Goal: Task Accomplishment & Management: Manage account settings

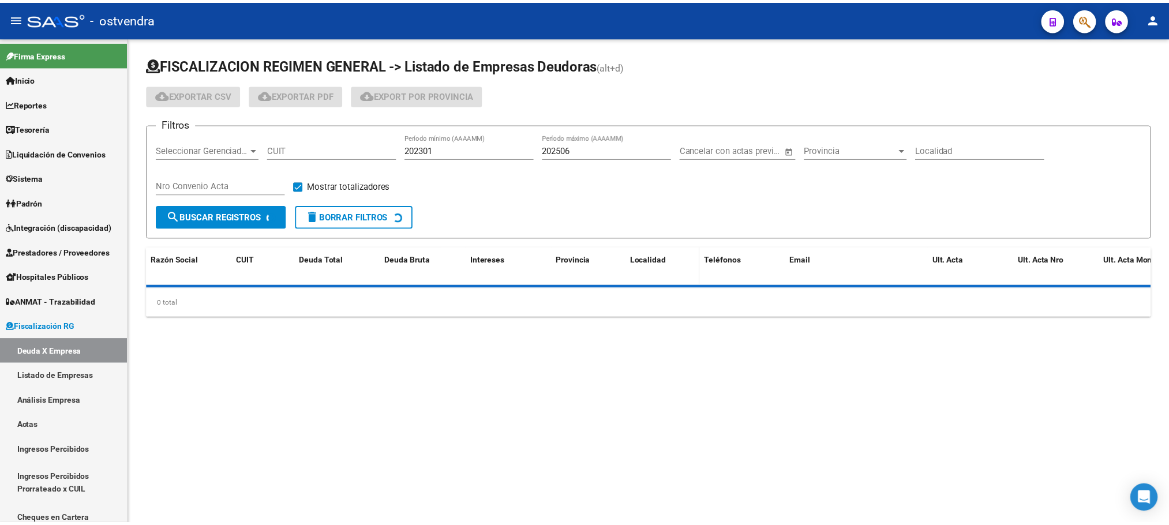
scroll to position [82, 0]
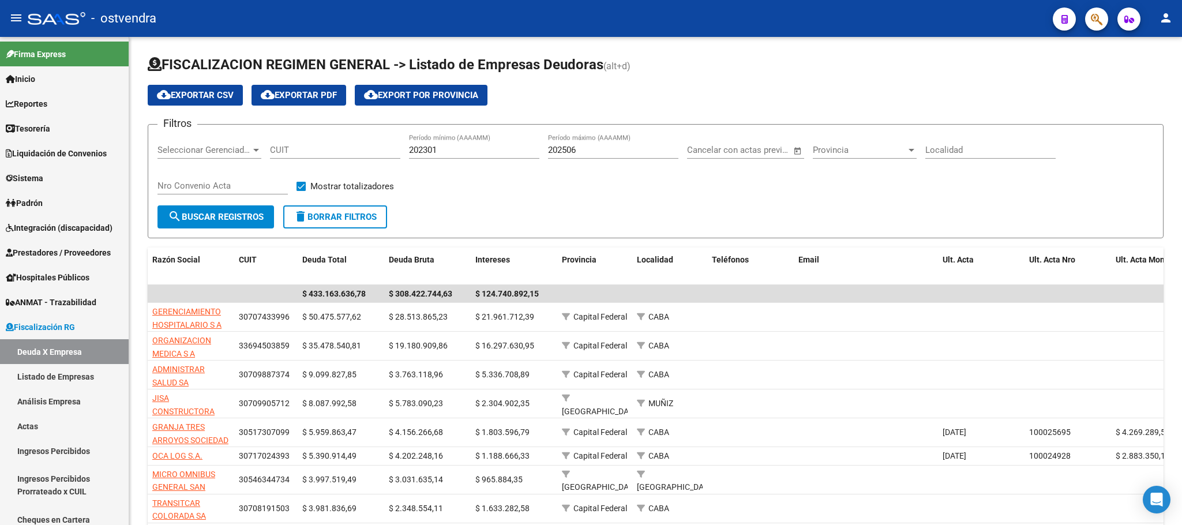
click at [1092, 20] on icon "button" at bounding box center [1097, 19] width 12 height 13
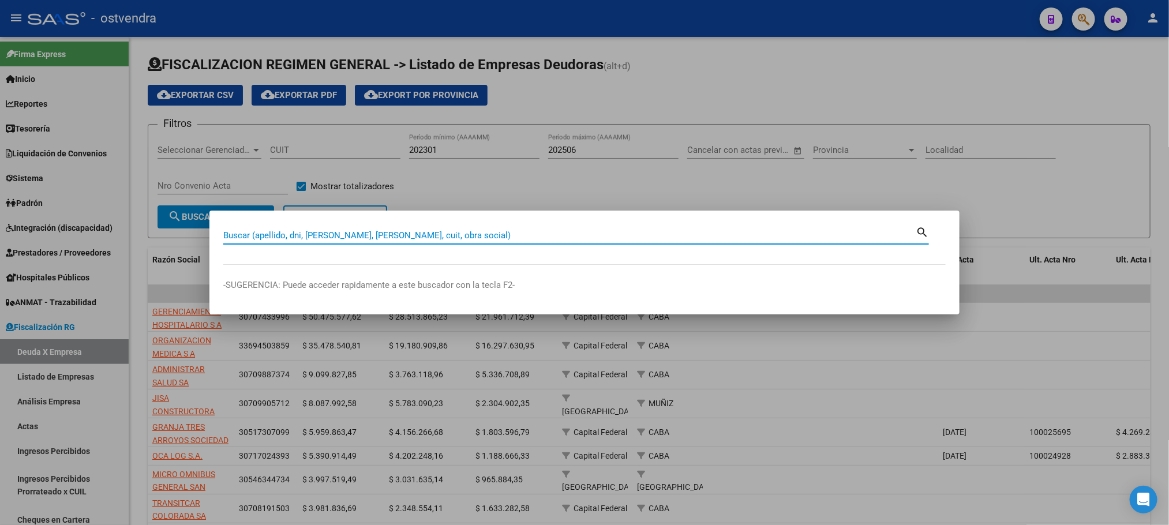
paste input "57012163"
type input "57012163"
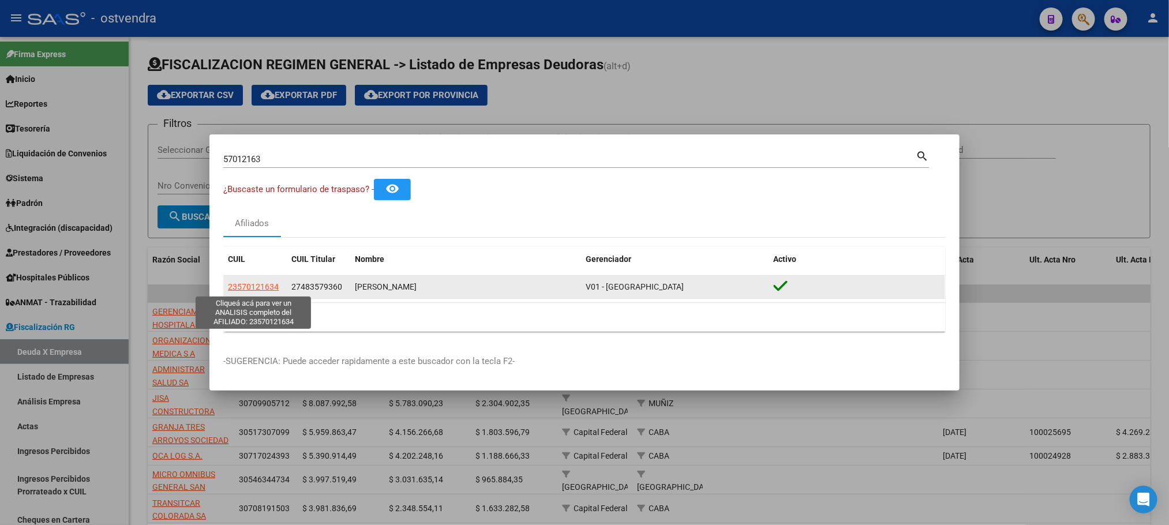
click at [267, 284] on span "23570121634" at bounding box center [253, 286] width 51 height 9
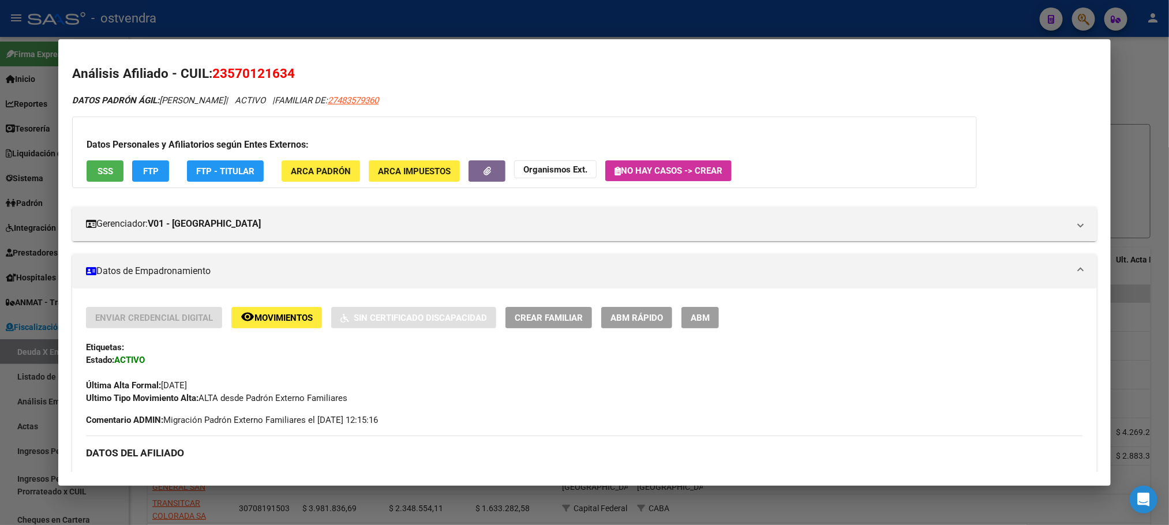
click at [110, 165] on button "SSS" at bounding box center [105, 170] width 37 height 21
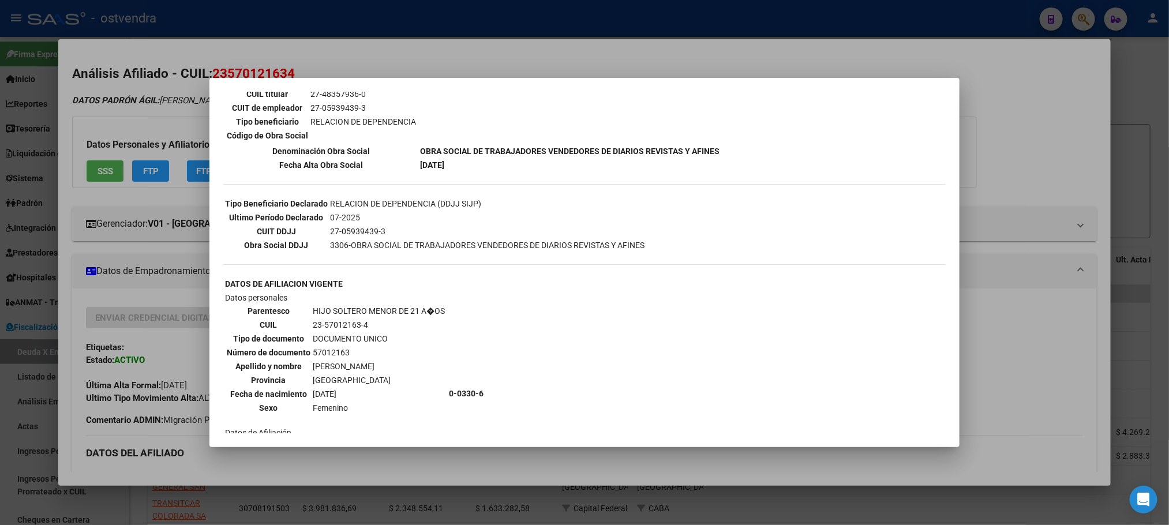
scroll to position [192, 0]
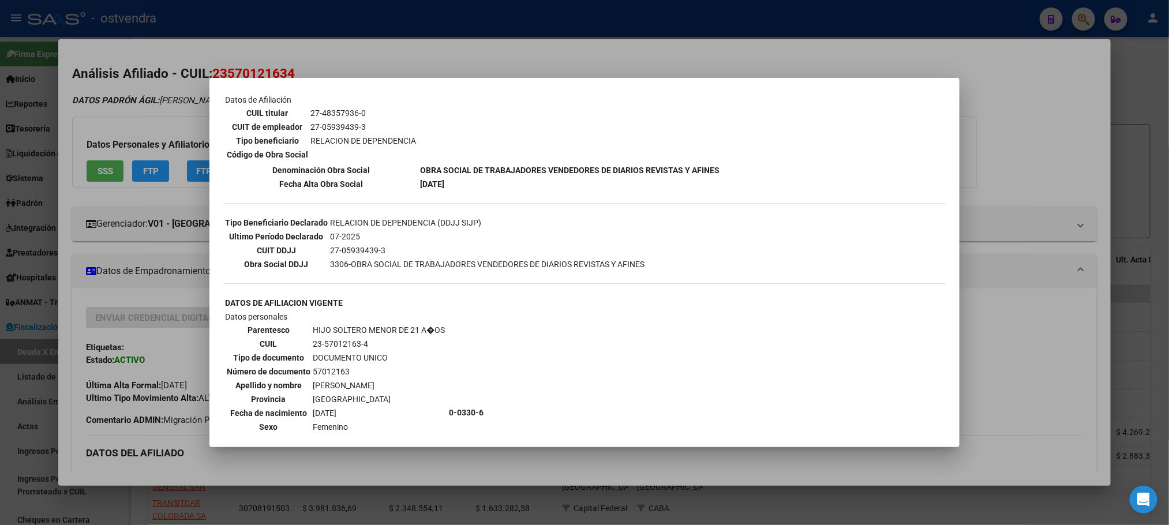
click at [160, 140] on div at bounding box center [584, 262] width 1169 height 525
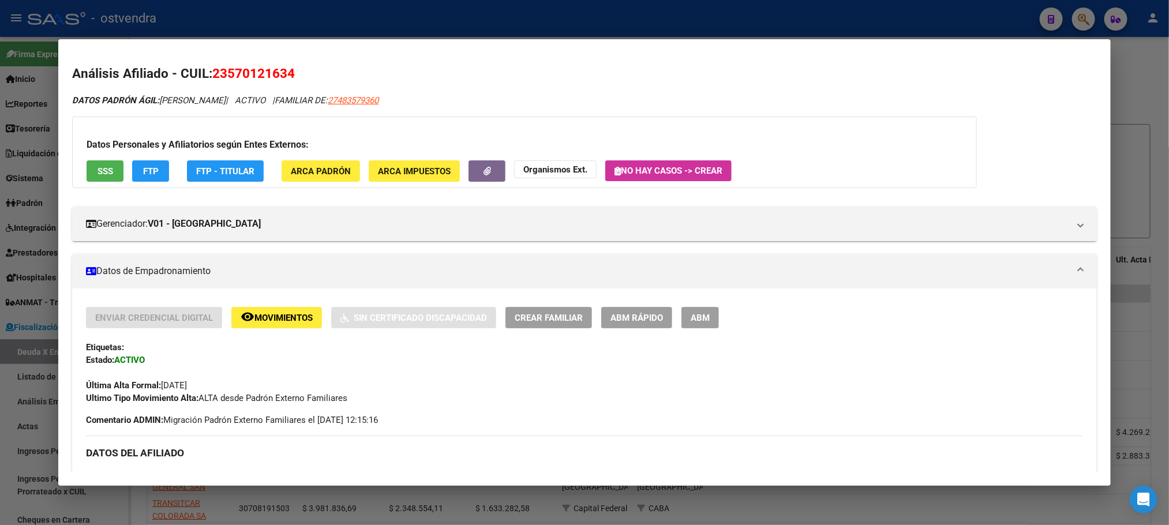
click at [158, 160] on button "FTP" at bounding box center [150, 170] width 37 height 21
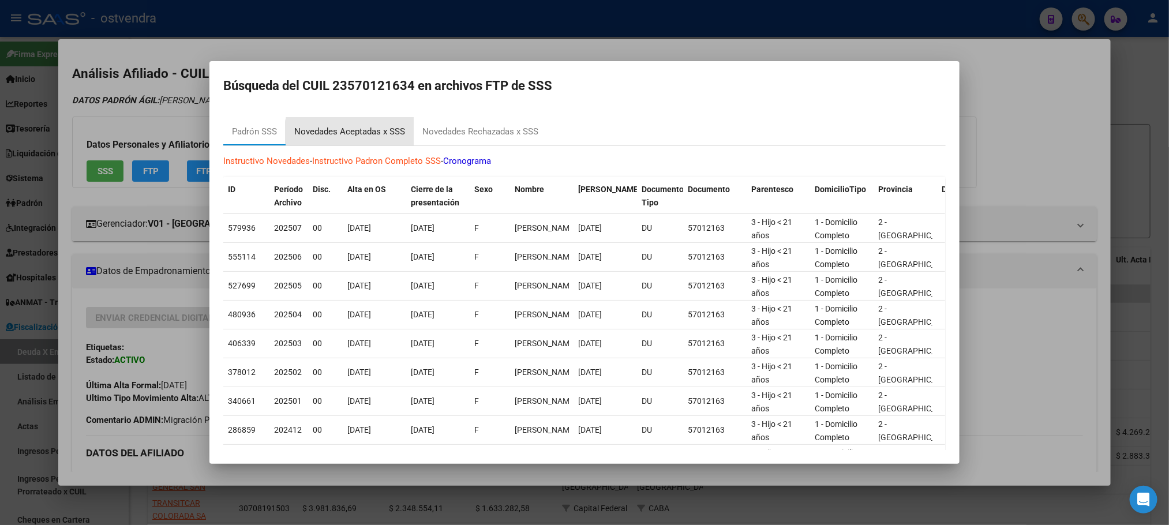
click at [357, 137] on div "Novedades Aceptadas x SSS" at bounding box center [349, 131] width 111 height 13
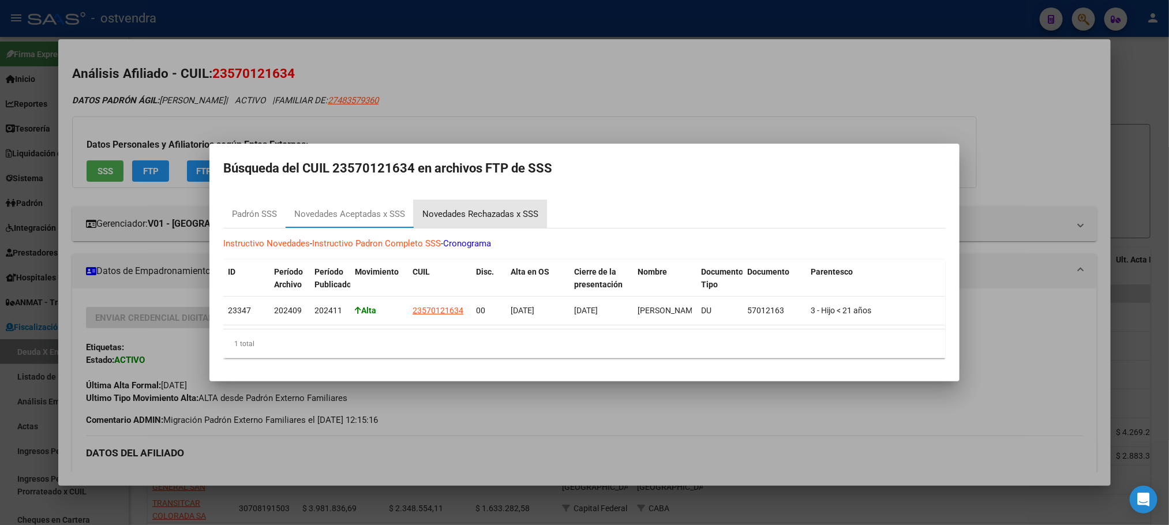
click at [445, 213] on div "Novedades Rechazadas x SSS" at bounding box center [480, 214] width 116 height 13
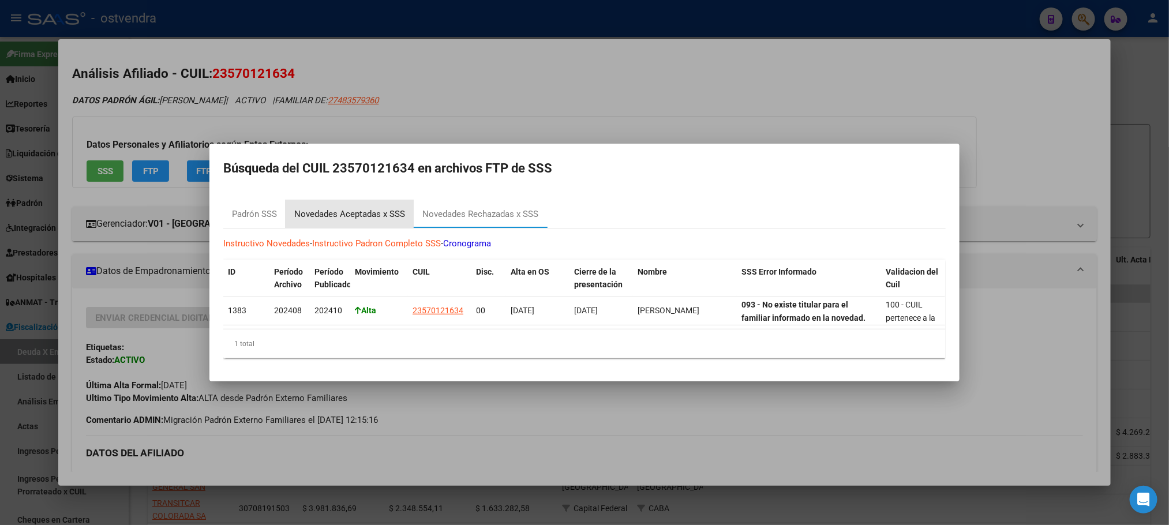
click at [329, 210] on div "Novedades Aceptadas x SSS" at bounding box center [349, 214] width 111 height 13
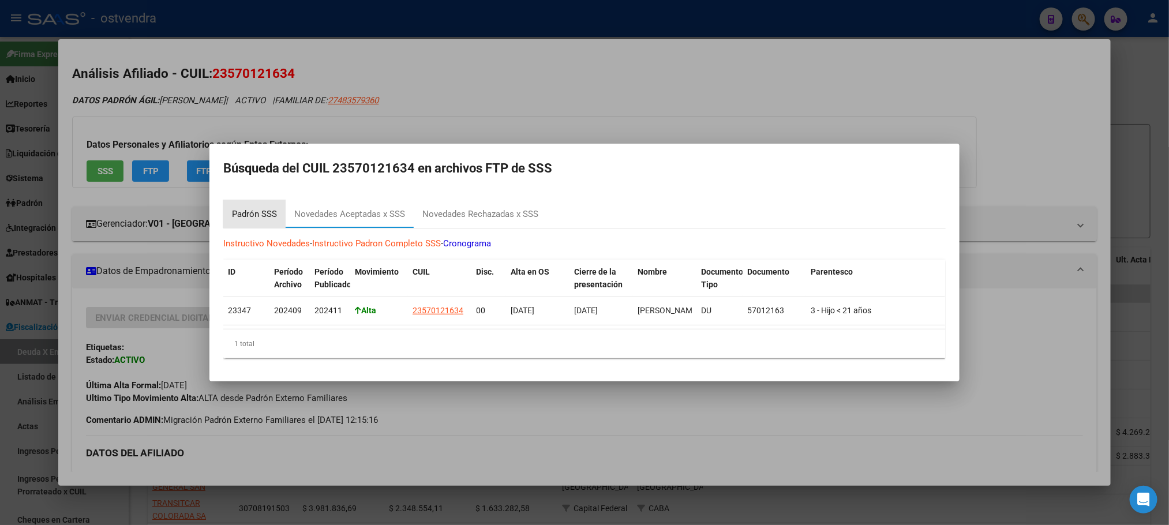
click at [239, 208] on div "Padrón SSS" at bounding box center [254, 214] width 45 height 13
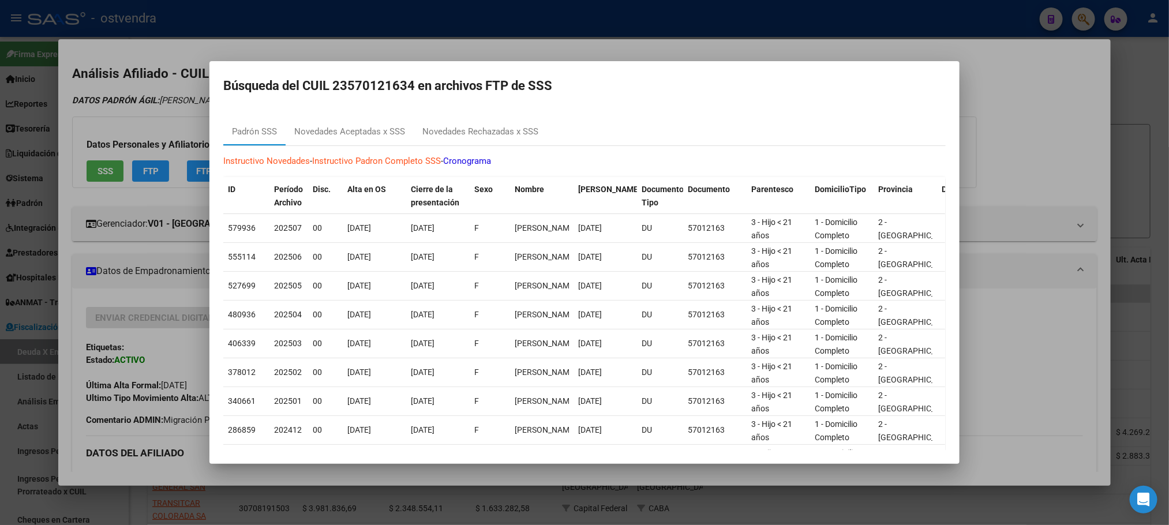
click at [118, 125] on div at bounding box center [584, 262] width 1169 height 525
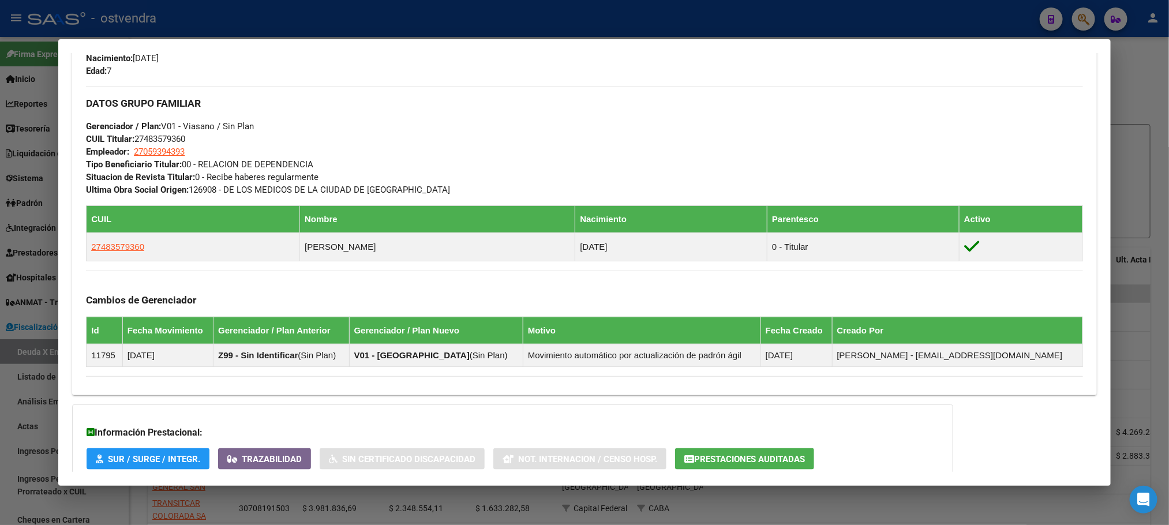
scroll to position [625, 0]
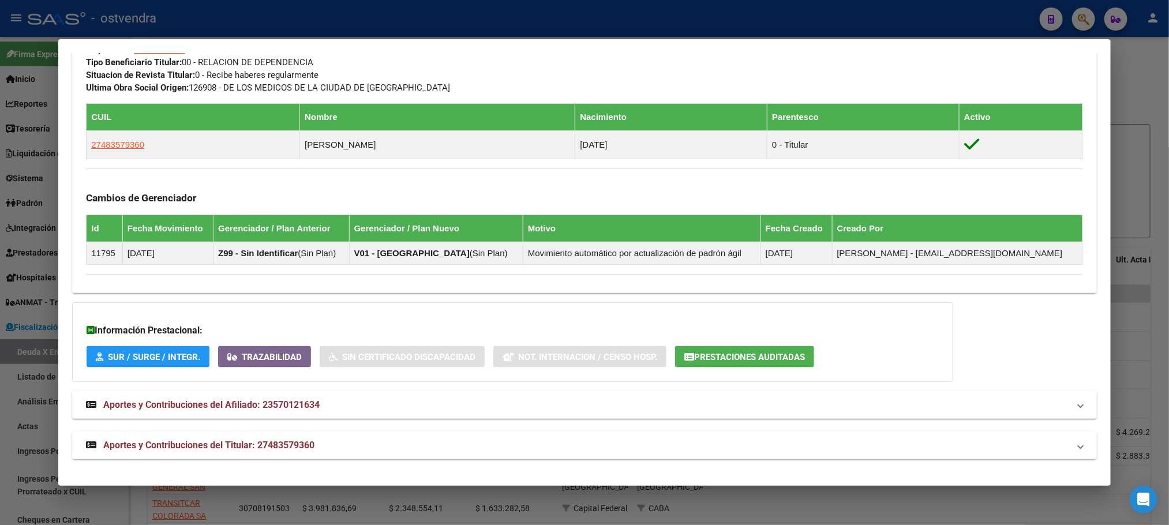
click at [325, 442] on mat-panel-title "Aportes y Contribuciones del Titular: 27483579360" at bounding box center [577, 445] width 983 height 14
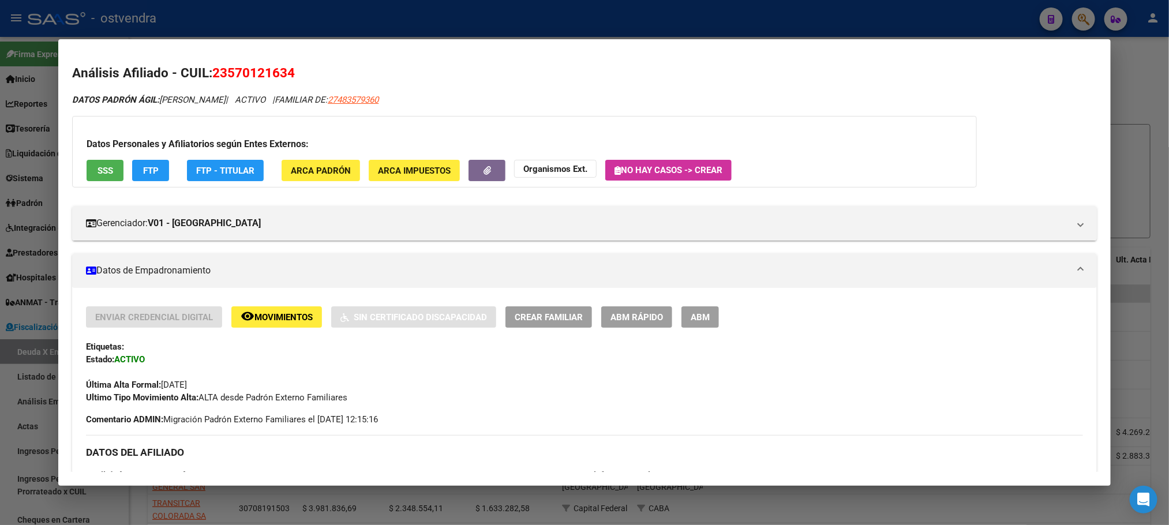
scroll to position [0, 0]
click at [140, 177] on button "FTP" at bounding box center [150, 170] width 37 height 21
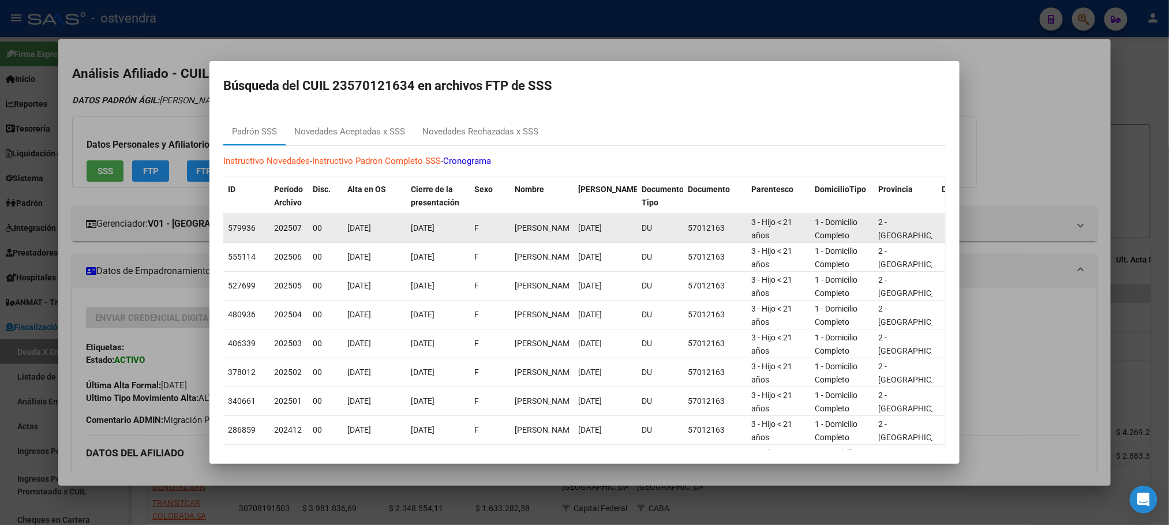
click at [354, 232] on span "01/08/2024" at bounding box center [359, 227] width 24 height 9
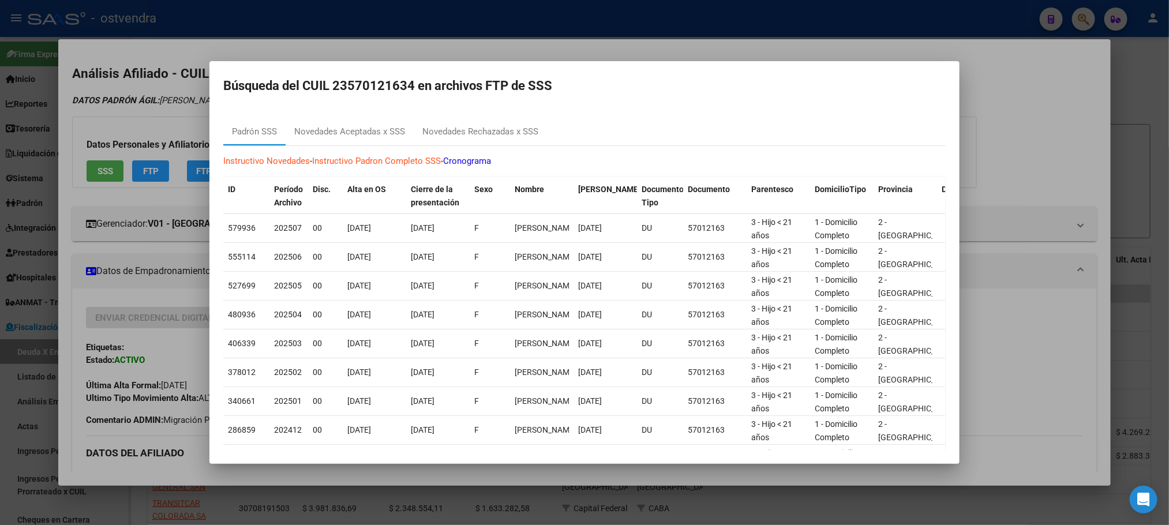
click at [111, 111] on div at bounding box center [584, 262] width 1169 height 525
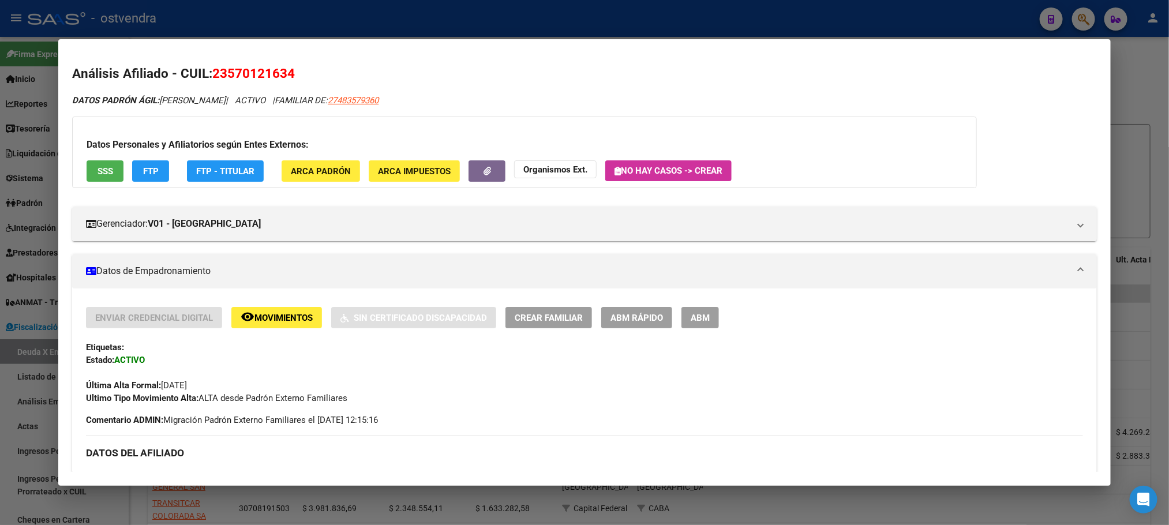
click at [88, 163] on button "SSS" at bounding box center [105, 170] width 37 height 21
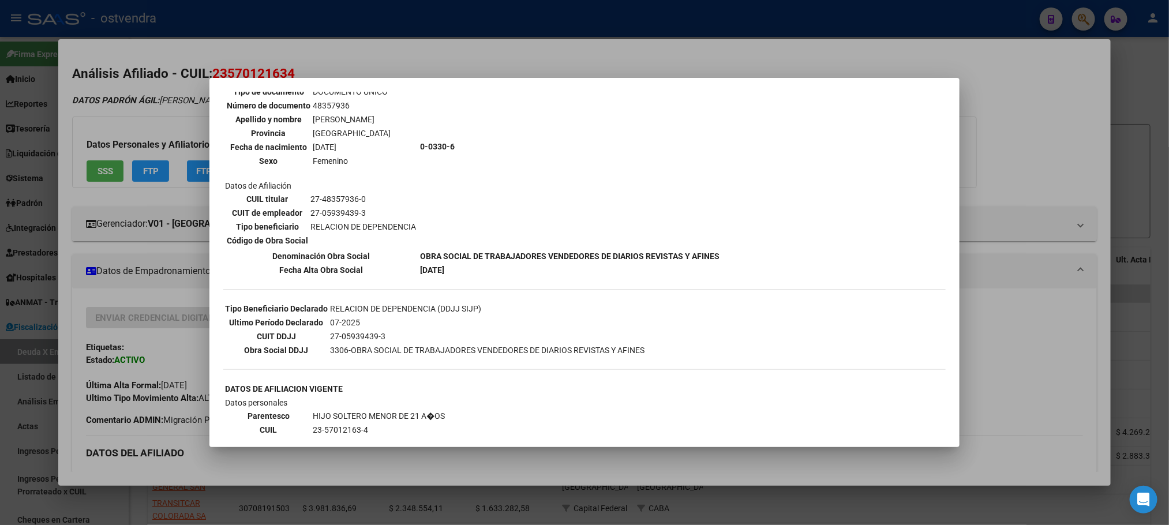
scroll to position [365, 0]
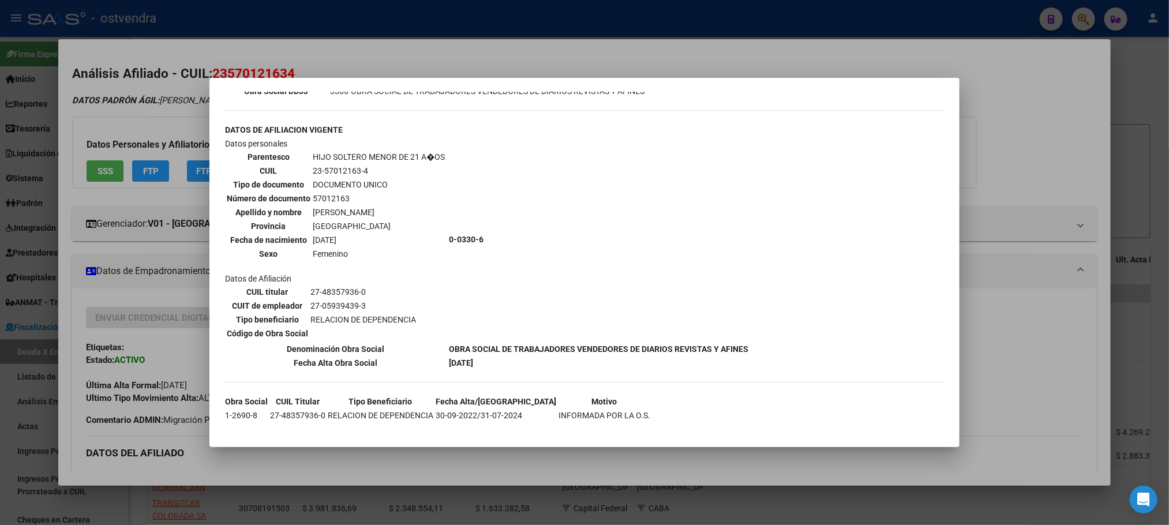
click at [59, 44] on div at bounding box center [584, 262] width 1169 height 525
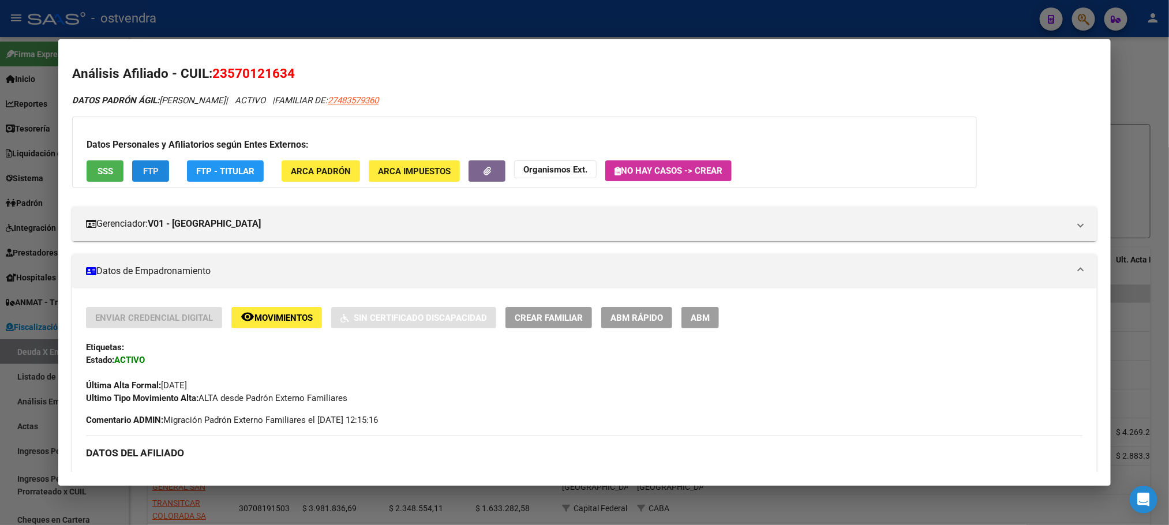
click at [139, 164] on button "FTP" at bounding box center [150, 170] width 37 height 21
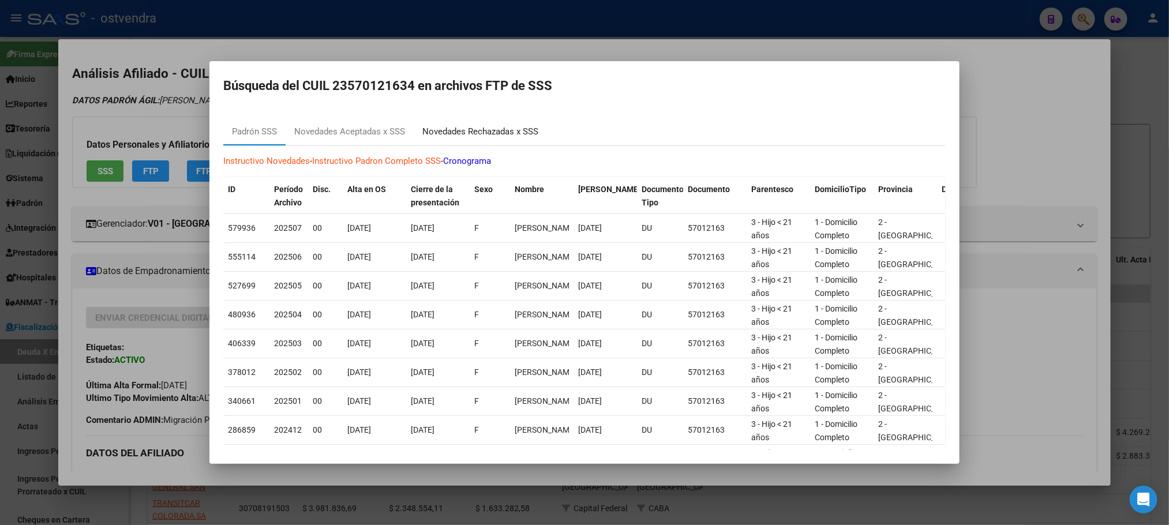
click at [494, 126] on div "Novedades Rechazadas x SSS" at bounding box center [480, 131] width 116 height 13
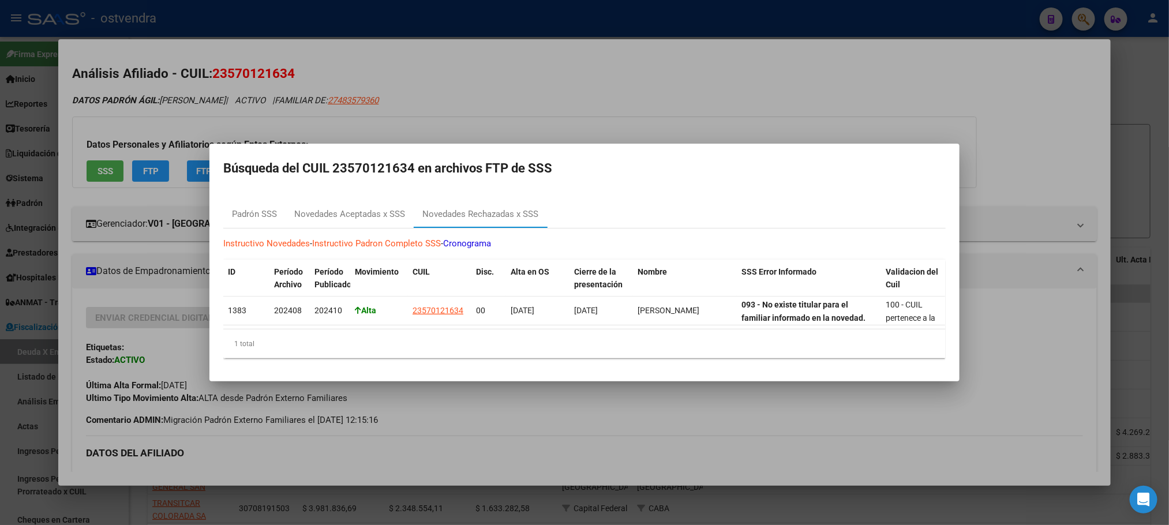
click at [552, 73] on div at bounding box center [584, 262] width 1169 height 525
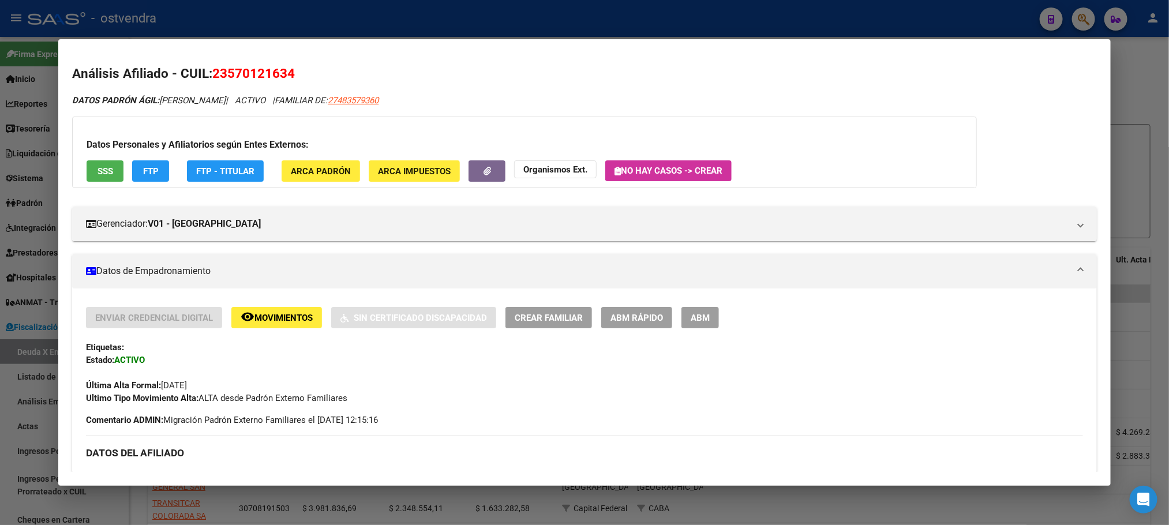
click at [441, 0] on div at bounding box center [584, 262] width 1169 height 525
type textarea "23570121634"
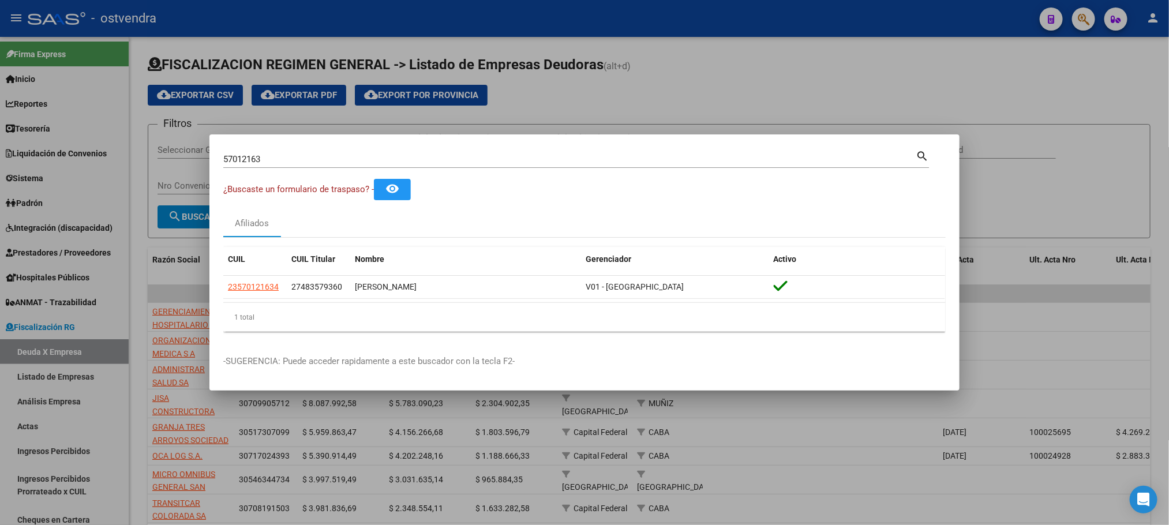
scroll to position [82, 0]
click at [644, 102] on div at bounding box center [584, 262] width 1169 height 525
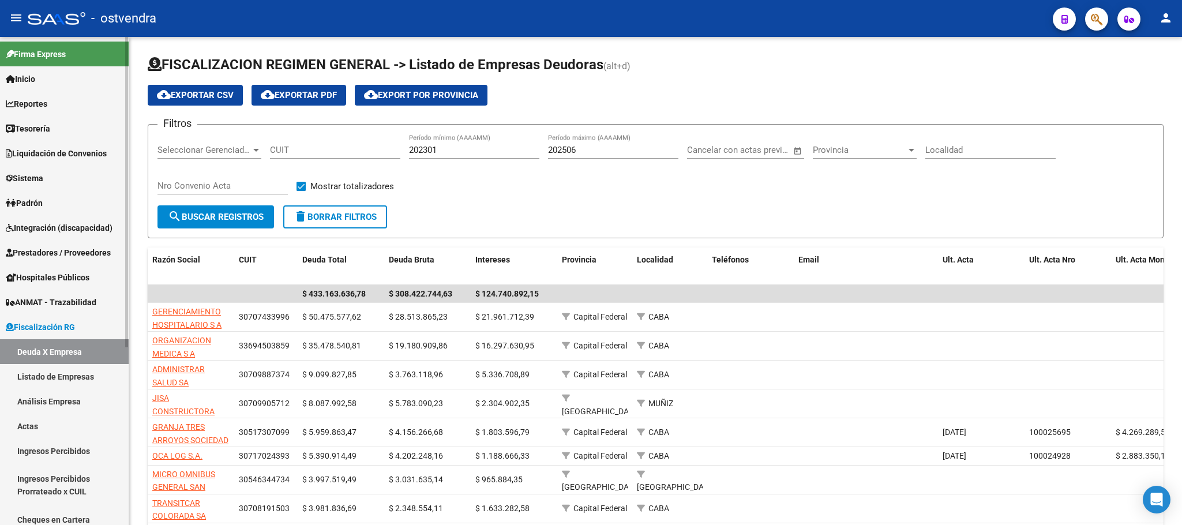
click at [51, 206] on link "Padrón" at bounding box center [64, 202] width 129 height 25
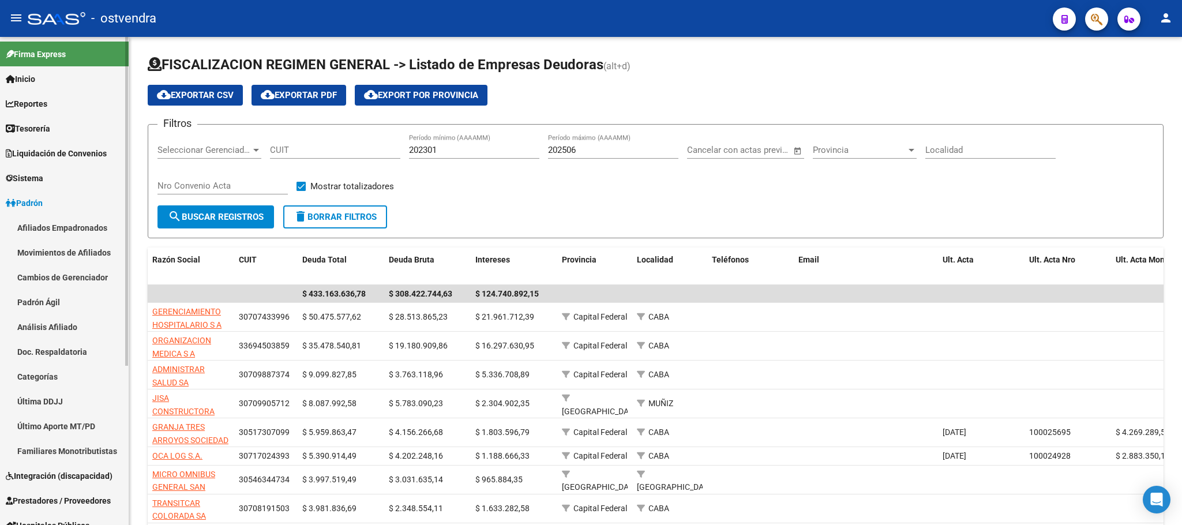
click at [66, 222] on link "Afiliados Empadronados" at bounding box center [64, 227] width 129 height 25
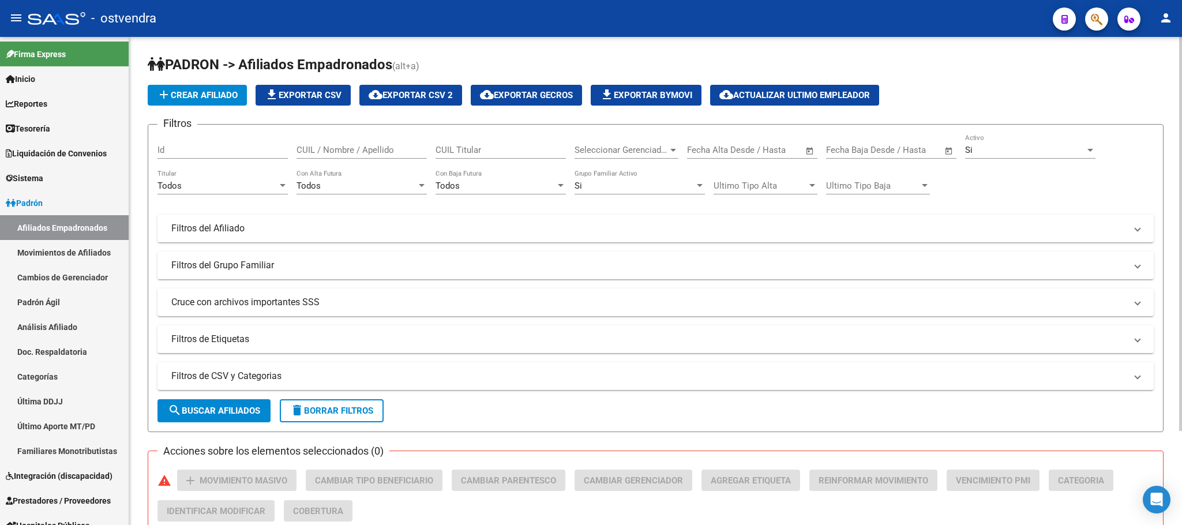
click at [1074, 156] on div "Si Activo" at bounding box center [1030, 146] width 130 height 25
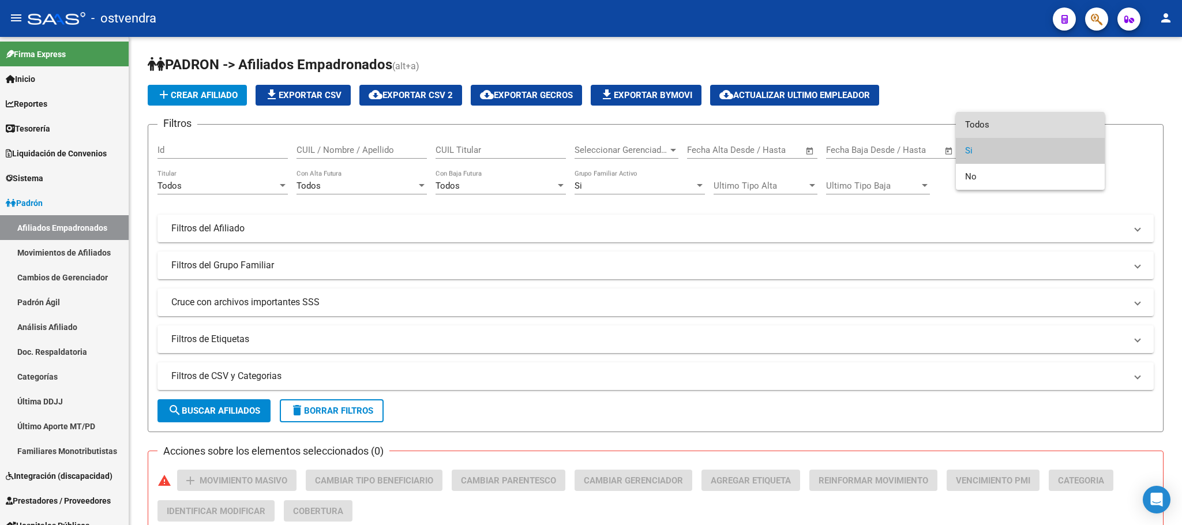
click at [994, 120] on span "Todos" at bounding box center [1030, 125] width 130 height 26
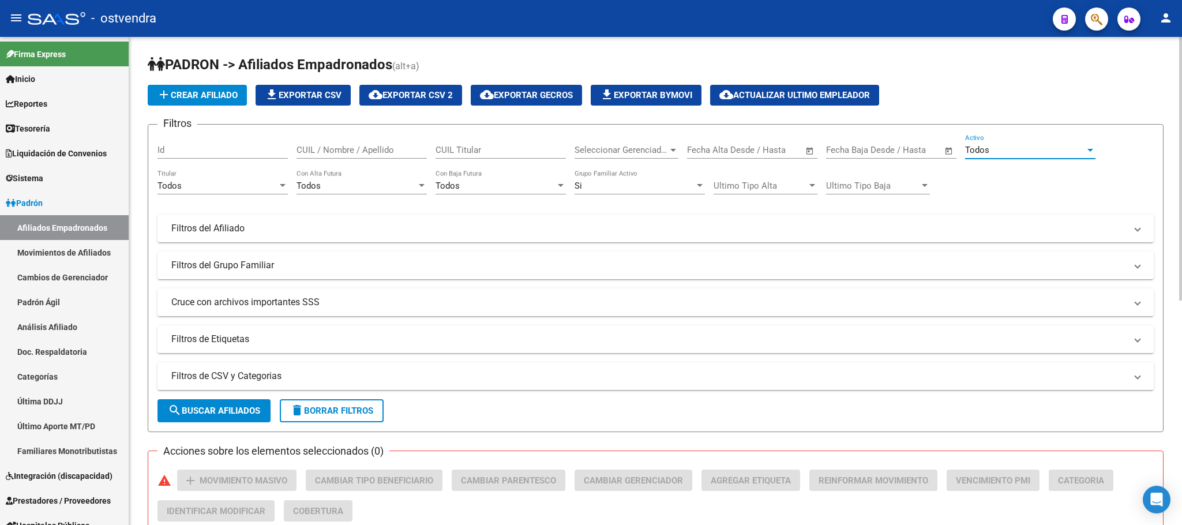
click at [608, 196] on div "Si Grupo Familiar Activo" at bounding box center [640, 188] width 130 height 36
click at [601, 184] on div "Si" at bounding box center [635, 186] width 120 height 10
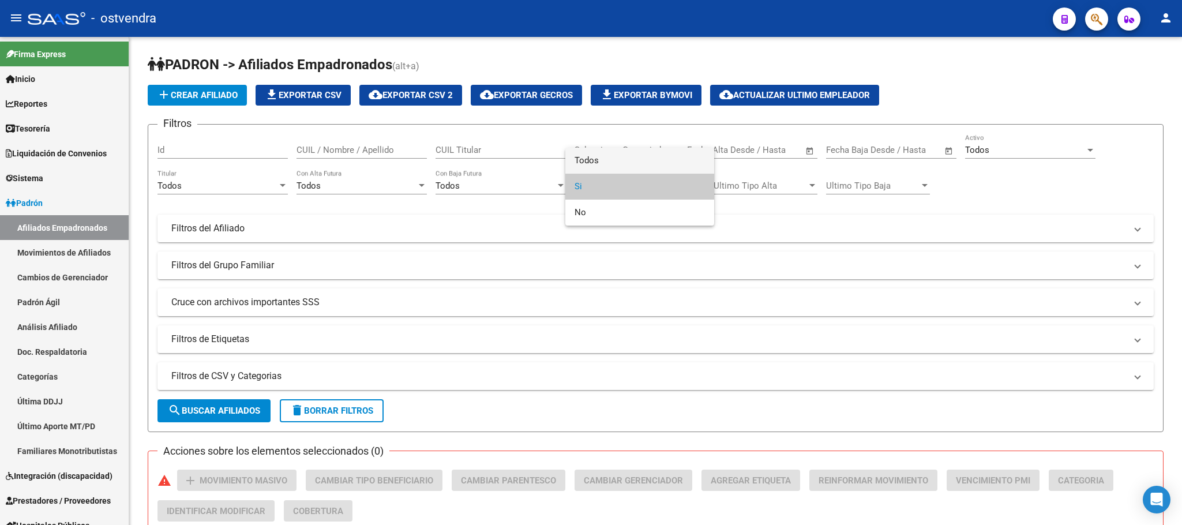
click at [590, 154] on span "Todos" at bounding box center [640, 161] width 130 height 26
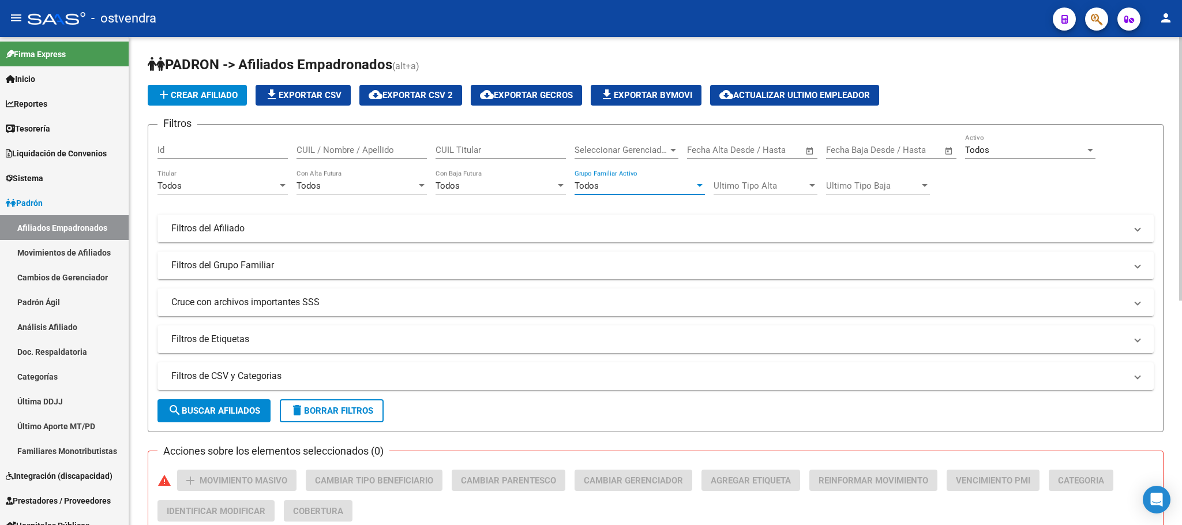
click at [246, 400] on button "search Buscar Afiliados" at bounding box center [214, 410] width 113 height 23
click at [442, 96] on span "cloud_download Exportar CSV 2" at bounding box center [411, 95] width 84 height 10
click at [437, 96] on span "cloud_download Exportar CSV 2" at bounding box center [411, 95] width 84 height 10
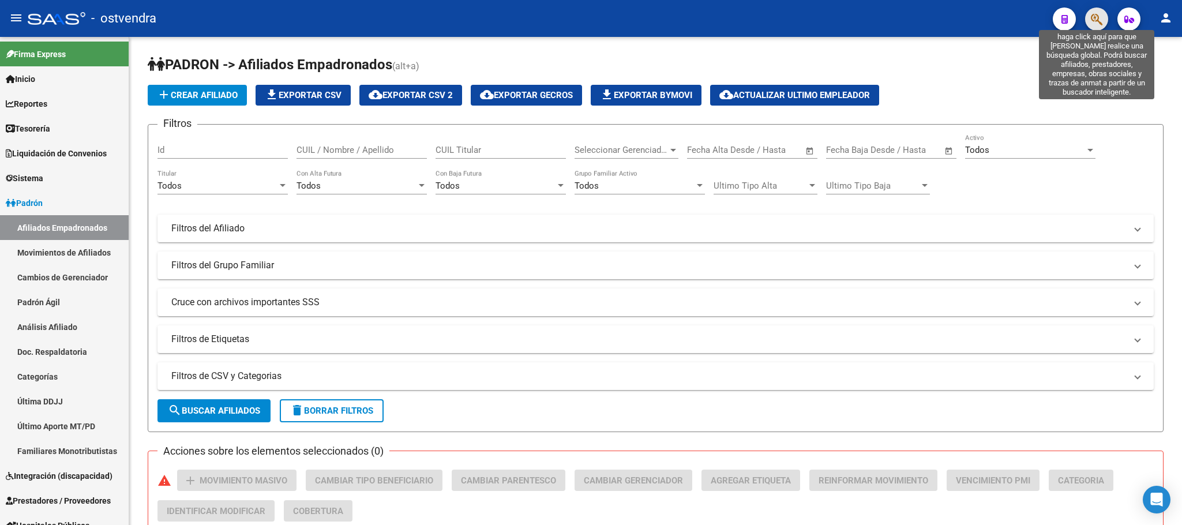
click at [1091, 25] on icon "button" at bounding box center [1097, 19] width 12 height 13
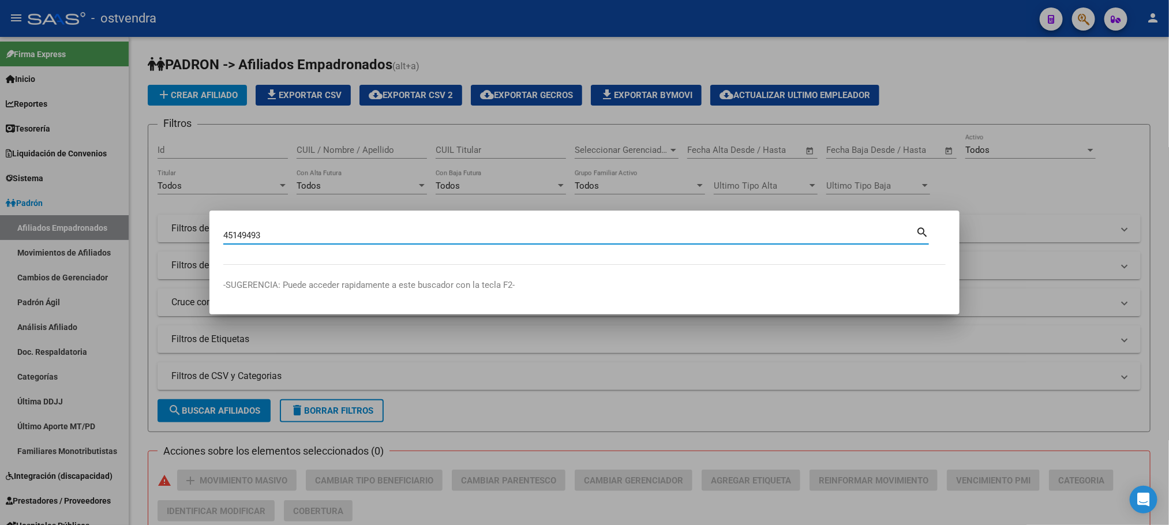
type input "45149493"
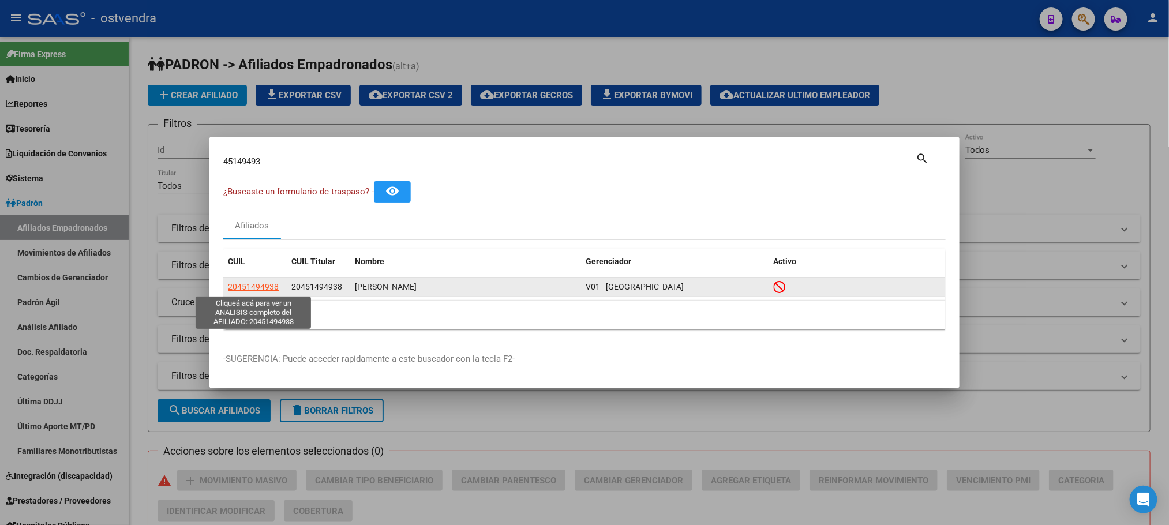
click at [256, 291] on span "20451494938" at bounding box center [253, 286] width 51 height 9
type textarea "20451494938"
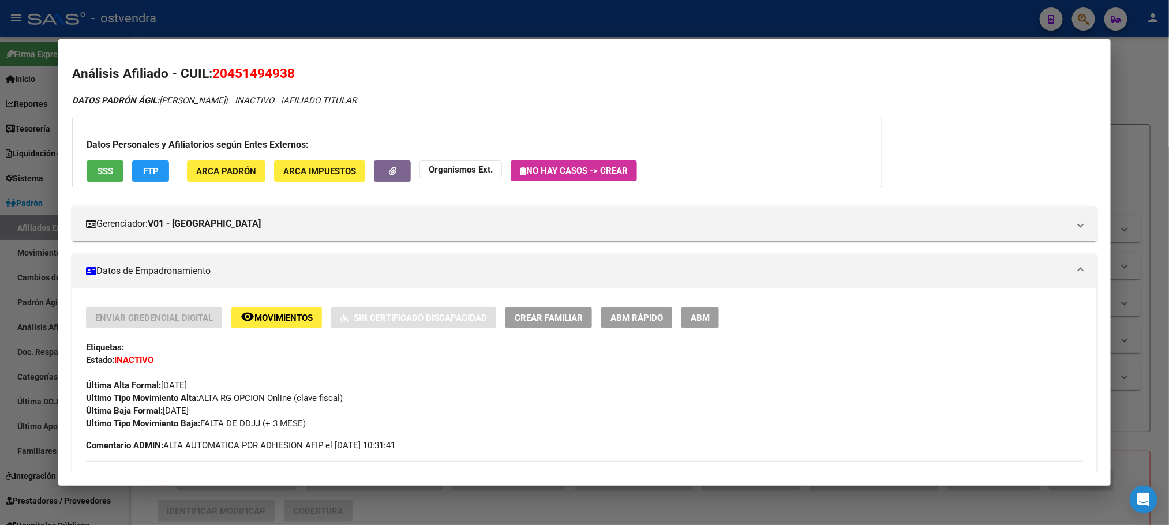
click at [98, 175] on span "SSS" at bounding box center [106, 171] width 16 height 10
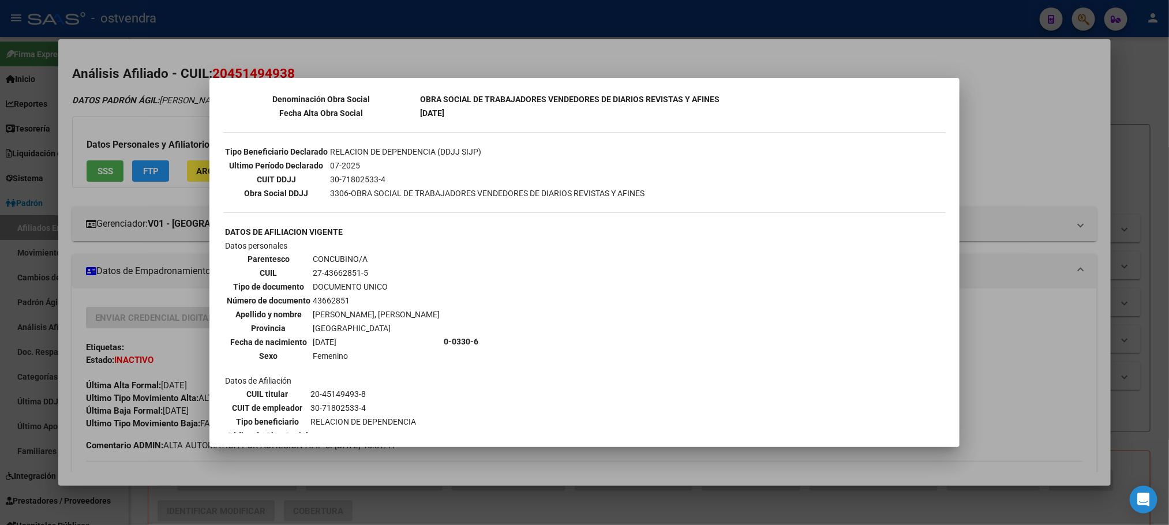
scroll to position [260, 0]
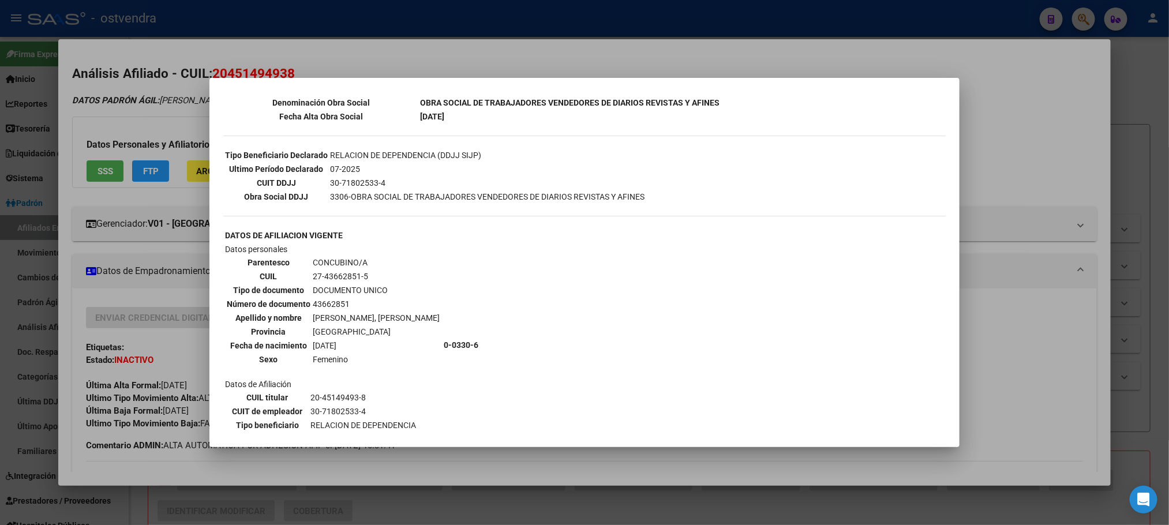
click at [118, 104] on div at bounding box center [584, 262] width 1169 height 525
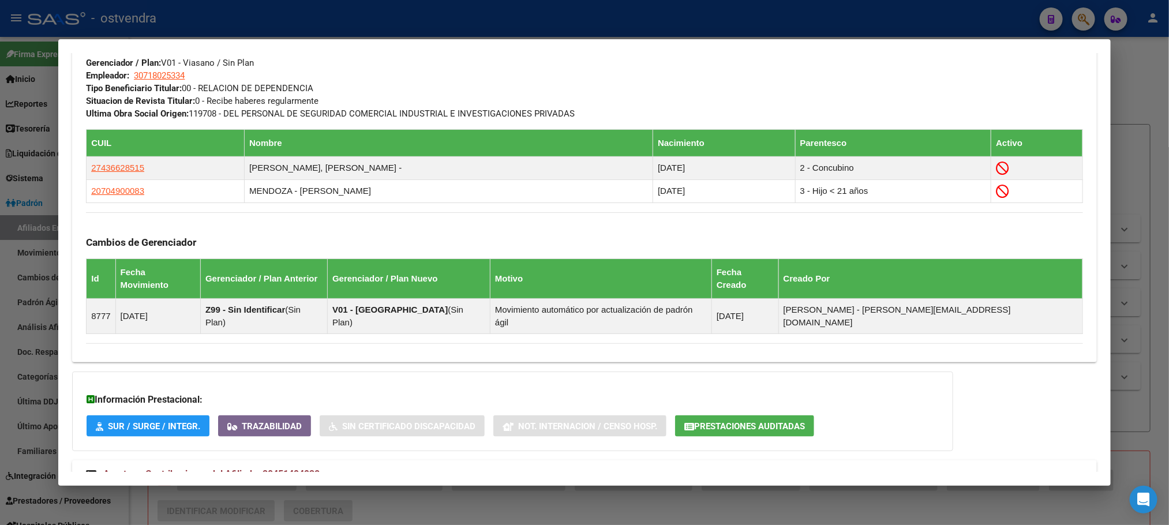
scroll to position [628, 0]
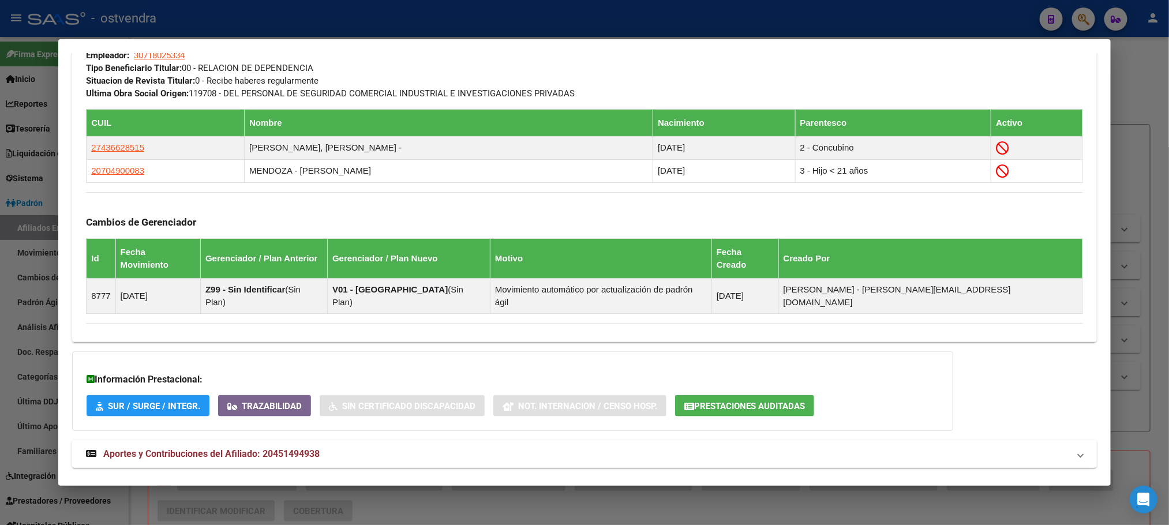
click at [291, 440] on mat-expansion-panel-header "Aportes y Contribuciones del Afiliado: 20451494938" at bounding box center [584, 454] width 1024 height 28
click at [297, 440] on mat-expansion-panel-header "Aportes y Contribuciones del Afiliado: 20451494938" at bounding box center [584, 458] width 1024 height 37
click at [297, 448] on span "Aportes y Contribuciones del Afiliado: 20451494938" at bounding box center [211, 453] width 216 height 11
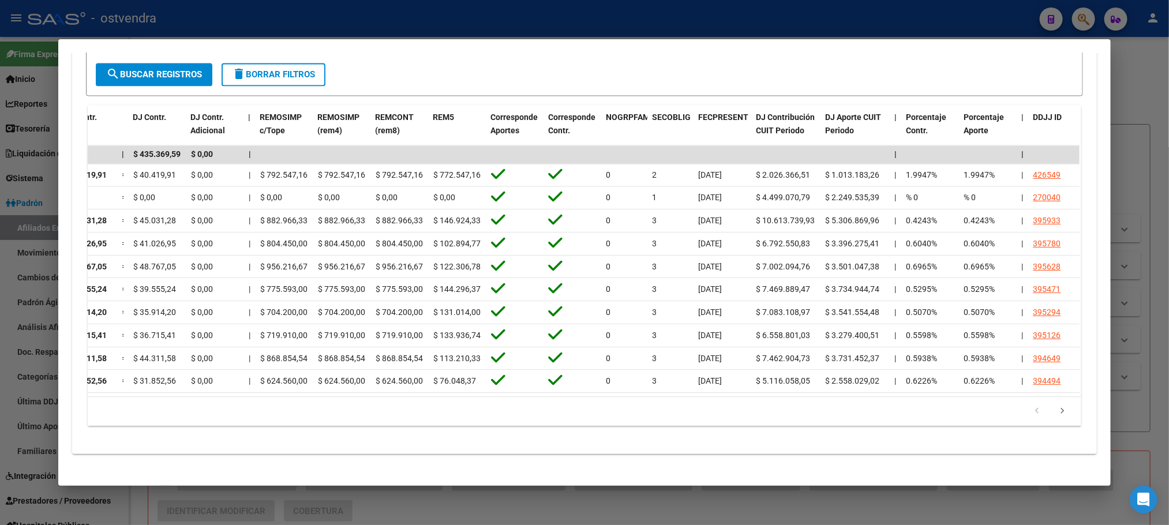
scroll to position [0, 0]
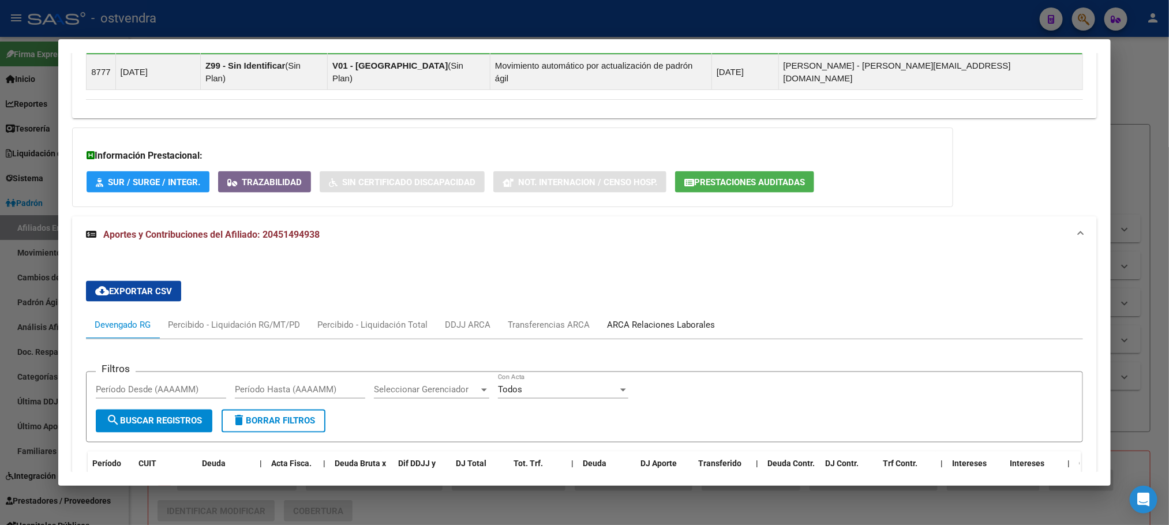
click at [637, 311] on div "ARCA Relaciones Laborales" at bounding box center [660, 325] width 125 height 28
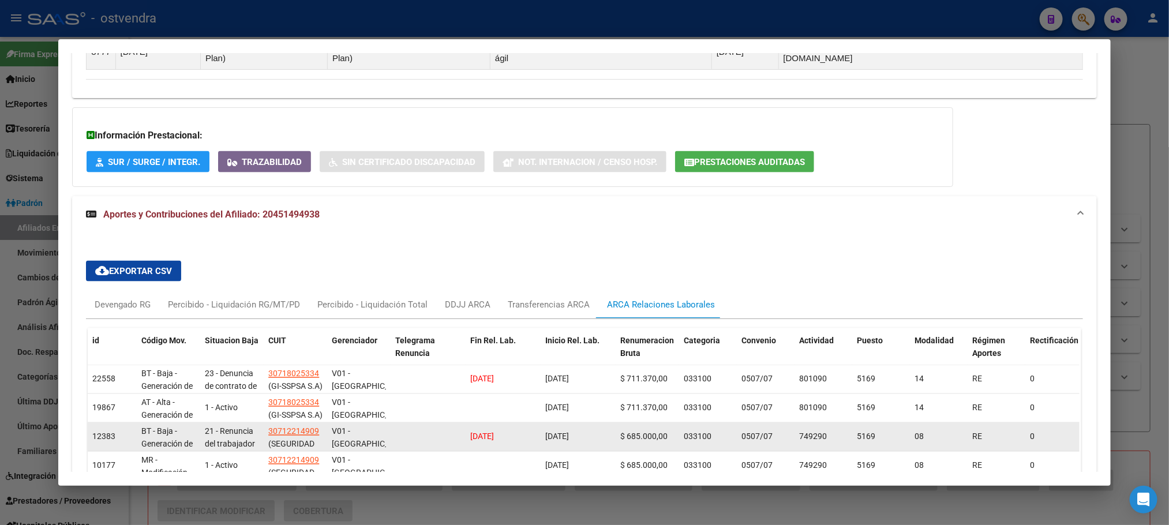
scroll to position [1025, 0]
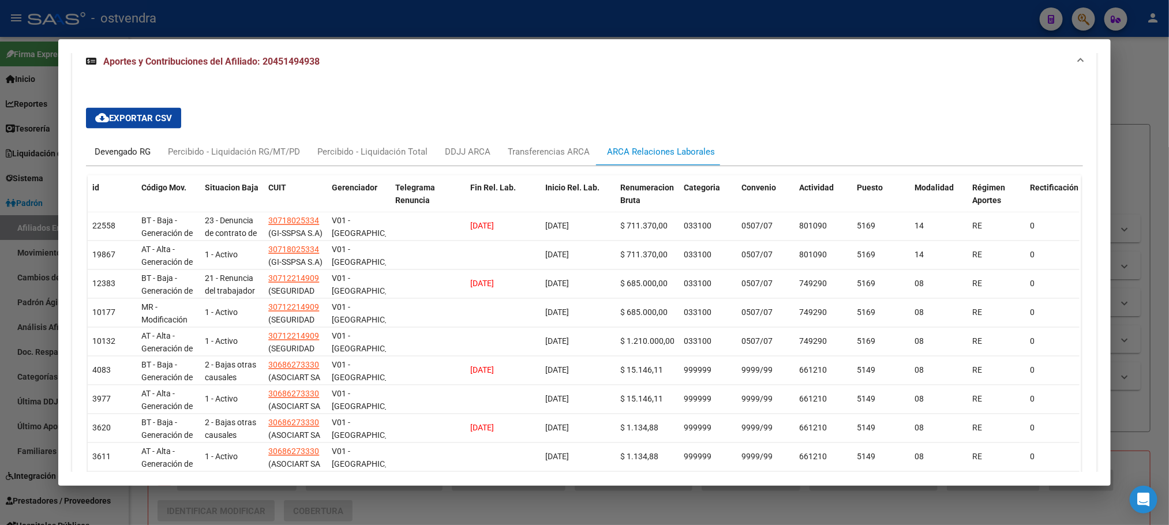
click at [107, 145] on div "Devengado RG" at bounding box center [123, 151] width 56 height 13
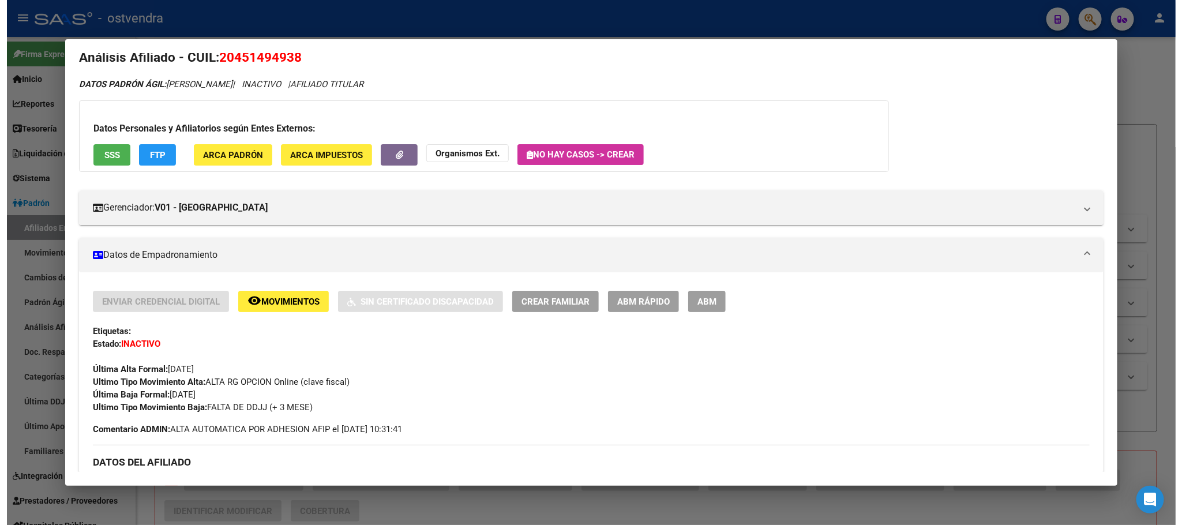
scroll to position [0, 0]
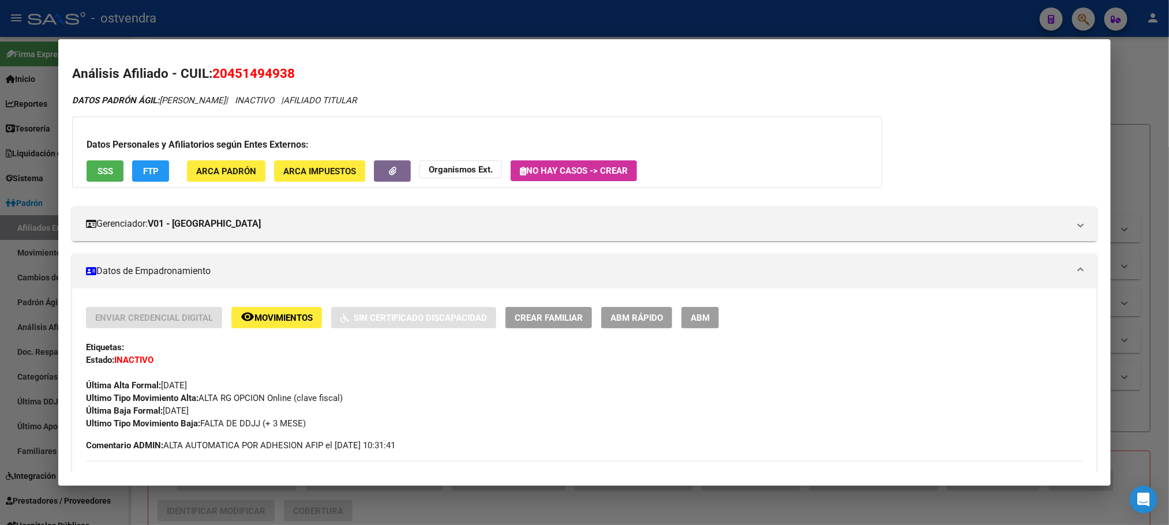
click at [699, 313] on span "ABM" at bounding box center [700, 318] width 19 height 10
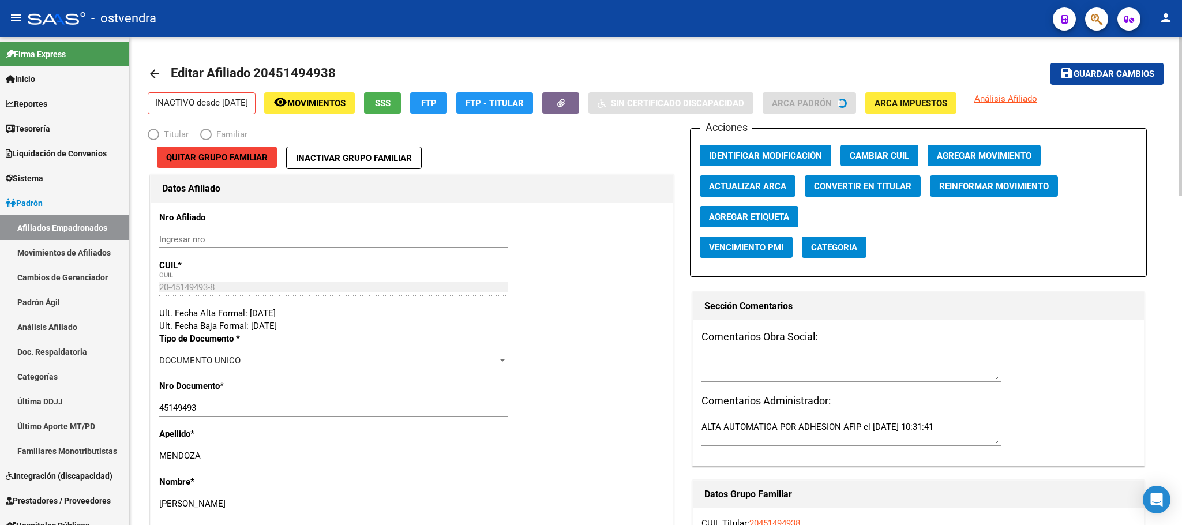
radio input "true"
type input "30-71802533-4"
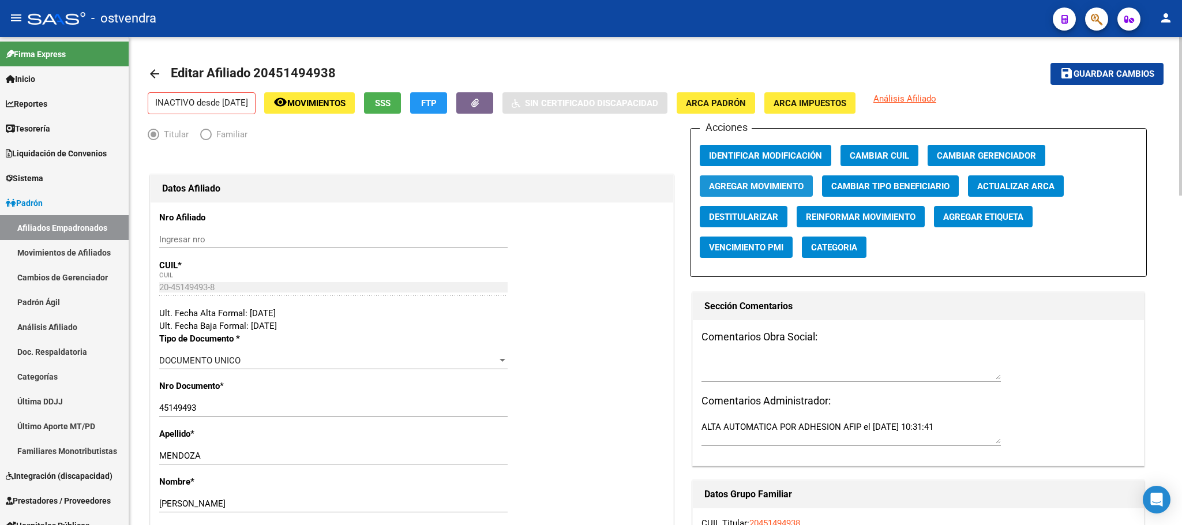
click at [741, 187] on span "Agregar Movimiento" at bounding box center [756, 186] width 95 height 10
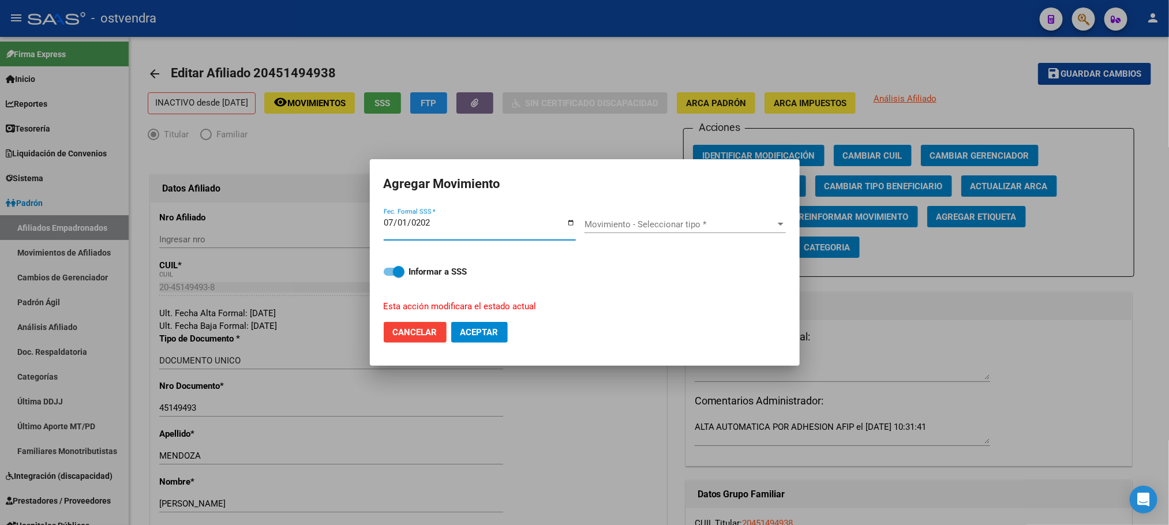
type input "2025-07-01"
click at [715, 229] on span "Movimiento - Seleccionar tipo *" at bounding box center [679, 224] width 191 height 10
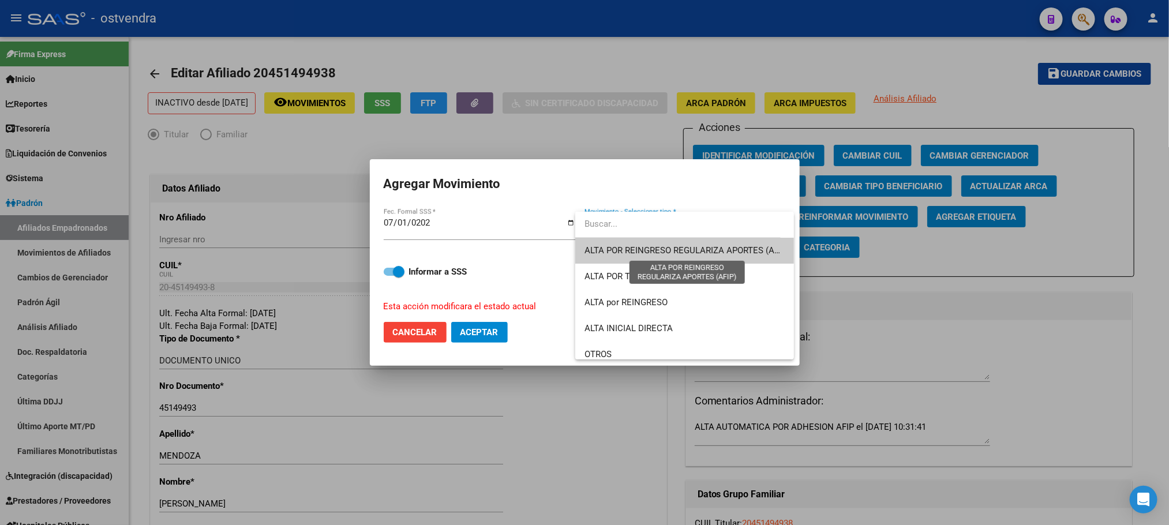
click at [708, 254] on span "ALTA POR REINGRESO REGULARIZA APORTES (AFIP)" at bounding box center [686, 250] width 205 height 10
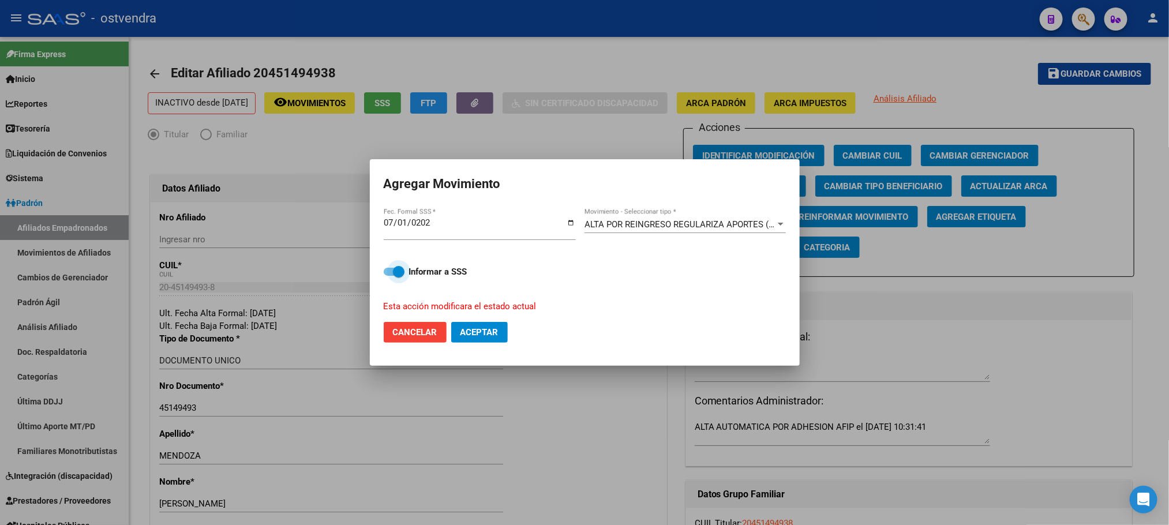
click at [404, 265] on label "Informar a SSS" at bounding box center [585, 272] width 402 height 14
click at [389, 276] on input "Informar a SSS" at bounding box center [389, 276] width 1 height 1
checkbox input "false"
click at [488, 338] on button "Aceptar" at bounding box center [479, 332] width 57 height 21
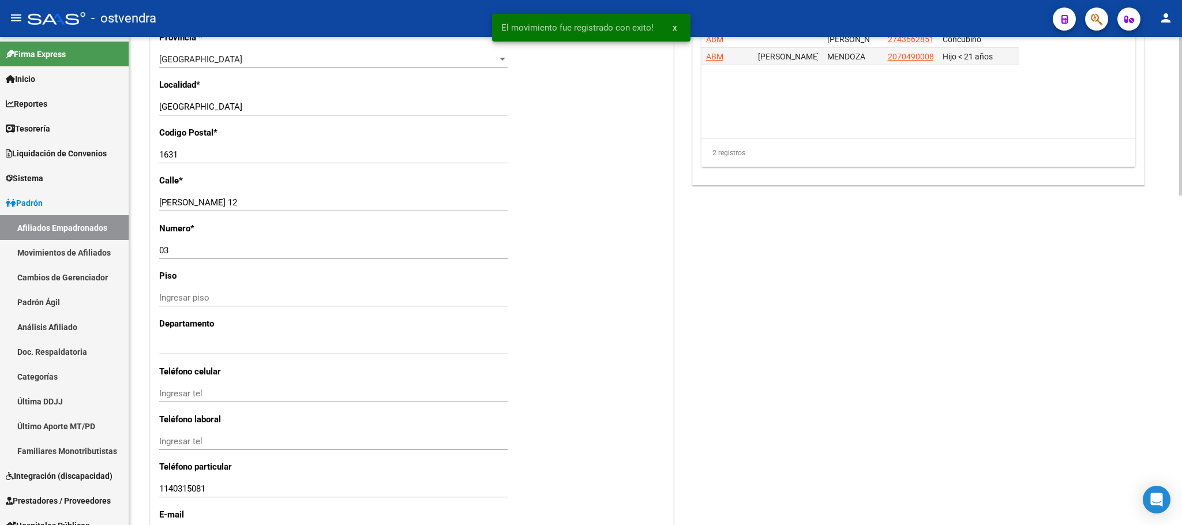
scroll to position [1015, 0]
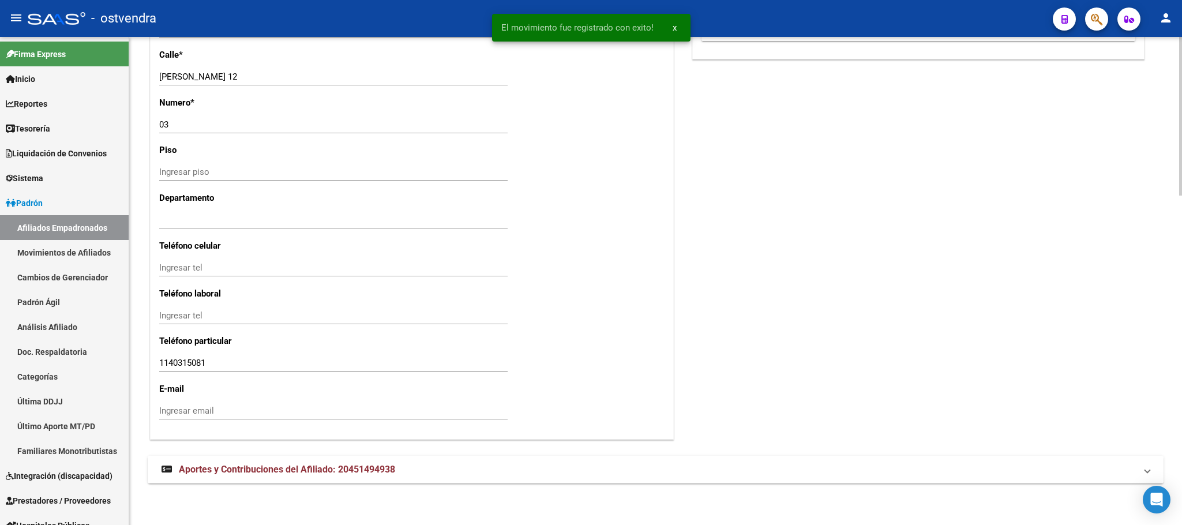
click at [613, 466] on mat-panel-title "Aportes y Contribuciones del Afiliado: 20451494938" at bounding box center [649, 469] width 974 height 13
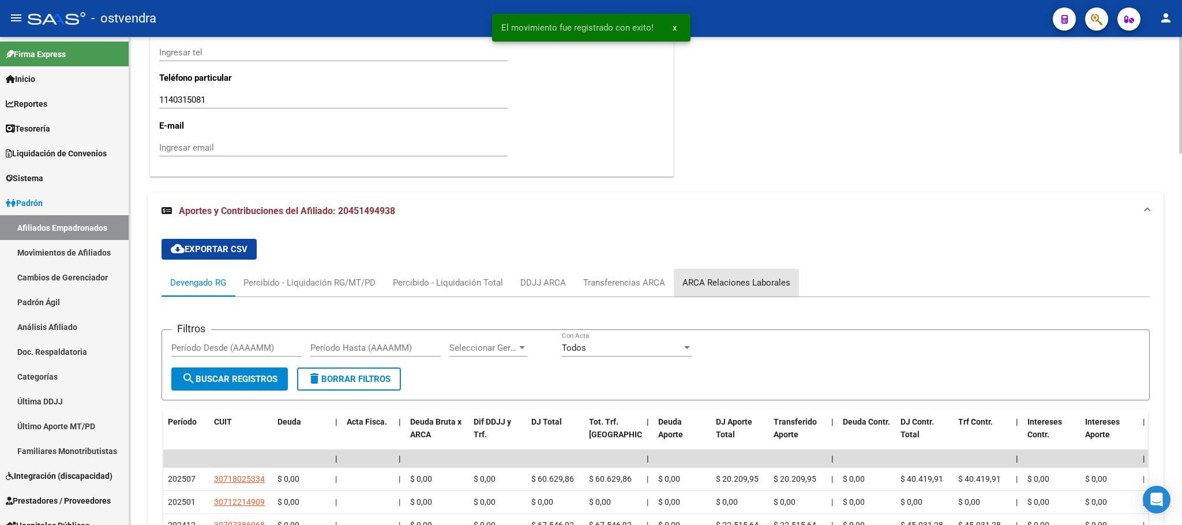
click at [764, 281] on div "ARCA Relaciones Laborales" at bounding box center [737, 282] width 108 height 13
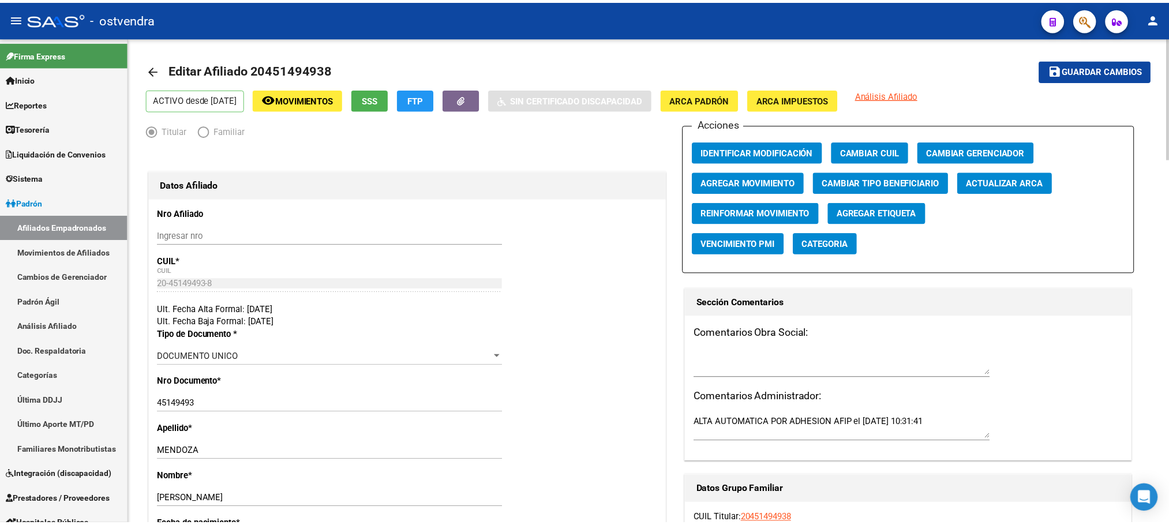
scroll to position [0, 0]
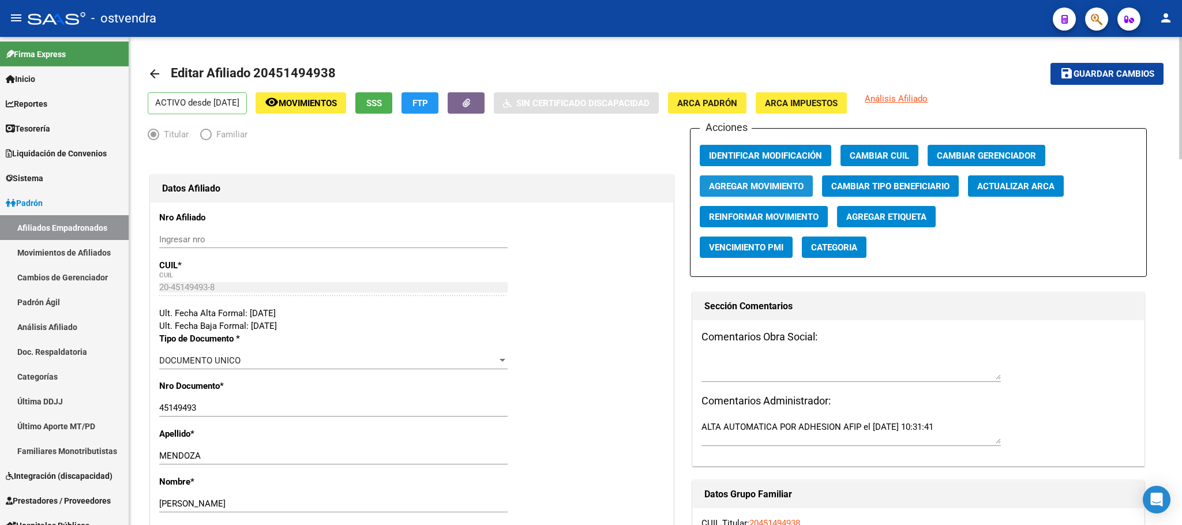
click at [760, 182] on span "Agregar Movimiento" at bounding box center [756, 186] width 95 height 10
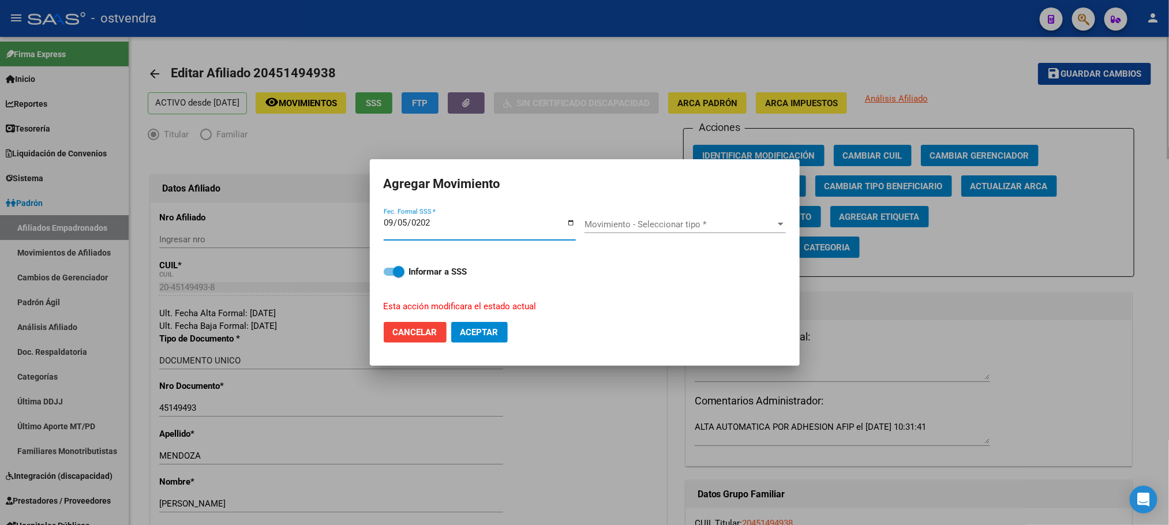
type input "2025-09-05"
click at [729, 219] on span "Movimiento - Seleccionar tipo *" at bounding box center [679, 224] width 191 height 10
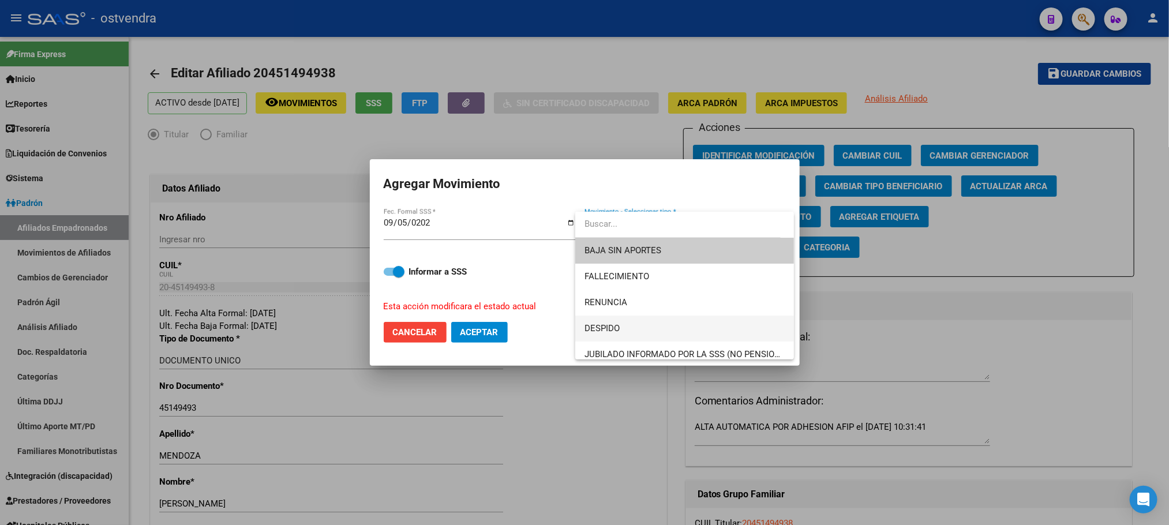
click at [688, 321] on span "DESPIDO" at bounding box center [684, 329] width 200 height 26
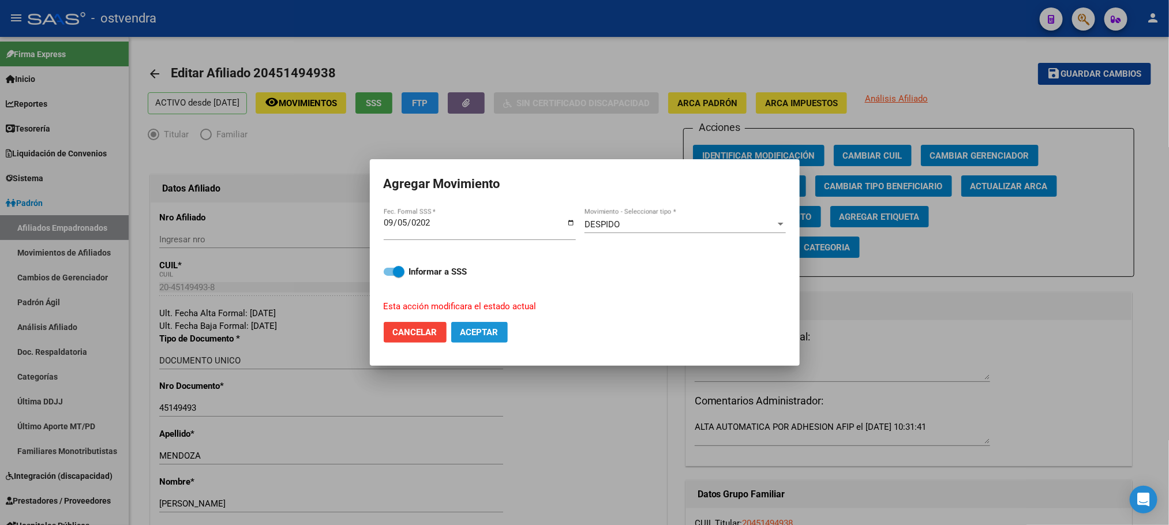
click at [483, 329] on span "Aceptar" at bounding box center [479, 332] width 38 height 10
checkbox input "false"
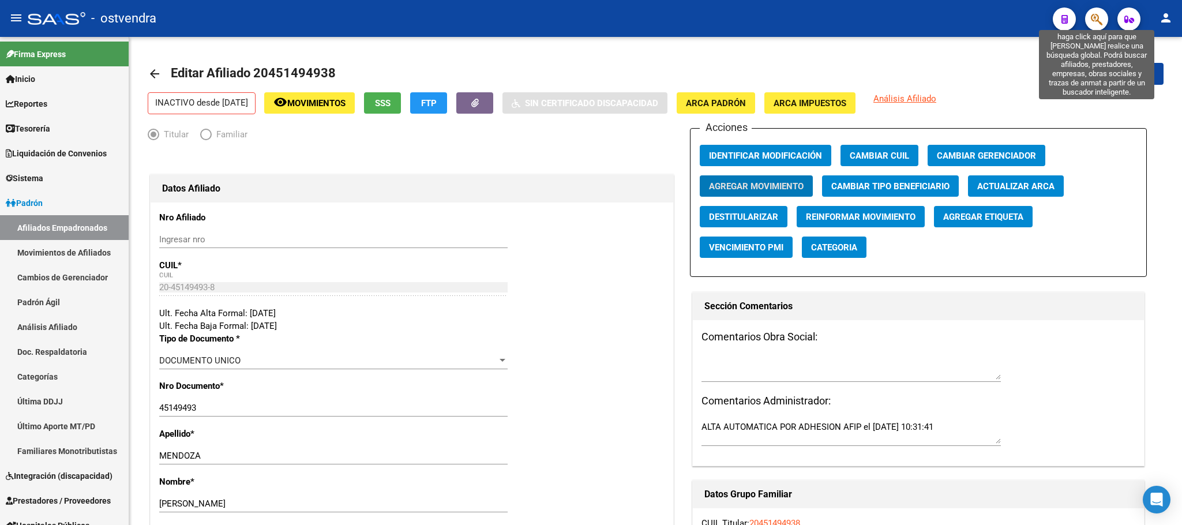
click at [1098, 21] on icon "button" at bounding box center [1097, 19] width 12 height 13
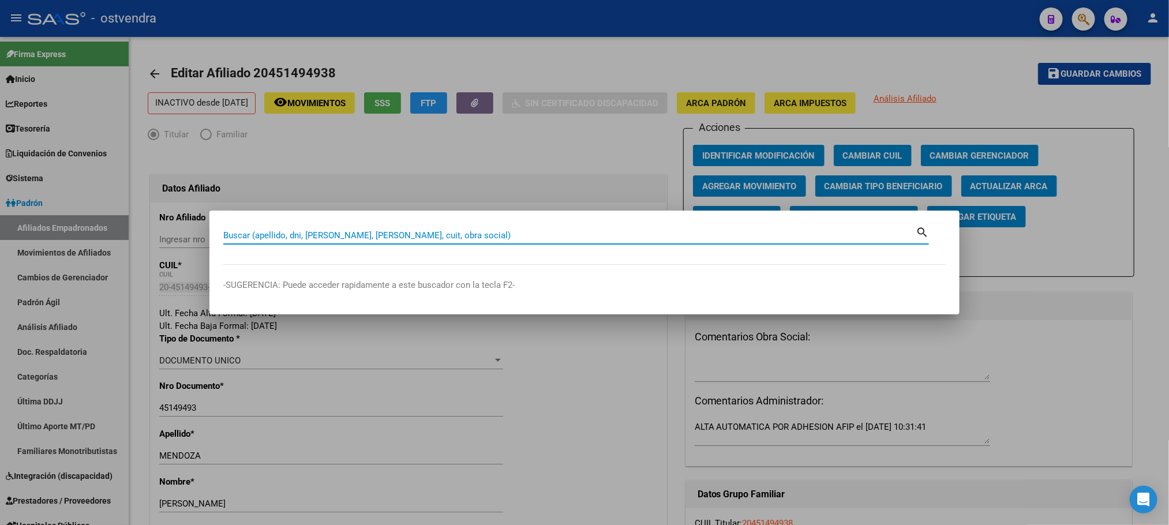
paste input "45147516"
type input "45147516"
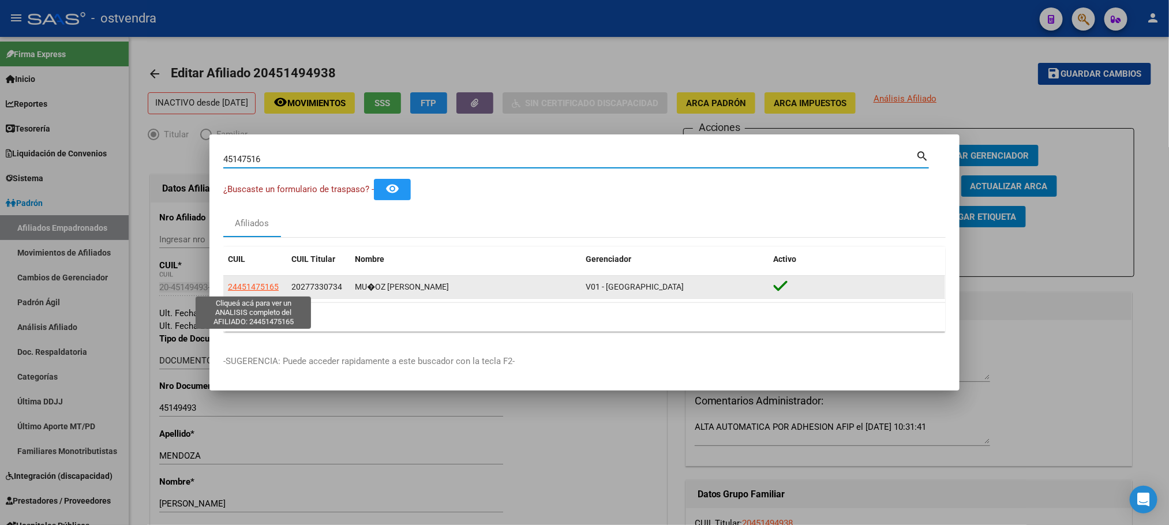
click at [253, 284] on span "24451475165" at bounding box center [253, 286] width 51 height 9
type textarea "24451475165"
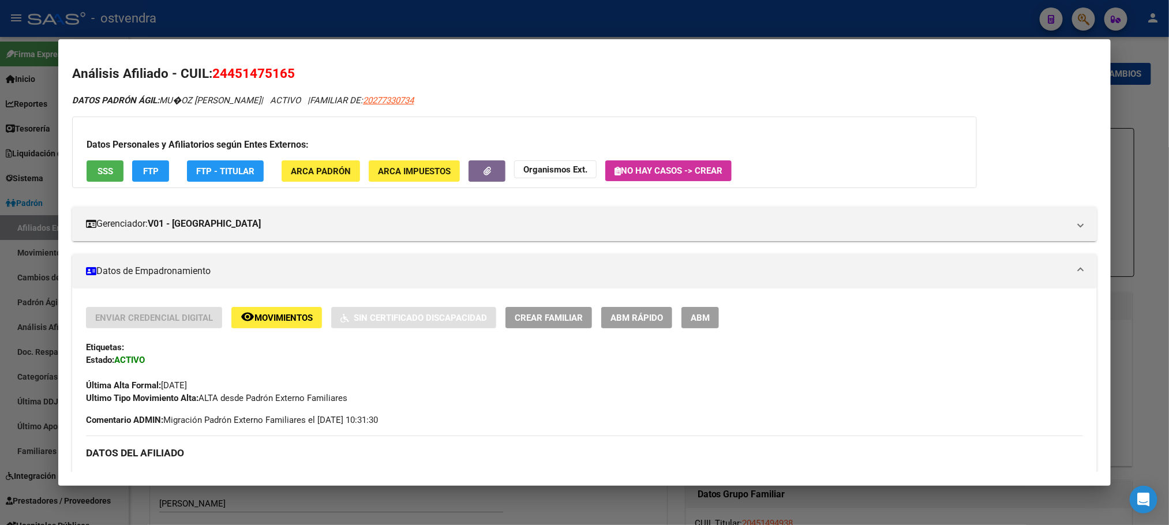
click at [103, 175] on span "SSS" at bounding box center [106, 171] width 16 height 10
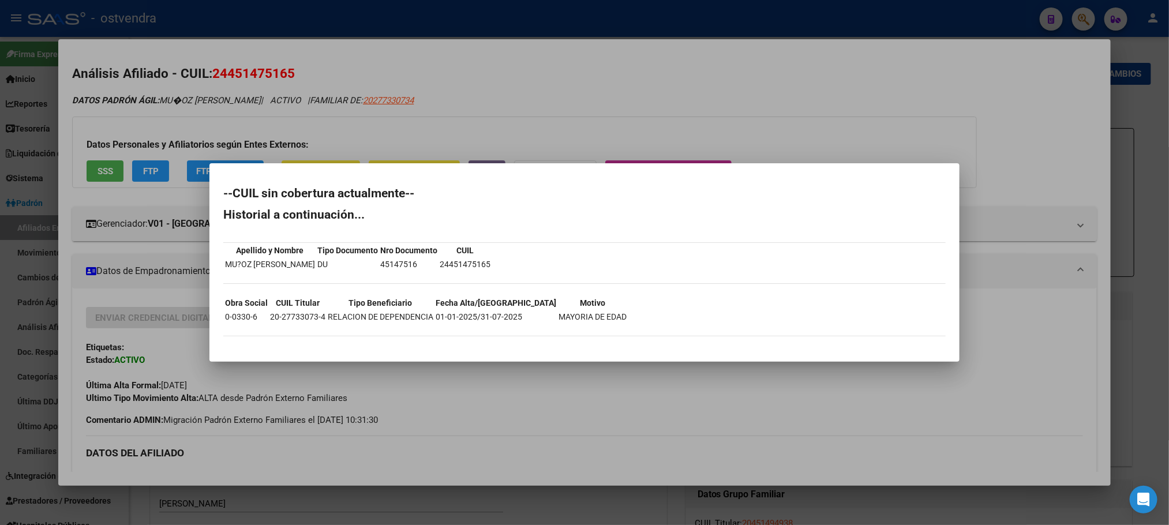
click at [189, 115] on div at bounding box center [584, 262] width 1169 height 525
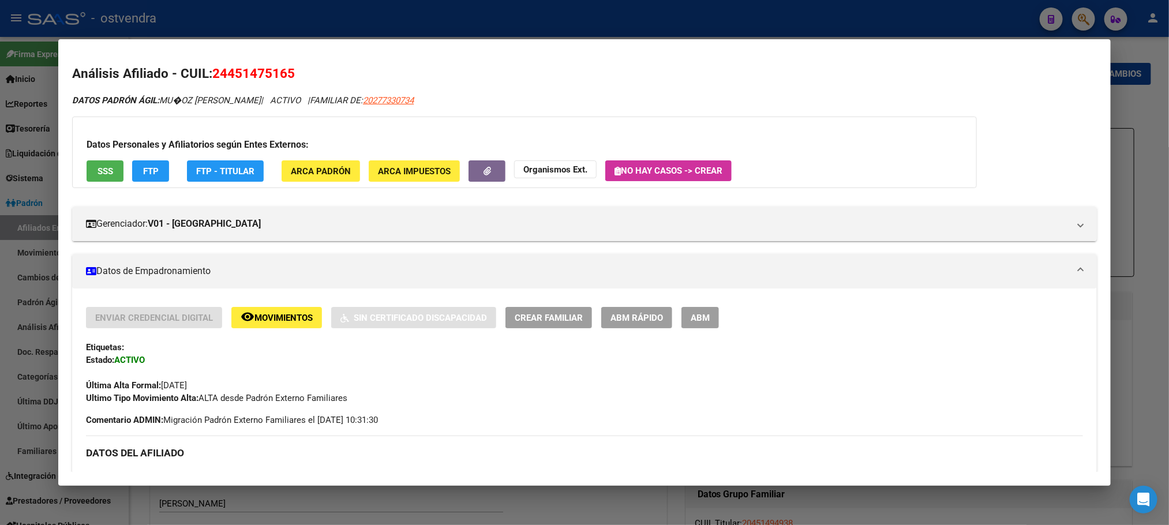
click at [715, 314] on div "Enviar Credencial Digital remove_red_eye Movimientos Sin Certificado Discapacid…" at bounding box center [584, 317] width 996 height 21
click at [695, 316] on span "ABM" at bounding box center [700, 318] width 19 height 10
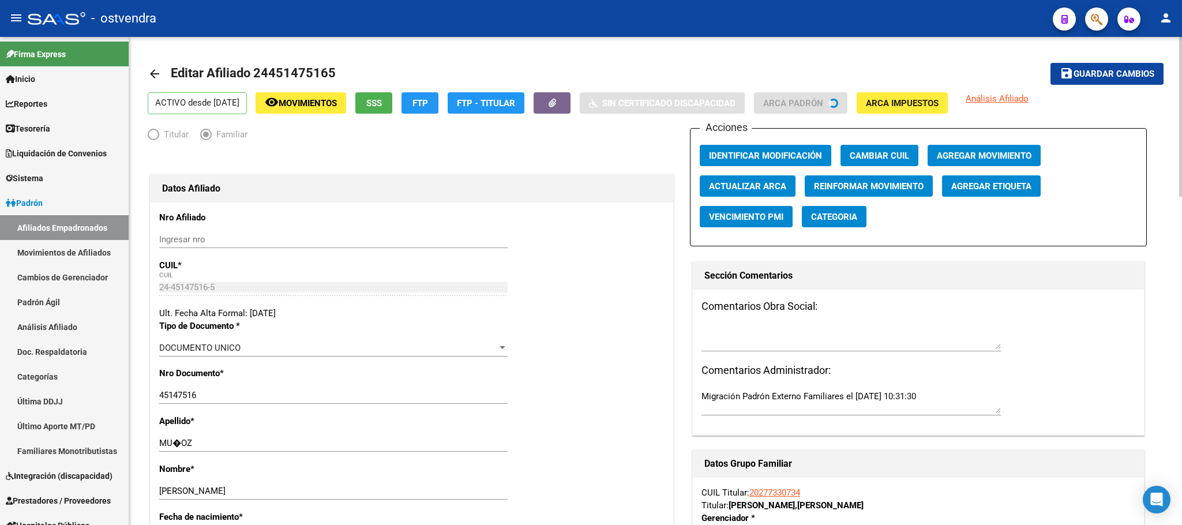
click at [983, 163] on button "Agregar Movimiento" at bounding box center [984, 155] width 113 height 21
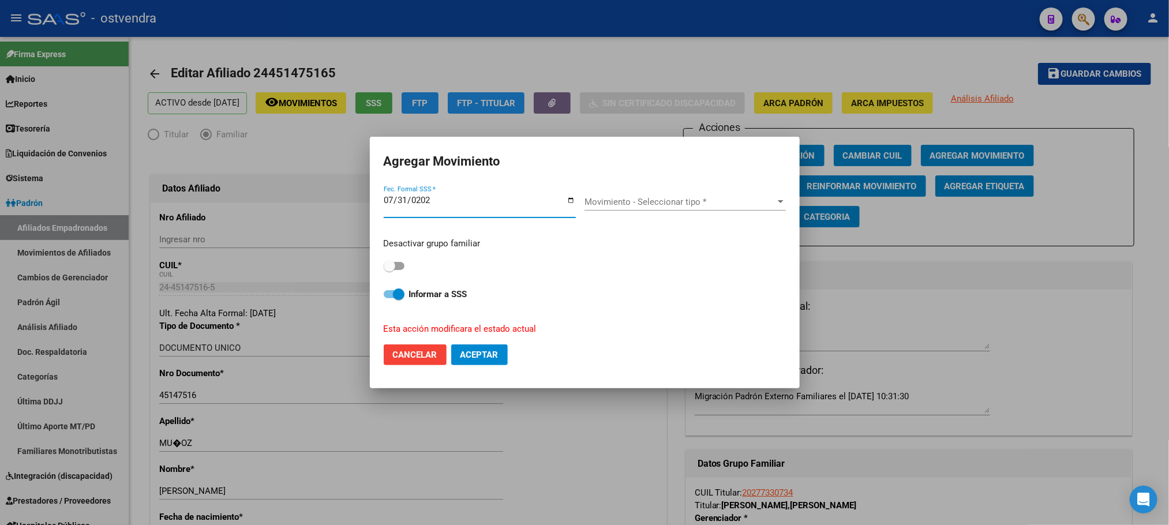
type input "[DATE]"
click at [706, 201] on span "Movimiento - Seleccionar tipo *" at bounding box center [679, 202] width 191 height 10
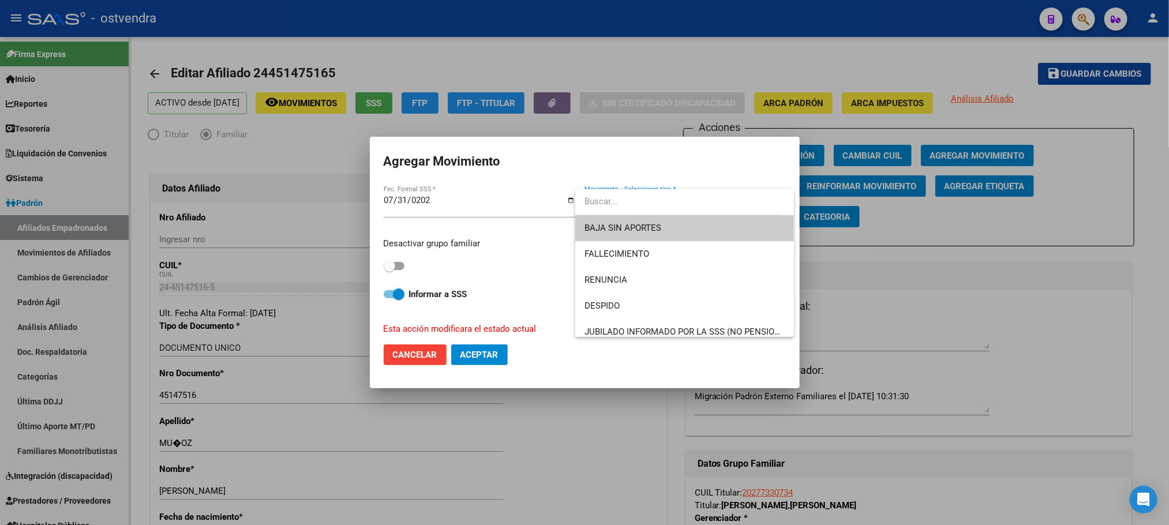
type input ","
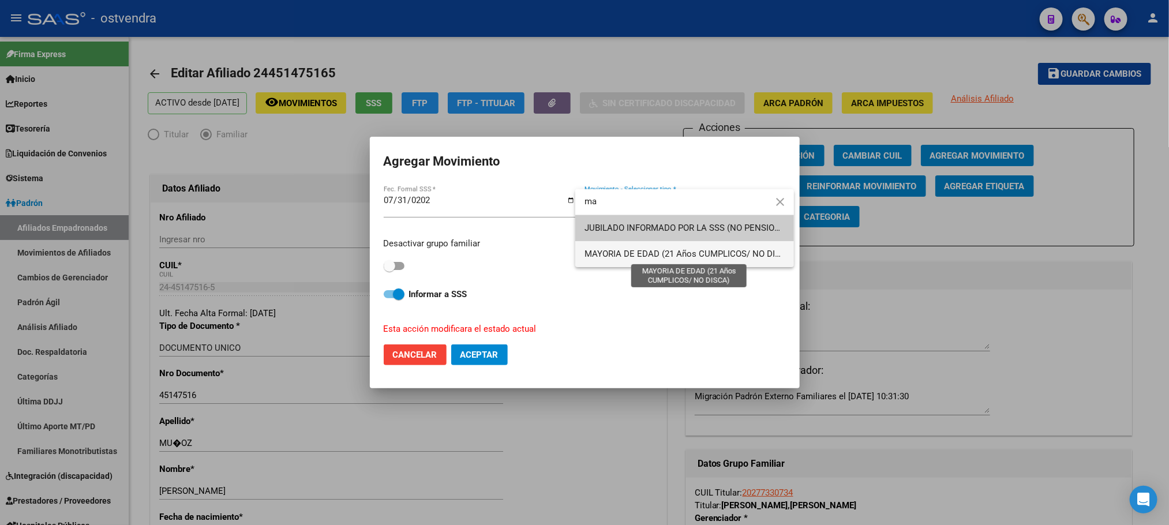
type input "ma"
click at [657, 249] on span "MAYORIA DE EDAD (21 Años CUMPLICOS/ NO DISCA)" at bounding box center [689, 254] width 210 height 10
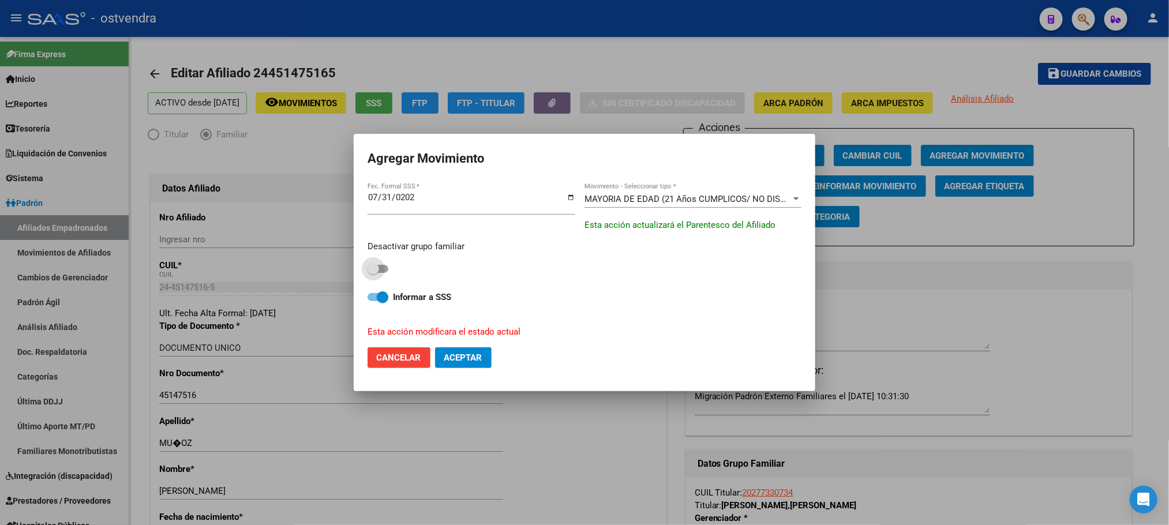
click at [383, 270] on span at bounding box center [378, 269] width 21 height 8
click at [373, 273] on input "checkbox" at bounding box center [373, 273] width 1 height 1
checkbox input "true"
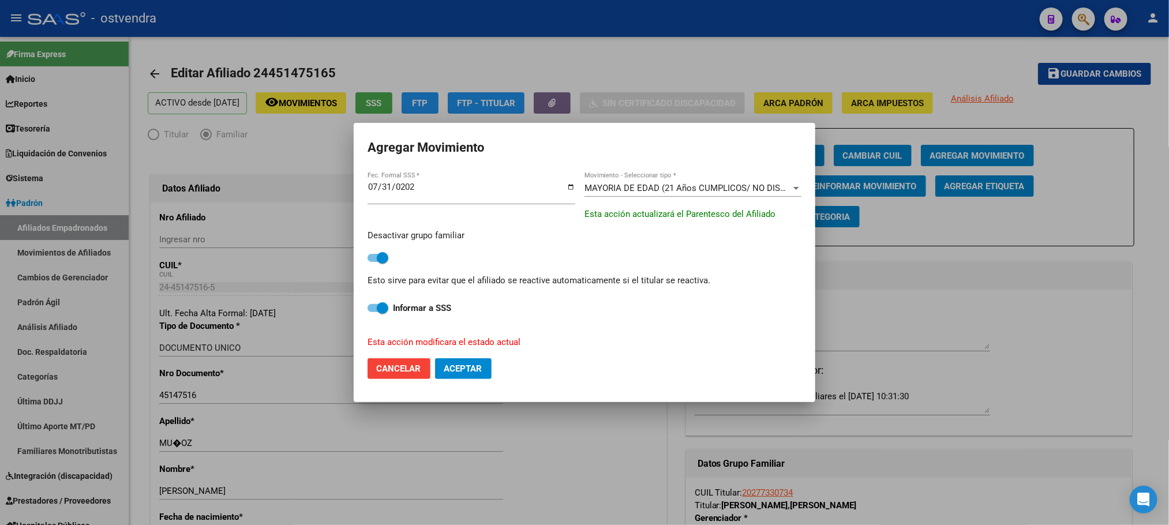
click at [377, 315] on div "Desactivar grupo familiar Esto sirve para evitar que el afiliado se reactive au…" at bounding box center [585, 284] width 434 height 129
click at [377, 307] on span at bounding box center [383, 308] width 12 height 12
click at [373, 312] on input "Informar a SSS" at bounding box center [373, 312] width 1 height 1
checkbox input "false"
click at [483, 373] on button "Aceptar" at bounding box center [463, 368] width 57 height 21
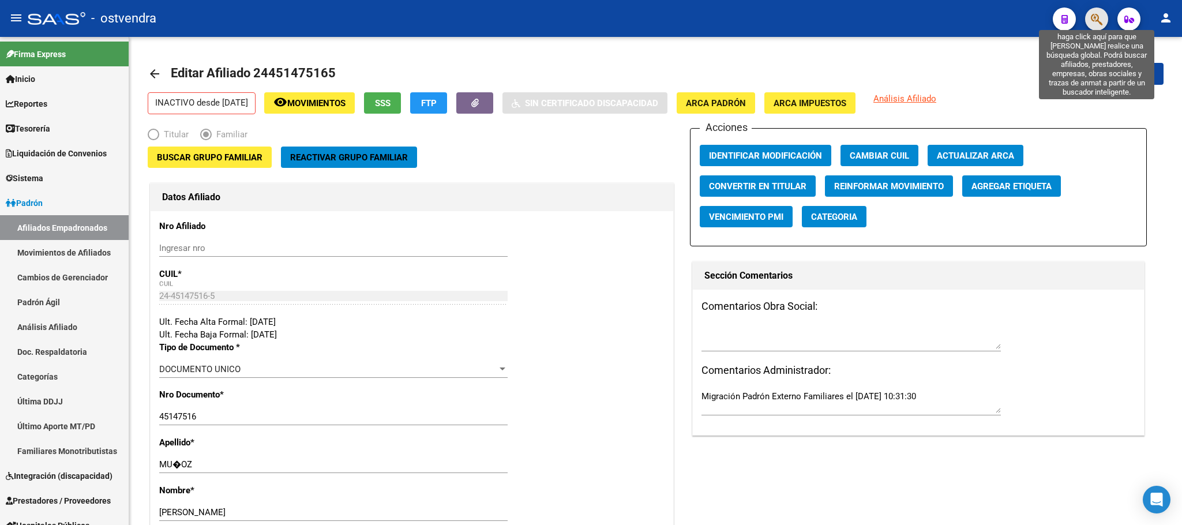
click at [1091, 19] on icon "button" at bounding box center [1097, 19] width 12 height 13
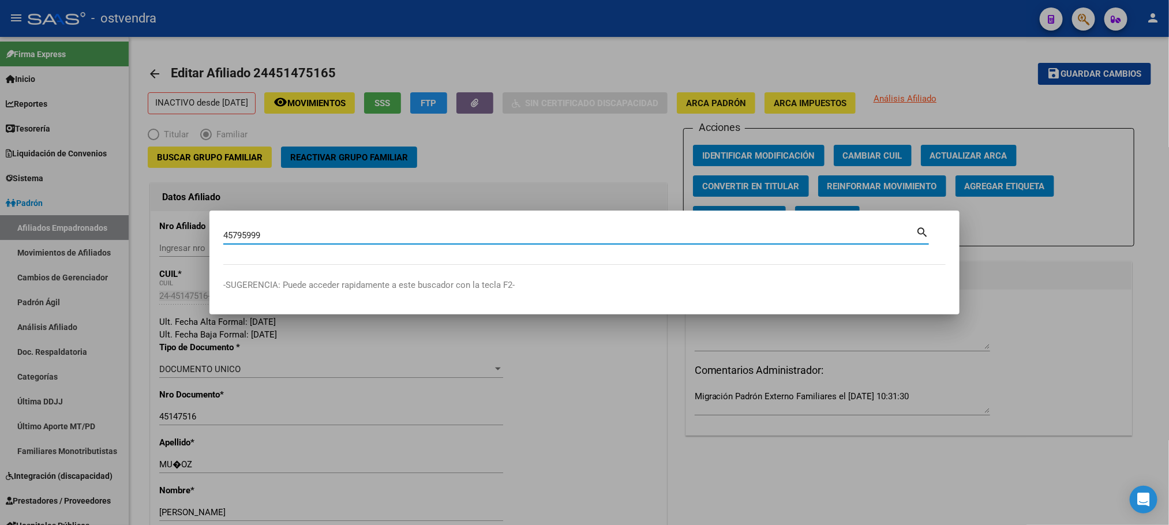
type input "45795999"
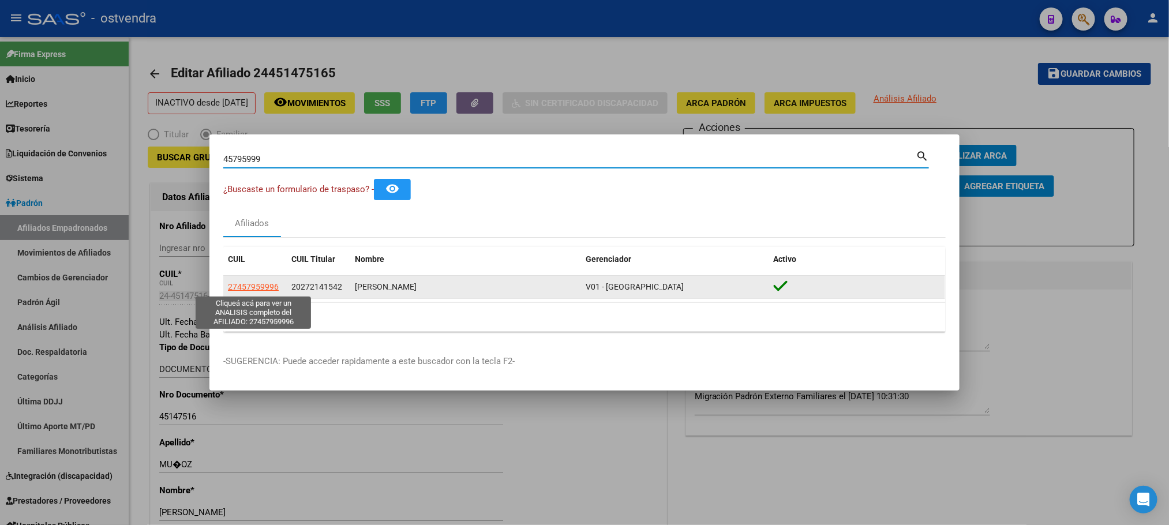
click at [269, 286] on span "27457959996" at bounding box center [253, 286] width 51 height 9
type textarea "27457959996"
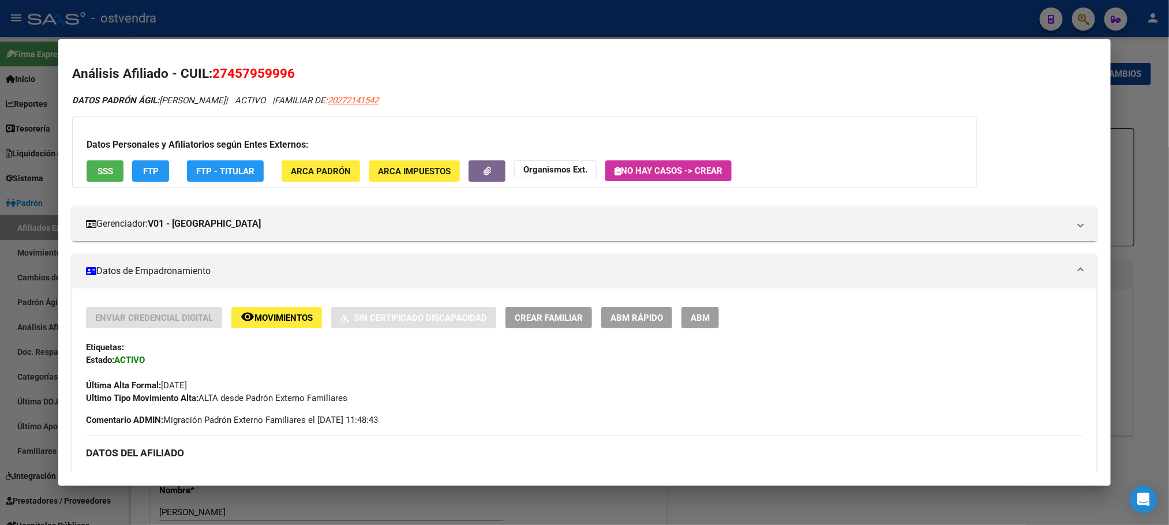
click at [111, 172] on button "SSS" at bounding box center [105, 170] width 37 height 21
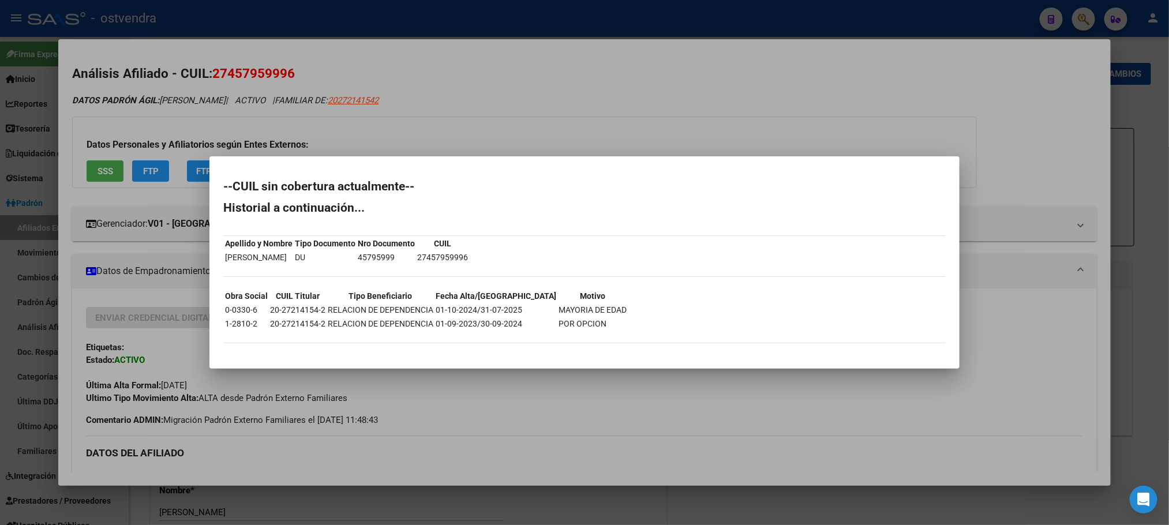
click at [274, 113] on div at bounding box center [584, 262] width 1169 height 525
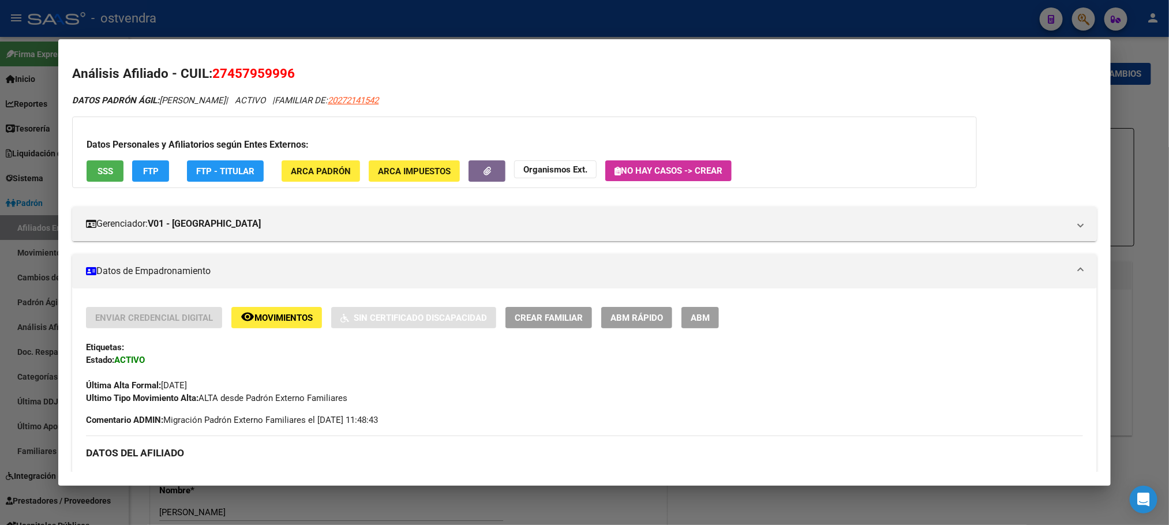
drag, startPoint x: 704, startPoint y: 310, endPoint x: 786, endPoint y: 133, distance: 195.2
click at [703, 310] on button "ABM" at bounding box center [700, 317] width 38 height 21
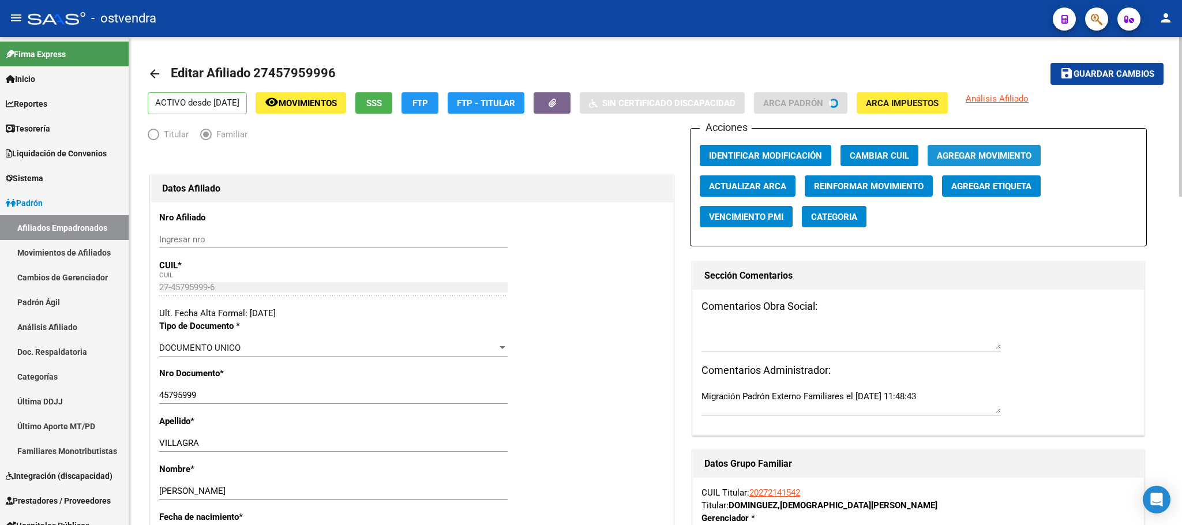
click at [964, 159] on span "Agregar Movimiento" at bounding box center [984, 156] width 95 height 10
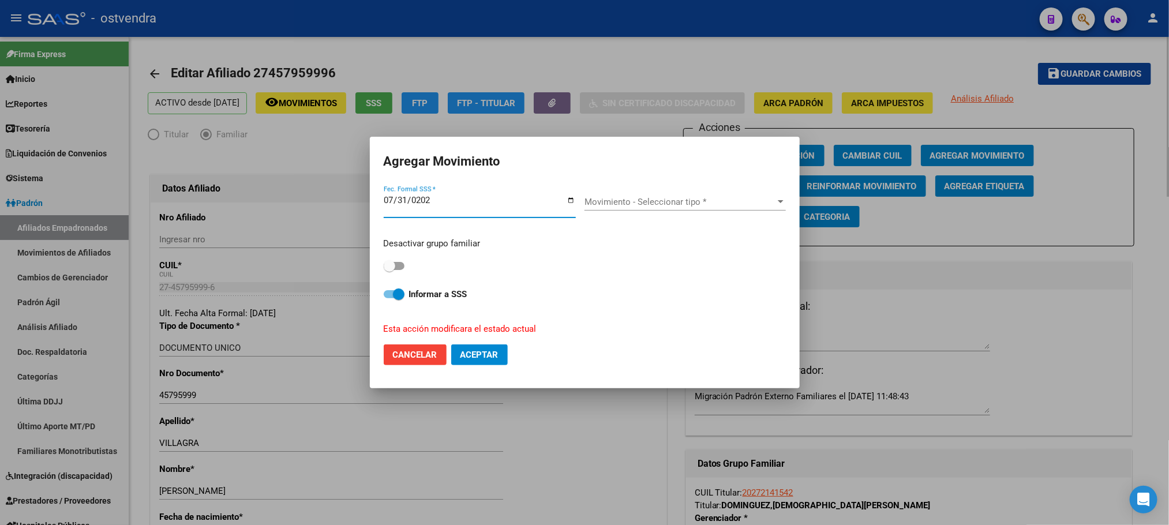
type input "[DATE]"
click at [747, 207] on span "Movimiento - Seleccionar tipo *" at bounding box center [679, 202] width 191 height 10
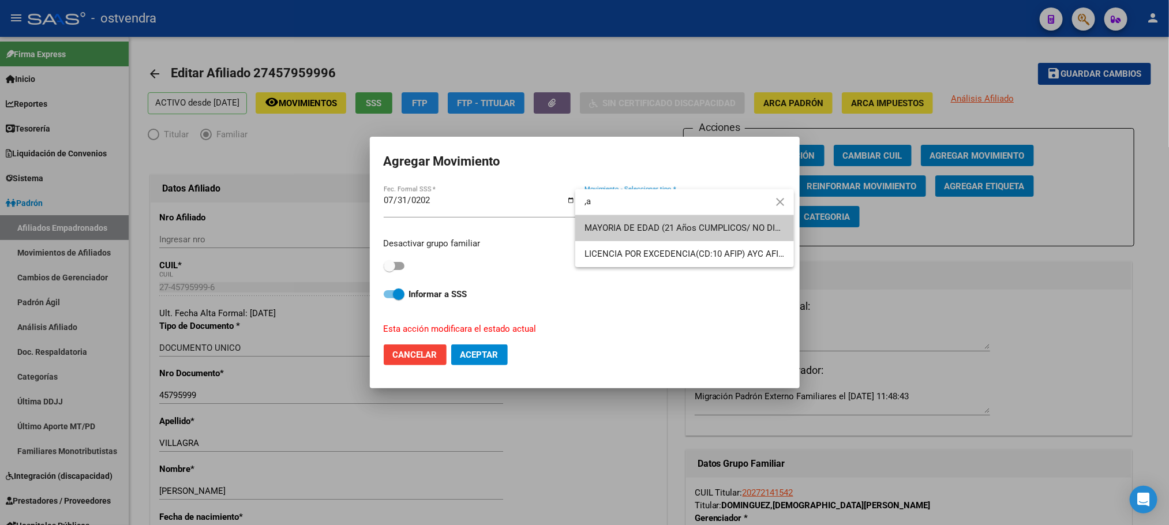
type input ","
type input "mayo"
click at [729, 227] on span "MAYORIA DE EDAD (21 Años CUMPLICOS/ NO DISCA)" at bounding box center [689, 228] width 210 height 10
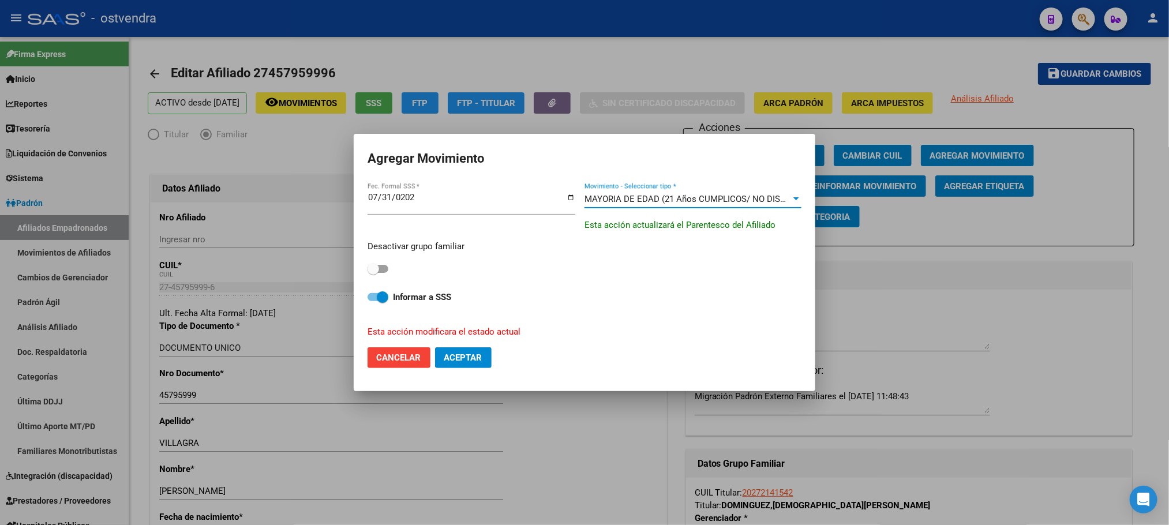
click at [370, 267] on span at bounding box center [374, 269] width 12 height 12
click at [373, 273] on input "checkbox" at bounding box center [373, 273] width 1 height 1
checkbox input "true"
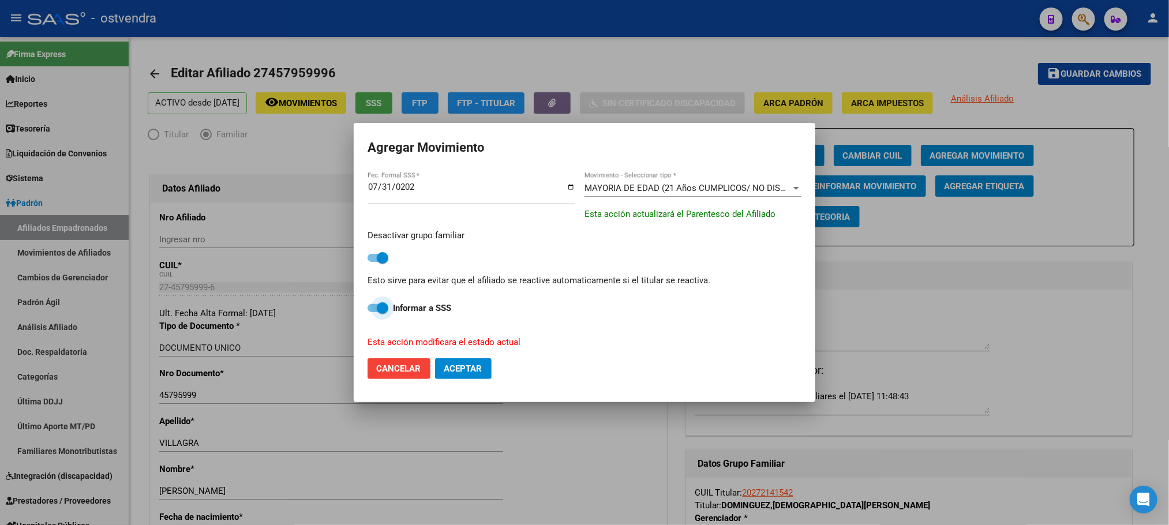
drag, startPoint x: 370, startPoint y: 301, endPoint x: 376, endPoint y: 305, distance: 6.2
click at [371, 301] on label "Informar a SSS" at bounding box center [585, 308] width 434 height 14
click at [373, 312] on input "Informar a SSS" at bounding box center [373, 312] width 1 height 1
checkbox input "false"
click at [464, 358] on button "Aceptar" at bounding box center [463, 368] width 57 height 21
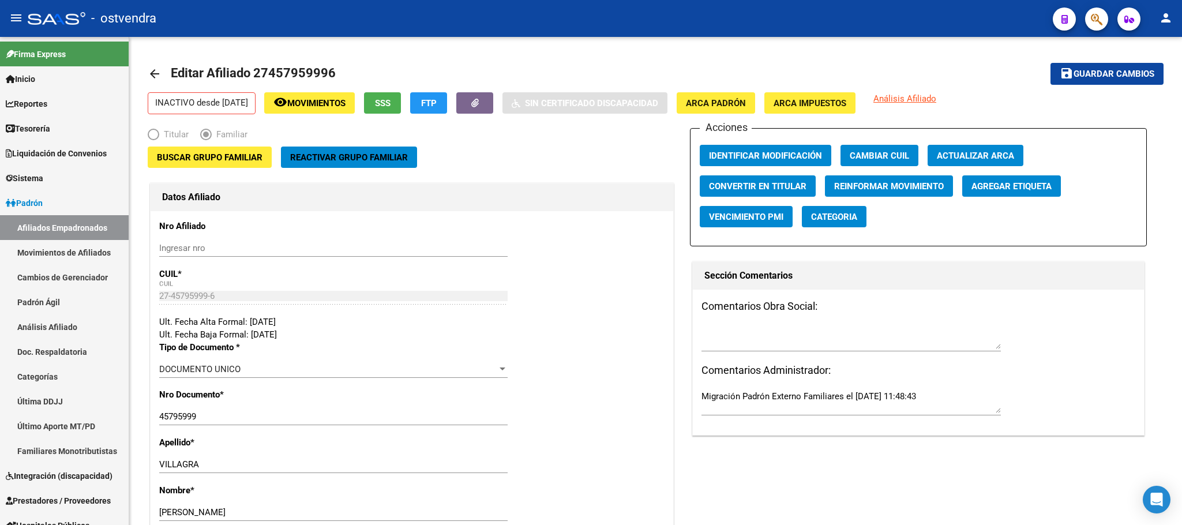
click at [1098, 21] on icon "button" at bounding box center [1097, 19] width 12 height 13
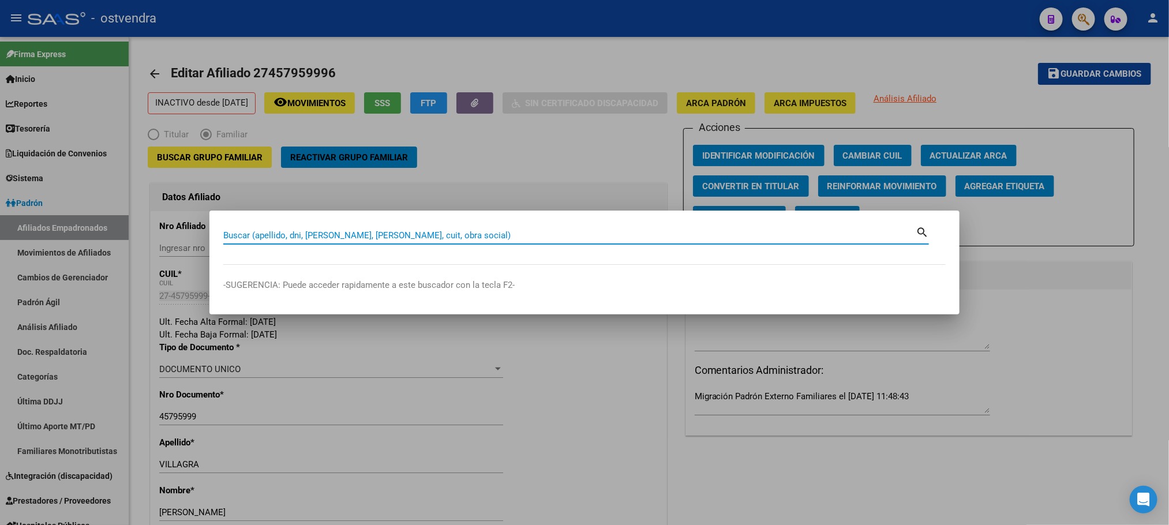
paste input "37949138"
type input "37949138"
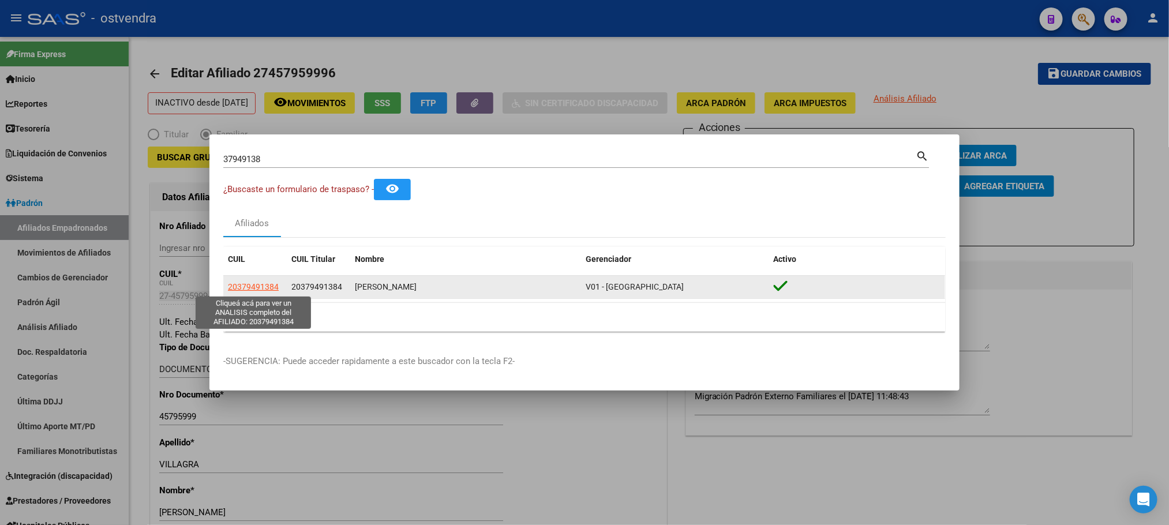
click at [254, 284] on span "20379491384" at bounding box center [253, 286] width 51 height 9
type textarea "20379491384"
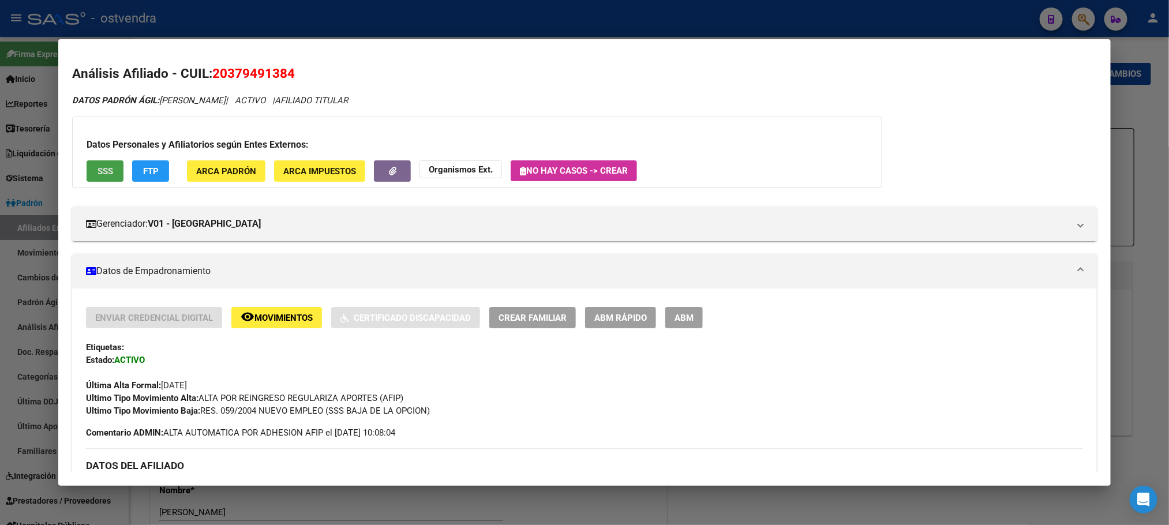
click at [98, 174] on span "SSS" at bounding box center [106, 171] width 16 height 10
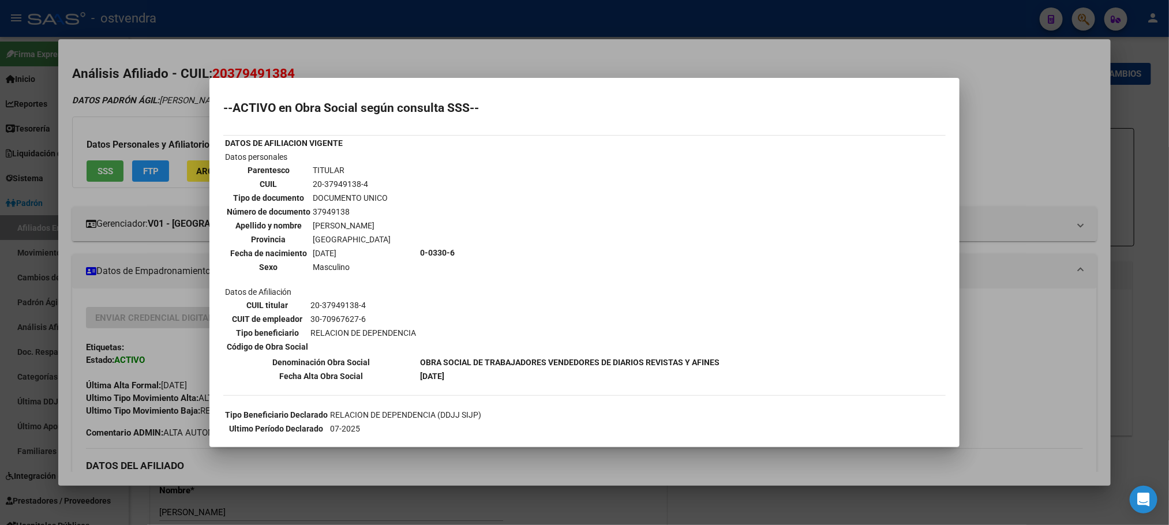
scroll to position [140, 0]
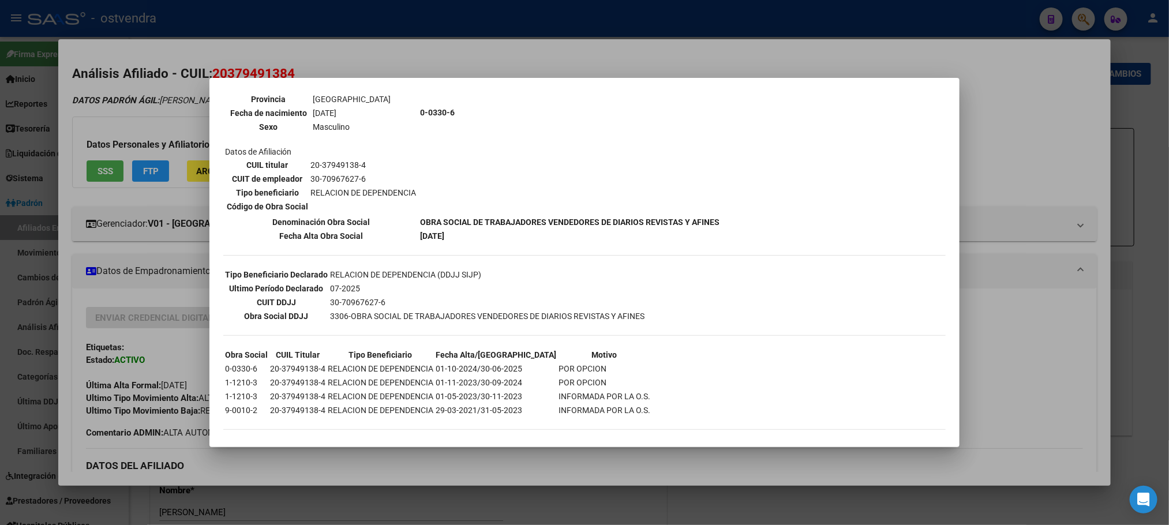
click at [85, 100] on div at bounding box center [584, 262] width 1169 height 525
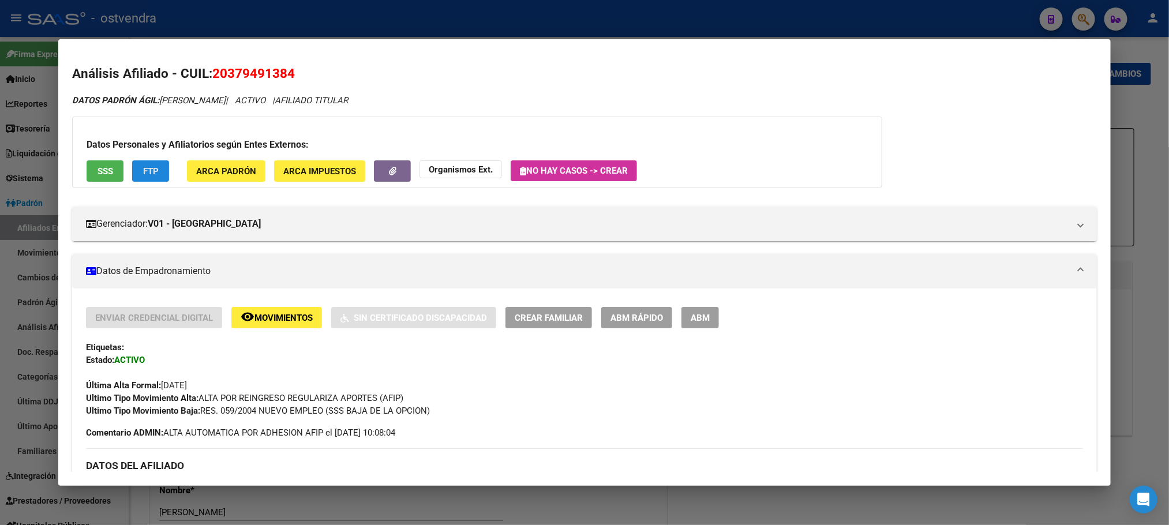
click at [155, 178] on button "FTP" at bounding box center [150, 170] width 37 height 21
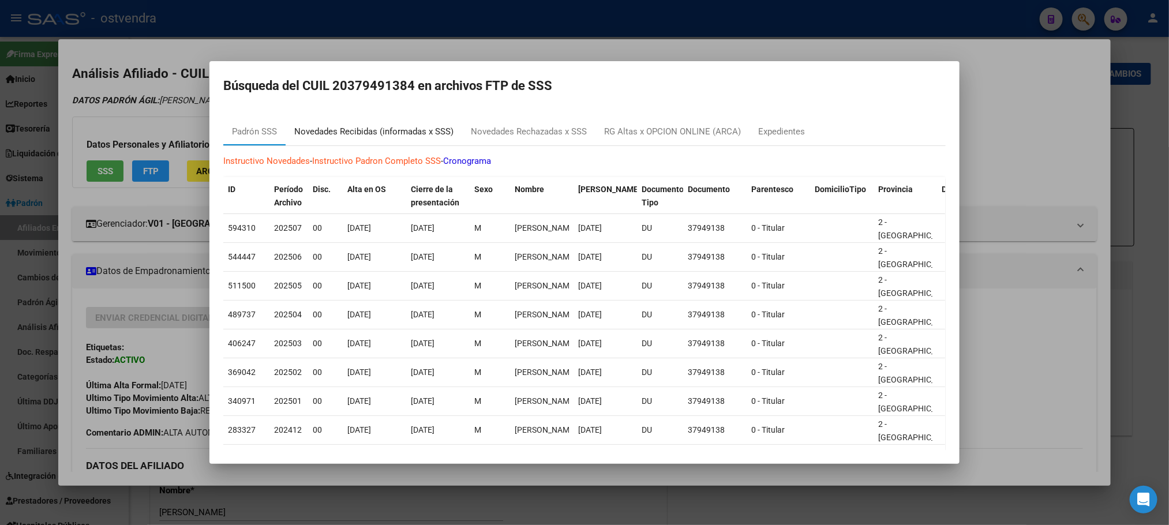
click at [381, 123] on div "Novedades Recibidas (informadas x SSS)" at bounding box center [374, 132] width 177 height 28
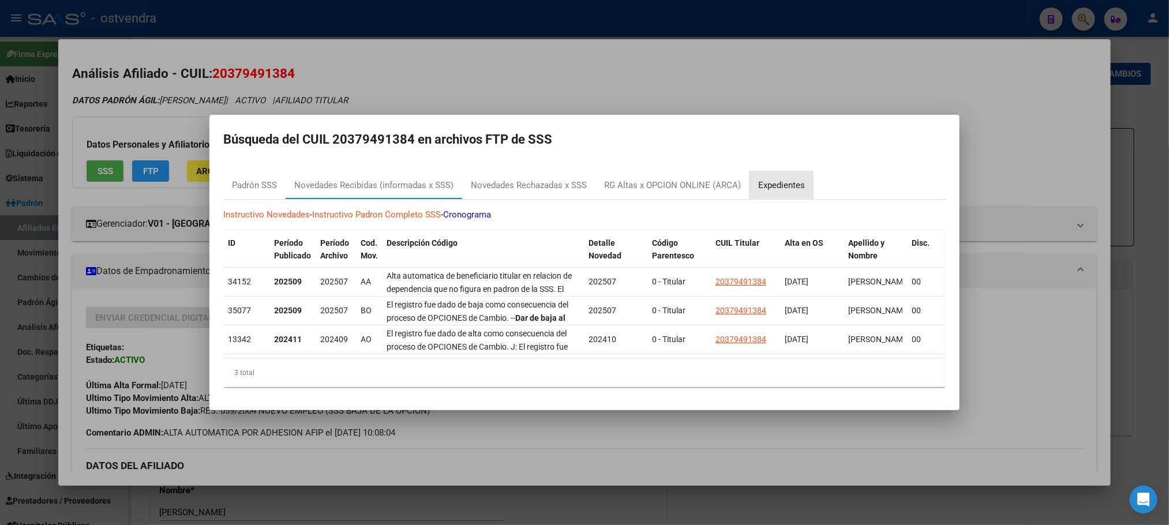
click at [798, 179] on div "Expedientes" at bounding box center [781, 185] width 47 height 13
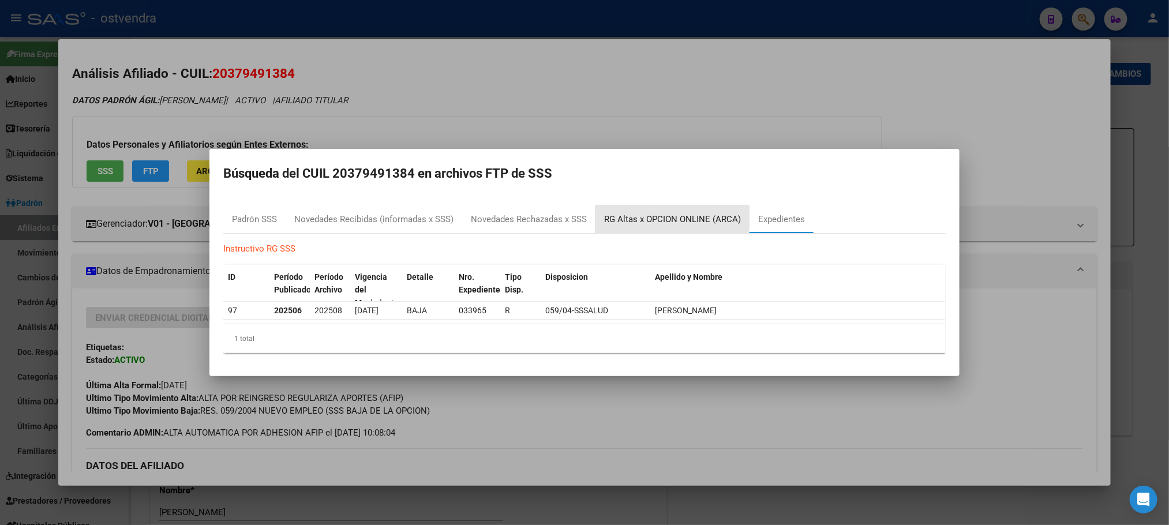
click at [651, 215] on div "RG Altas x OPCION ONLINE (ARCA)" at bounding box center [672, 219] width 137 height 13
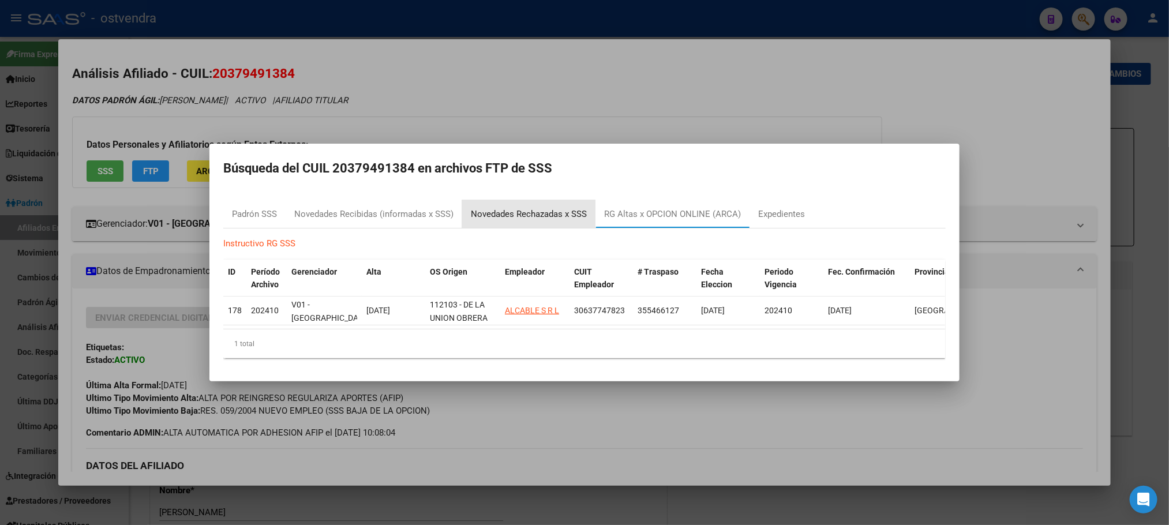
click at [509, 220] on div "Novedades Rechazadas x SSS" at bounding box center [528, 214] width 133 height 28
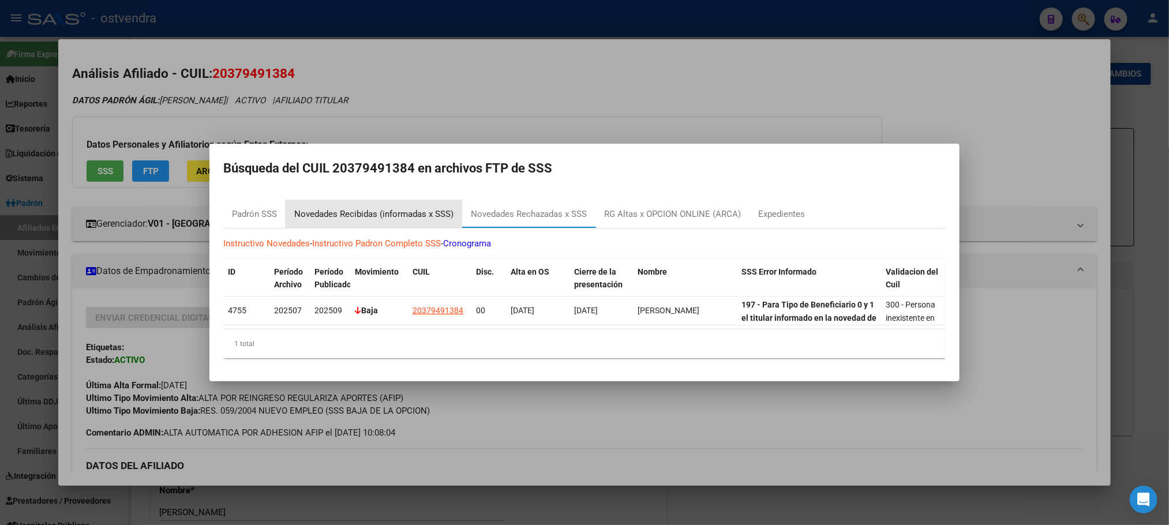
click at [360, 220] on div "Novedades Recibidas (informadas x SSS)" at bounding box center [374, 214] width 177 height 28
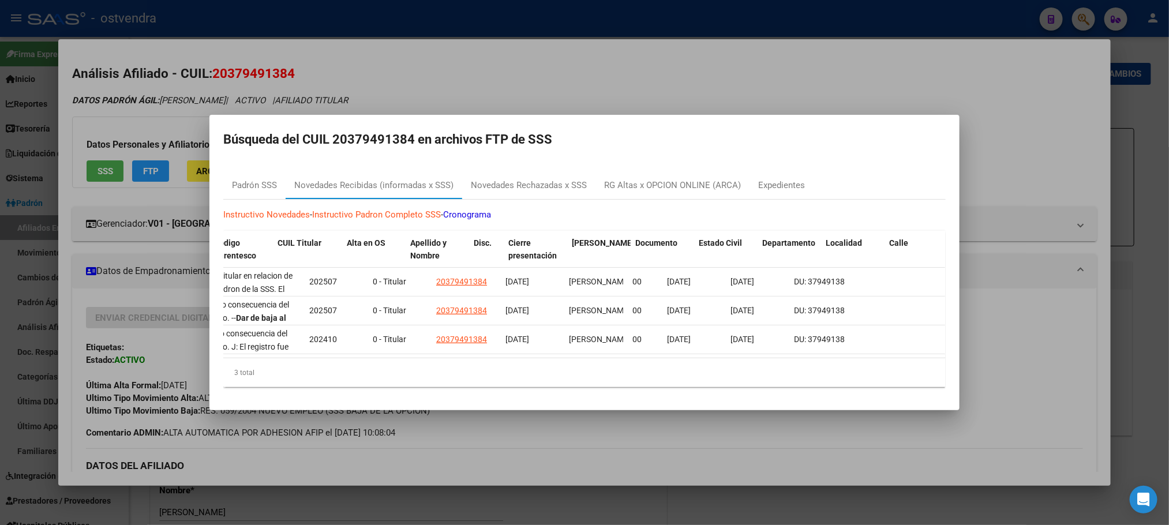
scroll to position [0, 859]
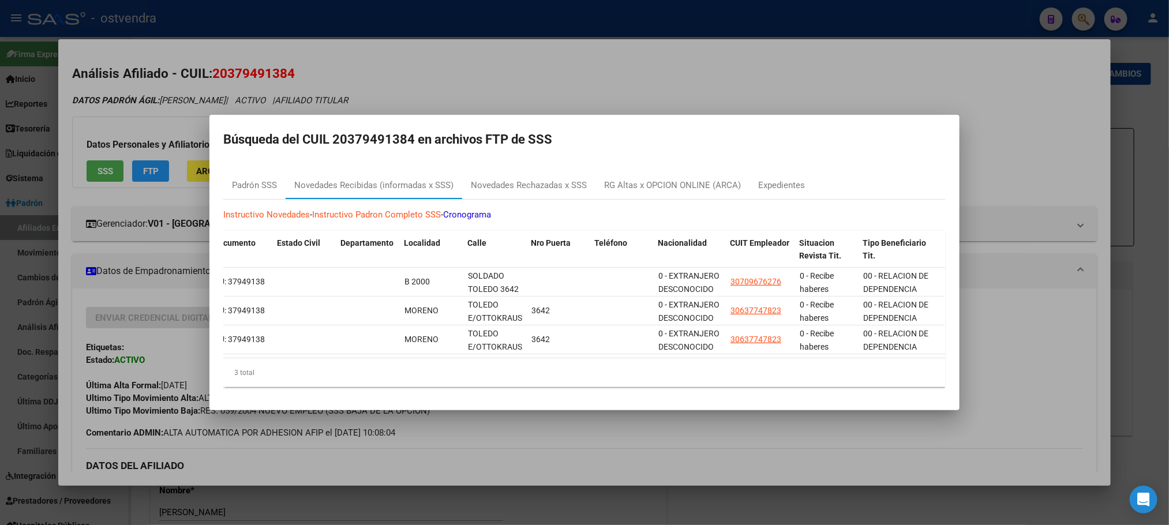
click at [433, 83] on div at bounding box center [584, 262] width 1169 height 525
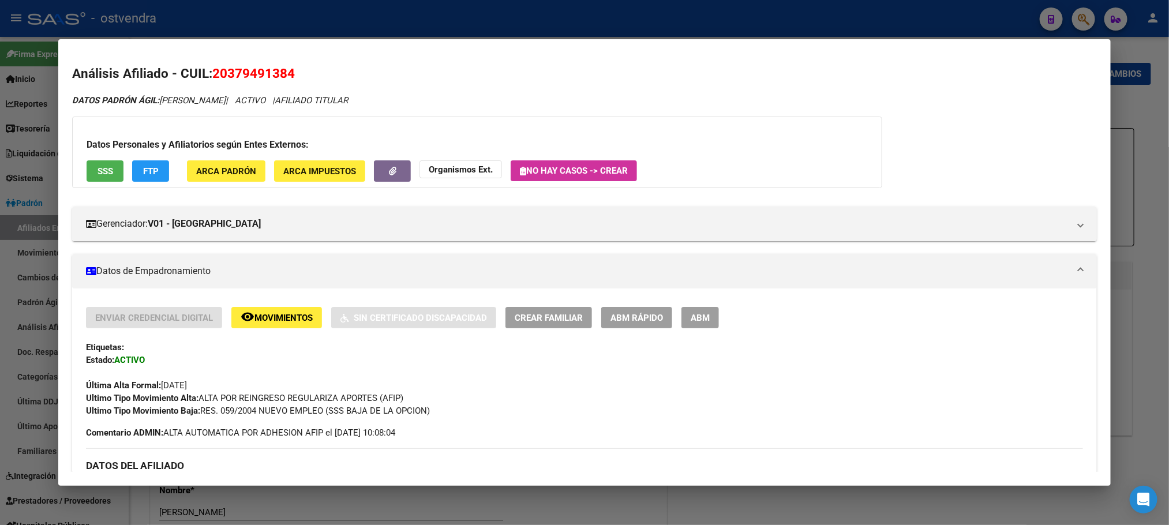
click at [263, 325] on button "remove_red_eye Movimientos" at bounding box center [276, 317] width 91 height 21
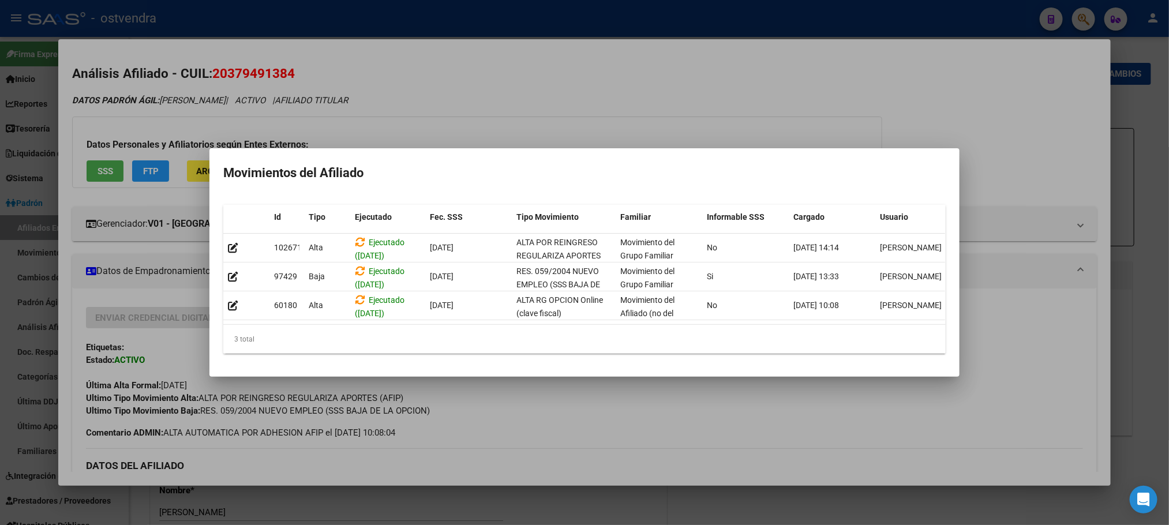
click at [418, 127] on div at bounding box center [584, 262] width 1169 height 525
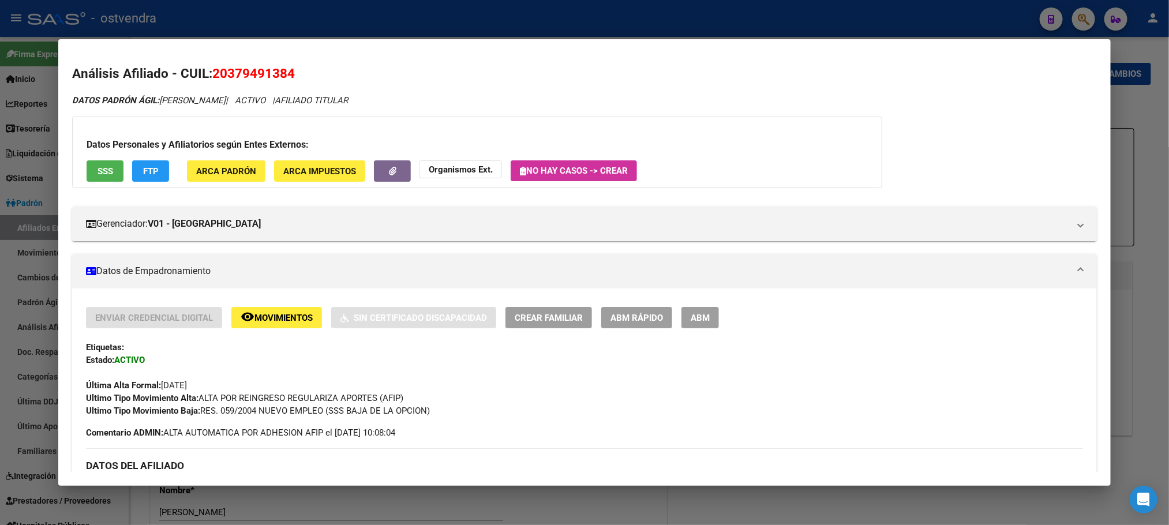
click at [146, 180] on button "FTP" at bounding box center [150, 170] width 37 height 21
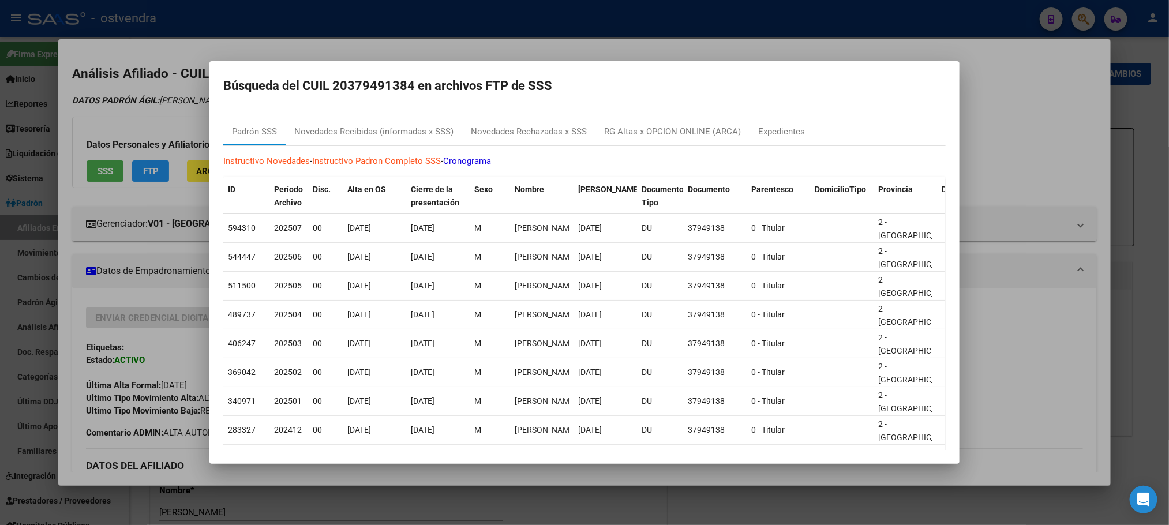
click at [145, 104] on div at bounding box center [584, 262] width 1169 height 525
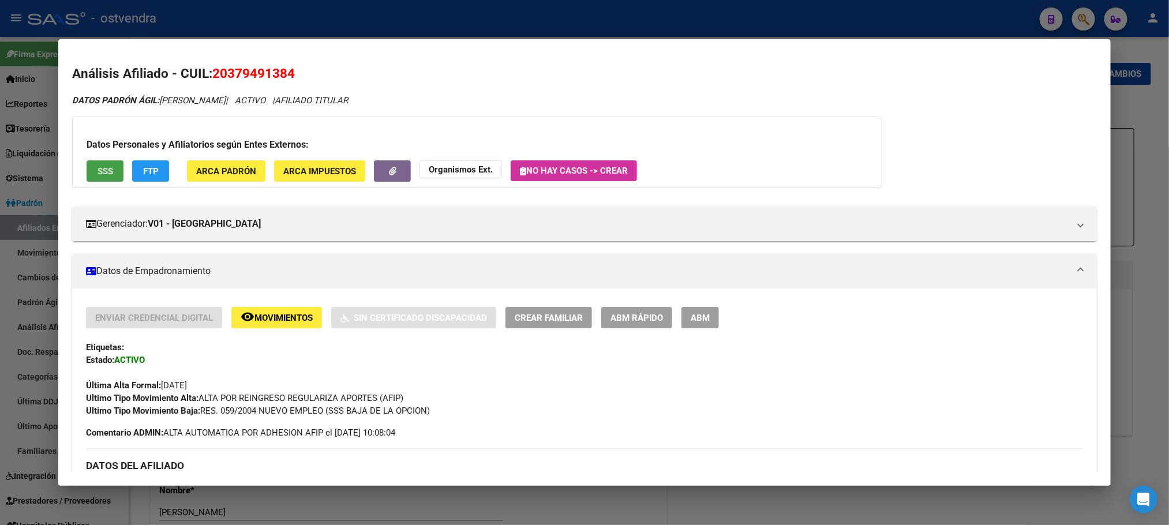
click at [90, 170] on button "SSS" at bounding box center [105, 170] width 37 height 21
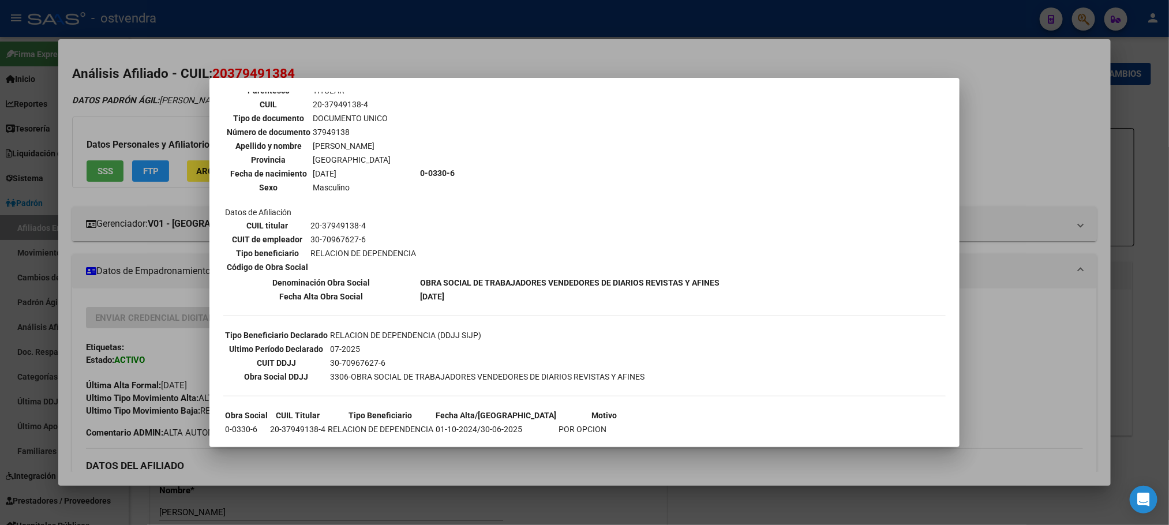
scroll to position [54, 0]
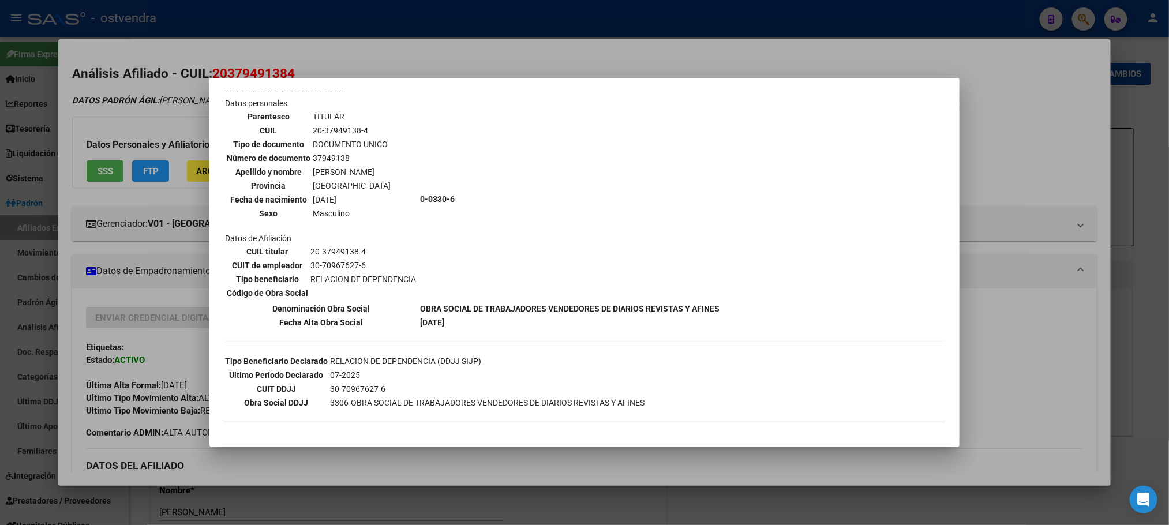
click at [201, 111] on div at bounding box center [584, 262] width 1169 height 525
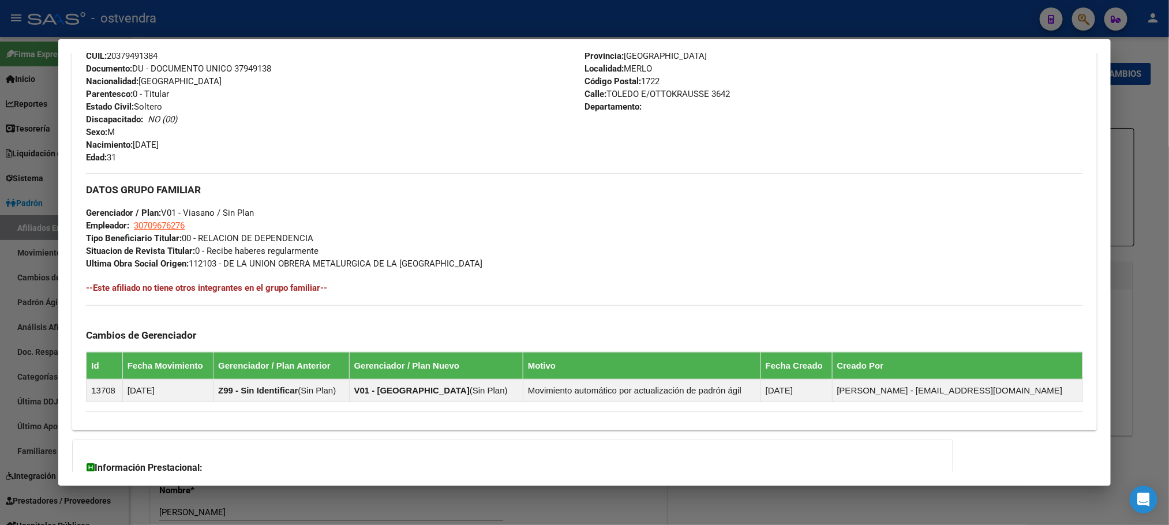
scroll to position [557, 0]
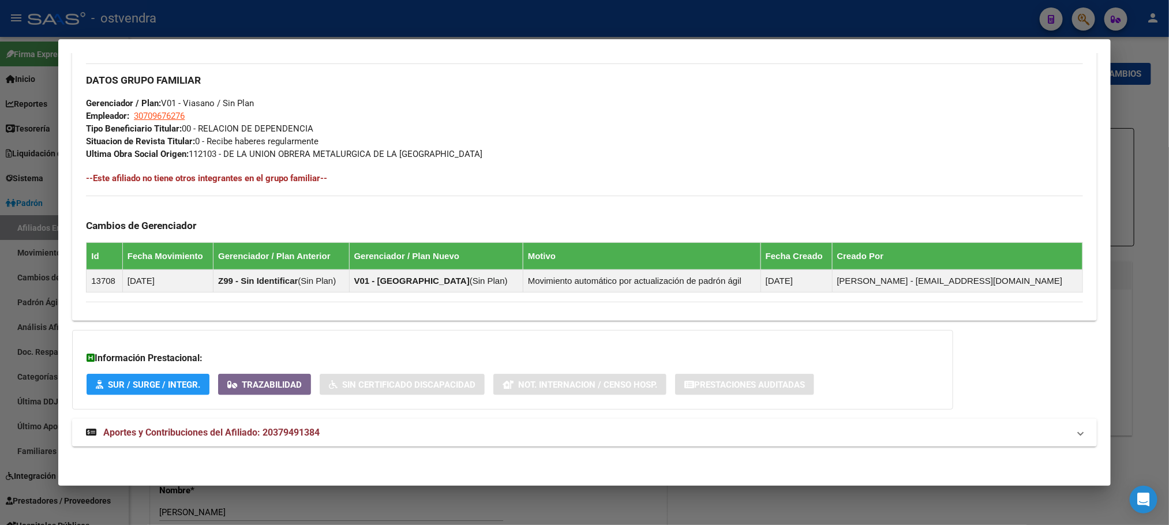
click at [534, 426] on mat-panel-title "Aportes y Contribuciones del Afiliado: 20379491384" at bounding box center [577, 433] width 983 height 14
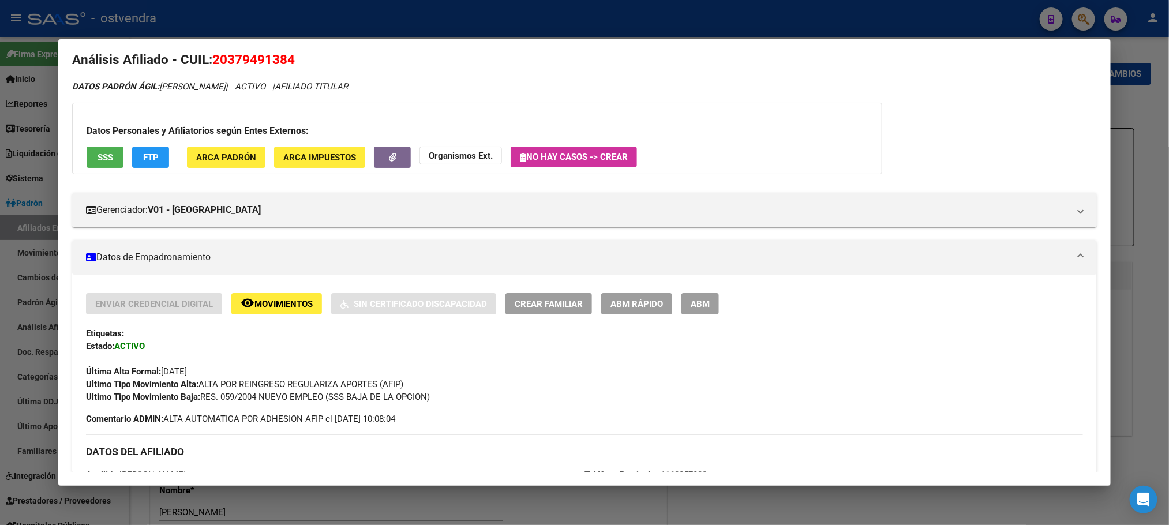
scroll to position [0, 0]
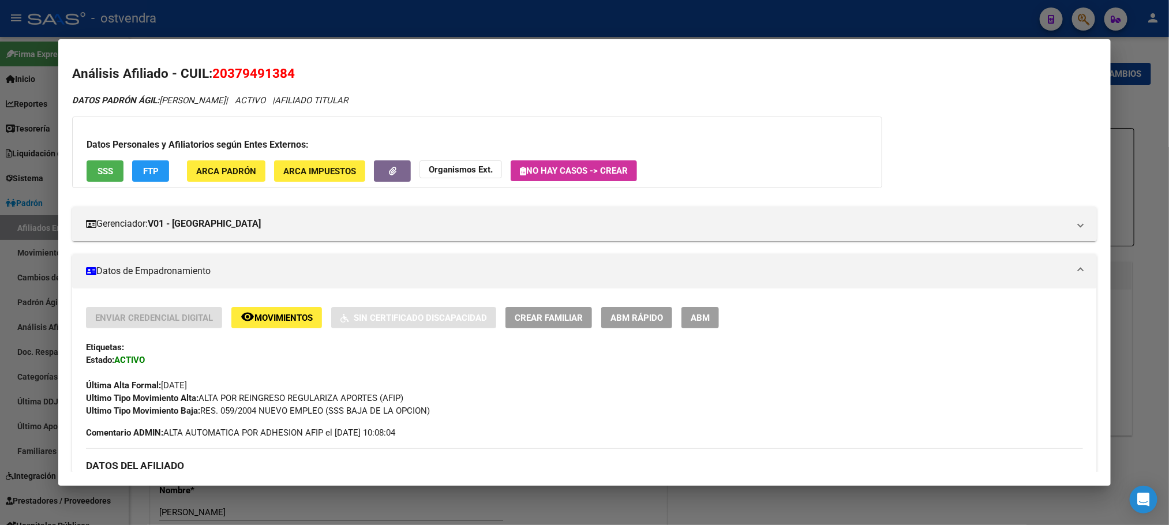
click at [275, 25] on div at bounding box center [584, 262] width 1169 height 525
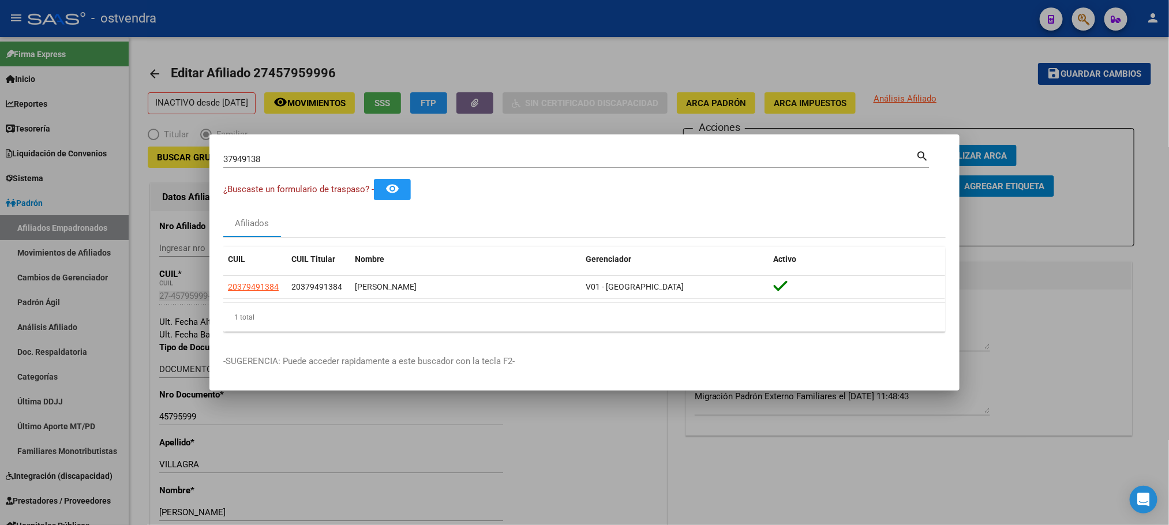
click at [201, 149] on div "37949138 Buscar (apellido, dni, cuil, nro traspaso, cuit, obra social) search ¿…" at bounding box center [584, 262] width 1169 height 525
click at [298, 158] on input "37949138" at bounding box center [569, 159] width 692 height 10
drag, startPoint x: 293, startPoint y: 160, endPoint x: 37, endPoint y: 167, distance: 255.7
click at [37, 167] on div "37949138 Buscar (apellido, dni, cuil, nro traspaso, cuit, obra social) search ¿…" at bounding box center [584, 262] width 1169 height 525
paste input "27411332999"
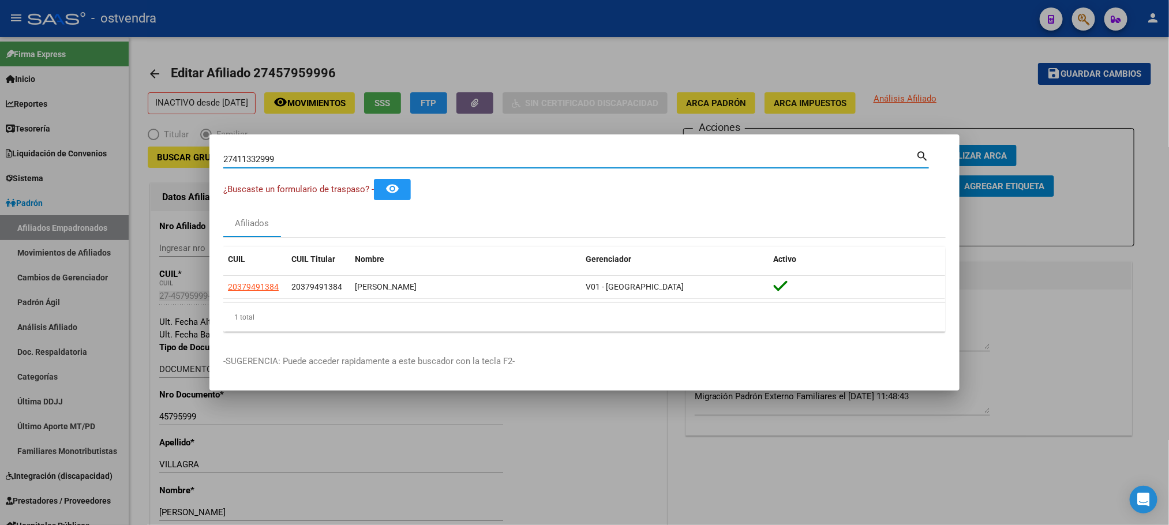
type input "27411332999"
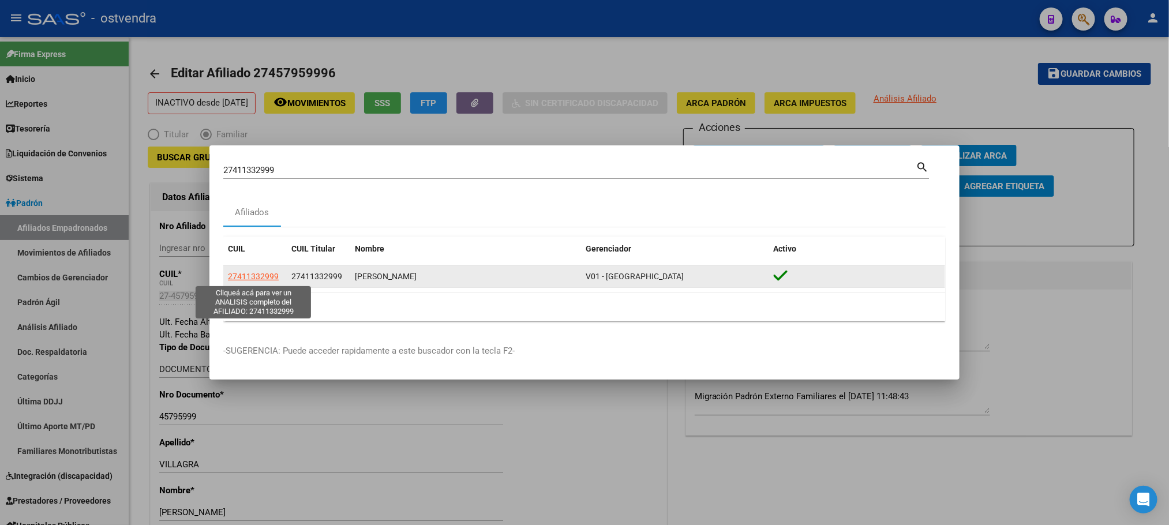
click at [251, 280] on span "27411332999" at bounding box center [253, 276] width 51 height 9
type textarea "27411332999"
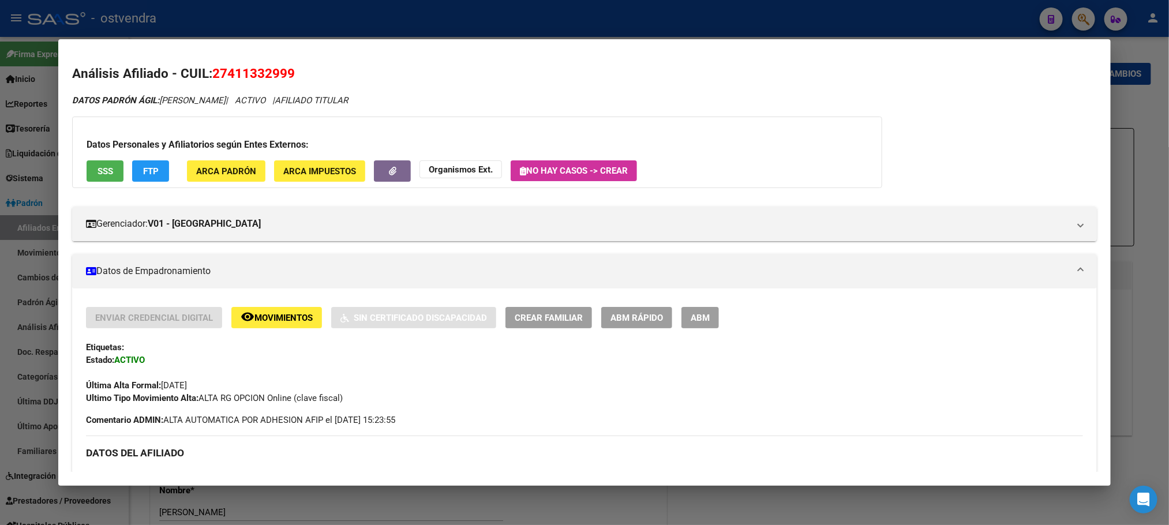
click at [92, 163] on button "SSS" at bounding box center [105, 170] width 37 height 21
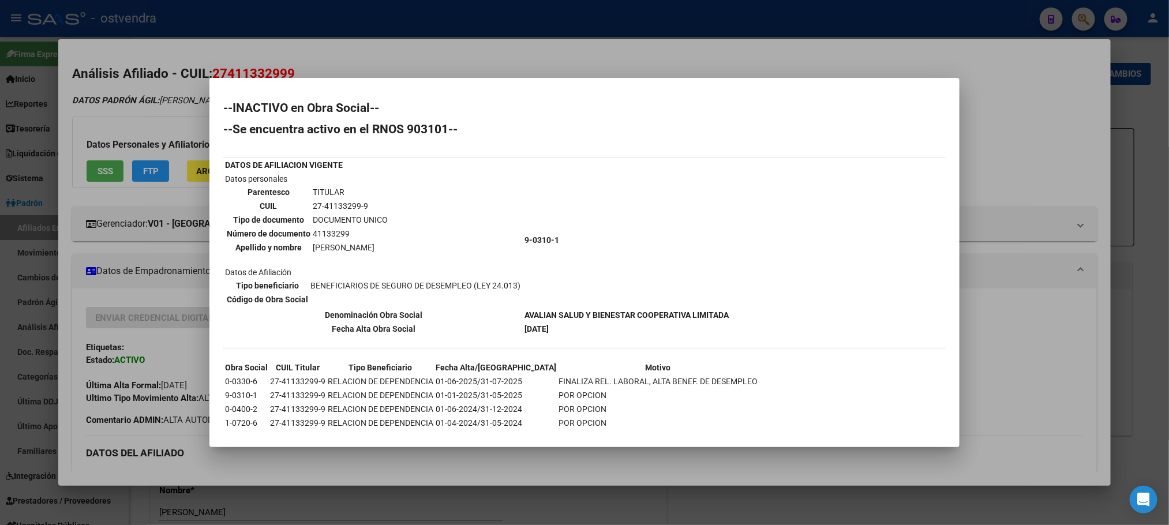
click at [134, 127] on div at bounding box center [584, 262] width 1169 height 525
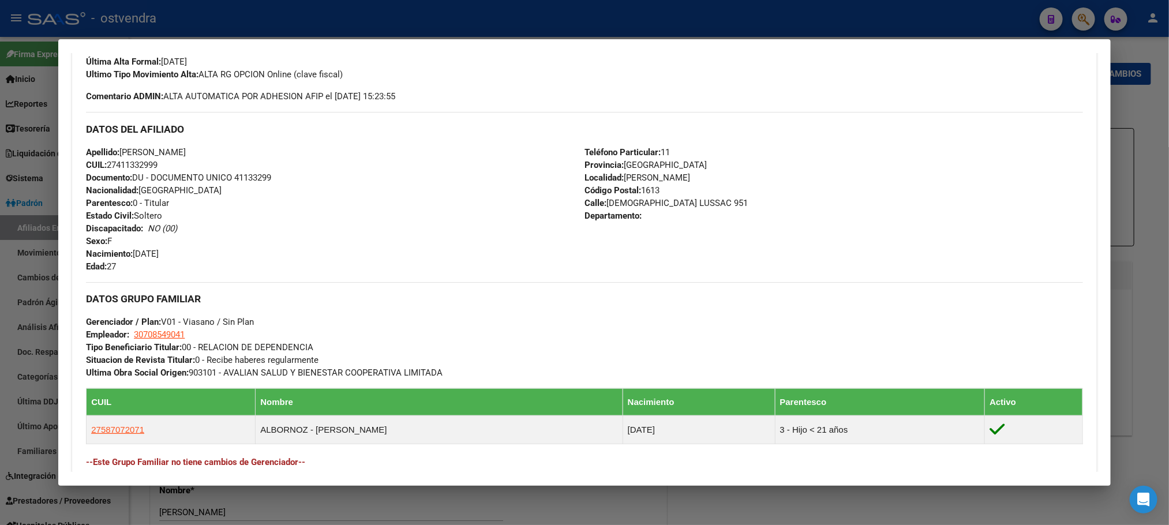
scroll to position [513, 0]
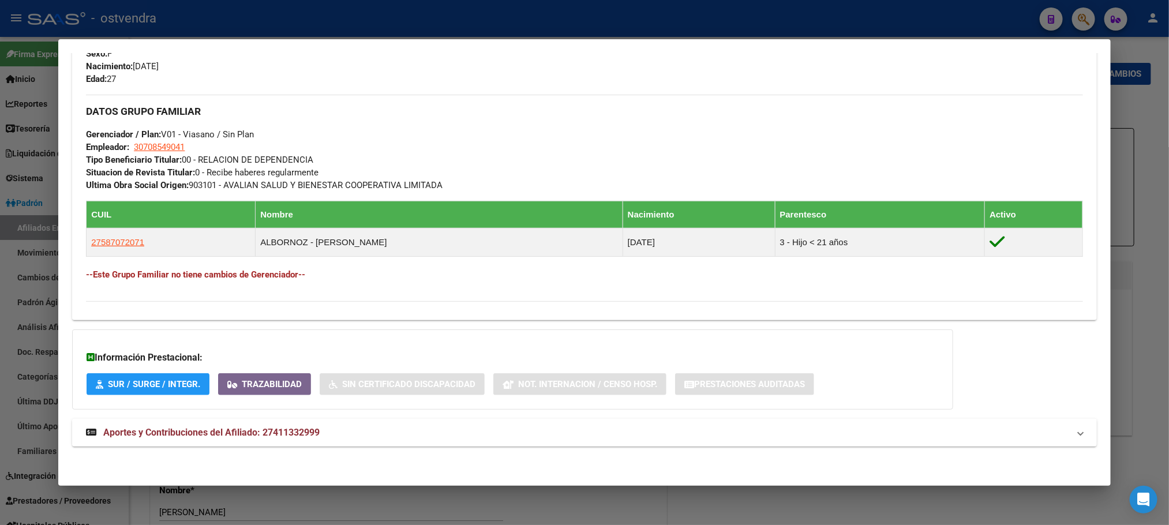
click at [419, 428] on mat-panel-title "Aportes y Contribuciones del Afiliado: 27411332999" at bounding box center [577, 433] width 983 height 14
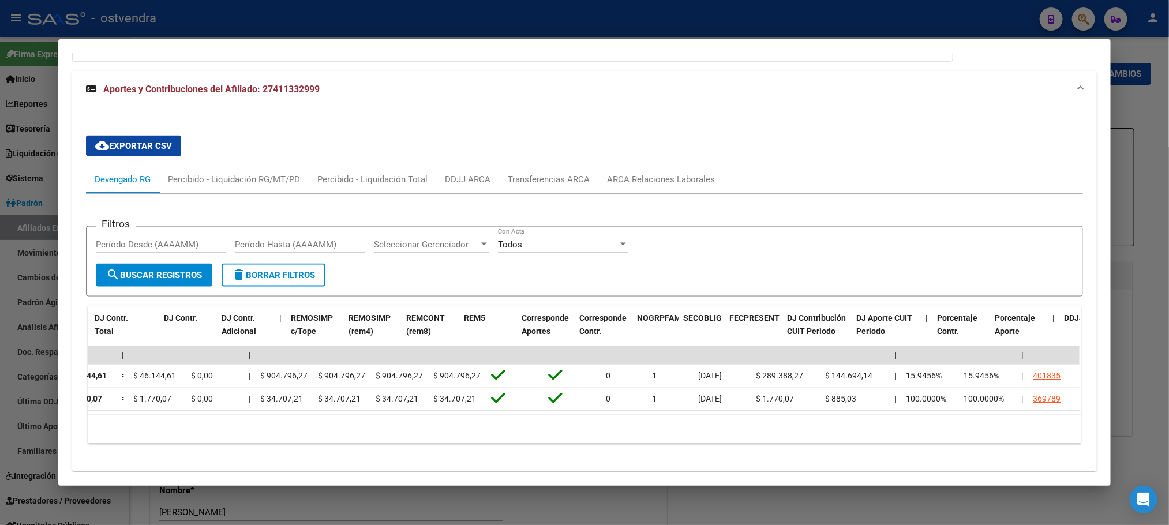
scroll to position [0, 0]
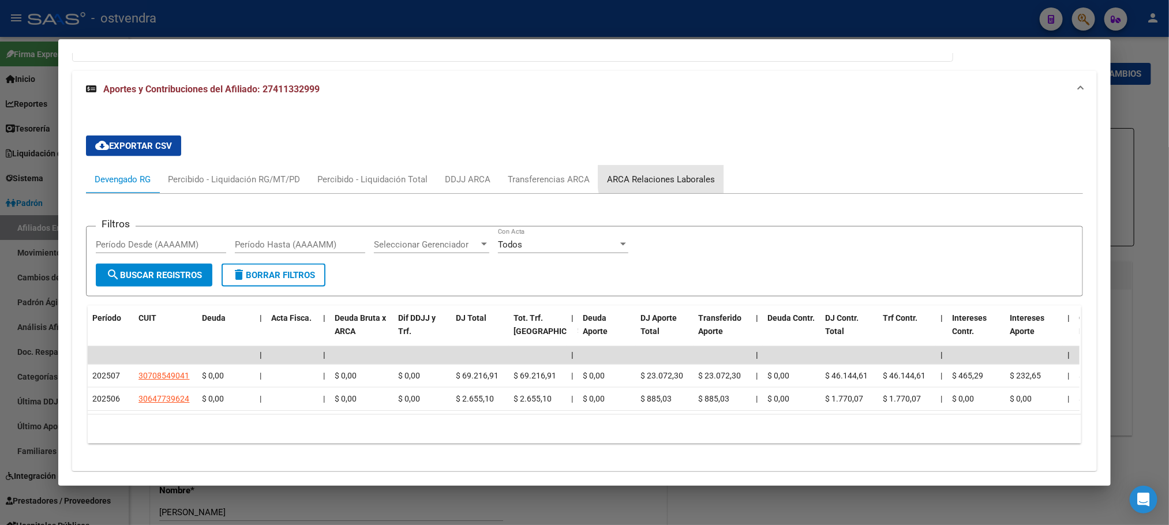
click at [670, 177] on div "ARCA Relaciones Laborales" at bounding box center [661, 179] width 108 height 13
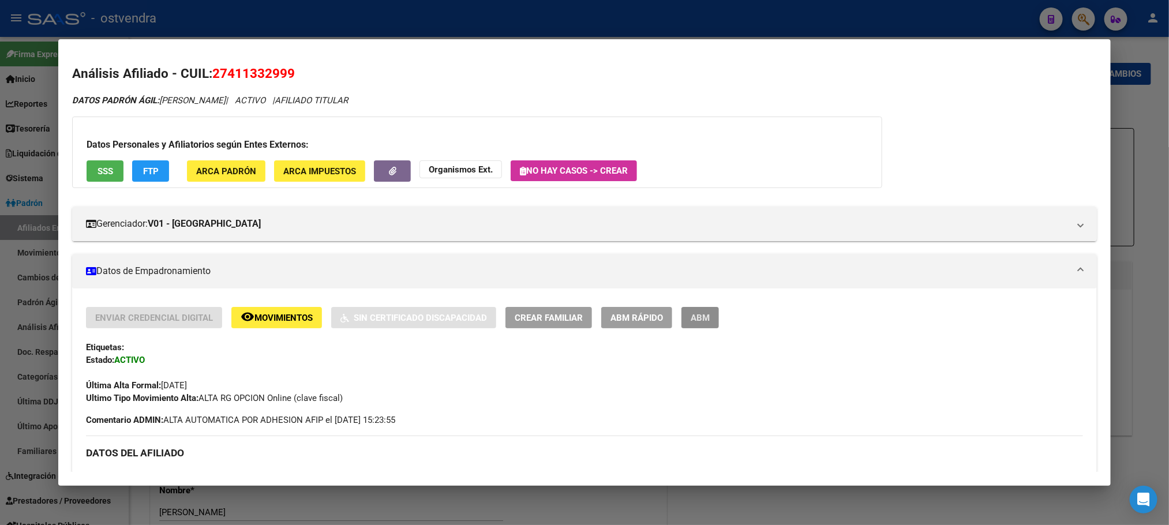
click at [694, 323] on span "ABM" at bounding box center [700, 318] width 19 height 10
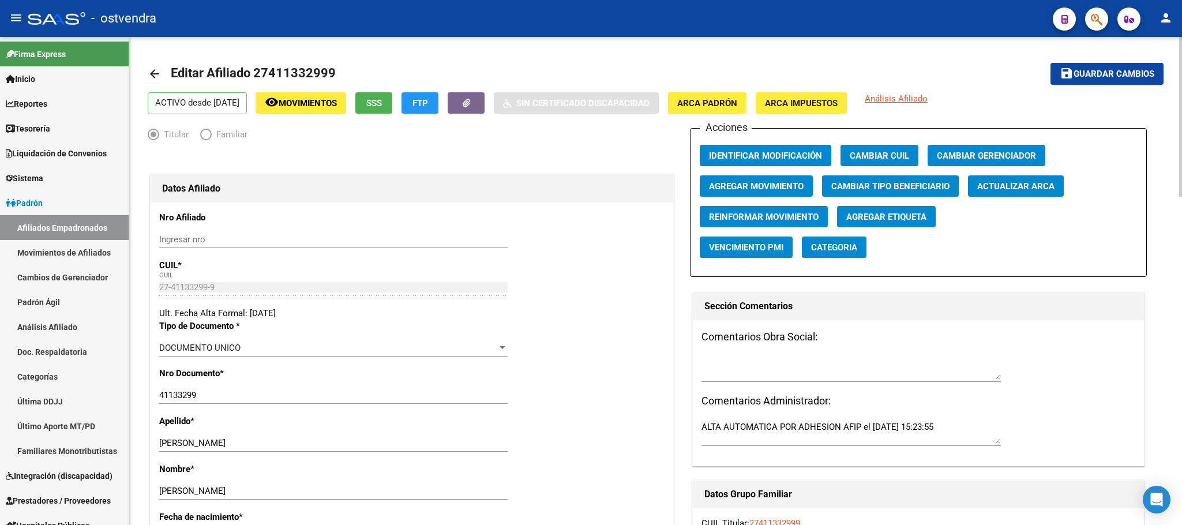
click at [736, 186] on span "Agregar Movimiento" at bounding box center [756, 186] width 95 height 10
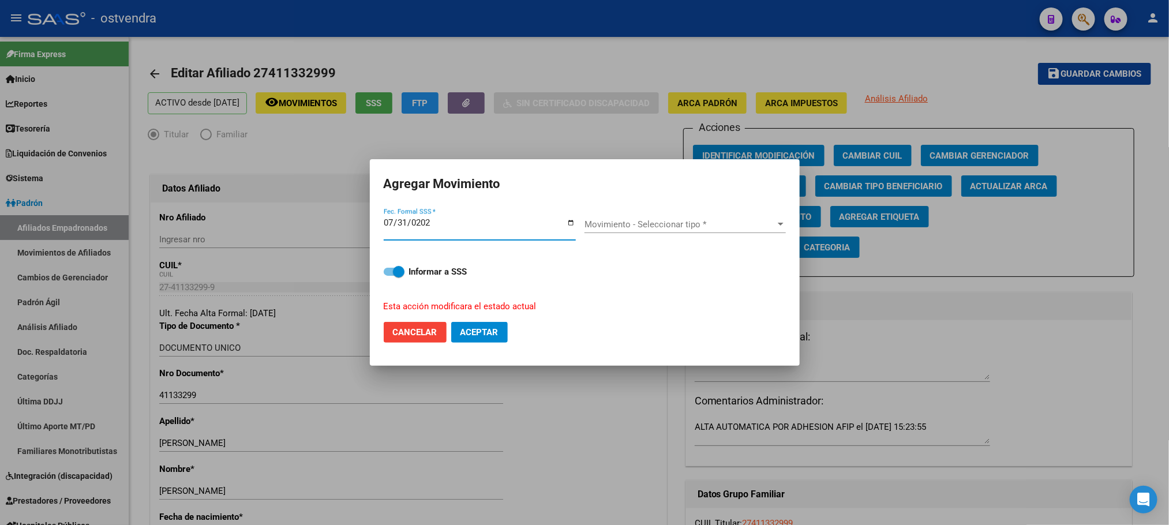
type input "[DATE]"
click at [620, 232] on div "Movimiento - Seleccionar tipo * Movimiento - Seleccionar tipo *" at bounding box center [684, 224] width 201 height 17
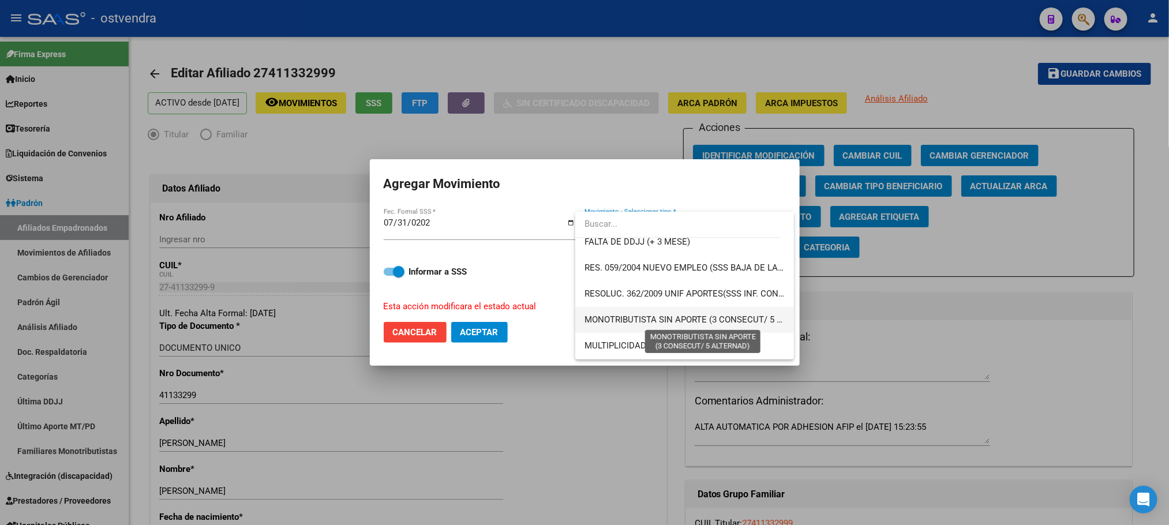
scroll to position [433, 0]
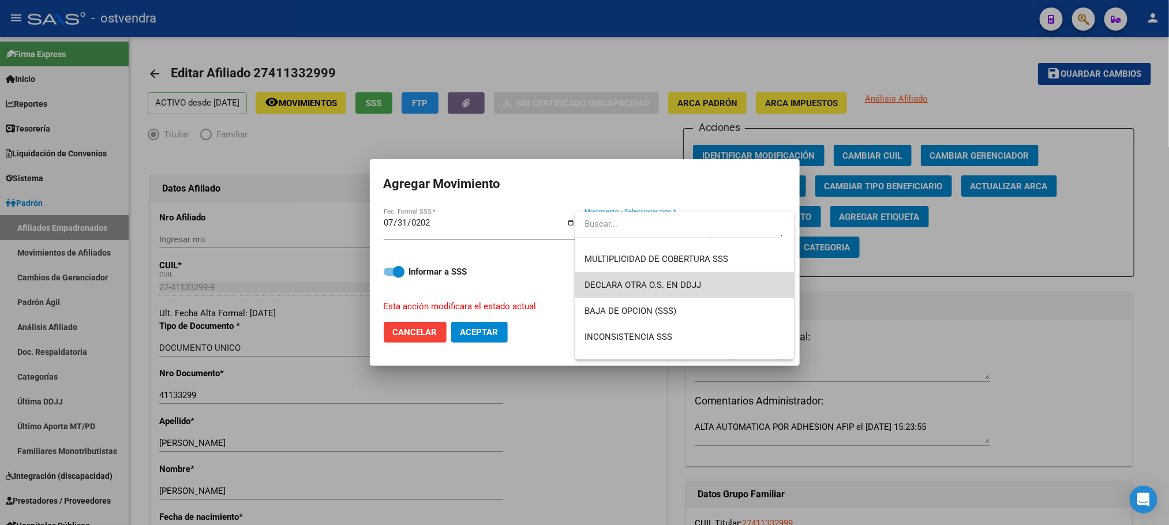
click at [718, 274] on span "DECLARA OTRA O.S. EN DDJJ" at bounding box center [684, 285] width 200 height 26
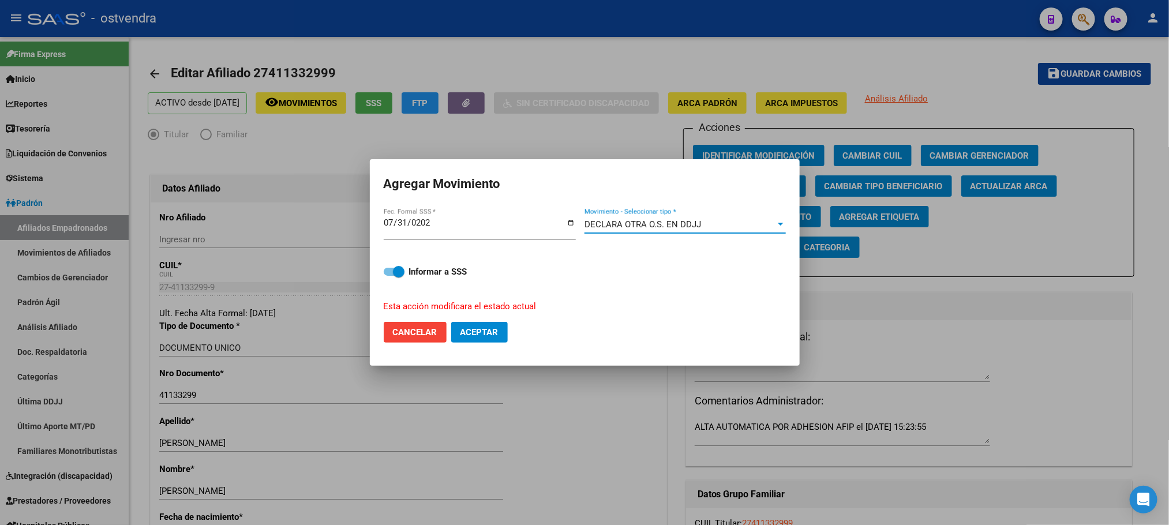
click at [398, 268] on span at bounding box center [399, 272] width 12 height 12
click at [389, 276] on input "Informar a SSS" at bounding box center [389, 276] width 1 height 1
checkbox input "false"
click at [469, 324] on button "Aceptar" at bounding box center [479, 332] width 57 height 21
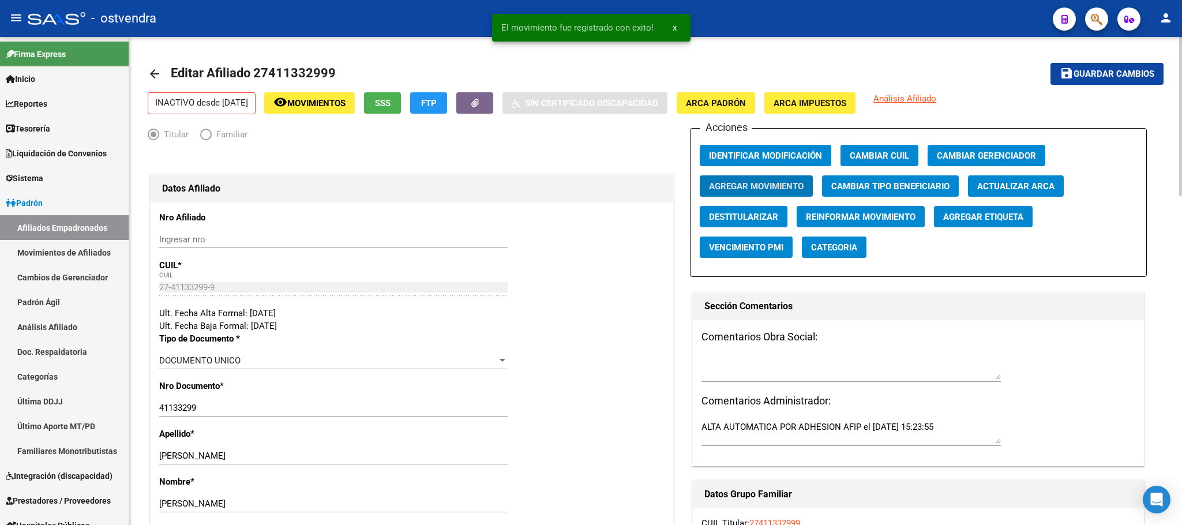
click at [1004, 208] on button "Agregar Etiqueta" at bounding box center [983, 216] width 99 height 21
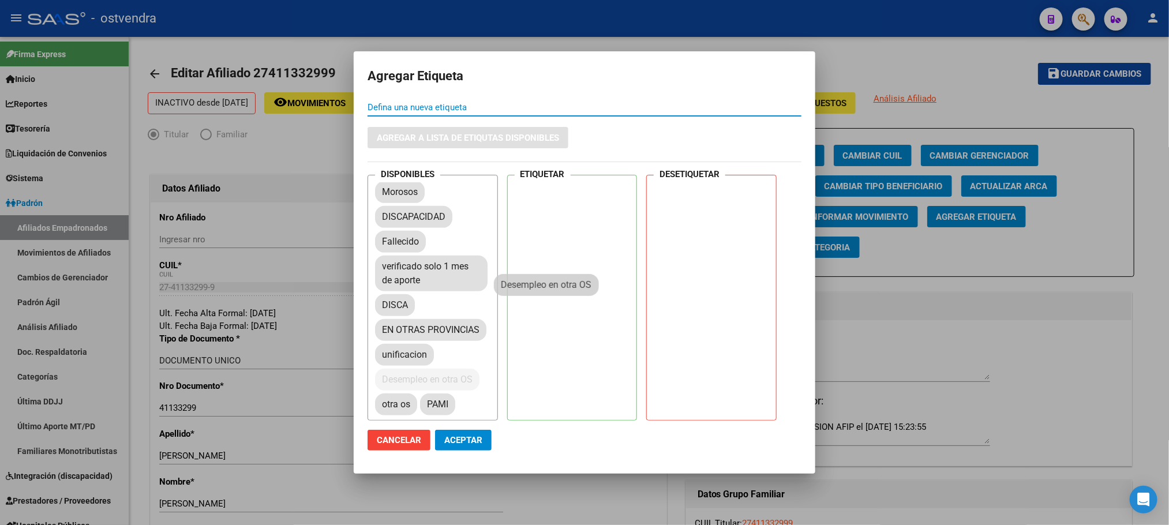
scroll to position [370, 0]
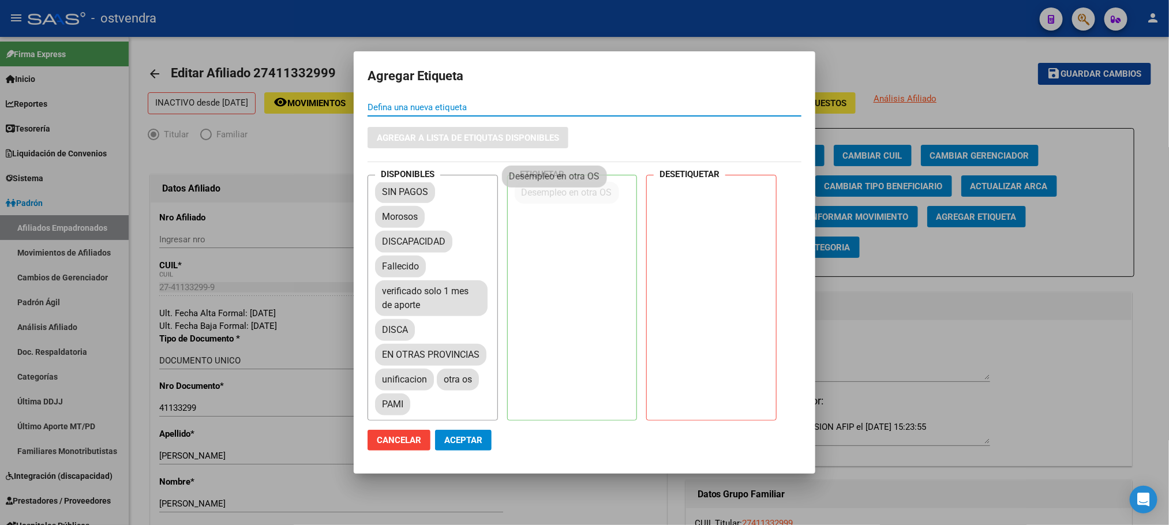
drag, startPoint x: 444, startPoint y: 384, endPoint x: 573, endPoint y: 181, distance: 241.2
click at [489, 445] on button "Aceptar" at bounding box center [463, 440] width 57 height 21
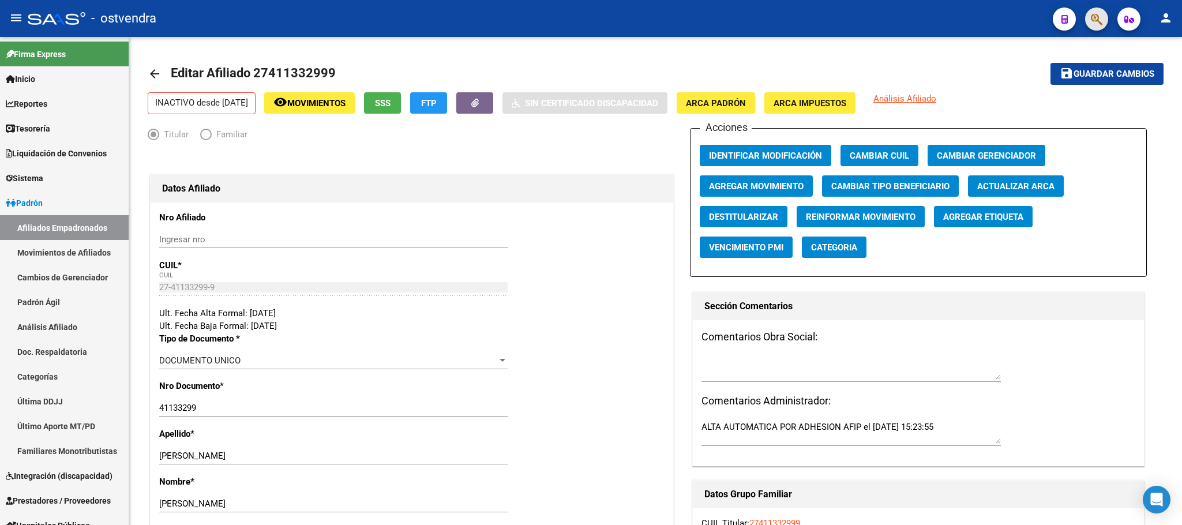
click at [1093, 28] on span "button" at bounding box center [1097, 20] width 12 height 24
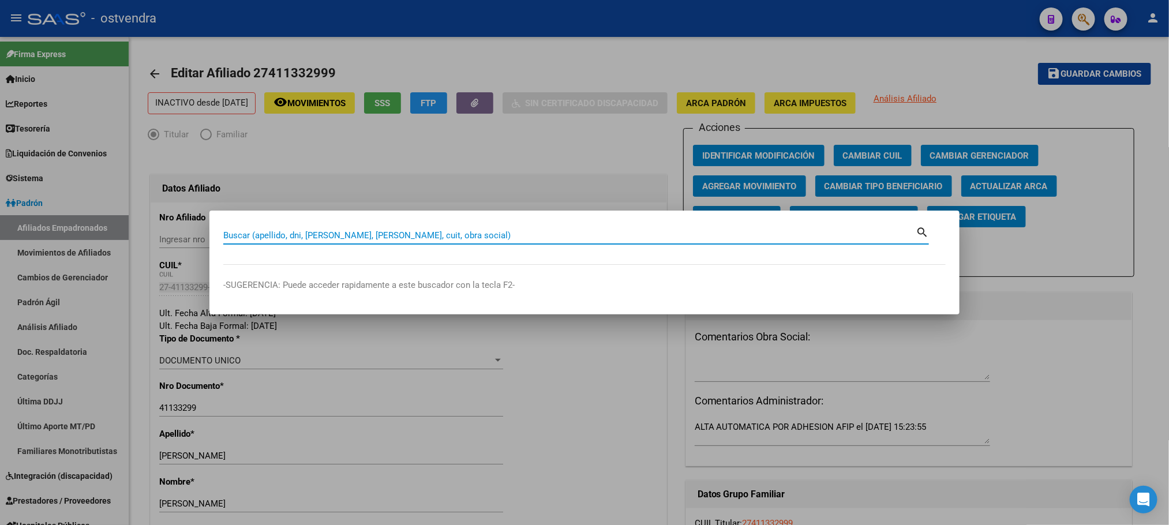
paste input "20275893936"
type input "20275893936"
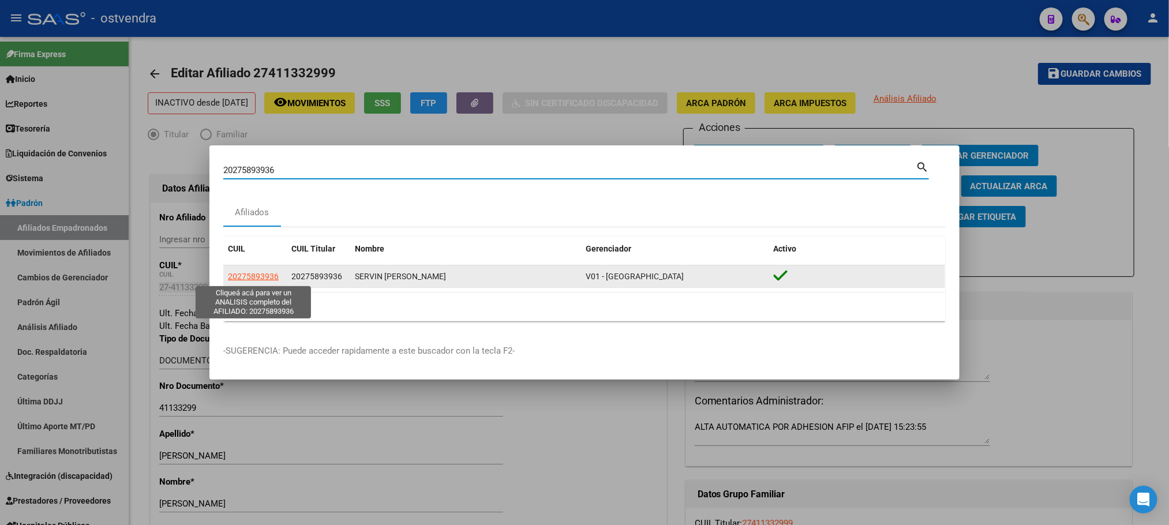
click at [252, 279] on span "20275893936" at bounding box center [253, 276] width 51 height 9
type textarea "20275893936"
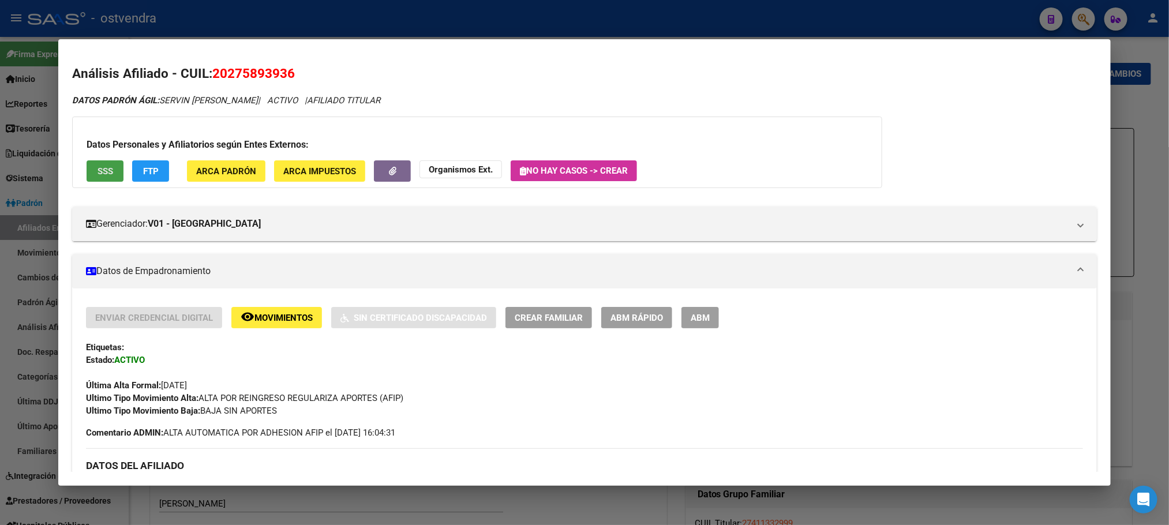
click at [98, 175] on span "SSS" at bounding box center [106, 171] width 16 height 10
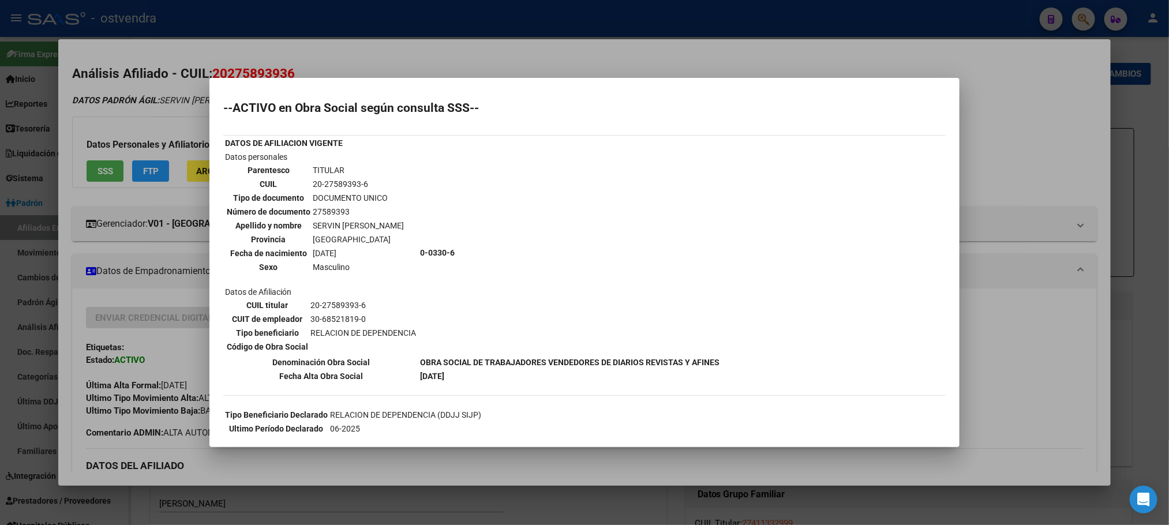
click at [208, 125] on div at bounding box center [584, 262] width 1169 height 525
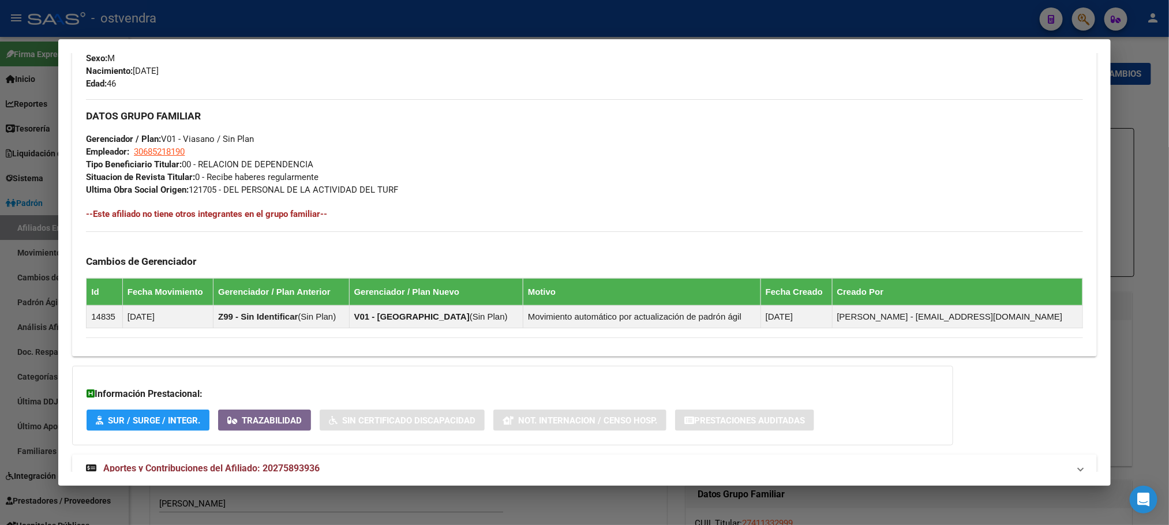
scroll to position [557, 0]
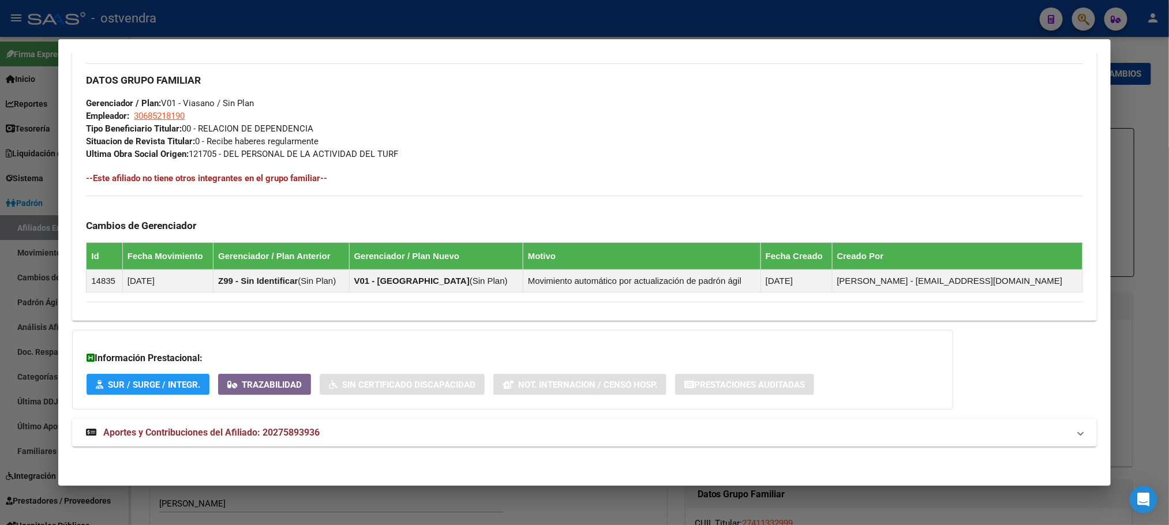
click at [284, 441] on mat-expansion-panel-header "Aportes y Contribuciones del Afiliado: 20275893936" at bounding box center [584, 433] width 1024 height 28
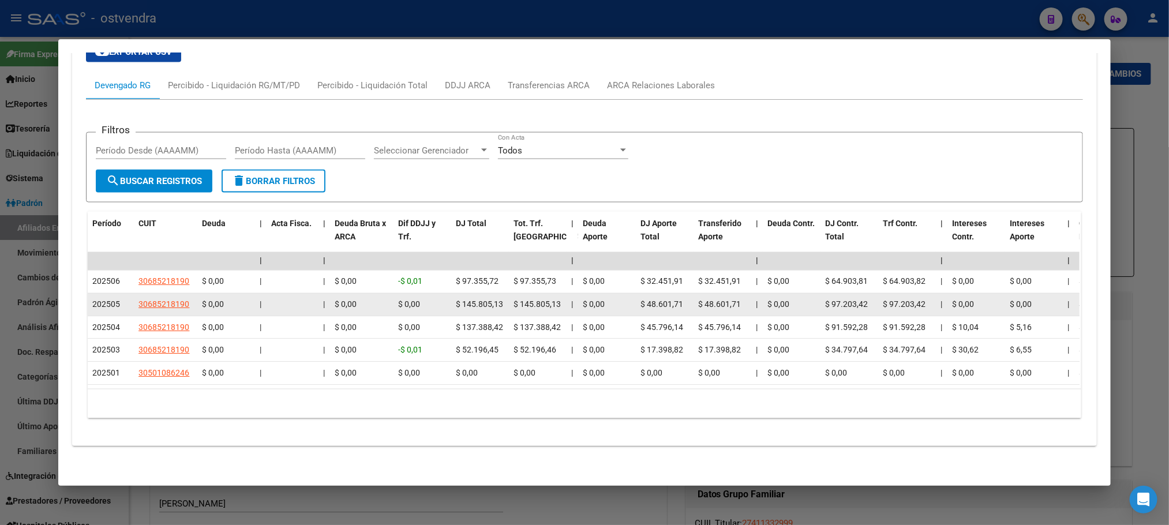
scroll to position [927, 0]
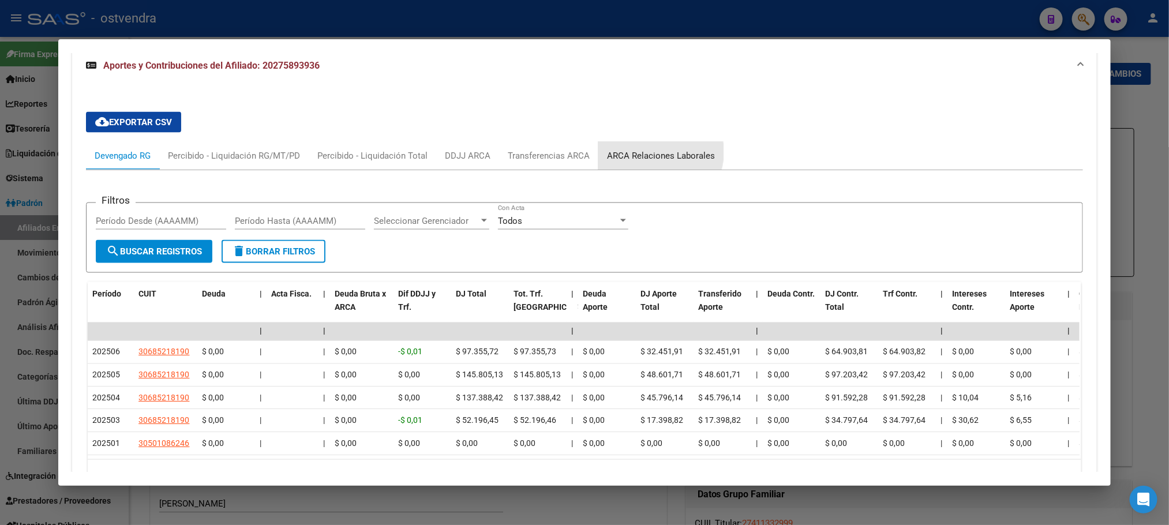
click at [643, 154] on div "ARCA Relaciones Laborales" at bounding box center [661, 155] width 108 height 13
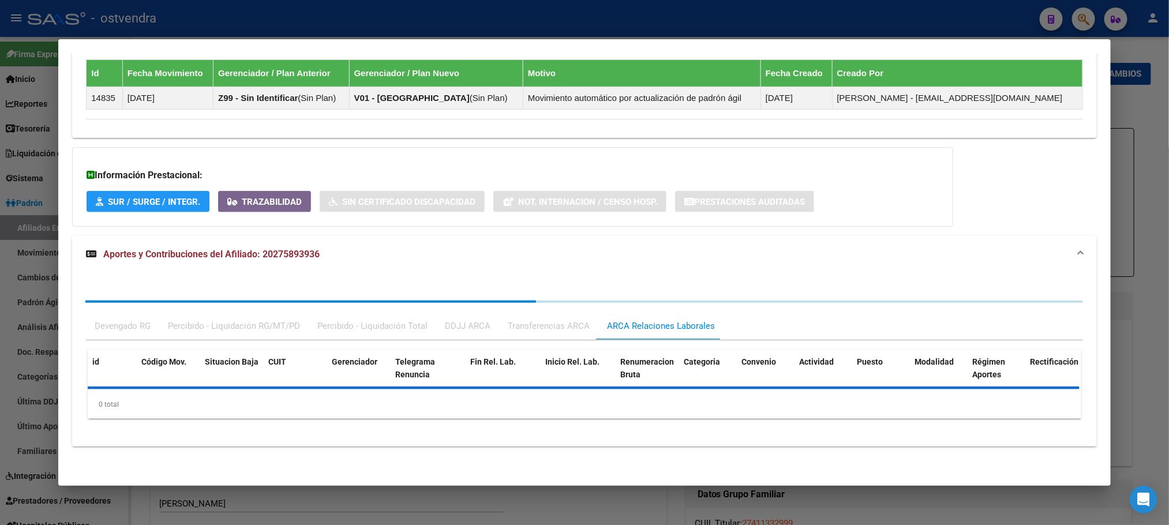
scroll to position [831, 0]
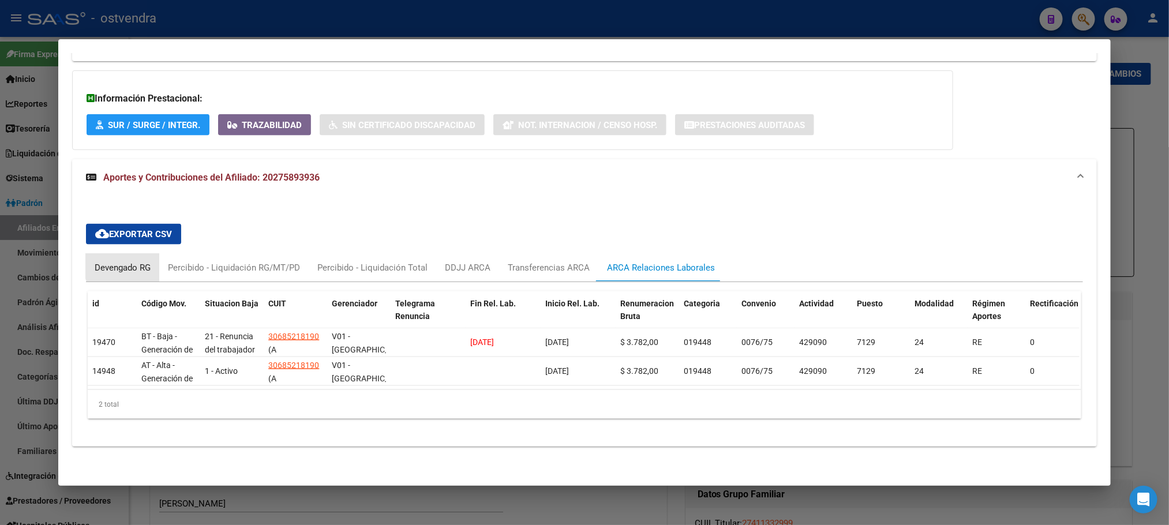
click at [133, 254] on div "Devengado RG" at bounding box center [122, 268] width 73 height 28
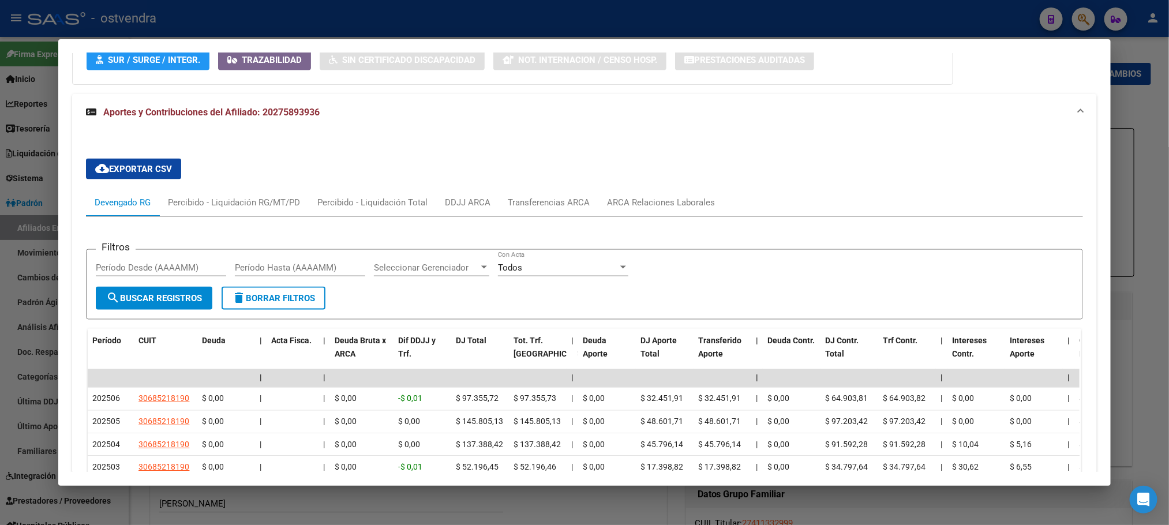
scroll to position [1004, 0]
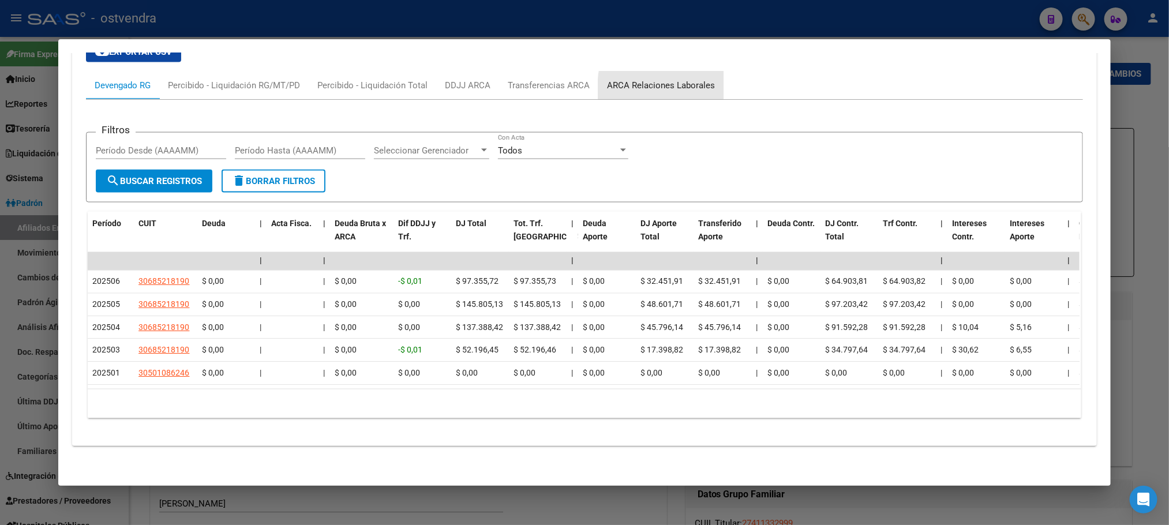
click at [700, 85] on div "ARCA Relaciones Laborales" at bounding box center [661, 85] width 108 height 13
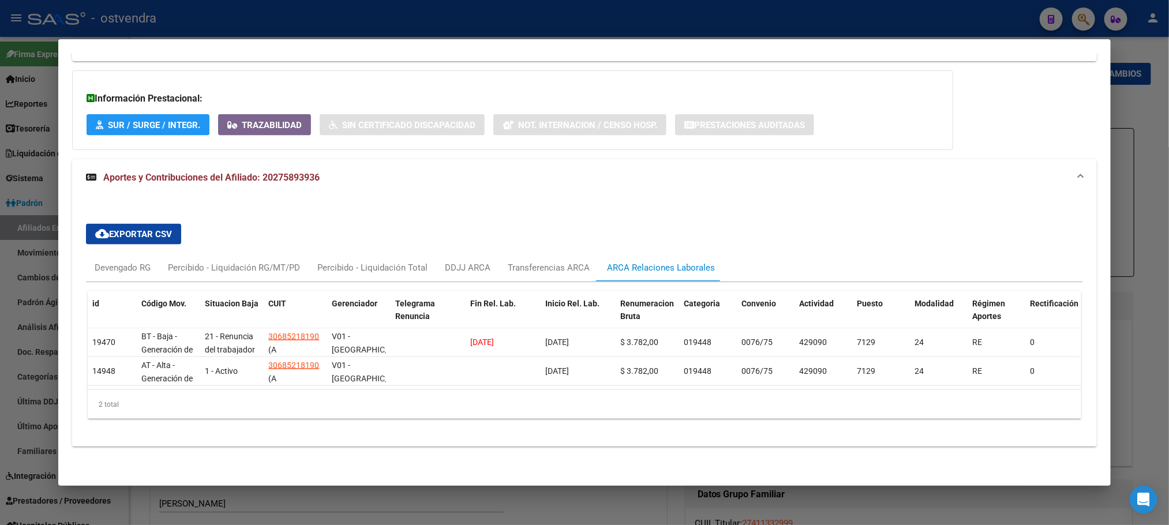
scroll to position [831, 0]
click at [135, 254] on div "Devengado RG" at bounding box center [122, 268] width 73 height 28
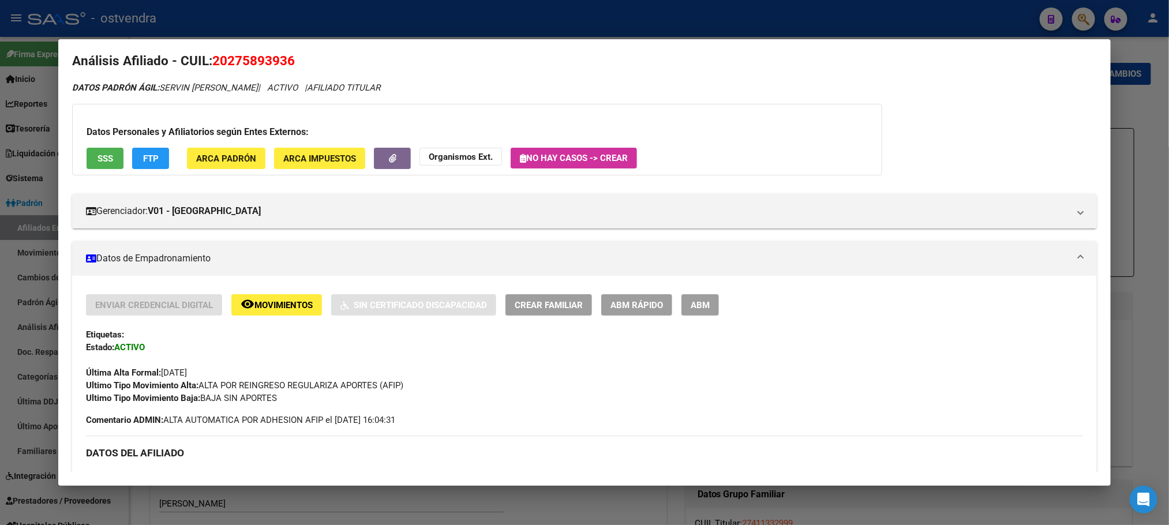
scroll to position [0, 0]
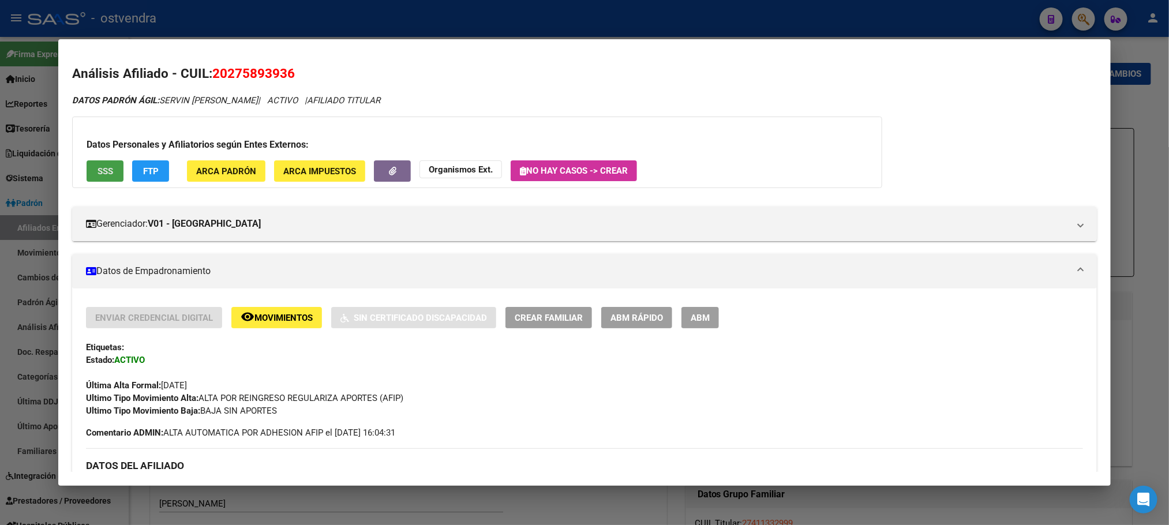
click at [114, 164] on button "SSS" at bounding box center [105, 170] width 37 height 21
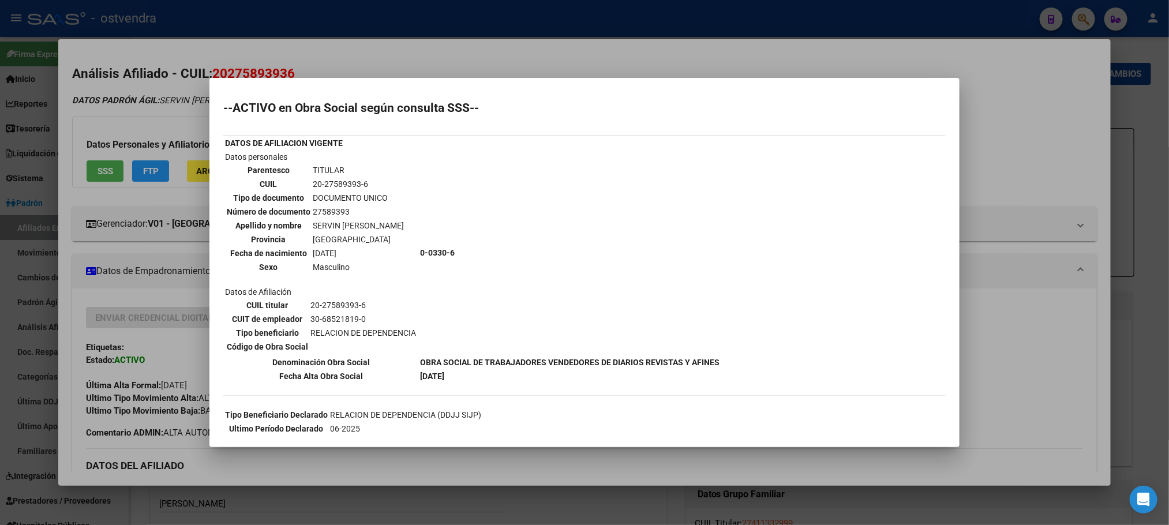
click at [125, 106] on div at bounding box center [584, 262] width 1169 height 525
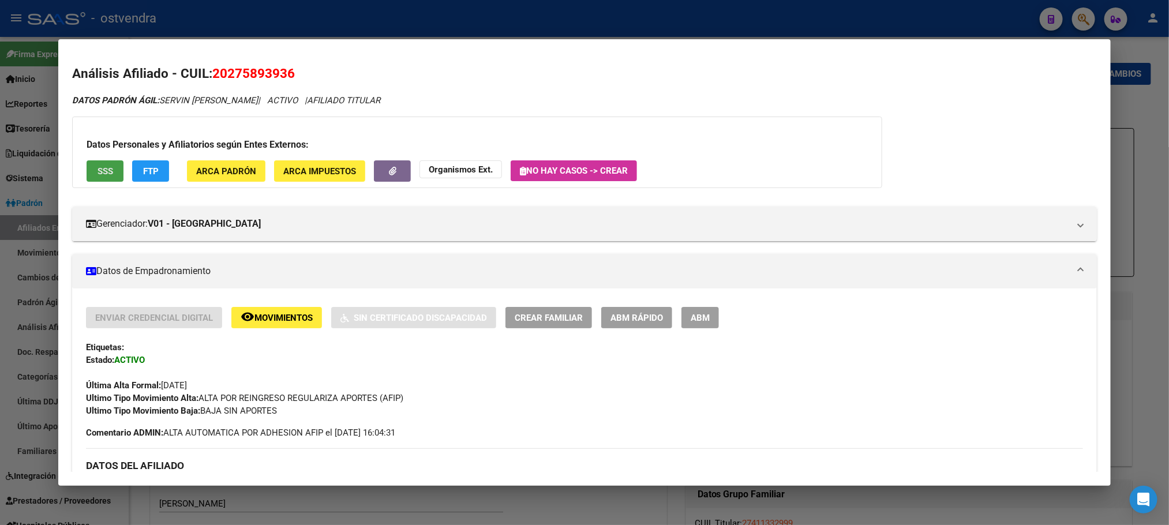
click at [110, 168] on button "SSS" at bounding box center [105, 170] width 37 height 21
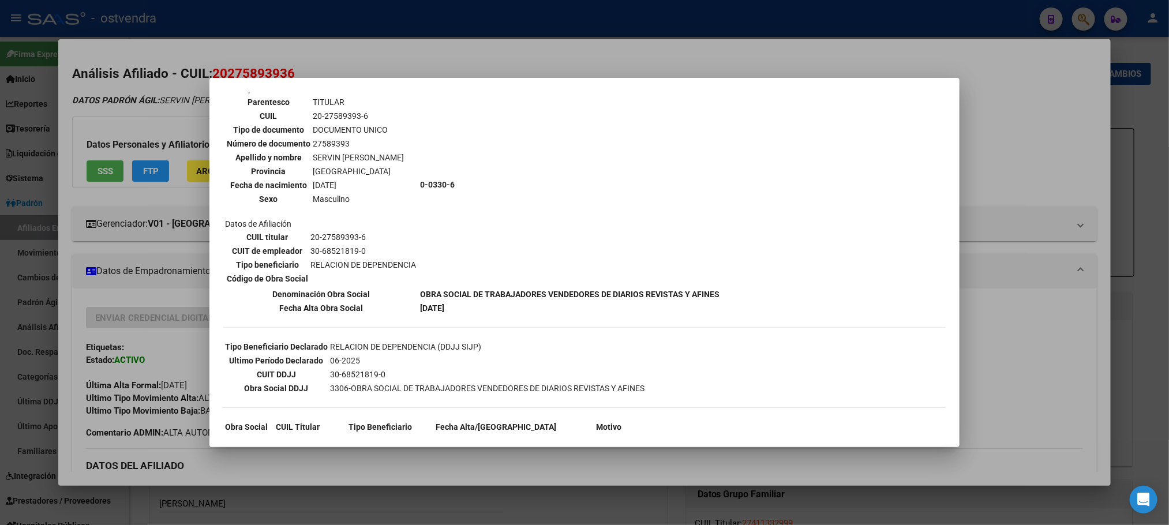
scroll to position [173, 0]
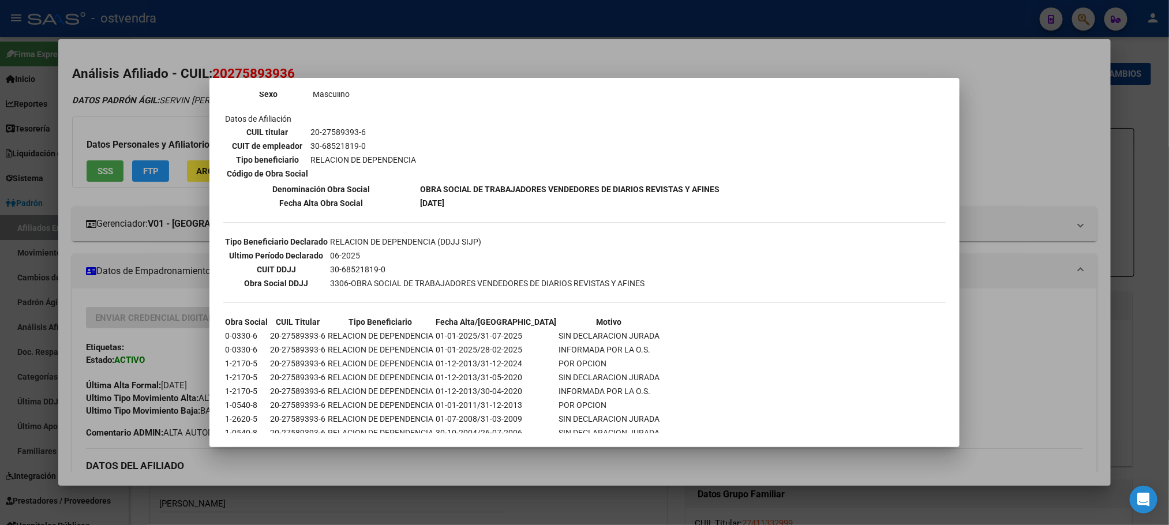
click at [110, 104] on div at bounding box center [584, 262] width 1169 height 525
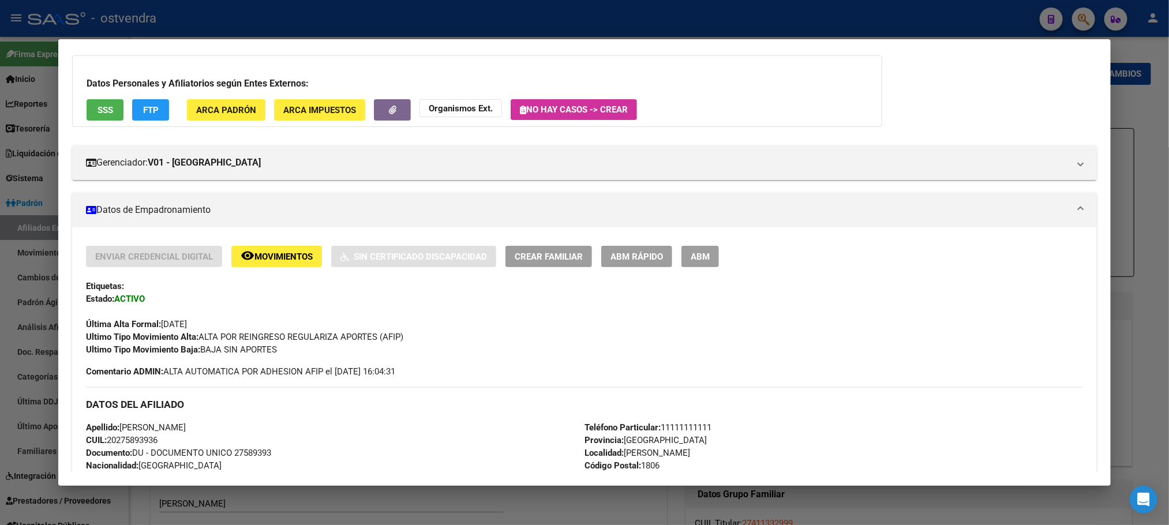
scroll to position [0, 0]
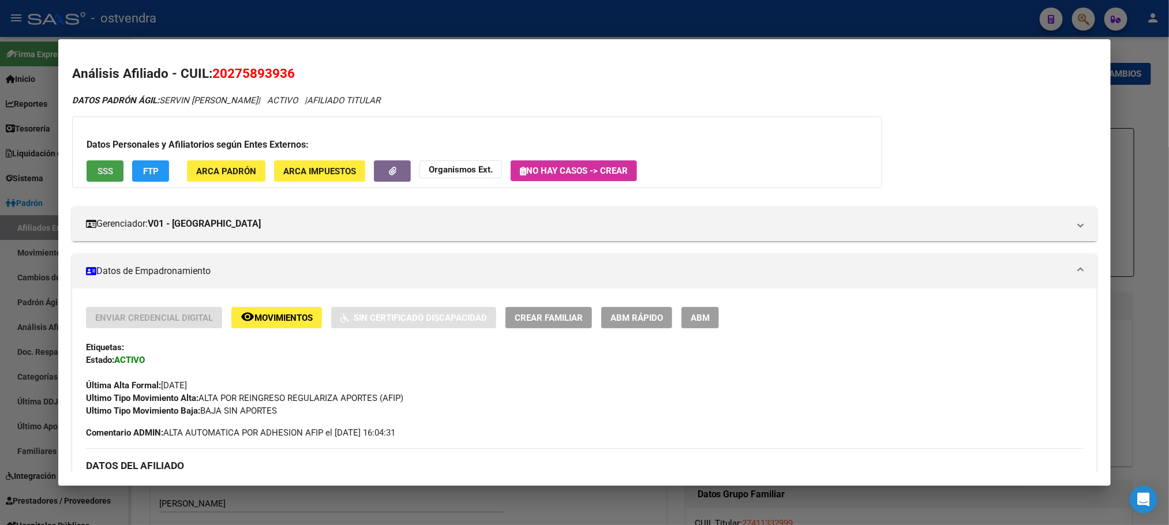
click at [98, 172] on span "SSS" at bounding box center [106, 171] width 16 height 10
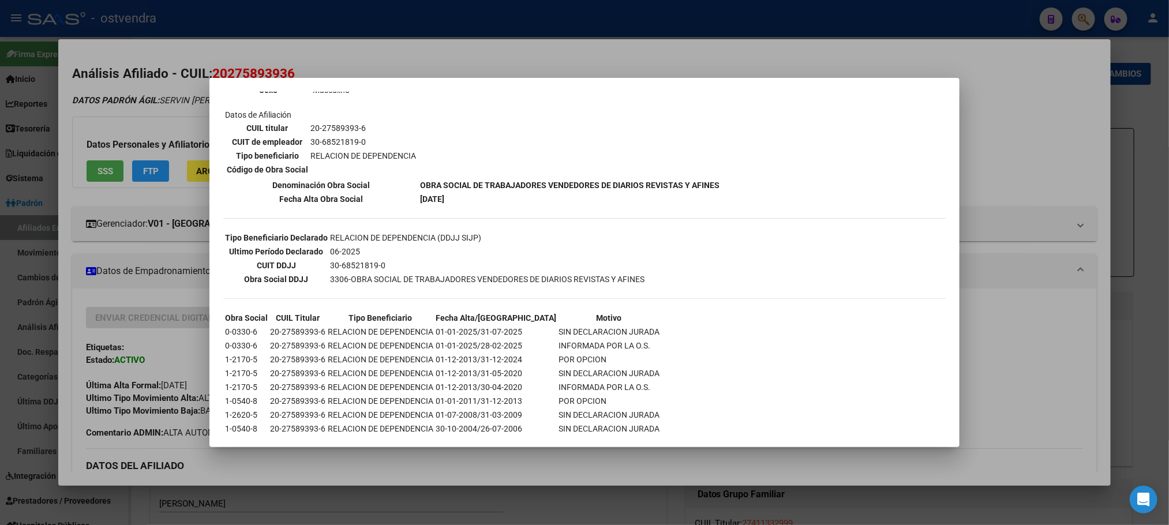
scroll to position [194, 0]
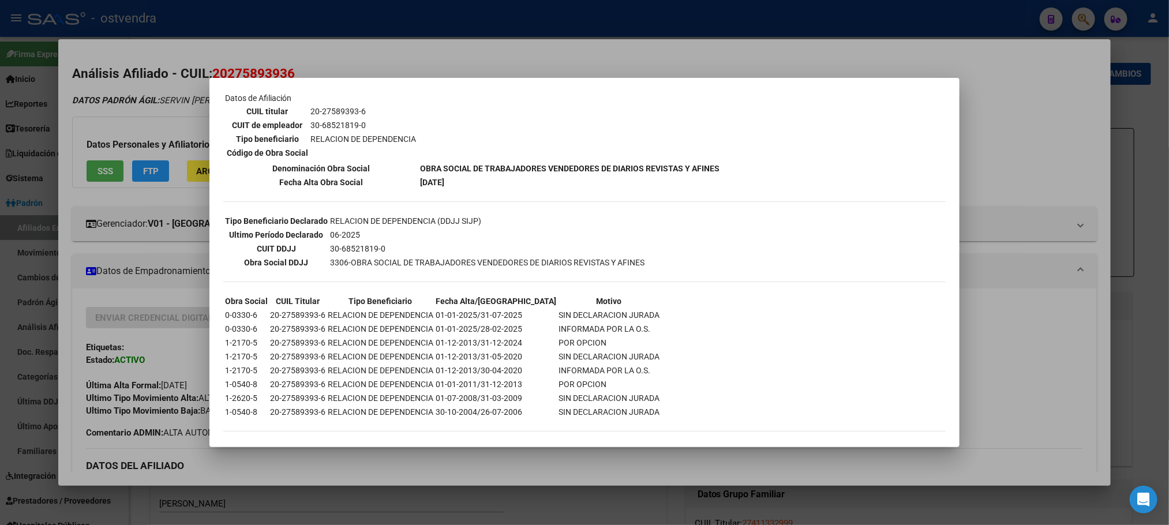
drag, startPoint x: 496, startPoint y: 308, endPoint x: 620, endPoint y: 305, distance: 124.7
click at [620, 309] on tr "0-0330-6 20-27589393-6 RELACION DE DEPENDENCIA 01-01-2025/31-07-2025 SIN DECLAR…" at bounding box center [442, 315] width 436 height 13
click at [144, 85] on div at bounding box center [584, 262] width 1169 height 525
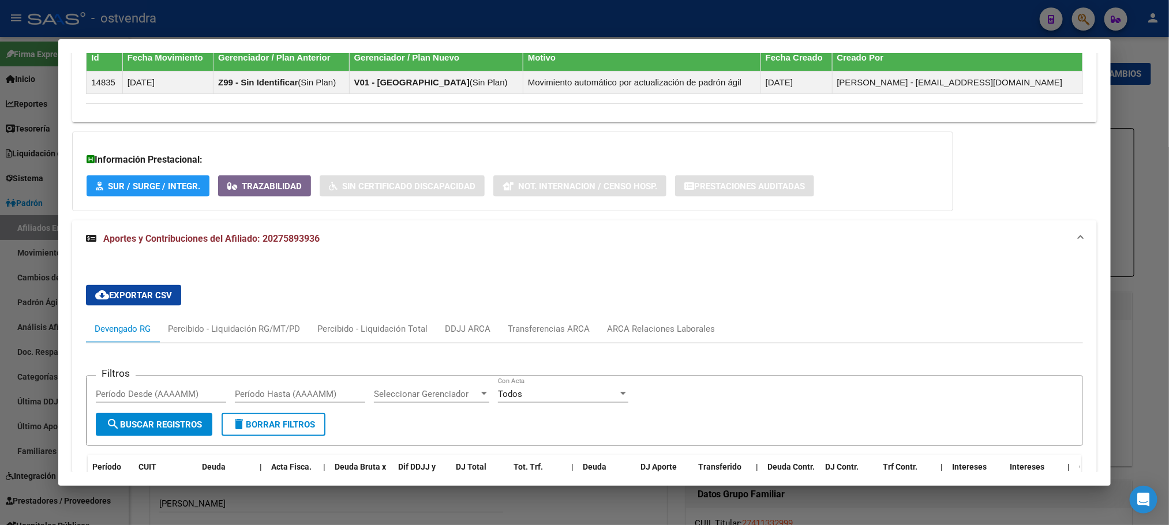
scroll to position [952, 0]
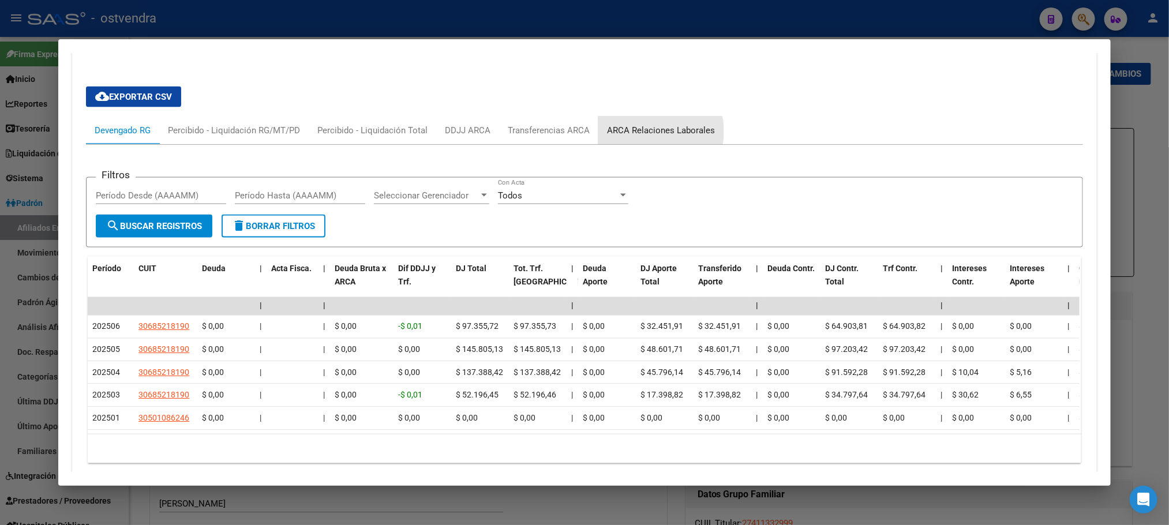
click at [647, 134] on div "ARCA Relaciones Laborales" at bounding box center [661, 130] width 108 height 13
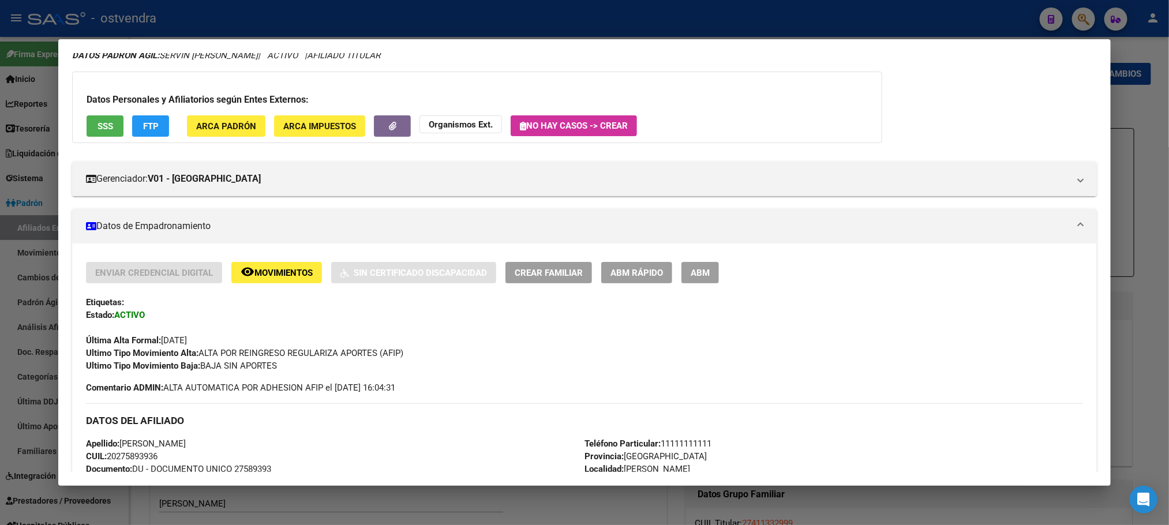
scroll to position [0, 0]
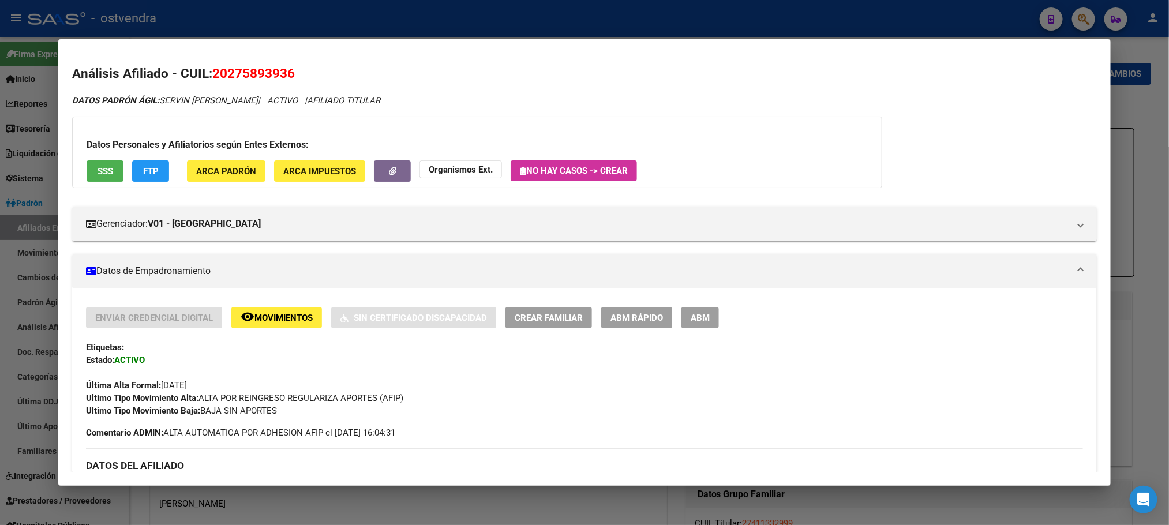
click at [703, 310] on button "ABM" at bounding box center [700, 317] width 38 height 21
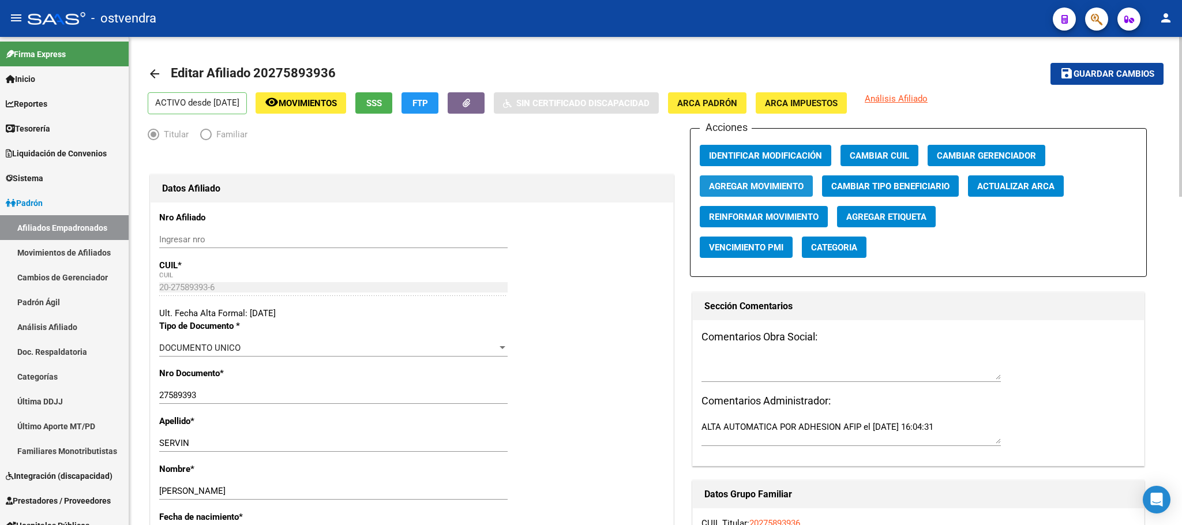
click at [776, 186] on span "Agregar Movimiento" at bounding box center [756, 186] width 95 height 10
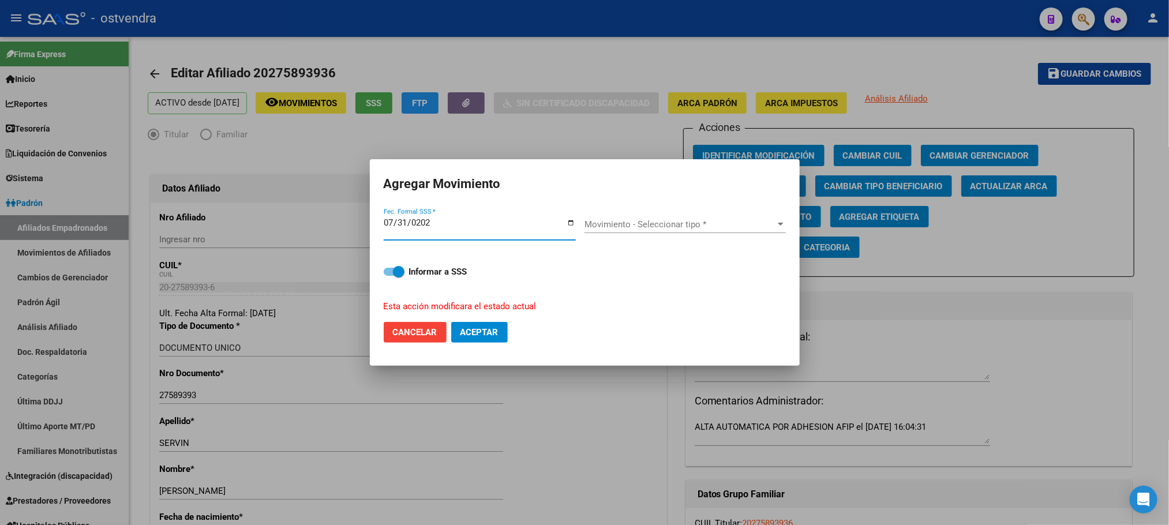
type input "[DATE]"
click at [704, 223] on span "Movimiento - Seleccionar tipo *" at bounding box center [679, 224] width 191 height 10
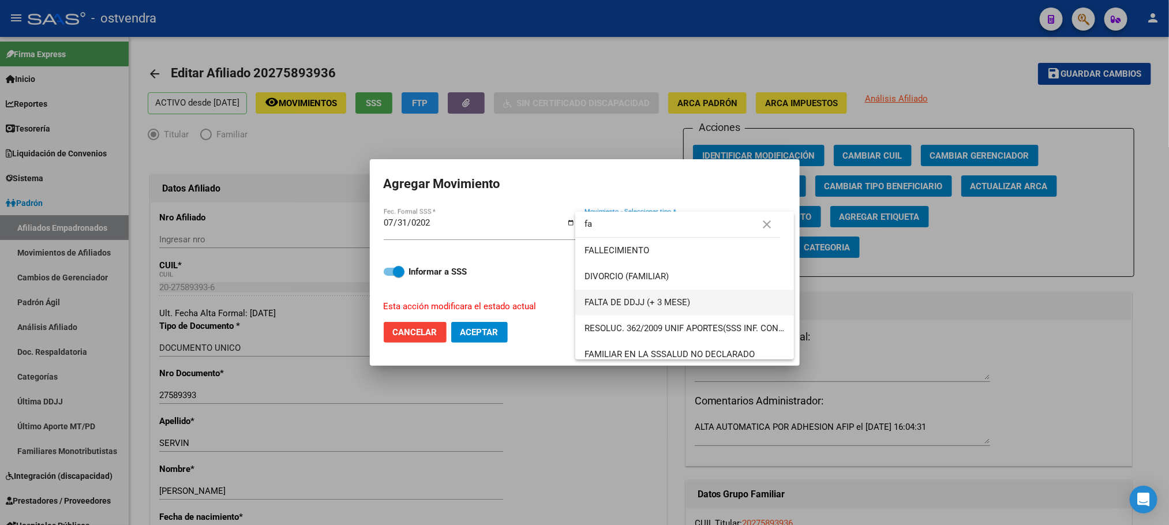
type input "fa"
click at [711, 310] on span "FALTA DE DDJJ (+ 3 MESE)" at bounding box center [684, 303] width 200 height 26
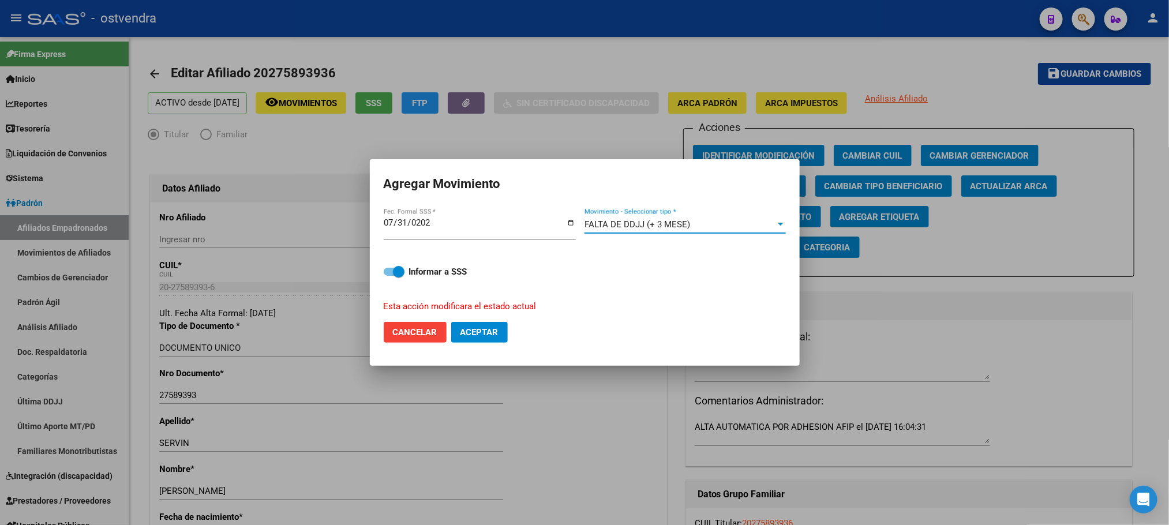
click at [627, 222] on span "FALTA DE DDJJ (+ 3 MESE)" at bounding box center [637, 224] width 106 height 10
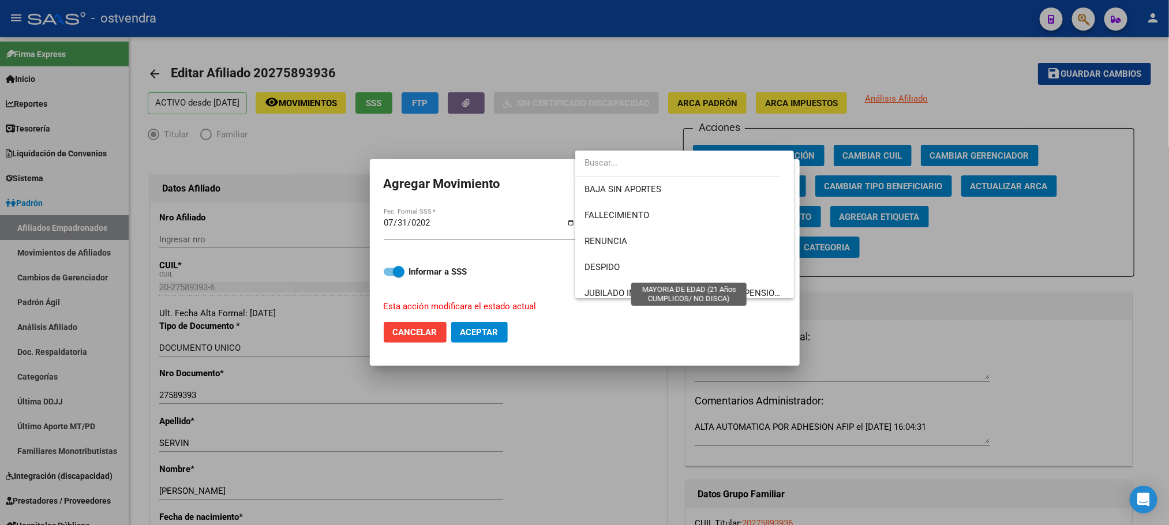
scroll to position [346, 0]
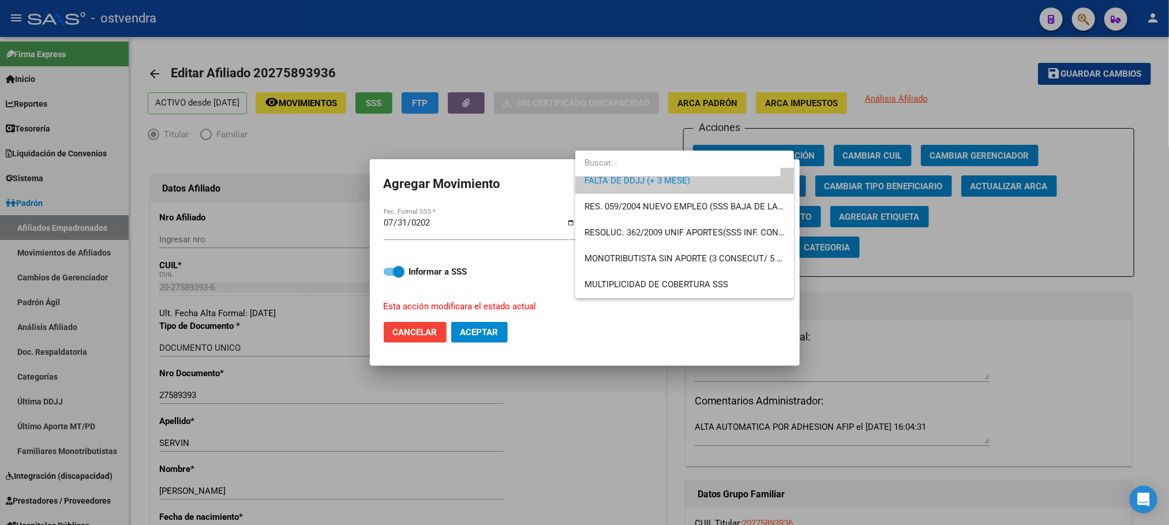
click at [905, 355] on div at bounding box center [584, 262] width 1169 height 525
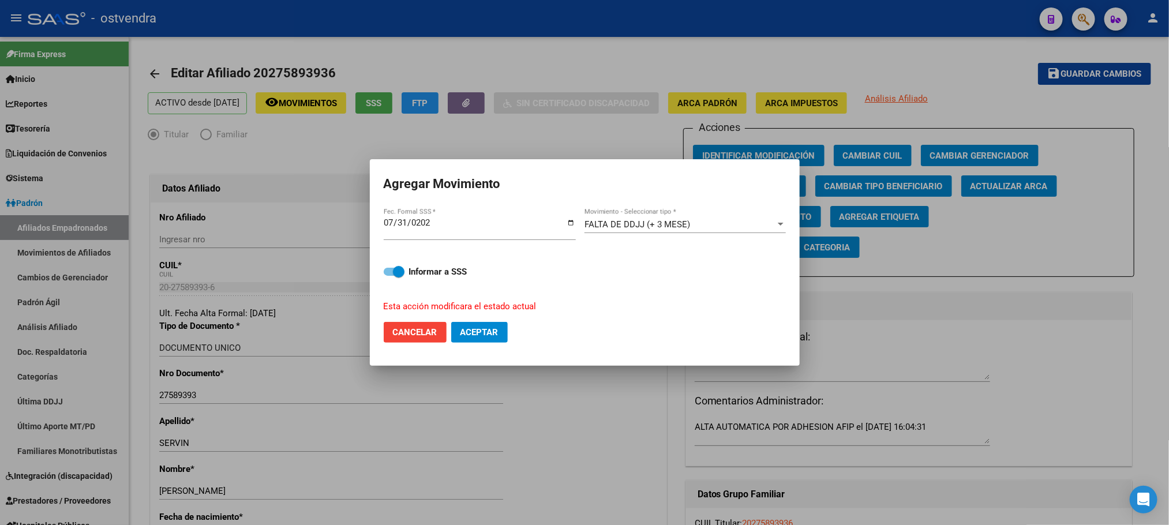
click at [438, 35] on div at bounding box center [584, 262] width 1169 height 525
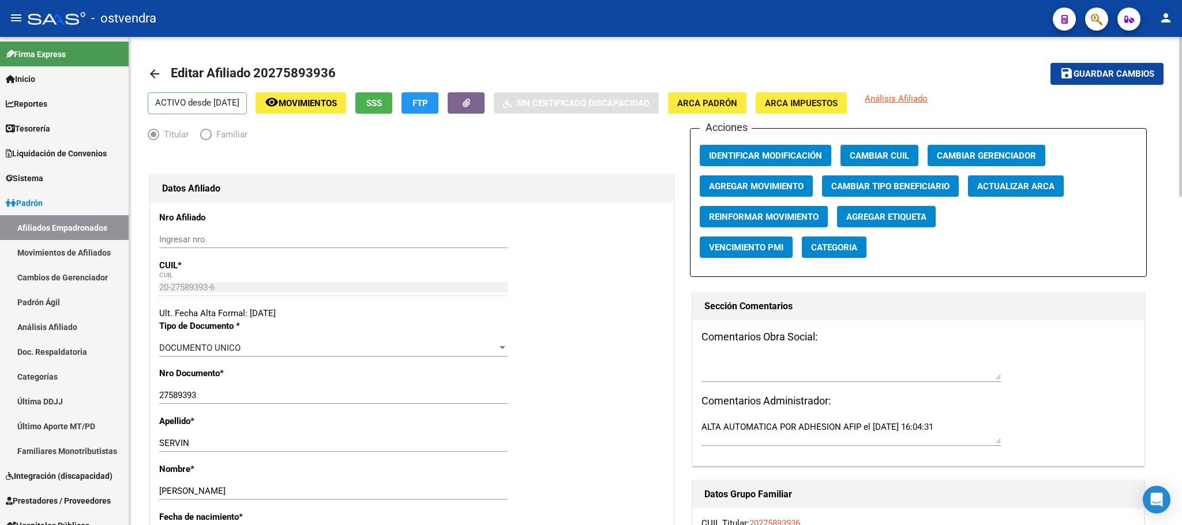
click at [392, 108] on button "SSS" at bounding box center [373, 102] width 37 height 21
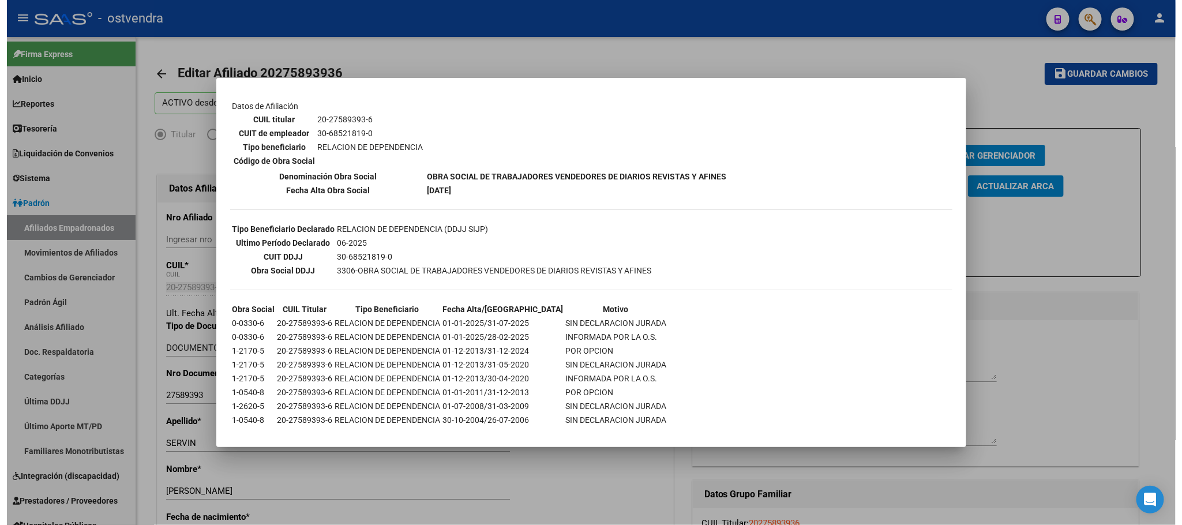
scroll to position [194, 0]
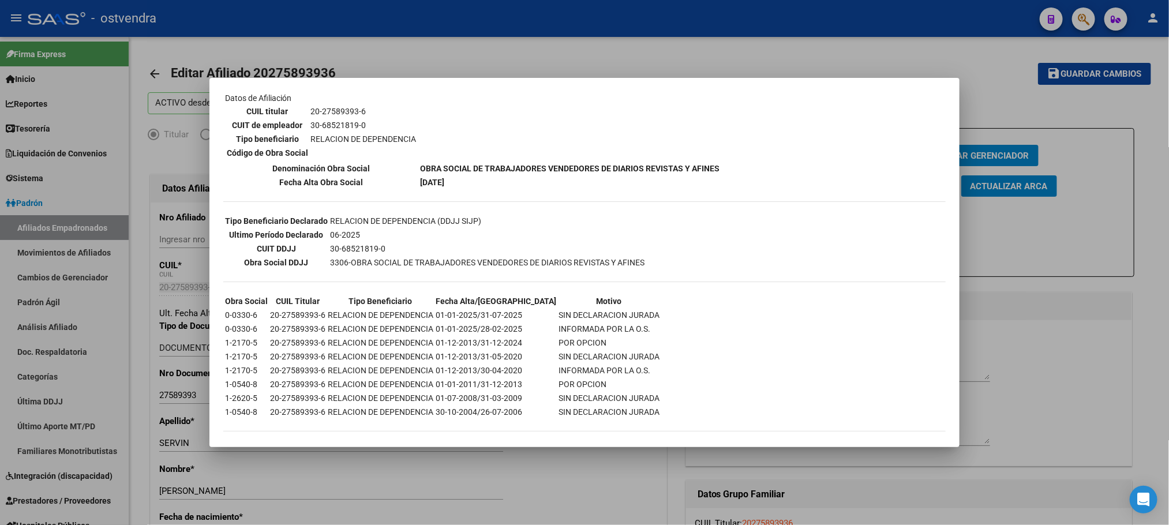
drag, startPoint x: 442, startPoint y: 307, endPoint x: 520, endPoint y: 303, distance: 78.0
click at [520, 309] on tr "0-0330-6 20-27589393-6 RELACION DE DEPENDENCIA 01-01-2025/31-07-2025 SIN DECLAR…" at bounding box center [442, 315] width 436 height 13
click at [503, 43] on div at bounding box center [584, 262] width 1169 height 525
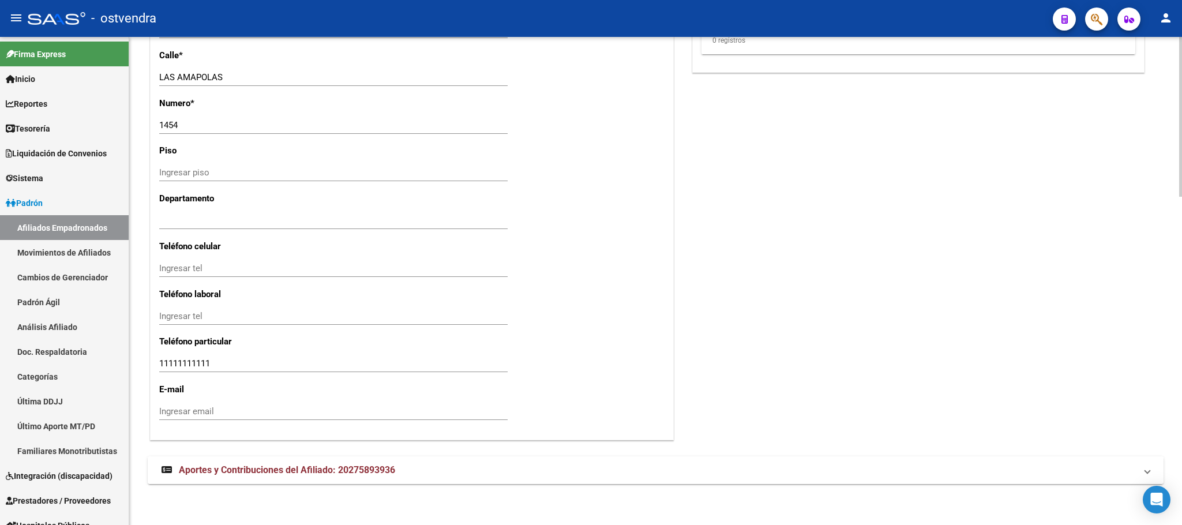
scroll to position [1002, 0]
click at [466, 473] on mat-panel-title "Aportes y Contribuciones del Afiliado: 20275893936" at bounding box center [649, 469] width 974 height 13
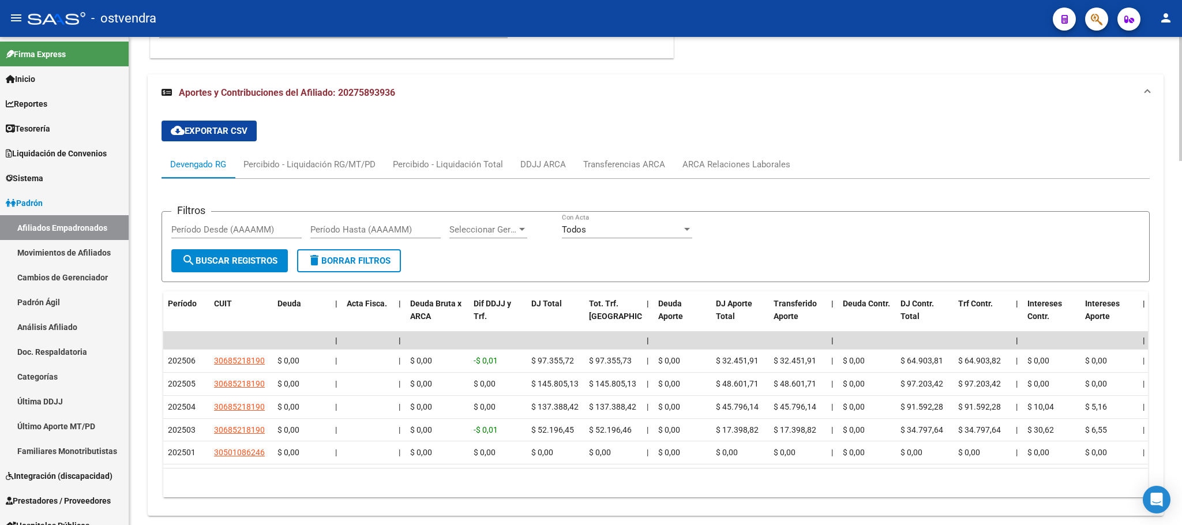
scroll to position [1430, 0]
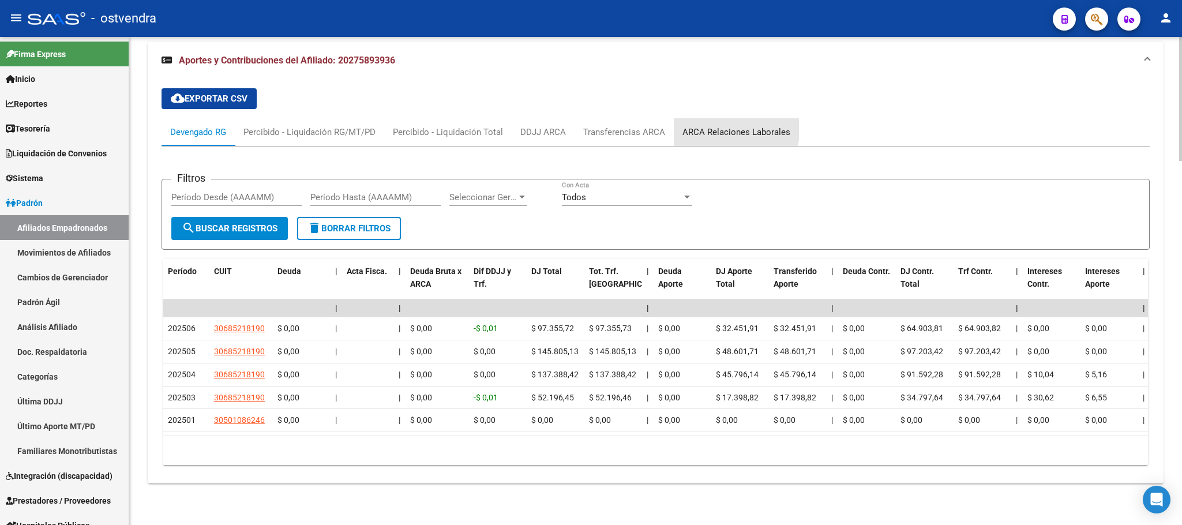
click at [717, 126] on div "ARCA Relaciones Laborales" at bounding box center [737, 132] width 108 height 13
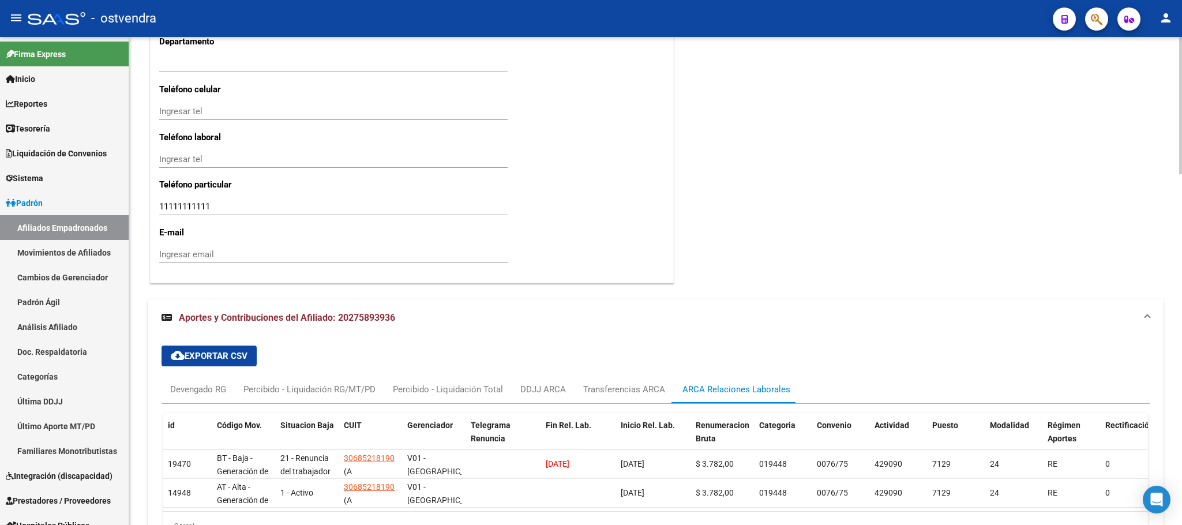
scroll to position [1249, 0]
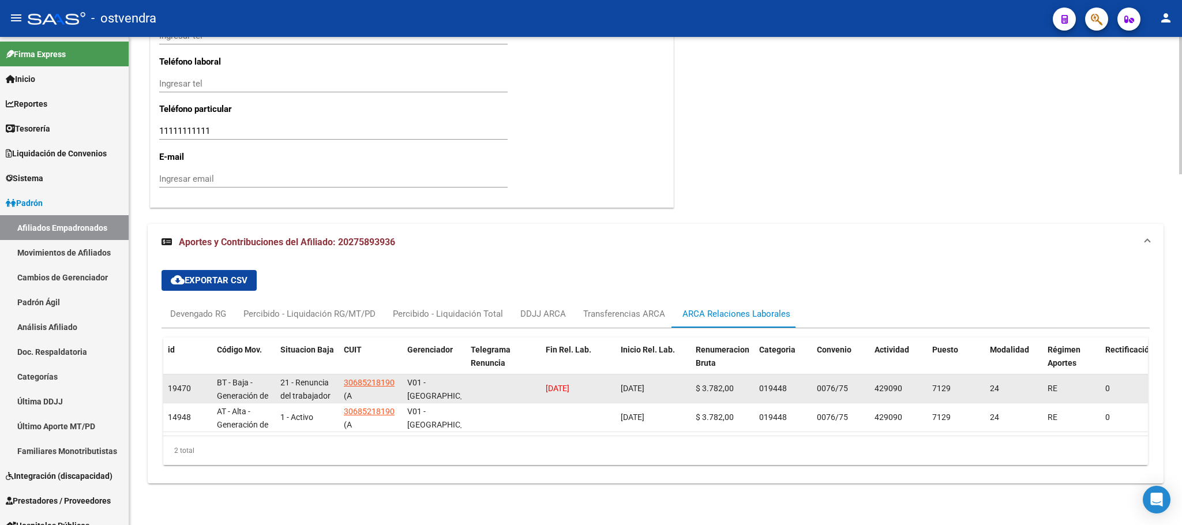
drag, startPoint x: 637, startPoint y: 379, endPoint x: 660, endPoint y: 377, distance: 23.1
click at [660, 377] on div "19470 BT - Baja - Generación de Clave 21 - Renuncia del trabajador / ART.240 - …" at bounding box center [880, 388] width 1434 height 29
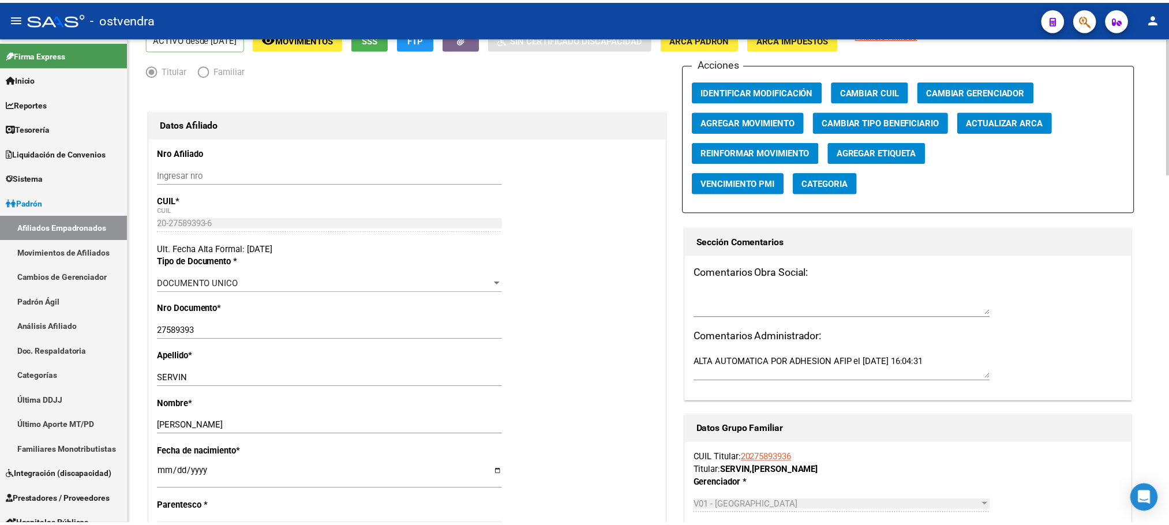
scroll to position [0, 0]
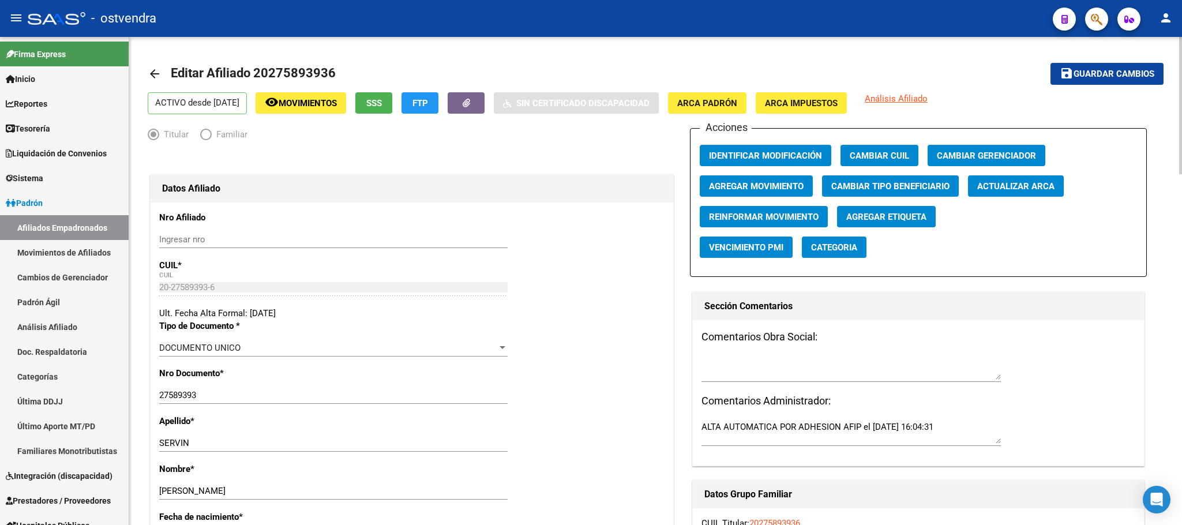
drag, startPoint x: 775, startPoint y: 182, endPoint x: 1175, endPoint y: 306, distance: 418.6
drag, startPoint x: 490, startPoint y: 250, endPoint x: 141, endPoint y: 9, distance: 424.3
click at [490, 250] on div "Ingresar nro" at bounding box center [333, 245] width 348 height 28
click at [1089, 23] on button "button" at bounding box center [1096, 19] width 23 height 23
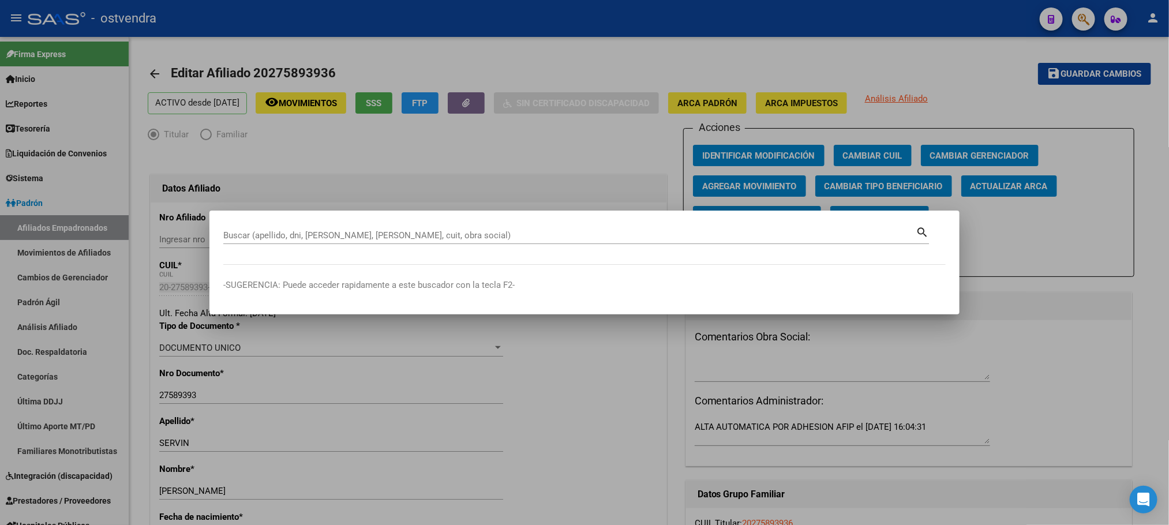
paste input "20308972675"
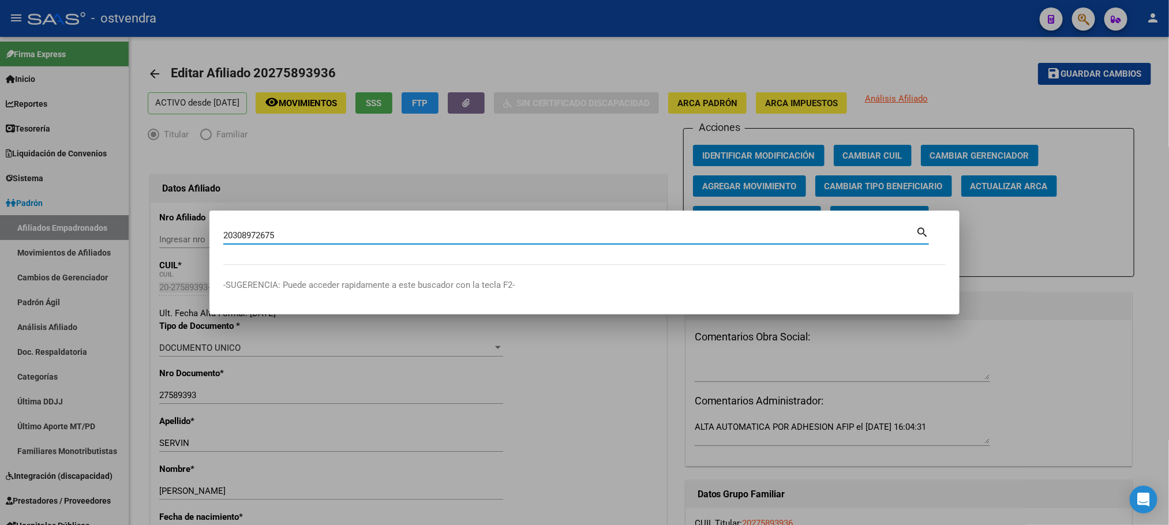
type input "20308972675"
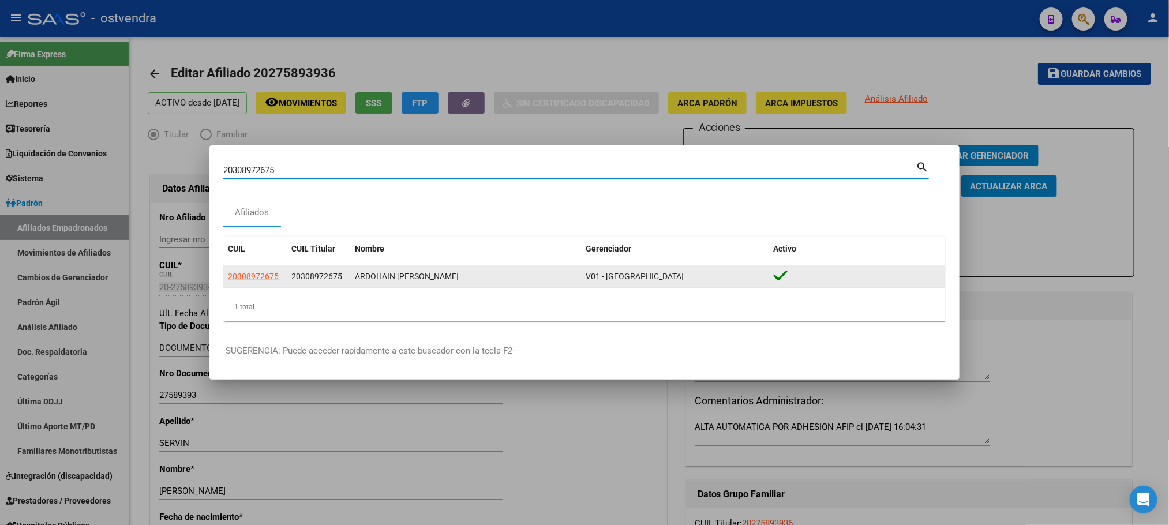
click at [267, 272] on span "20308972675" at bounding box center [253, 276] width 51 height 9
type textarea "20308972675"
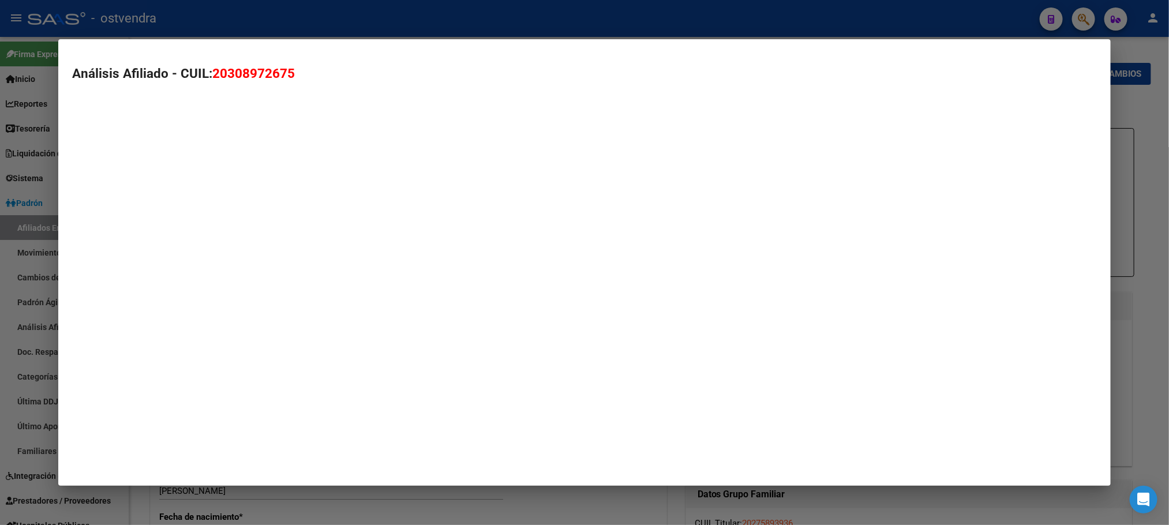
click at [267, 273] on mat-dialog-container "Análisis Afiliado - CUIL: 20308972675" at bounding box center [584, 262] width 1052 height 447
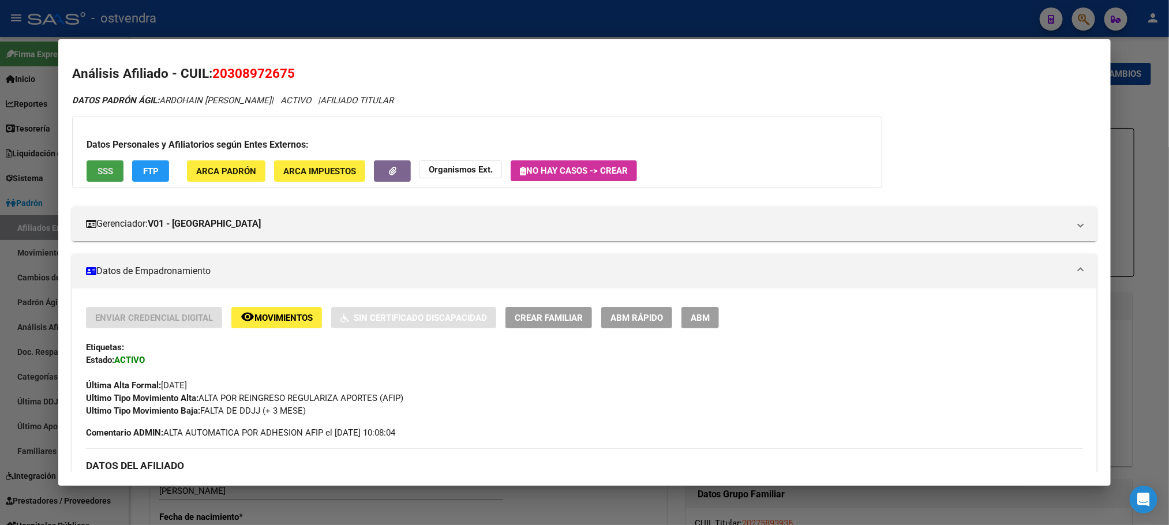
click at [98, 172] on span "SSS" at bounding box center [106, 171] width 16 height 10
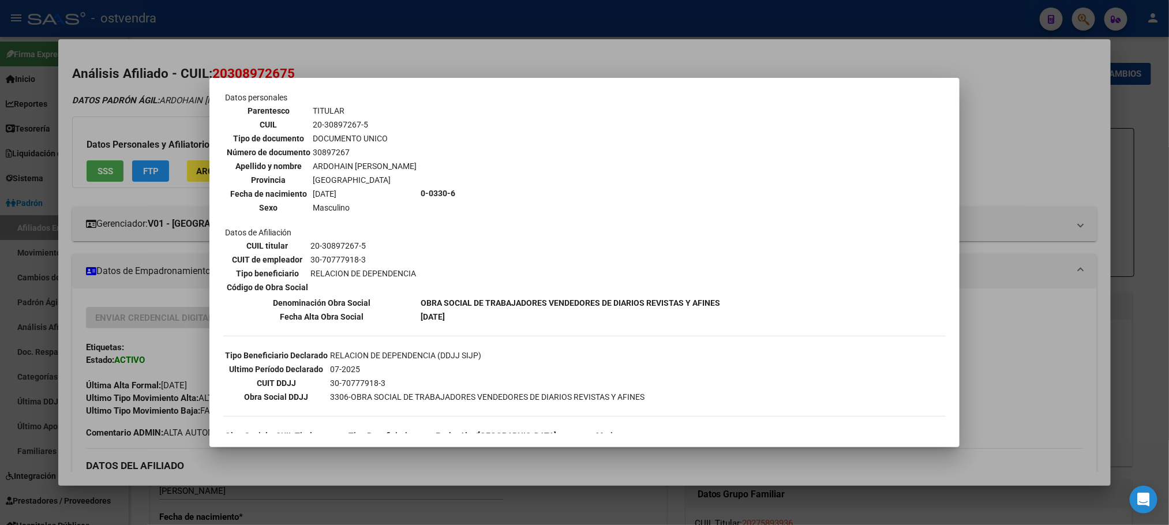
scroll to position [140, 0]
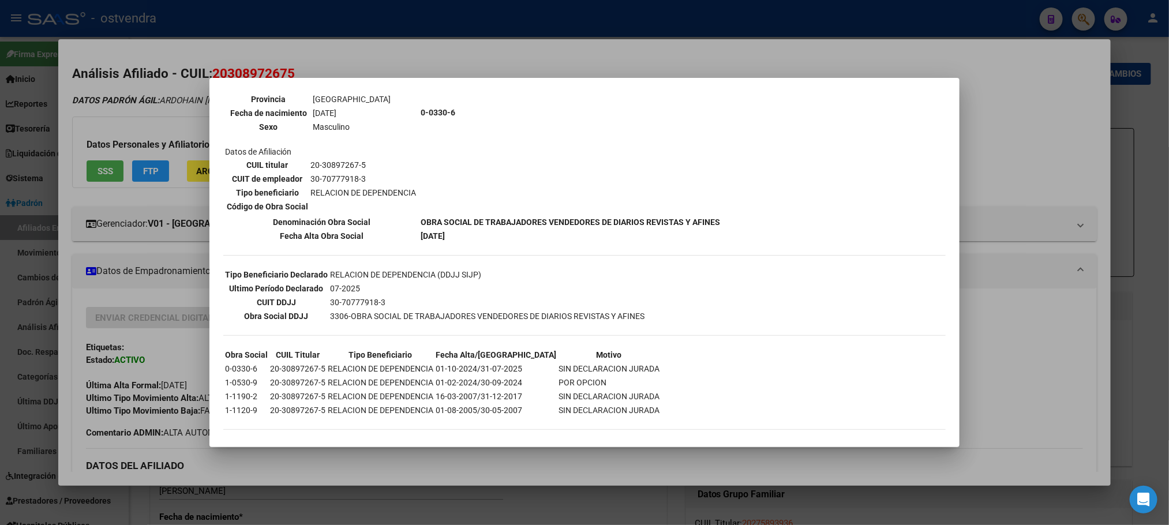
click at [116, 98] on div at bounding box center [584, 262] width 1169 height 525
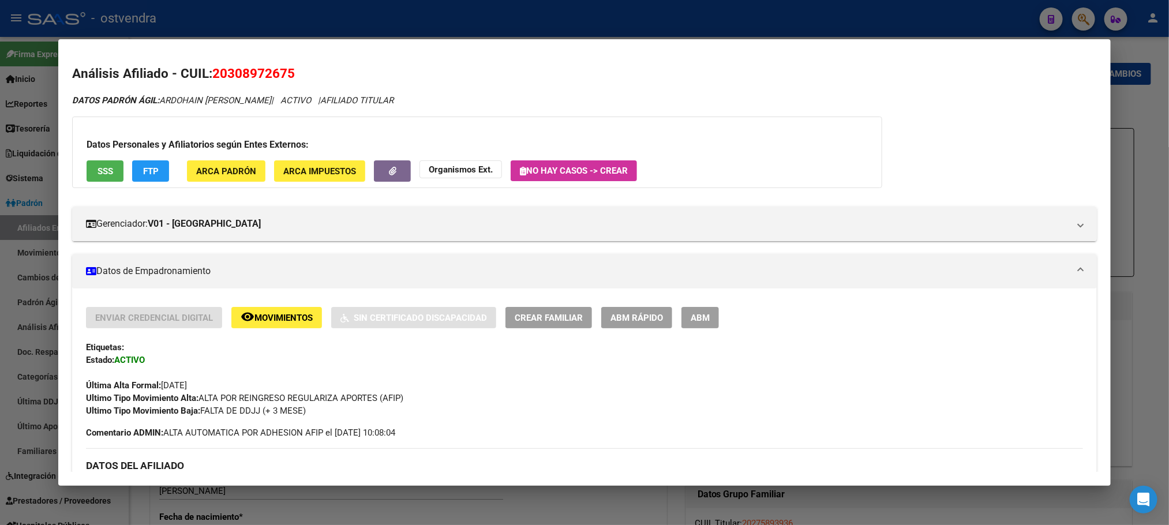
click at [145, 183] on div "Datos Personales y Afiliatorios según Entes Externos: SSS FTP ARCA Padrón ARCA …" at bounding box center [477, 153] width 810 height 72
click at [143, 174] on span "FTP" at bounding box center [151, 171] width 16 height 10
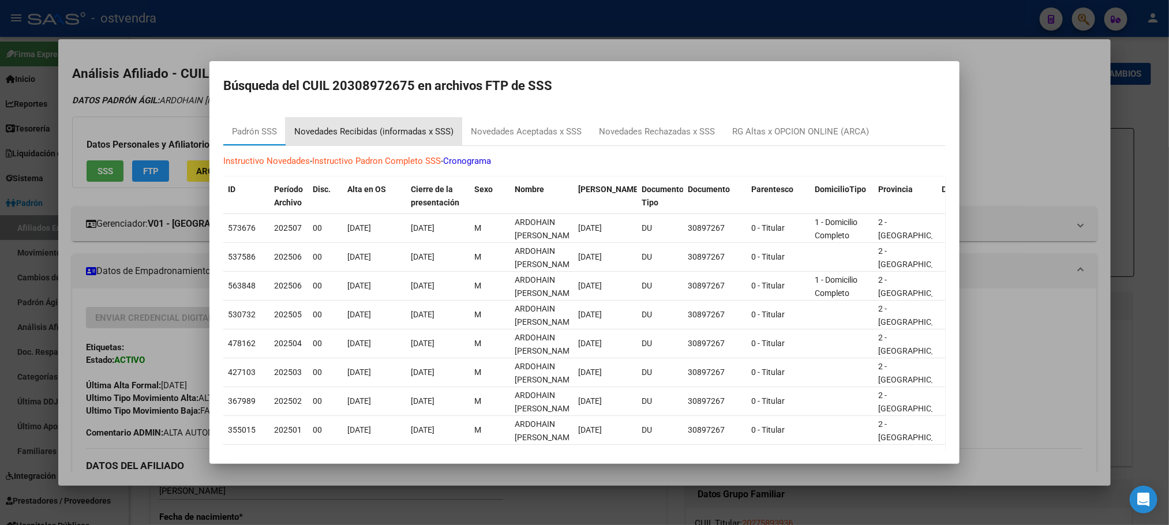
click at [332, 138] on div "Novedades Recibidas (informadas x SSS)" at bounding box center [374, 132] width 177 height 28
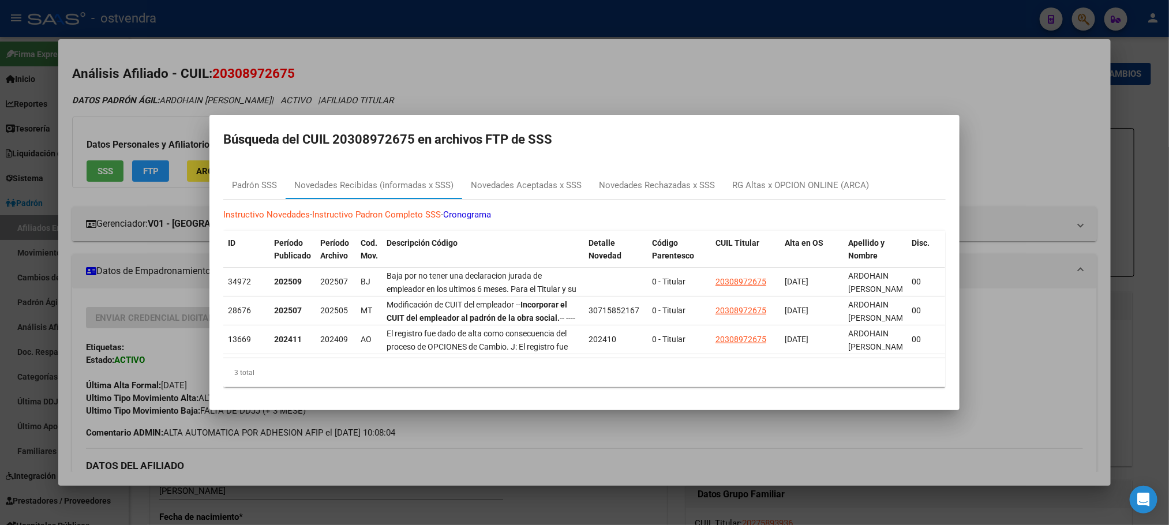
click at [171, 94] on div at bounding box center [584, 262] width 1169 height 525
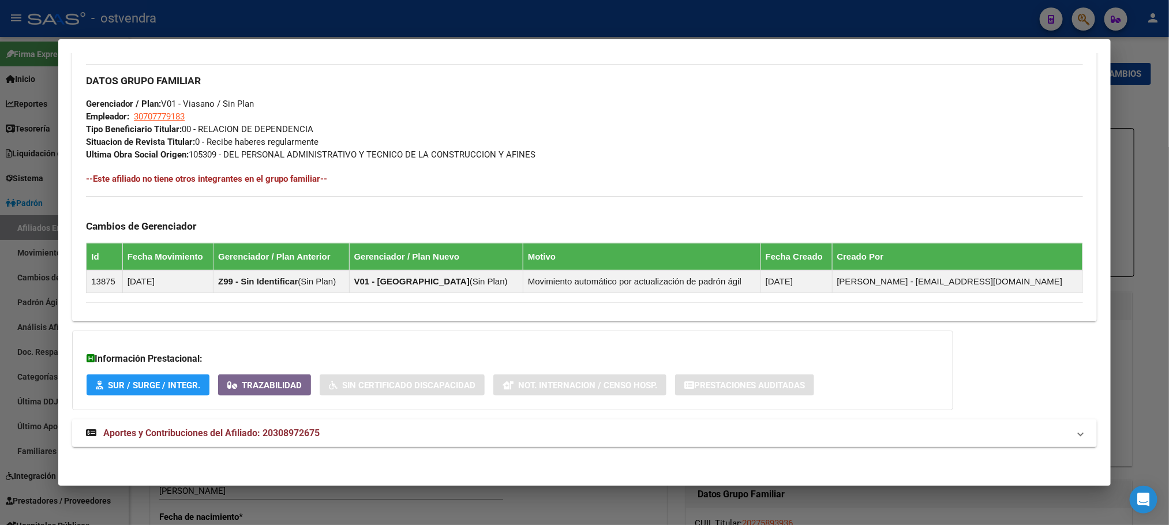
scroll to position [557, 0]
click at [290, 431] on span "Aportes y Contribuciones del Afiliado: 20308972675" at bounding box center [211, 432] width 216 height 11
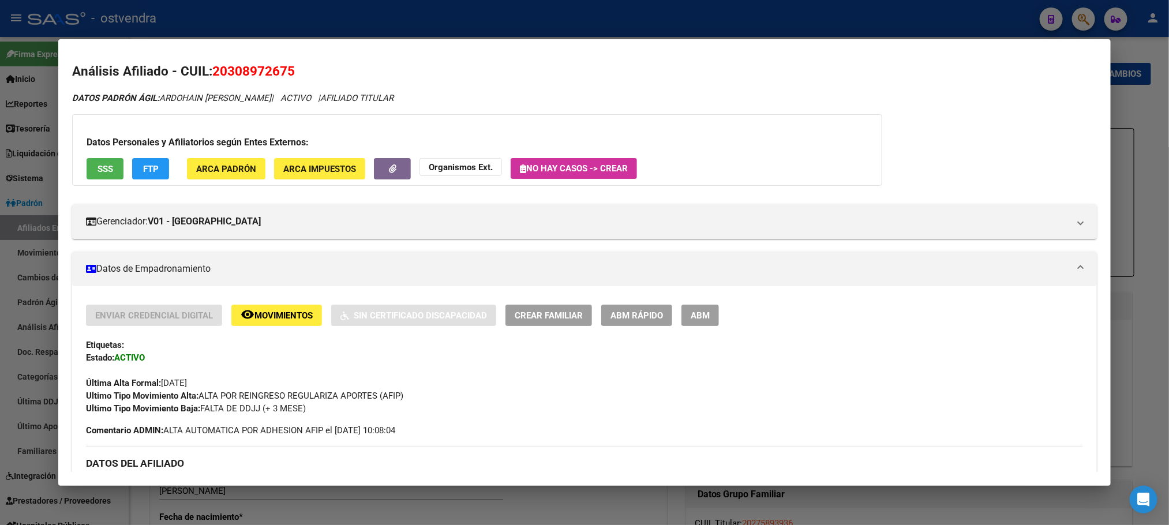
scroll to position [0, 0]
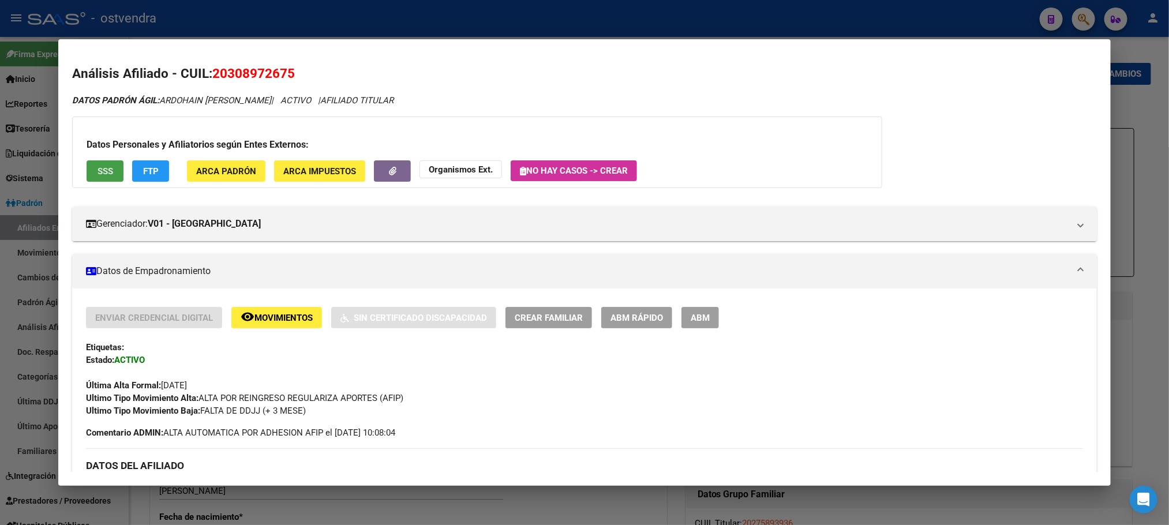
click at [91, 163] on button "SSS" at bounding box center [105, 170] width 37 height 21
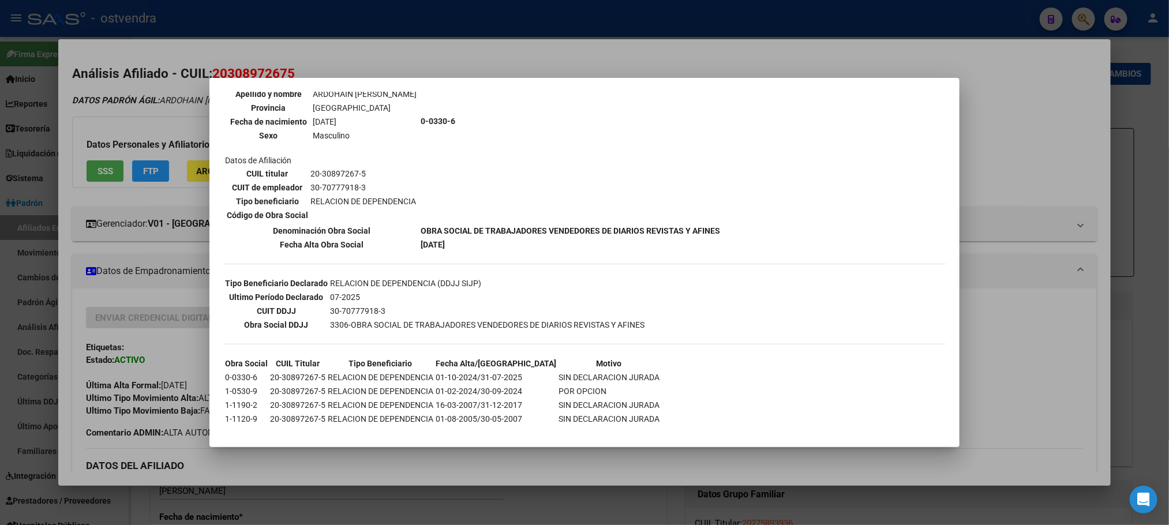
scroll to position [140, 0]
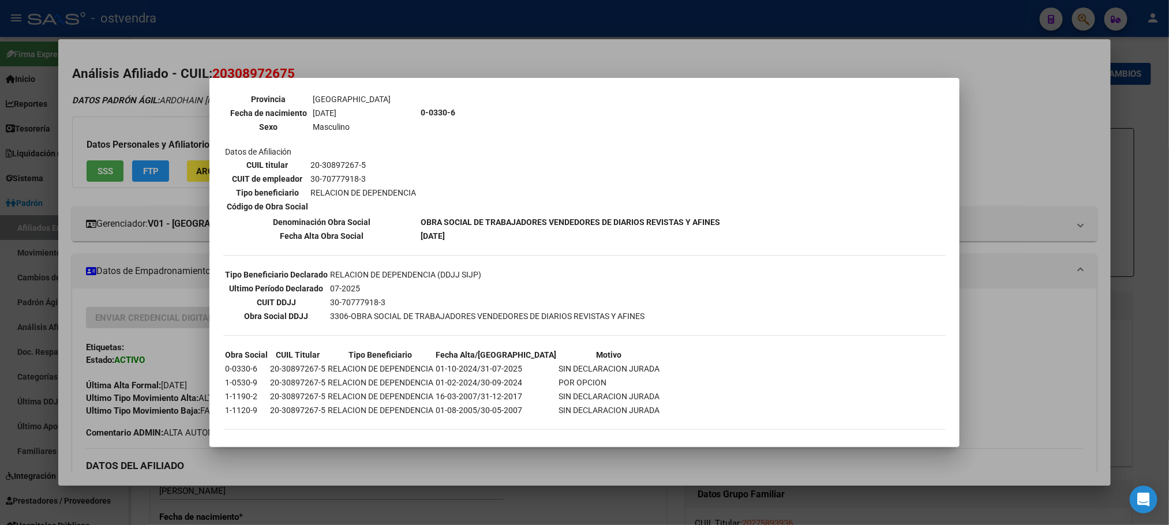
click at [138, 99] on div at bounding box center [584, 262] width 1169 height 525
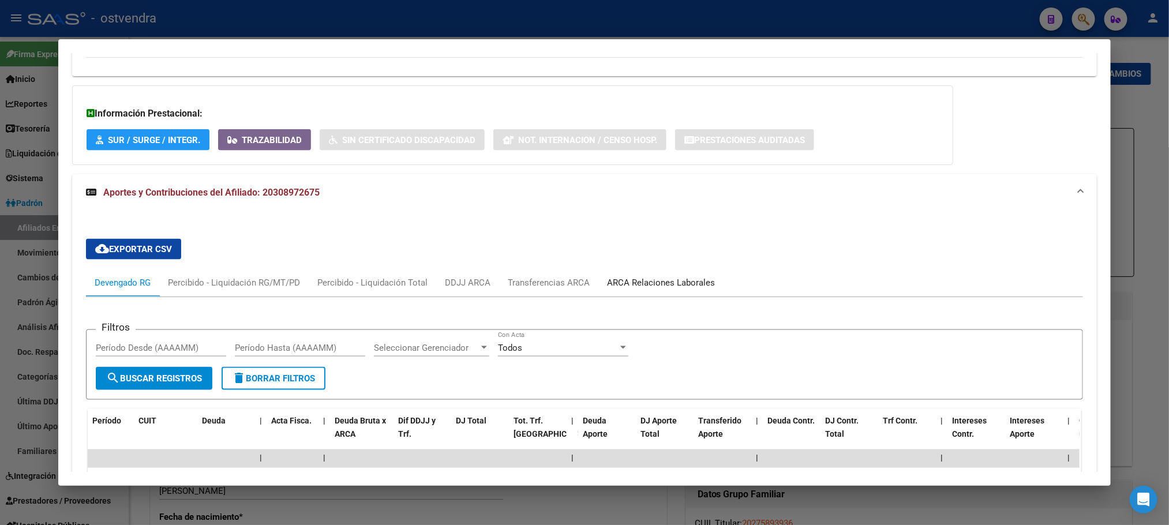
click at [634, 294] on div "ARCA Relaciones Laborales" at bounding box center [660, 283] width 125 height 28
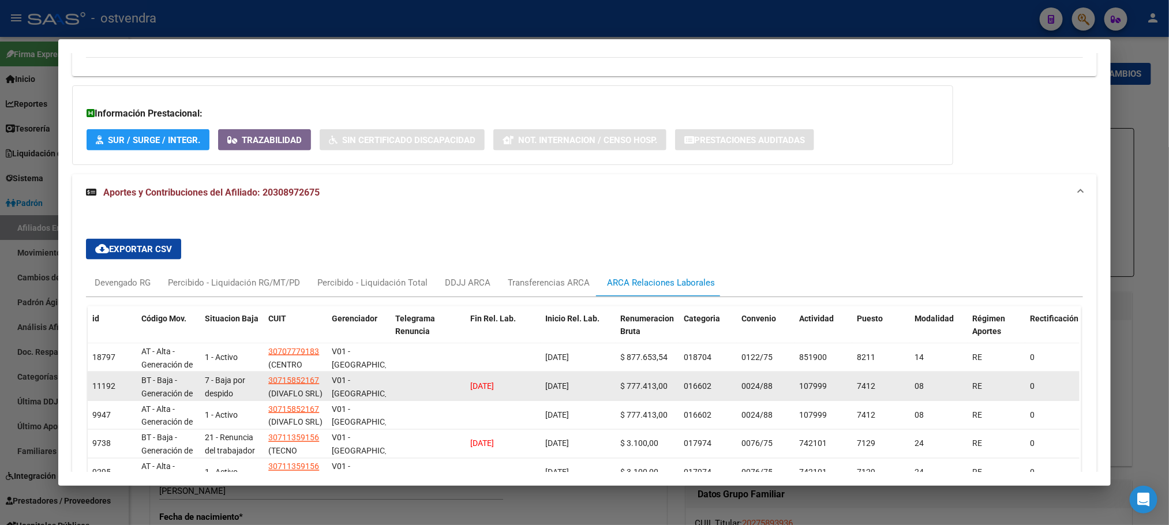
scroll to position [886, 0]
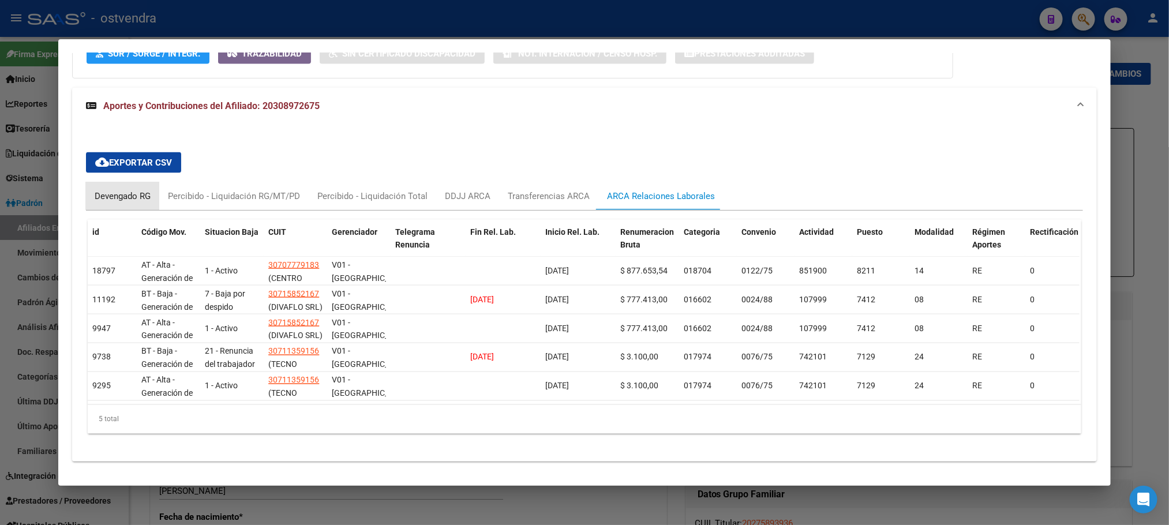
click at [104, 201] on div "Devengado RG" at bounding box center [123, 196] width 56 height 13
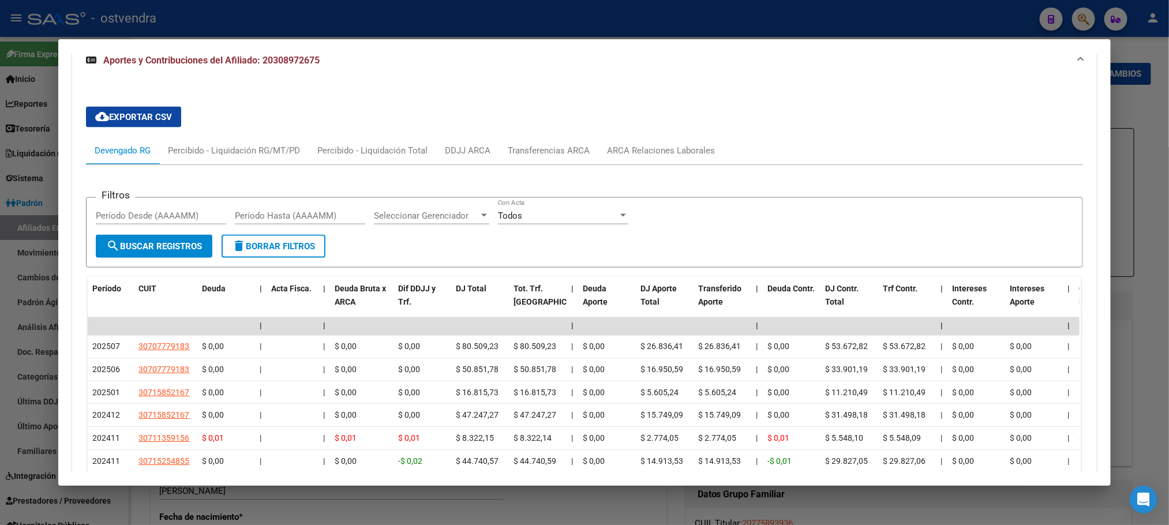
scroll to position [973, 0]
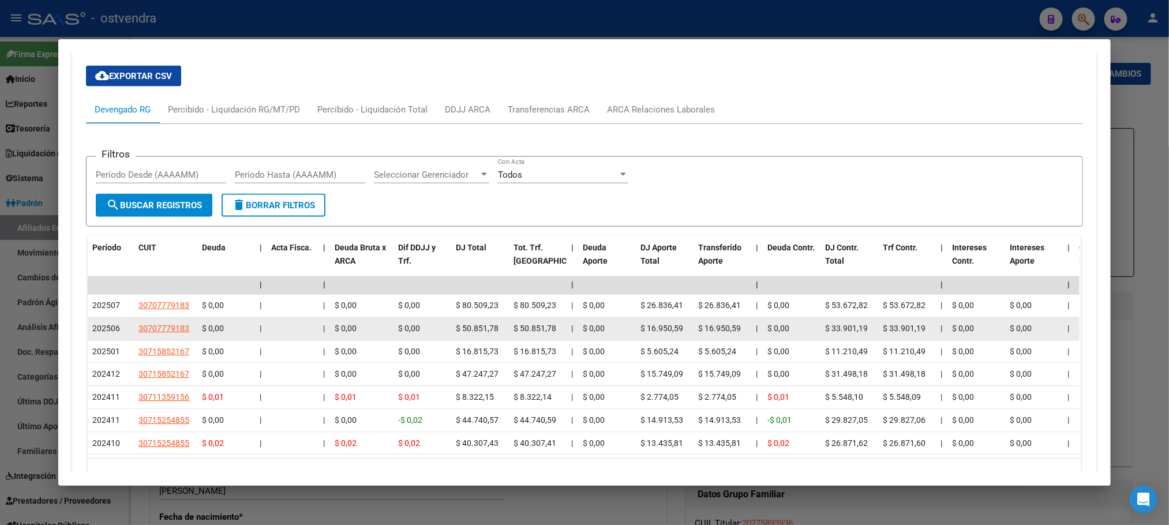
drag, startPoint x: 125, startPoint y: 338, endPoint x: 196, endPoint y: 336, distance: 71.0
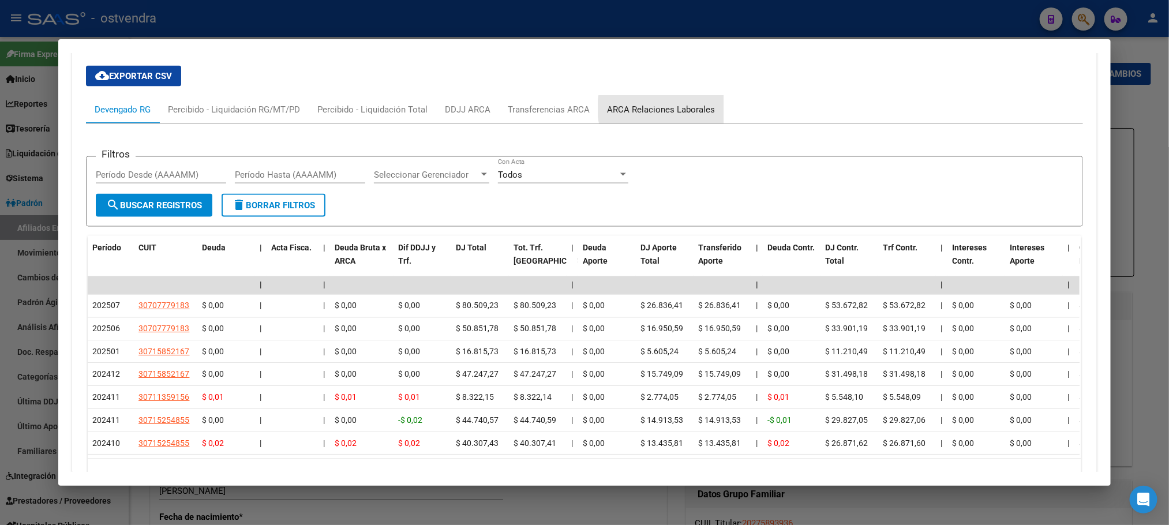
click at [656, 111] on div "ARCA Relaciones Laborales" at bounding box center [661, 109] width 108 height 13
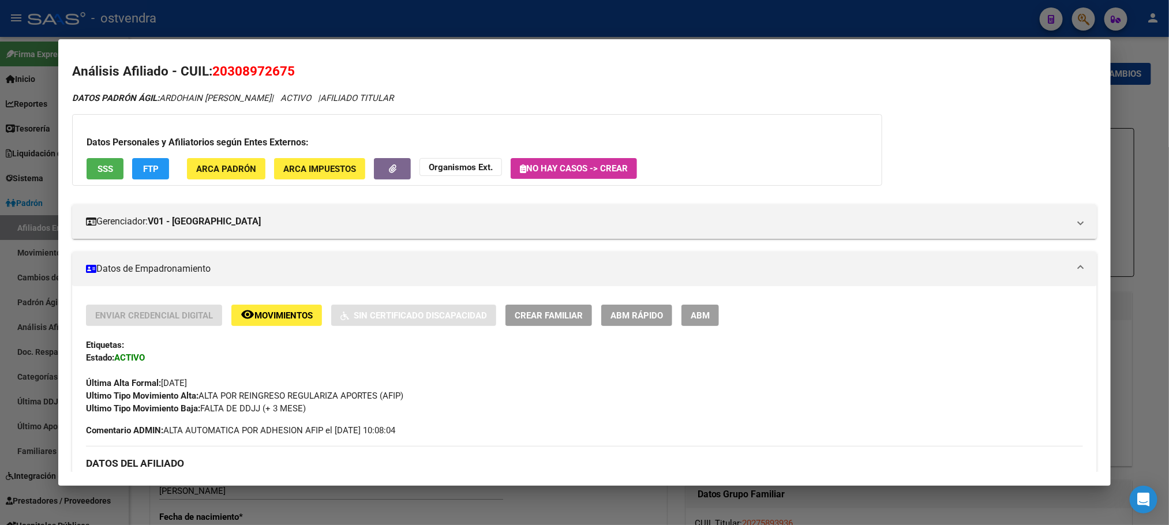
scroll to position [0, 0]
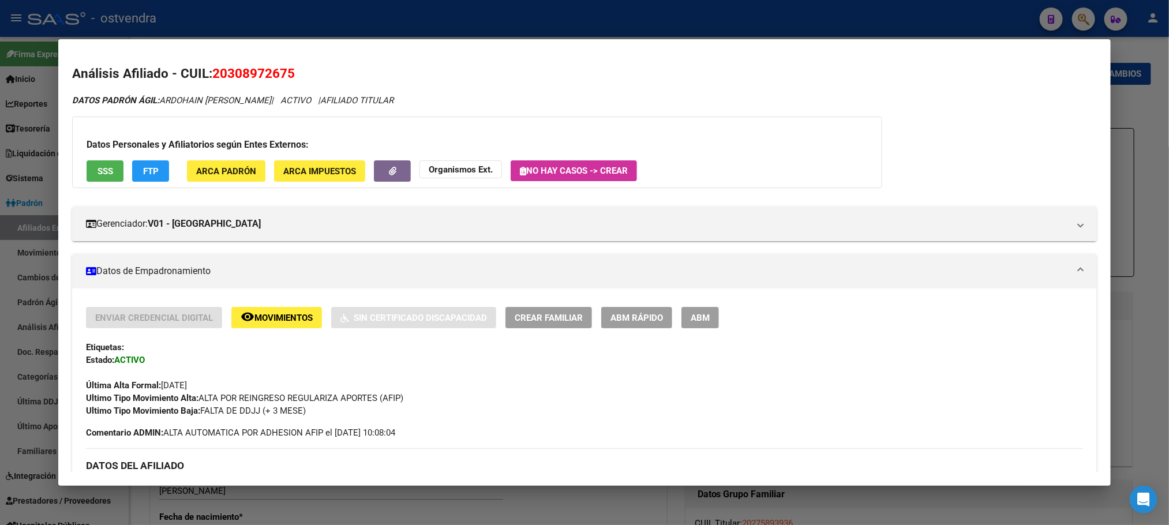
click at [75, 181] on div "Datos Personales y Afiliatorios según Entes Externos: SSS FTP ARCA Padrón ARCA …" at bounding box center [477, 153] width 810 height 72
click at [98, 175] on span "SSS" at bounding box center [106, 171] width 16 height 10
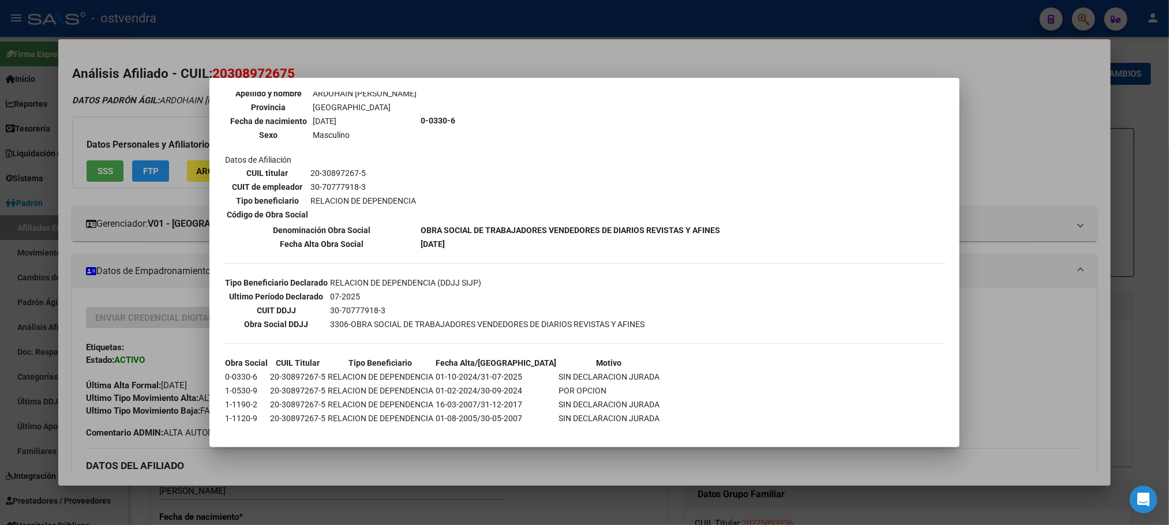
scroll to position [140, 0]
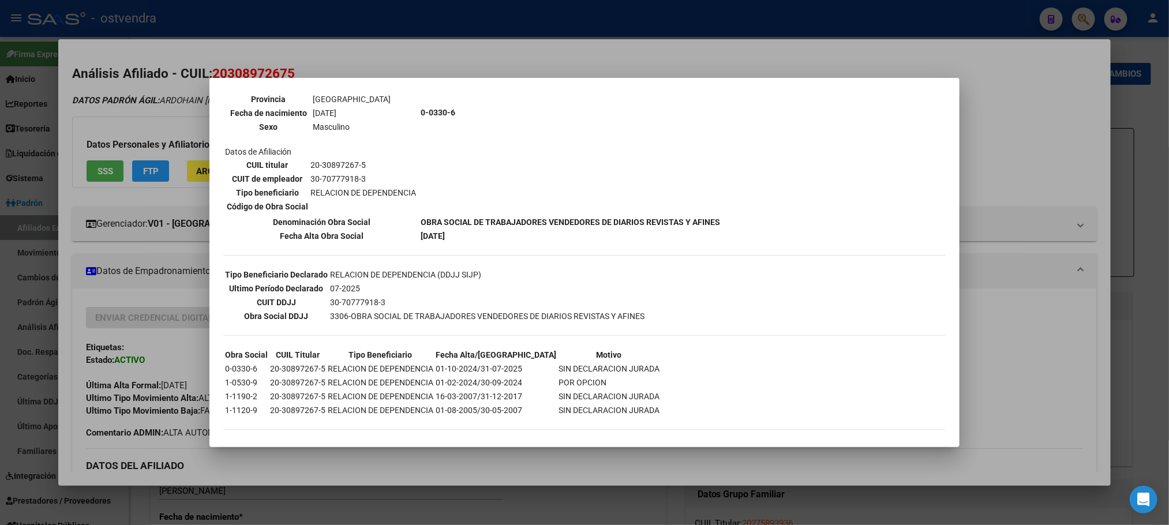
click at [142, 123] on div at bounding box center [584, 262] width 1169 height 525
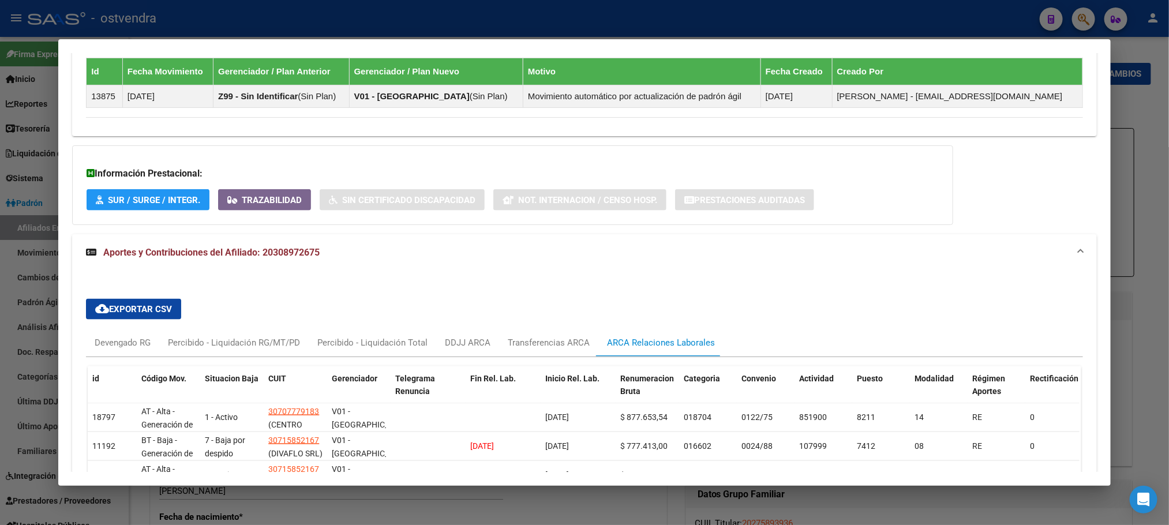
scroll to position [865, 0]
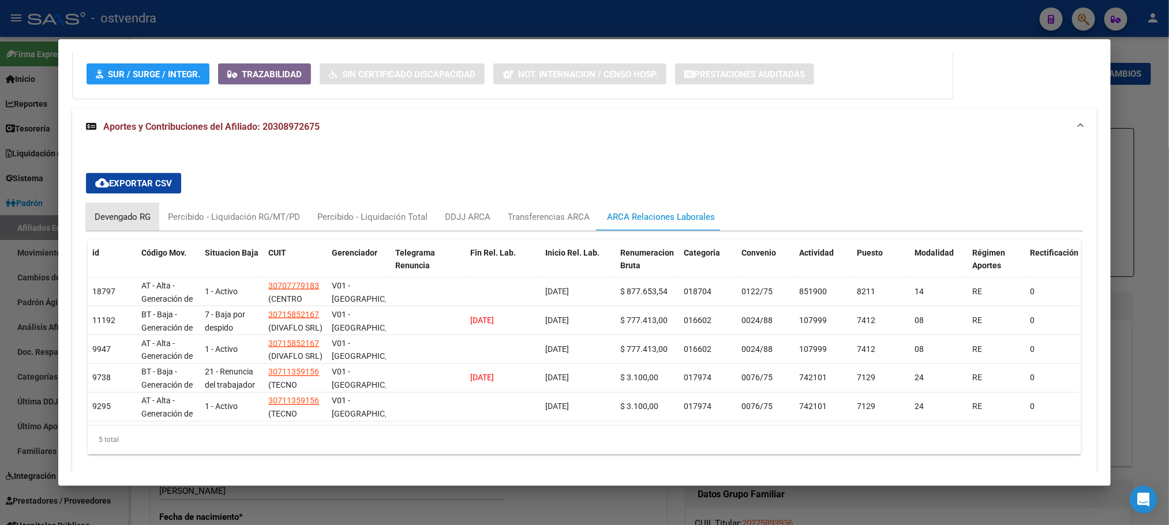
click at [106, 219] on div "Devengado RG" at bounding box center [123, 217] width 56 height 13
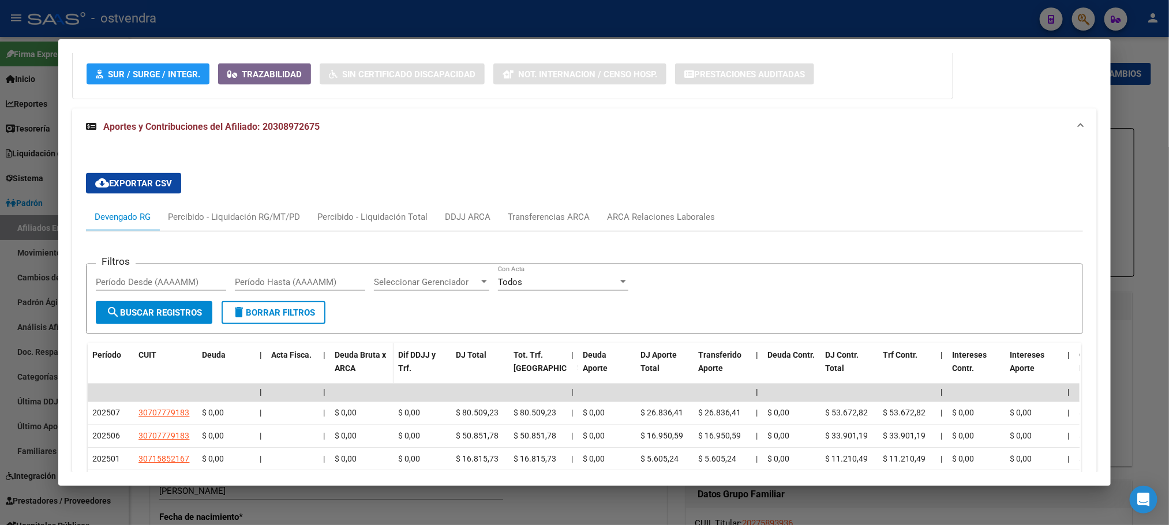
scroll to position [1038, 0]
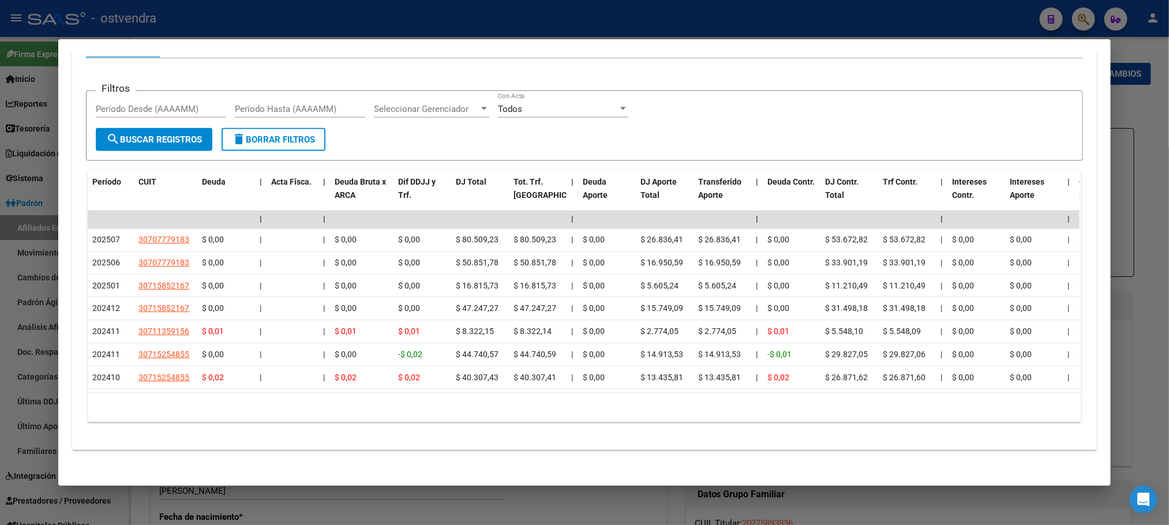
click at [515, 9] on div at bounding box center [584, 262] width 1169 height 525
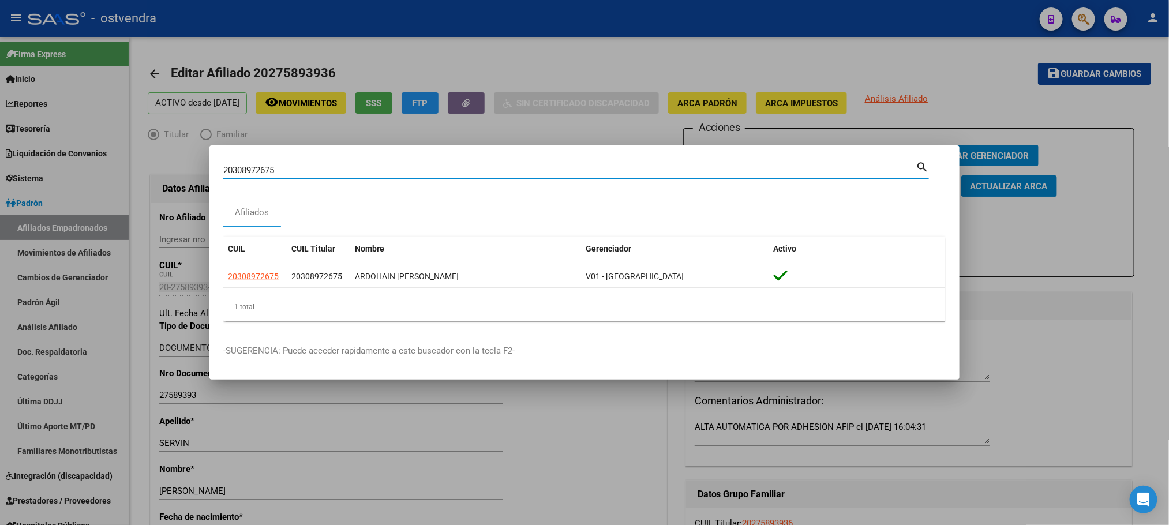
drag, startPoint x: 313, startPoint y: 171, endPoint x: 49, endPoint y: 165, distance: 264.3
click at [49, 165] on div "20308972675 Buscar (apellido, dni, cuil, nro traspaso, cuit, obra social) searc…" at bounding box center [584, 262] width 1169 height 525
paste input "42524487"
type input "20342524487"
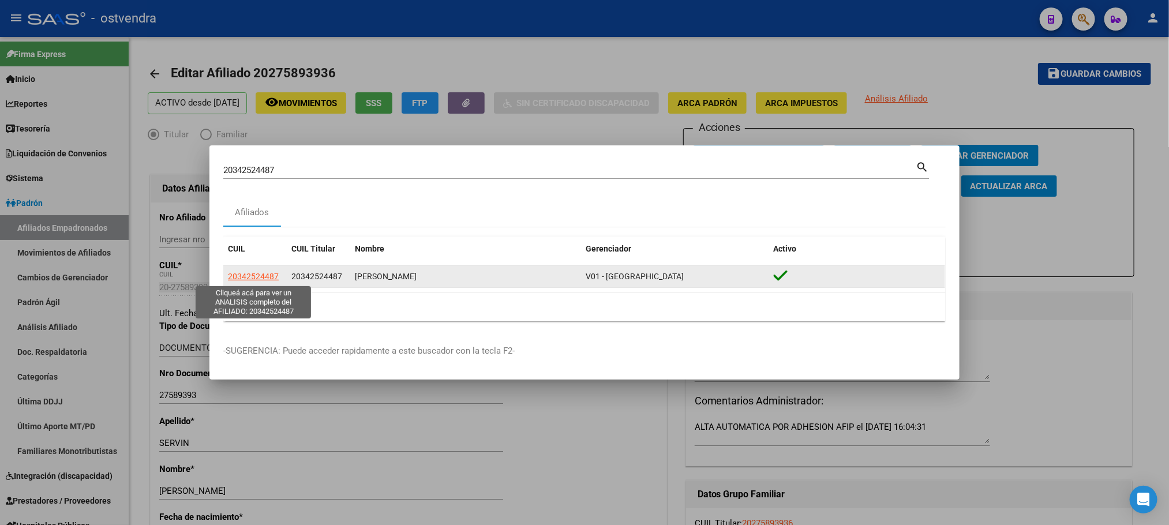
click at [241, 276] on span "20342524487" at bounding box center [253, 276] width 51 height 9
type textarea "20342524487"
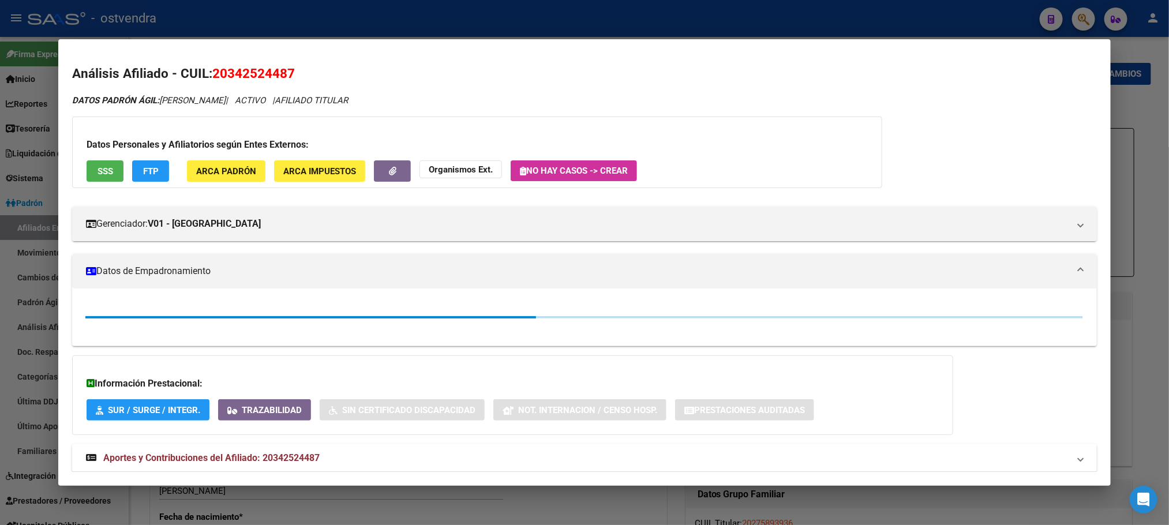
click at [87, 185] on div "Datos Personales y Afiliatorios según Entes Externos: SSS FTP ARCA Padrón ARCA …" at bounding box center [477, 153] width 810 height 72
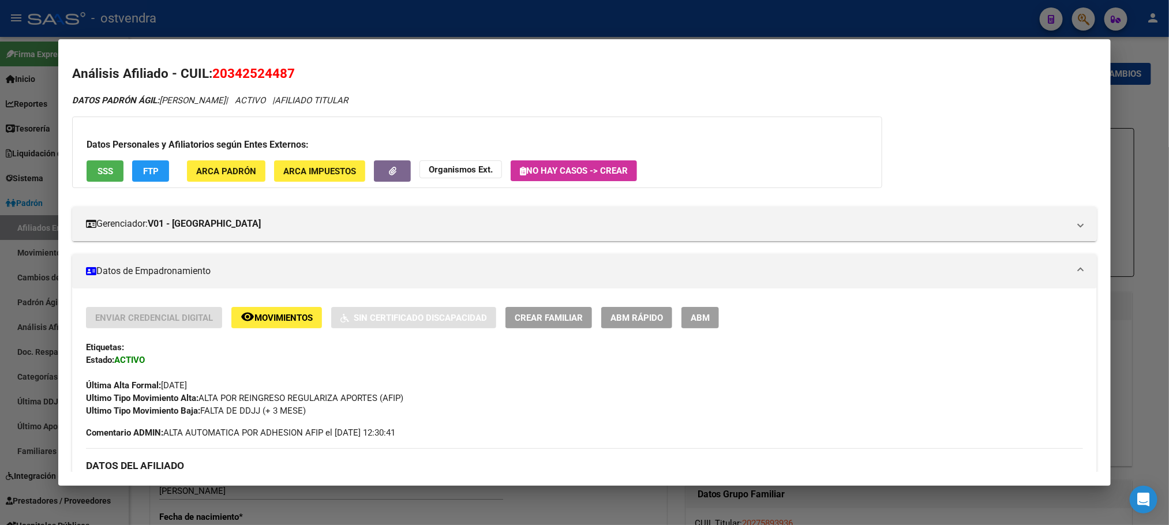
click at [90, 182] on div "Datos Personales y Afiliatorios según Entes Externos: SSS FTP ARCA Padrón ARCA …" at bounding box center [477, 153] width 810 height 72
click at [99, 174] on span "SSS" at bounding box center [106, 171] width 16 height 10
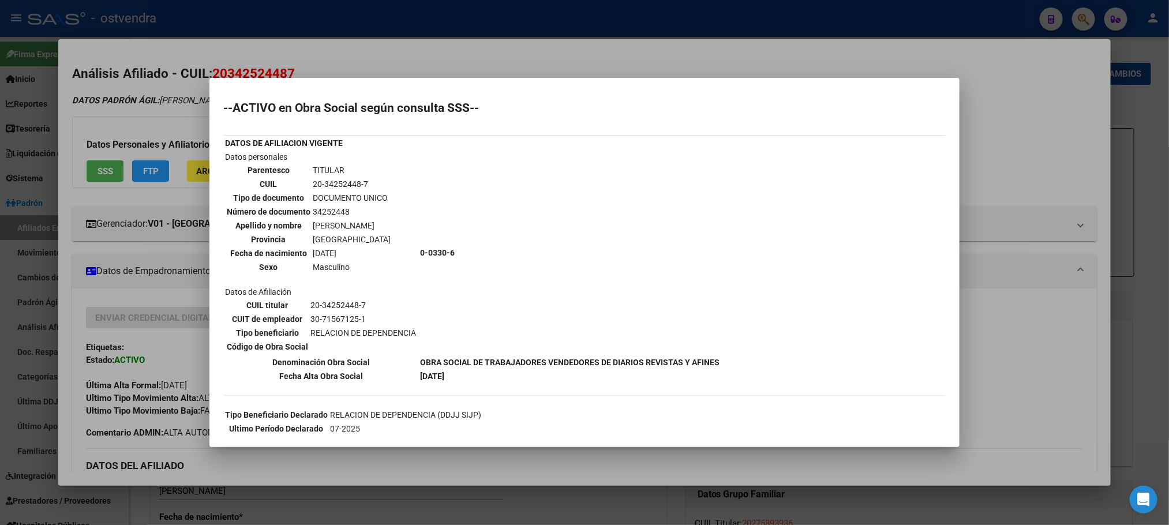
click at [163, 134] on div at bounding box center [584, 262] width 1169 height 525
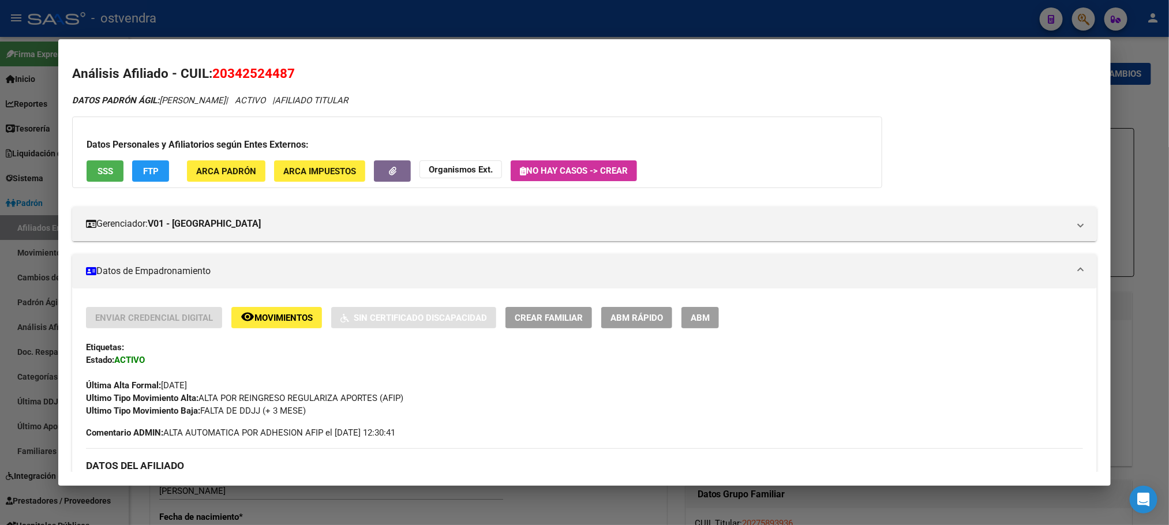
click at [135, 182] on div "Datos Personales y Afiliatorios según Entes Externos: SSS FTP ARCA Padrón ARCA …" at bounding box center [477, 153] width 810 height 72
click at [146, 170] on span "FTP" at bounding box center [151, 171] width 16 height 10
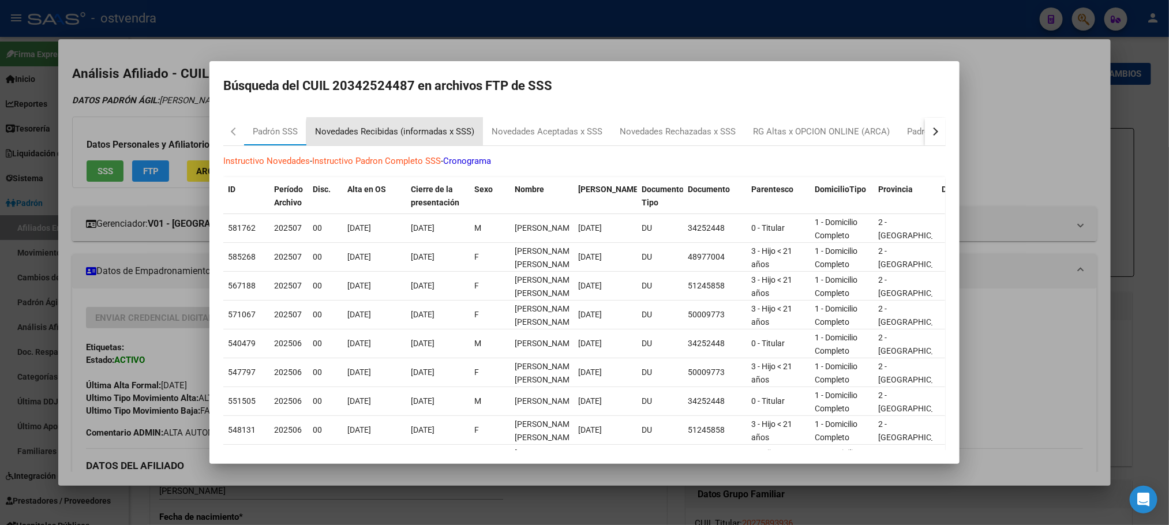
click at [410, 132] on div "Novedades Recibidas (informadas x SSS)" at bounding box center [394, 131] width 159 height 13
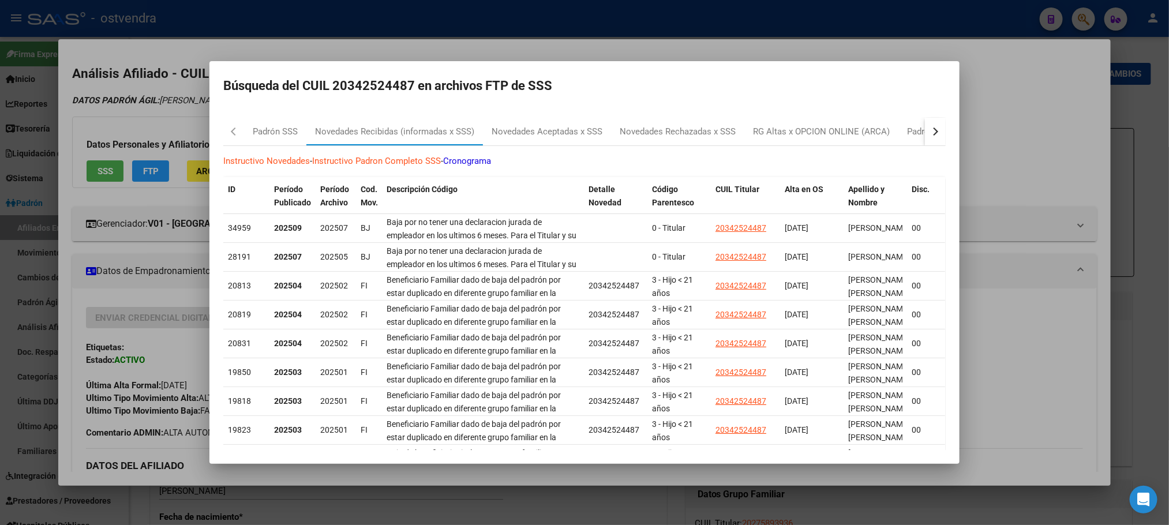
click at [470, 25] on div at bounding box center [584, 262] width 1169 height 525
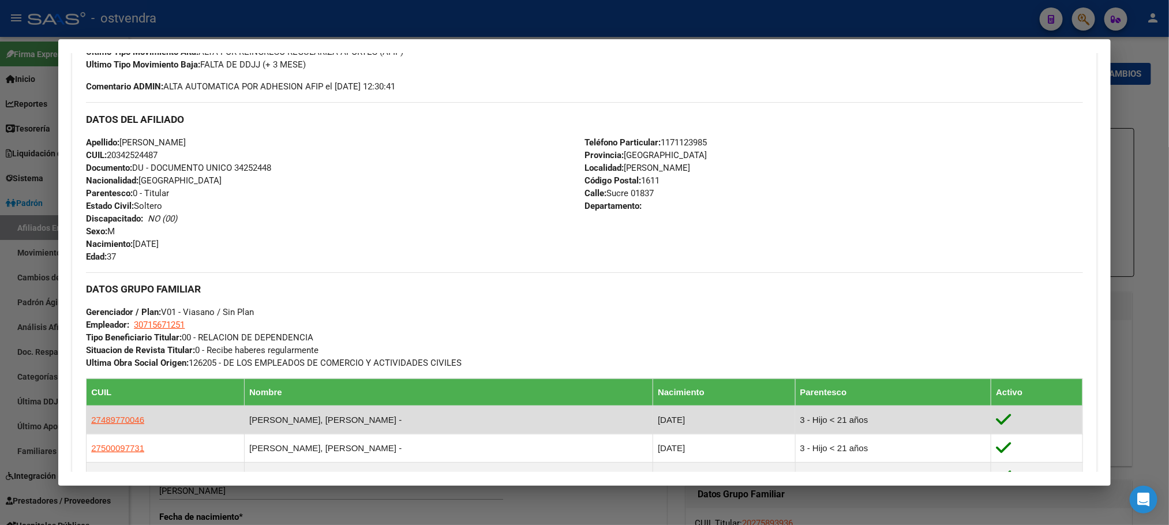
scroll to position [655, 0]
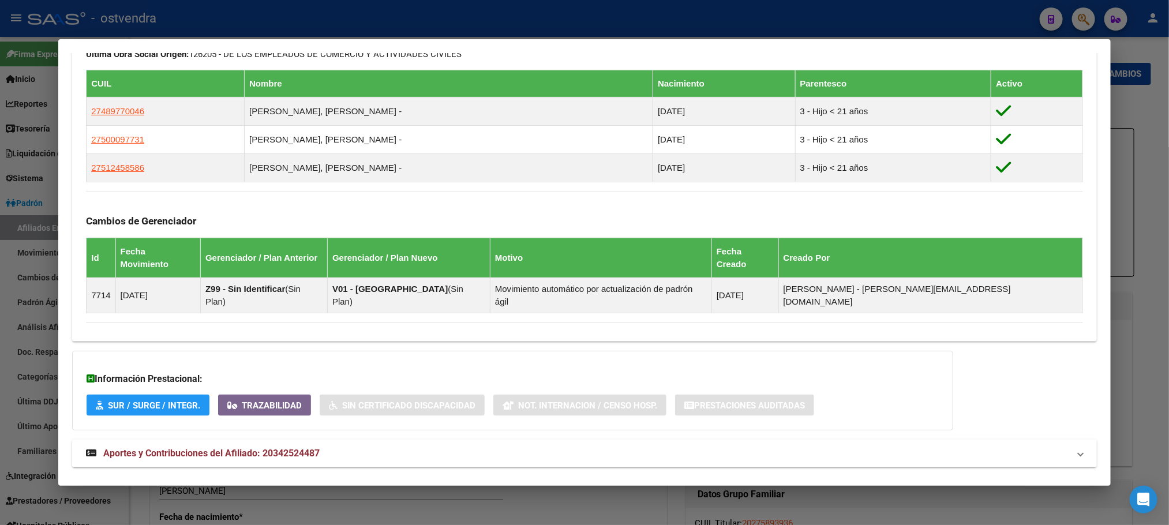
click at [374, 447] on mat-panel-title "Aportes y Contribuciones del Afiliado: 20342524487" at bounding box center [577, 454] width 983 height 14
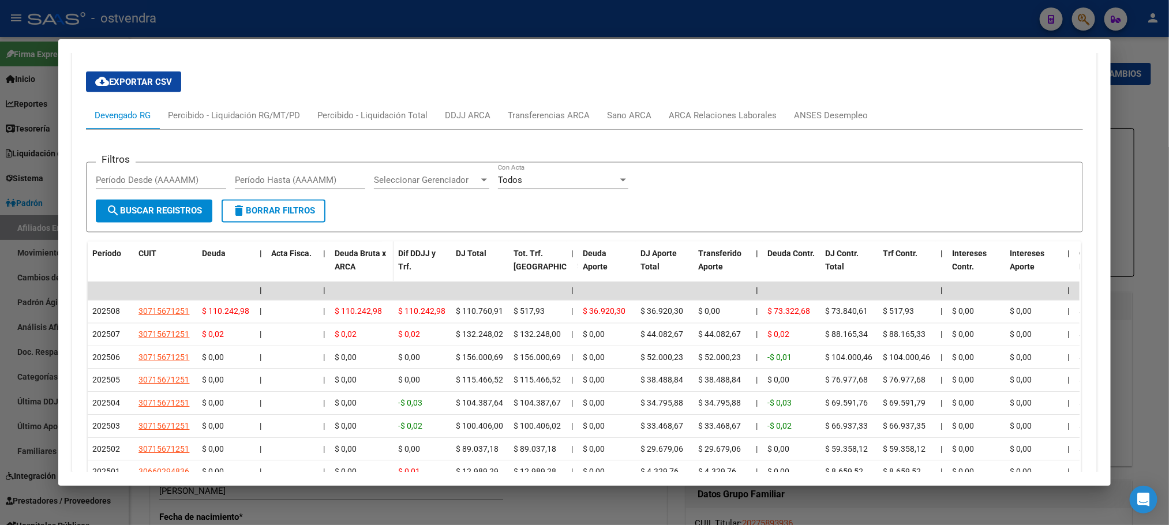
scroll to position [1001, 0]
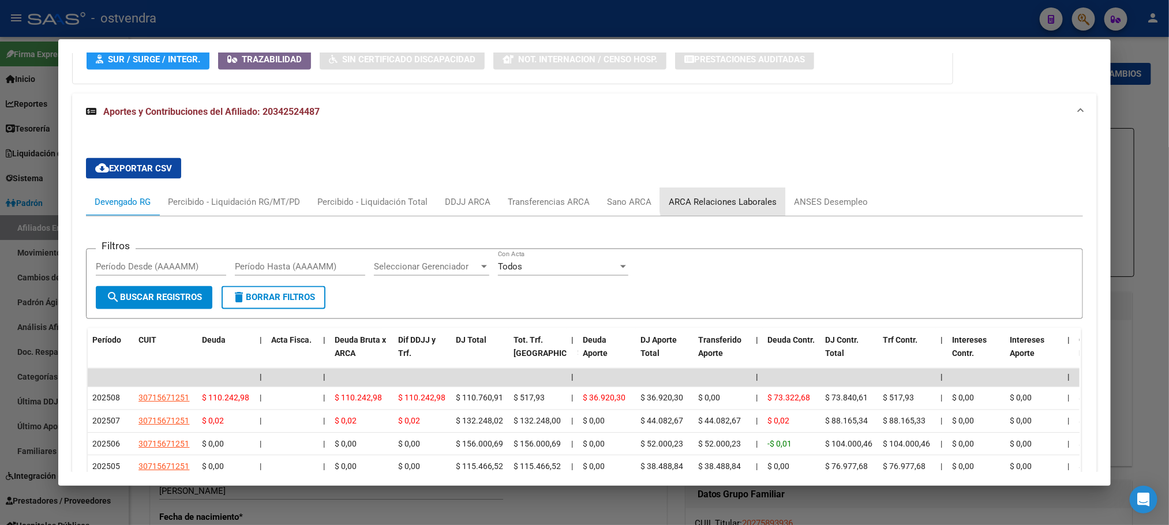
click at [736, 188] on div "ARCA Relaciones Laborales" at bounding box center [722, 202] width 125 height 28
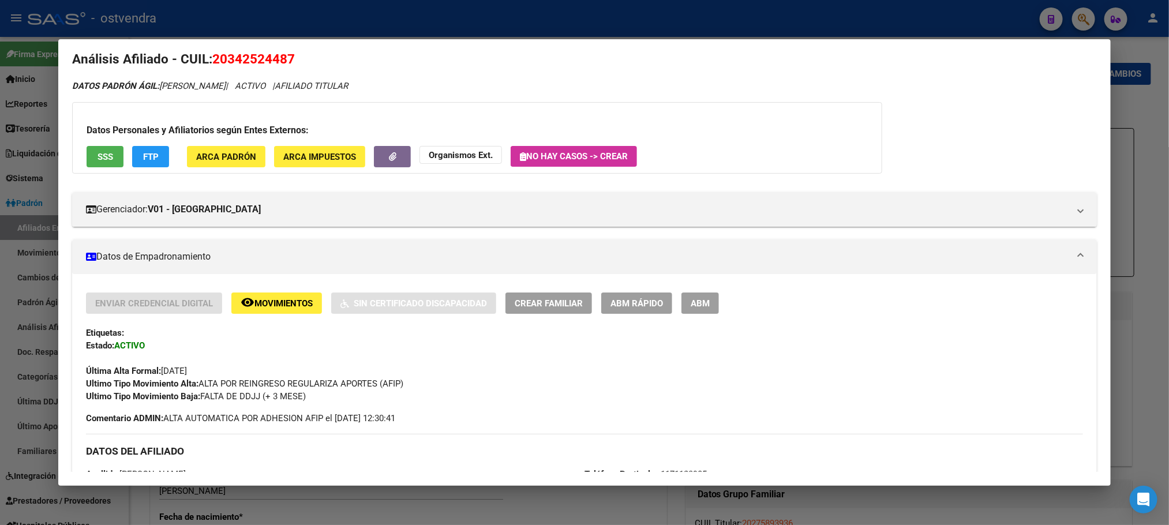
scroll to position [0, 0]
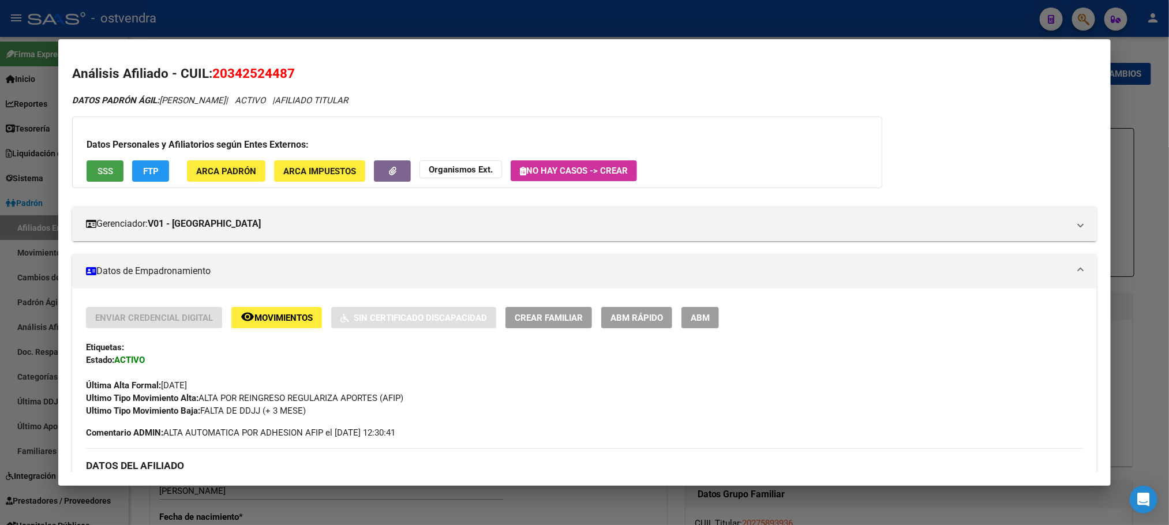
click at [98, 173] on span "SSS" at bounding box center [106, 171] width 16 height 10
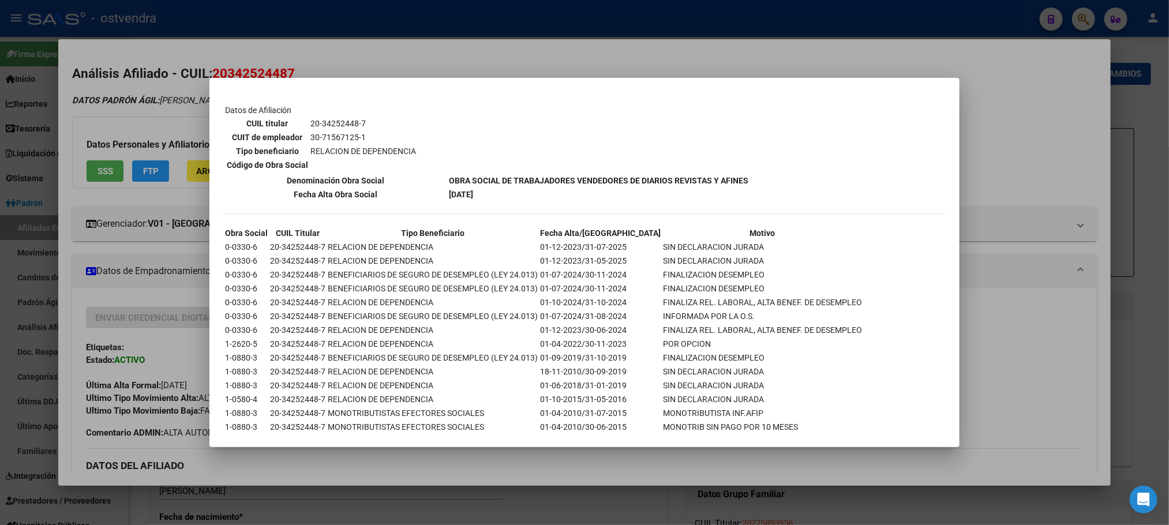
scroll to position [1125, 0]
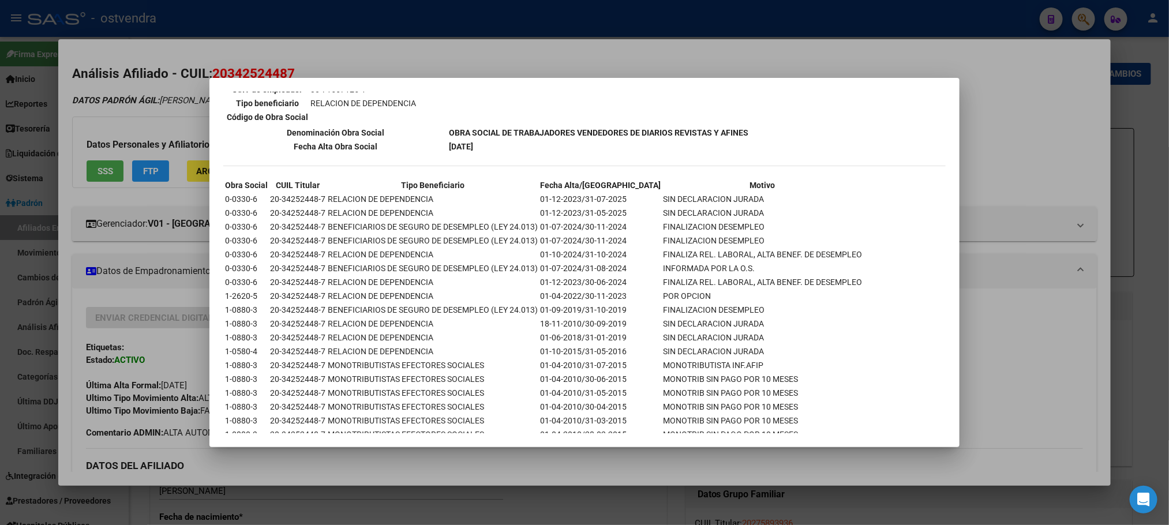
click at [116, 110] on div at bounding box center [584, 262] width 1169 height 525
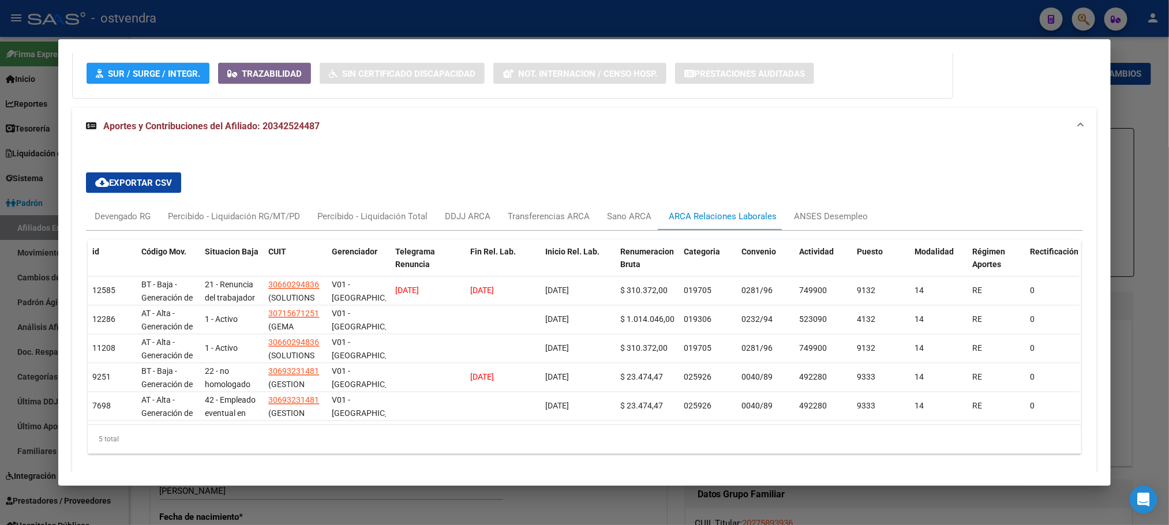
scroll to position [1015, 0]
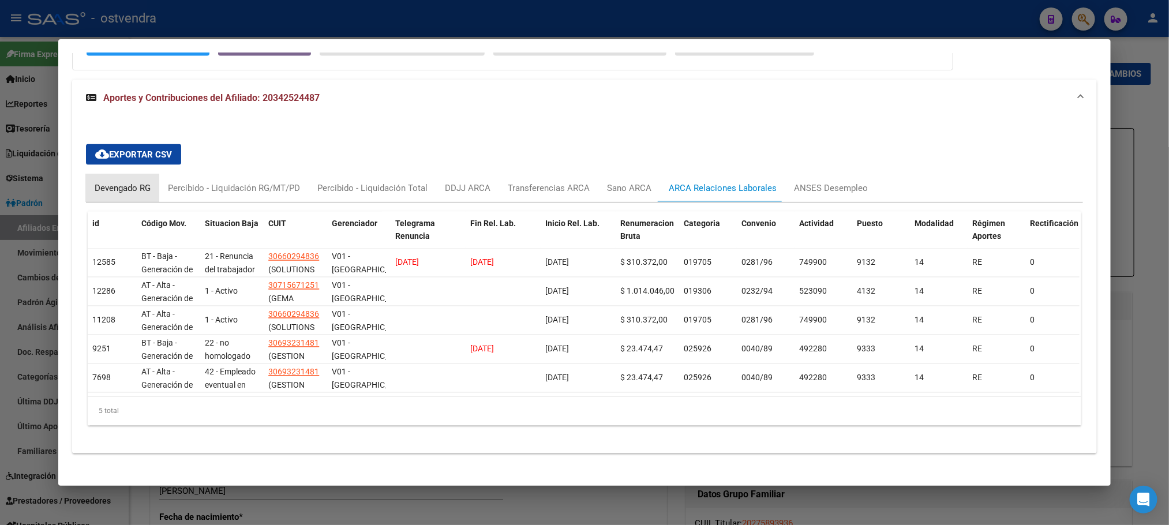
click at [103, 182] on div "Devengado RG" at bounding box center [123, 188] width 56 height 13
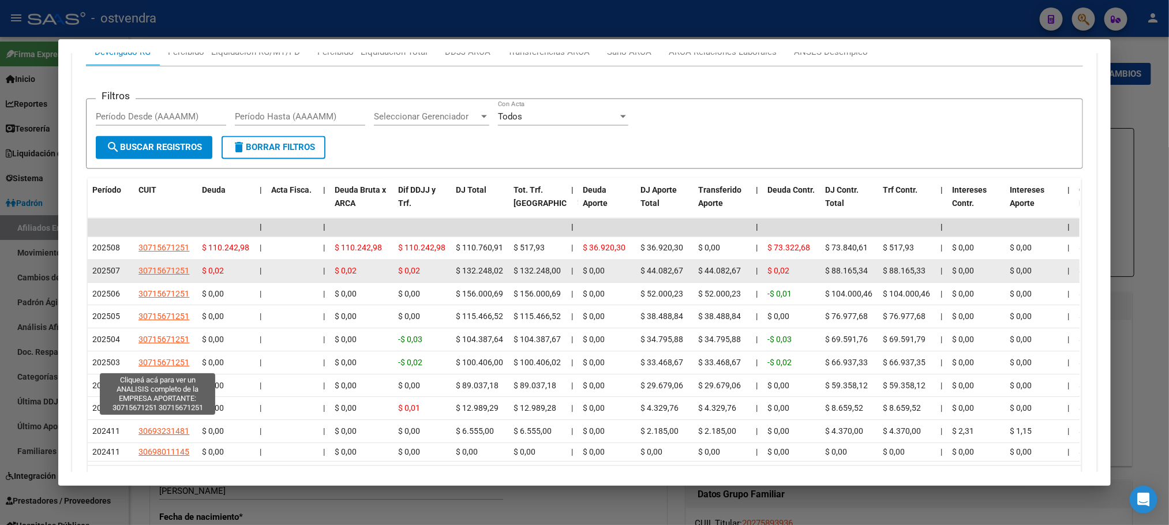
scroll to position [1188, 0]
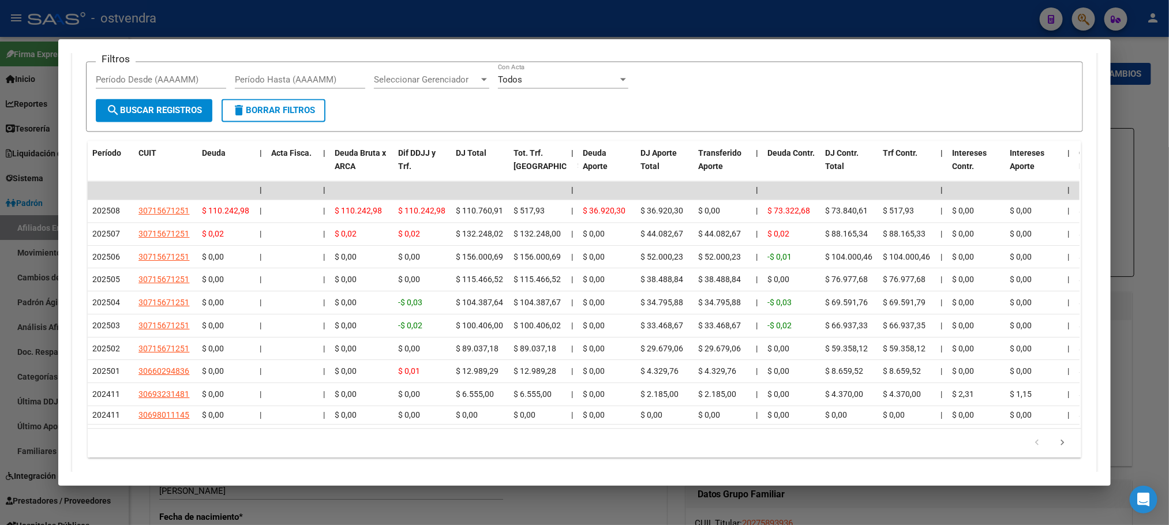
click at [403, 21] on div at bounding box center [584, 262] width 1169 height 525
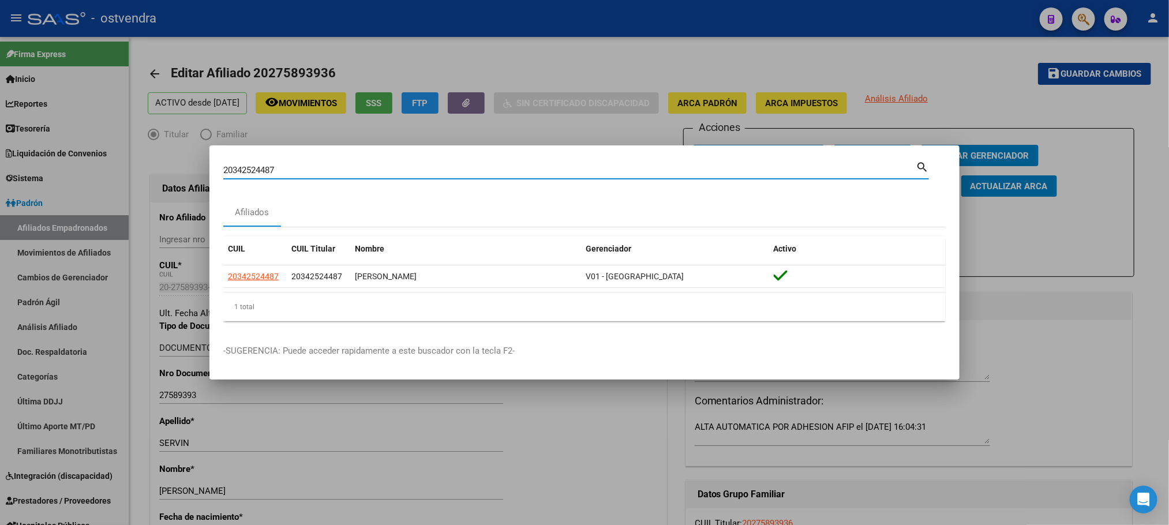
drag, startPoint x: 376, startPoint y: 173, endPoint x: 213, endPoint y: 168, distance: 162.8
click at [201, 168] on div "20342524487 Buscar (apellido, dni, cuil, nro traspaso, cuit, obra social) searc…" at bounding box center [584, 262] width 1169 height 525
paste input "3268921"
type input "20343268921"
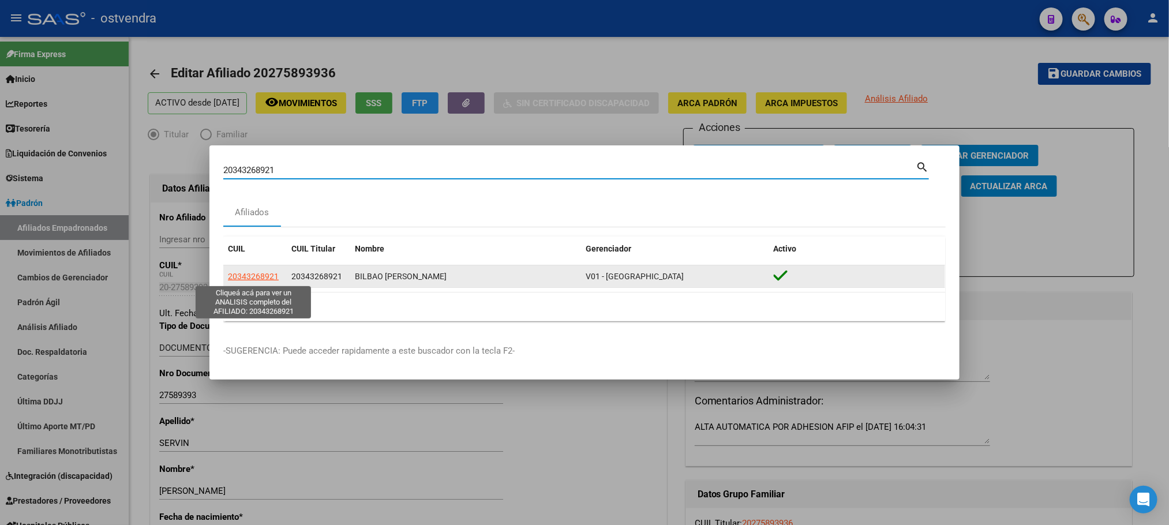
click at [234, 281] on app-link-go-to "20343268921" at bounding box center [253, 276] width 51 height 13
click at [250, 280] on span "20343268921" at bounding box center [253, 276] width 51 height 9
type textarea "20343268921"
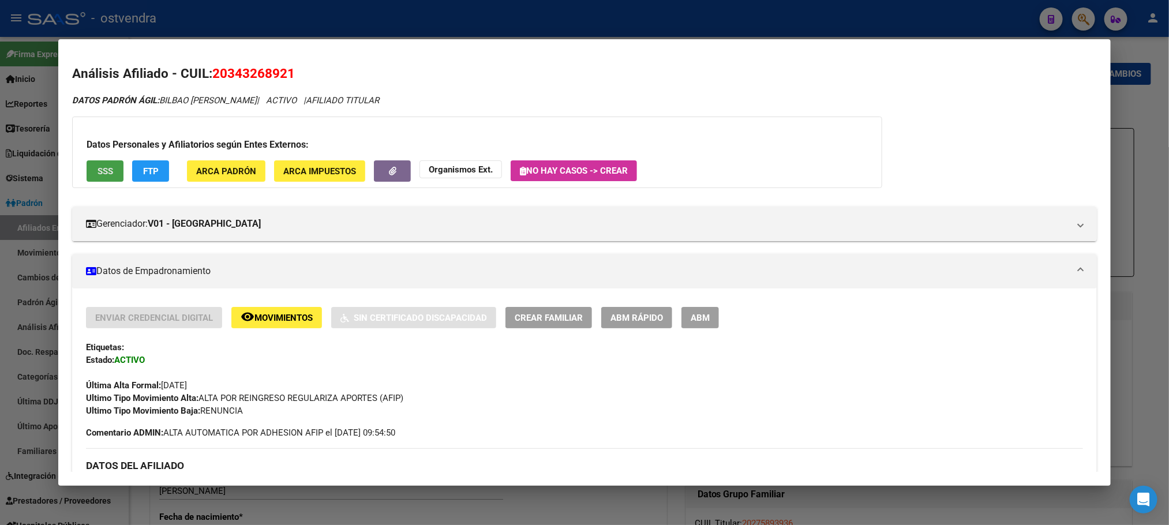
click at [99, 177] on button "SSS" at bounding box center [105, 170] width 37 height 21
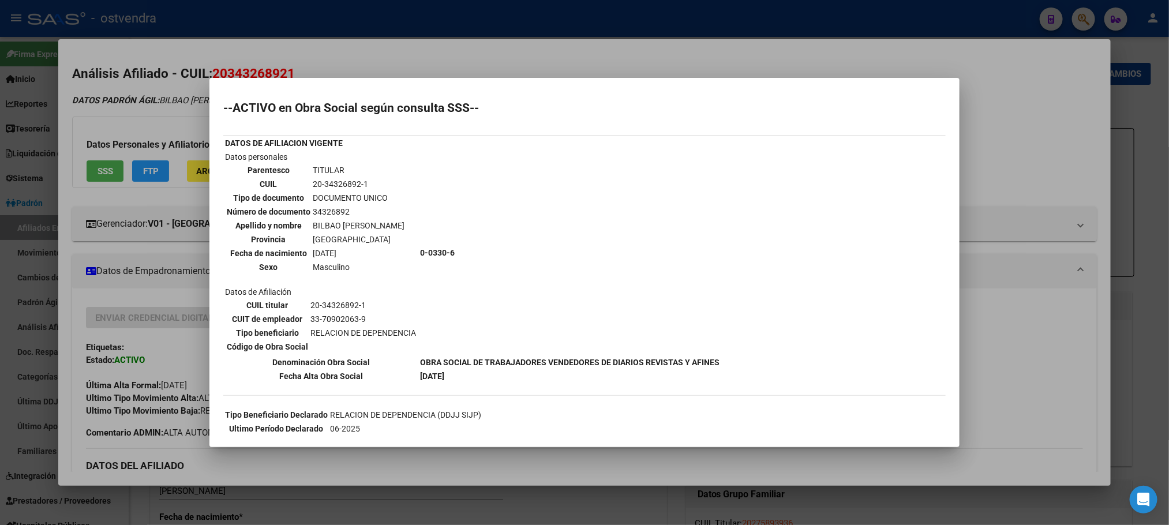
drag, startPoint x: 201, startPoint y: 121, endPoint x: 137, endPoint y: 178, distance: 85.4
click at [198, 123] on div at bounding box center [584, 262] width 1169 height 525
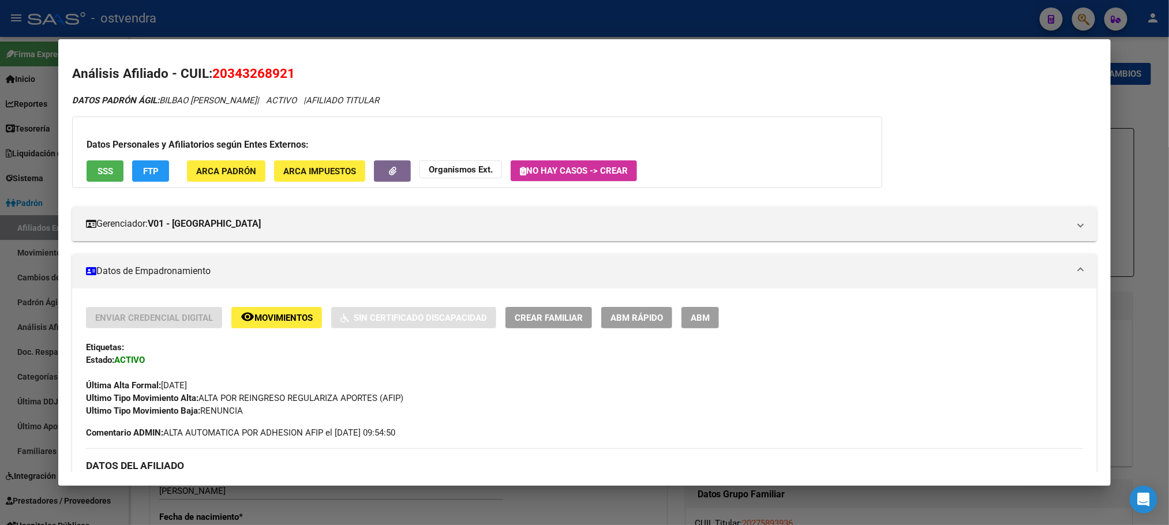
click at [137, 181] on button "FTP" at bounding box center [150, 170] width 37 height 21
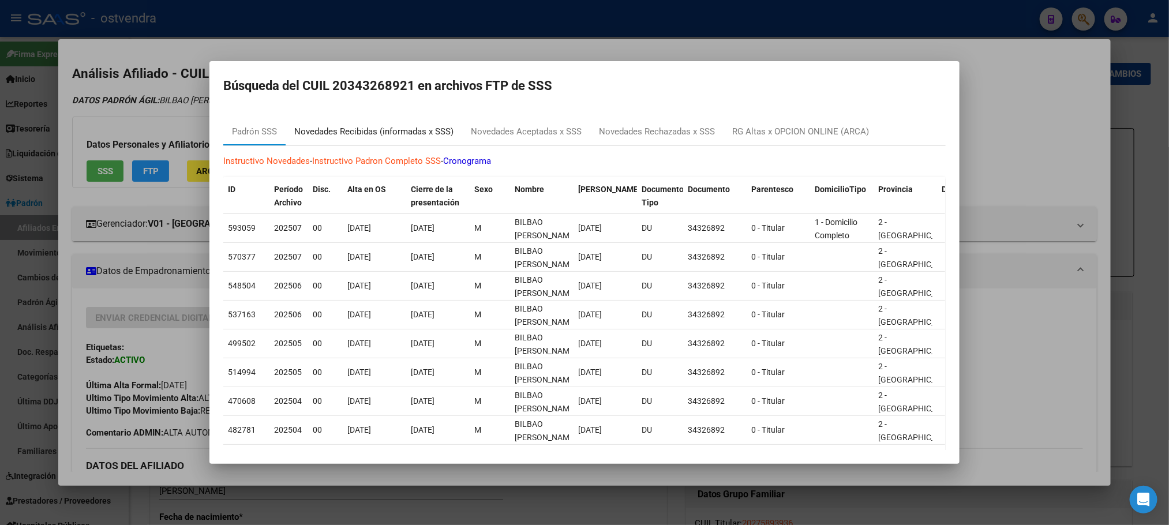
click at [376, 136] on div "Novedades Recibidas (informadas x SSS)" at bounding box center [373, 131] width 159 height 13
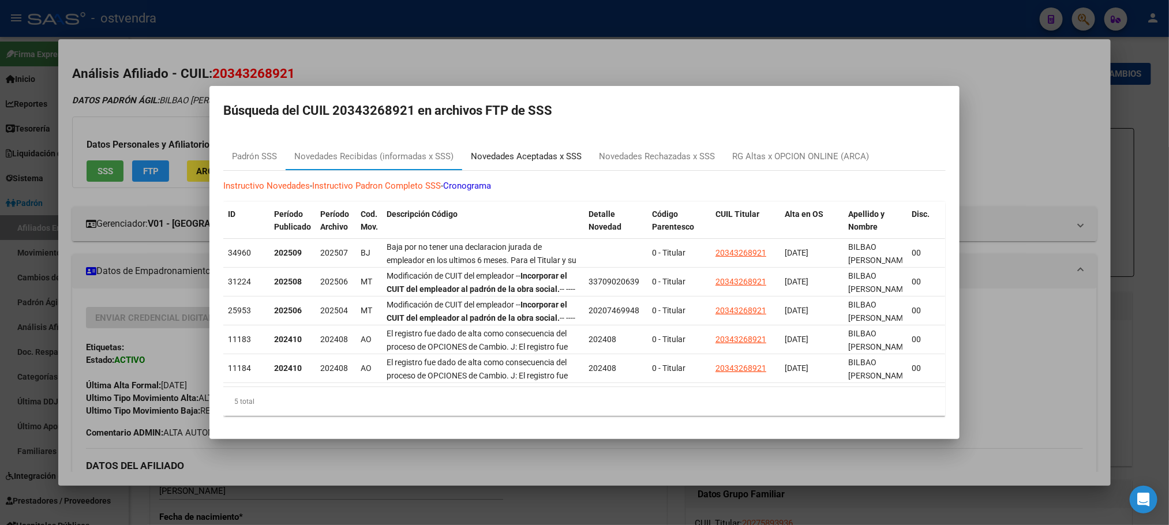
click at [546, 150] on div "Novedades Aceptadas x SSS" at bounding box center [526, 156] width 111 height 13
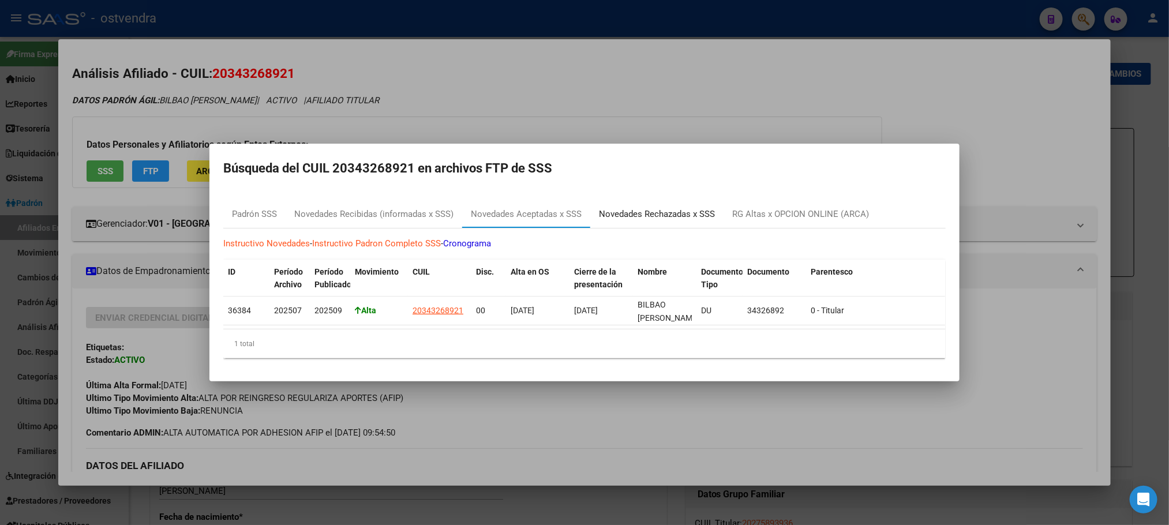
click at [677, 192] on mat-dialog-content "Padrón SSS Novedades Recibidas (informadas x SSS) Novedades Aceptadas x SSS Nov…" at bounding box center [584, 279] width 750 height 177
click at [822, 210] on div "RG Altas x OPCION ONLINE (ARCA)" at bounding box center [800, 214] width 137 height 13
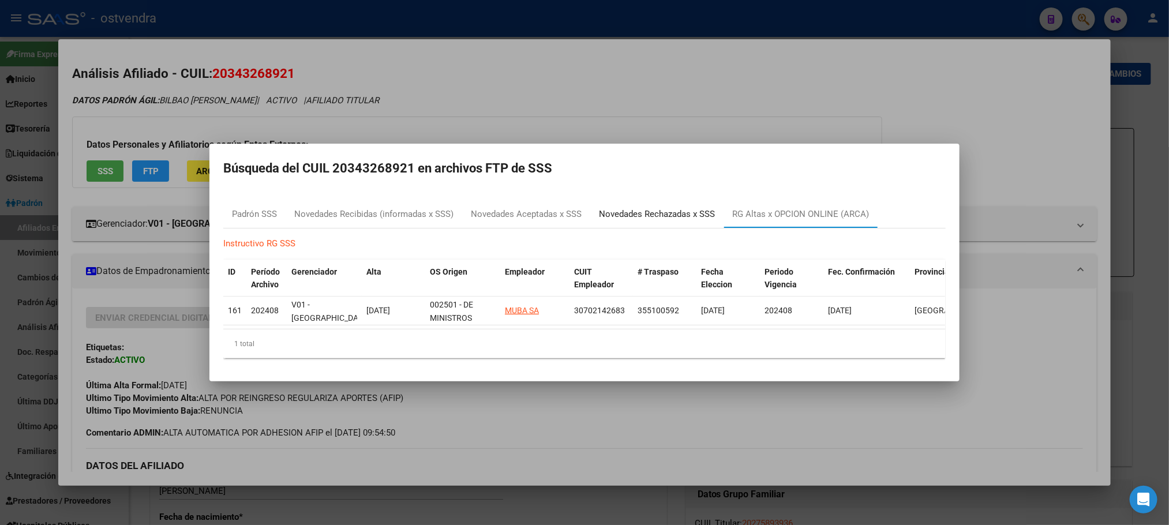
click at [655, 213] on div "Novedades Rechazadas x SSS" at bounding box center [657, 214] width 116 height 13
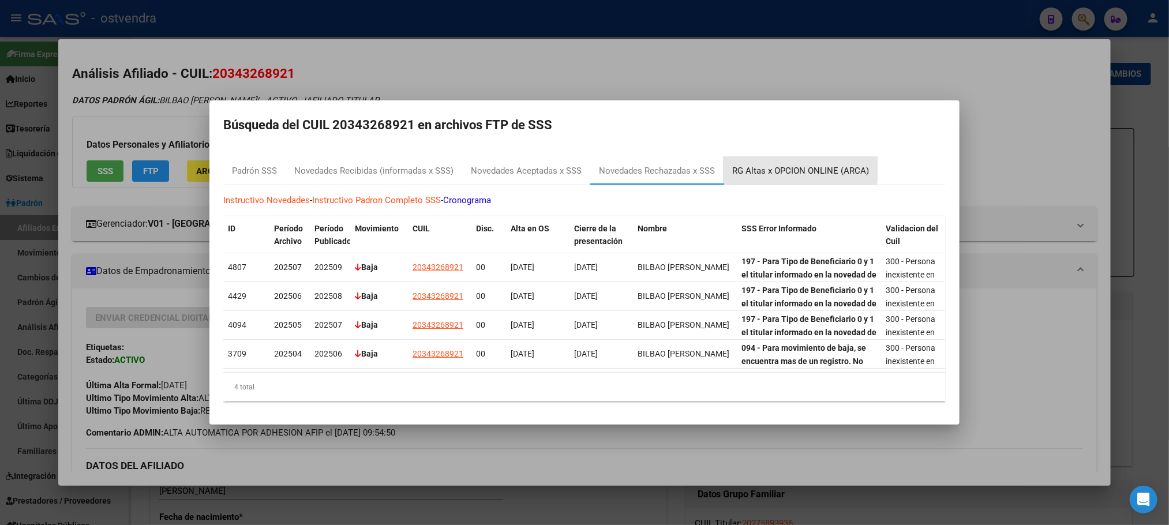
click at [797, 157] on div "RG Altas x OPCION ONLINE (ARCA)" at bounding box center [800, 171] width 154 height 28
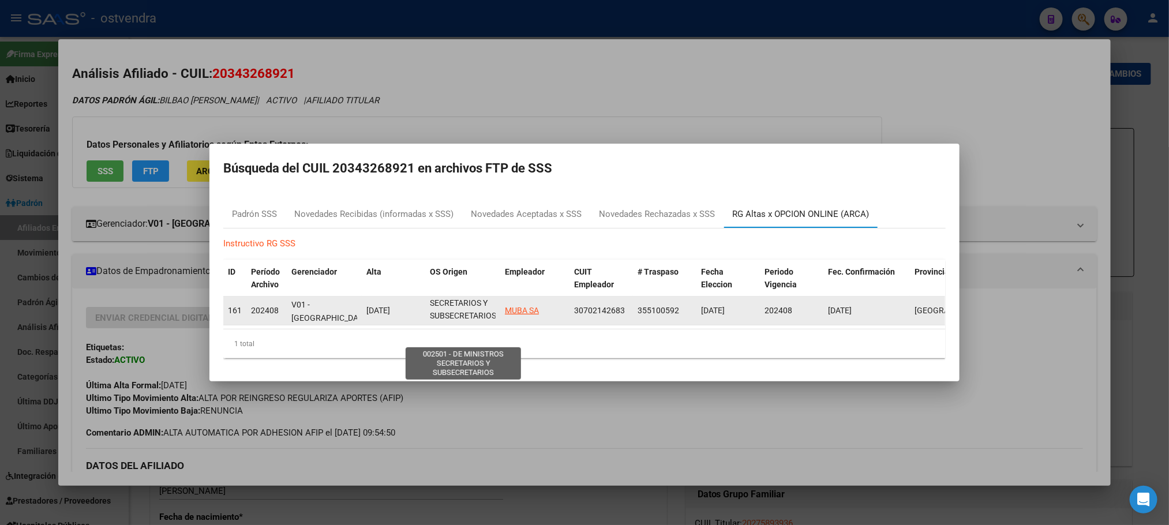
scroll to position [0, 0]
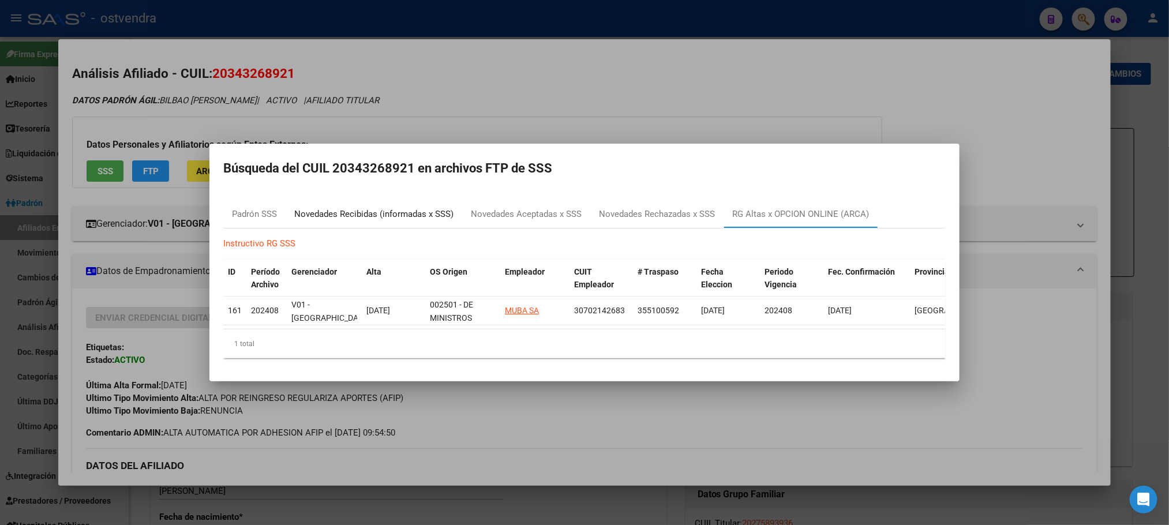
click at [315, 213] on div "Novedades Recibidas (informadas x SSS)" at bounding box center [373, 214] width 159 height 13
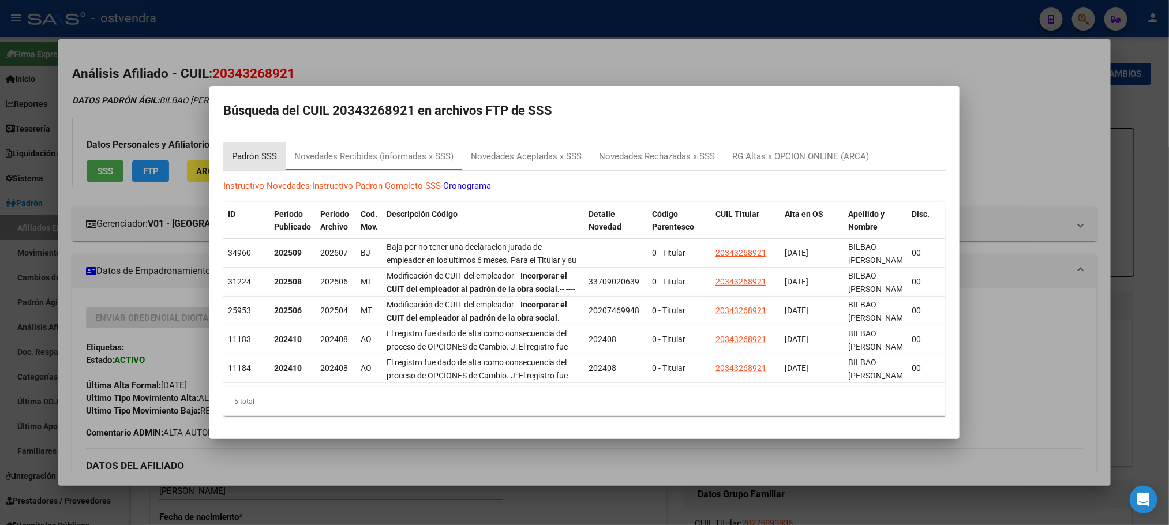
click at [267, 150] on div "Padrón SSS" at bounding box center [254, 156] width 45 height 13
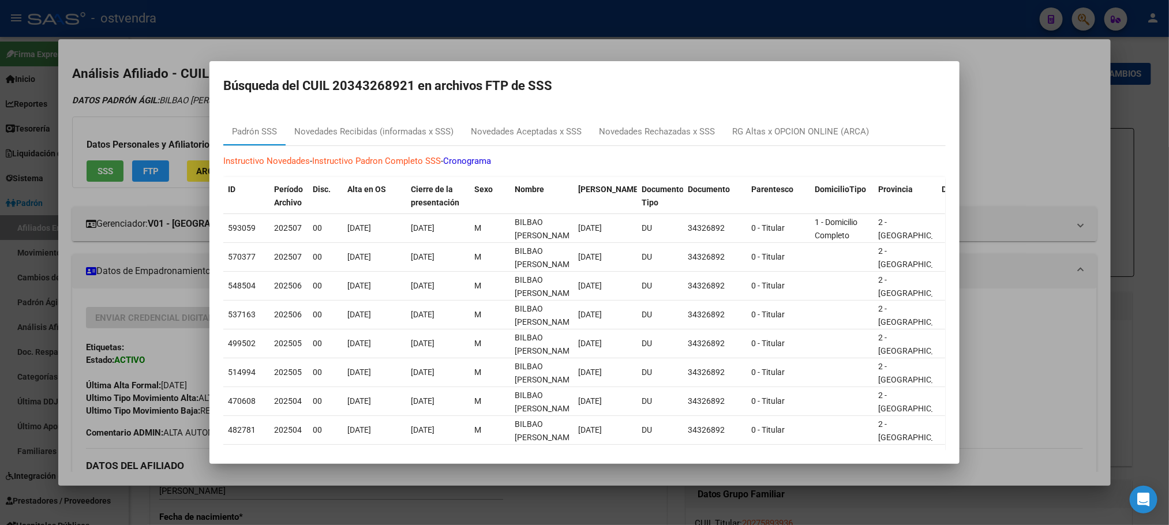
drag, startPoint x: 134, startPoint y: 104, endPoint x: 141, endPoint y: 118, distance: 16.0
click at [134, 103] on div at bounding box center [584, 262] width 1169 height 525
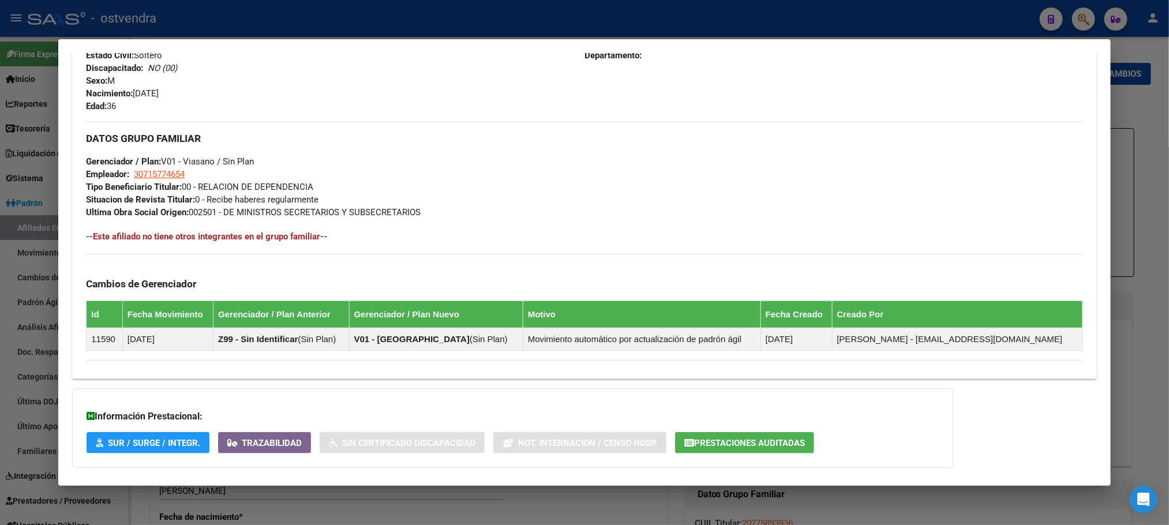
scroll to position [557, 0]
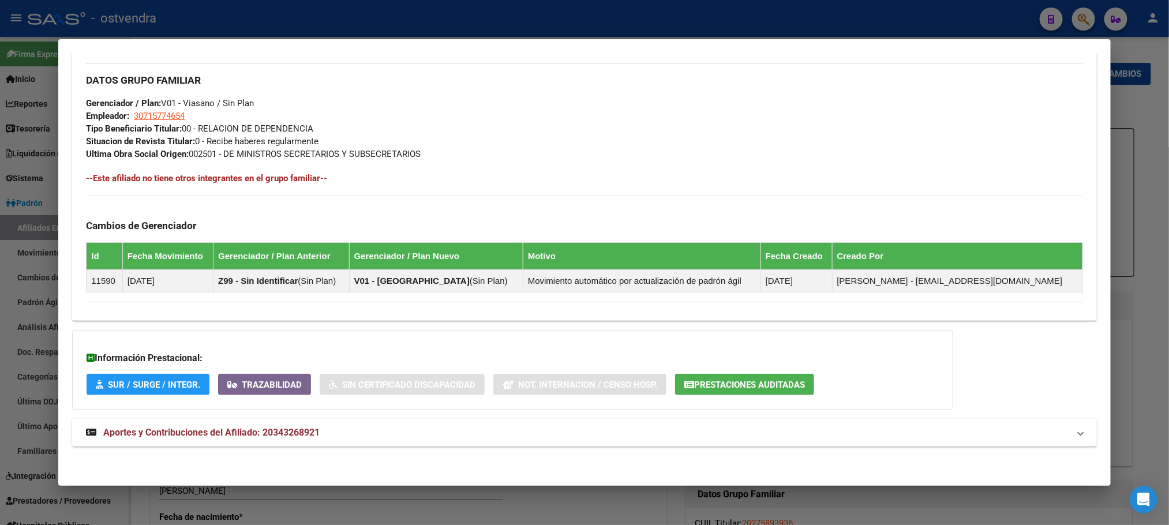
click at [245, 437] on span "Aportes y Contribuciones del Afiliado: 20343268921" at bounding box center [211, 432] width 216 height 11
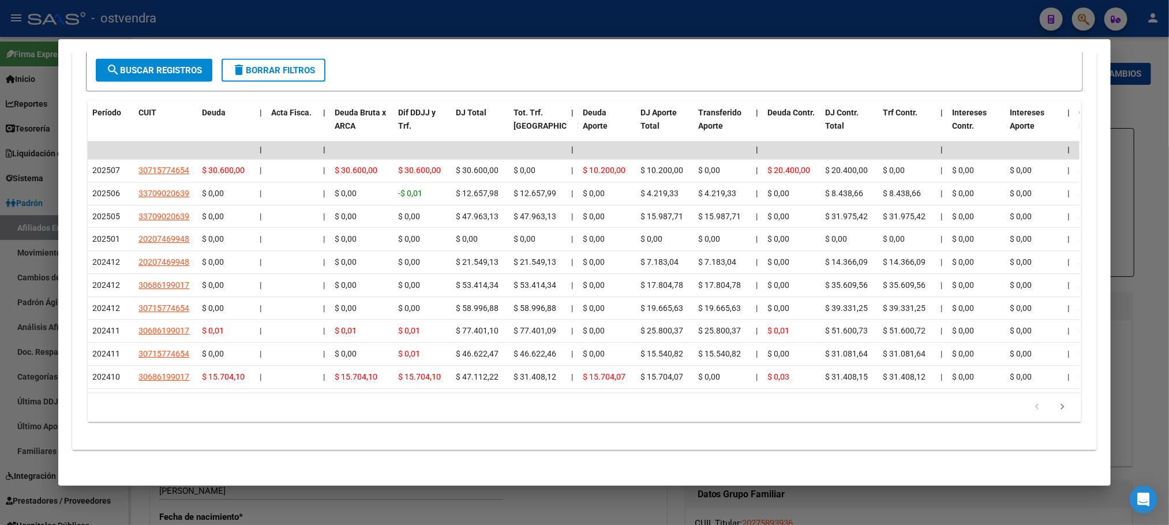
scroll to position [1021, 0]
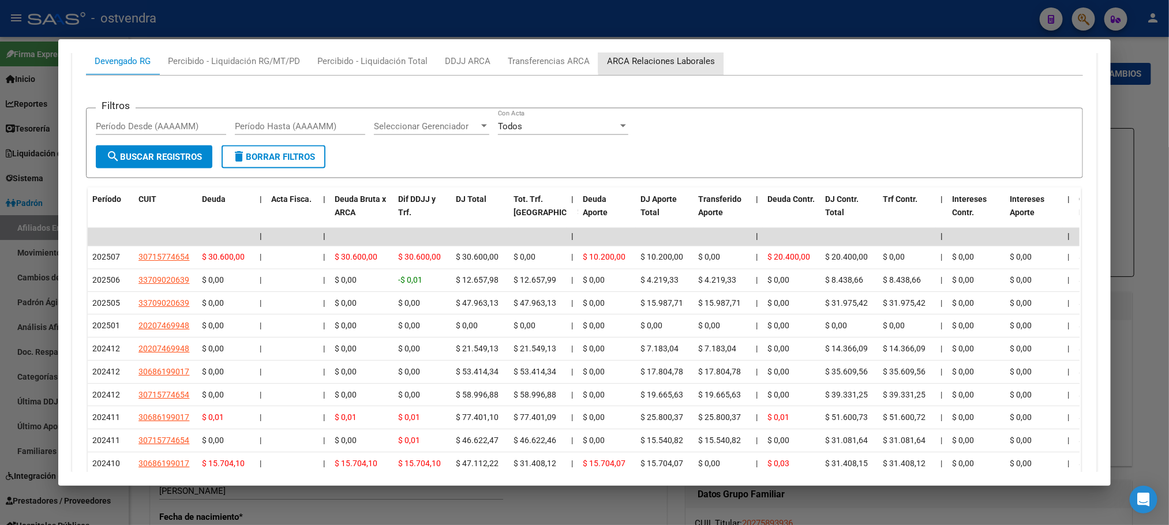
click at [676, 64] on div "ARCA Relaciones Laborales" at bounding box center [661, 61] width 108 height 13
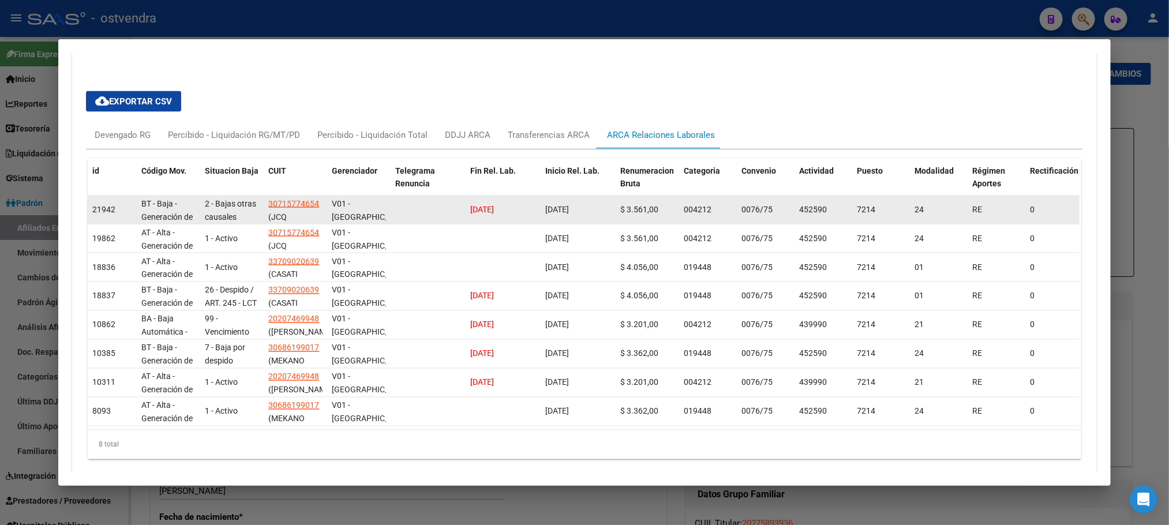
scroll to position [917, 0]
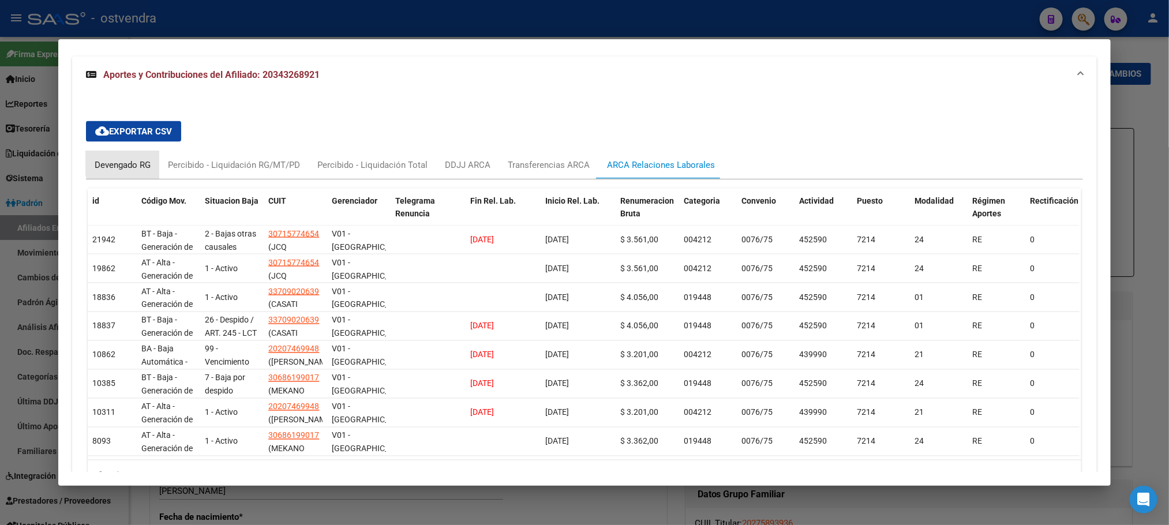
click at [129, 164] on div "Devengado RG" at bounding box center [123, 165] width 56 height 13
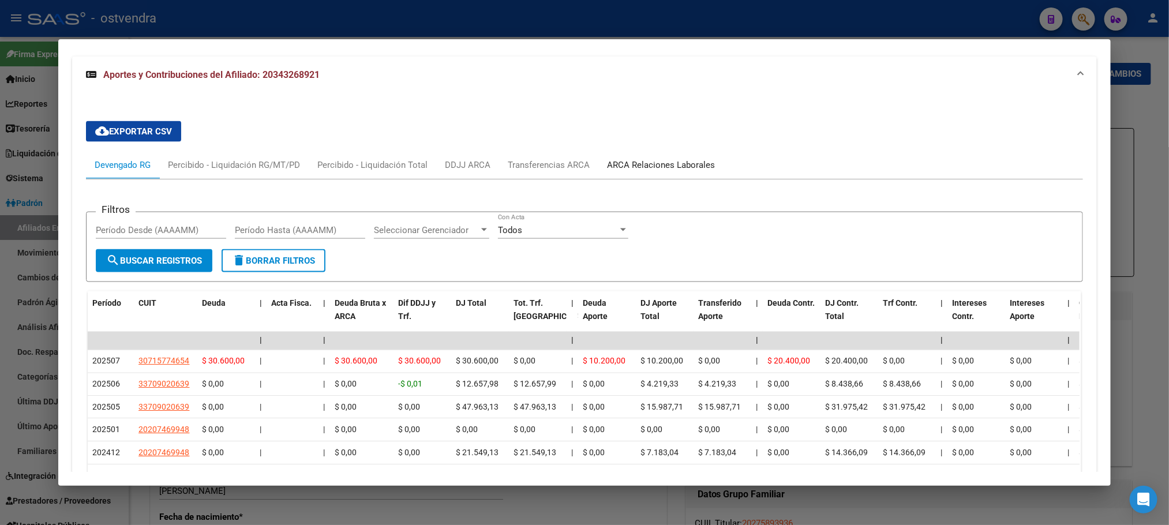
click at [663, 166] on div "ARCA Relaciones Laborales" at bounding box center [661, 165] width 108 height 13
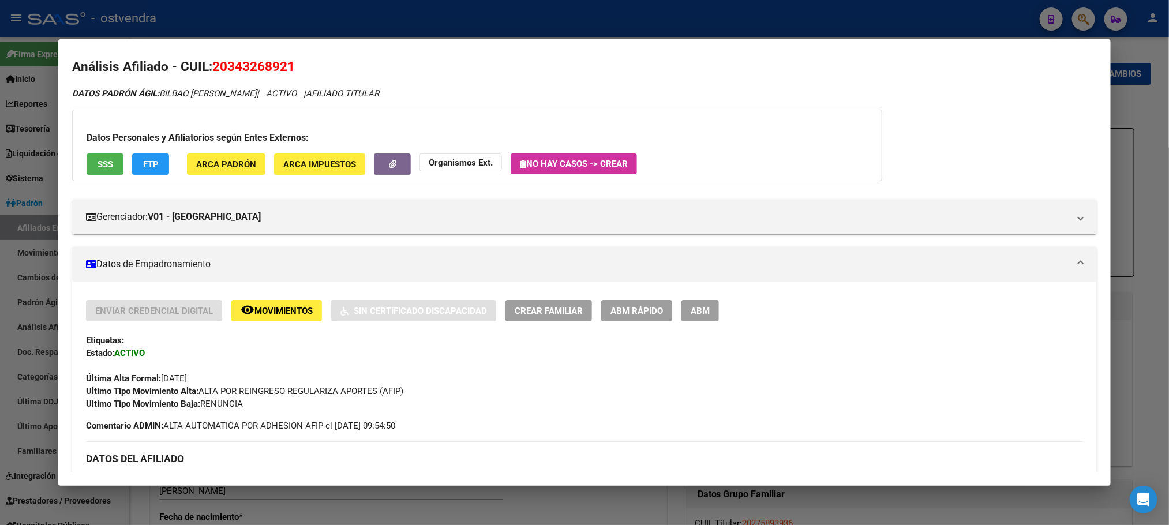
scroll to position [0, 0]
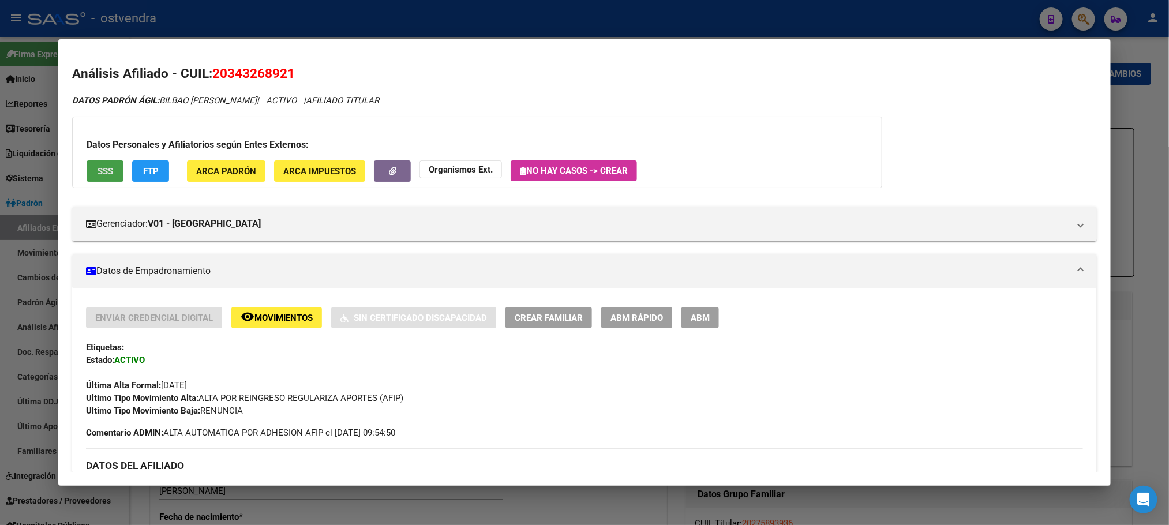
click at [102, 174] on span "SSS" at bounding box center [106, 171] width 16 height 10
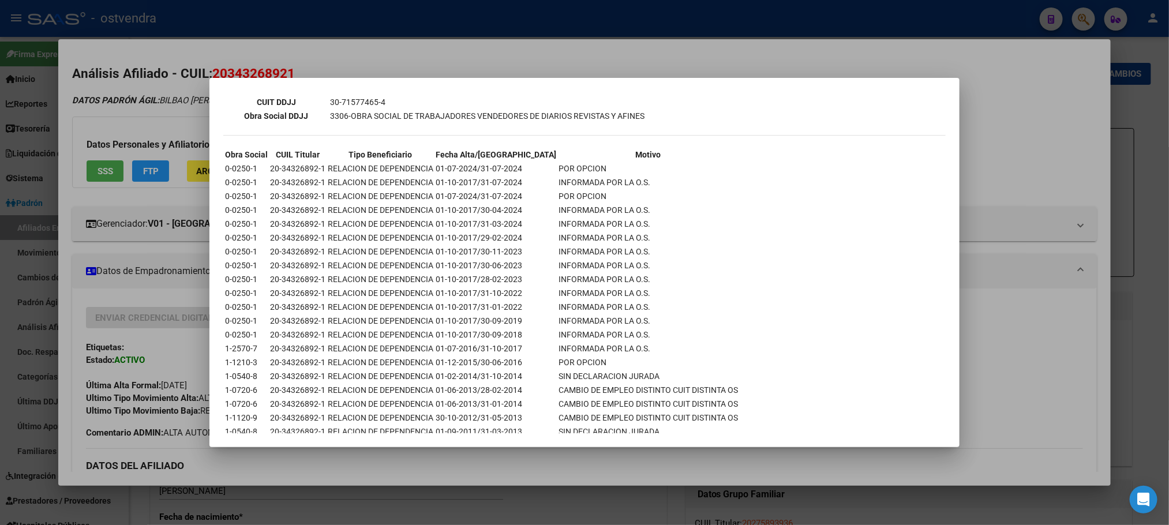
scroll to position [702, 0]
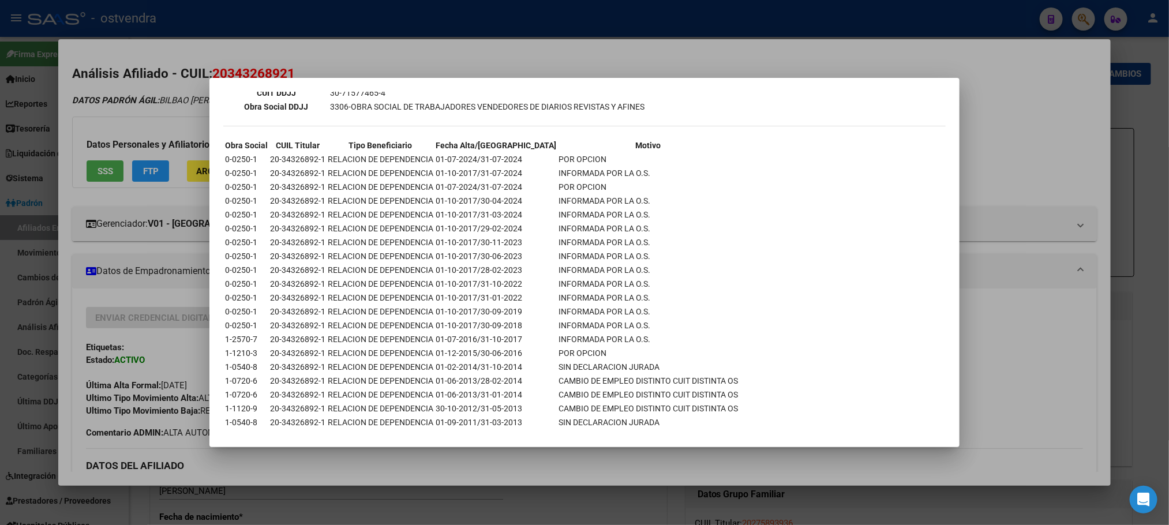
click at [188, 98] on div at bounding box center [584, 262] width 1169 height 525
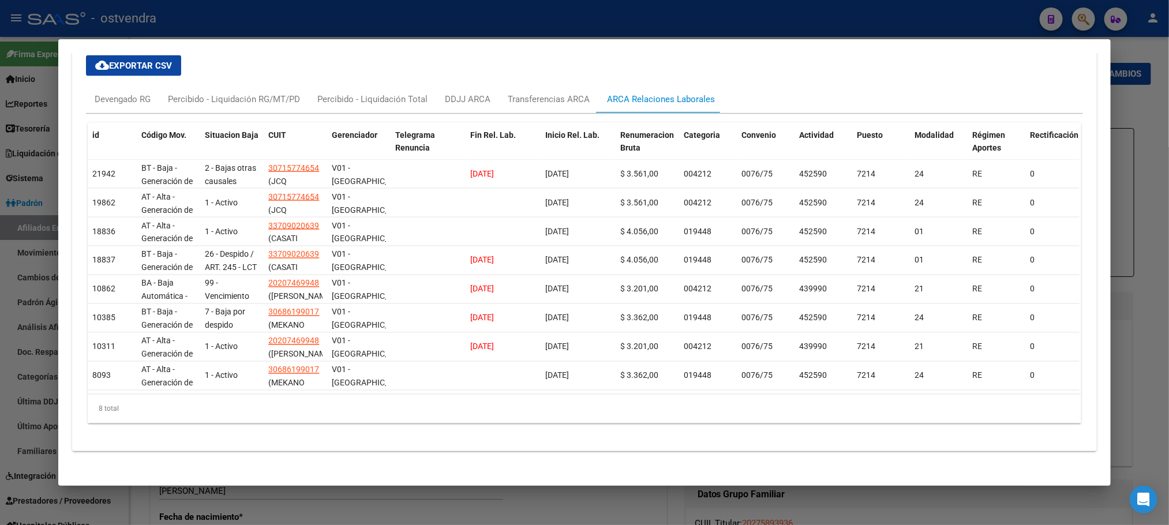
scroll to position [1004, 0]
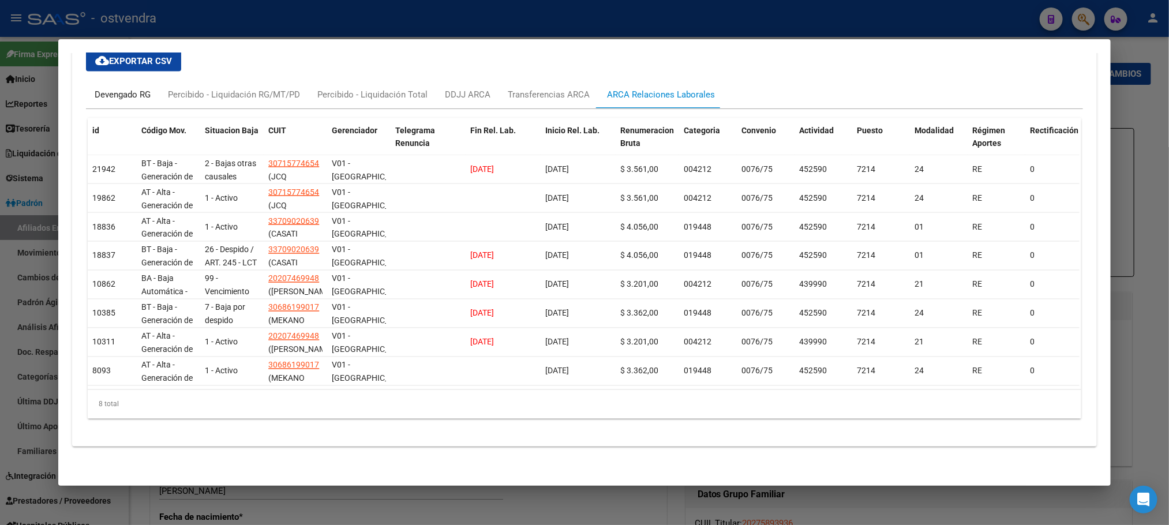
drag, startPoint x: 116, startPoint y: 78, endPoint x: 119, endPoint y: 91, distance: 13.2
click at [117, 88] on div "Devengado RG" at bounding box center [123, 94] width 56 height 13
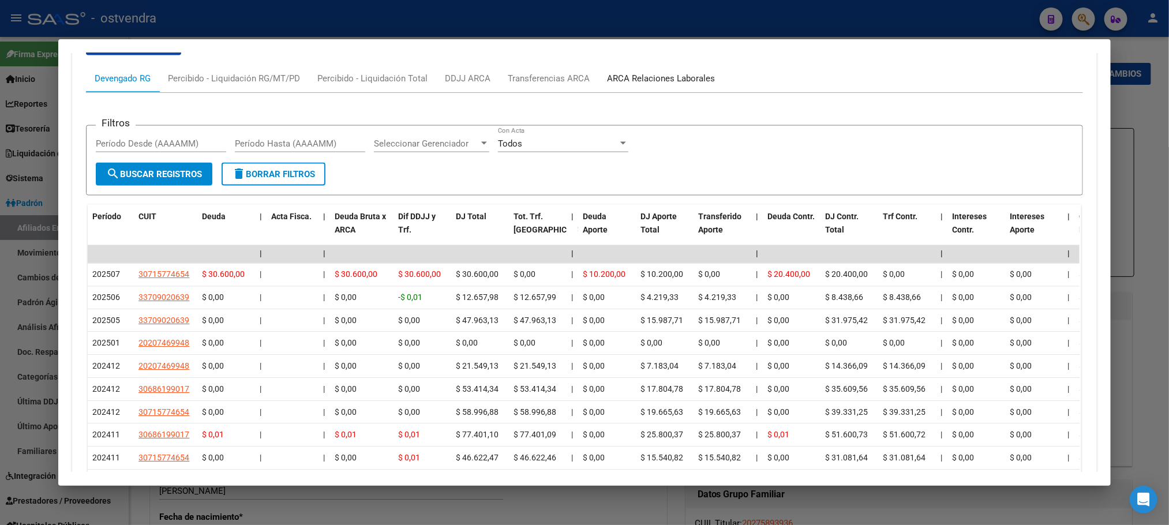
click at [633, 77] on div "ARCA Relaciones Laborales" at bounding box center [661, 78] width 108 height 13
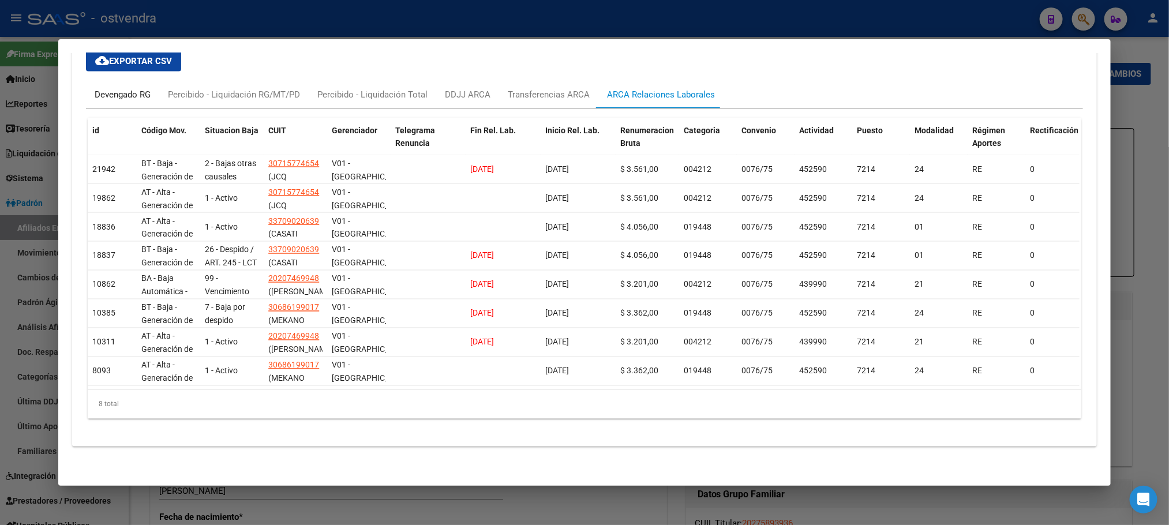
click at [104, 89] on div "Devengado RG" at bounding box center [122, 95] width 73 height 28
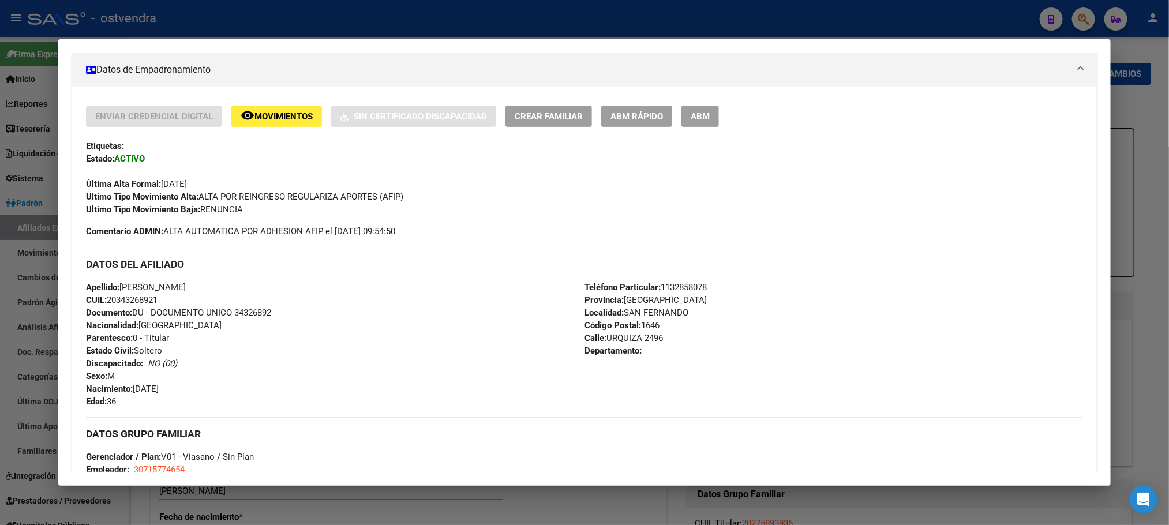
scroll to position [0, 0]
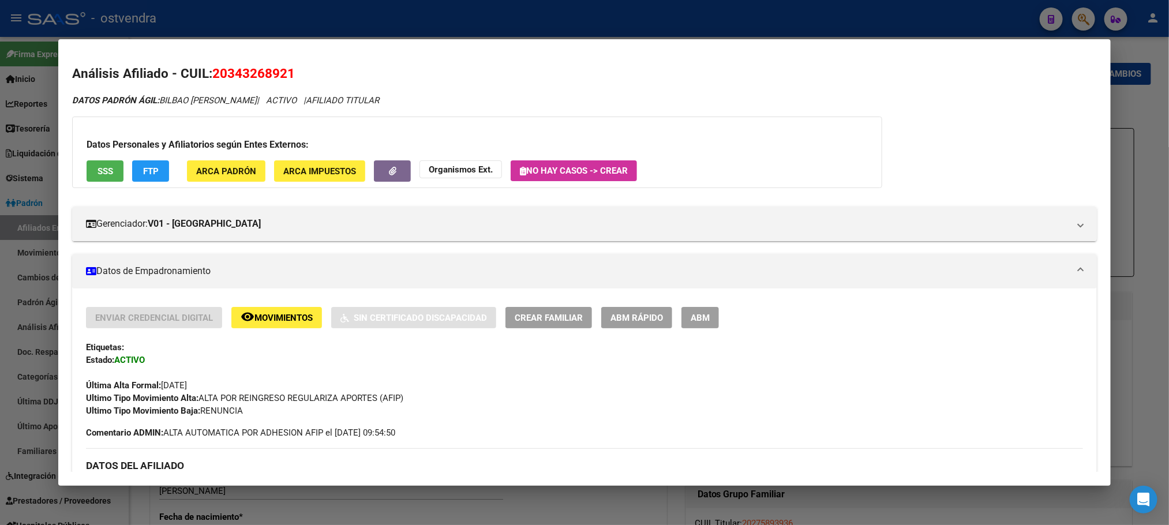
click at [95, 186] on div "Datos Personales y Afiliatorios según Entes Externos: SSS FTP ARCA Padrón ARCA …" at bounding box center [477, 153] width 810 height 72
click at [97, 179] on button "SSS" at bounding box center [105, 170] width 37 height 21
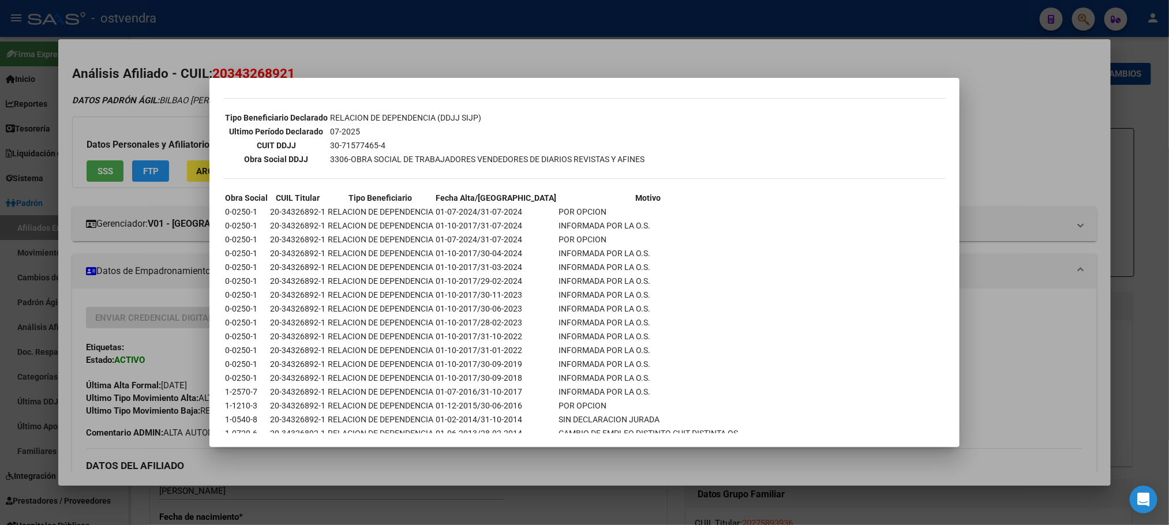
scroll to position [702, 0]
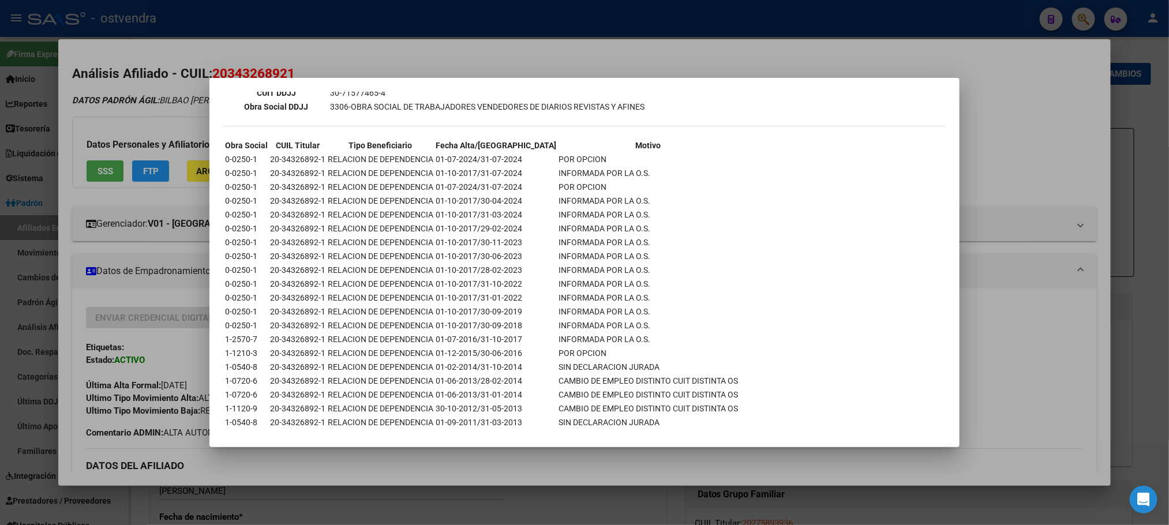
click at [132, 130] on div at bounding box center [584, 262] width 1169 height 525
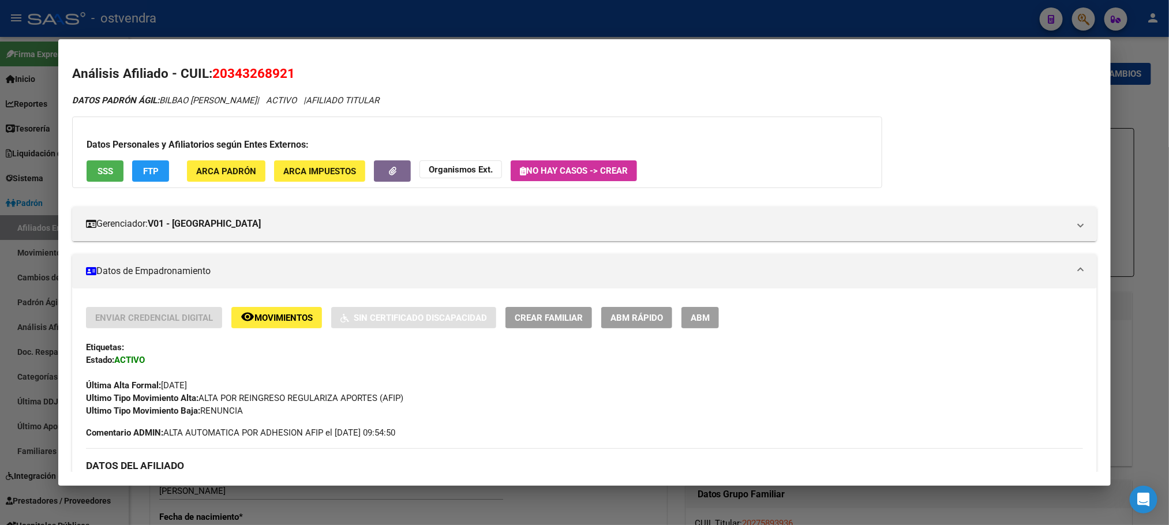
drag, startPoint x: 561, startPoint y: 21, endPoint x: 553, endPoint y: 10, distance: 13.6
click at [561, 21] on div at bounding box center [584, 262] width 1169 height 525
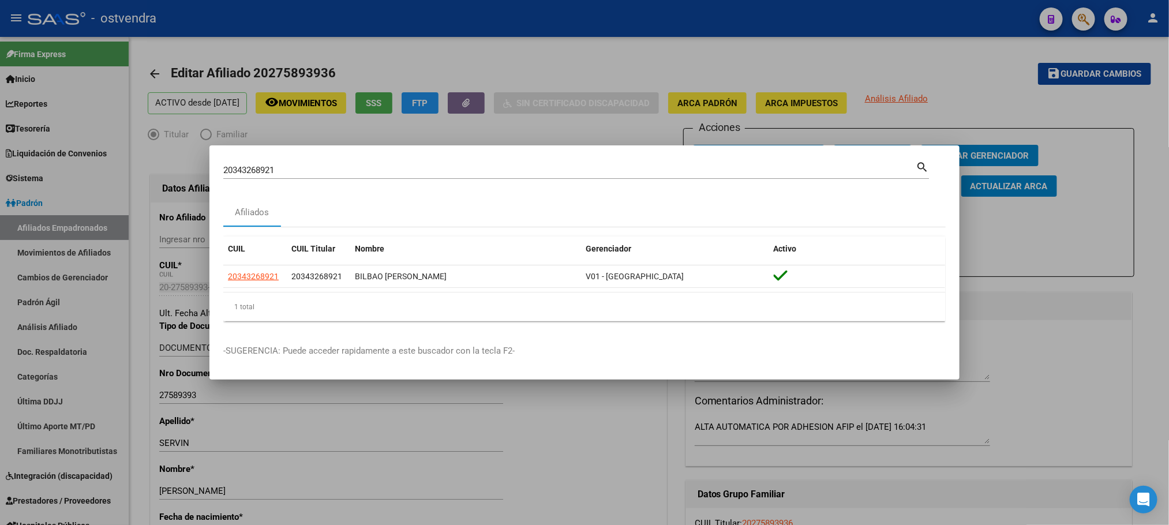
click at [336, 167] on input "20343268921" at bounding box center [569, 170] width 692 height 10
drag, startPoint x: 335, startPoint y: 170, endPoint x: 179, endPoint y: 177, distance: 156.0
click at [117, 189] on div "20343268921 Buscar (apellido, dni, cuil, nro traspaso, cuit, obra social) searc…" at bounding box center [584, 262] width 1169 height 525
paste input "59851813"
type input "20359851813"
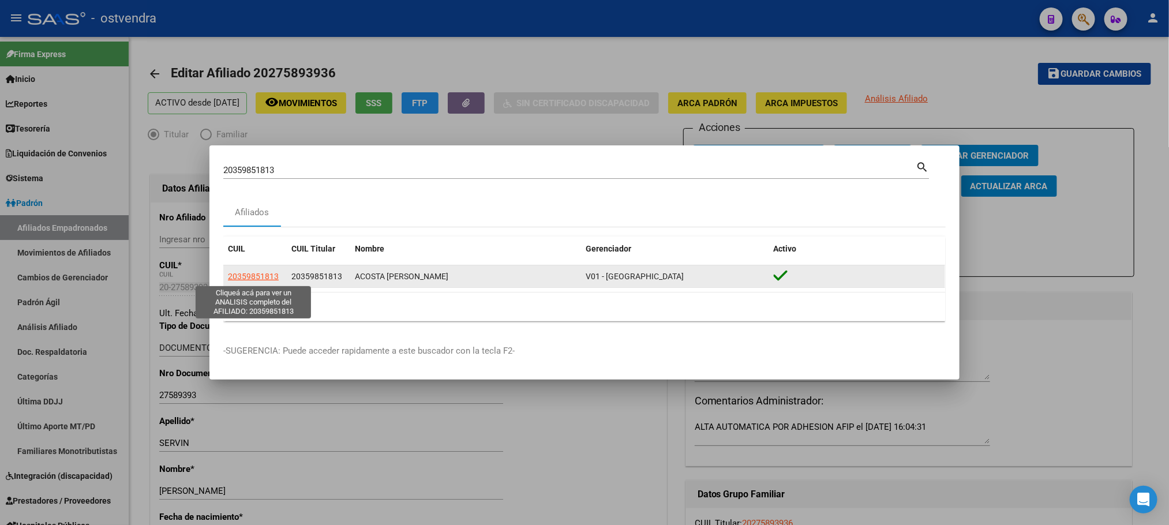
click at [256, 278] on span "20359851813" at bounding box center [253, 276] width 51 height 9
type textarea "20359851813"
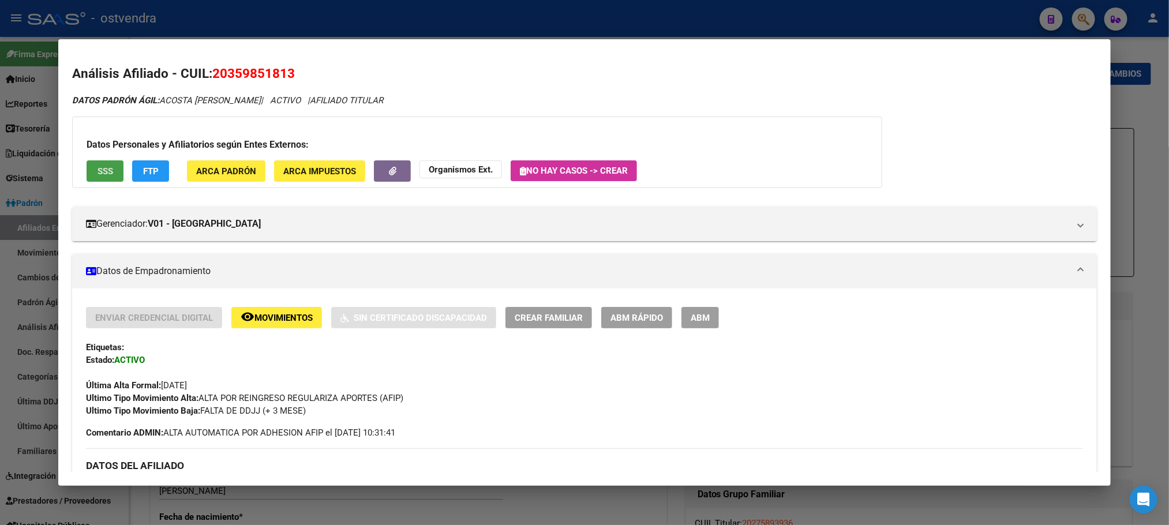
click at [107, 163] on button "SSS" at bounding box center [105, 170] width 37 height 21
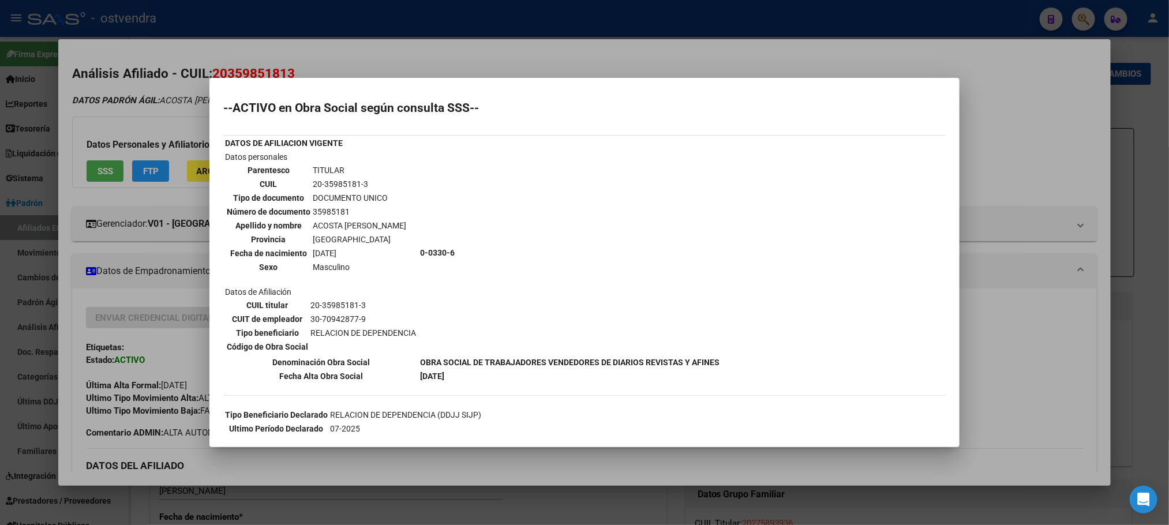
drag, startPoint x: 189, startPoint y: 39, endPoint x: 193, endPoint y: 45, distance: 7.2
click at [192, 40] on div at bounding box center [584, 262] width 1169 height 525
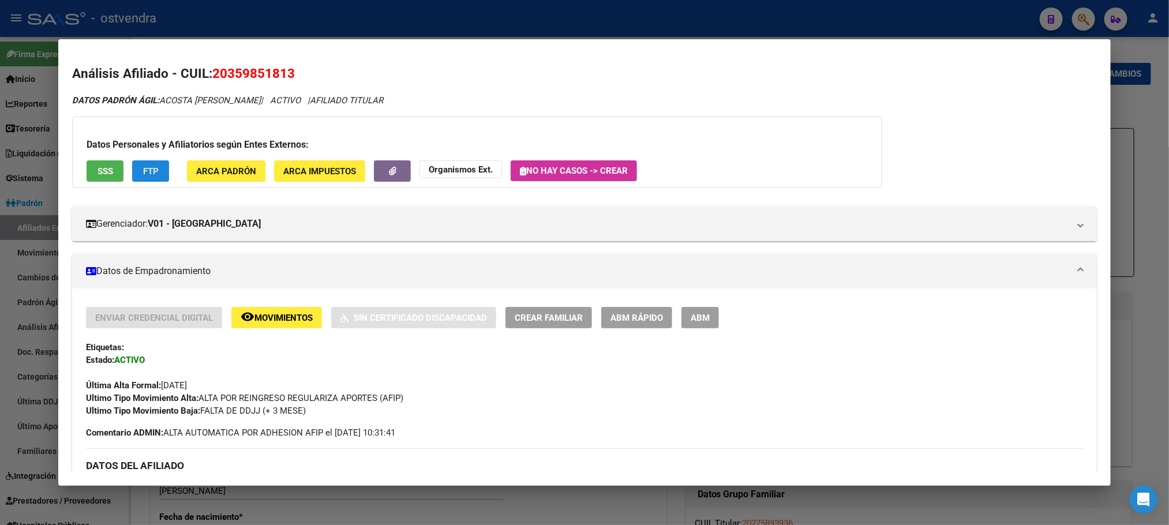
click at [151, 167] on span "FTP" at bounding box center [151, 171] width 16 height 10
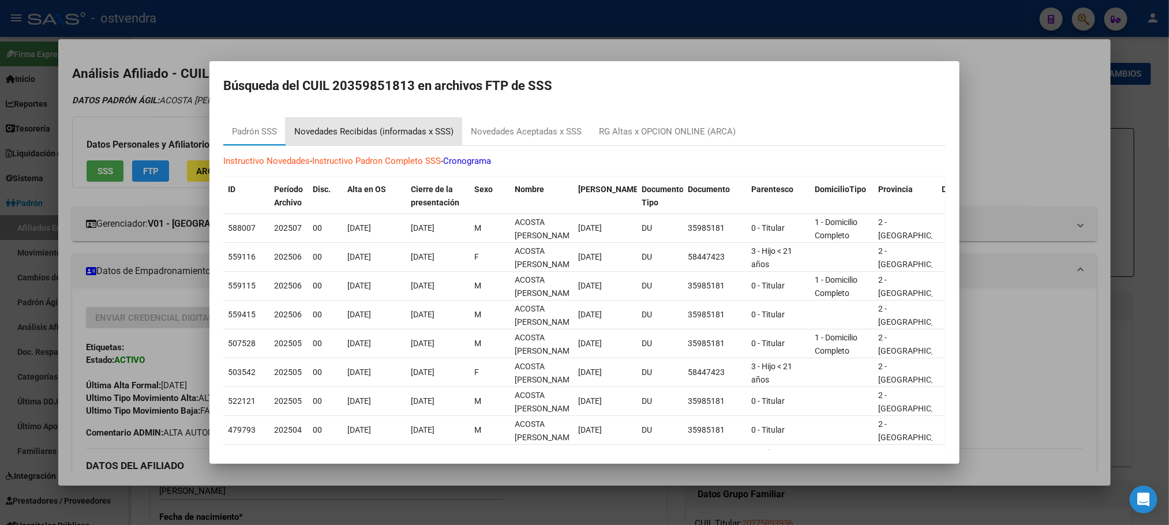
click at [365, 134] on div "Novedades Recibidas (informadas x SSS)" at bounding box center [373, 131] width 159 height 13
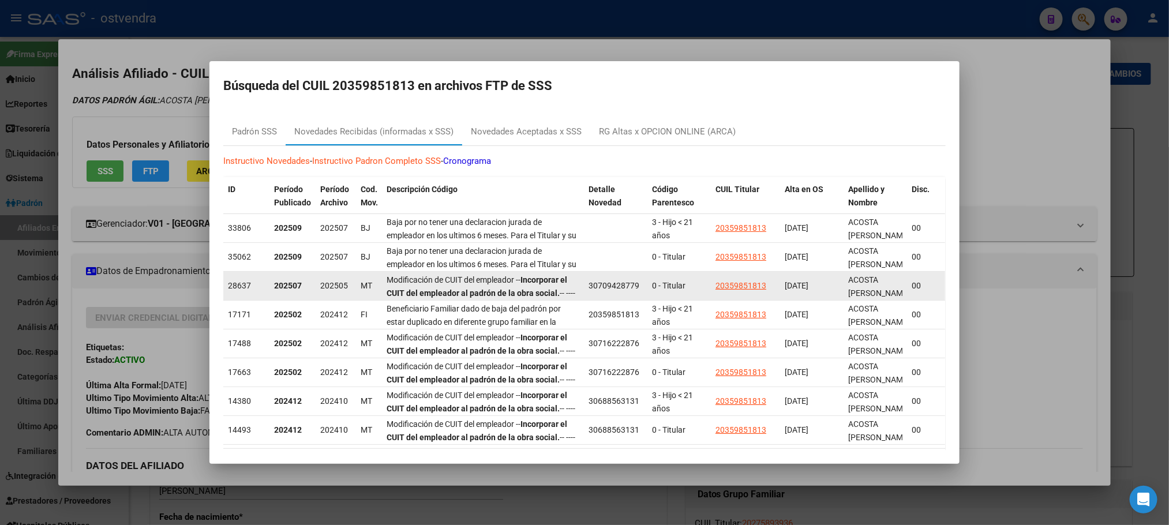
drag, startPoint x: 111, startPoint y: 101, endPoint x: 270, endPoint y: 288, distance: 245.6
click at [111, 103] on div at bounding box center [584, 262] width 1169 height 525
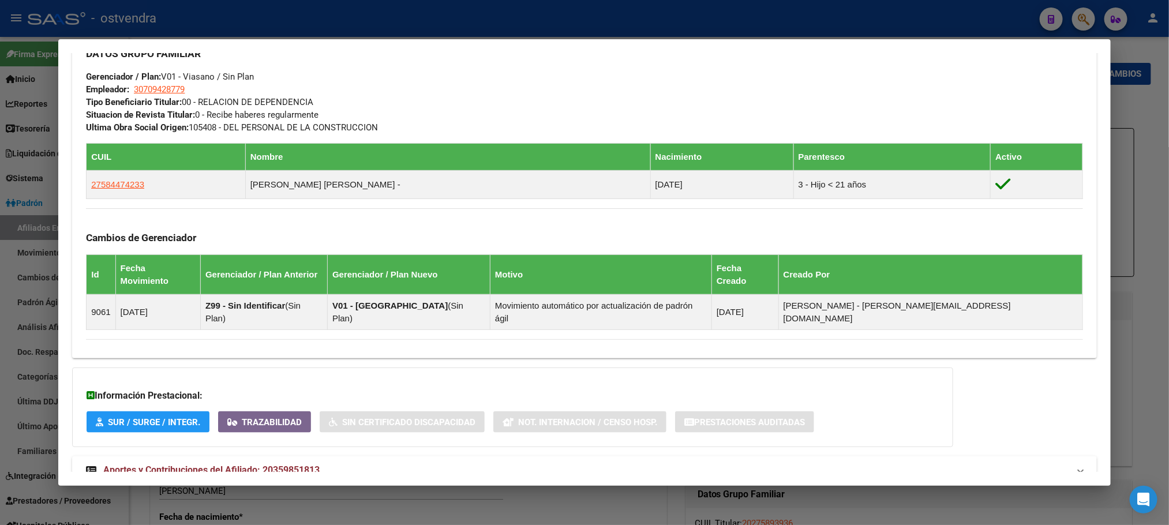
scroll to position [597, 0]
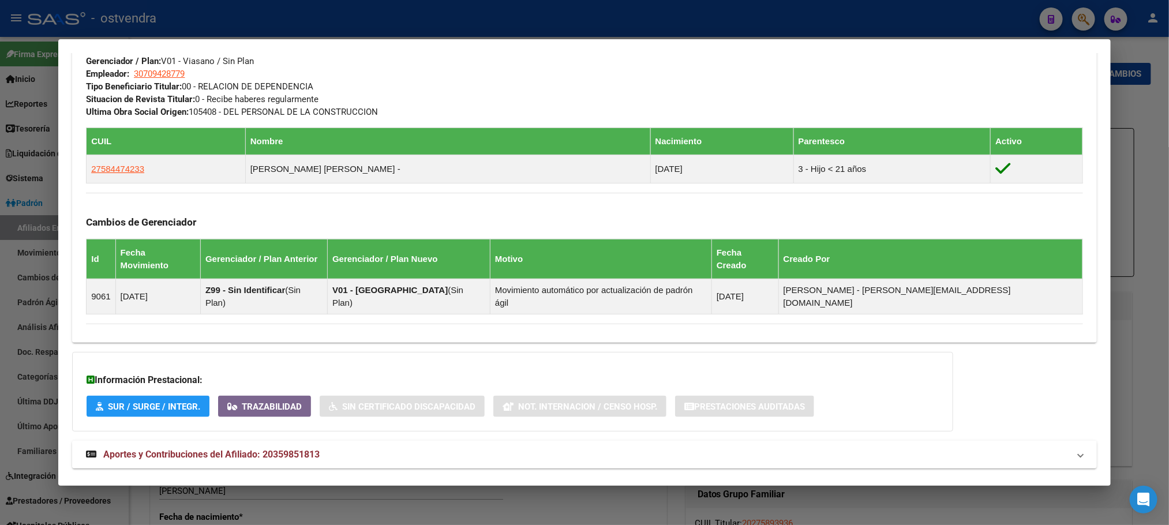
click at [373, 448] on mat-panel-title "Aportes y Contribuciones del Afiliado: 20359851813" at bounding box center [577, 455] width 983 height 14
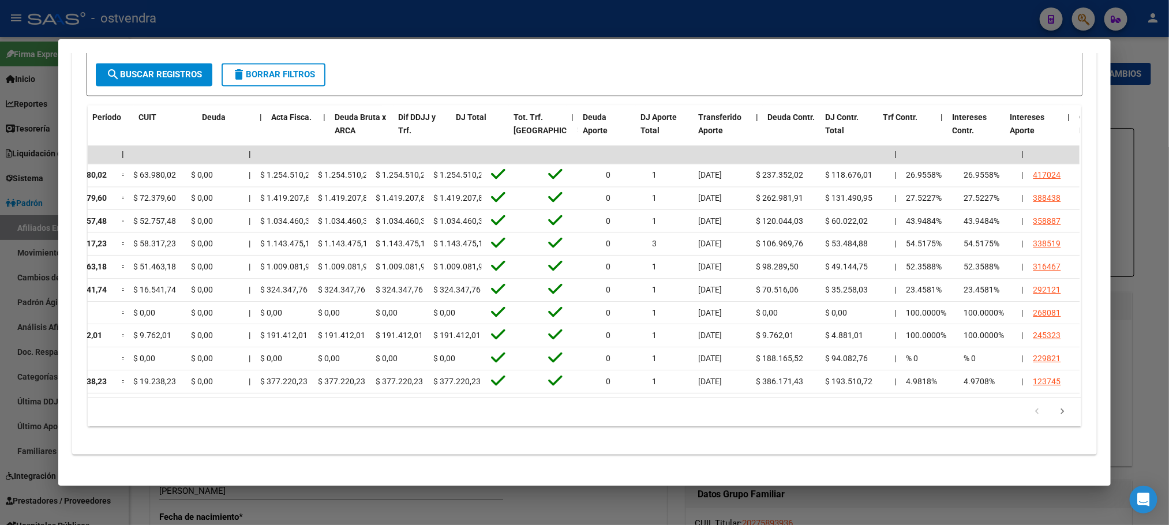
scroll to position [0, 0]
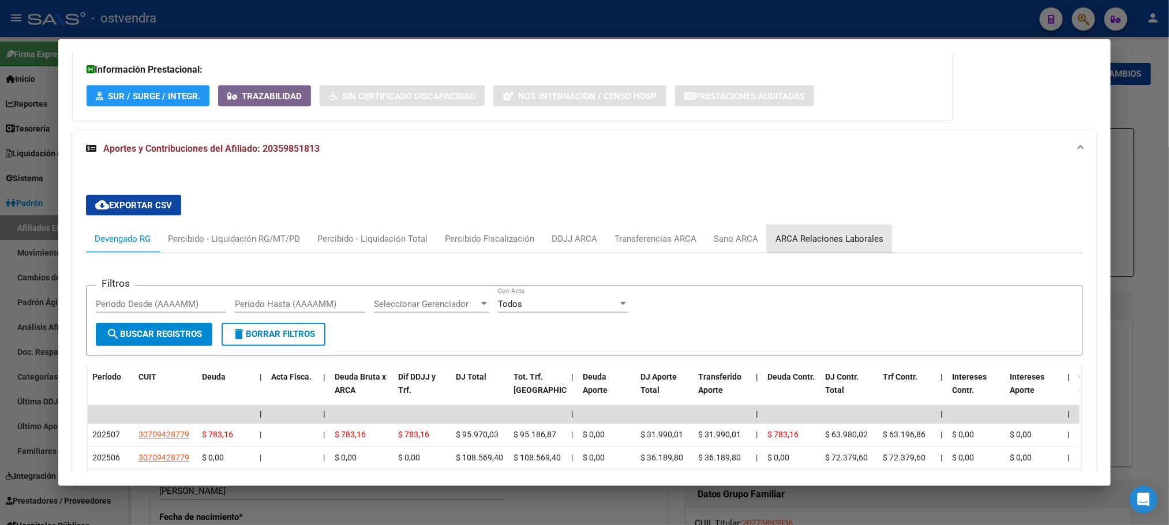
click at [820, 225] on div "ARCA Relaciones Laborales" at bounding box center [829, 239] width 125 height 28
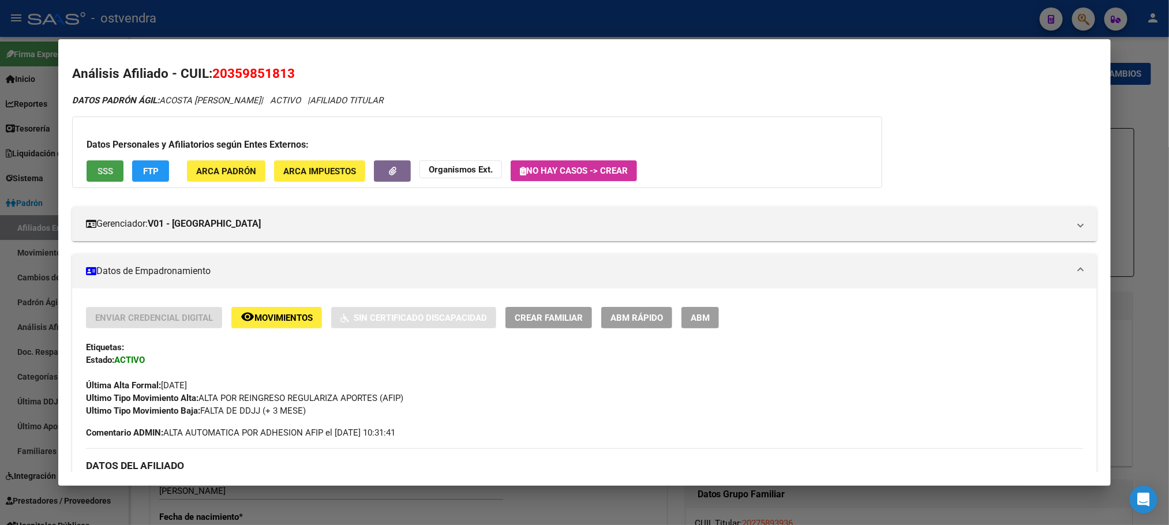
click at [87, 170] on button "SSS" at bounding box center [105, 170] width 37 height 21
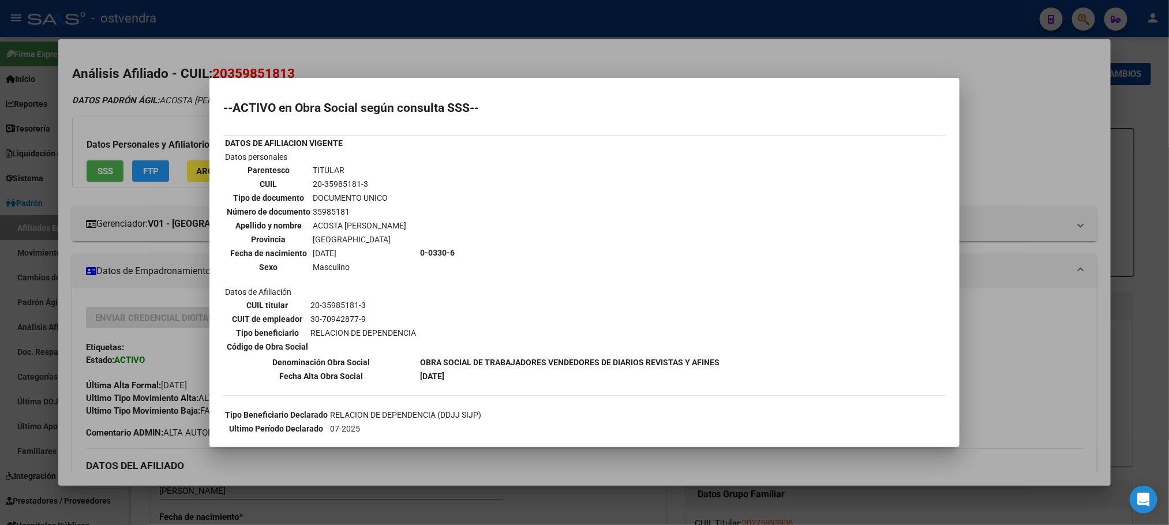
click at [172, 115] on div at bounding box center [584, 262] width 1169 height 525
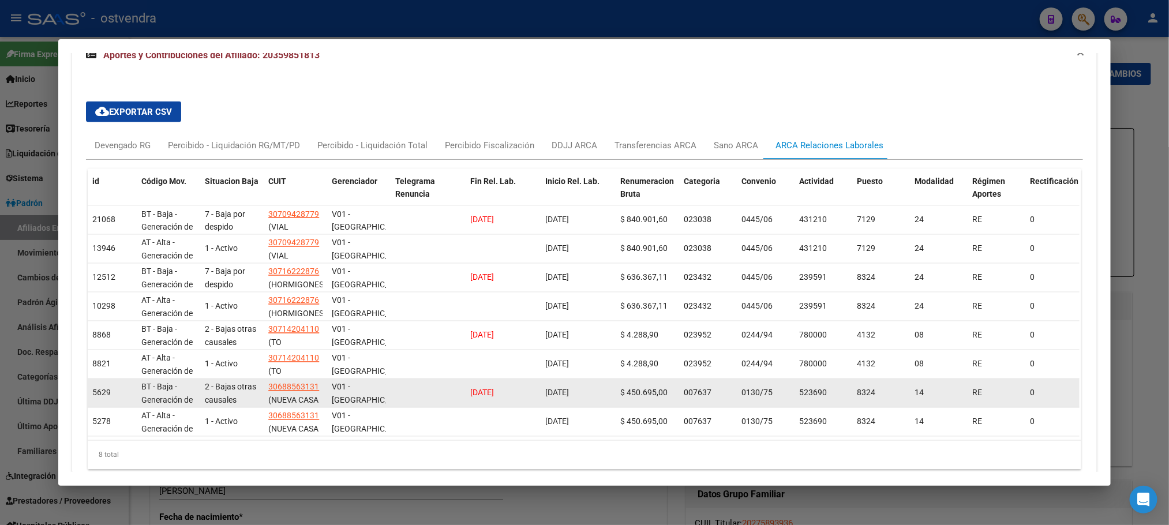
scroll to position [1044, 0]
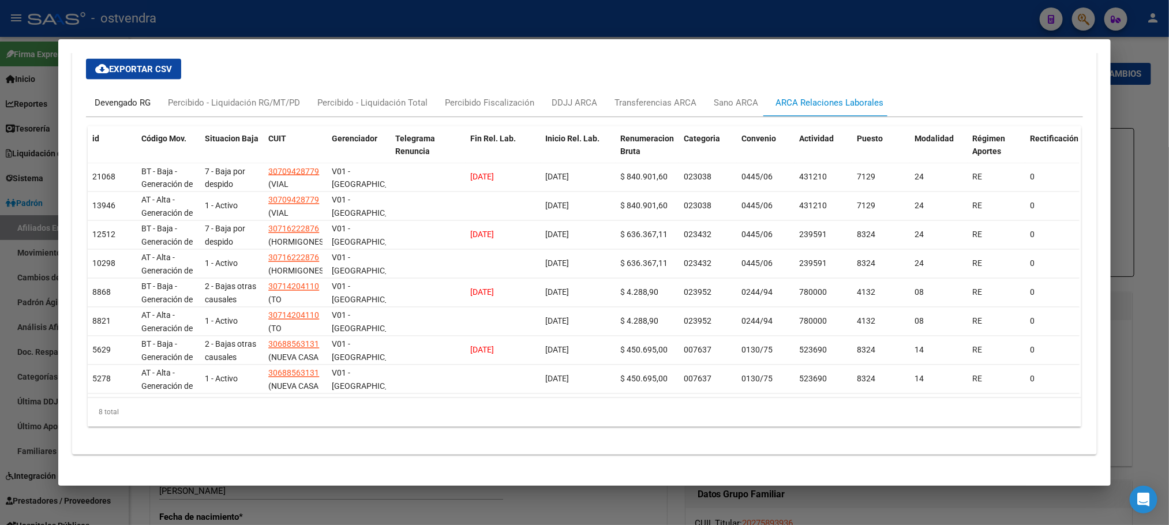
click at [126, 96] on div "Devengado RG" at bounding box center [123, 102] width 56 height 13
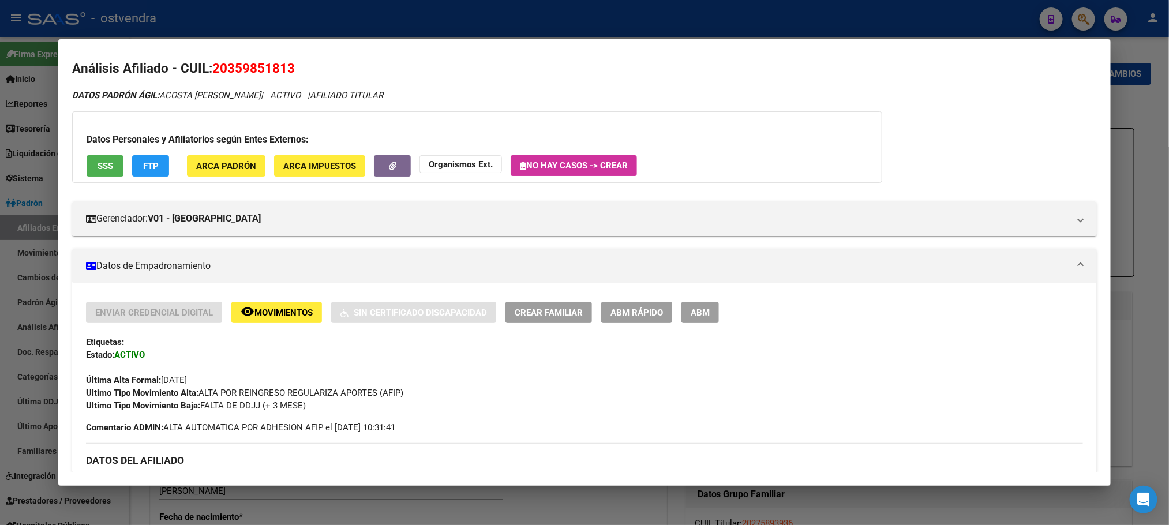
scroll to position [0, 0]
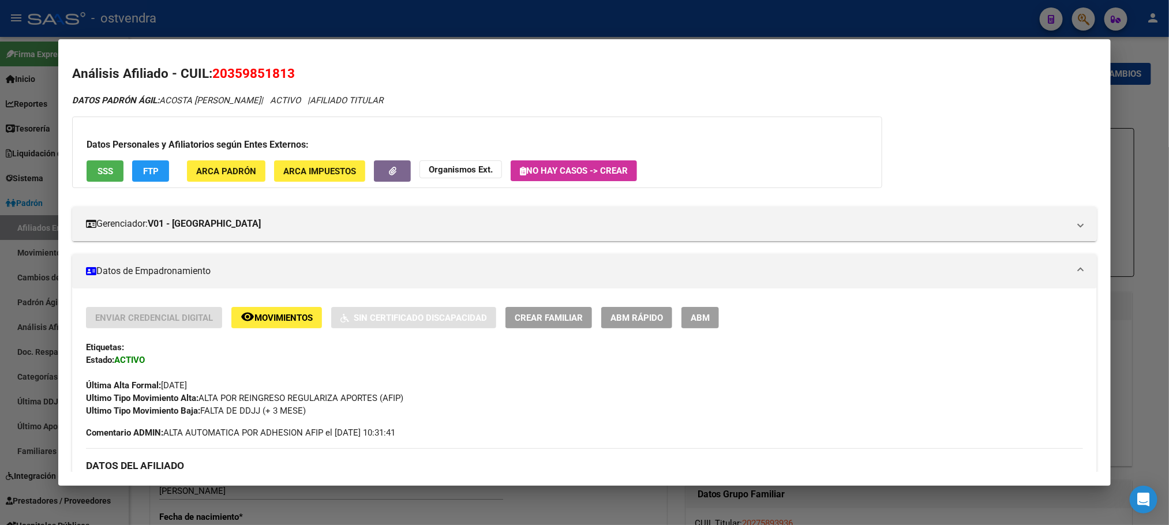
drag, startPoint x: 956, startPoint y: 6, endPoint x: 833, endPoint y: 69, distance: 138.8
click at [956, 8] on div at bounding box center [584, 262] width 1169 height 525
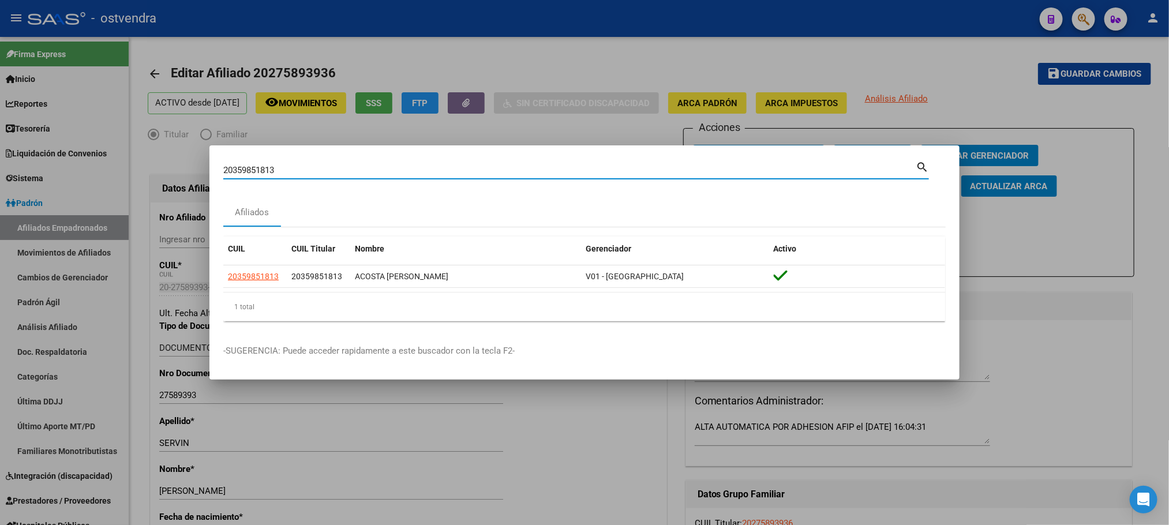
drag, startPoint x: 331, startPoint y: 172, endPoint x: 126, endPoint y: 177, distance: 204.3
click at [126, 177] on div "20359851813 Buscar (apellido, dni, cuil, nro traspaso, cuit, obra social) searc…" at bounding box center [584, 262] width 1169 height 525
paste input "80087937"
type input "20380087937"
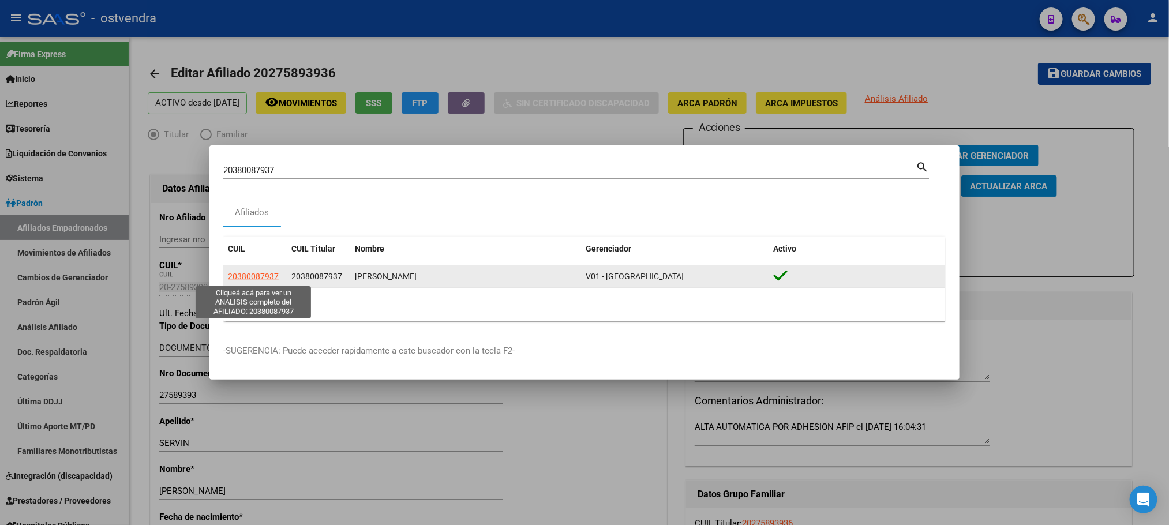
click at [250, 274] on span "20380087937" at bounding box center [253, 276] width 51 height 9
type textarea "20380087937"
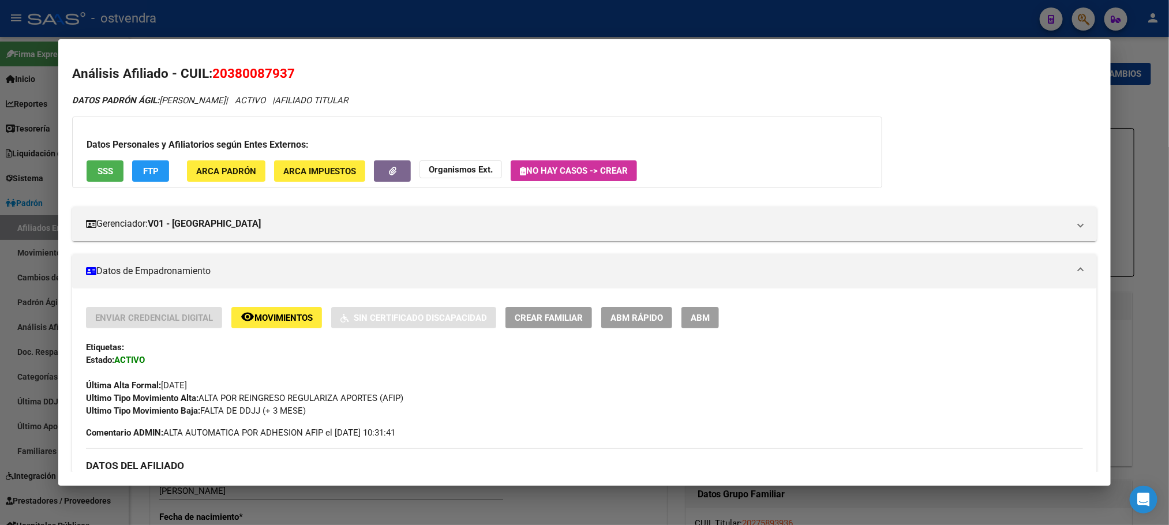
click at [98, 185] on div "Datos Personales y Afiliatorios según Entes Externos: SSS FTP ARCA Padrón ARCA …" at bounding box center [477, 153] width 810 height 72
click at [99, 177] on button "SSS" at bounding box center [105, 170] width 37 height 21
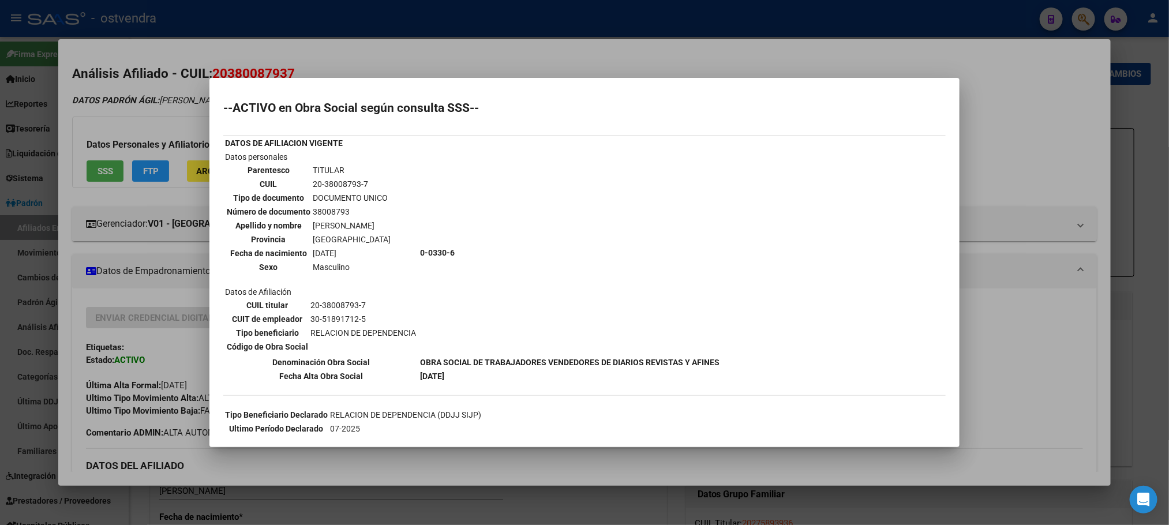
click at [196, 101] on div at bounding box center [584, 262] width 1169 height 525
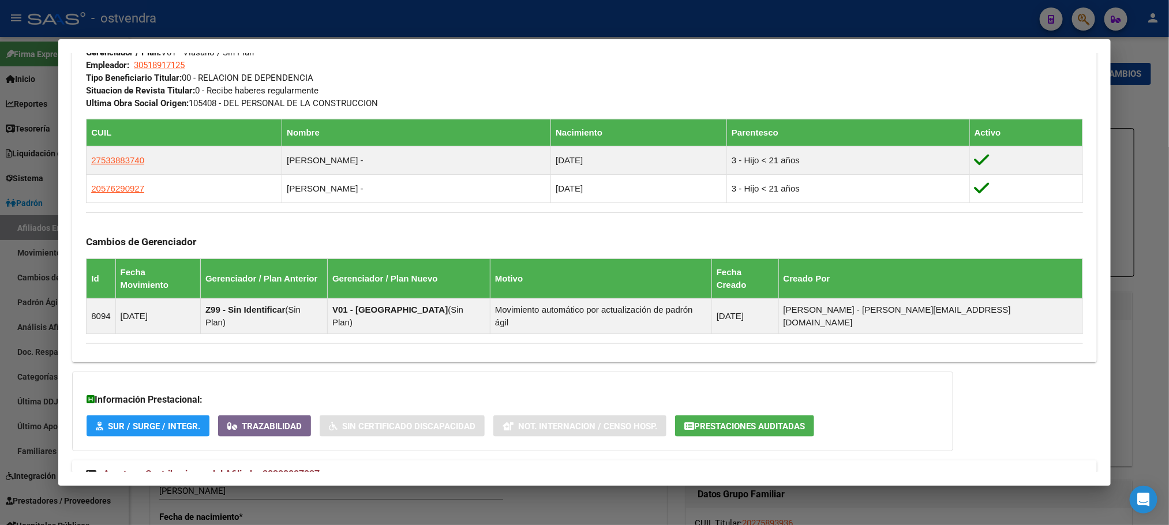
scroll to position [625, 0]
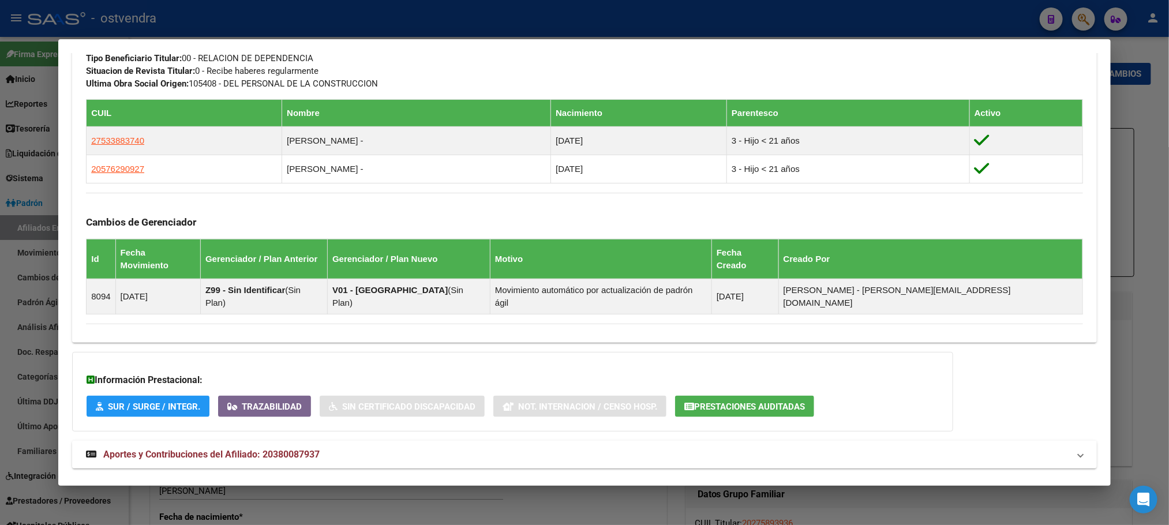
click at [297, 443] on mat-expansion-panel-header "Aportes y Contribuciones del Afiliado: 20380087937" at bounding box center [584, 455] width 1024 height 28
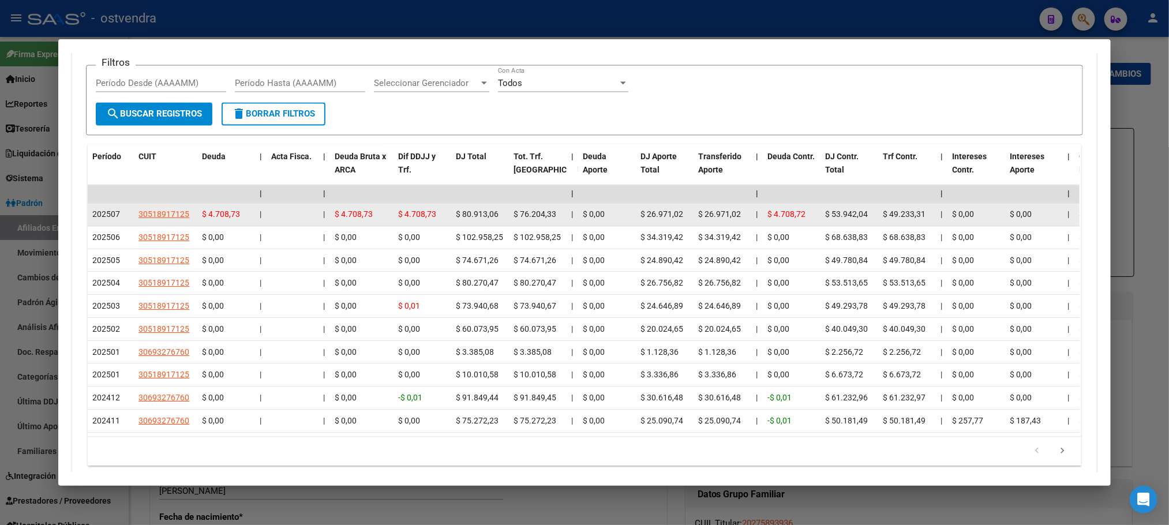
scroll to position [1176, 0]
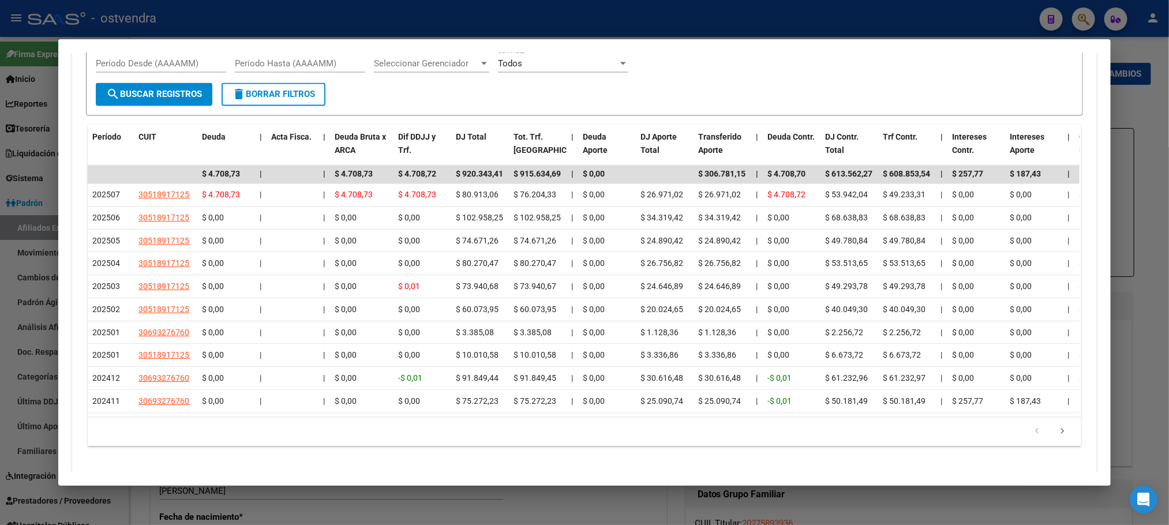
click at [293, 418] on div "179.769.313.486.231.570.000.000.000.000.000.000.000.000.000.000.000.000.000.000…" at bounding box center [584, 432] width 993 height 29
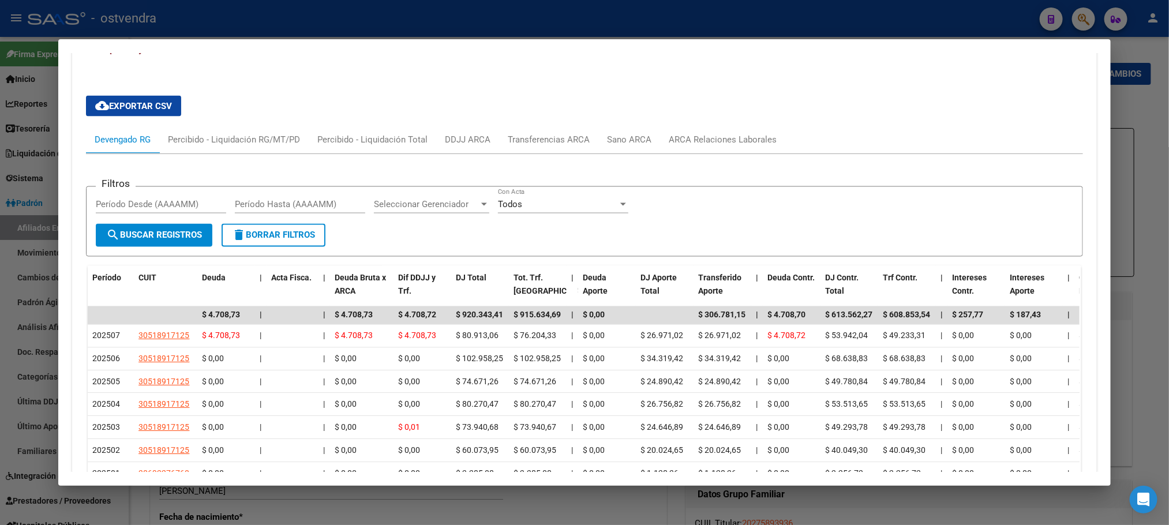
scroll to position [1003, 0]
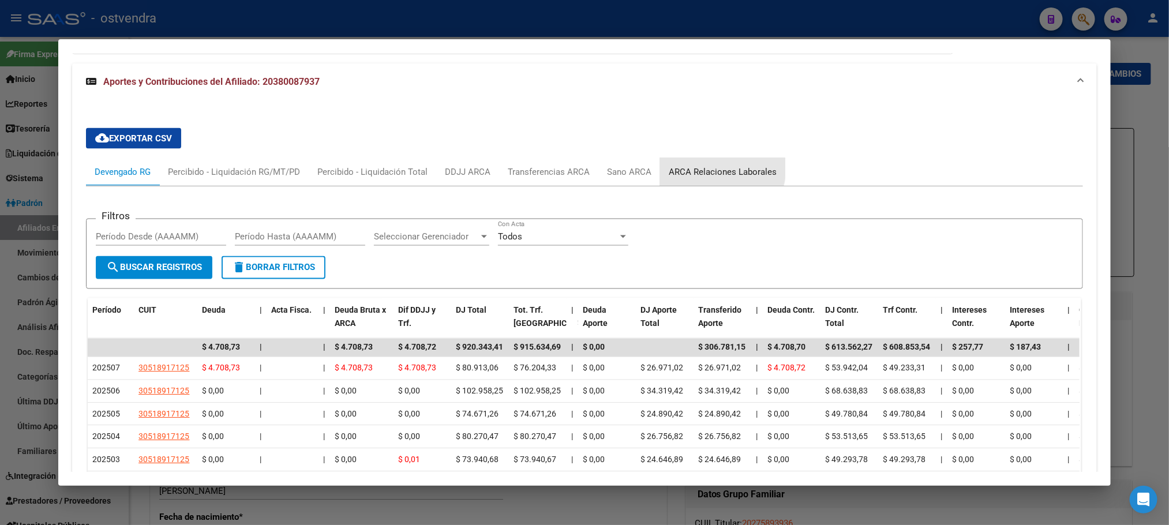
click at [703, 166] on div "ARCA Relaciones Laborales" at bounding box center [723, 172] width 108 height 13
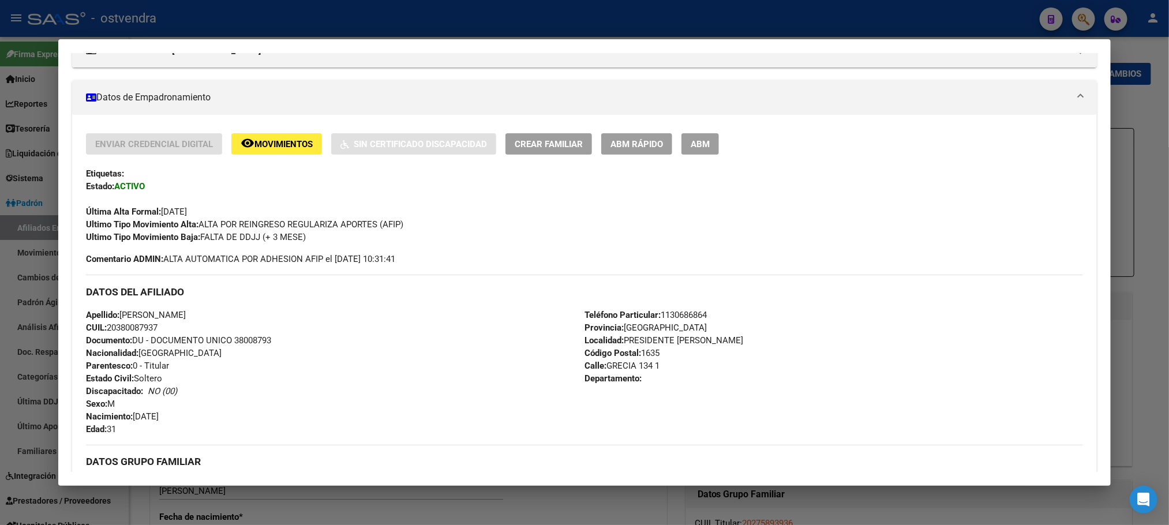
scroll to position [0, 0]
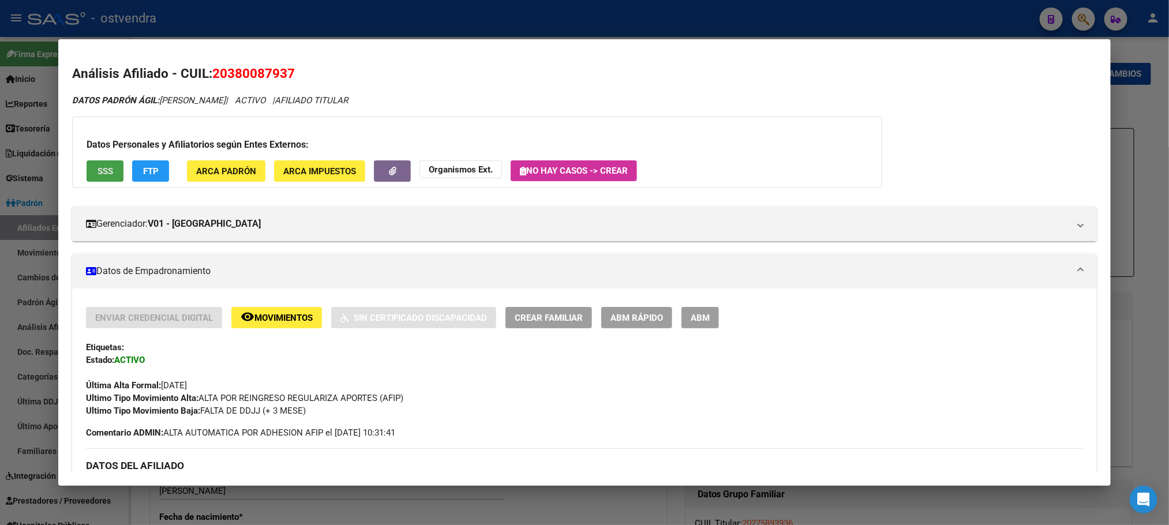
click at [98, 173] on span "SSS" at bounding box center [106, 171] width 16 height 10
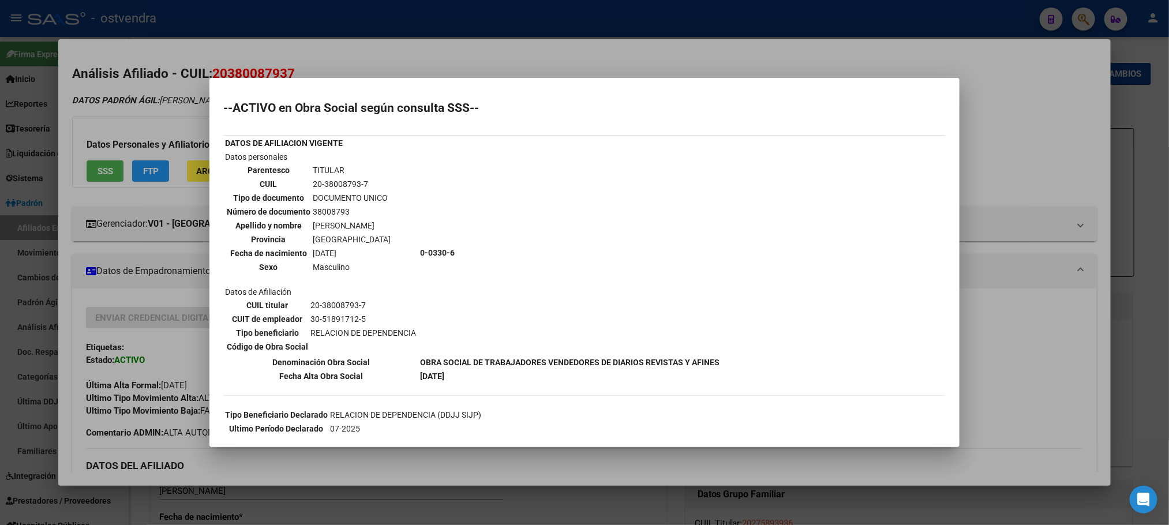
drag, startPoint x: 129, startPoint y: 106, endPoint x: 256, endPoint y: 154, distance: 136.2
click at [130, 106] on div at bounding box center [584, 262] width 1169 height 525
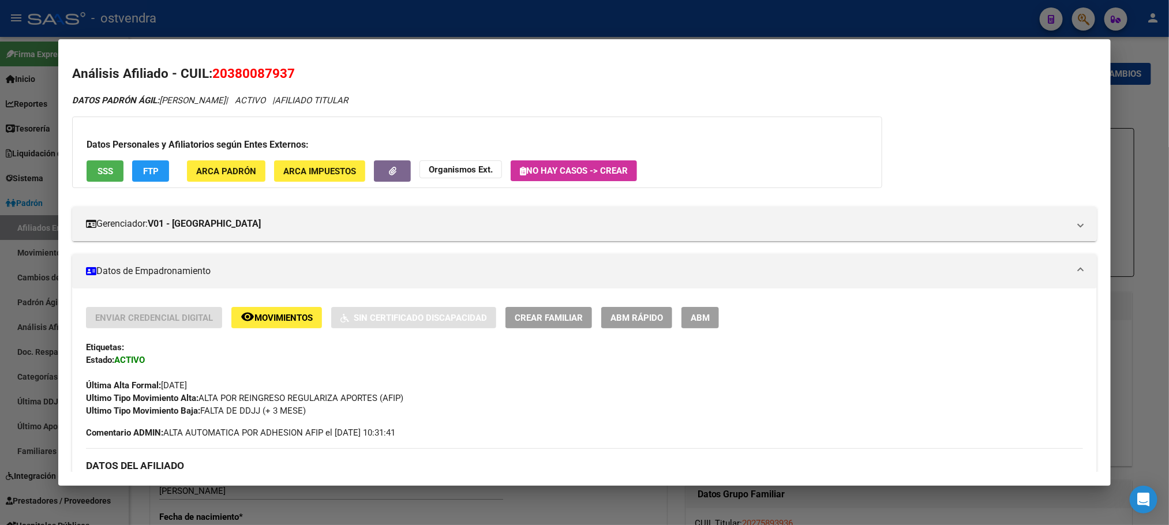
click at [508, 18] on div at bounding box center [584, 262] width 1169 height 525
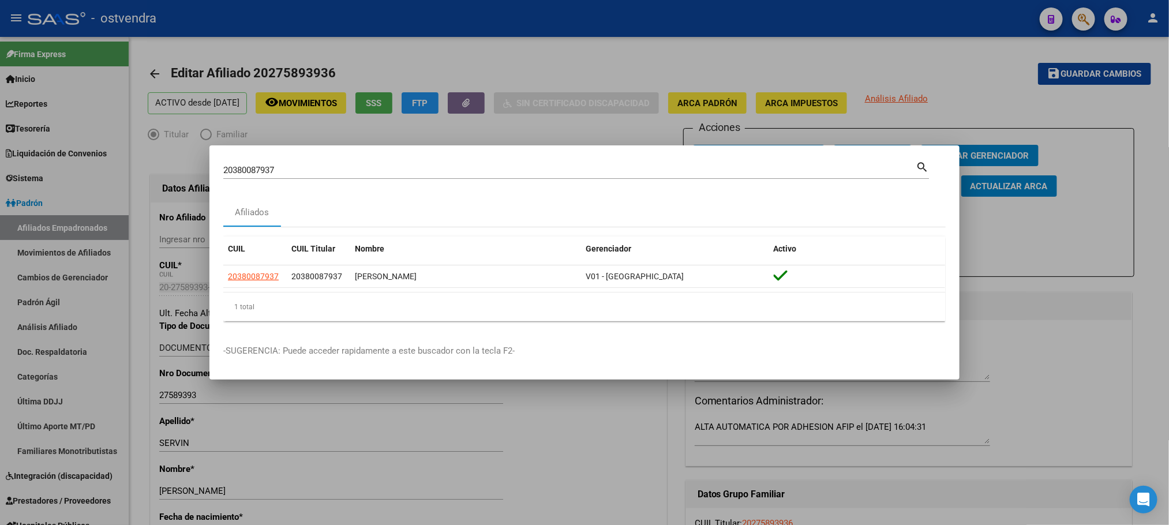
click at [133, 154] on div "20380087937 Buscar (apellido, dni, cuil, nro traspaso, cuit, obra social) searc…" at bounding box center [584, 262] width 1169 height 525
paste input "6572942"
drag, startPoint x: 308, startPoint y: 167, endPoint x: 71, endPoint y: 151, distance: 237.6
click at [71, 151] on div "20380087937 Buscar (apellido, dni, cuil, nro traspaso, cuit, obra social) searc…" at bounding box center [584, 262] width 1169 height 525
type input "20386572942"
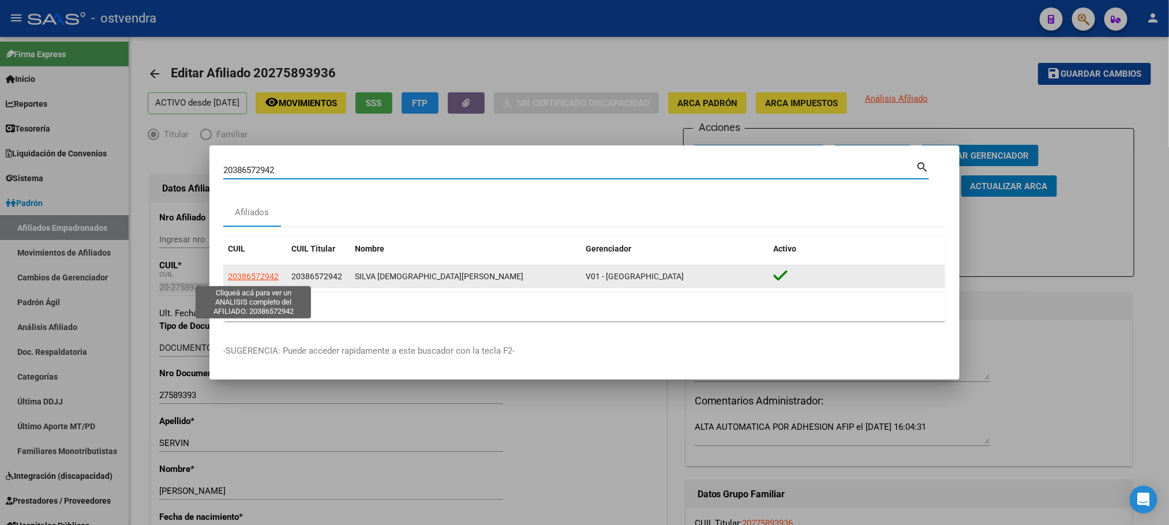
click at [253, 272] on span "20386572942" at bounding box center [253, 276] width 51 height 9
type textarea "20386572942"
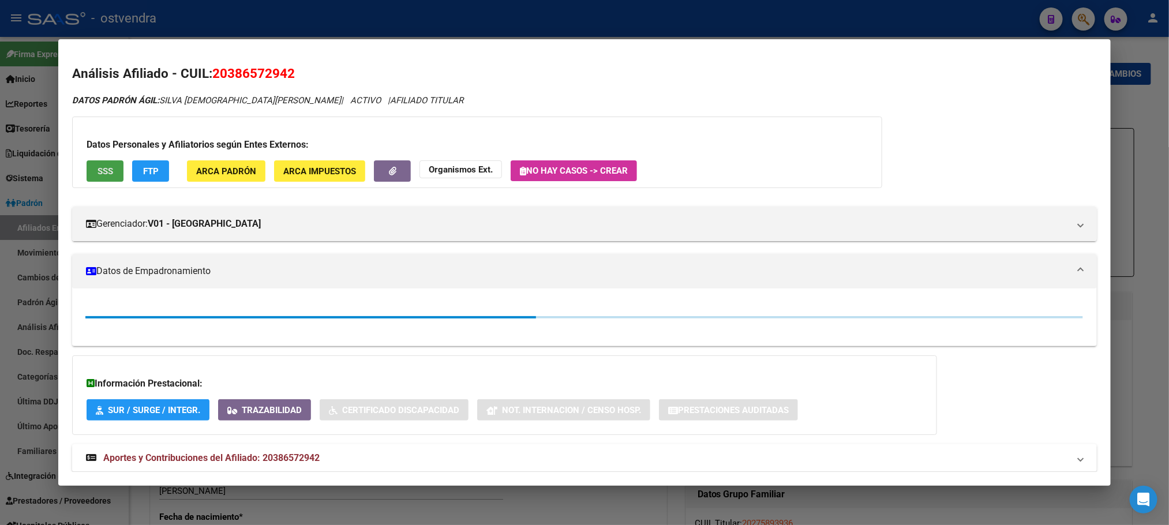
click at [106, 167] on span "SSS" at bounding box center [106, 171] width 16 height 10
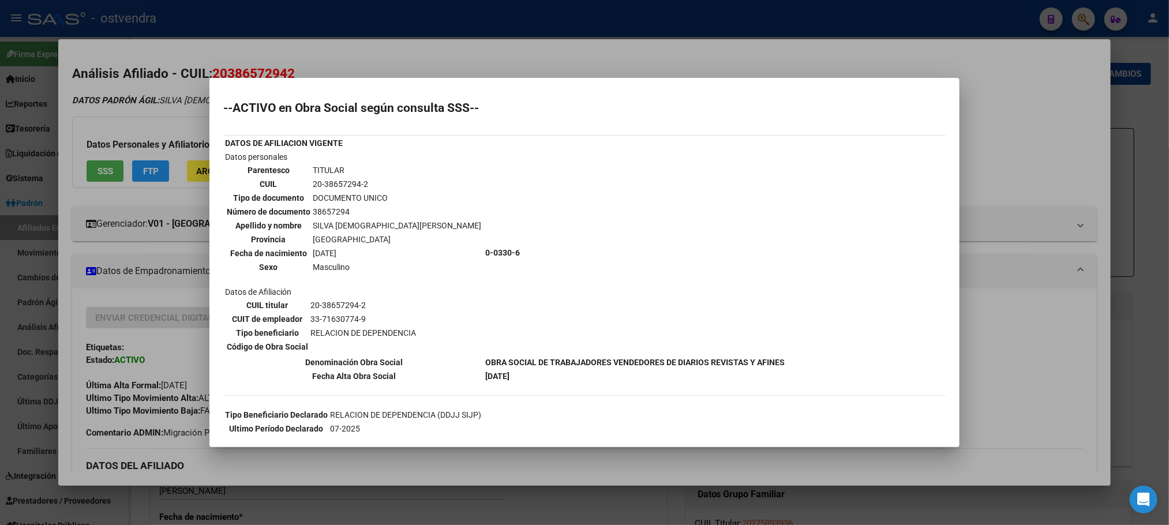
drag, startPoint x: 91, startPoint y: 111, endPoint x: 99, endPoint y: 128, distance: 18.8
click at [91, 113] on div at bounding box center [584, 262] width 1169 height 525
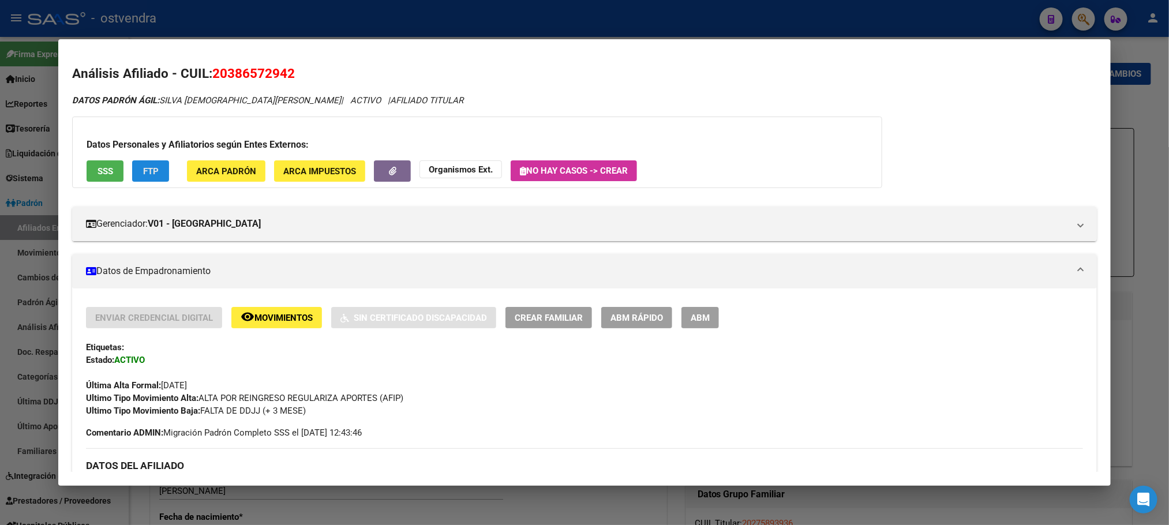
click at [142, 180] on button "FTP" at bounding box center [150, 170] width 37 height 21
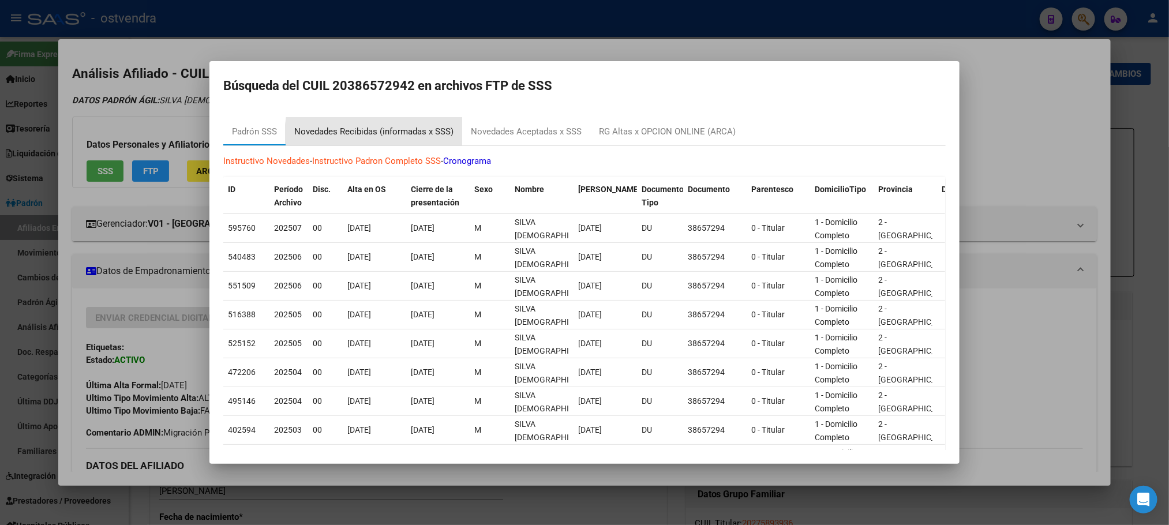
drag, startPoint x: 421, startPoint y: 137, endPoint x: 422, endPoint y: 144, distance: 7.1
click at [421, 140] on div "Novedades Recibidas (informadas x SSS)" at bounding box center [374, 132] width 177 height 28
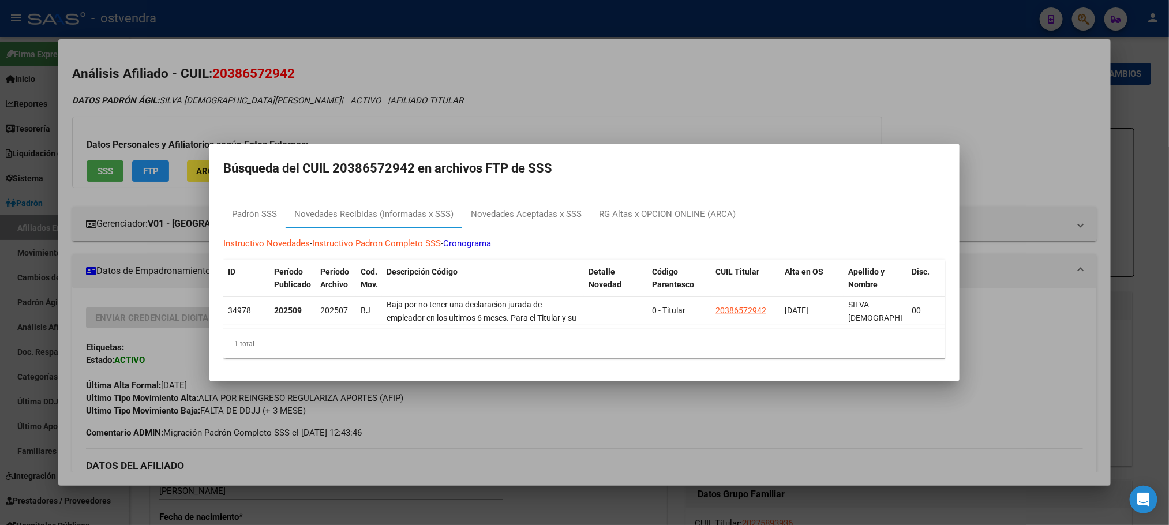
click at [328, 107] on div at bounding box center [584, 262] width 1169 height 525
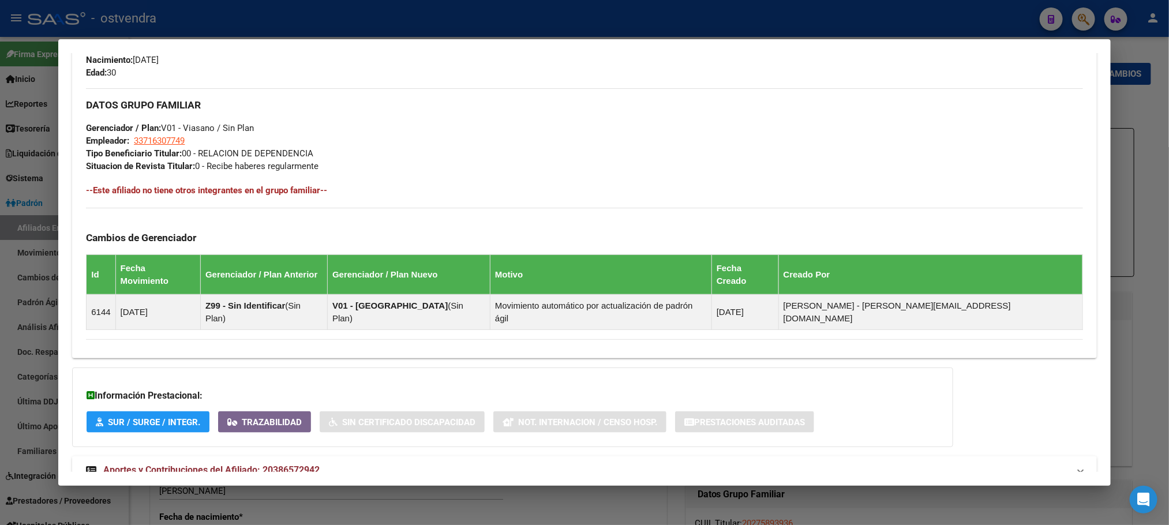
scroll to position [544, 0]
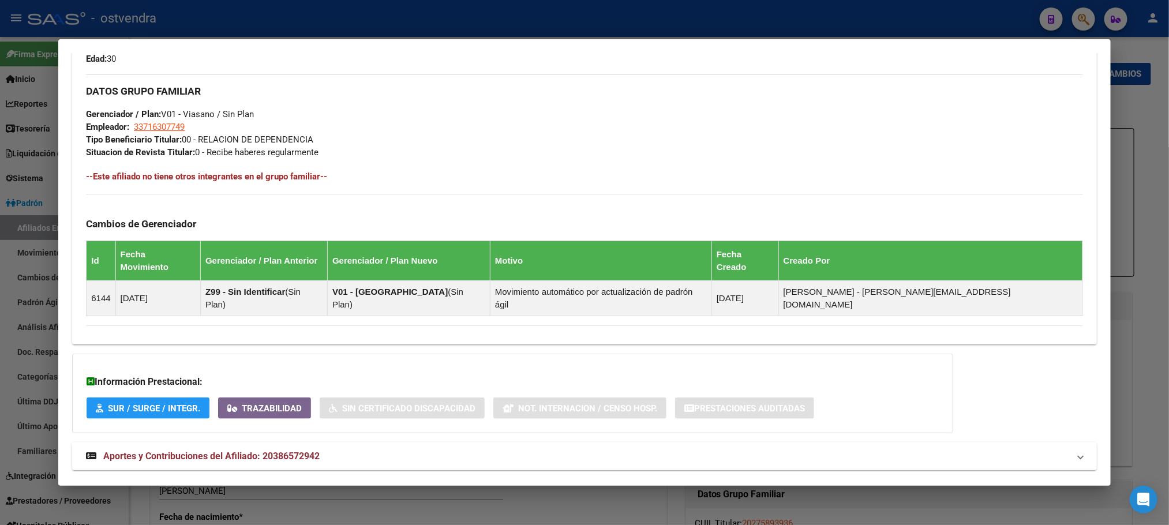
click at [315, 449] on strong "Aportes y Contribuciones del Afiliado: 20386572942" at bounding box center [203, 456] width 234 height 14
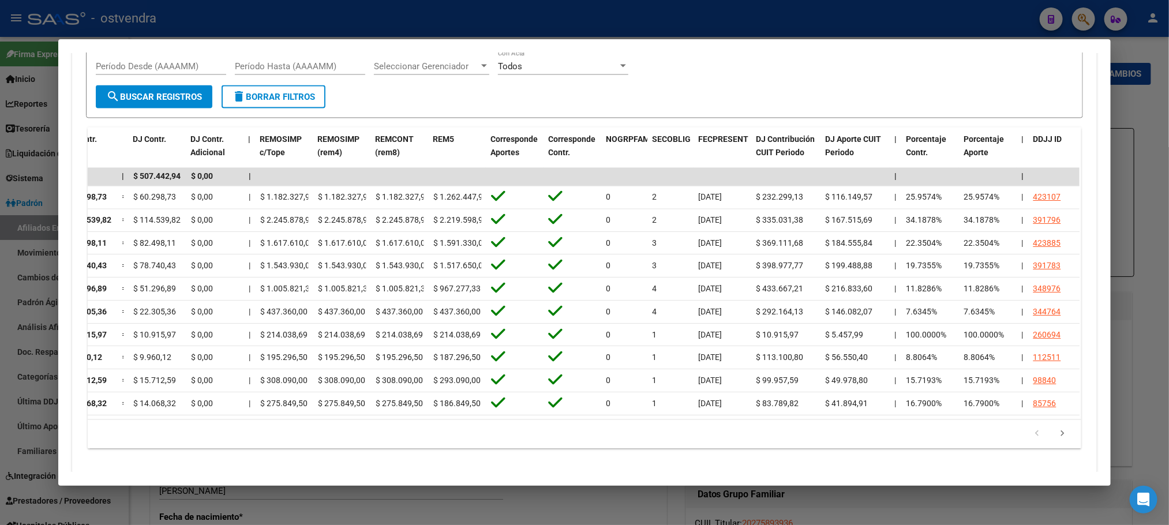
scroll to position [0, 0]
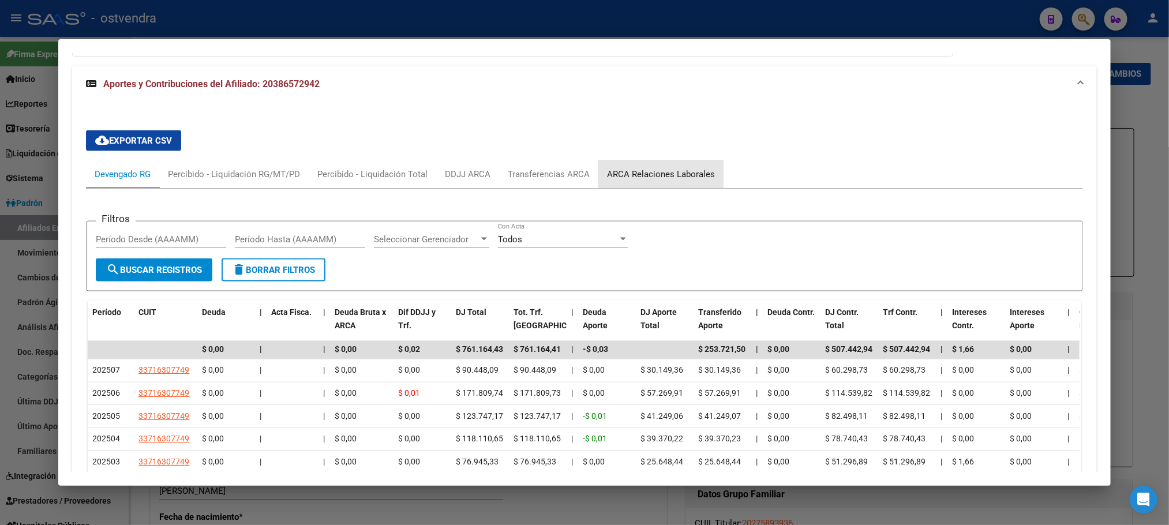
drag, startPoint x: 672, startPoint y: 148, endPoint x: 542, endPoint y: 256, distance: 168.7
click at [670, 168] on div "ARCA Relaciones Laborales" at bounding box center [661, 174] width 108 height 13
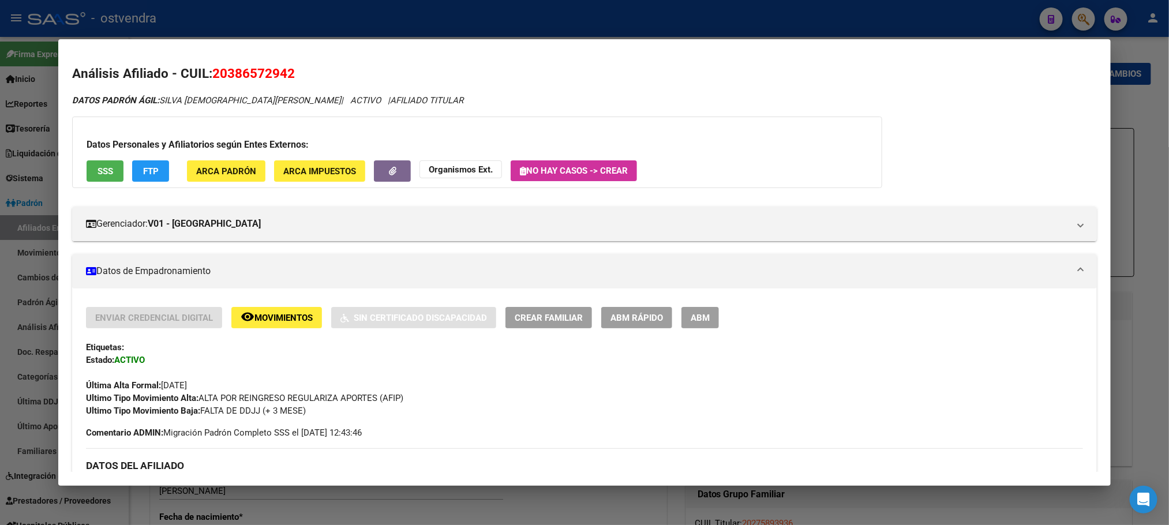
click at [312, 26] on div at bounding box center [584, 262] width 1169 height 525
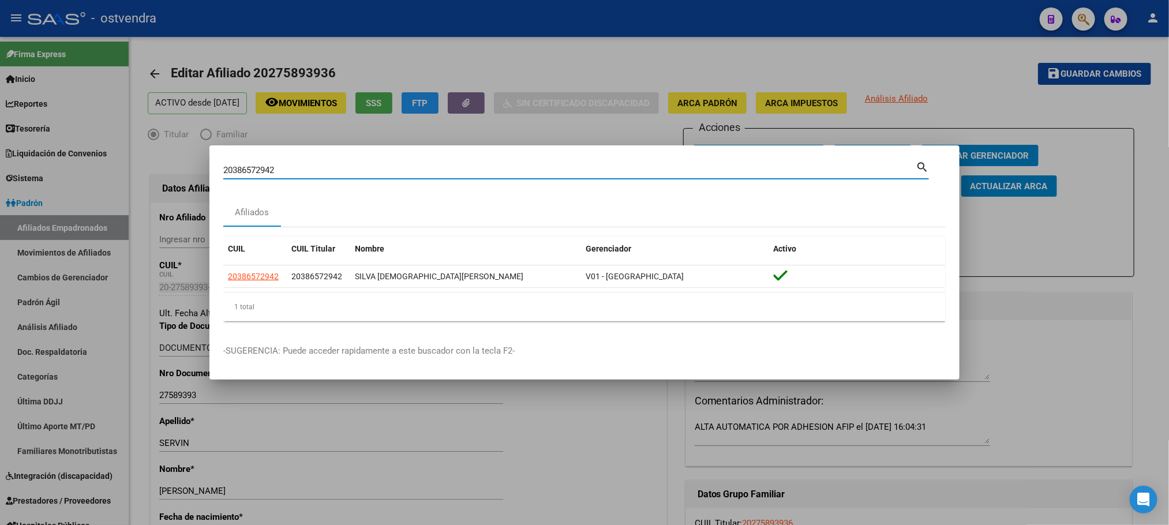
drag, startPoint x: 298, startPoint y: 170, endPoint x: 193, endPoint y: 166, distance: 105.1
click at [179, 166] on div "20386572942 Buscar (apellido, dni, cuil, nro traspaso, cuit, obra social) searc…" at bounding box center [584, 262] width 1169 height 525
drag, startPoint x: 280, startPoint y: 163, endPoint x: 253, endPoint y: 167, distance: 28.0
click at [253, 167] on input "20386572942" at bounding box center [569, 170] width 692 height 10
click at [253, 168] on input "20386572942" at bounding box center [569, 170] width 692 height 10
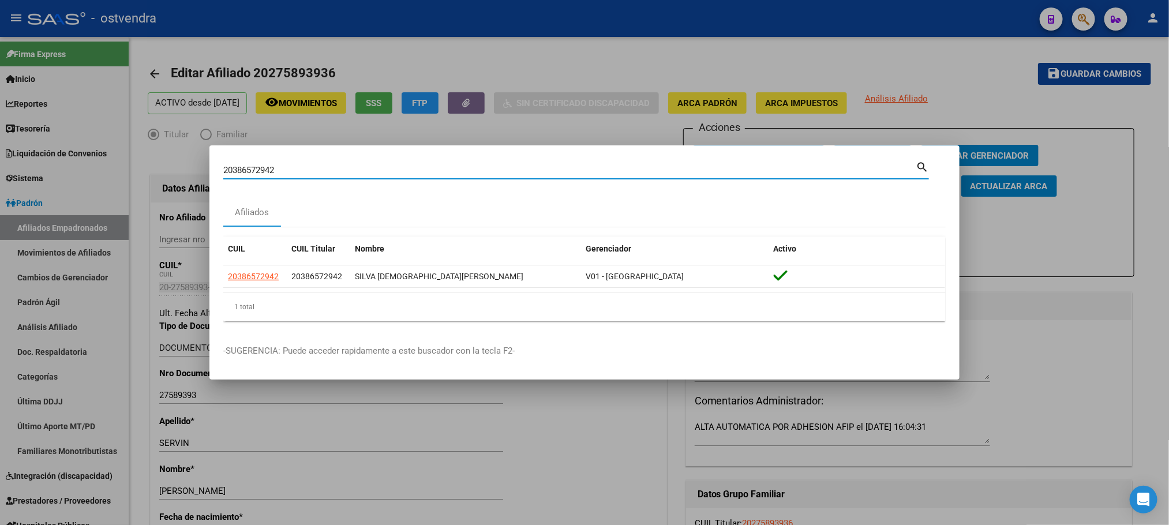
click at [253, 168] on input "20386572942" at bounding box center [569, 170] width 692 height 10
paste input "92840258"
type input "20392840258"
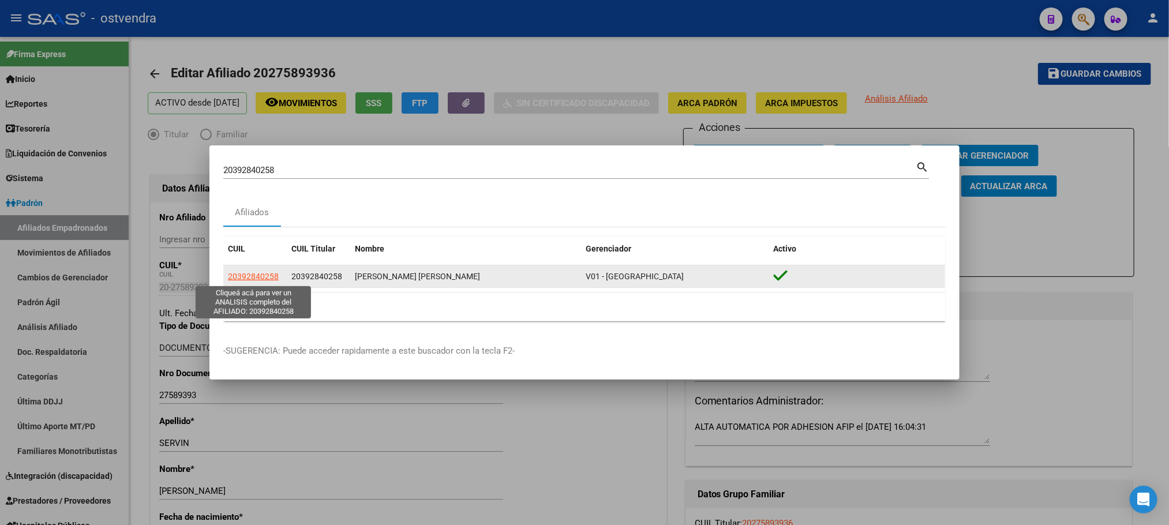
click at [244, 272] on span "20392840258" at bounding box center [253, 276] width 51 height 9
type textarea "20392840258"
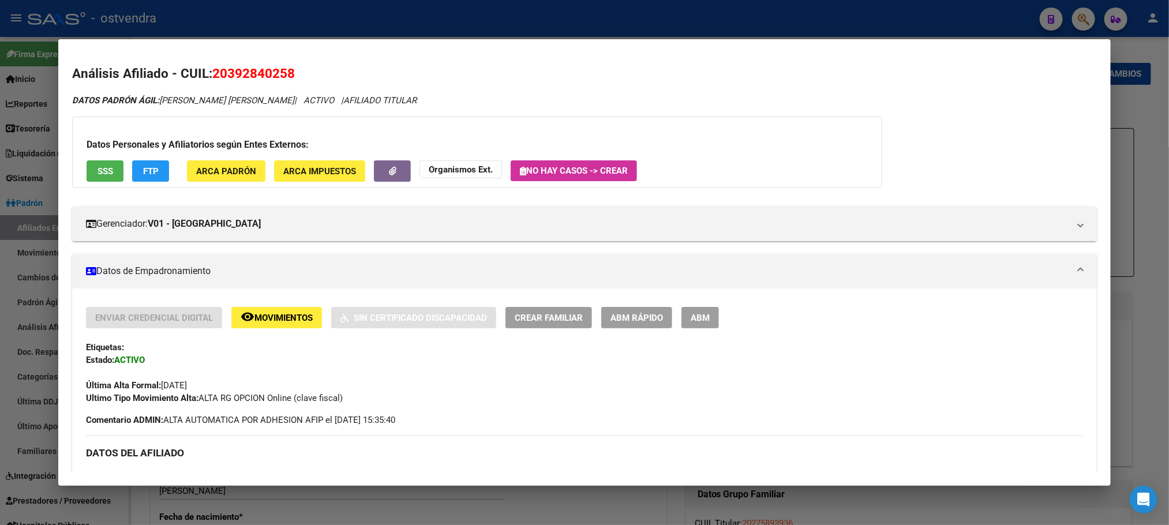
click at [101, 173] on span "SSS" at bounding box center [106, 171] width 16 height 10
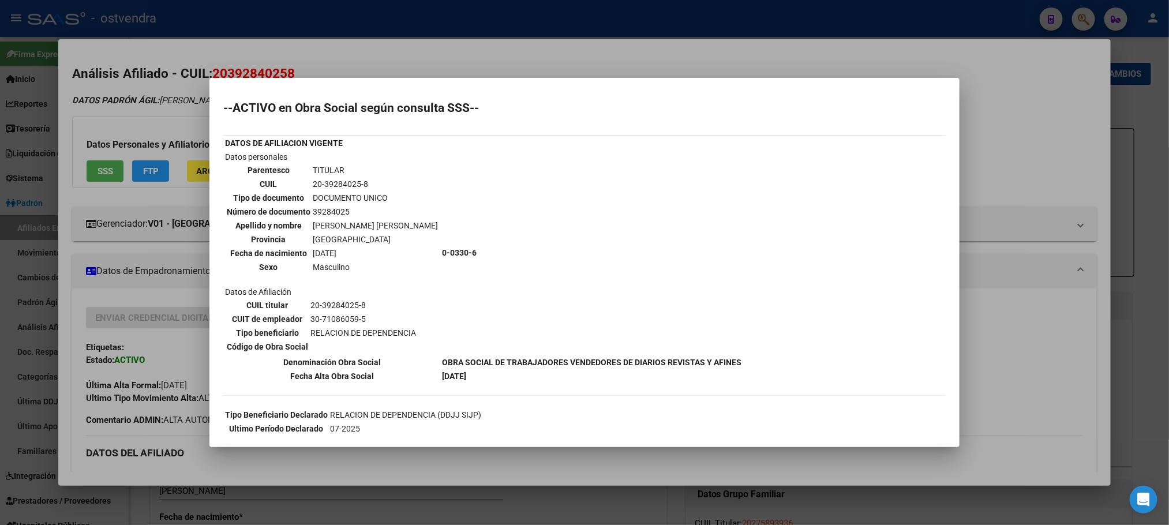
drag, startPoint x: 135, startPoint y: 99, endPoint x: 132, endPoint y: 161, distance: 61.8
click at [135, 101] on div at bounding box center [584, 262] width 1169 height 525
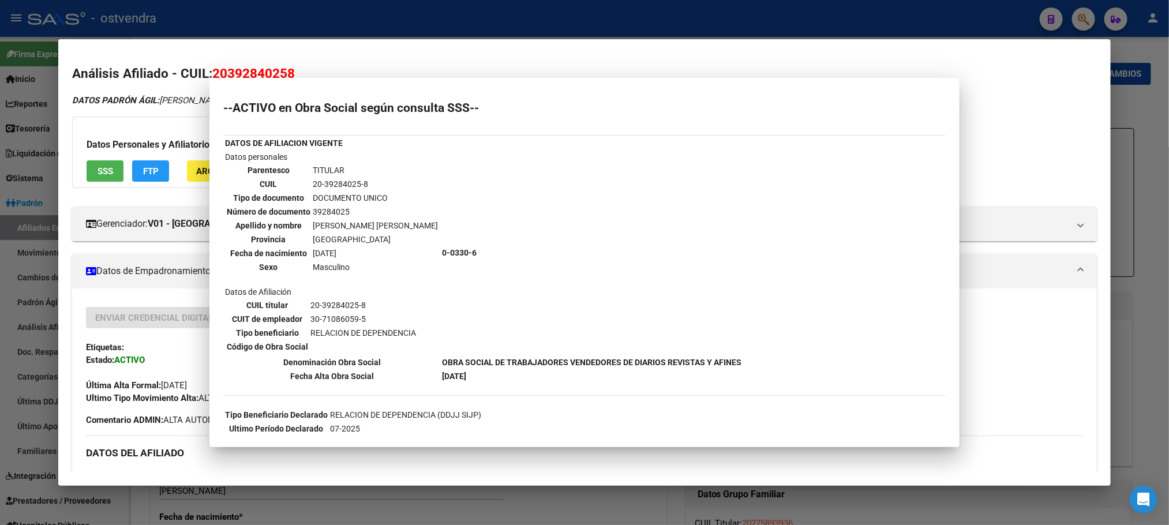
click at [134, 171] on button "FTP" at bounding box center [150, 170] width 37 height 21
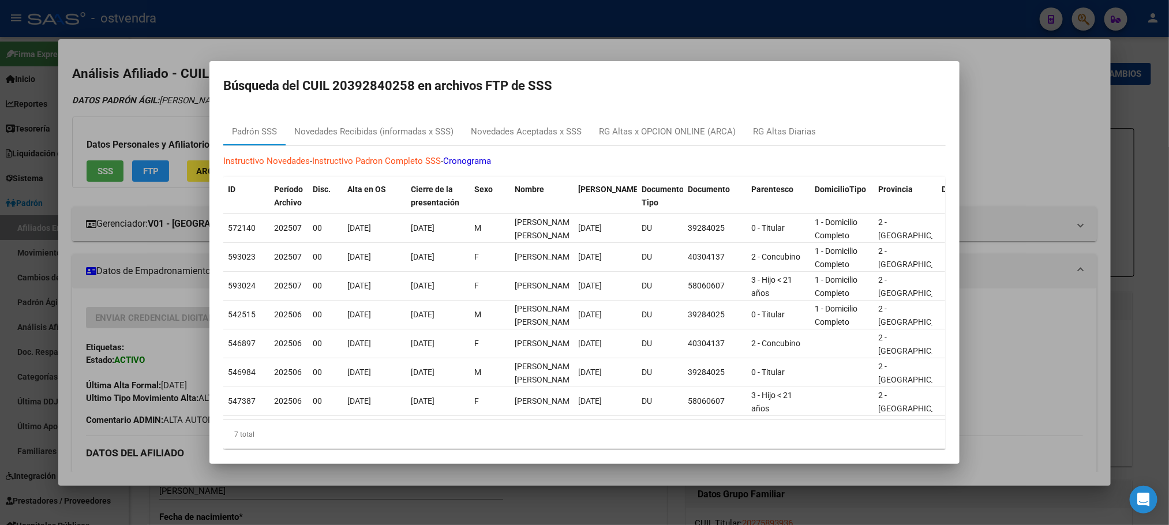
click at [205, 100] on div at bounding box center [584, 262] width 1169 height 525
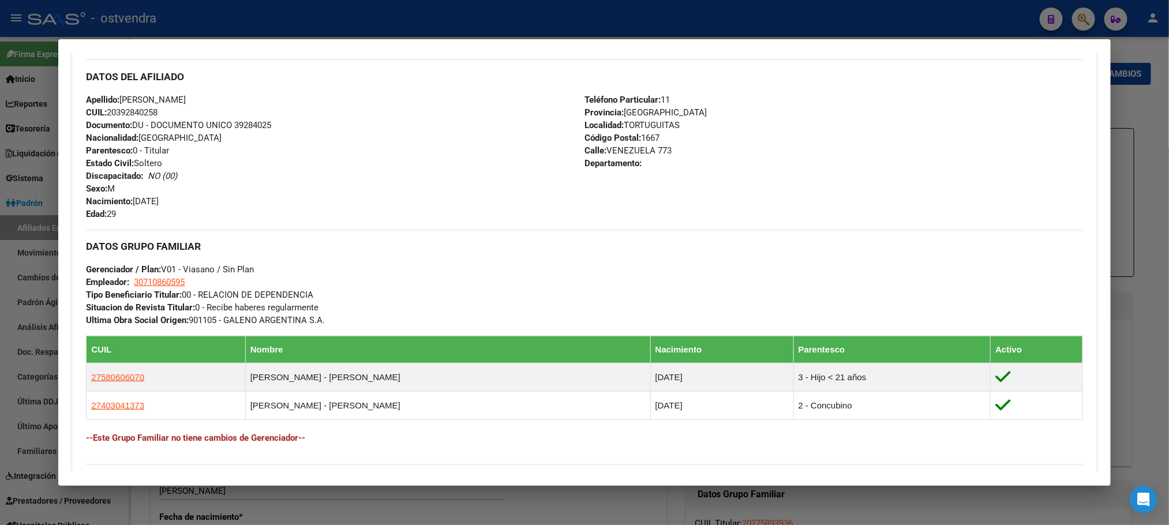
scroll to position [542, 0]
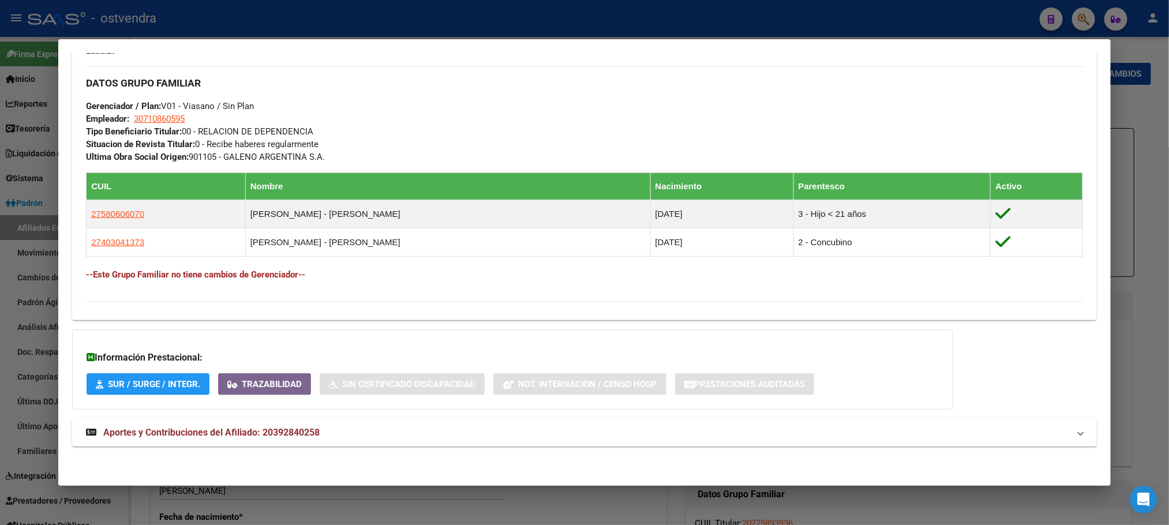
click at [334, 414] on div "DATOS PADRÓN ÁGIL: GARCILAZO BRAIAN PABLO EZEQUIEL | ACTIVO | AFILIADO TITULAR …" at bounding box center [584, 7] width 1024 height 905
click at [335, 422] on mat-expansion-panel-header "Aportes y Contribuciones del Afiliado: 20392840258" at bounding box center [584, 433] width 1024 height 28
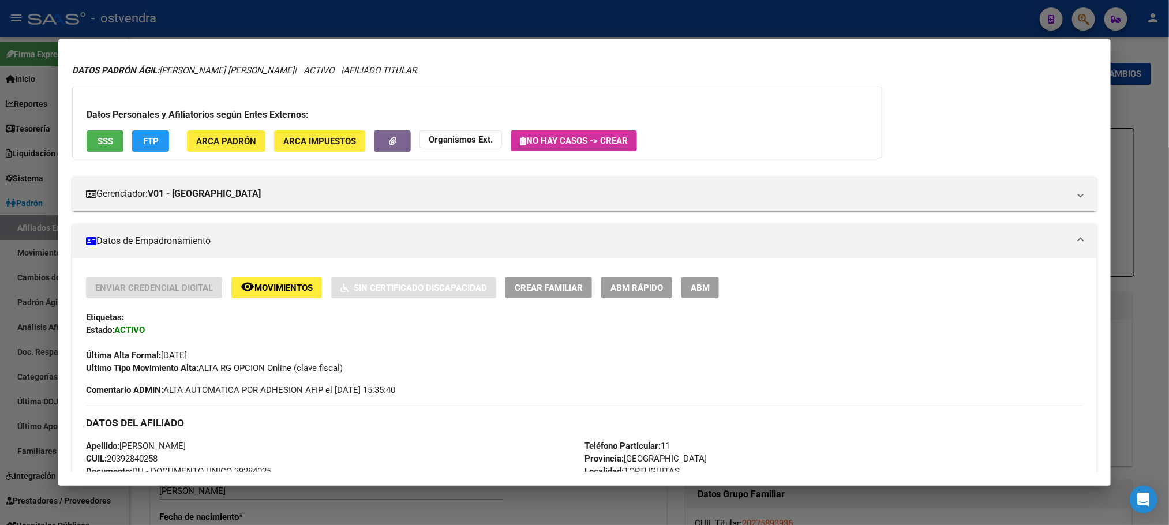
scroll to position [0, 0]
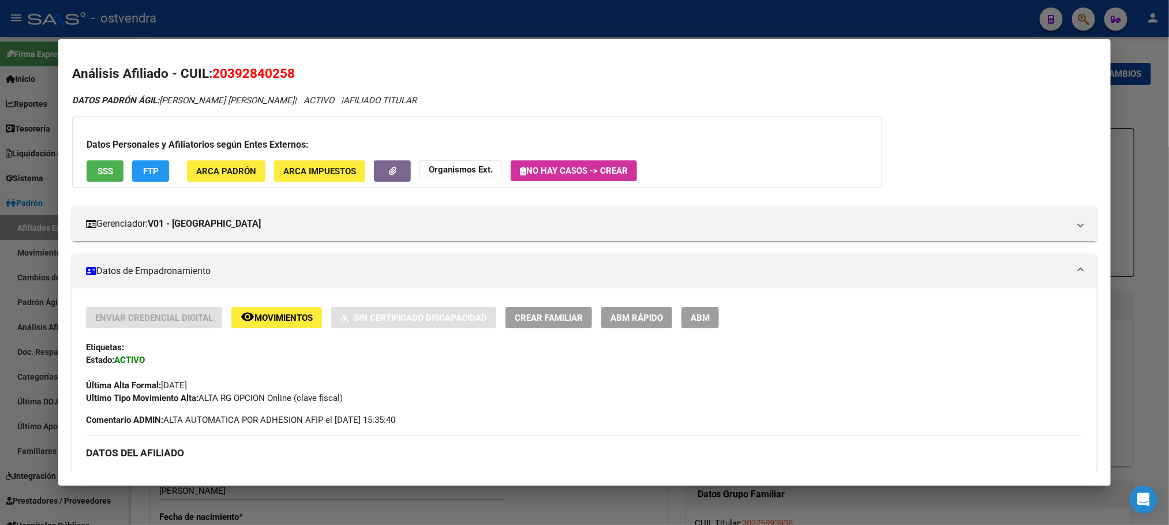
click at [113, 171] on button "SSS" at bounding box center [105, 170] width 37 height 21
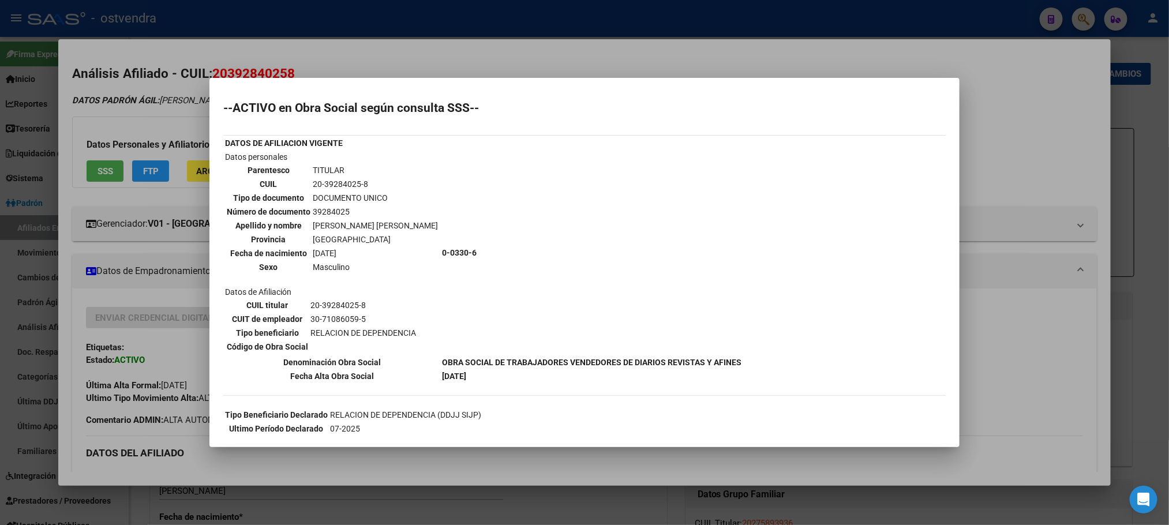
click at [177, 129] on div at bounding box center [584, 262] width 1169 height 525
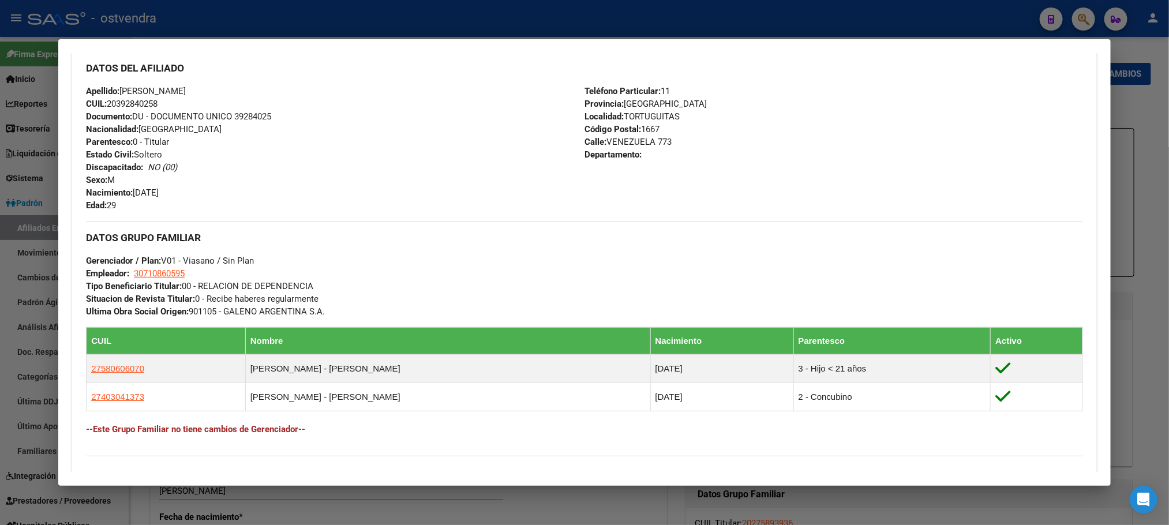
scroll to position [260, 0]
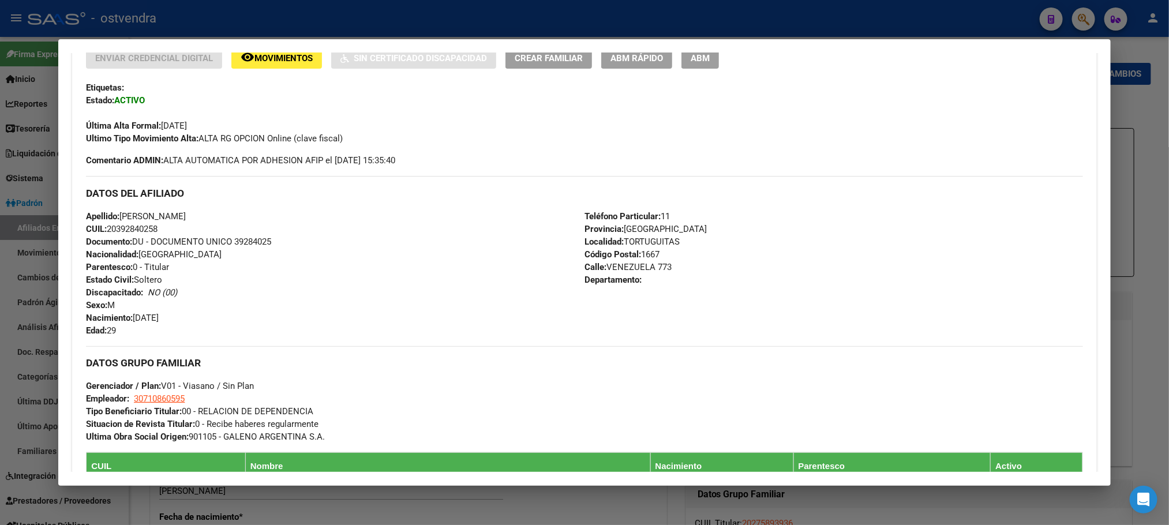
click at [414, 21] on div at bounding box center [584, 262] width 1169 height 525
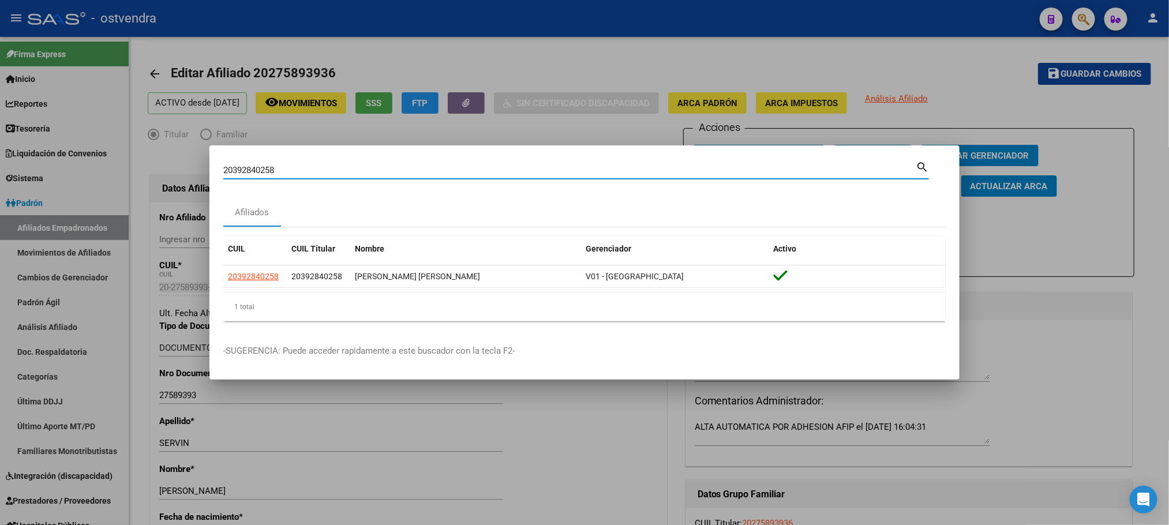
drag, startPoint x: 302, startPoint y: 166, endPoint x: 199, endPoint y: 161, distance: 102.8
click at [199, 161] on div "20392840258 Buscar (apellido, dni, cuil, nro traspaso, cuit, obra social) searc…" at bounding box center [584, 262] width 1169 height 525
paste input "408458154"
type input "20408458154"
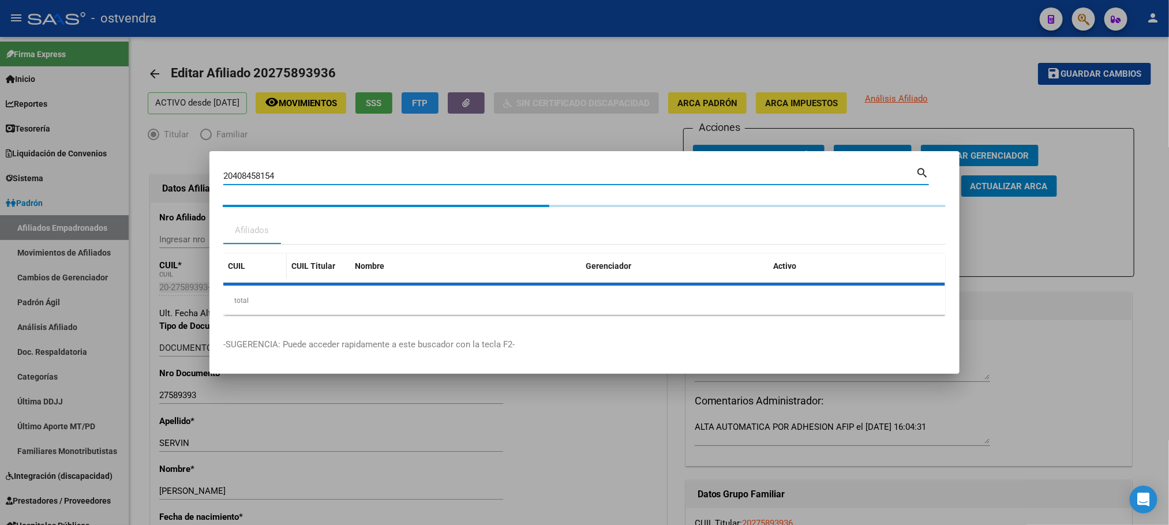
type textarea "20408458154"
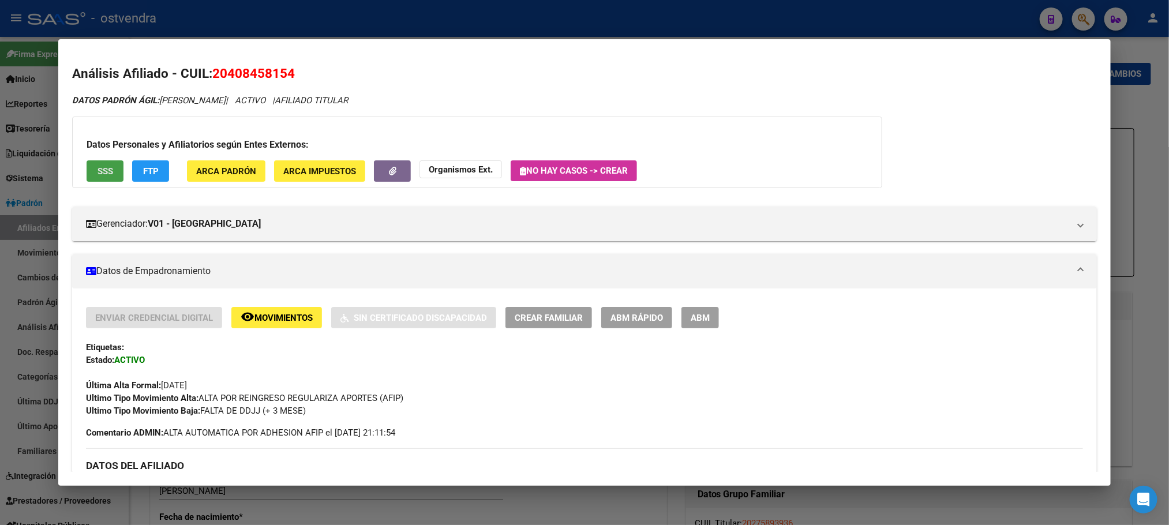
click at [99, 166] on span "SSS" at bounding box center [106, 171] width 16 height 10
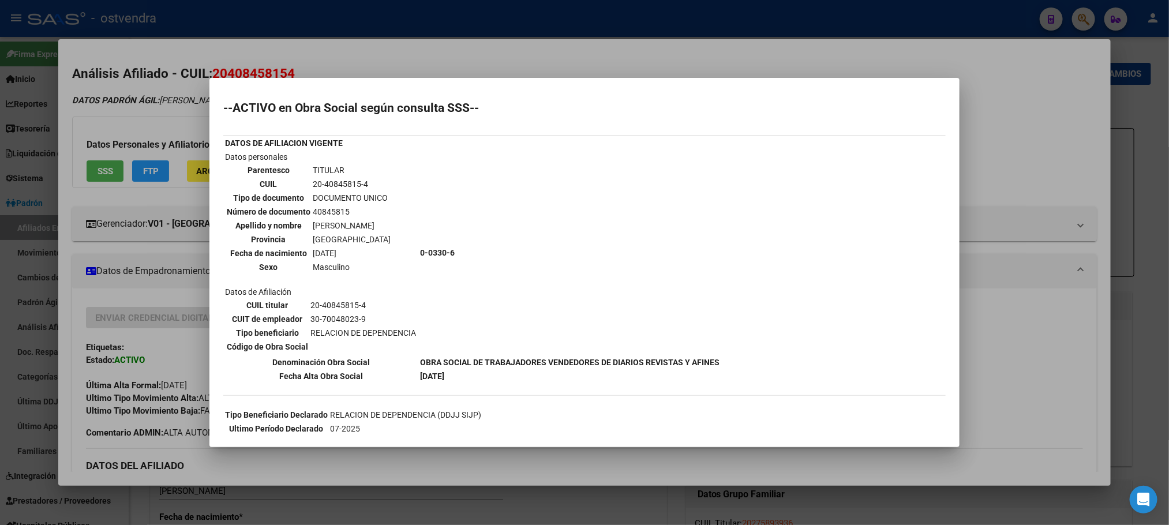
click at [236, 103] on h2 "--ACTIVO en Obra Social según consulta SSS--" at bounding box center [584, 108] width 722 height 12
click at [132, 171] on div at bounding box center [584, 262] width 1169 height 525
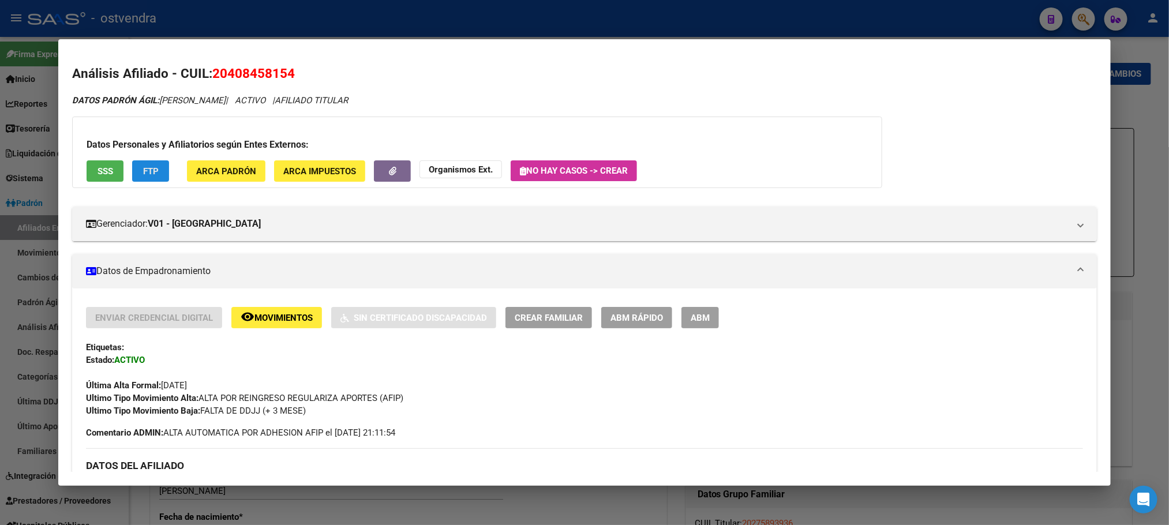
click at [144, 173] on span "FTP" at bounding box center [151, 171] width 16 height 10
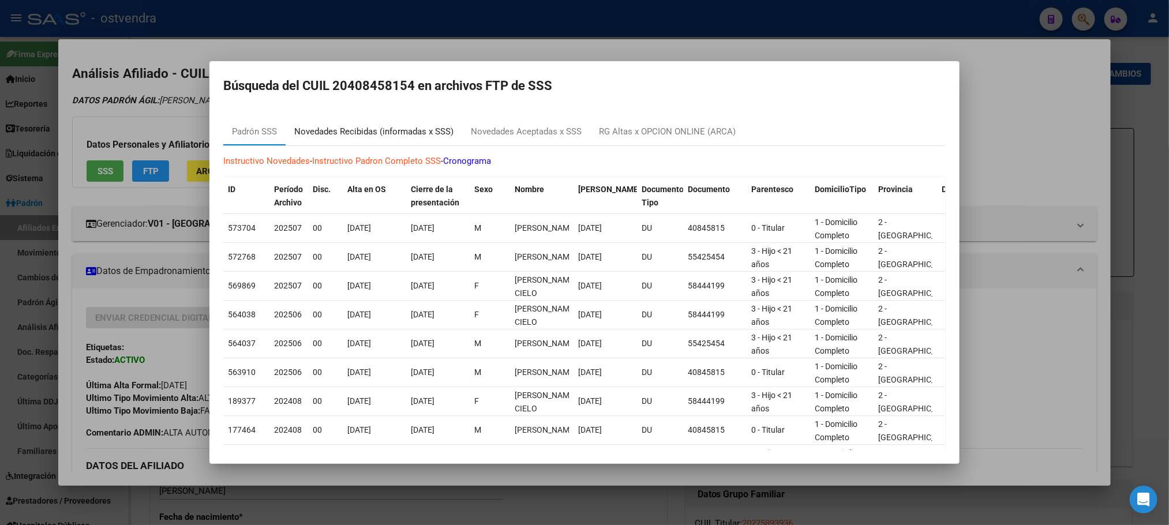
click at [371, 130] on div "Novedades Recibidas (informadas x SSS)" at bounding box center [373, 131] width 159 height 13
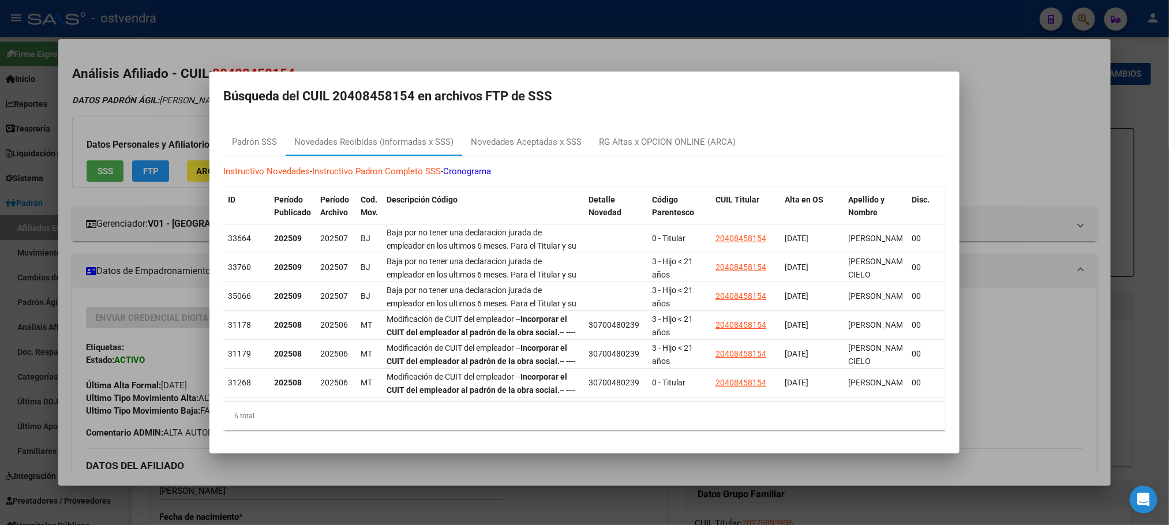
click at [207, 111] on div at bounding box center [584, 262] width 1169 height 525
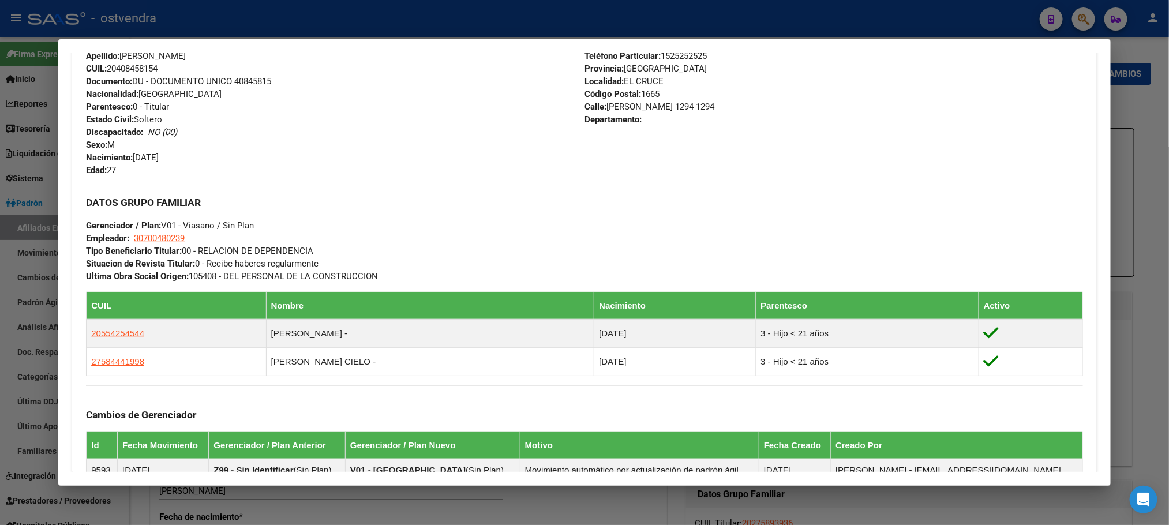
scroll to position [625, 0]
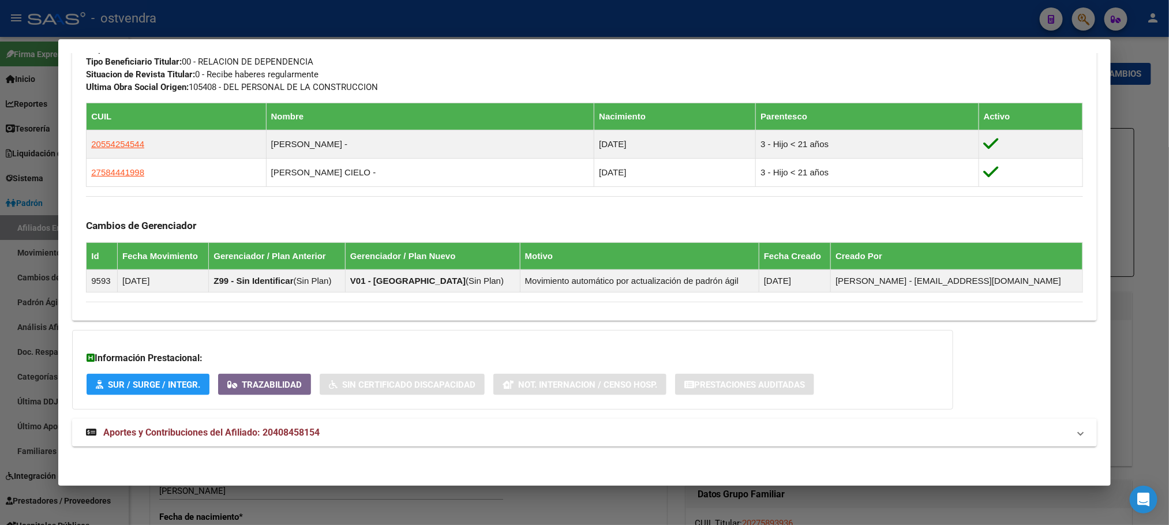
click at [371, 423] on mat-expansion-panel-header "Aportes y Contribuciones del Afiliado: 20408458154" at bounding box center [584, 433] width 1024 height 28
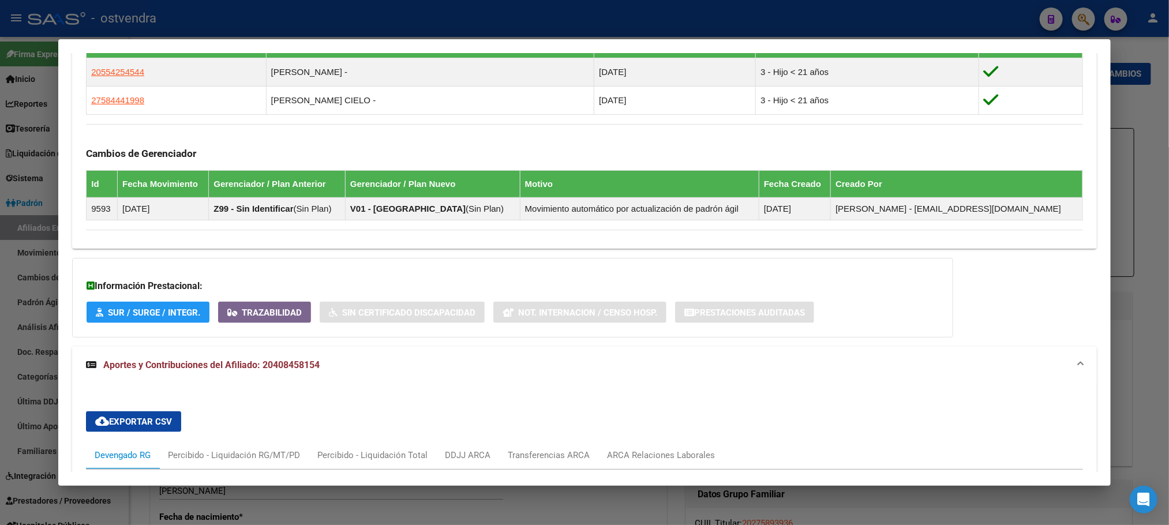
scroll to position [1119, 0]
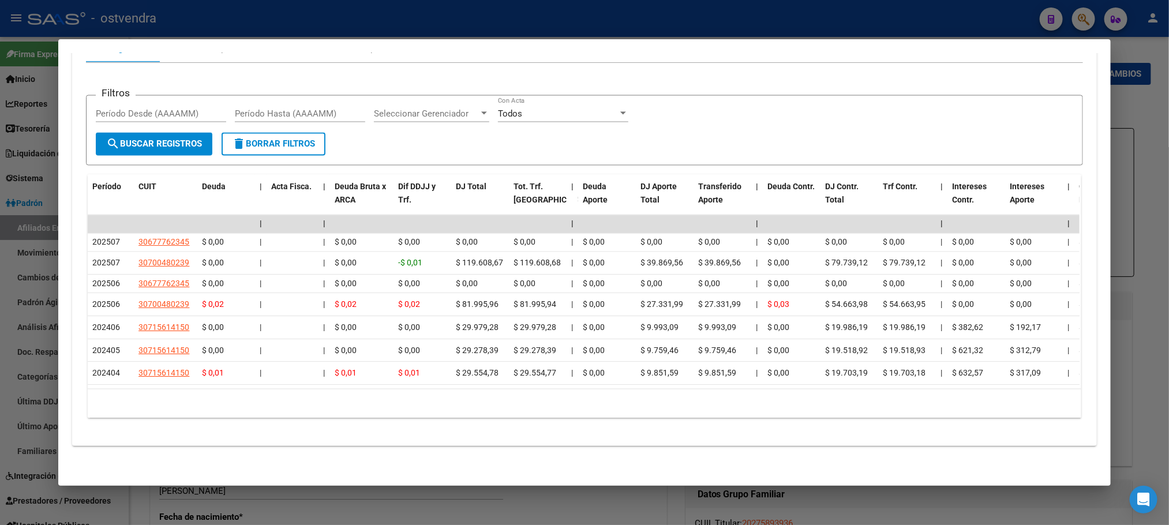
drag, startPoint x: 351, startPoint y: 399, endPoint x: 601, endPoint y: 387, distance: 249.5
click at [670, 390] on div "10 total 1" at bounding box center [584, 403] width 993 height 29
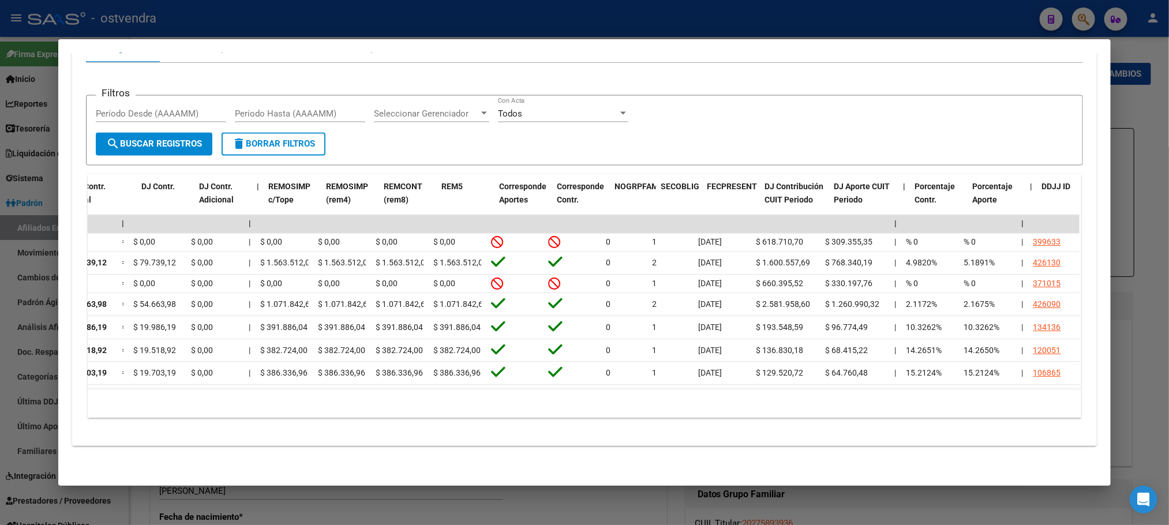
scroll to position [0, 0]
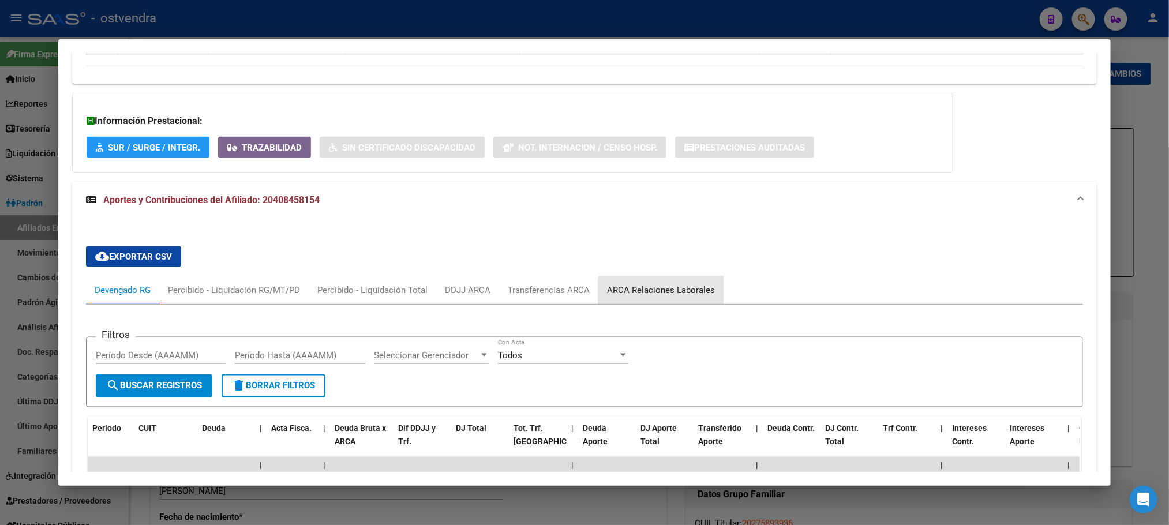
click at [682, 301] on div "ARCA Relaciones Laborales" at bounding box center [660, 290] width 125 height 28
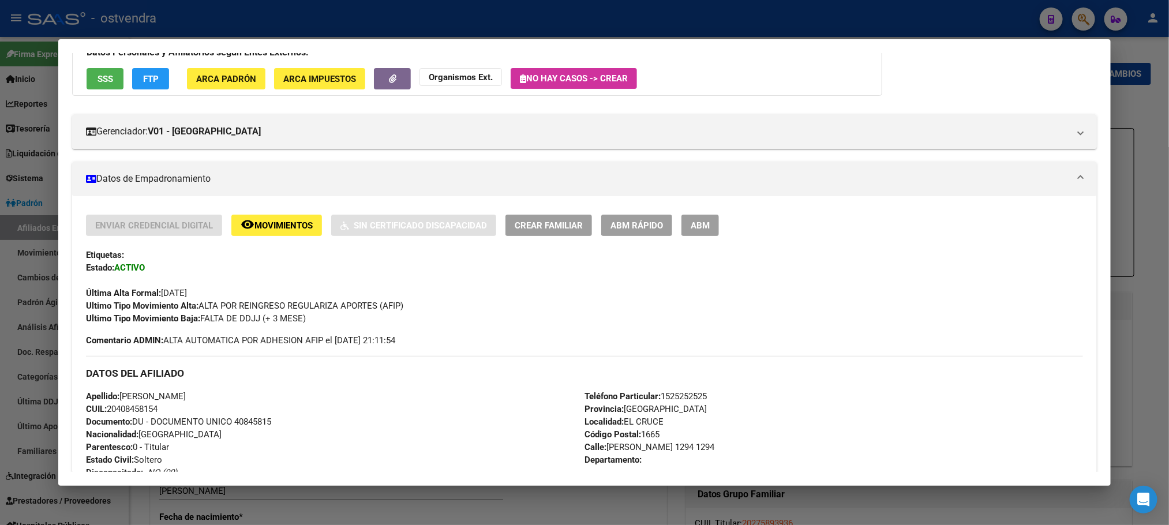
scroll to position [80, 0]
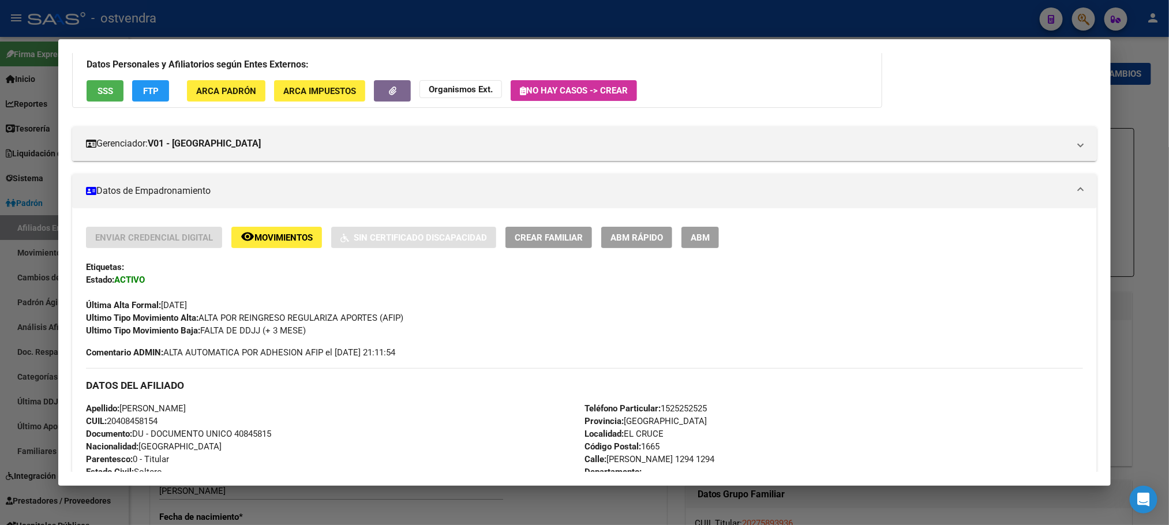
click at [99, 82] on button "SSS" at bounding box center [105, 90] width 37 height 21
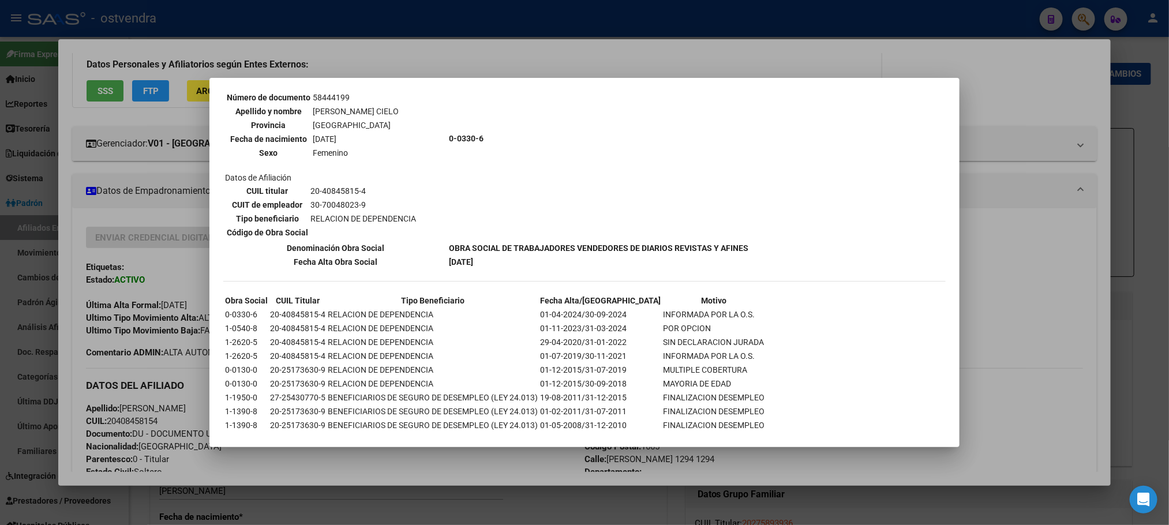
scroll to position [740, 0]
drag, startPoint x: 133, startPoint y: 61, endPoint x: 310, endPoint y: 273, distance: 276.5
click at [134, 61] on div at bounding box center [584, 262] width 1169 height 525
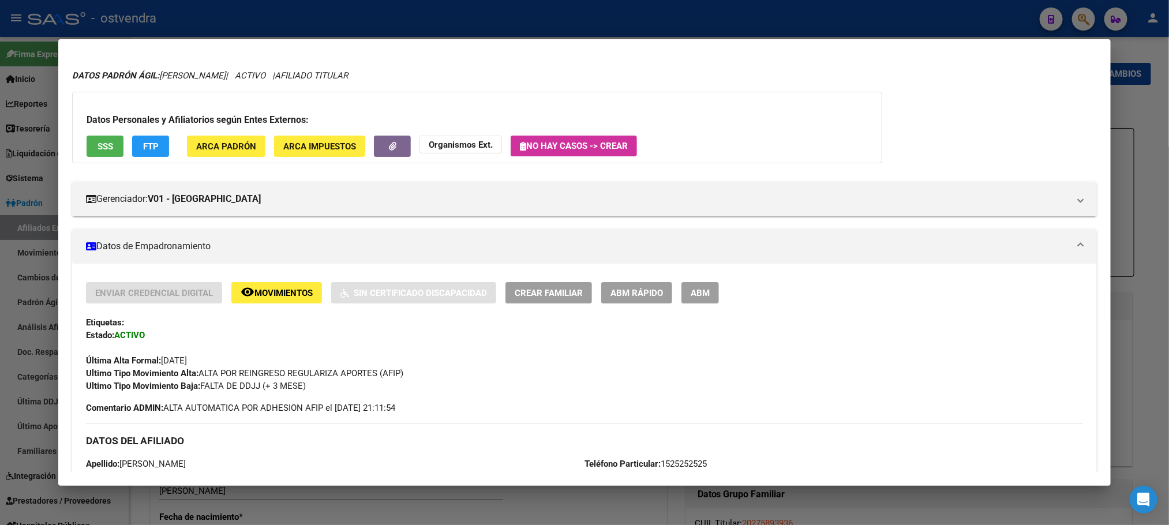
scroll to position [0, 0]
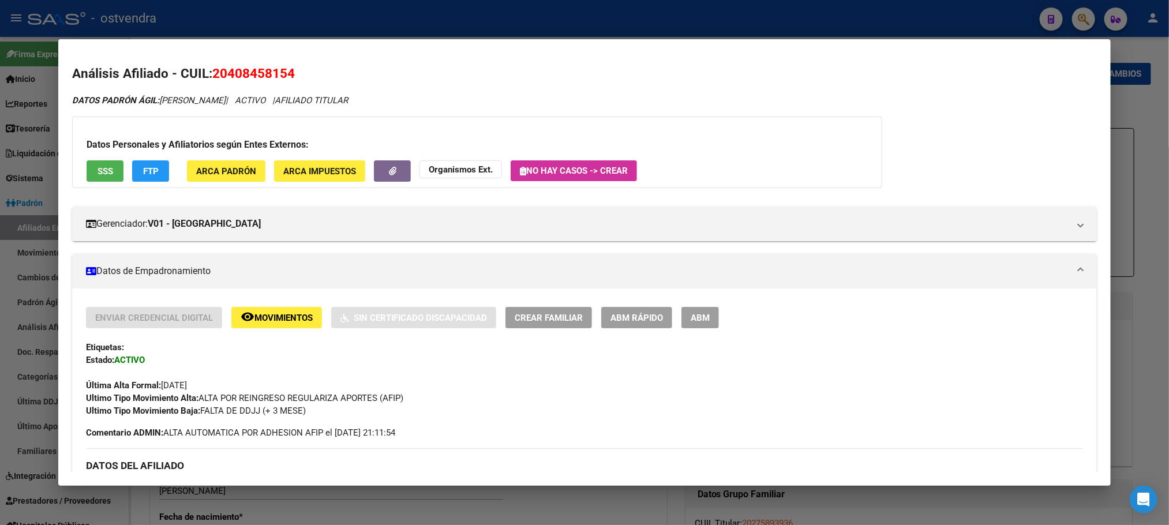
click at [424, 37] on div at bounding box center [584, 262] width 1169 height 525
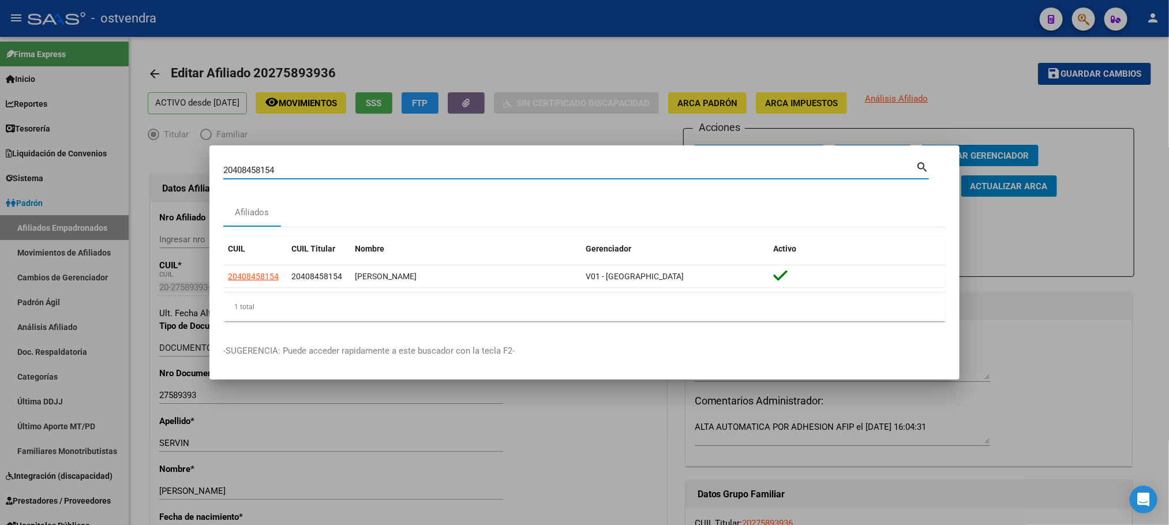
drag, startPoint x: 309, startPoint y: 170, endPoint x: 89, endPoint y: 167, distance: 219.8
click at [89, 167] on div "20408458154 Buscar (apellido, dni, cuil, nro traspaso, cuit, obra social) searc…" at bounding box center [584, 262] width 1169 height 525
paste input "12278845"
type input "20412278845"
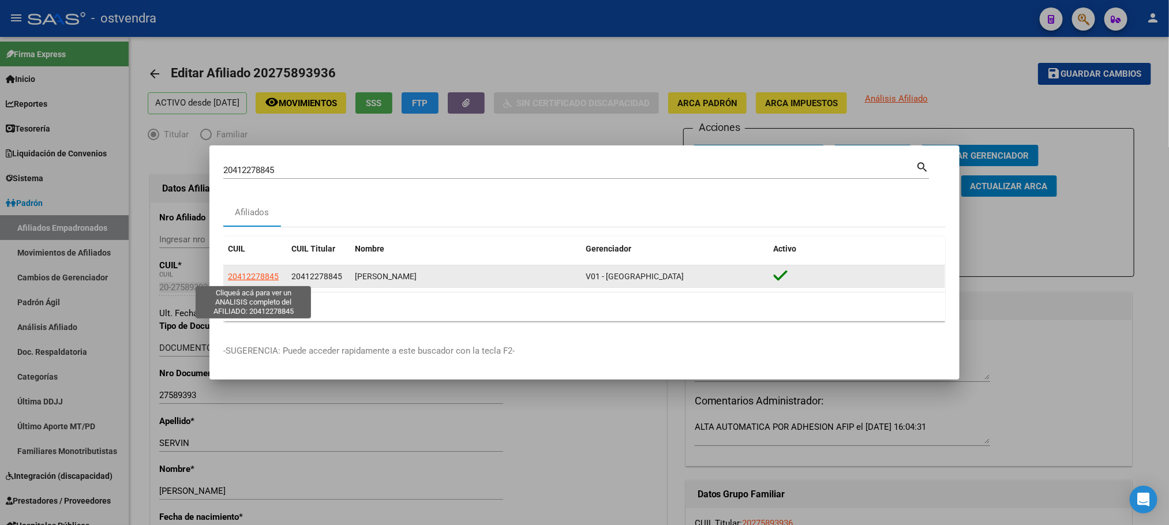
click at [254, 274] on span "20412278845" at bounding box center [253, 276] width 51 height 9
type textarea "20412278845"
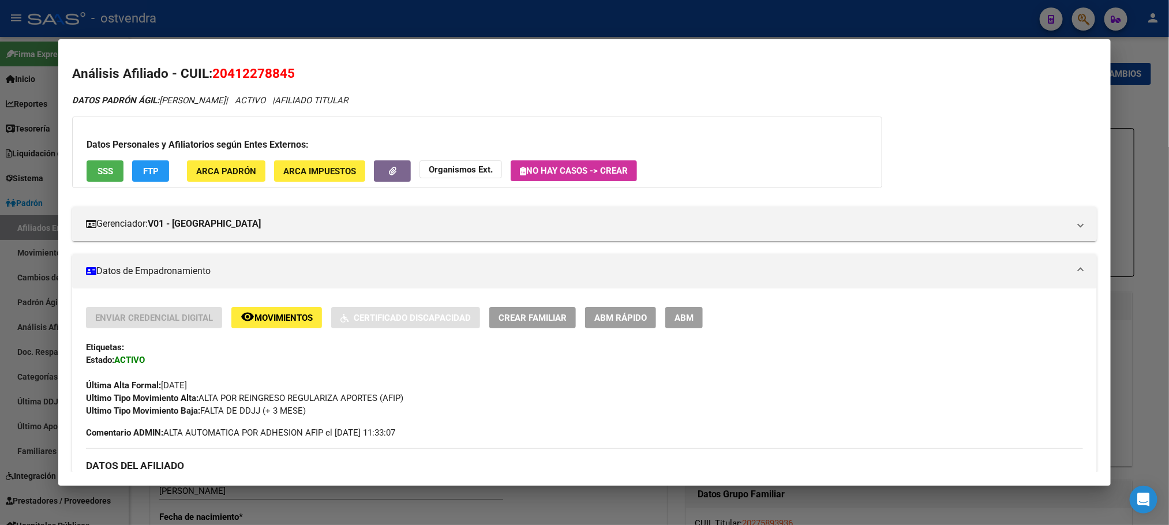
click at [98, 170] on span "SSS" at bounding box center [106, 171] width 16 height 10
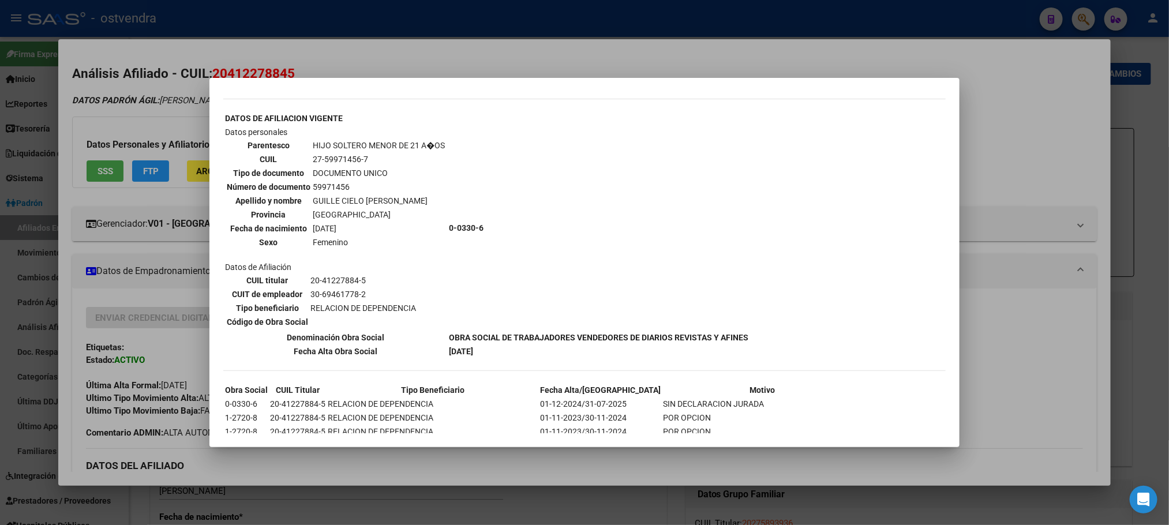
scroll to position [952, 0]
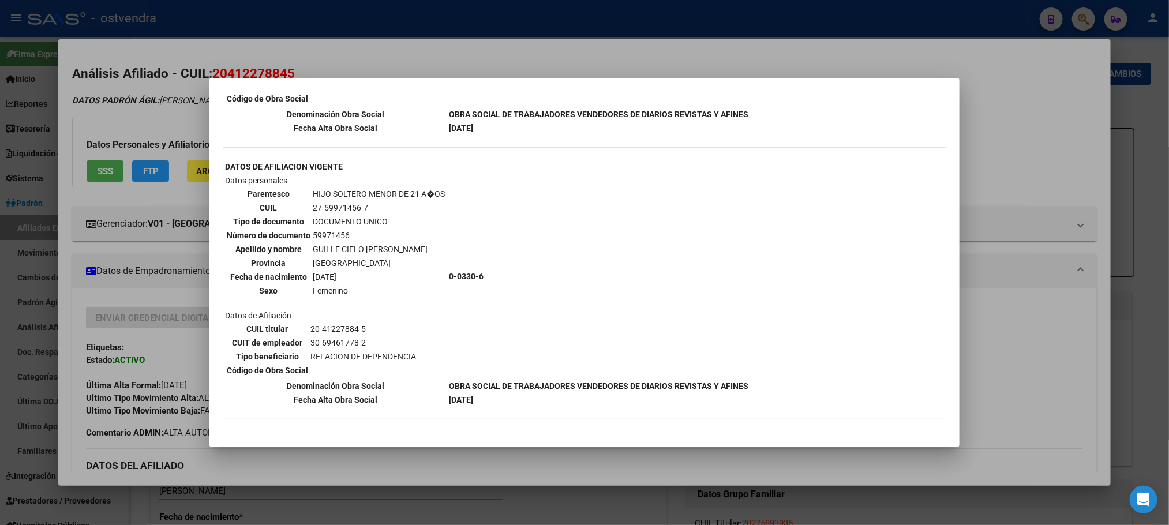
drag, startPoint x: 148, startPoint y: 113, endPoint x: 217, endPoint y: 302, distance: 201.0
click at [147, 113] on div at bounding box center [584, 262] width 1169 height 525
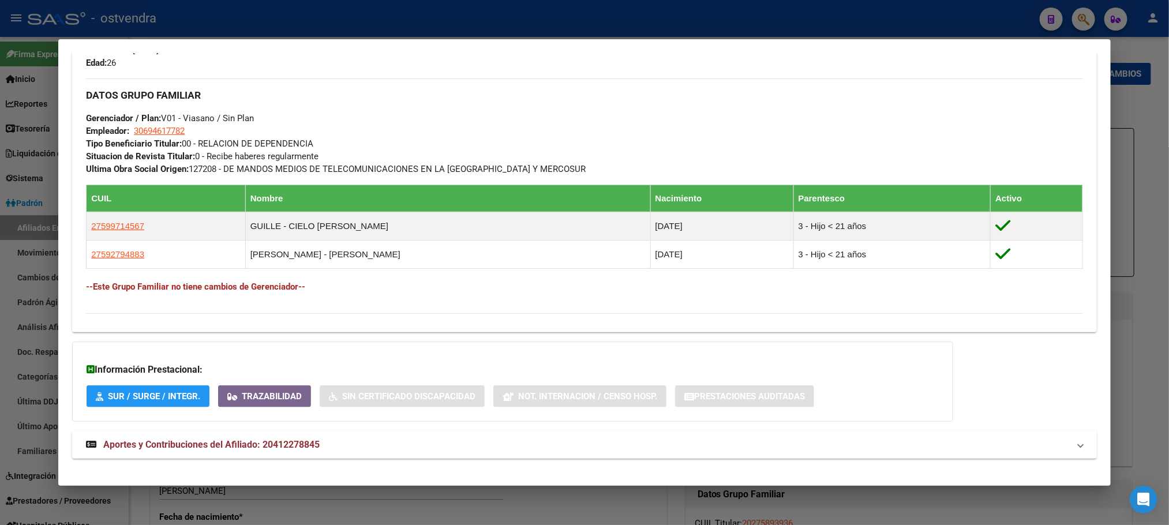
scroll to position [554, 0]
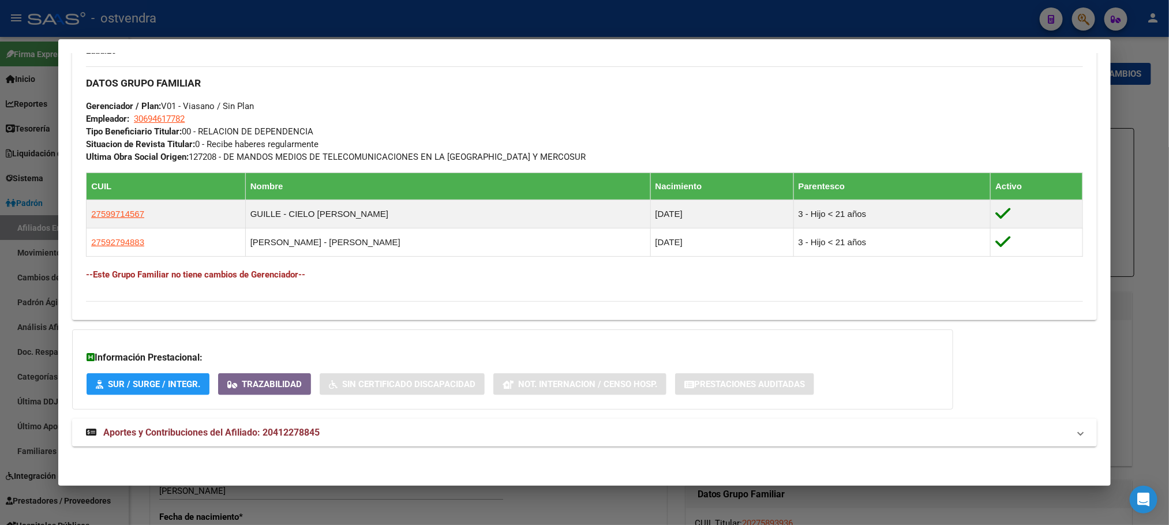
click at [272, 428] on span "Aportes y Contribuciones del Afiliado: 20412278845" at bounding box center [211, 432] width 216 height 11
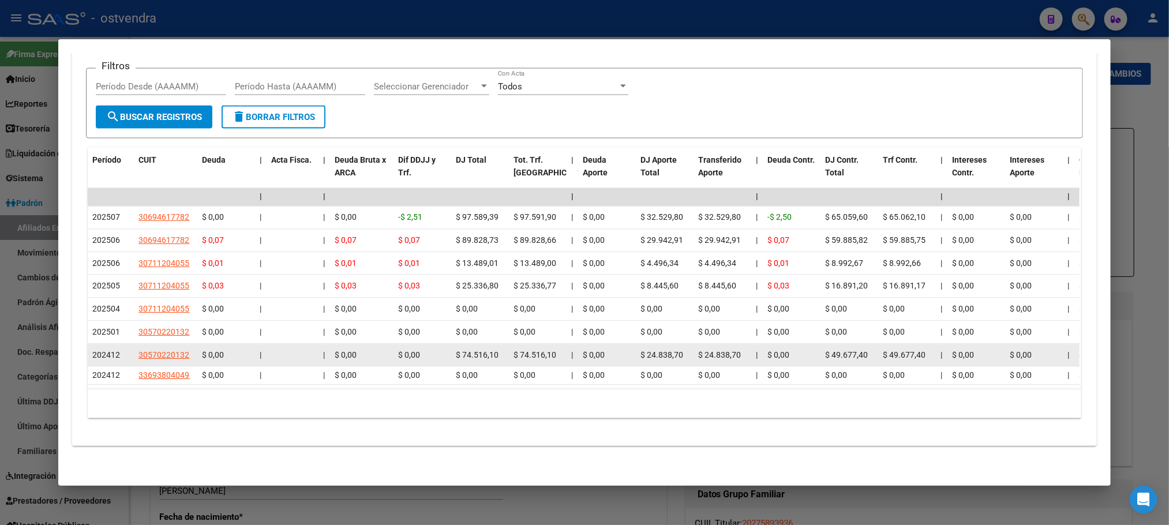
scroll to position [729, 0]
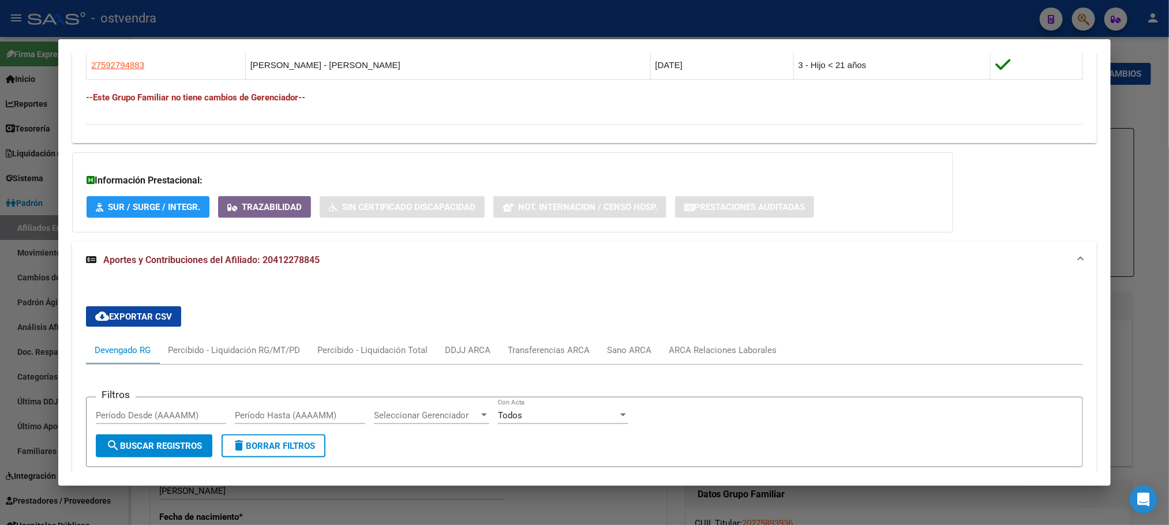
drag, startPoint x: 800, startPoint y: 336, endPoint x: 758, endPoint y: 343, distance: 42.2
click at [800, 334] on div "cloud_download Exportar CSV Devengado RG Percibido - Liquidación RG/MT/PD Perci…" at bounding box center [584, 527] width 996 height 460
click at [724, 355] on div "ARCA Relaciones Laborales" at bounding box center [723, 350] width 108 height 13
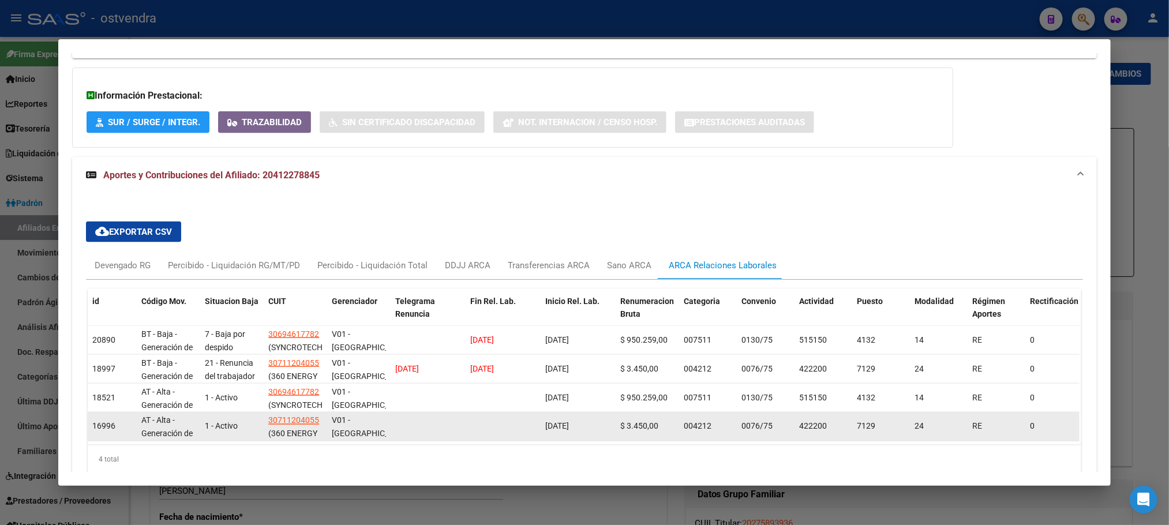
scroll to position [886, 0]
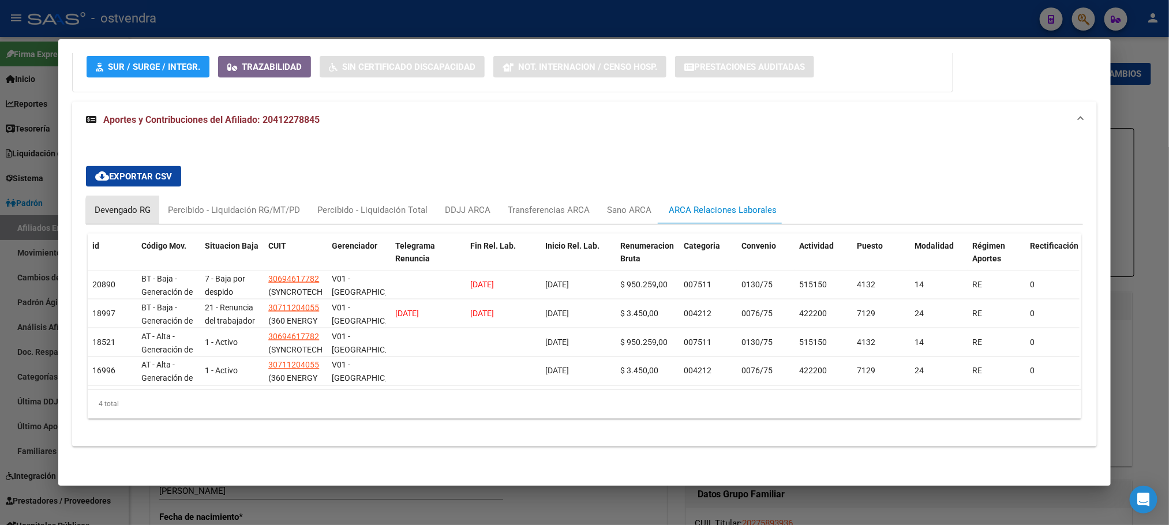
click at [127, 204] on div "Devengado RG" at bounding box center [123, 210] width 56 height 13
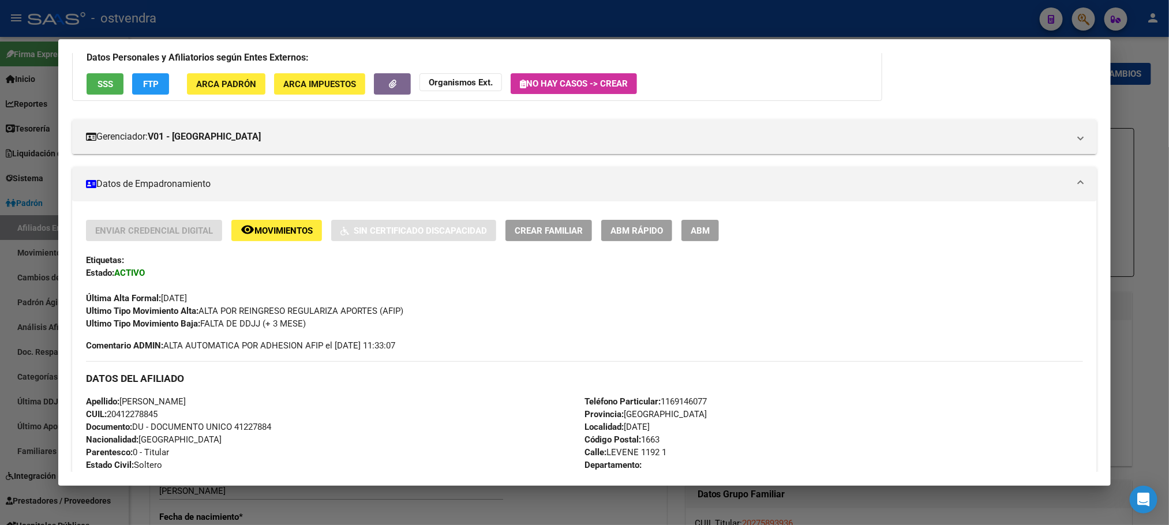
scroll to position [0, 0]
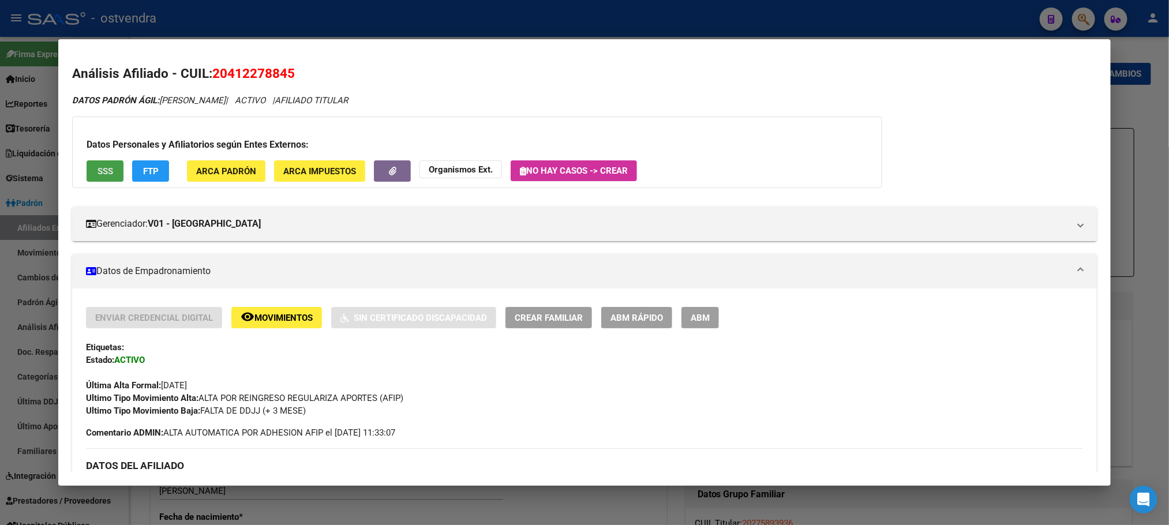
click at [93, 179] on button "SSS" at bounding box center [105, 170] width 37 height 21
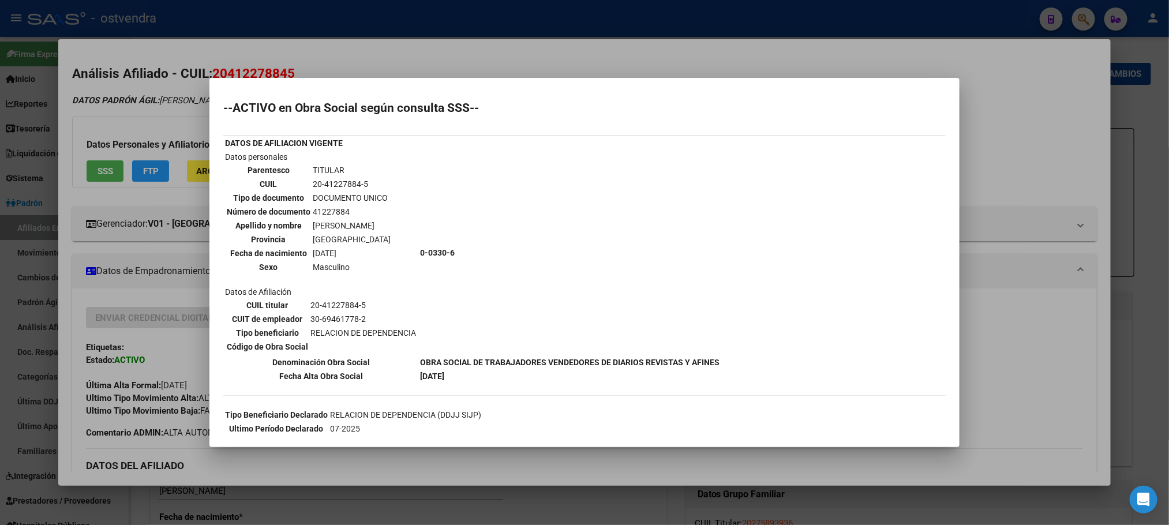
click at [114, 78] on div at bounding box center [584, 262] width 1169 height 525
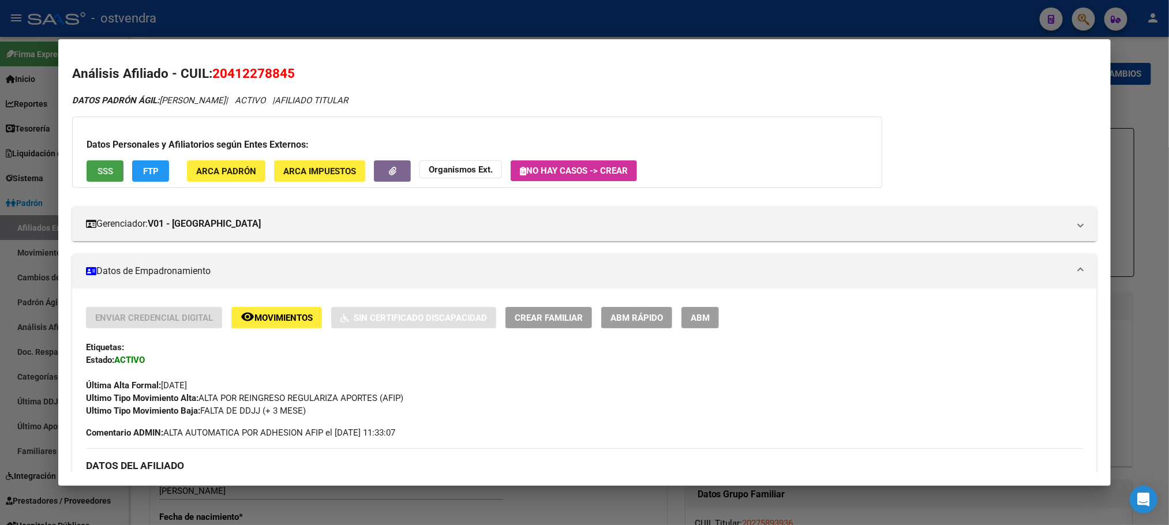
click at [98, 172] on span "SSS" at bounding box center [106, 171] width 16 height 10
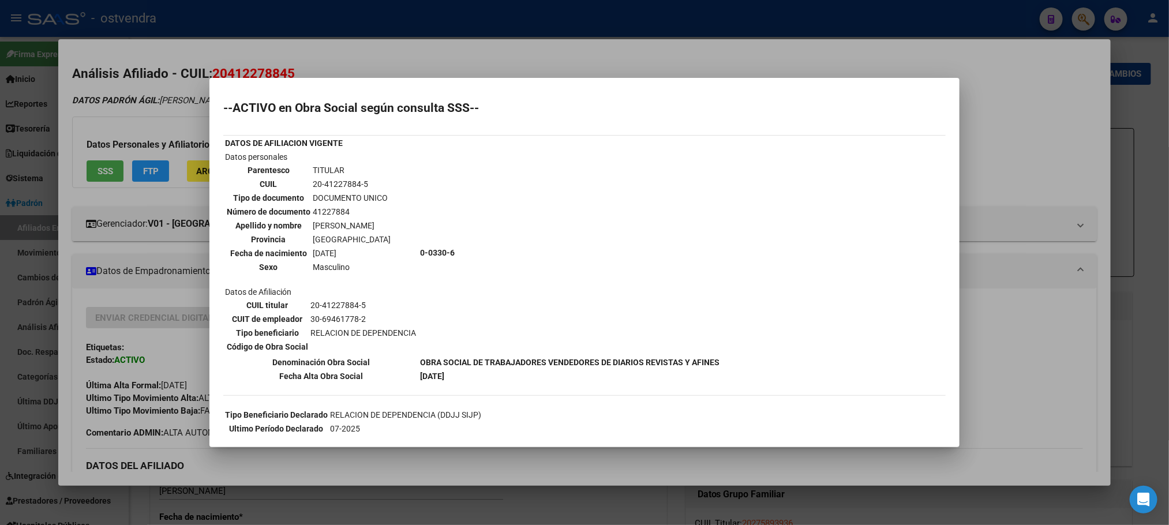
click at [123, 102] on div at bounding box center [584, 262] width 1169 height 525
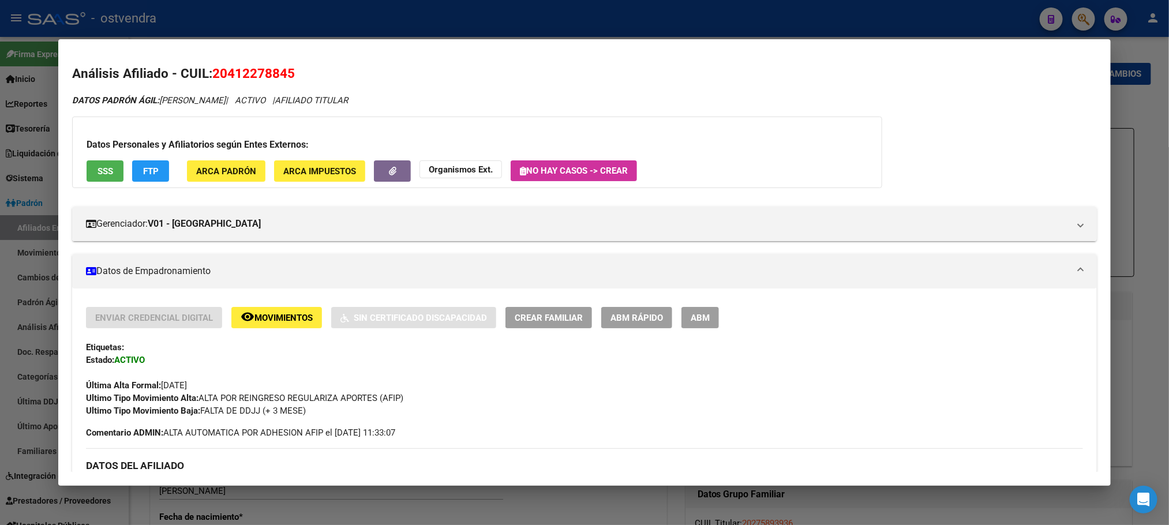
click at [360, 19] on div at bounding box center [584, 262] width 1169 height 525
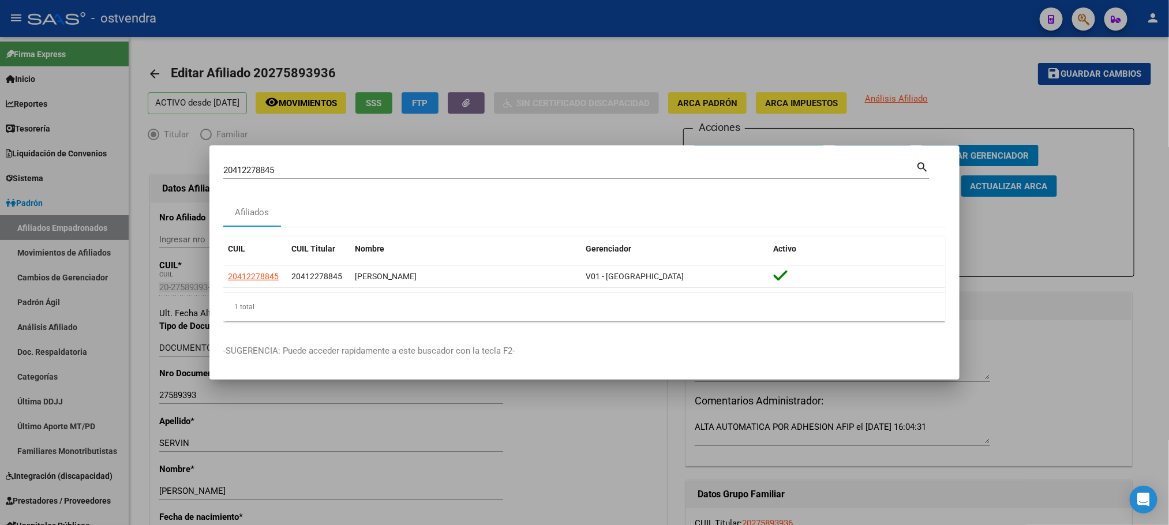
drag, startPoint x: 295, startPoint y: 159, endPoint x: 272, endPoint y: 164, distance: 23.7
click at [96, 177] on div "20412278845 Buscar (apellido, dni, cuil, nro traspaso, cuit, obra social) searc…" at bounding box center [584, 262] width 1169 height 525
click at [293, 163] on div "20412278845 Buscar (apellido, dni, cuil, nro traspaso, cuit, obra social)" at bounding box center [569, 170] width 692 height 17
click at [299, 167] on input "20412278845" at bounding box center [569, 170] width 692 height 10
drag, startPoint x: 298, startPoint y: 170, endPoint x: 81, endPoint y: 161, distance: 217.1
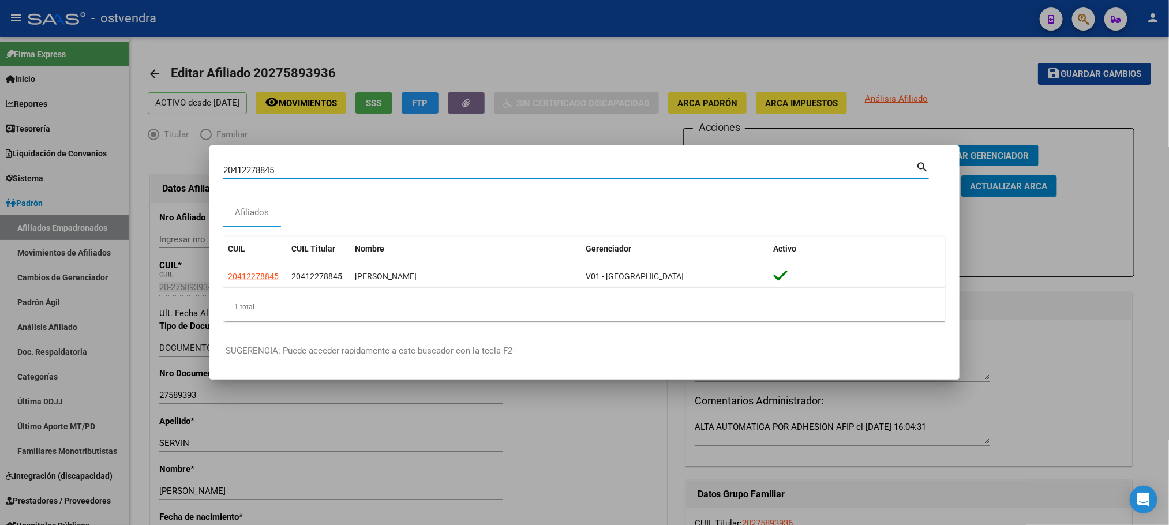
click at [81, 161] on div "20412278845 Buscar (apellido, dni, cuil, nro traspaso, cuit, obra social) searc…" at bounding box center [584, 262] width 1169 height 525
paste input "471858"
type input "20412471858"
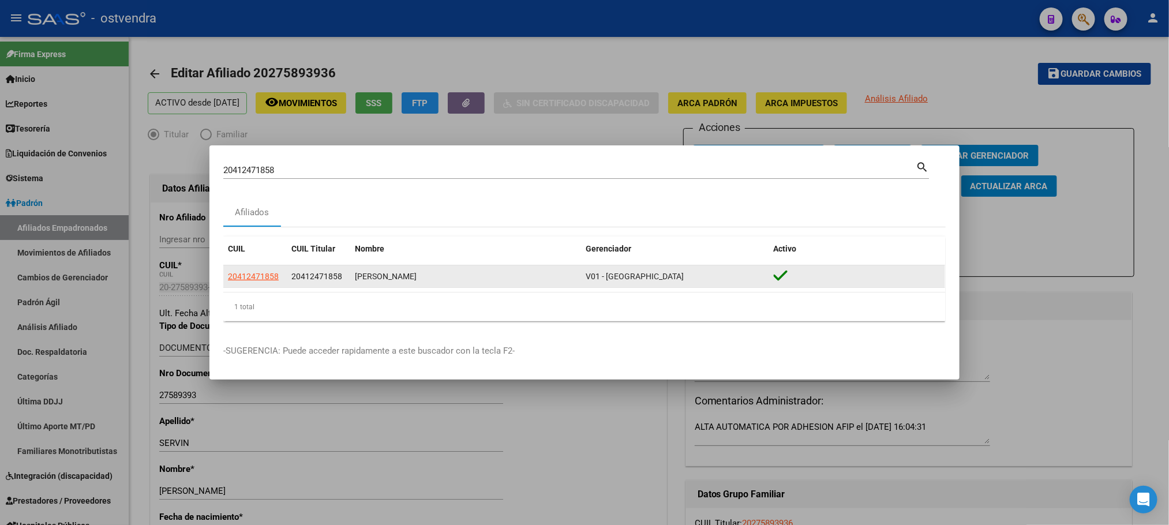
click at [264, 265] on datatable-body-cell "20412471858" at bounding box center [254, 276] width 63 height 23
click at [269, 272] on span "20412471858" at bounding box center [253, 276] width 51 height 9
type textarea "20412471858"
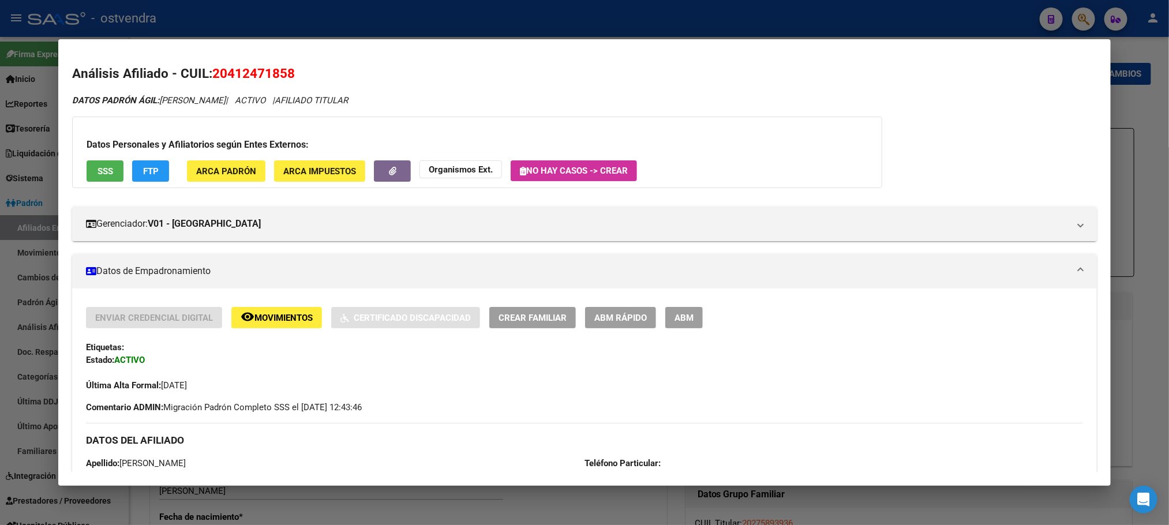
click at [103, 167] on span "SSS" at bounding box center [106, 171] width 16 height 10
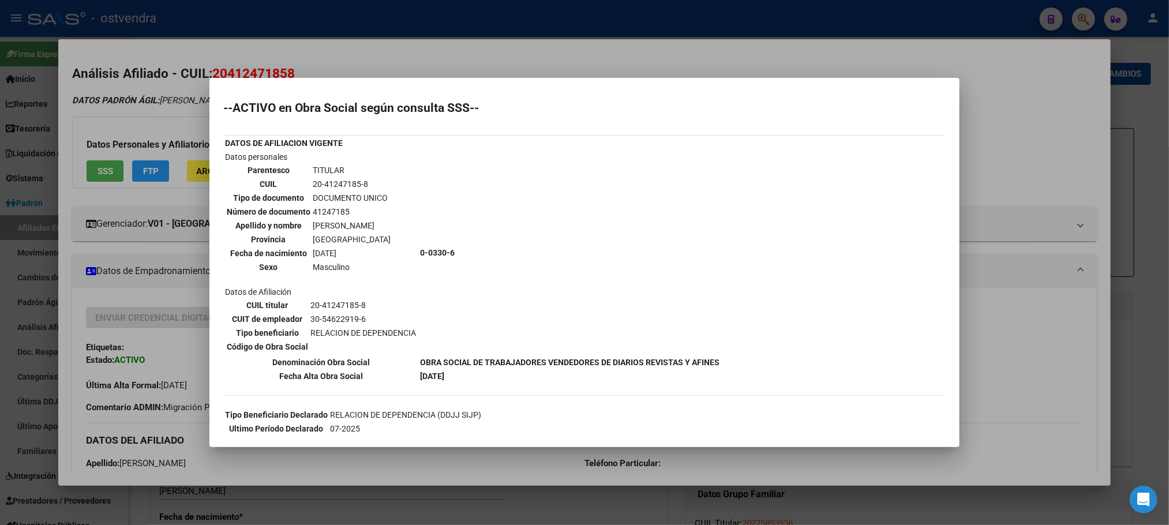
click at [183, 126] on div at bounding box center [584, 262] width 1169 height 525
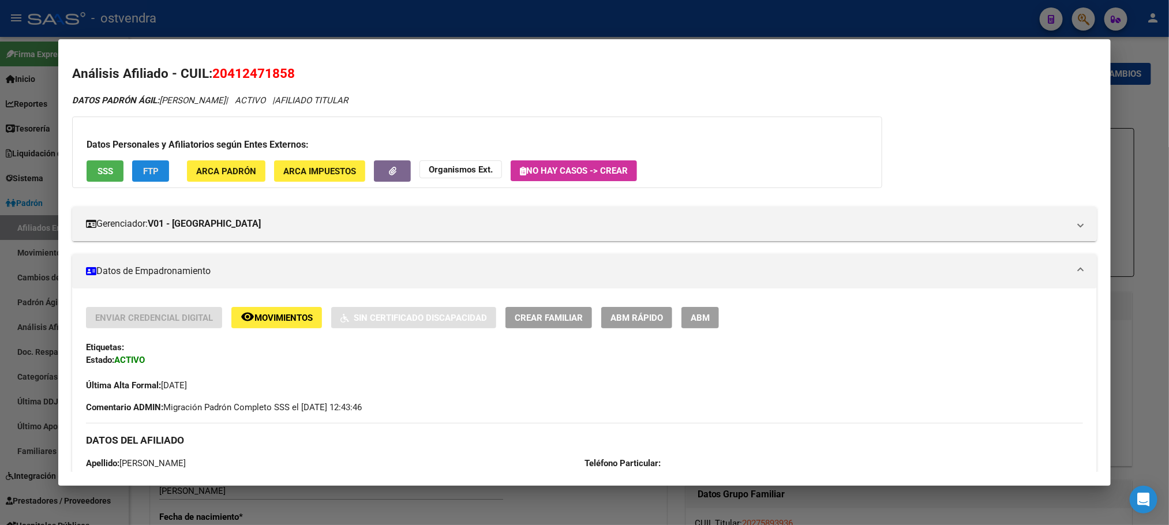
click at [163, 168] on button "FTP" at bounding box center [150, 170] width 37 height 21
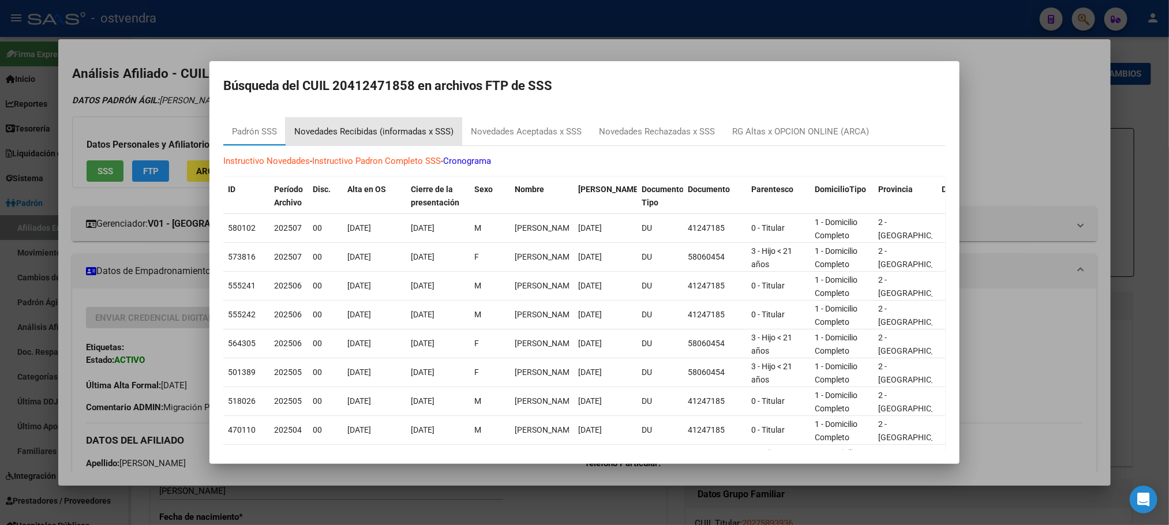
click at [388, 123] on div "Novedades Recibidas (informadas x SSS)" at bounding box center [374, 132] width 177 height 28
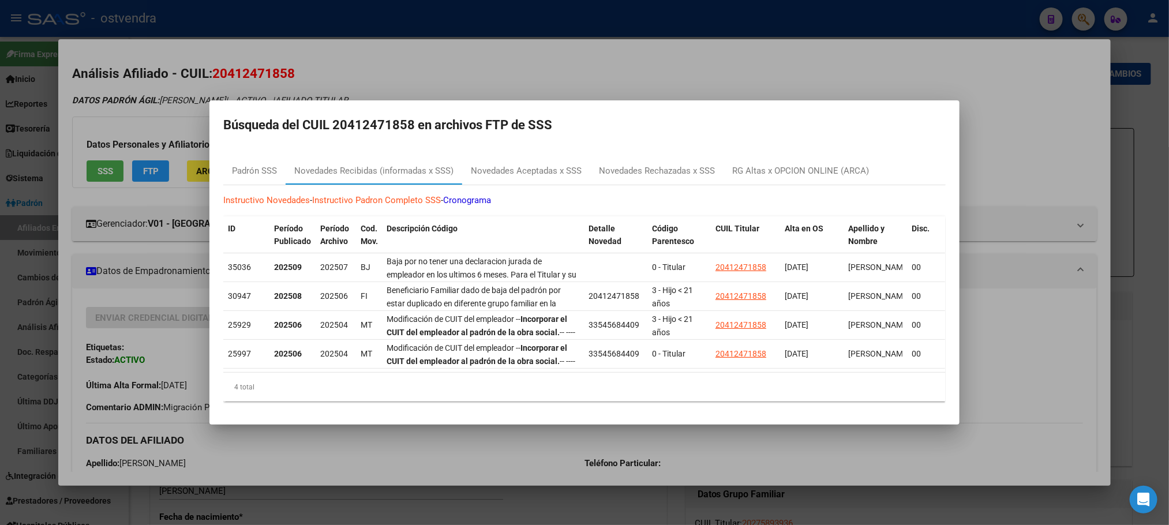
click at [410, 82] on div at bounding box center [584, 262] width 1169 height 525
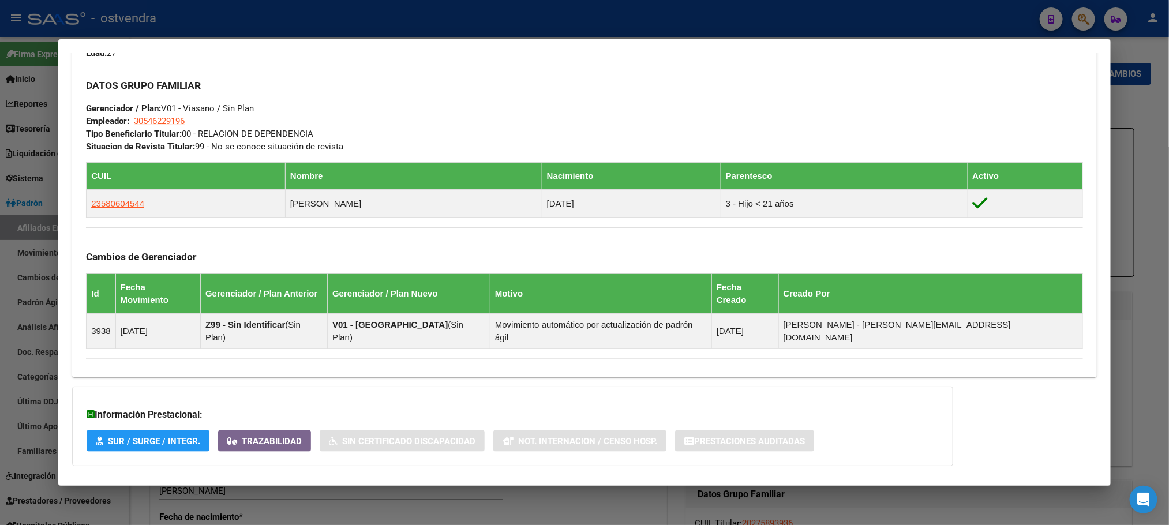
scroll to position [559, 0]
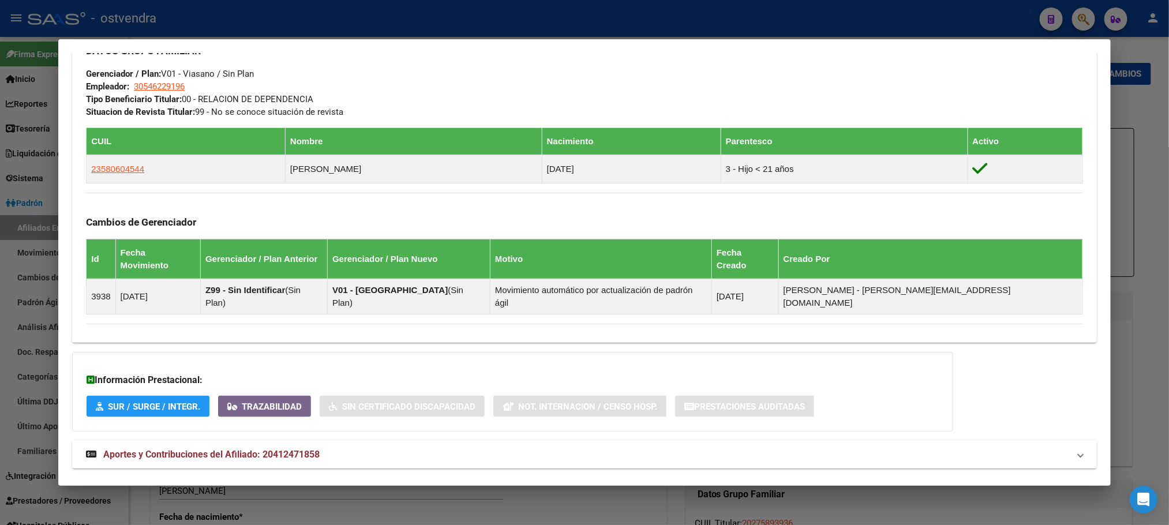
click at [419, 448] on mat-panel-title "Aportes y Contribuciones del Afiliado: 20412471858" at bounding box center [577, 455] width 983 height 14
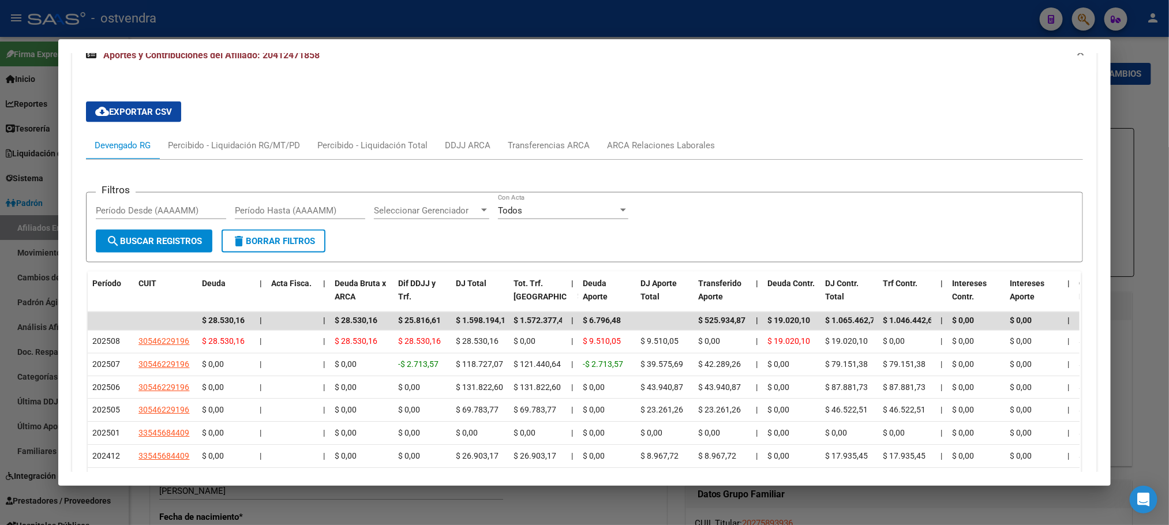
scroll to position [1059, 0]
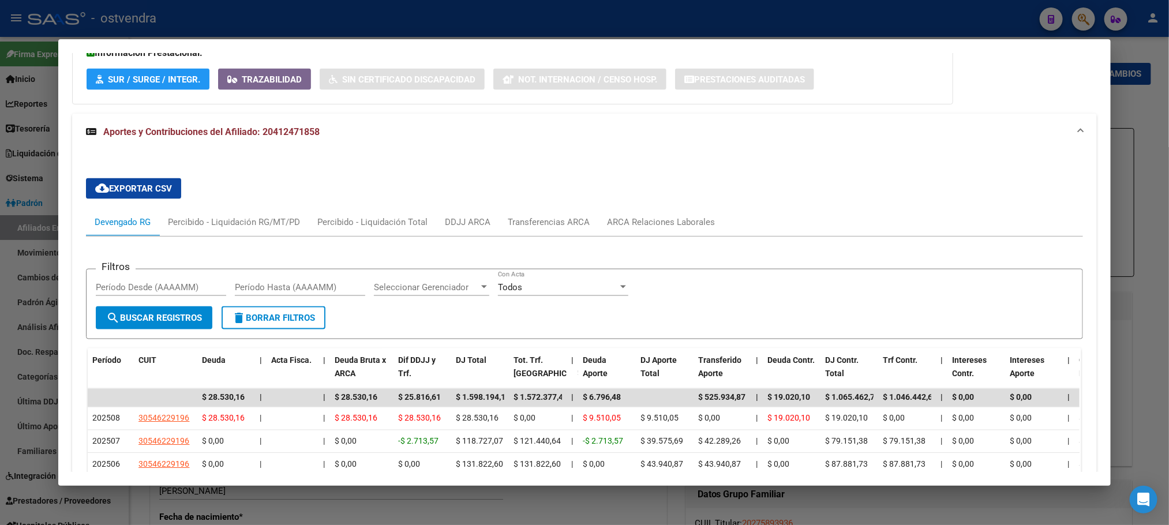
click at [624, 182] on div "cloud_download Exportar CSV Devengado RG Percibido - Liquidación RG/MT/PD Perci…" at bounding box center [584, 424] width 996 height 510
click at [627, 216] on div "ARCA Relaciones Laborales" at bounding box center [661, 222] width 108 height 13
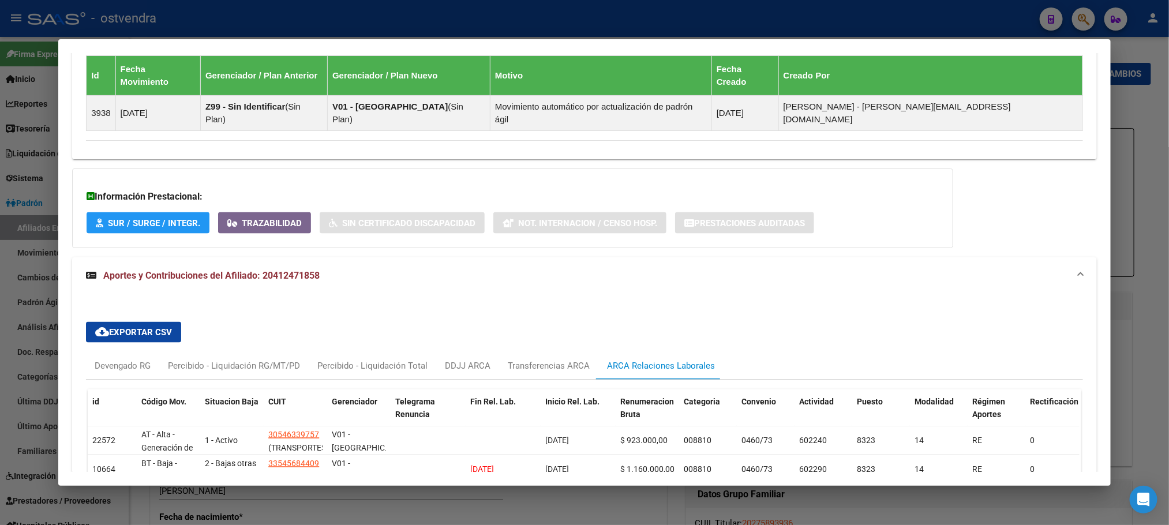
scroll to position [862, 0]
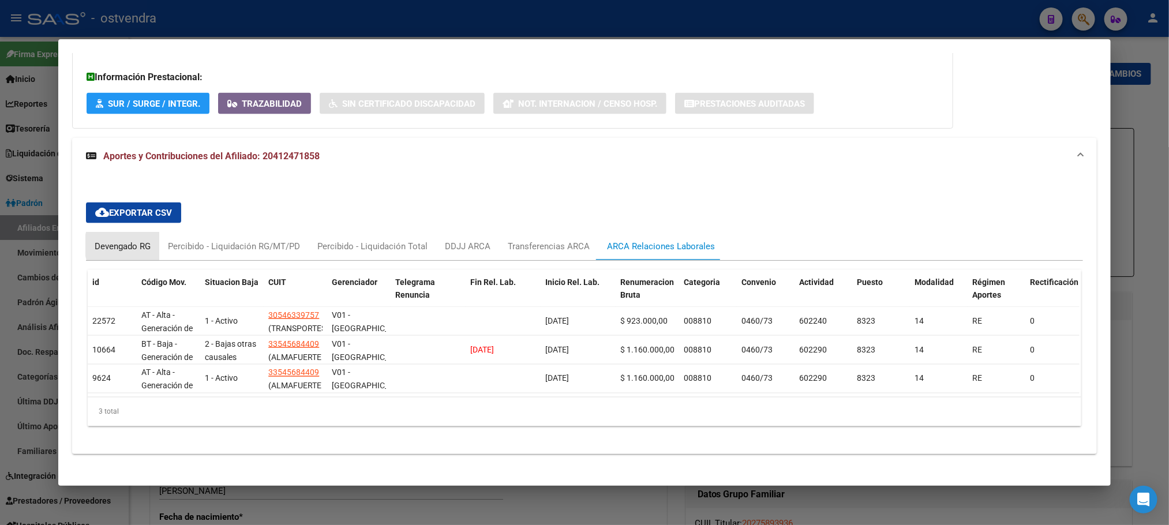
click at [130, 240] on div "Devengado RG" at bounding box center [123, 246] width 56 height 13
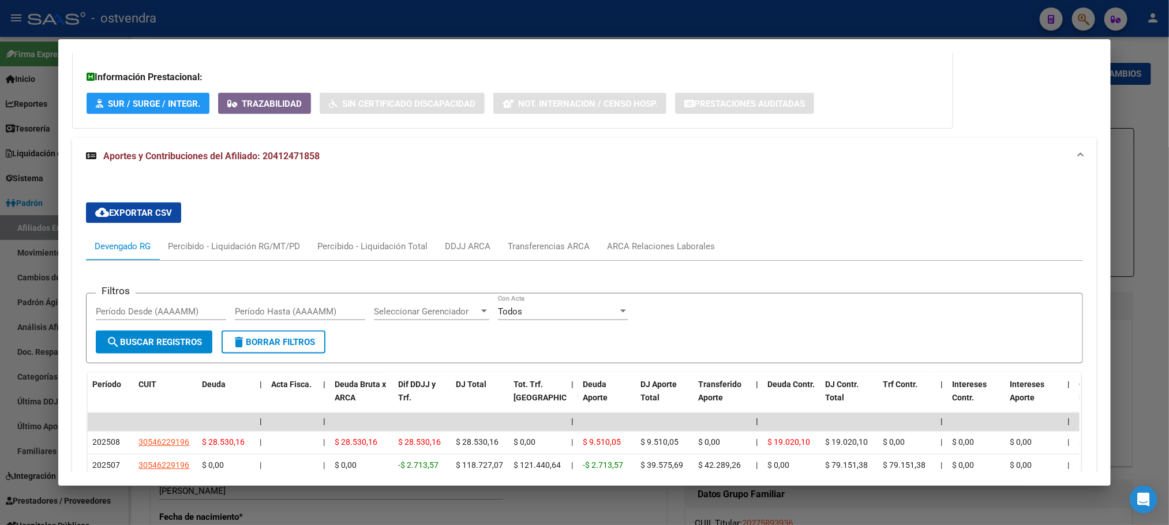
scroll to position [1035, 0]
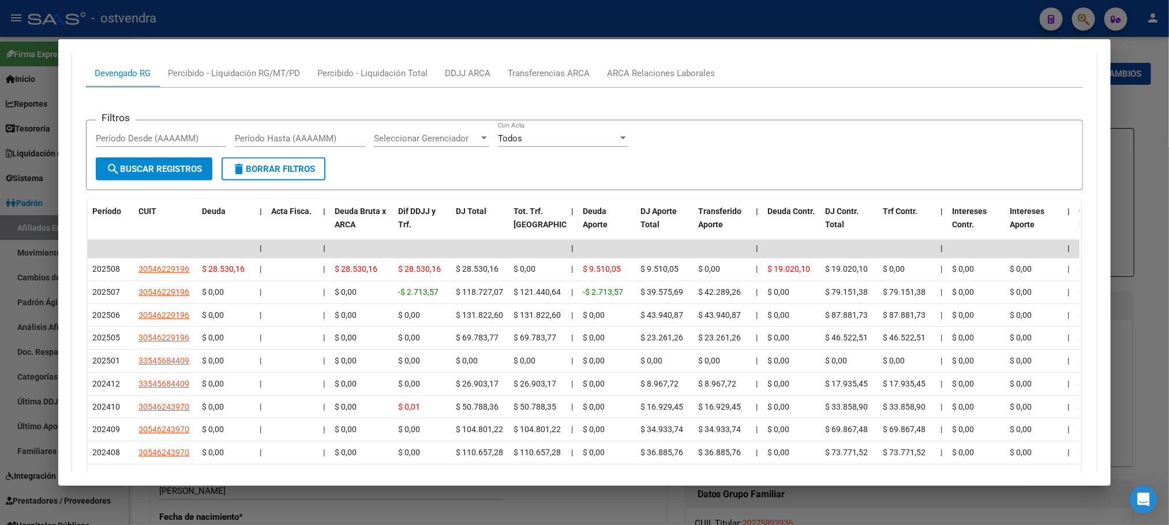
click at [312, 12] on div at bounding box center [584, 262] width 1169 height 525
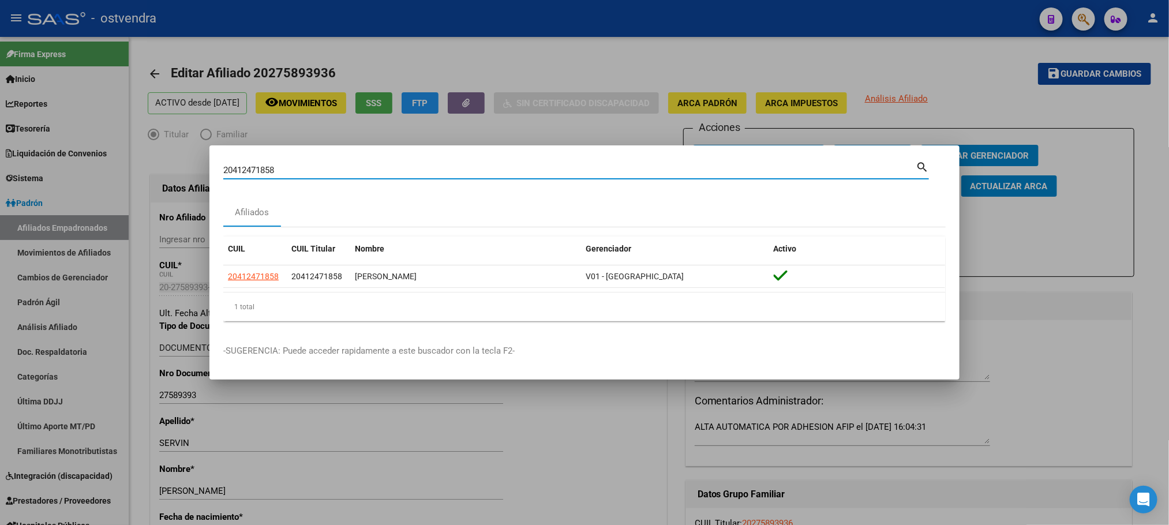
drag, startPoint x: 284, startPoint y: 168, endPoint x: 98, endPoint y: 156, distance: 186.7
click at [98, 156] on div "20412471858 Buscar (apellido, dni, cuil, nro traspaso, cuit, obra social) searc…" at bounding box center [584, 262] width 1169 height 525
paste input "3537070"
type input "20413537070"
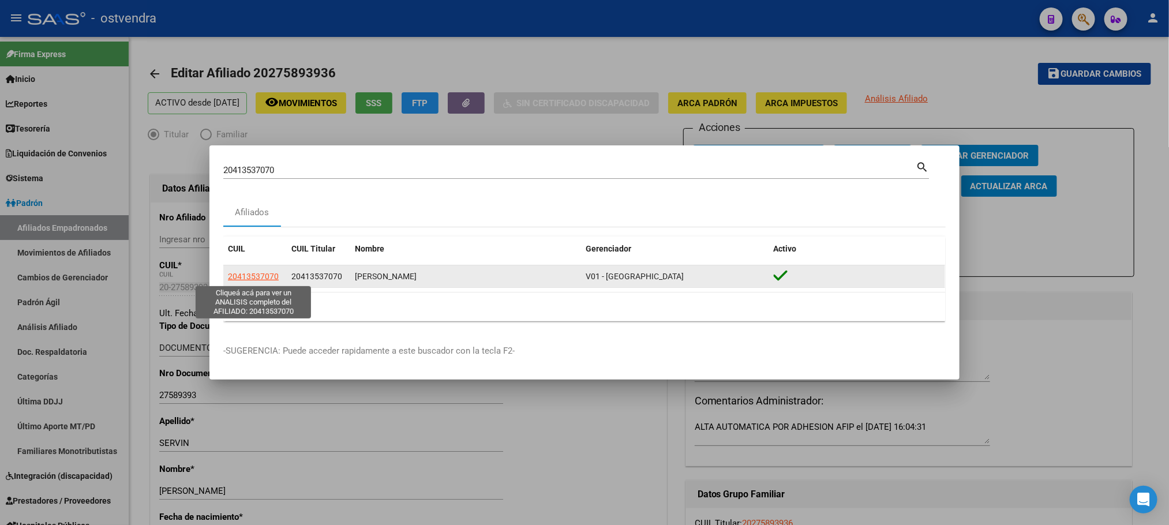
click at [248, 280] on span "20413537070" at bounding box center [253, 276] width 51 height 9
type textarea "20413537070"
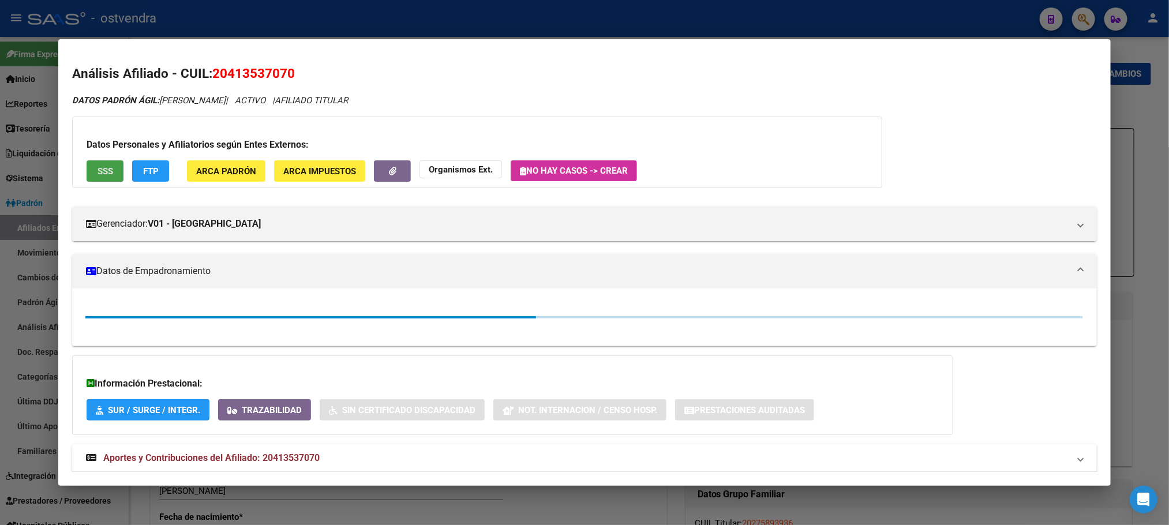
click at [98, 166] on span "SSS" at bounding box center [106, 171] width 16 height 10
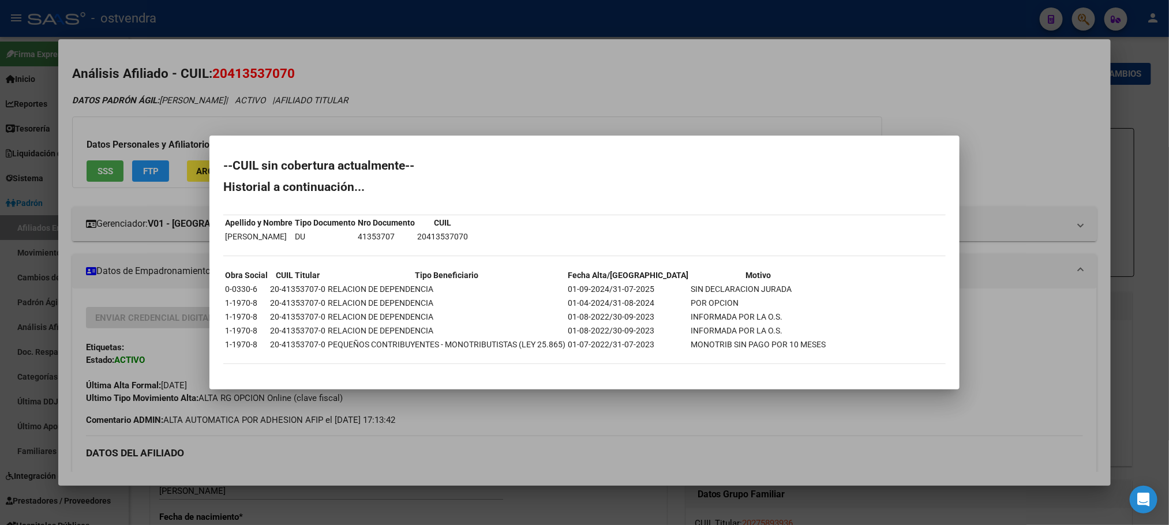
click at [400, 121] on div at bounding box center [584, 262] width 1169 height 525
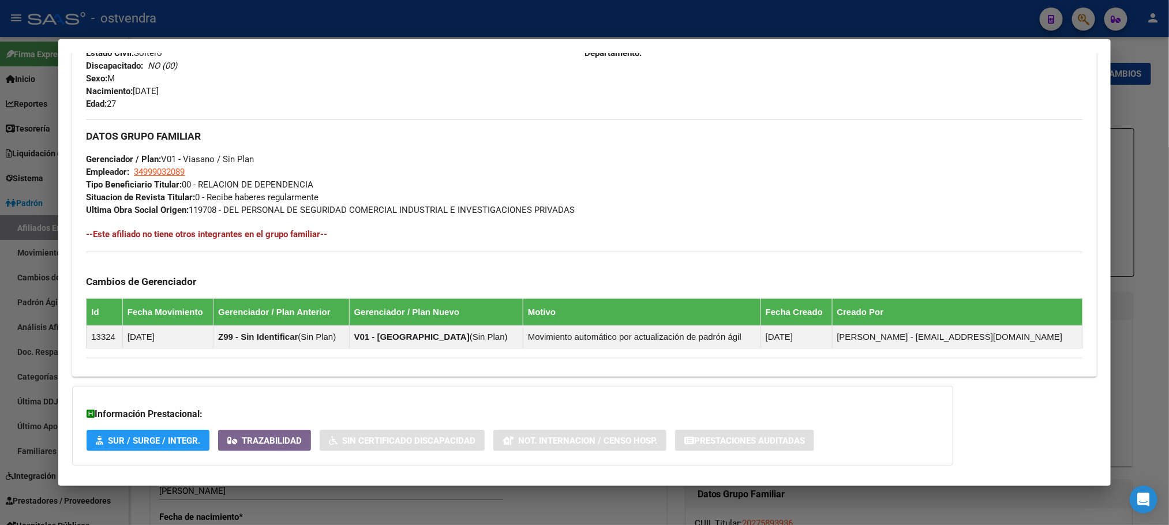
scroll to position [544, 0]
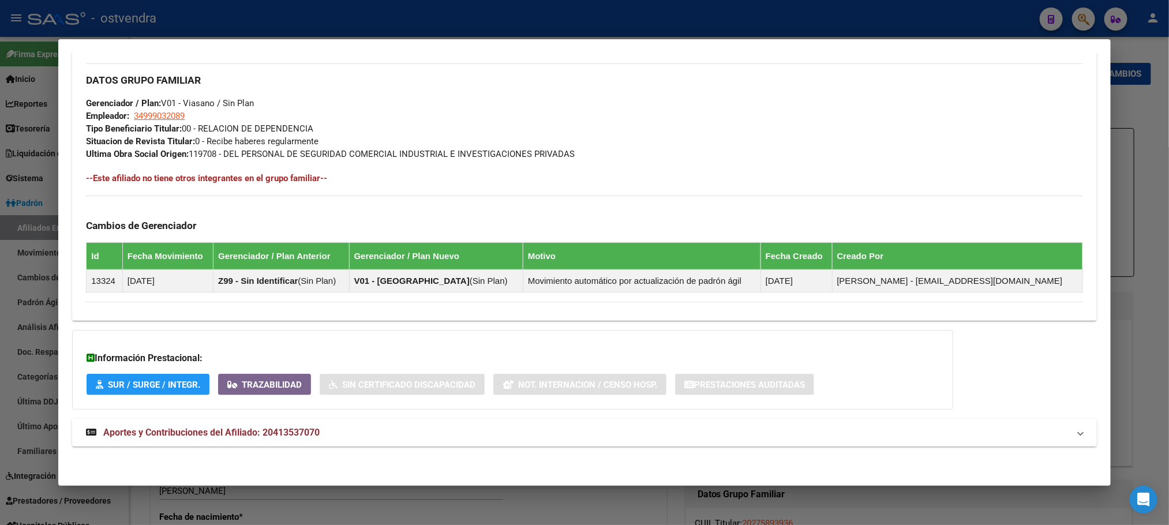
click at [369, 433] on mat-panel-title "Aportes y Contribuciones del Afiliado: 20413537070" at bounding box center [577, 433] width 983 height 14
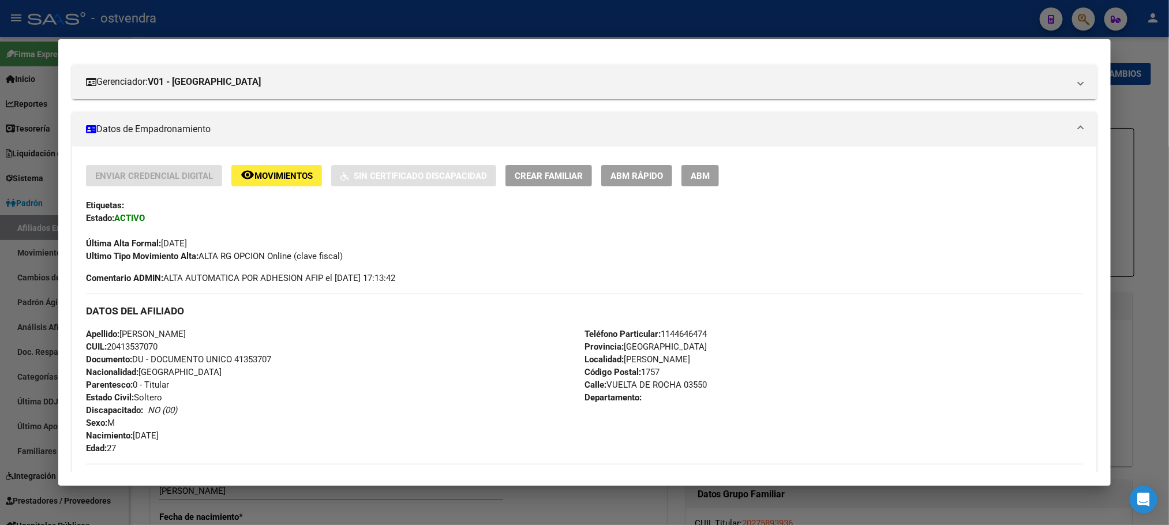
scroll to position [0, 0]
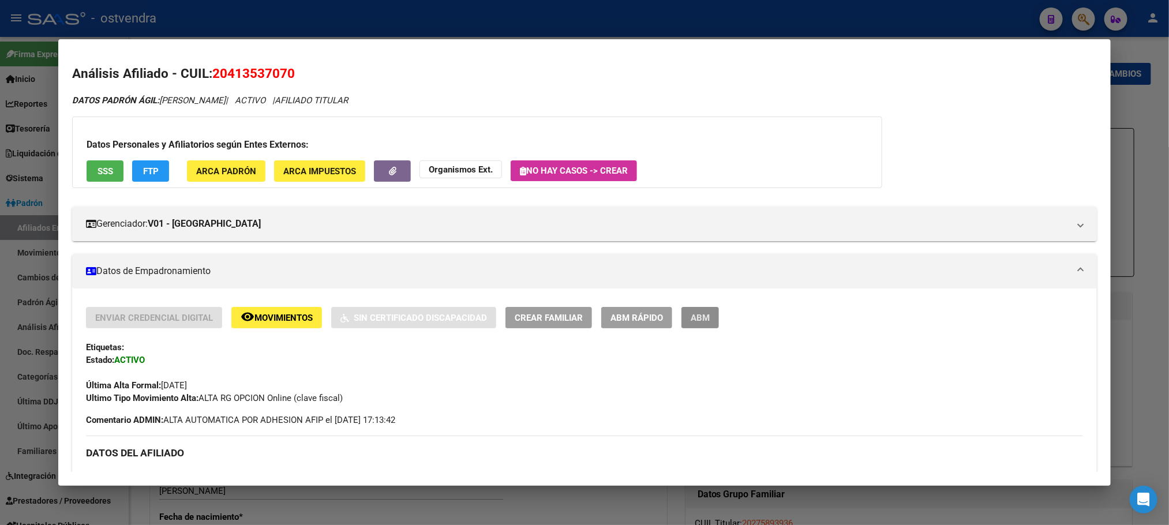
click at [701, 308] on button "ABM" at bounding box center [700, 317] width 38 height 21
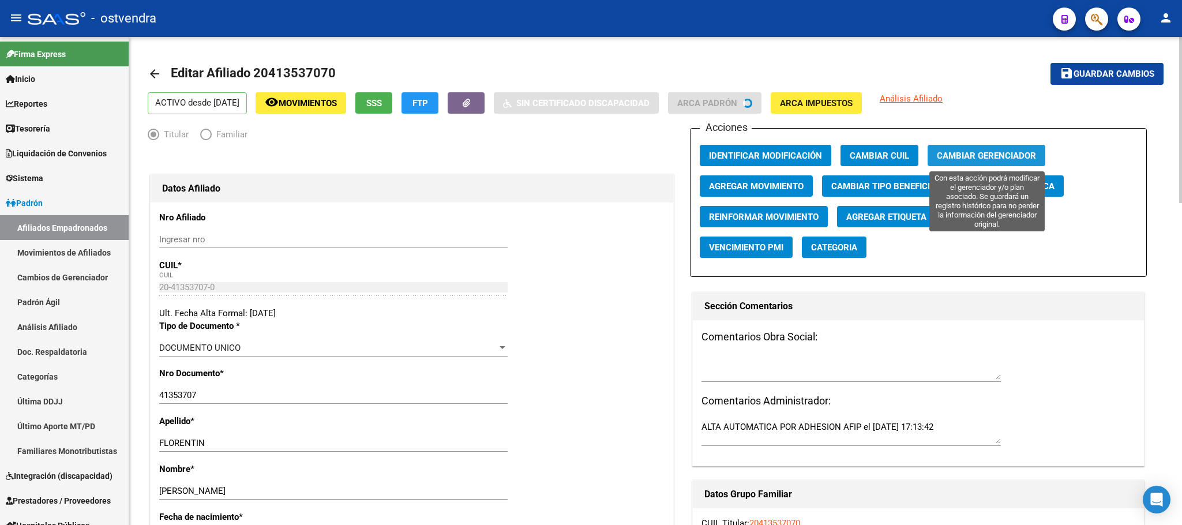
click at [984, 149] on button "Cambiar Gerenciador" at bounding box center [987, 155] width 118 height 21
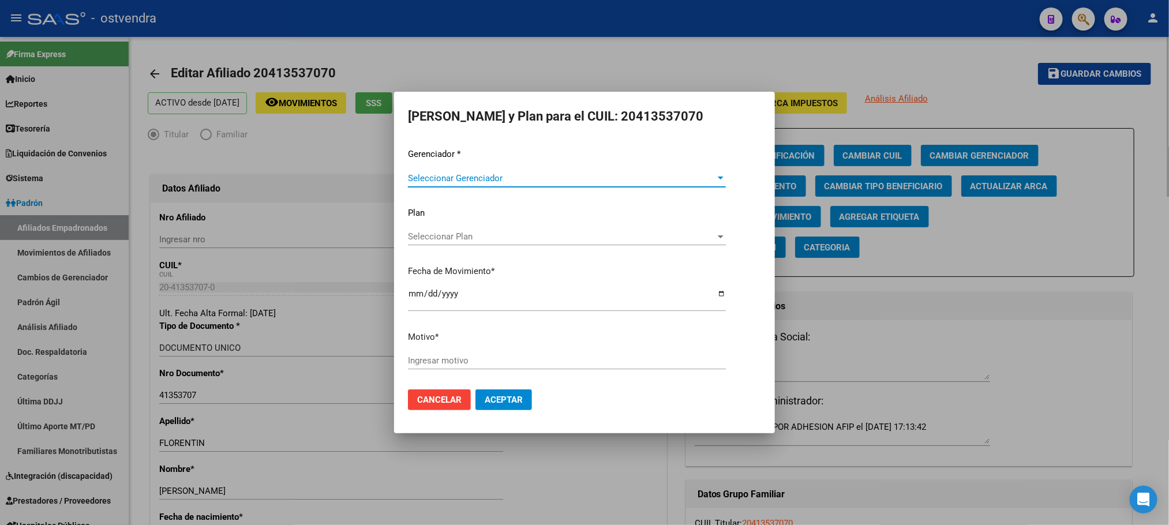
click at [999, 49] on div at bounding box center [584, 262] width 1169 height 525
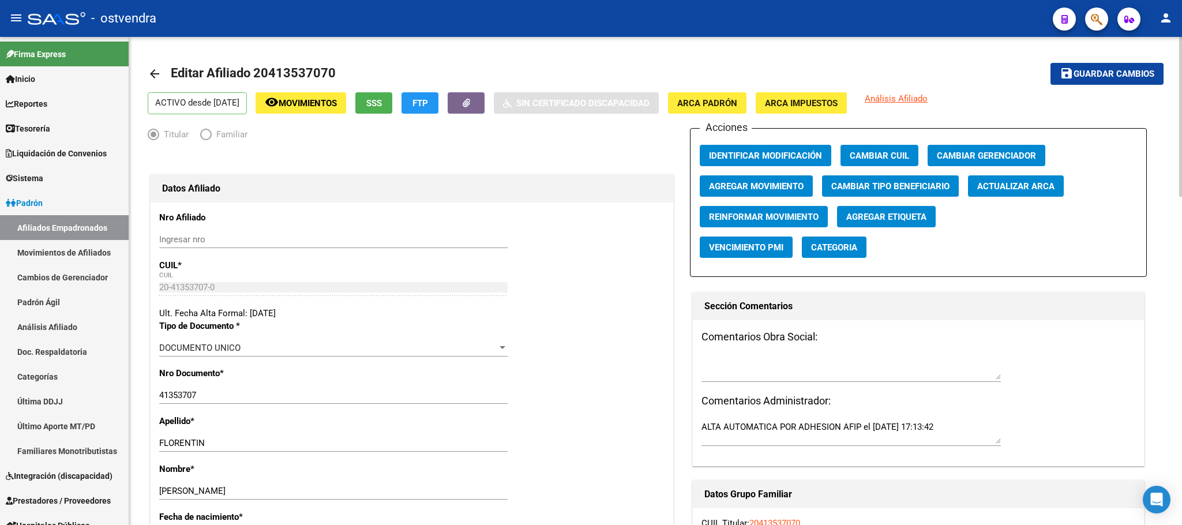
click at [1009, 62] on mat-toolbar-row "save Guardar cambios" at bounding box center [1058, 73] width 211 height 37
click at [773, 182] on span "Agregar Movimiento" at bounding box center [756, 186] width 95 height 10
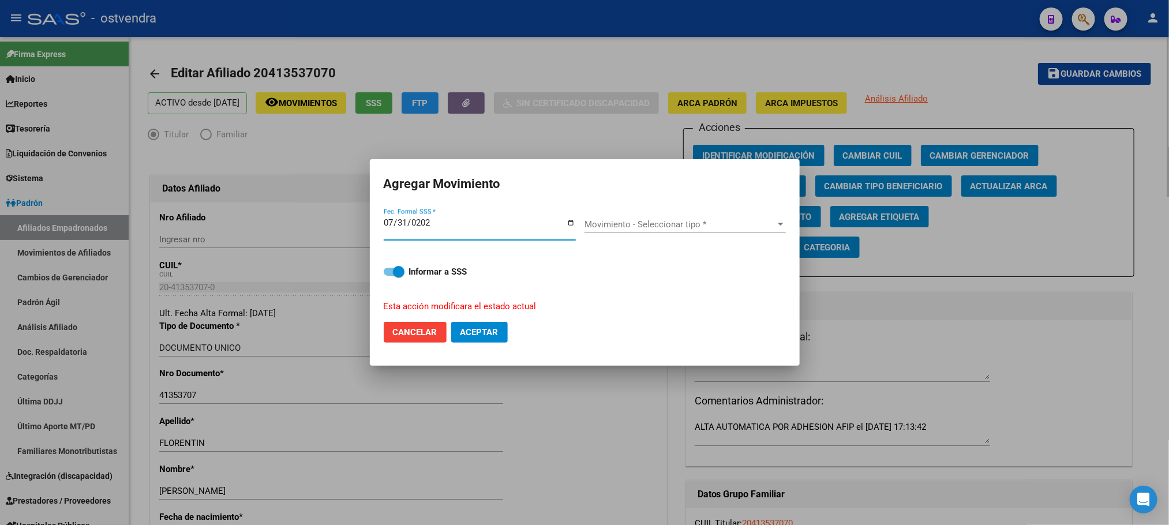
type input "[DATE]"
click at [636, 226] on span "Movimiento - Seleccionar tipo *" at bounding box center [679, 224] width 191 height 10
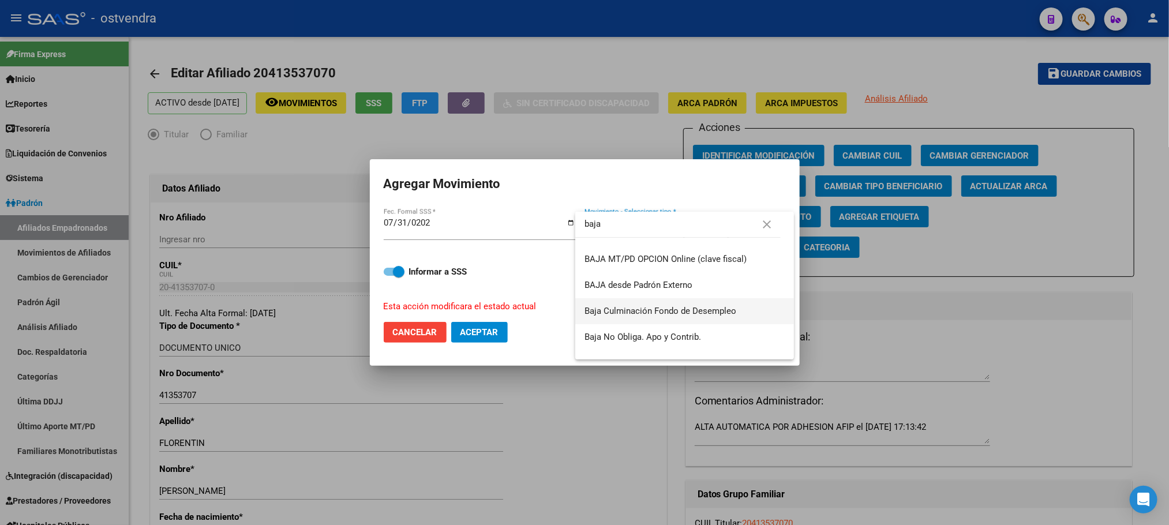
scroll to position [215, 0]
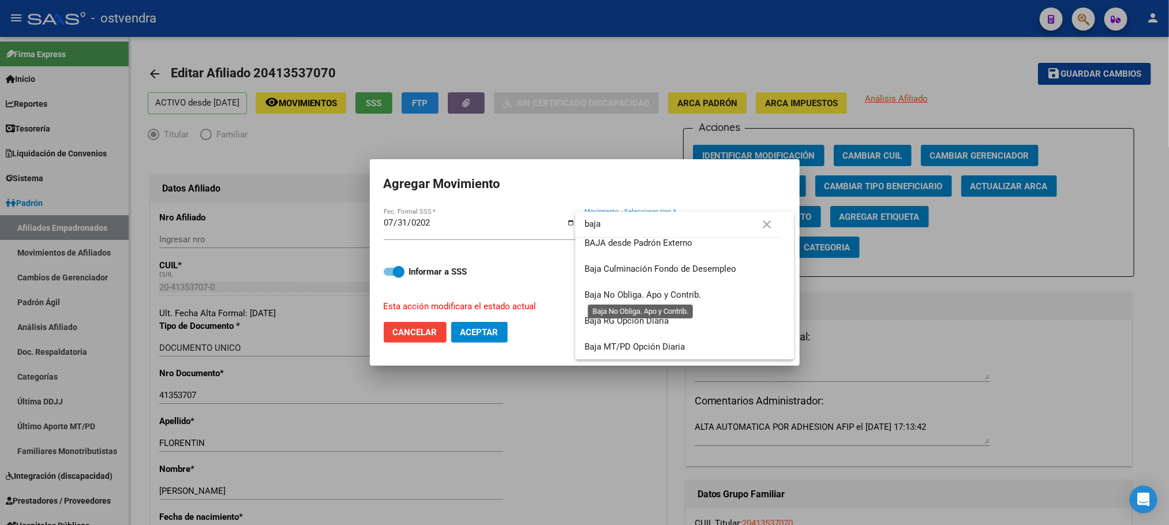
type input "baja"
click at [665, 291] on span "Baja No Obliga. Apo y Contrib." at bounding box center [642, 295] width 117 height 10
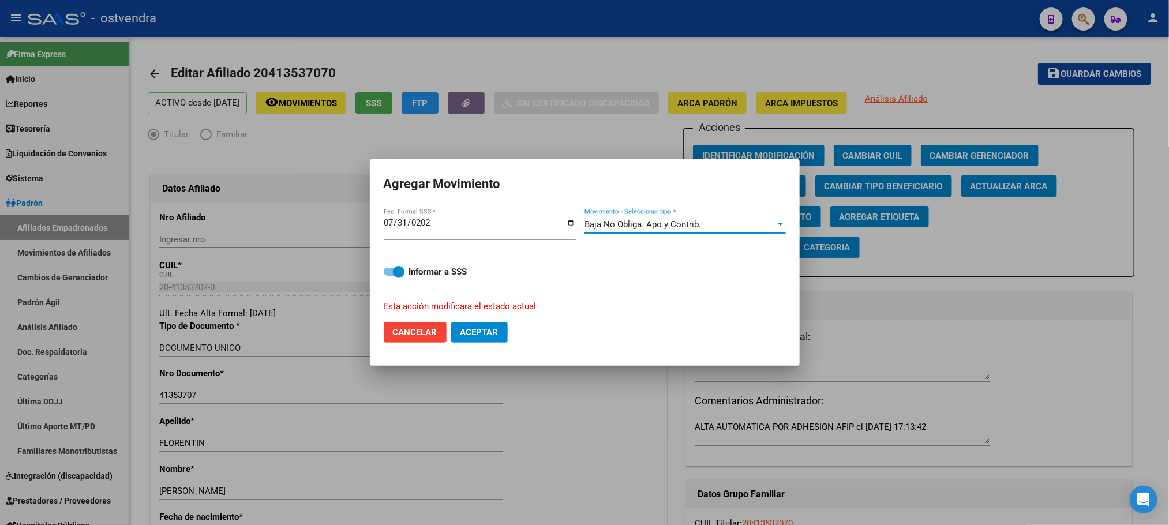
drag, startPoint x: 390, startPoint y: 264, endPoint x: 443, endPoint y: 305, distance: 67.0
click at [391, 264] on div "Informar a SSS Esta acción modificara el estado actual" at bounding box center [585, 282] width 402 height 62
click at [393, 272] on span at bounding box center [399, 272] width 12 height 12
click at [389, 276] on input "Informar a SSS" at bounding box center [389, 276] width 1 height 1
checkbox input "false"
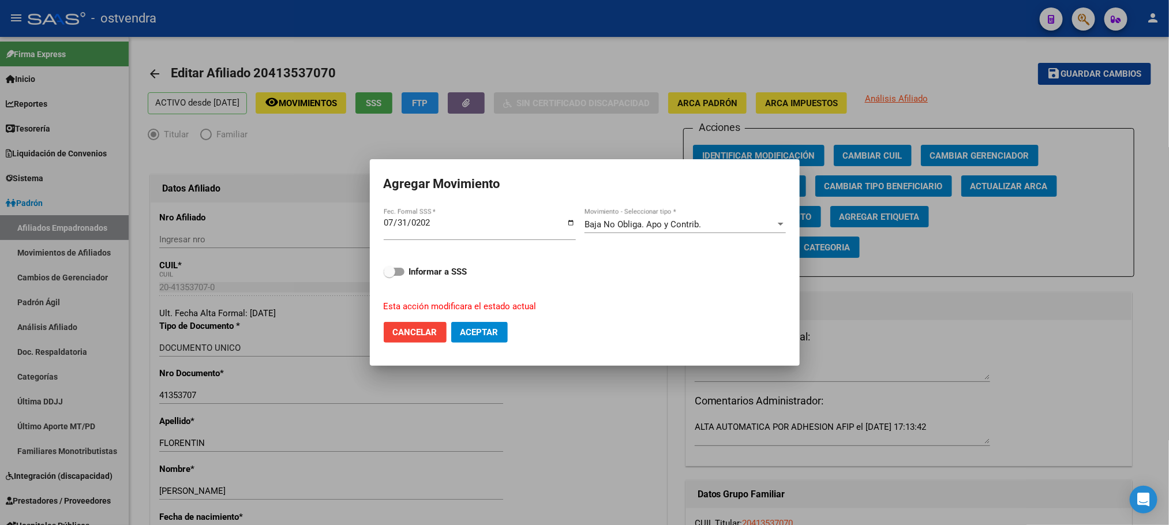
click at [467, 327] on span "Aceptar" at bounding box center [479, 332] width 38 height 10
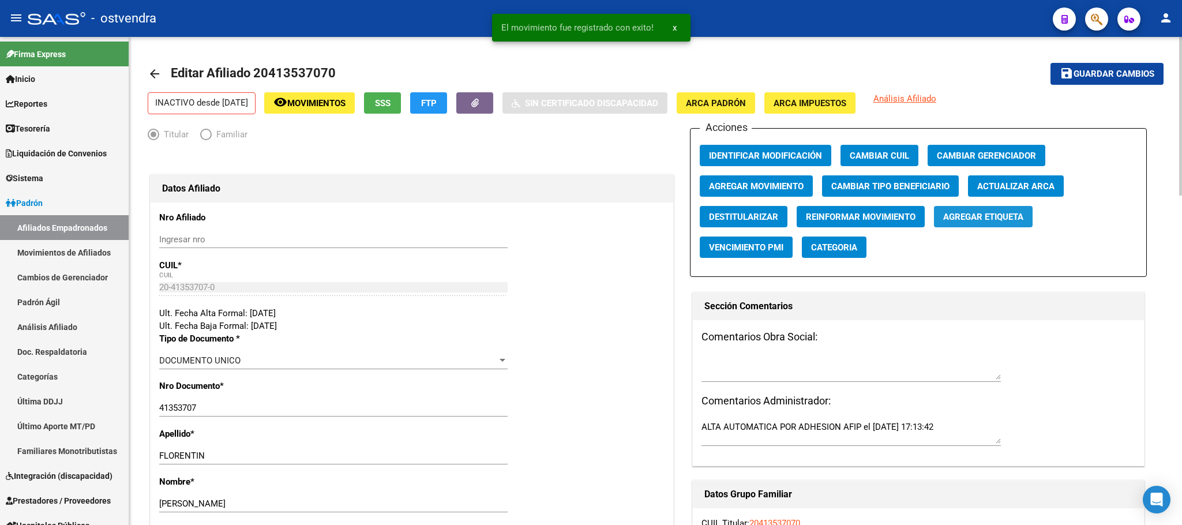
click at [973, 220] on span "Agregar Etiqueta" at bounding box center [983, 217] width 80 height 10
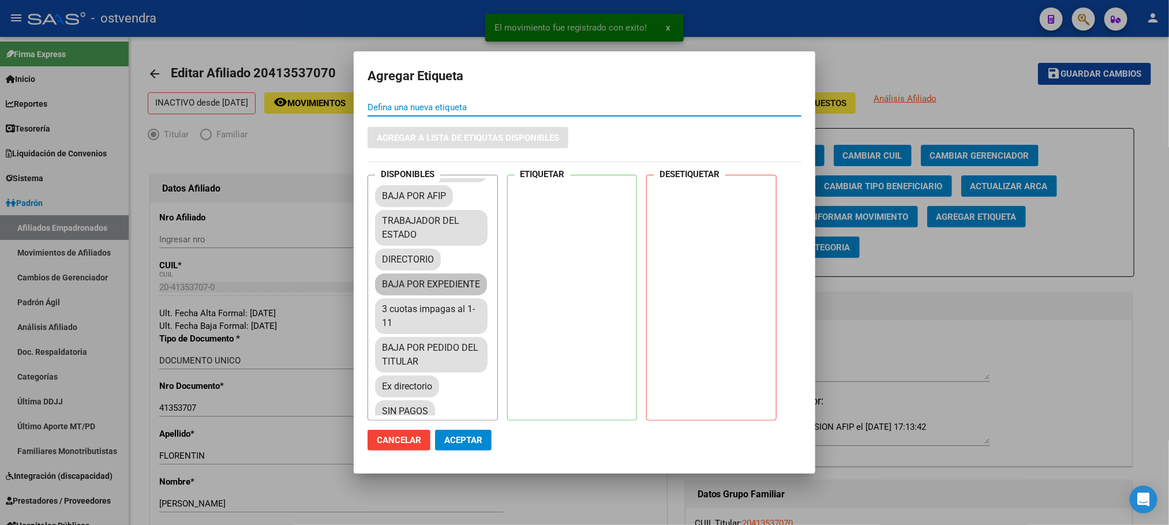
scroll to position [87, 0]
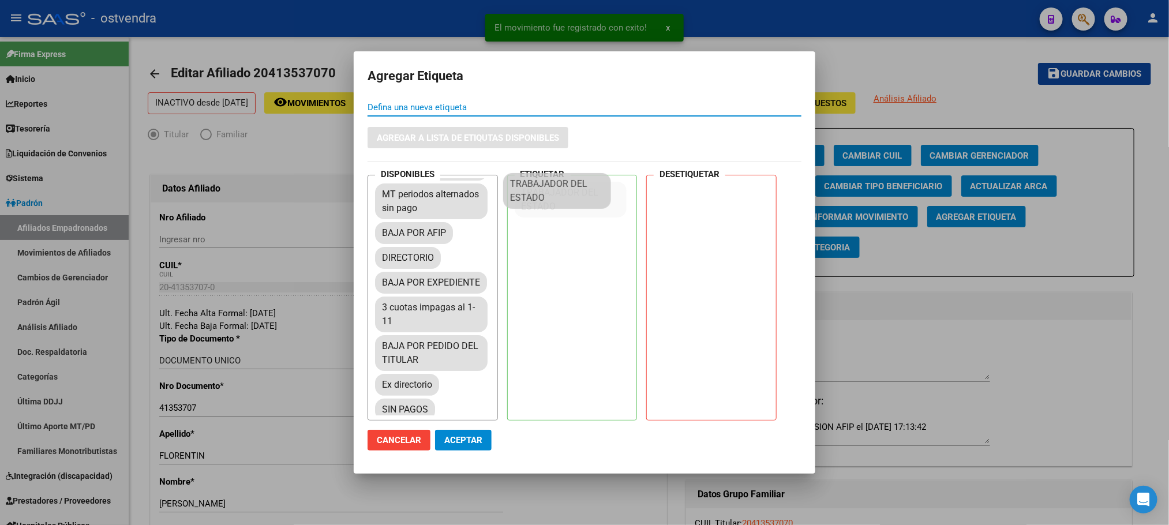
drag, startPoint x: 409, startPoint y: 267, endPoint x: 537, endPoint y: 194, distance: 146.8
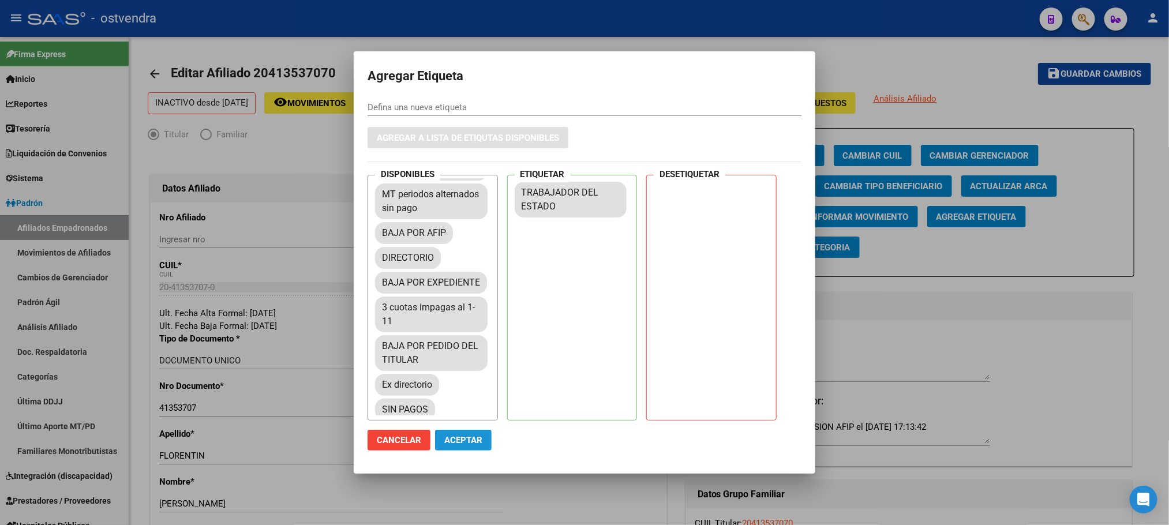
click at [473, 432] on button "Aceptar" at bounding box center [463, 440] width 57 height 21
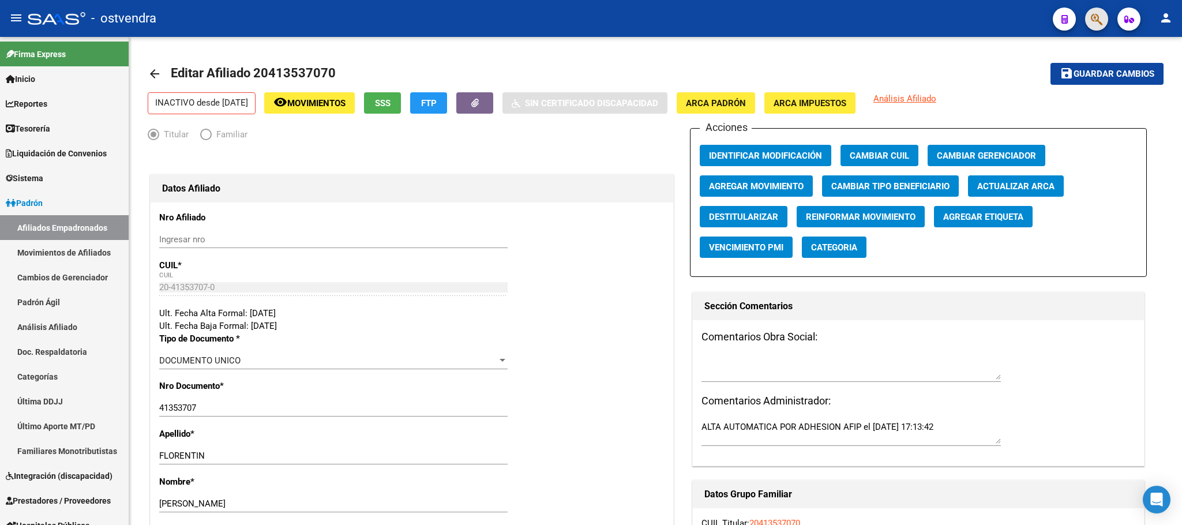
click at [1103, 17] on button "button" at bounding box center [1096, 19] width 23 height 23
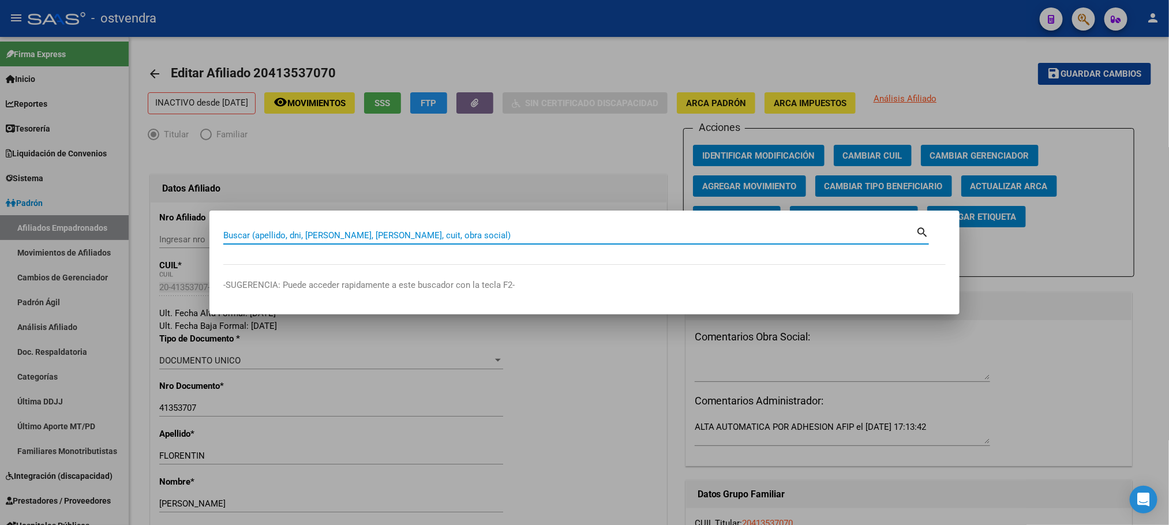
paste input "20415027673"
type input "20415027673"
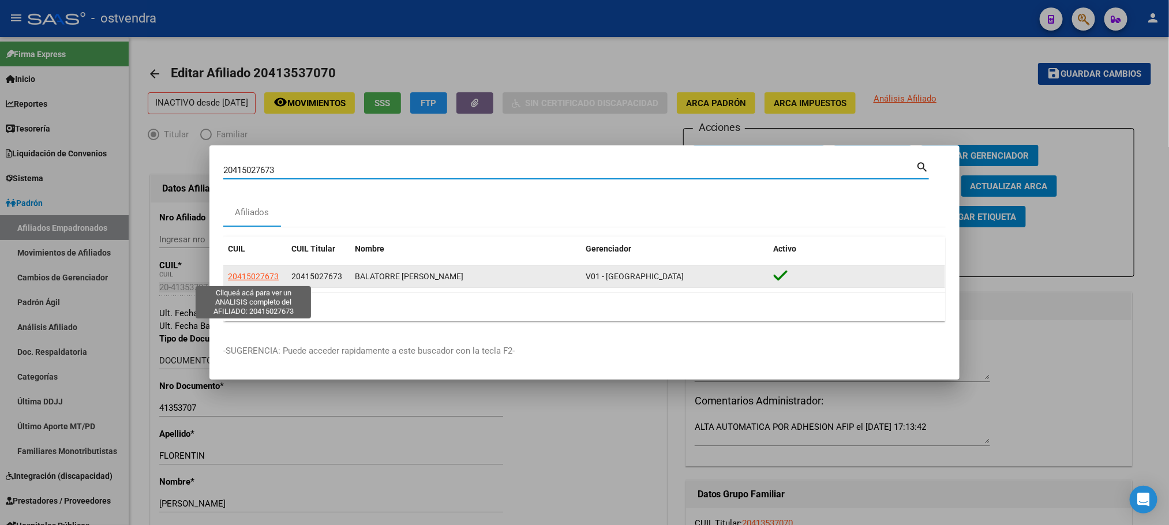
click at [263, 277] on span "20415027673" at bounding box center [253, 276] width 51 height 9
type textarea "20415027673"
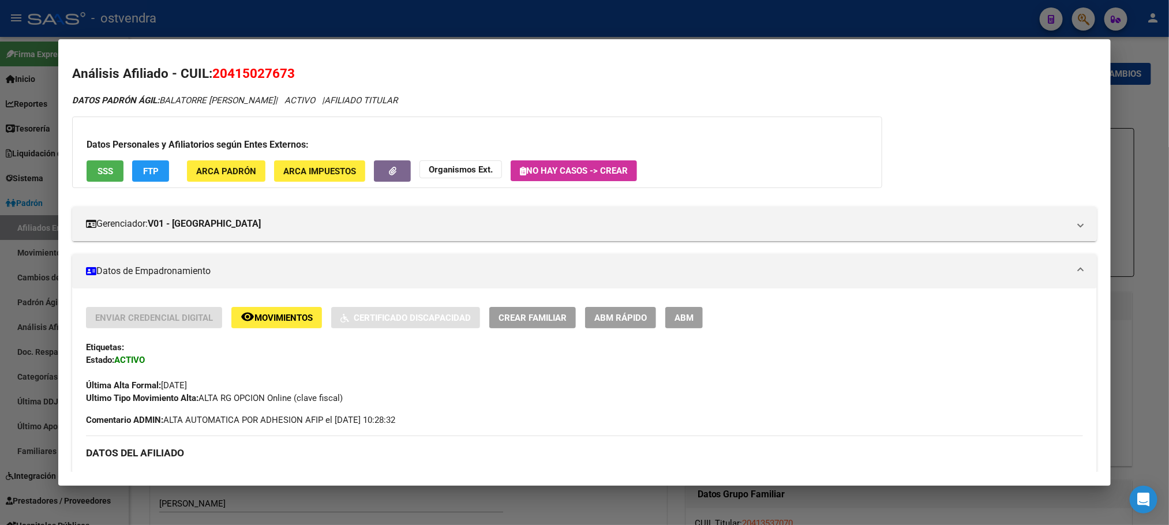
click at [107, 168] on span "SSS" at bounding box center [106, 171] width 16 height 10
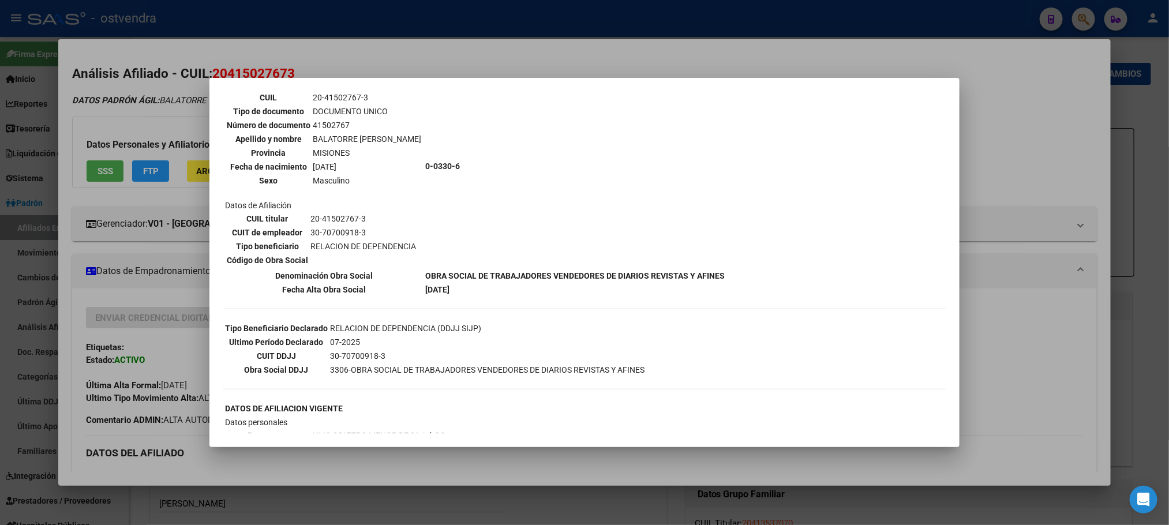
click at [132, 133] on div at bounding box center [584, 262] width 1169 height 525
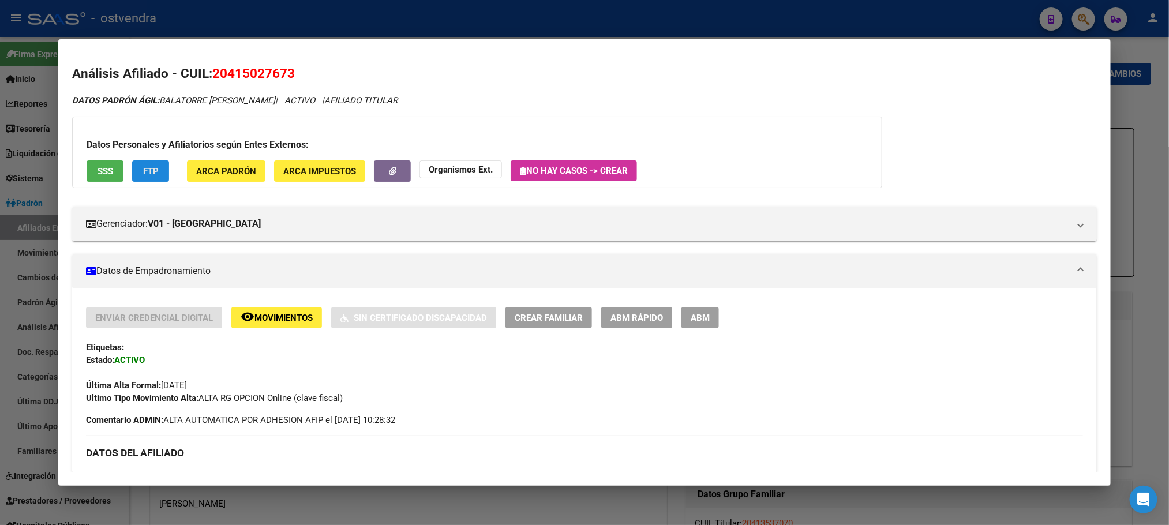
click at [155, 179] on button "FTP" at bounding box center [150, 170] width 37 height 21
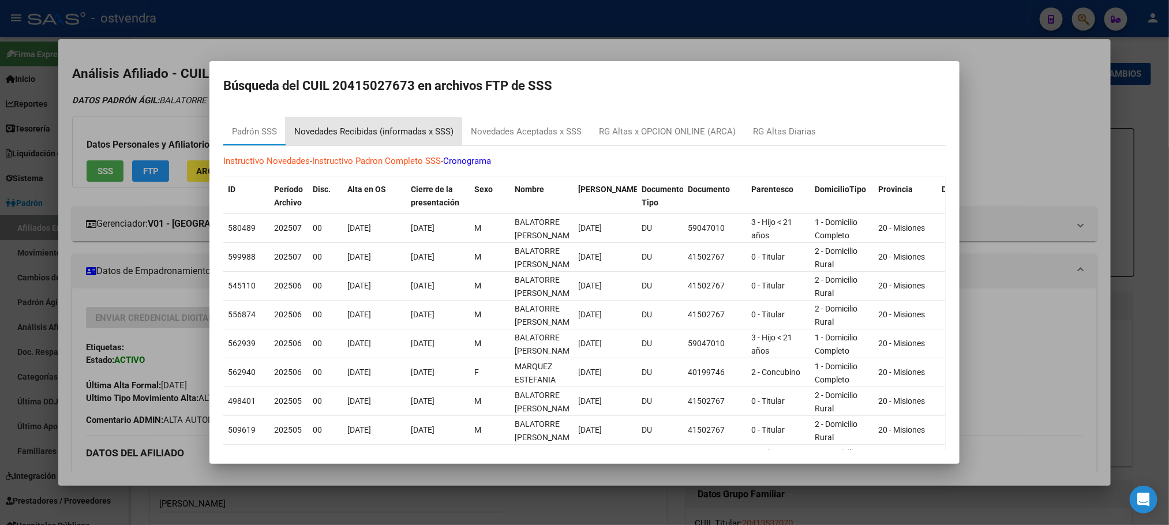
click at [365, 132] on div "Novedades Recibidas (informadas x SSS)" at bounding box center [373, 131] width 159 height 13
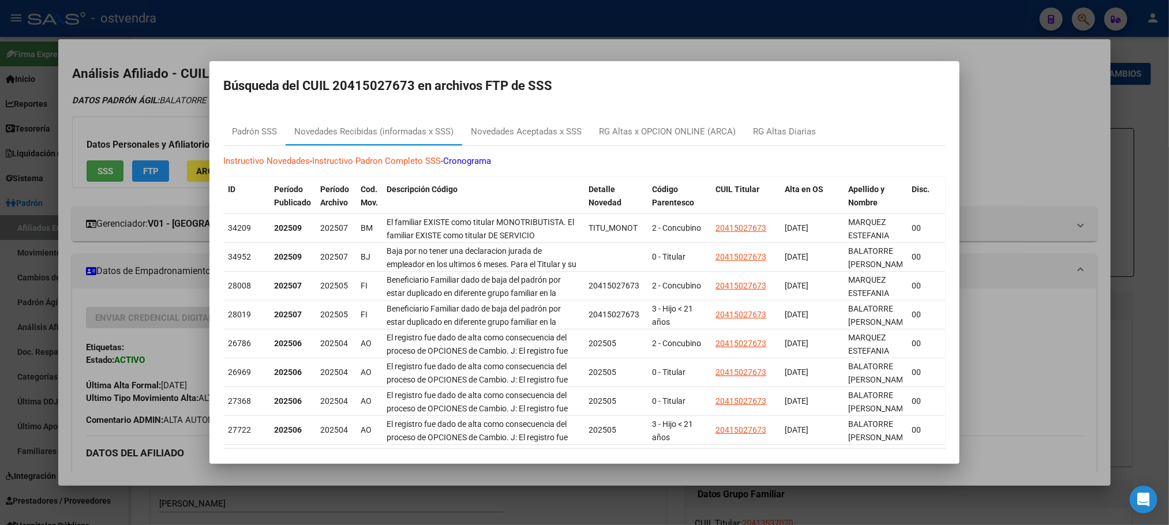
click at [149, 128] on div at bounding box center [584, 262] width 1169 height 525
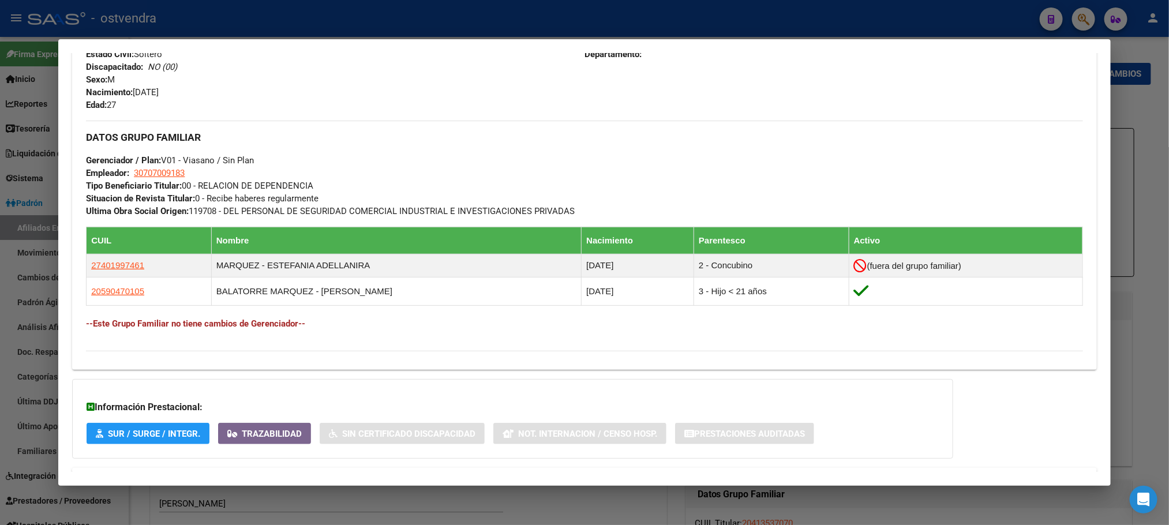
scroll to position [537, 0]
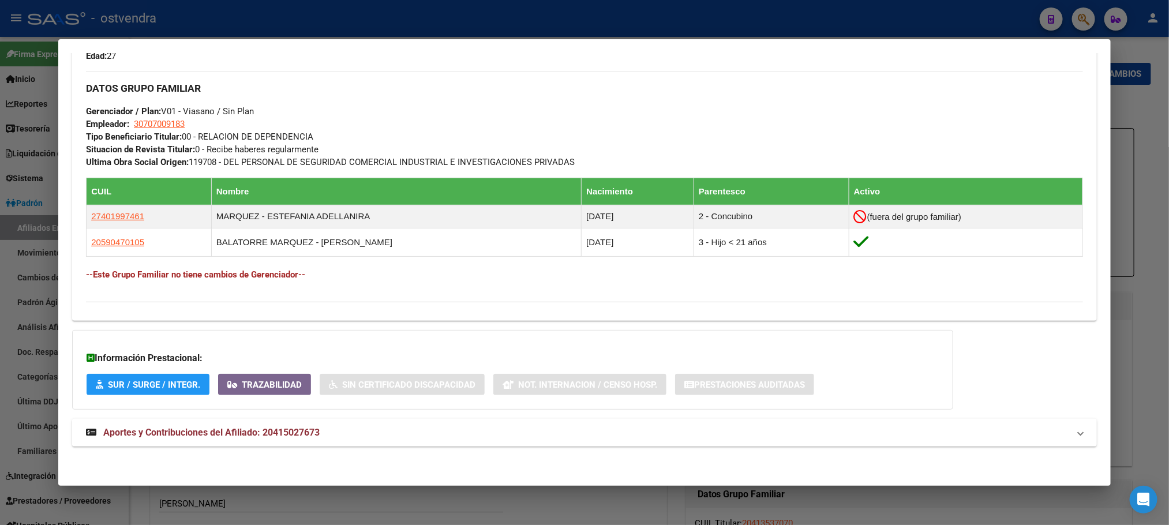
click at [329, 440] on mat-expansion-panel-header "Aportes y Contribuciones del Afiliado: 20415027673" at bounding box center [584, 433] width 1024 height 28
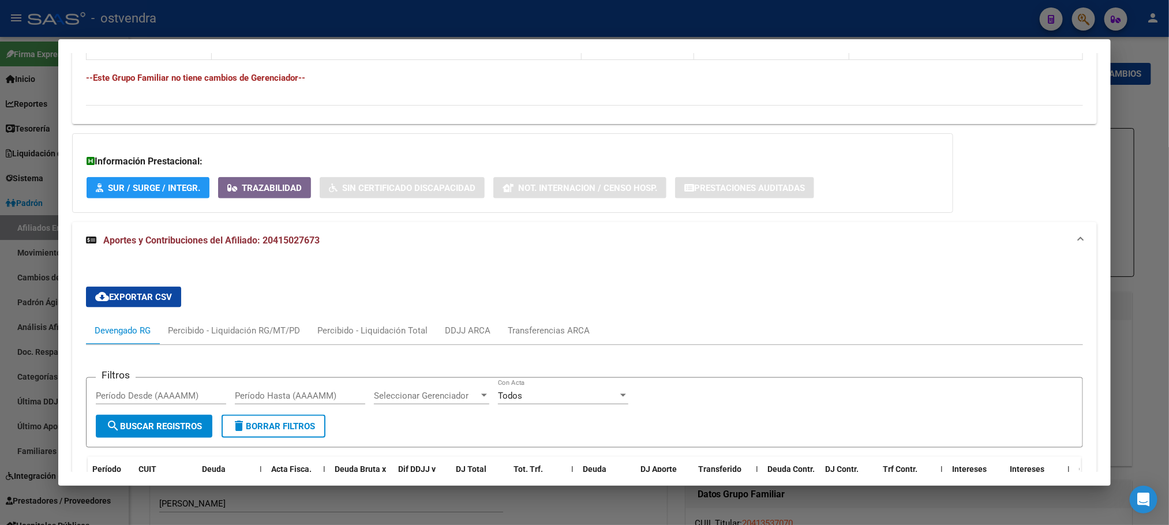
scroll to position [687, 0]
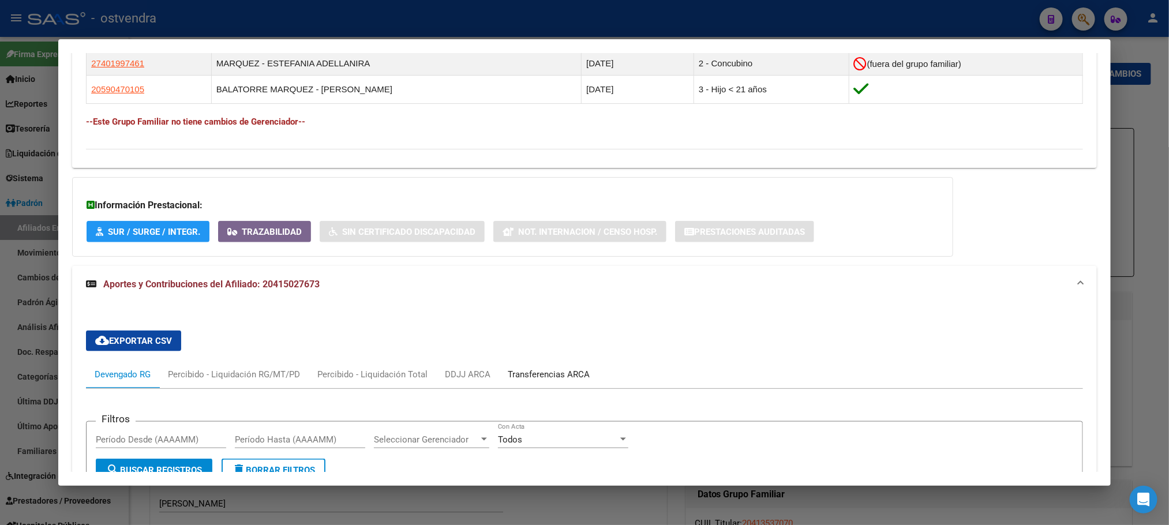
drag, startPoint x: 564, startPoint y: 377, endPoint x: 843, endPoint y: 350, distance: 280.0
click at [849, 350] on div "cloud_download Exportar CSV Devengado RG Percibido - Liquidación RG/MT/PD Perci…" at bounding box center [584, 496] width 996 height 350
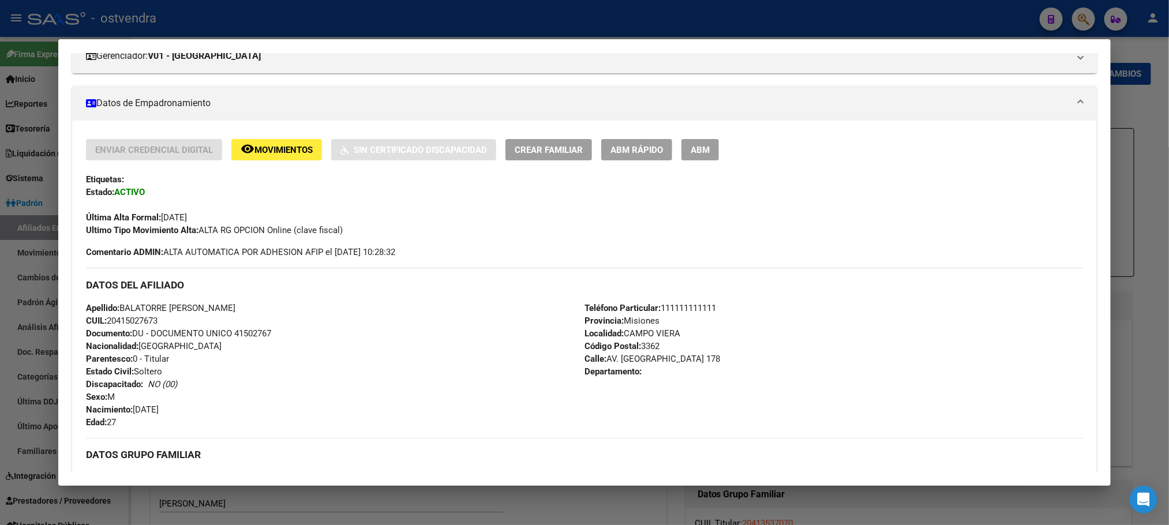
scroll to position [0, 0]
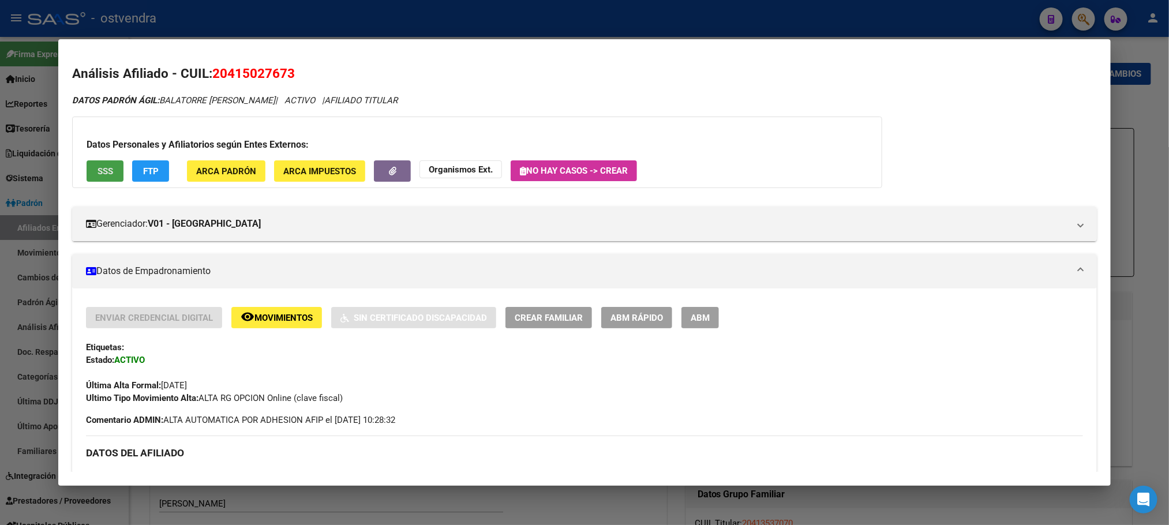
click at [115, 160] on button "SSS" at bounding box center [105, 170] width 37 height 21
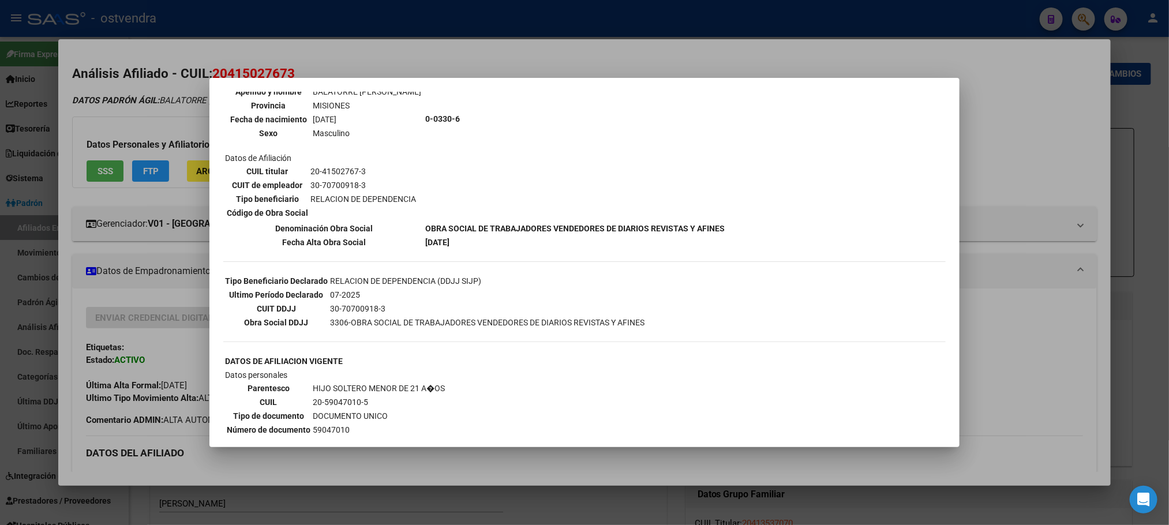
scroll to position [487, 0]
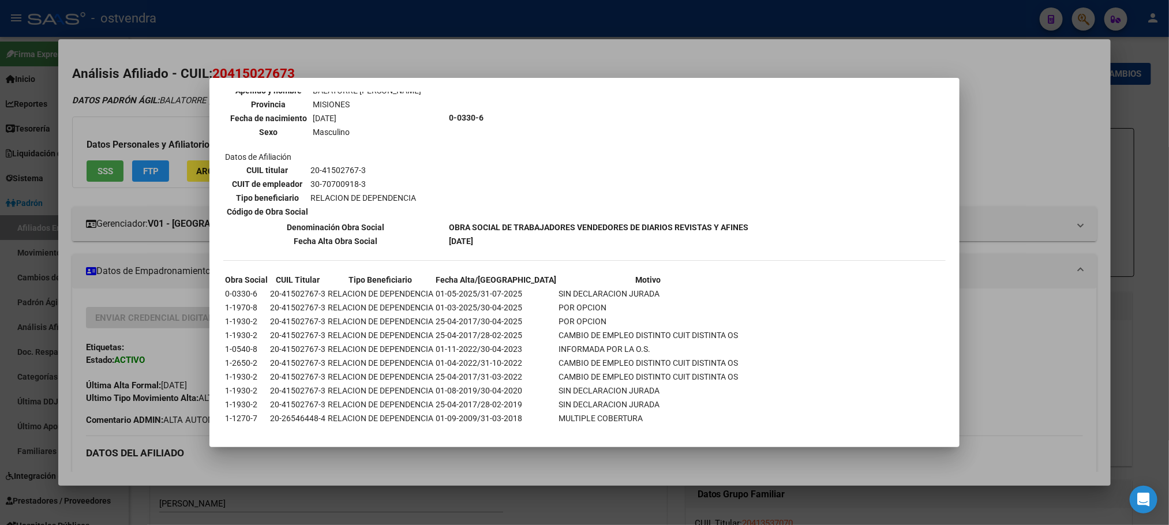
click at [92, 111] on div at bounding box center [584, 262] width 1169 height 525
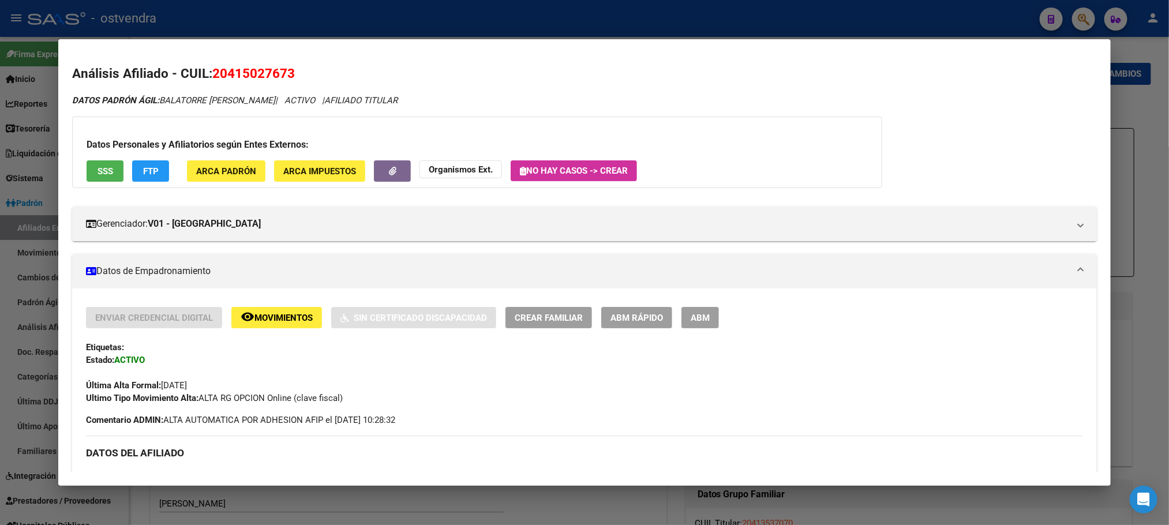
click at [395, 20] on div at bounding box center [584, 262] width 1169 height 525
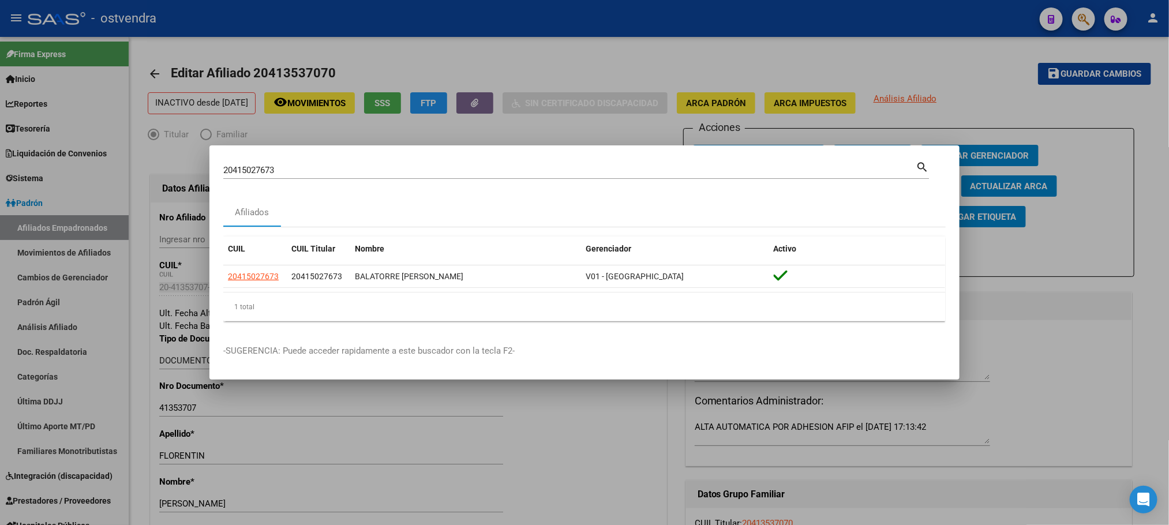
drag, startPoint x: 288, startPoint y: 162, endPoint x: 144, endPoint y: 158, distance: 144.3
click at [144, 158] on div "20415027673 Buscar (apellido, dni, cuil, nro traspaso, cuit, obra social) searc…" at bounding box center [584, 262] width 1169 height 525
click at [321, 156] on mat-dialog-container "20415027673 Buscar (apellido, dni, cuil, nro traspaso, cuit, obra social) searc…" at bounding box center [584, 262] width 750 height 235
click at [323, 167] on input "20415027673" at bounding box center [569, 170] width 692 height 10
drag, startPoint x: 323, startPoint y: 167, endPoint x: 314, endPoint y: 168, distance: 8.8
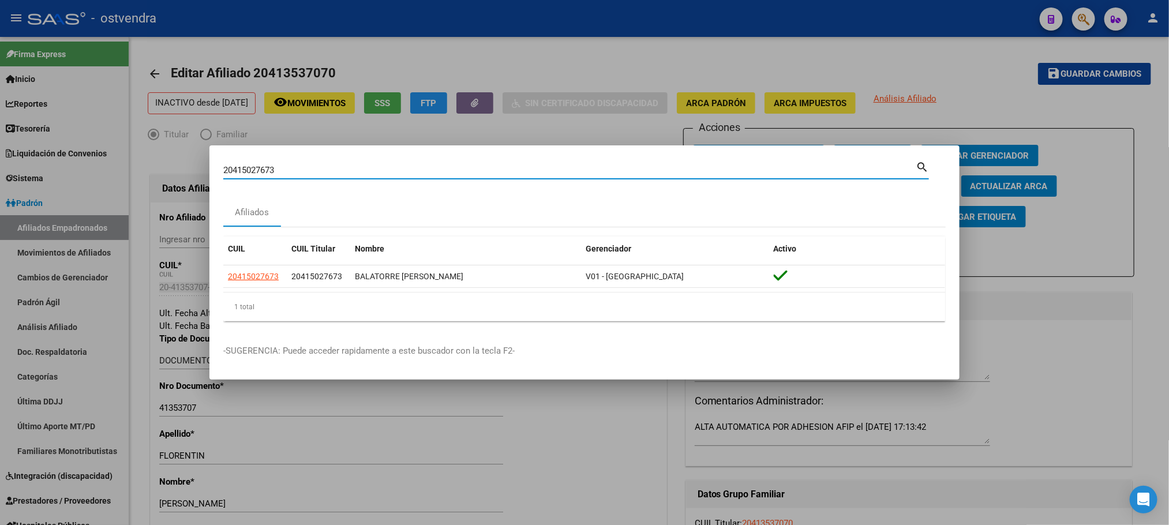
click at [320, 167] on input "20415027673" at bounding box center [569, 170] width 692 height 10
paste input "7391259"
type input "20417391259"
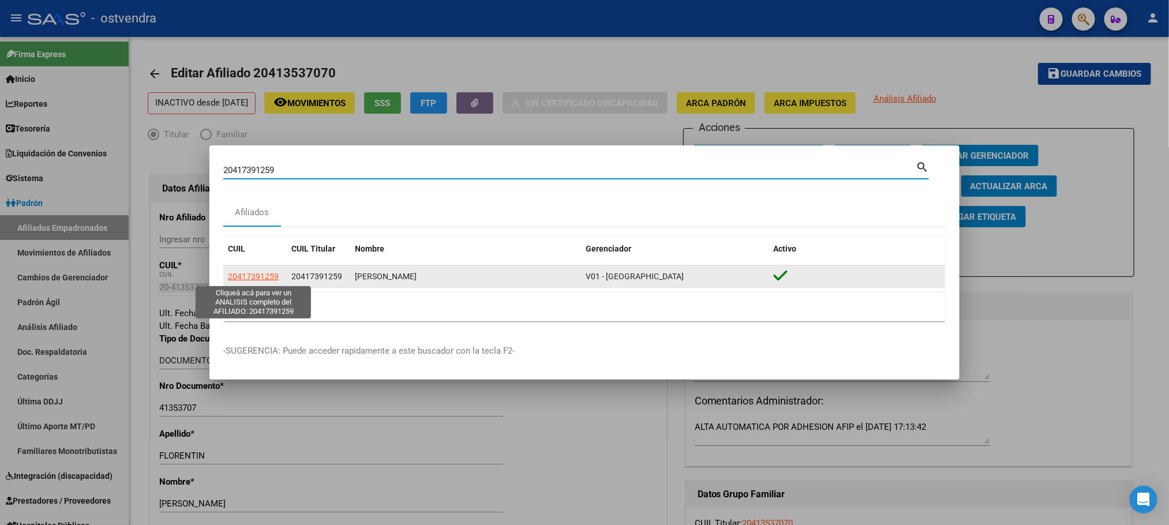
click at [267, 274] on span "20417391259" at bounding box center [253, 276] width 51 height 9
type textarea "20417391259"
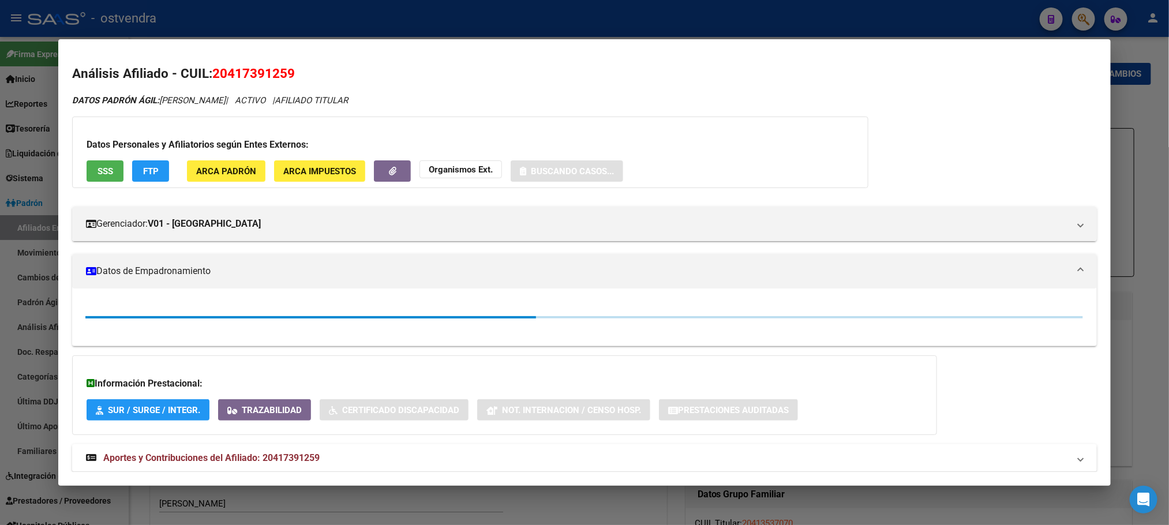
click at [99, 170] on span "SSS" at bounding box center [106, 171] width 16 height 10
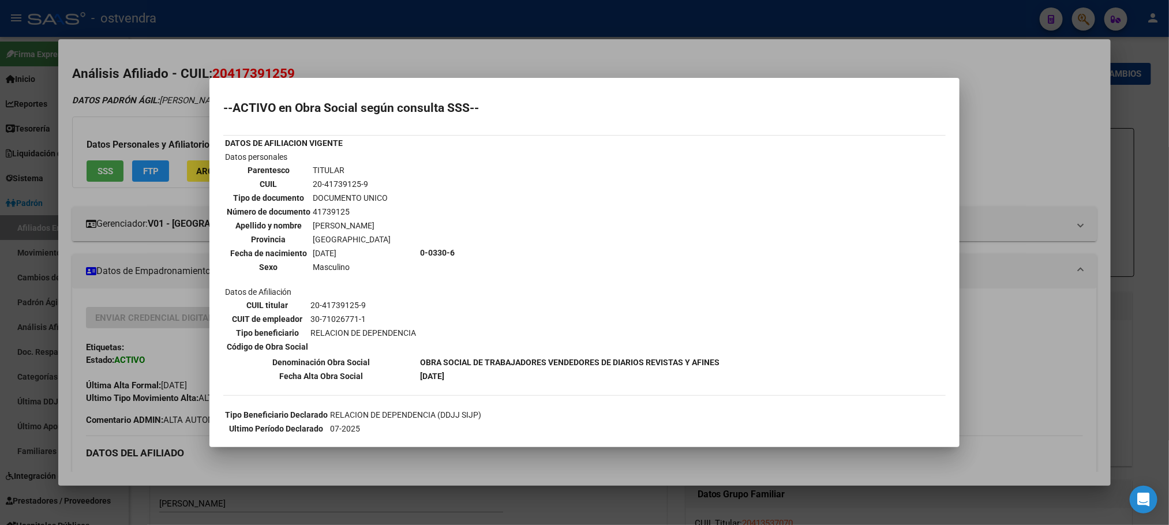
click at [138, 140] on div at bounding box center [584, 262] width 1169 height 525
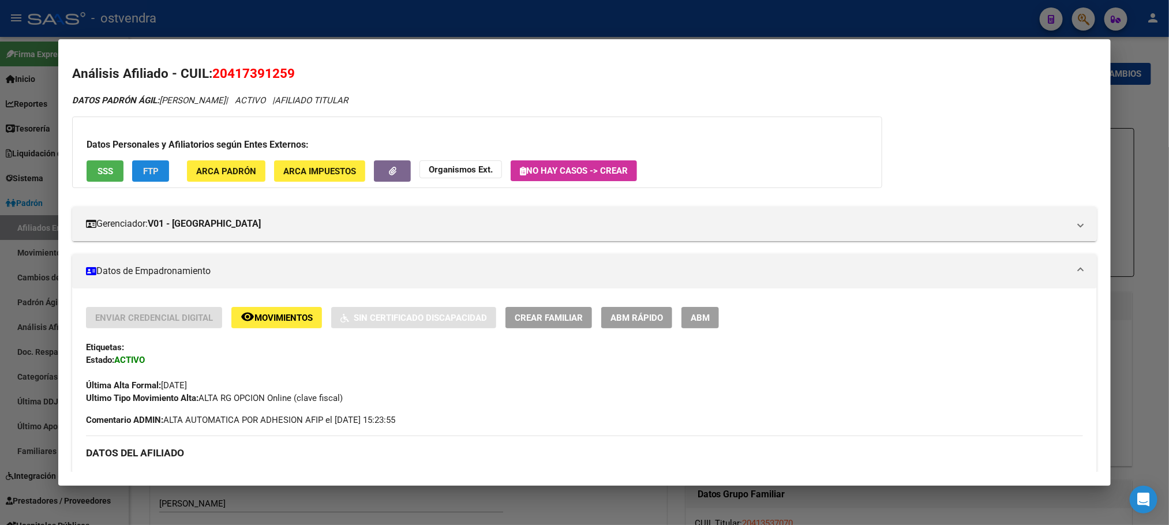
click at [152, 181] on button "FTP" at bounding box center [150, 170] width 37 height 21
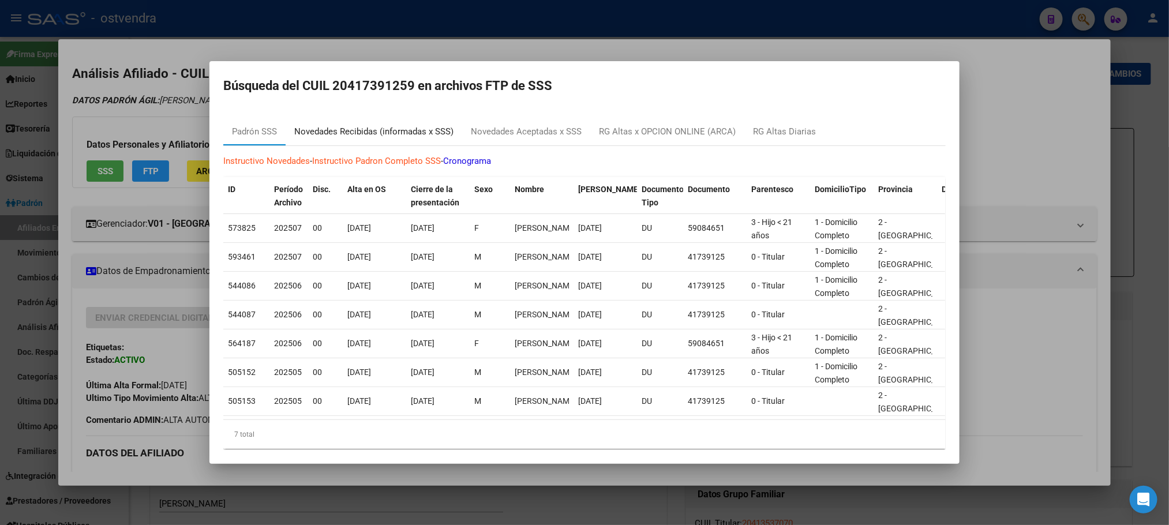
drag, startPoint x: 396, startPoint y: 132, endPoint x: 170, endPoint y: 117, distance: 226.7
click at [281, 201] on mat-tab-group "Padrón SSS Novedades Recibidas (informadas x SSS) Novedades Aceptadas x SSS RG …" at bounding box center [584, 288] width 722 height 340
click at [160, 100] on div at bounding box center [584, 262] width 1169 height 525
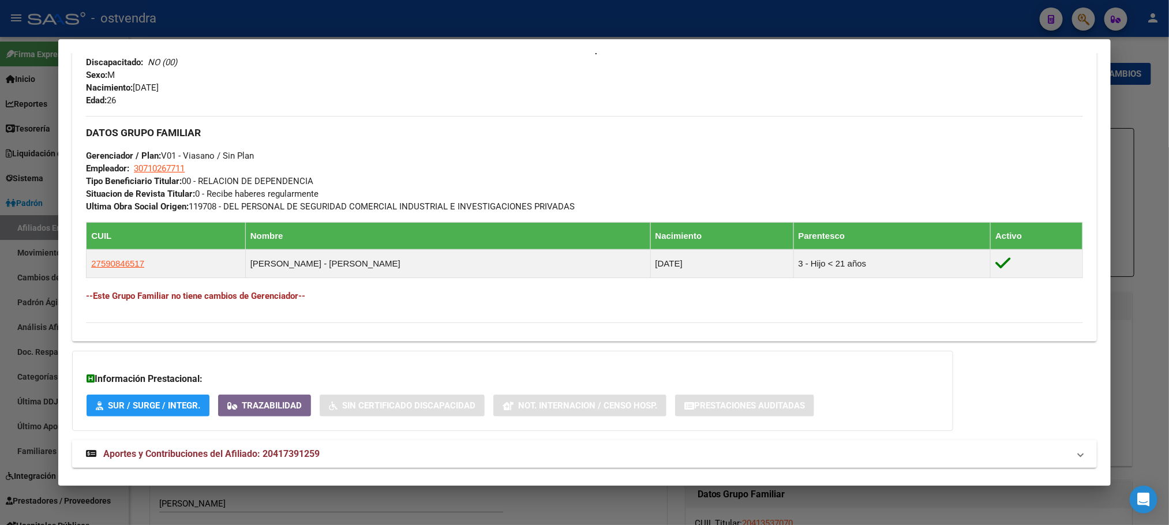
scroll to position [513, 0]
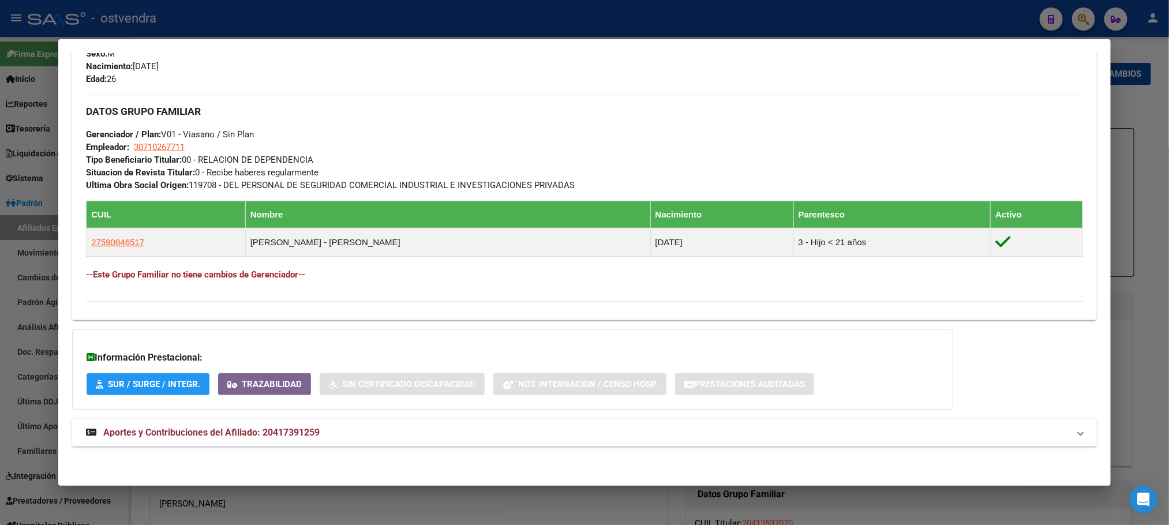
click at [360, 417] on div "DATOS PADRÓN ÁGIL: RODRIGUEZ FACUNDO DANIEL | ACTIVO | AFILIADO TITULAR Datos P…" at bounding box center [584, 21] width 1024 height 876
click at [369, 428] on mat-panel-title "Aportes y Contribuciones del Afiliado: 20417391259" at bounding box center [577, 433] width 983 height 14
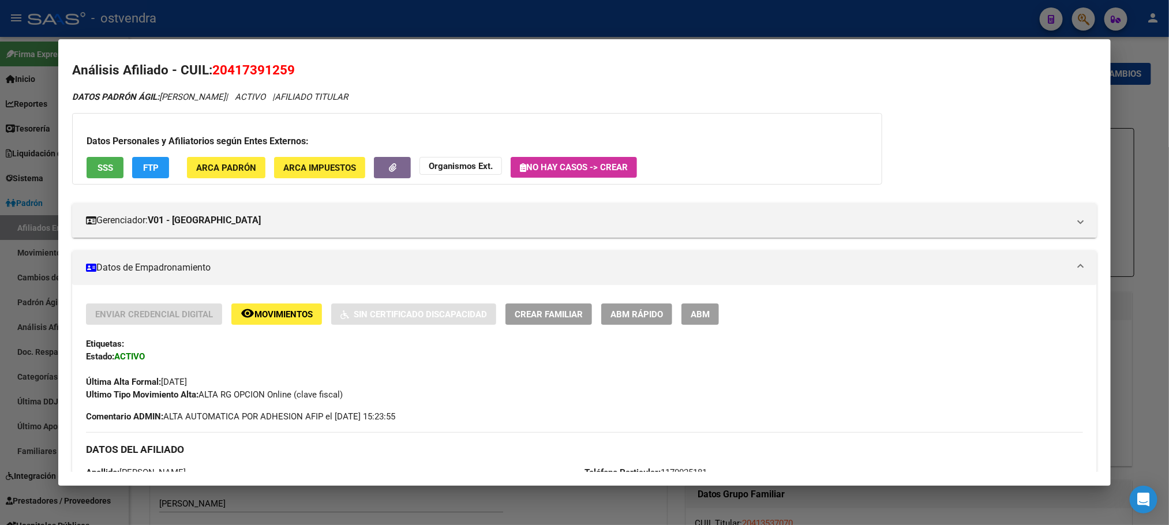
scroll to position [0, 0]
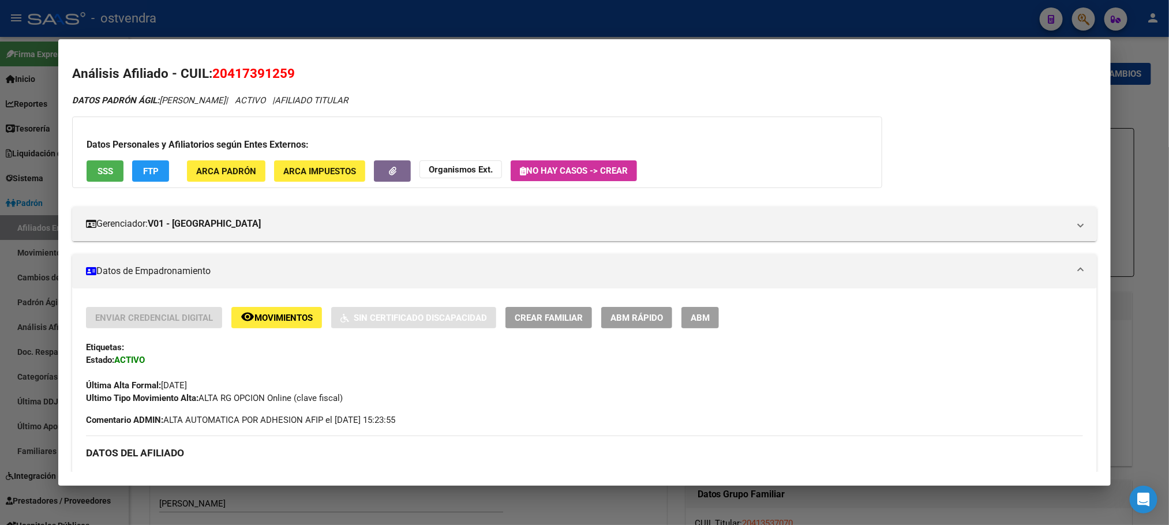
click at [101, 167] on span "SSS" at bounding box center [106, 171] width 16 height 10
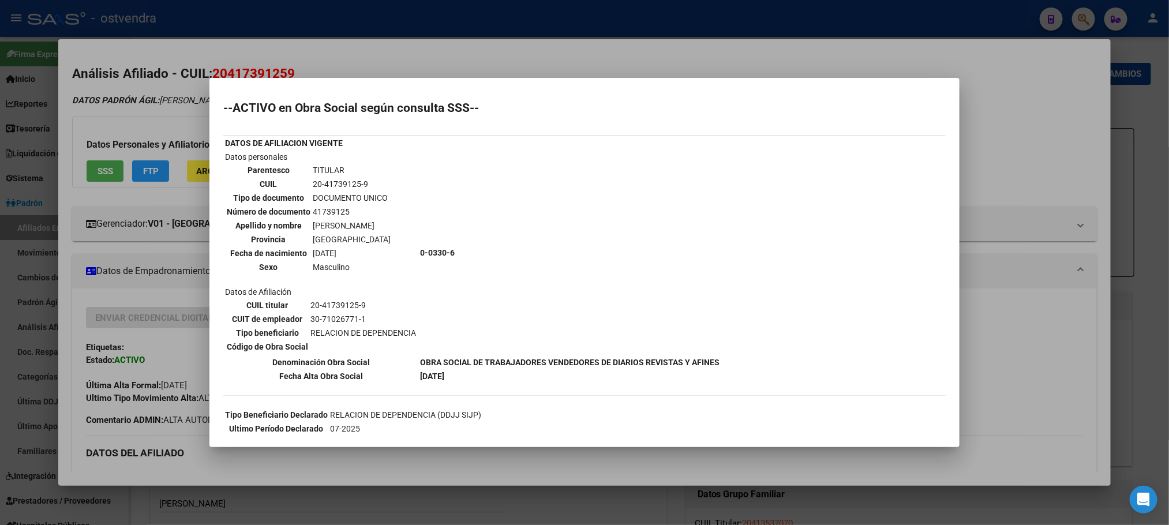
click at [475, 65] on div at bounding box center [584, 262] width 1169 height 525
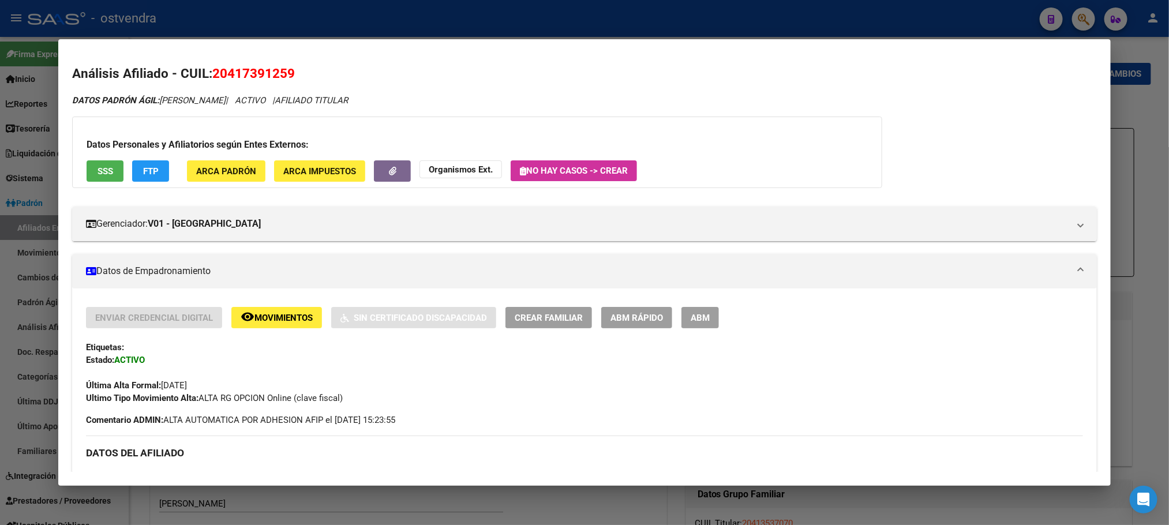
click at [144, 168] on span "FTP" at bounding box center [151, 171] width 16 height 10
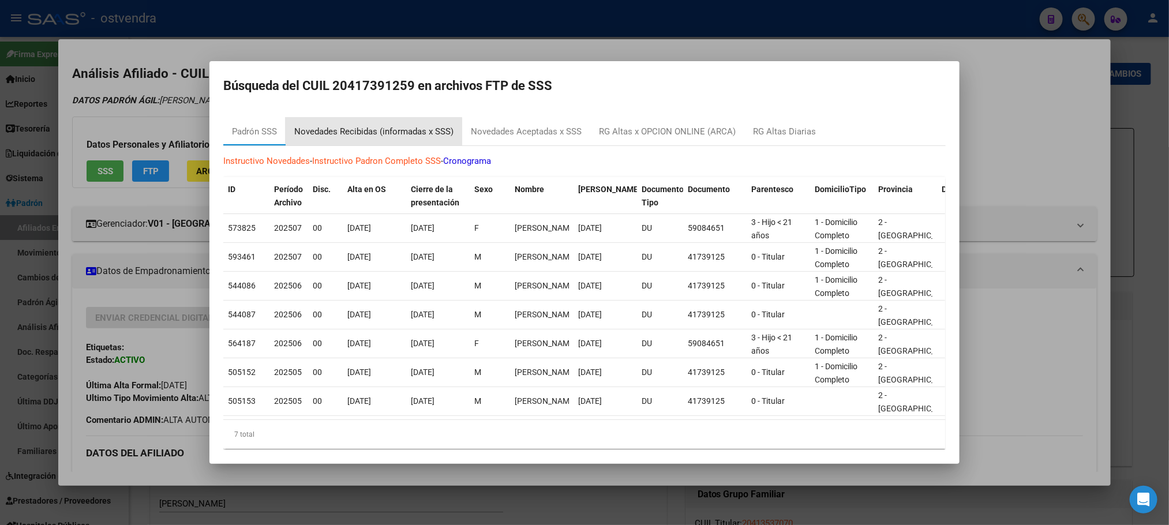
click at [373, 140] on div "Novedades Recibidas (informadas x SSS)" at bounding box center [374, 132] width 177 height 28
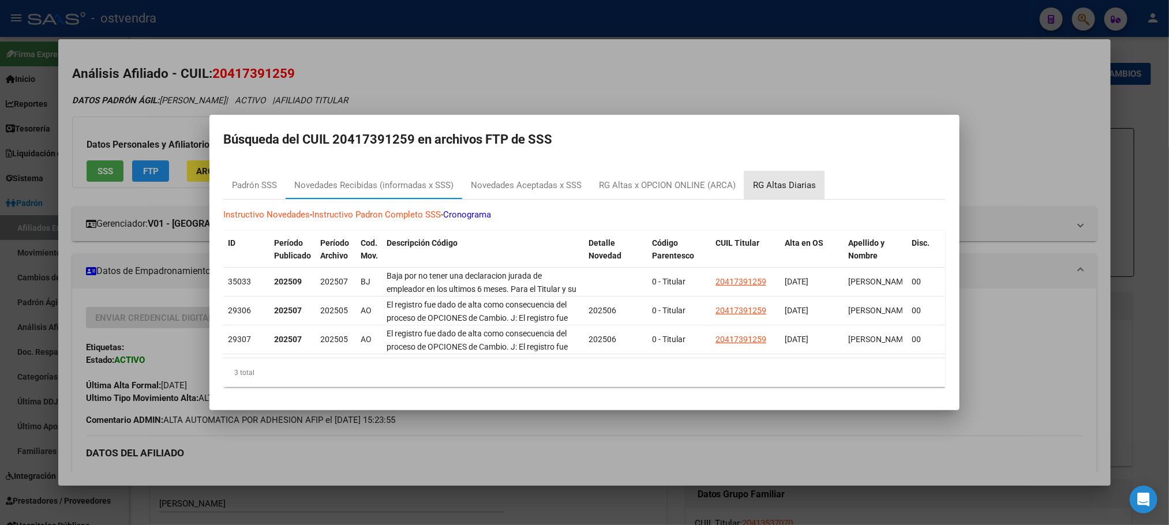
click at [805, 179] on div "RG Altas Diarias" at bounding box center [784, 185] width 63 height 13
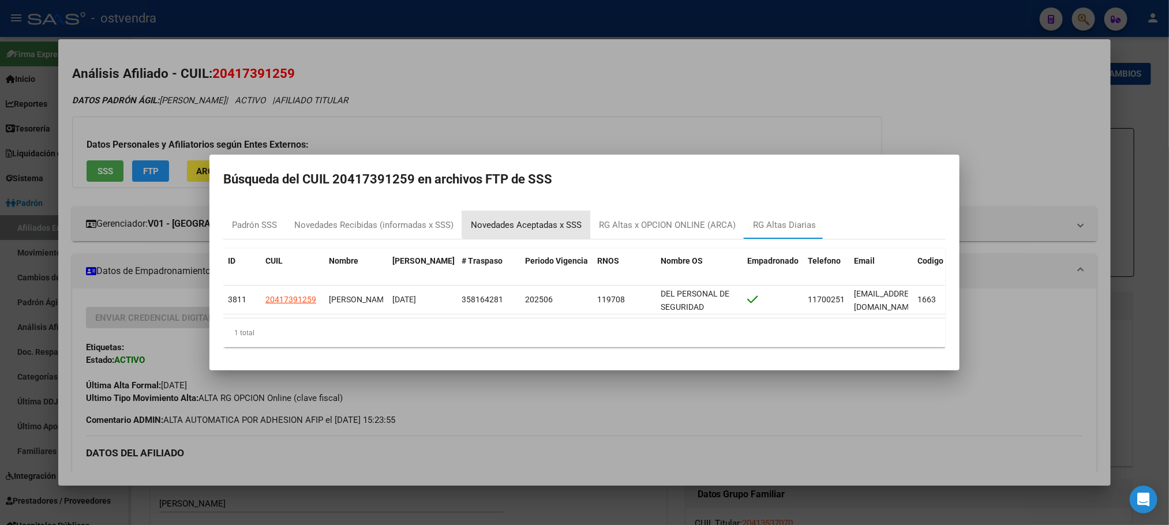
click at [531, 219] on div "Novedades Aceptadas x SSS" at bounding box center [526, 225] width 111 height 13
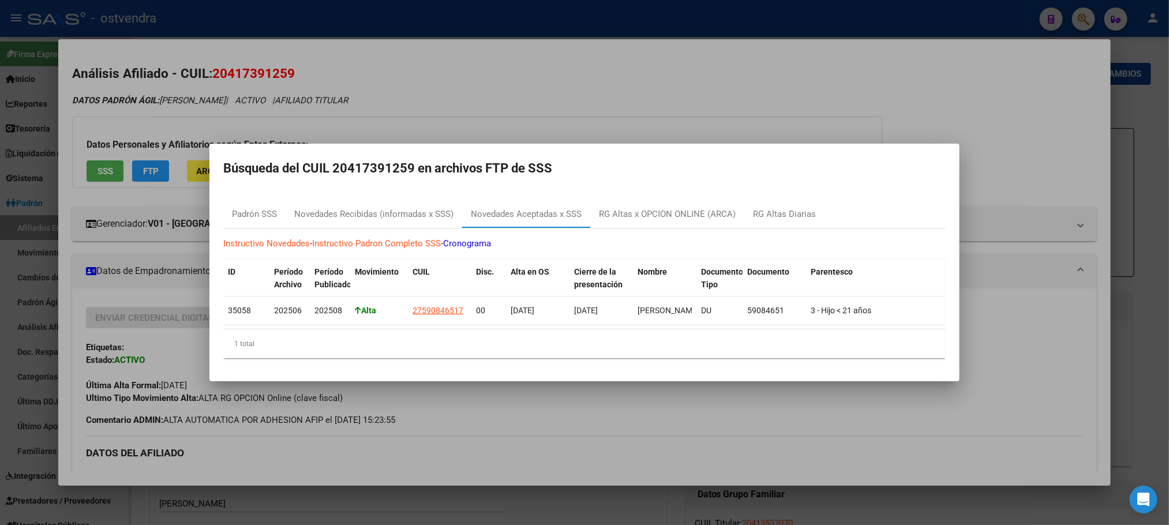
drag, startPoint x: 335, startPoint y: 82, endPoint x: 402, endPoint y: 129, distance: 81.6
click at [335, 81] on div at bounding box center [584, 262] width 1169 height 525
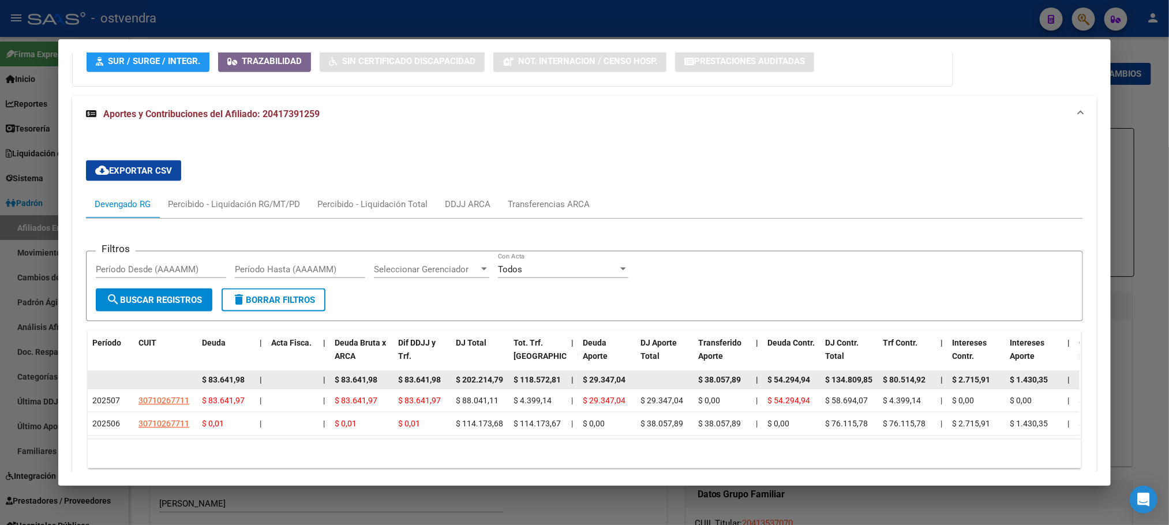
scroll to position [900, 0]
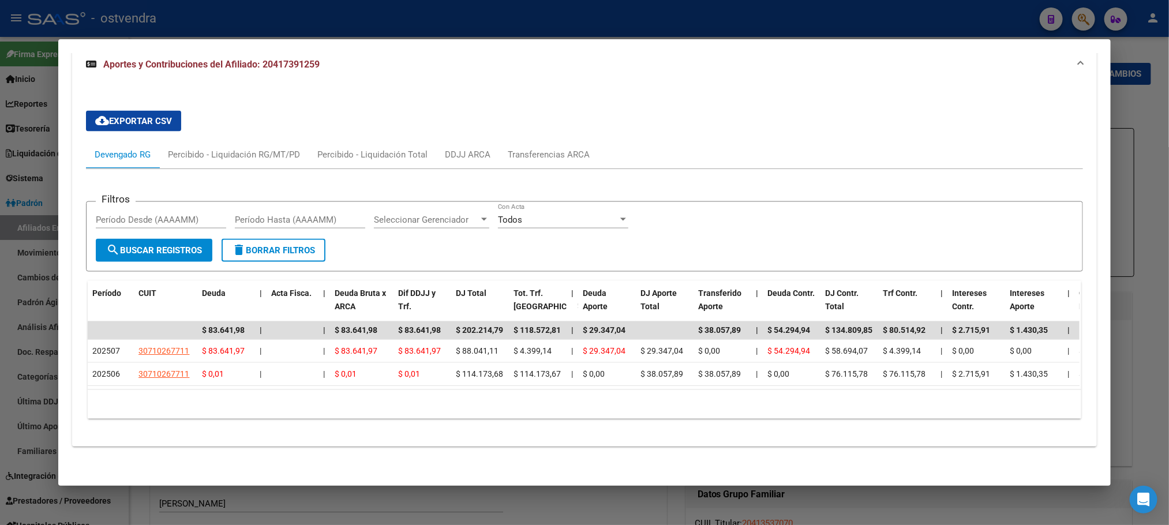
drag, startPoint x: 313, startPoint y: 373, endPoint x: 578, endPoint y: 246, distance: 293.7
click at [983, 378] on datatable-selection "$ 83.641,98 | | $ 83.641,98 $ 83.641,98 $ 202.214,79 $ 118.572,81 | $ 29.347,04…" at bounding box center [584, 383] width 992 height 10
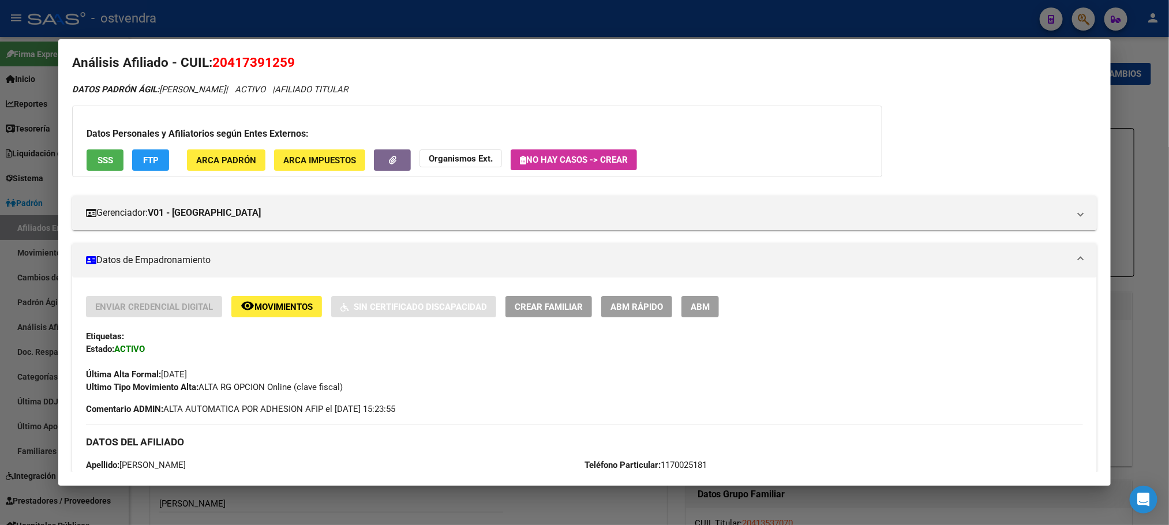
scroll to position [0, 0]
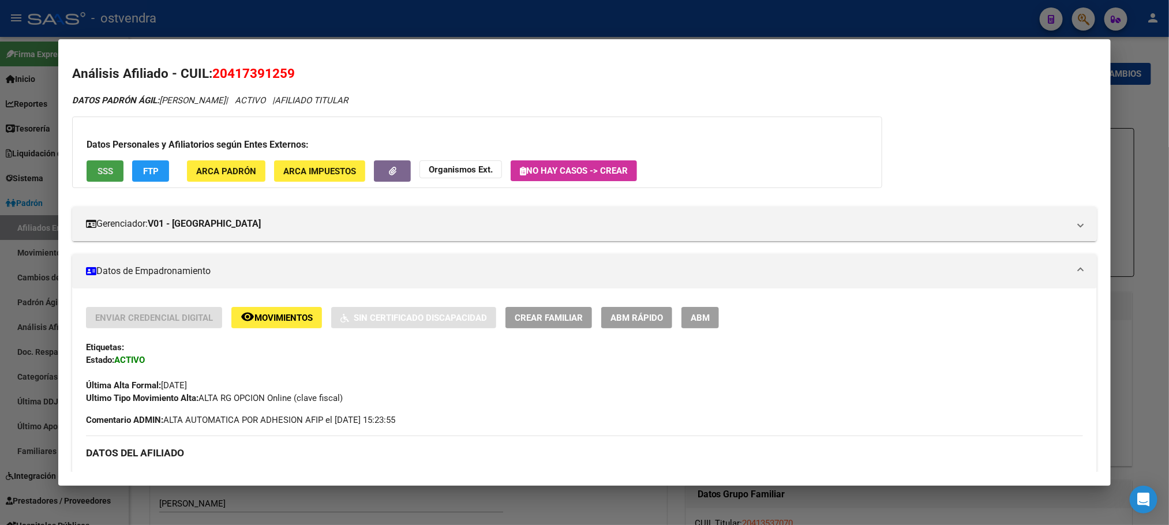
click at [106, 172] on span "SSS" at bounding box center [106, 171] width 16 height 10
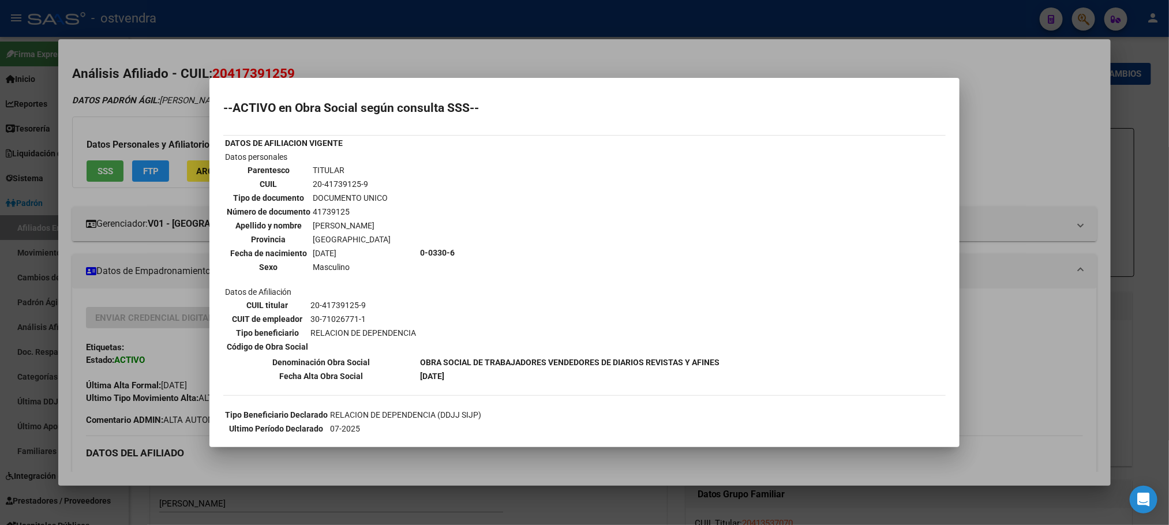
click at [134, 121] on div at bounding box center [584, 262] width 1169 height 525
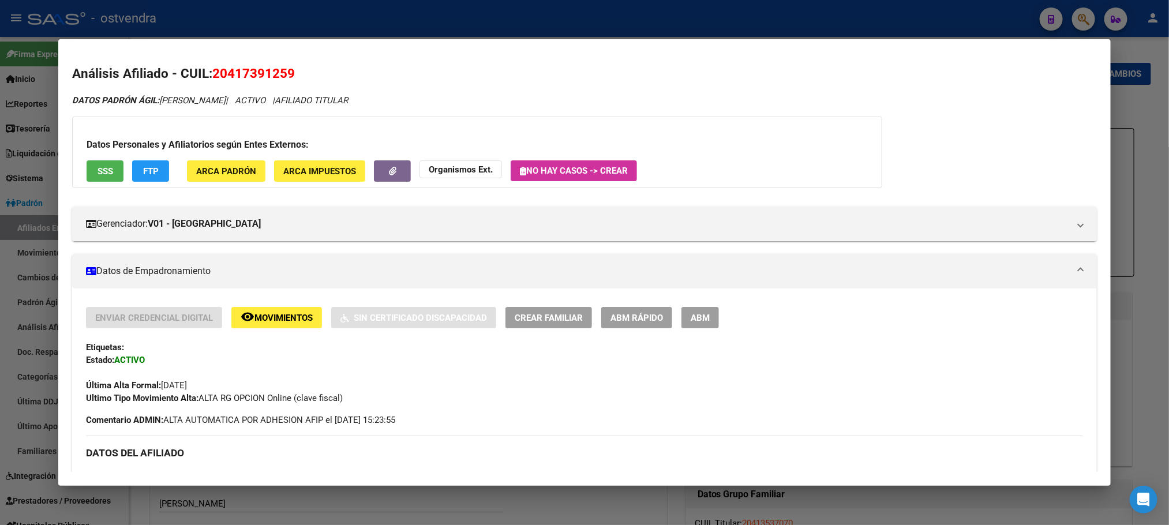
click at [149, 171] on span "FTP" at bounding box center [151, 171] width 16 height 10
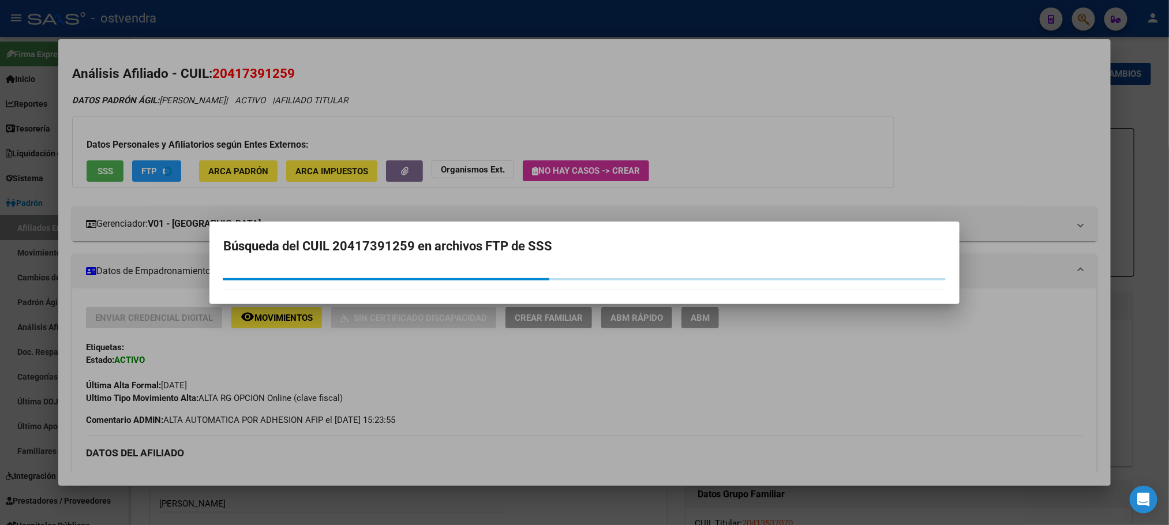
click at [216, 109] on div at bounding box center [584, 262] width 1169 height 525
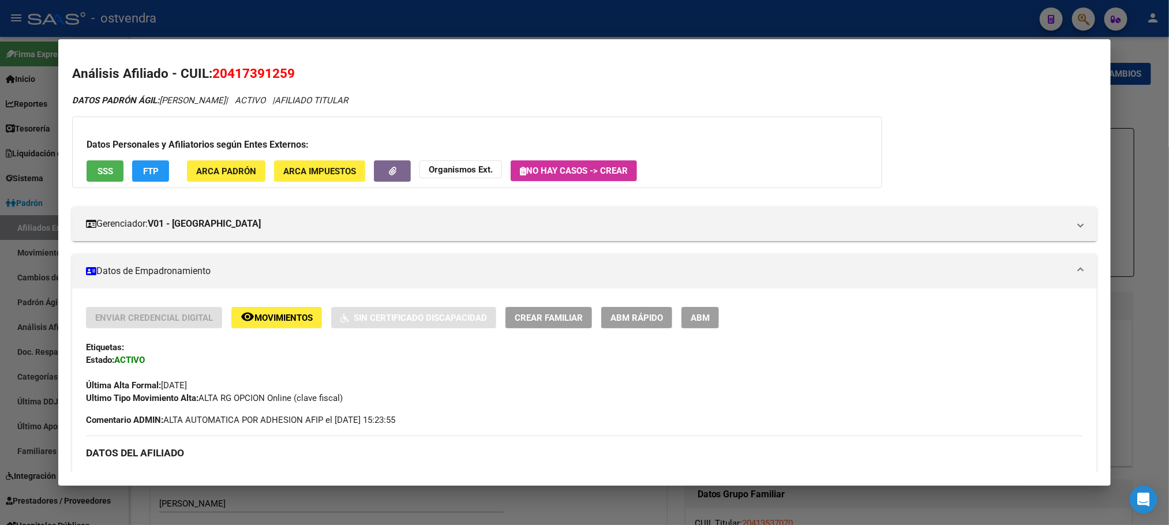
click at [419, 21] on div at bounding box center [584, 262] width 1169 height 525
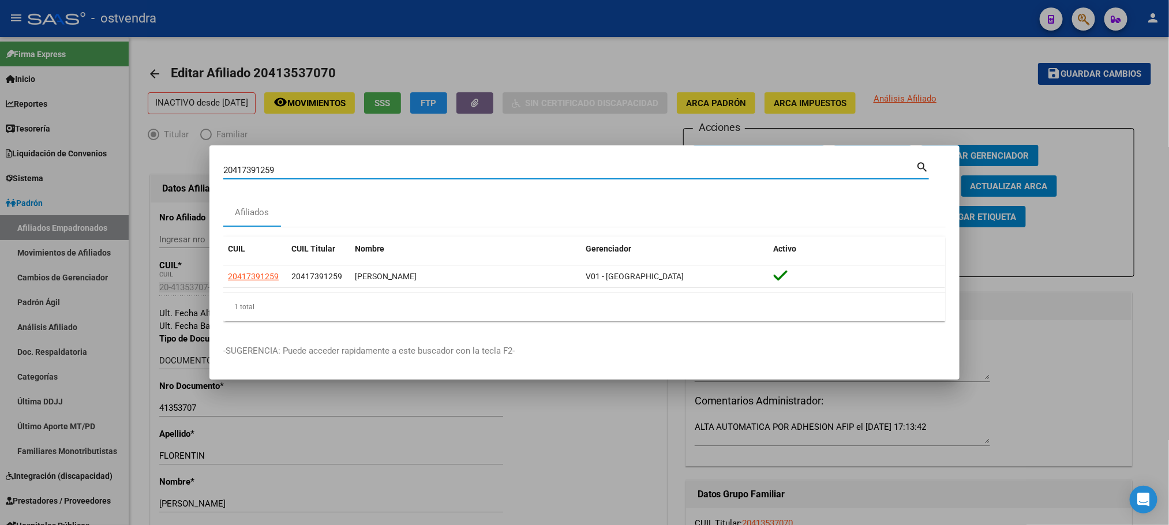
drag, startPoint x: 334, startPoint y: 173, endPoint x: 40, endPoint y: 155, distance: 294.2
click at [40, 156] on div "20417391259 Buscar (apellido, dni, cuil, nro traspaso, cuit, obra social) searc…" at bounding box center [584, 262] width 1169 height 525
paste input "22792911"
type input "20422792911"
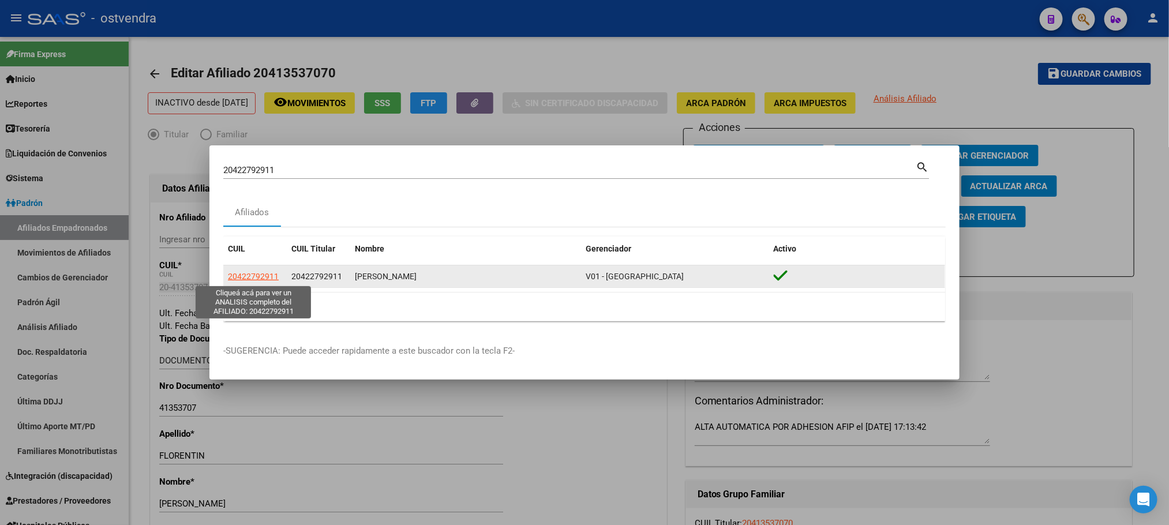
click at [248, 279] on span "20422792911" at bounding box center [253, 276] width 51 height 9
type textarea "20422792911"
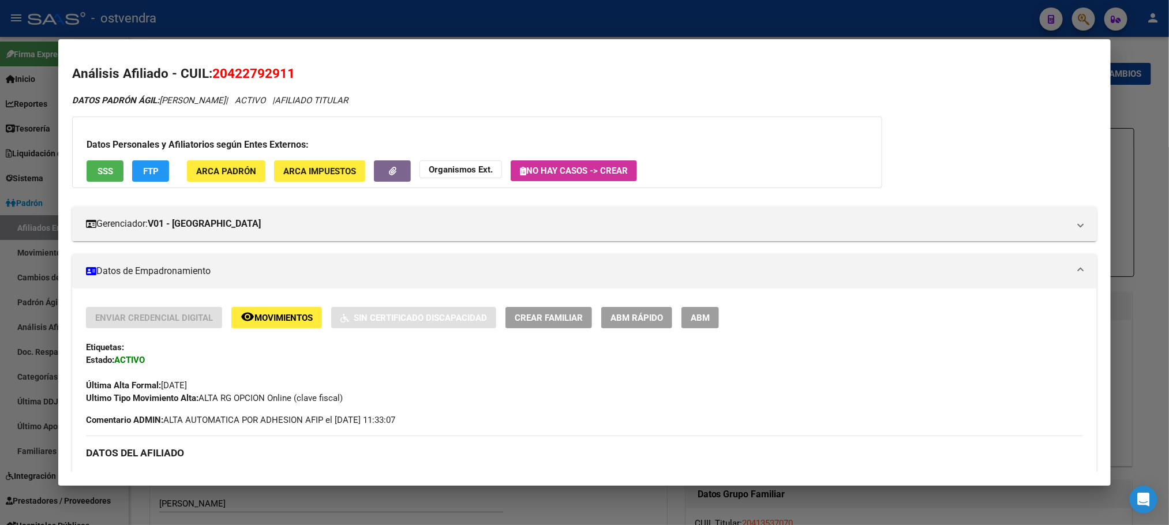
click at [98, 171] on span "SSS" at bounding box center [106, 171] width 16 height 10
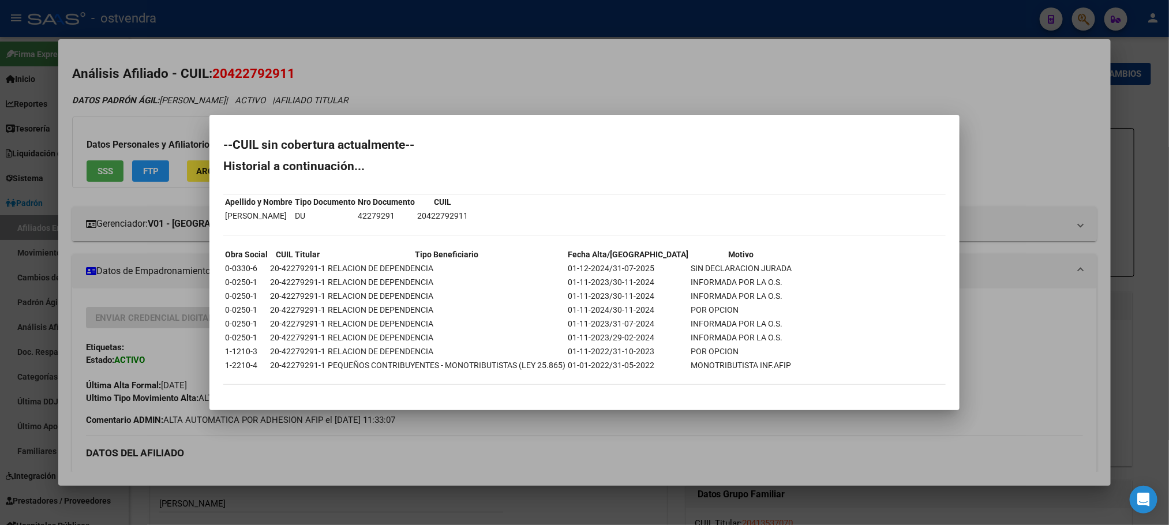
click at [566, 85] on div at bounding box center [584, 262] width 1169 height 525
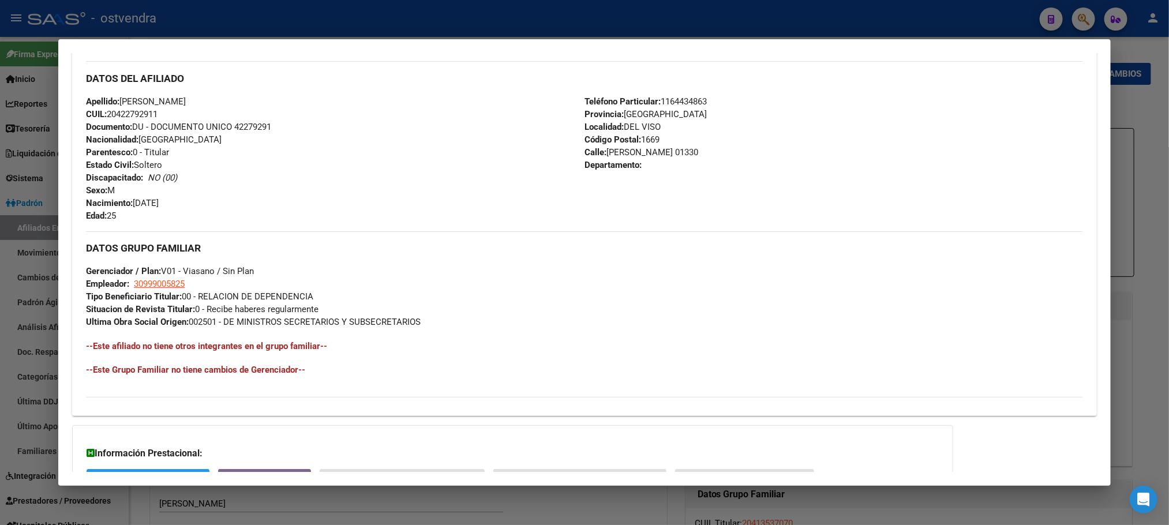
scroll to position [471, 0]
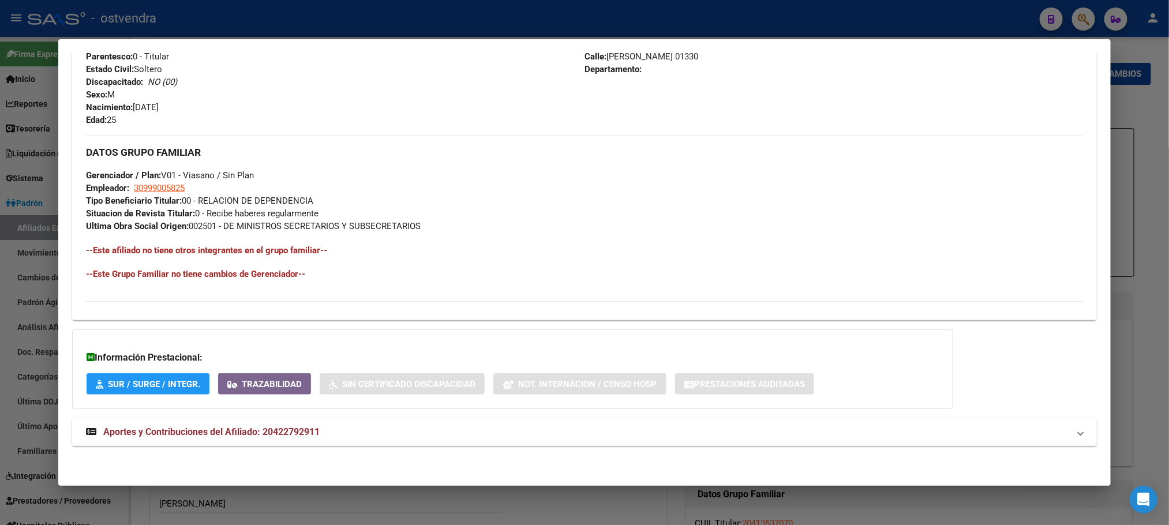
click at [534, 437] on mat-panel-title "Aportes y Contribuciones del Afiliado: 20422792911" at bounding box center [577, 432] width 983 height 14
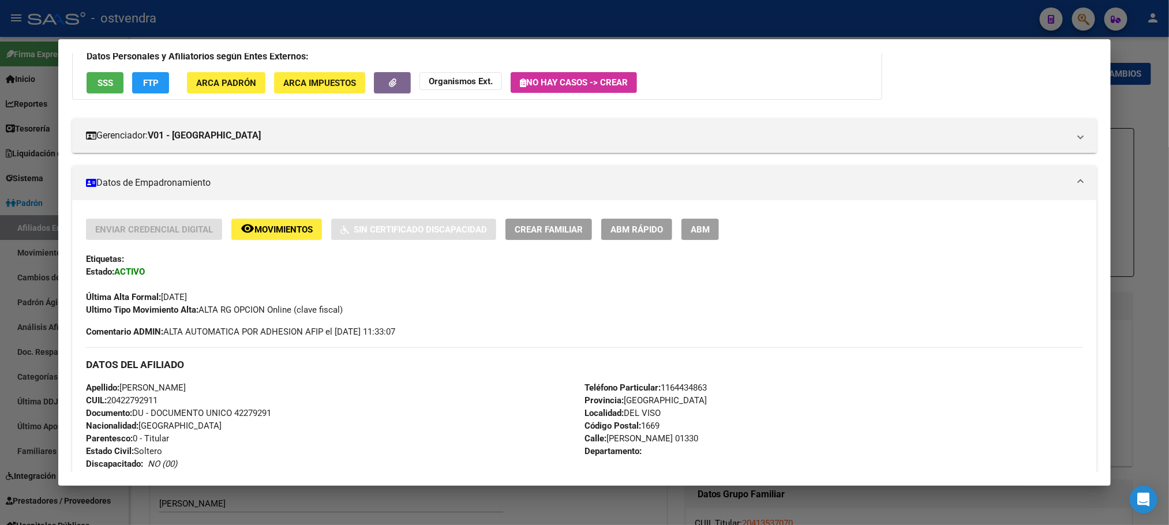
scroll to position [0, 0]
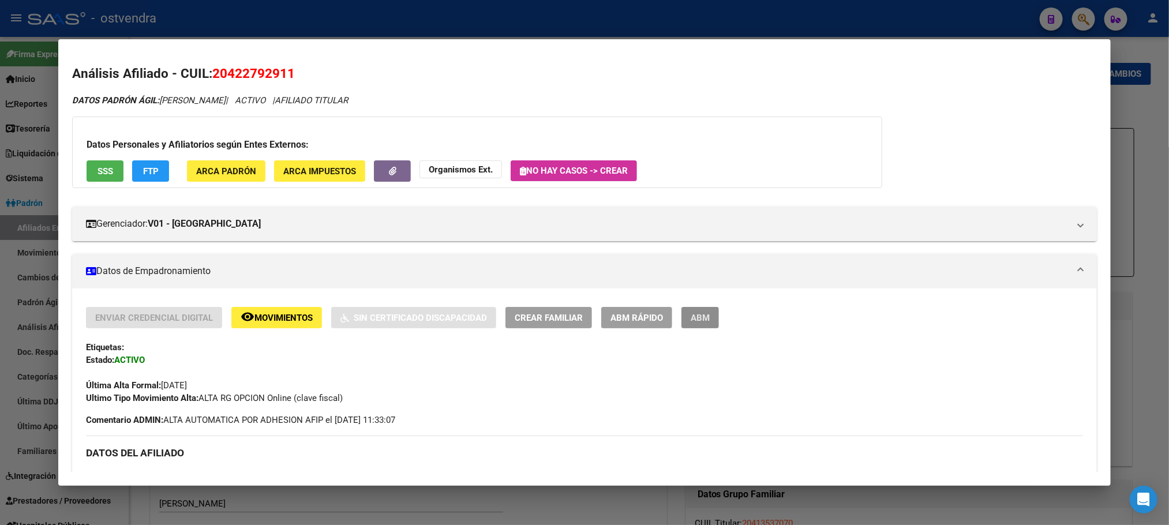
click at [691, 325] on button "ABM" at bounding box center [700, 317] width 38 height 21
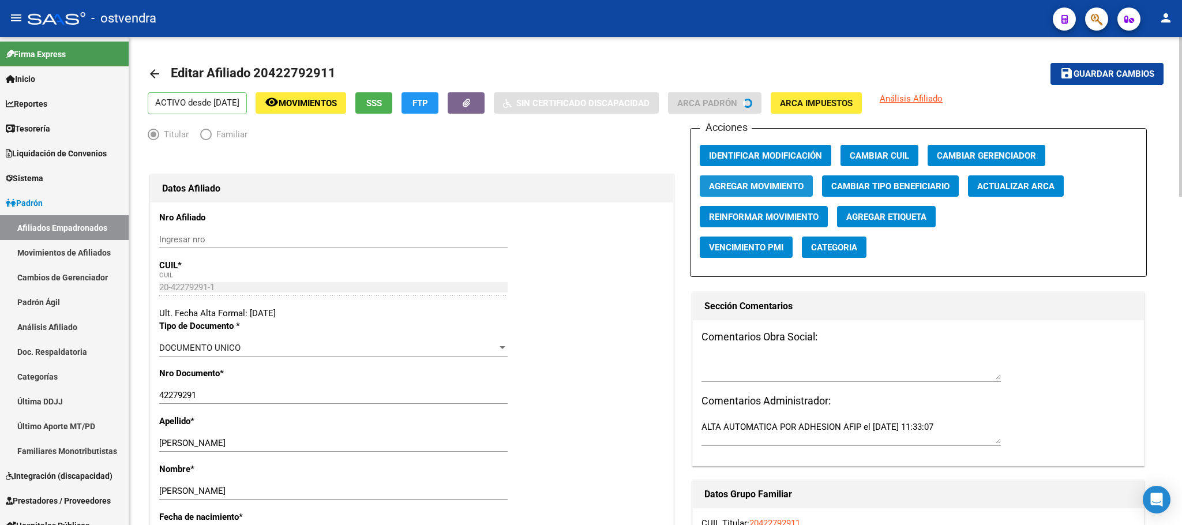
click at [740, 191] on span "Agregar Movimiento" at bounding box center [756, 186] width 95 height 10
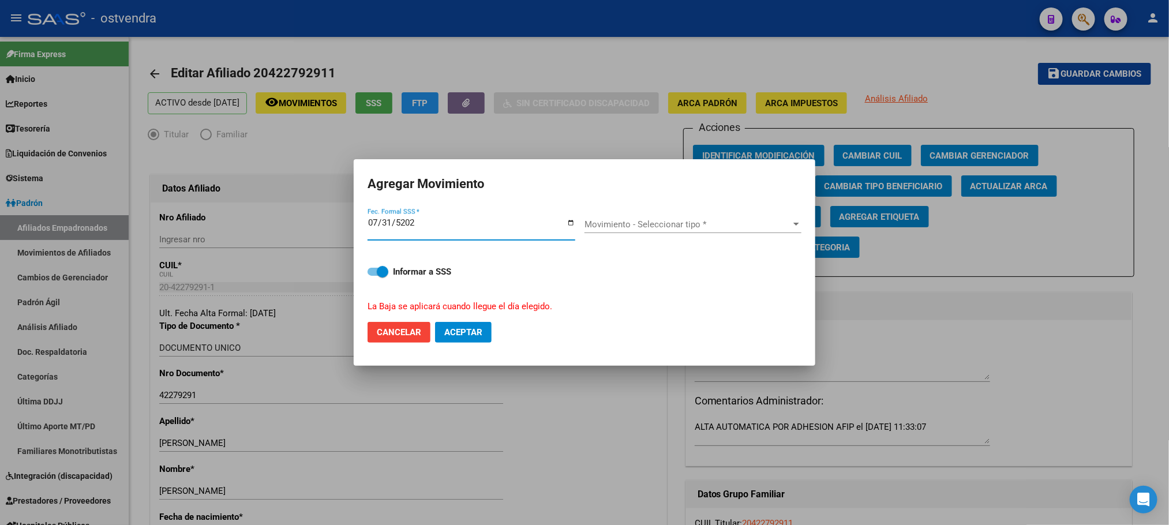
type input "[DATE]"
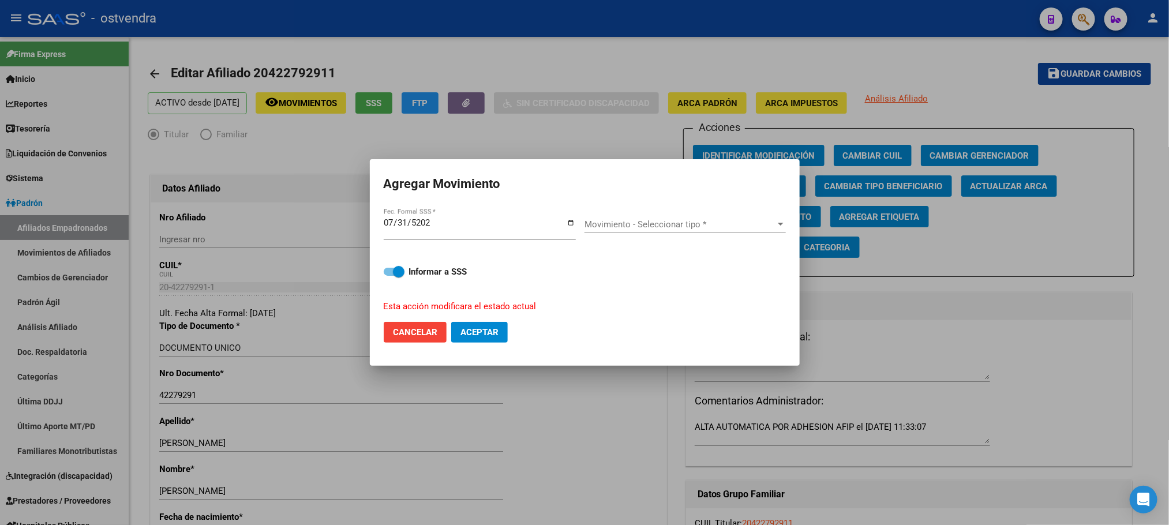
click at [609, 216] on div "Movimiento - Seleccionar tipo * Movimiento - Seleccionar tipo *" at bounding box center [684, 224] width 201 height 17
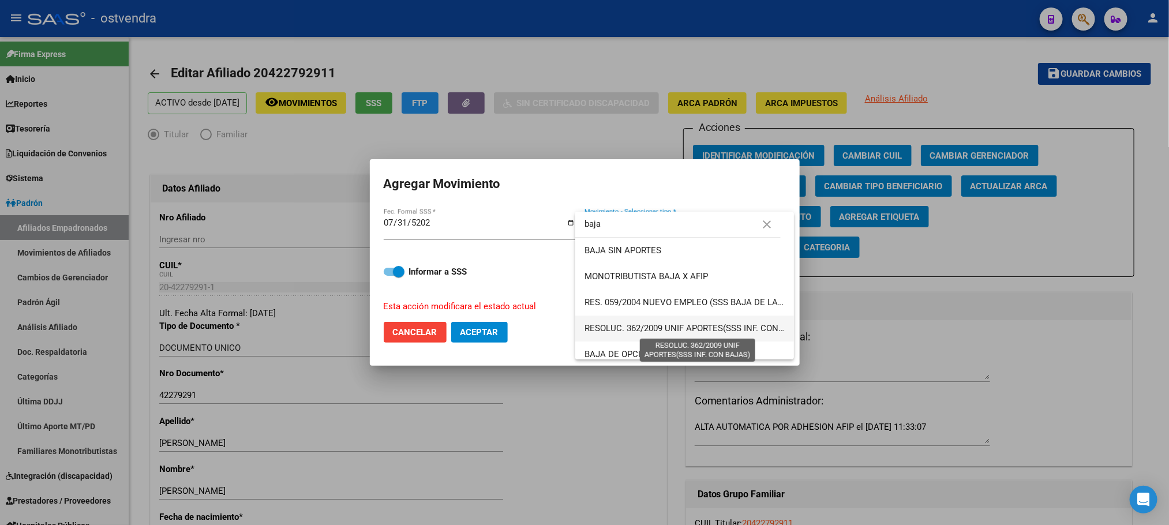
scroll to position [215, 0]
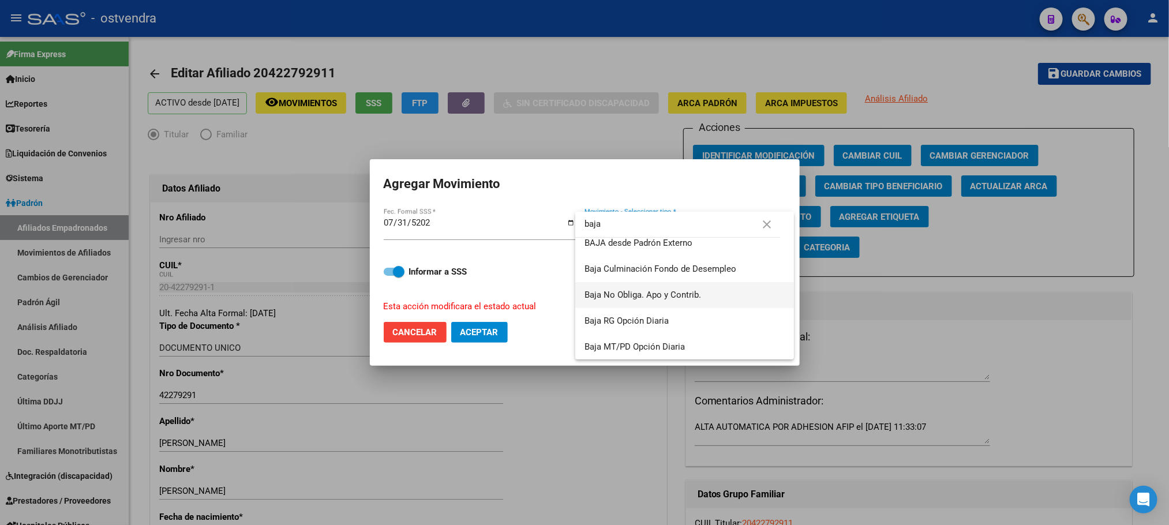
type input "baja"
click at [674, 299] on span "Baja No Obliga. Apo y Contrib." at bounding box center [642, 295] width 117 height 10
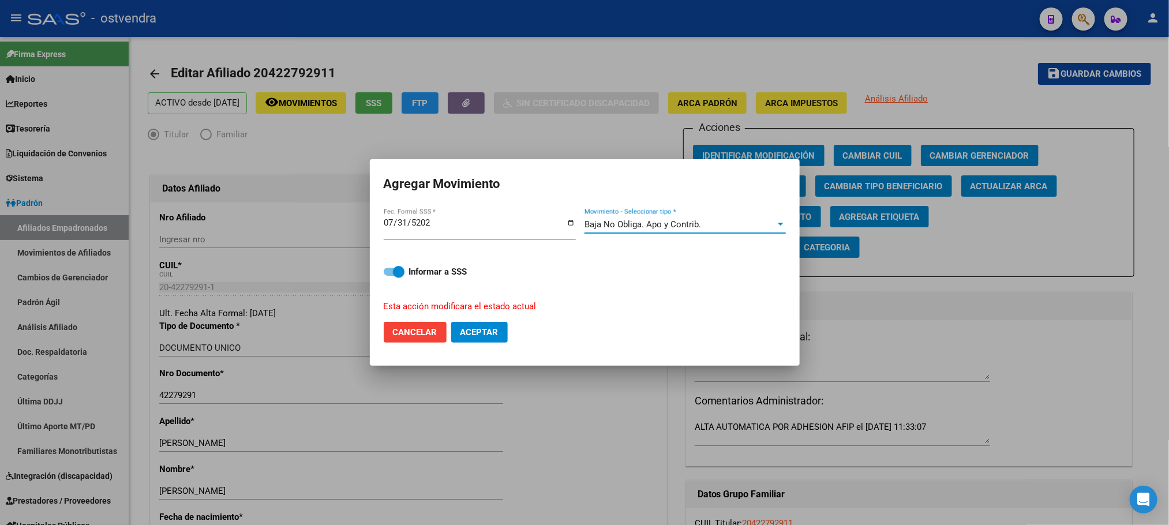
click at [392, 270] on span at bounding box center [394, 272] width 21 height 8
click at [389, 276] on input "Informar a SSS" at bounding box center [389, 276] width 1 height 1
checkbox input "false"
click at [481, 334] on span "Aceptar" at bounding box center [479, 332] width 38 height 10
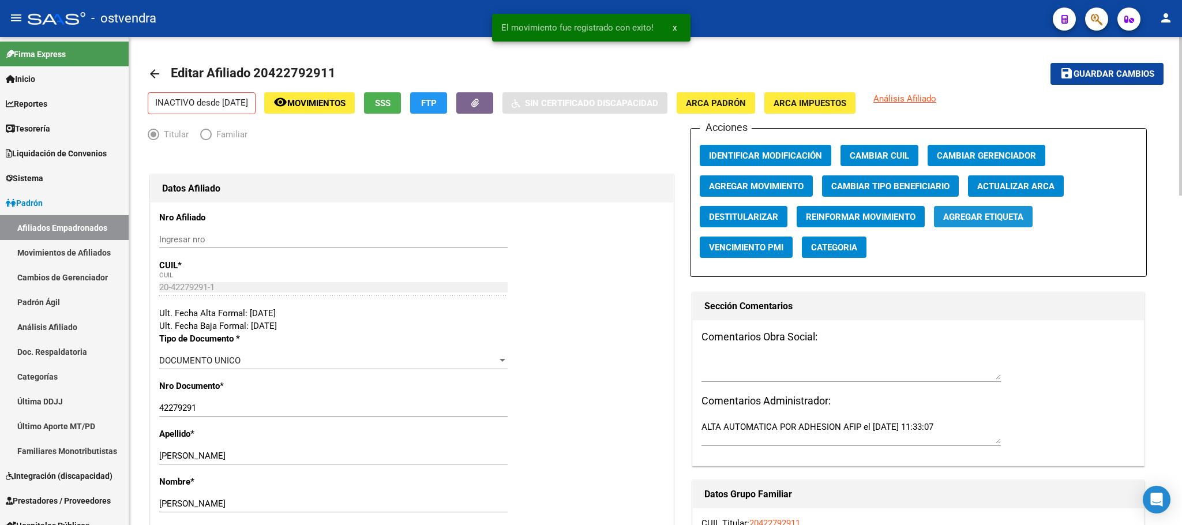
click at [963, 219] on span "Agregar Etiqueta" at bounding box center [983, 217] width 80 height 10
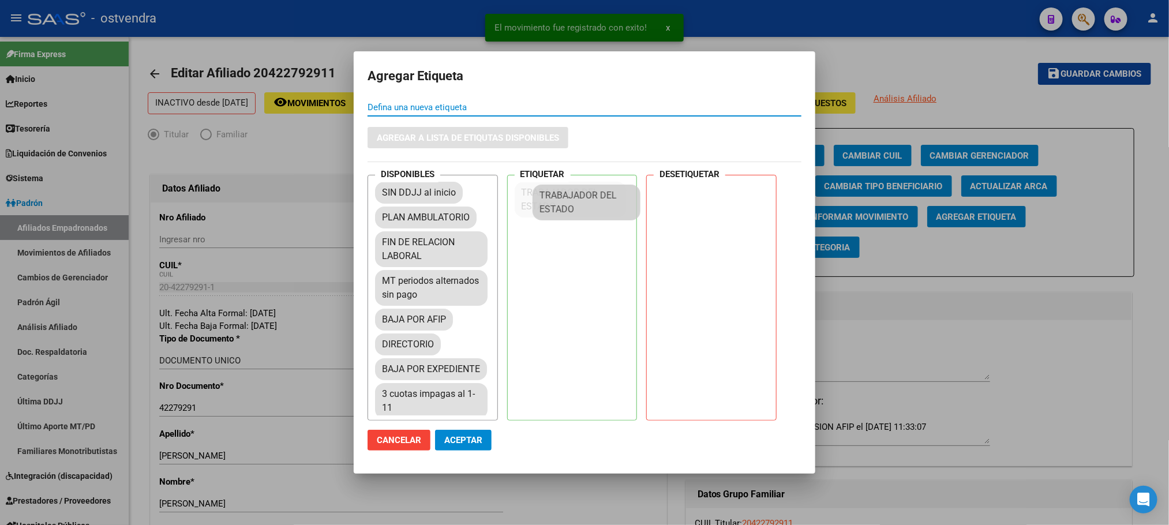
drag, startPoint x: 453, startPoint y: 345, endPoint x: 591, endPoint y: 222, distance: 184.3
click at [463, 440] on span "Aceptar" at bounding box center [463, 440] width 38 height 10
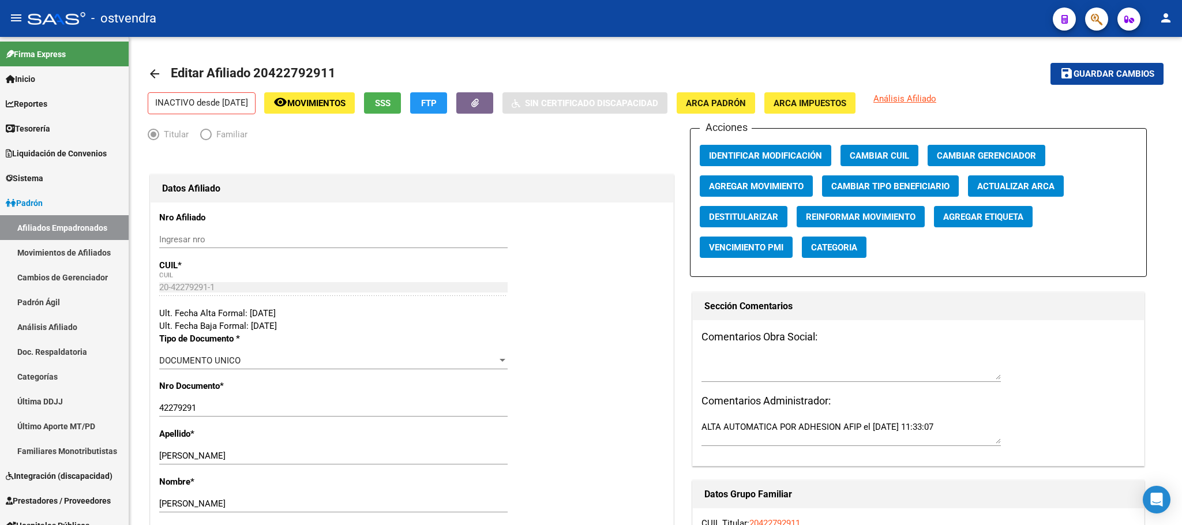
click at [1082, 18] on div at bounding box center [1092, 19] width 32 height 24
click at [1087, 19] on button "button" at bounding box center [1096, 19] width 23 height 23
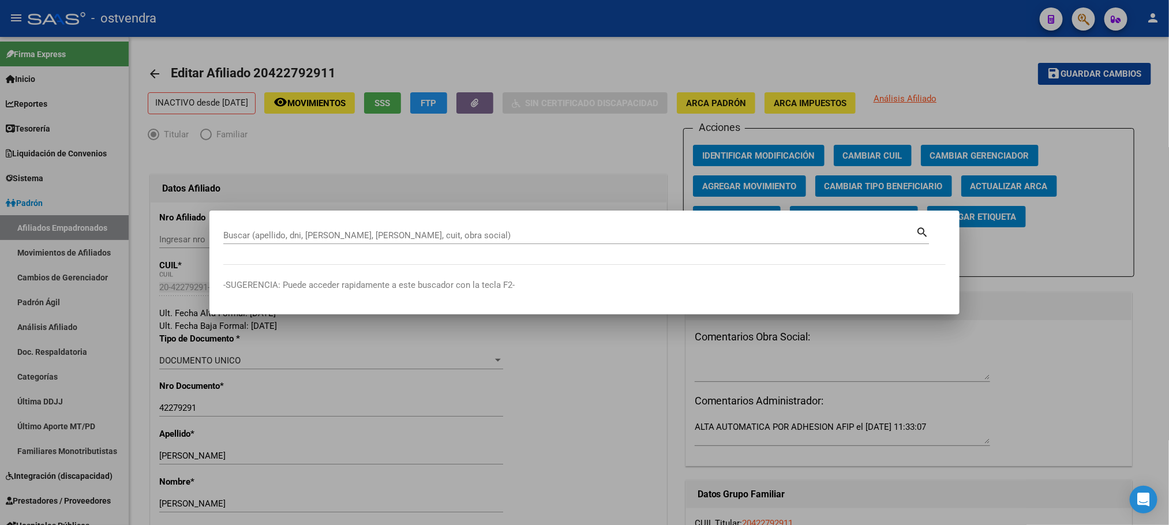
paste input "20424115658"
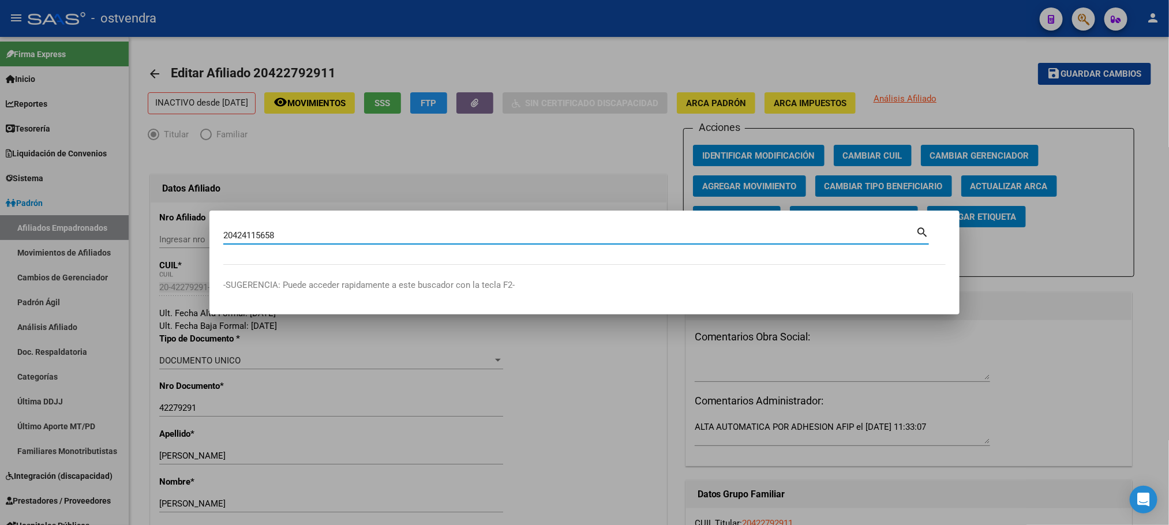
type input "20424115658"
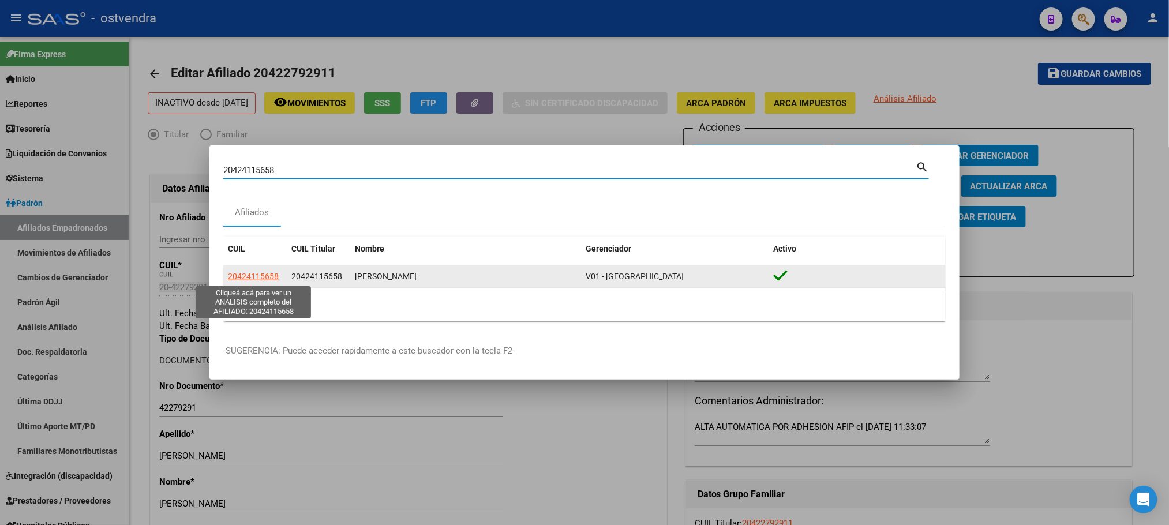
click at [269, 275] on span "20424115658" at bounding box center [253, 276] width 51 height 9
type textarea "20424115658"
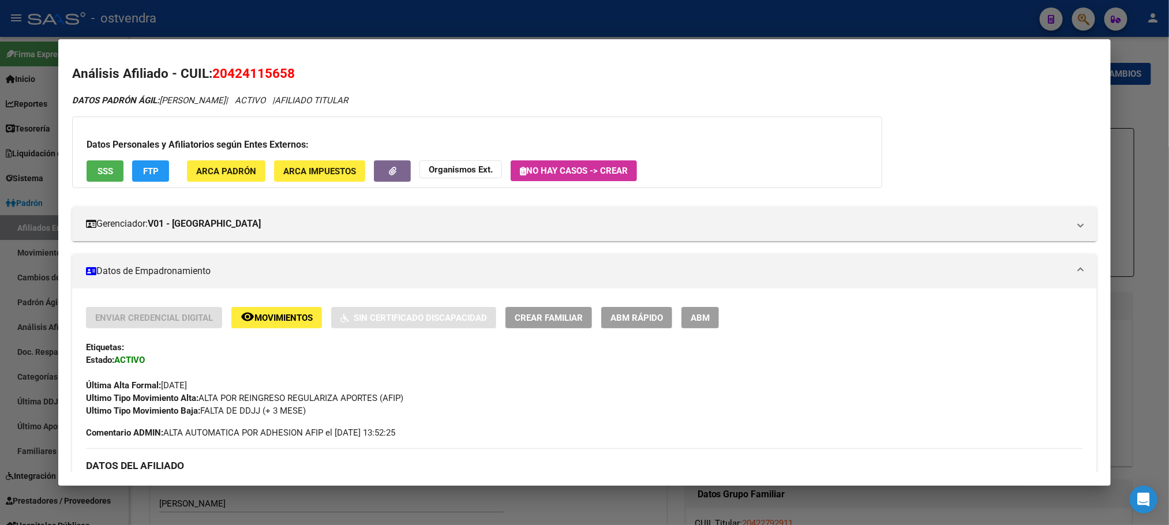
click at [98, 172] on span "SSS" at bounding box center [106, 171] width 16 height 10
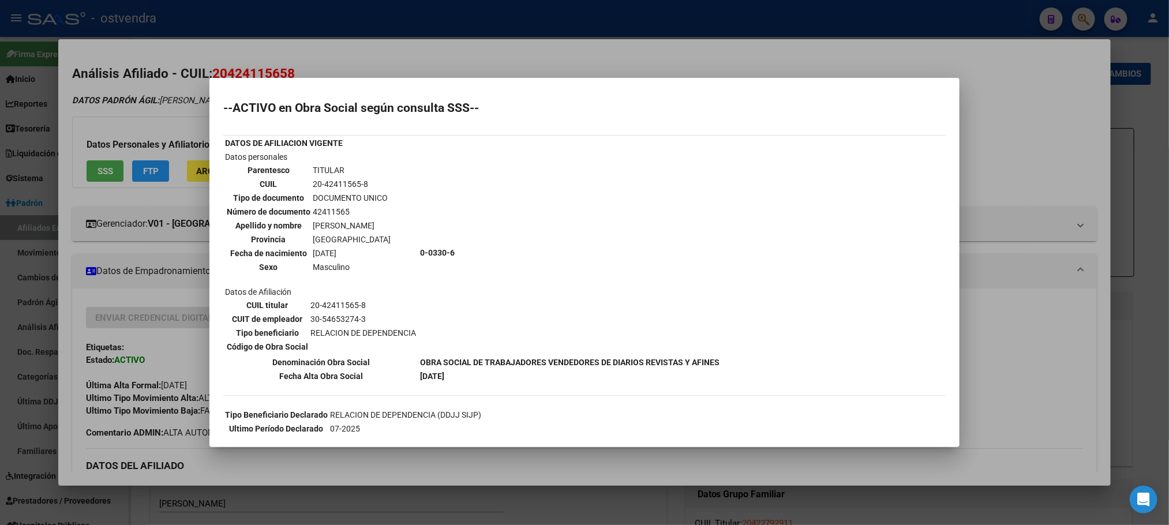
scroll to position [87, 0]
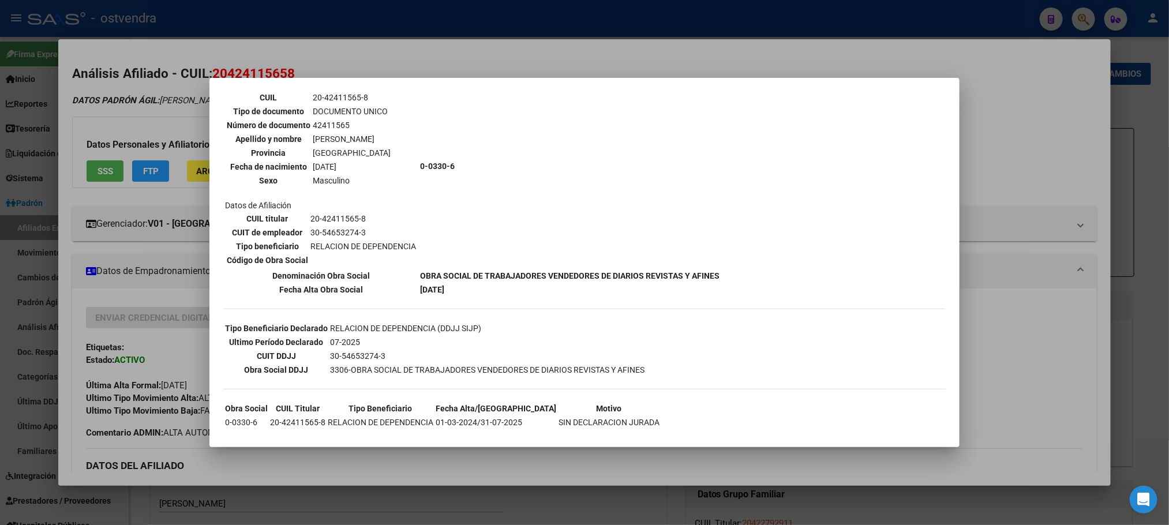
click at [99, 80] on div at bounding box center [584, 262] width 1169 height 525
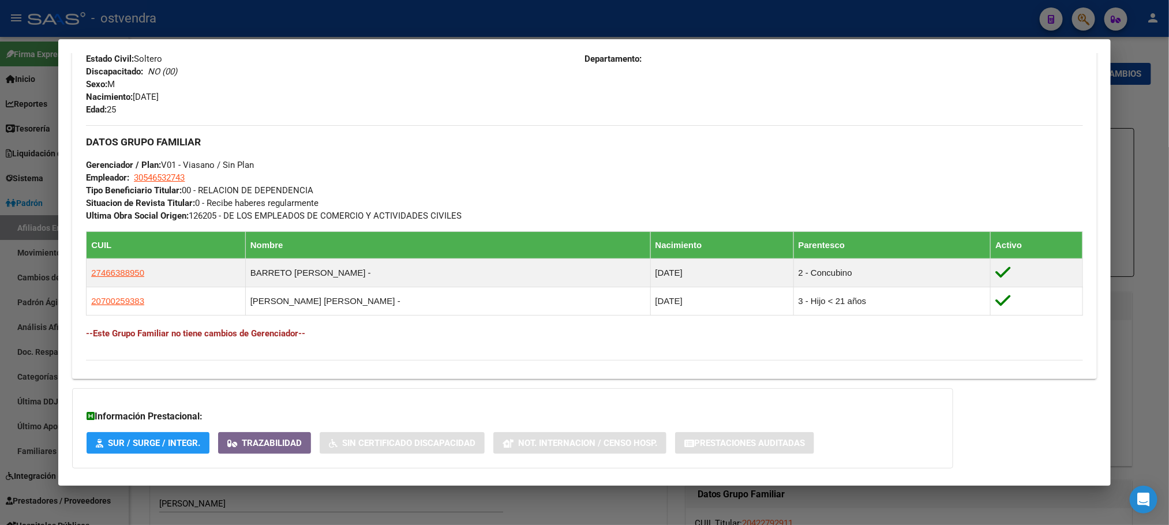
scroll to position [554, 0]
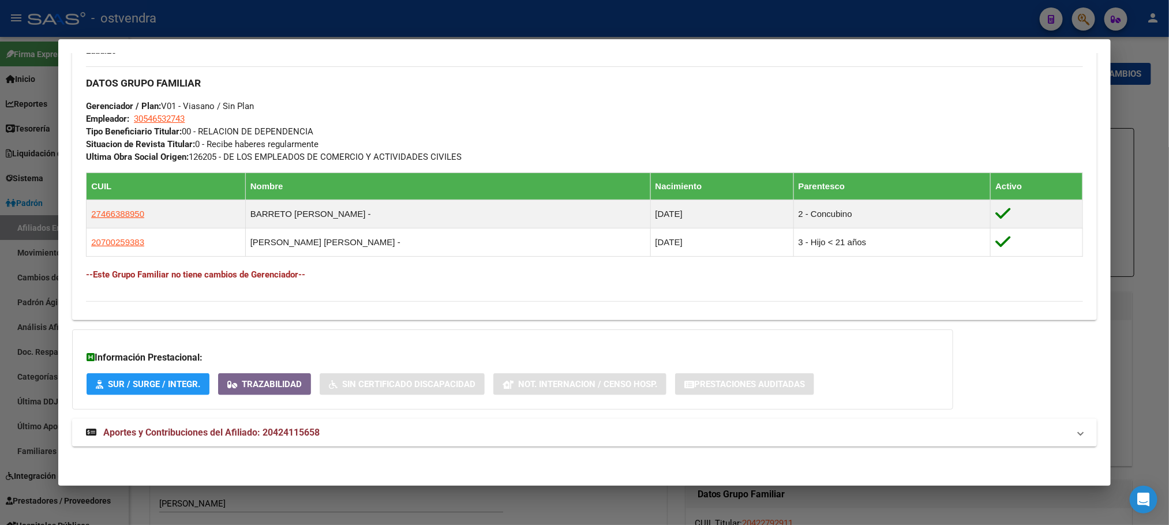
click at [297, 436] on span "Aportes y Contribuciones del Afiliado: 20424115658" at bounding box center [211, 432] width 216 height 11
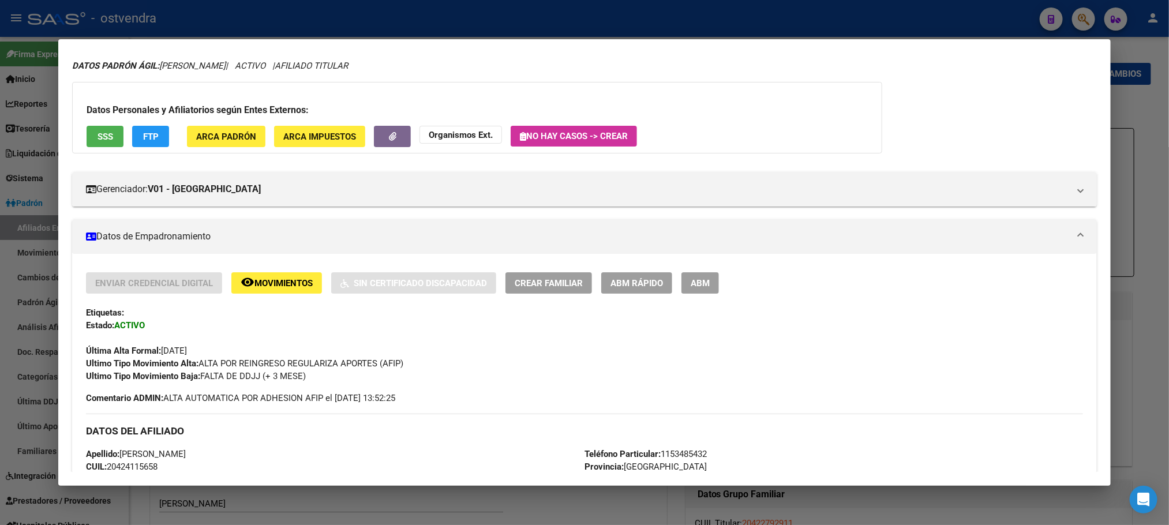
scroll to position [0, 0]
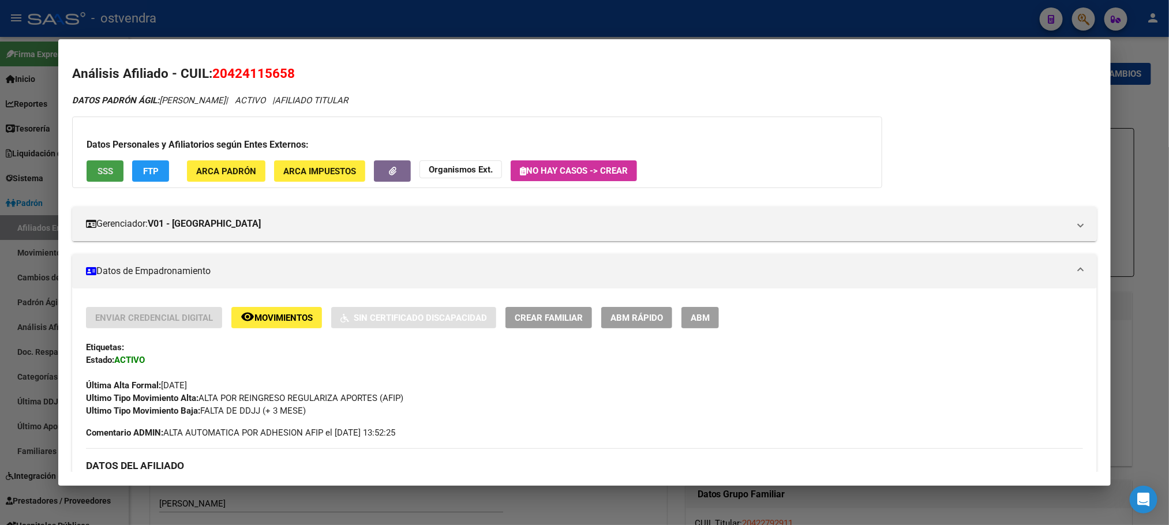
click at [98, 166] on span "SSS" at bounding box center [106, 171] width 16 height 10
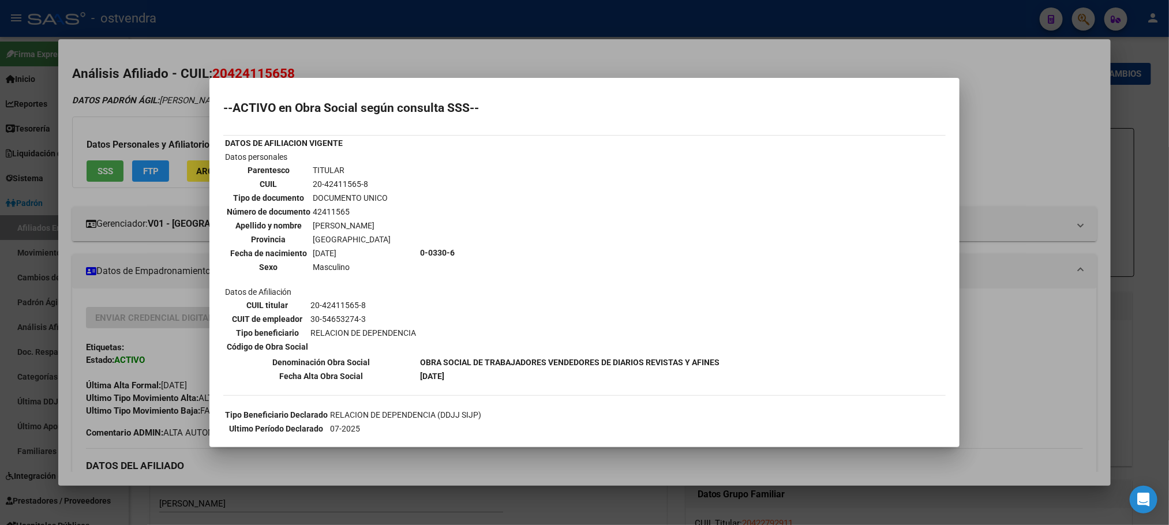
drag, startPoint x: 178, startPoint y: 95, endPoint x: 513, endPoint y: 354, distance: 422.8
click at [178, 96] on div at bounding box center [584, 262] width 1169 height 525
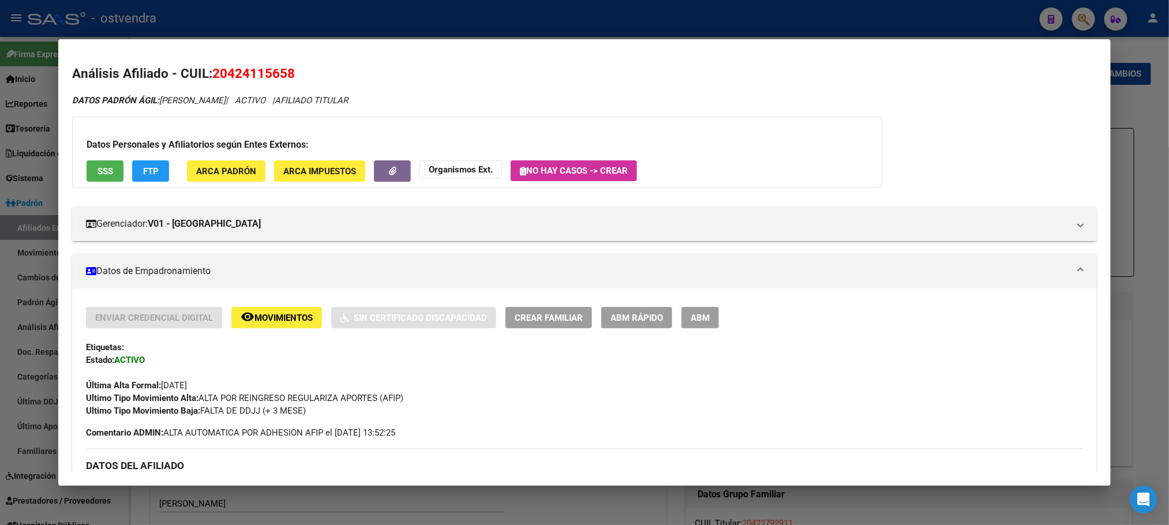
click at [335, 28] on div at bounding box center [584, 262] width 1169 height 525
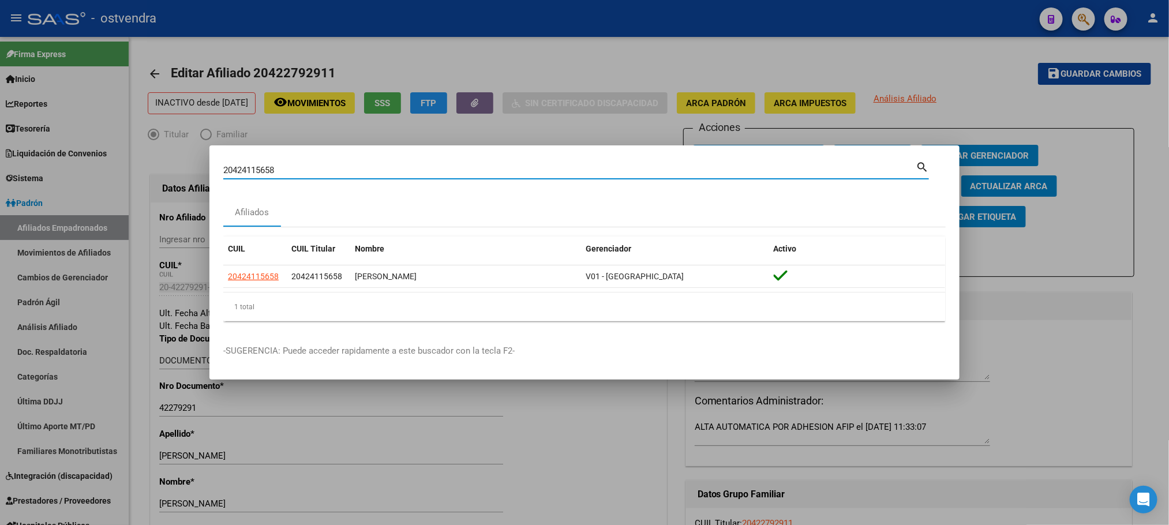
drag, startPoint x: 317, startPoint y: 170, endPoint x: 117, endPoint y: 180, distance: 200.4
click at [117, 180] on div "20424115658 Buscar (apellido, dni, cuil, nro traspaso, cuit, obra social) searc…" at bounding box center [584, 262] width 1169 height 525
paste input "7580270"
type input "20427580270"
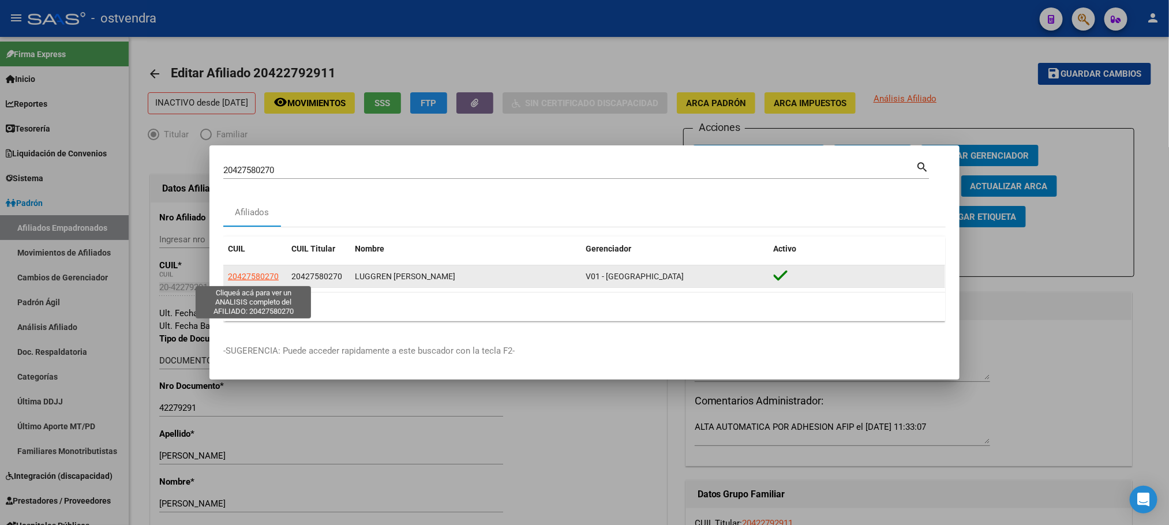
click at [258, 276] on span "20427580270" at bounding box center [253, 276] width 51 height 9
type textarea "20427580270"
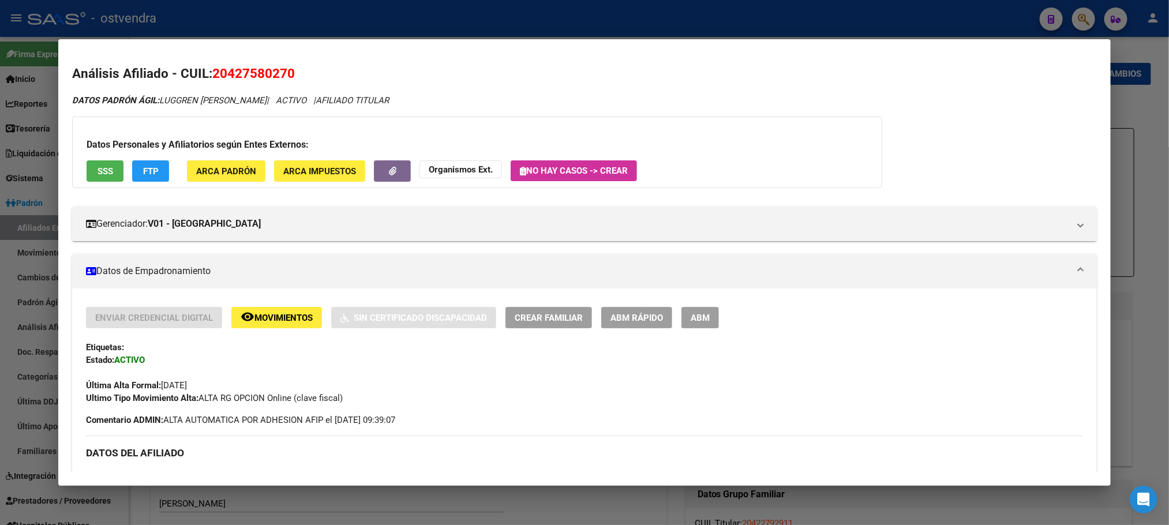
click at [88, 161] on button "SSS" at bounding box center [105, 170] width 37 height 21
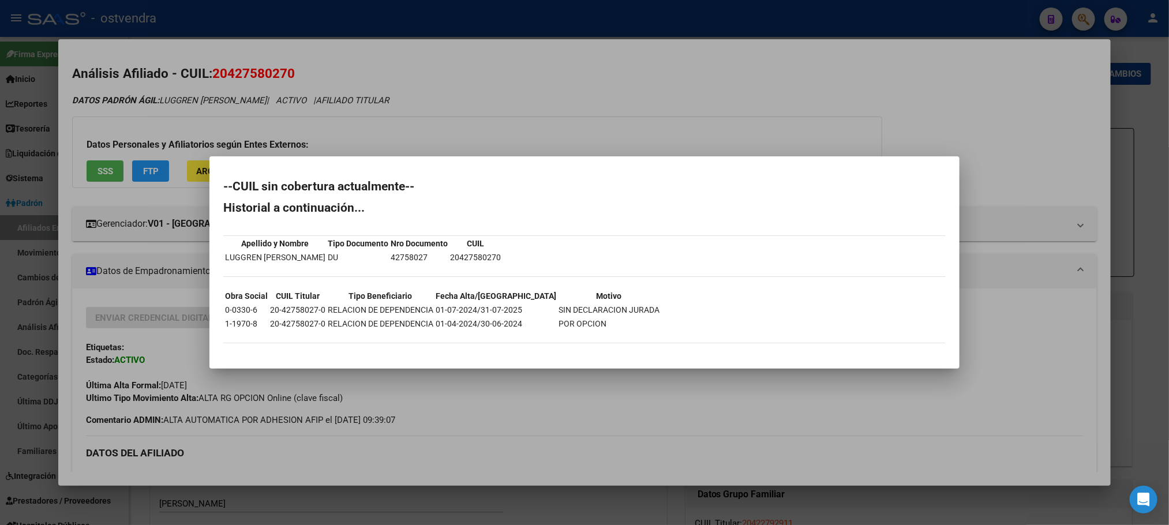
click at [326, 123] on div at bounding box center [584, 262] width 1169 height 525
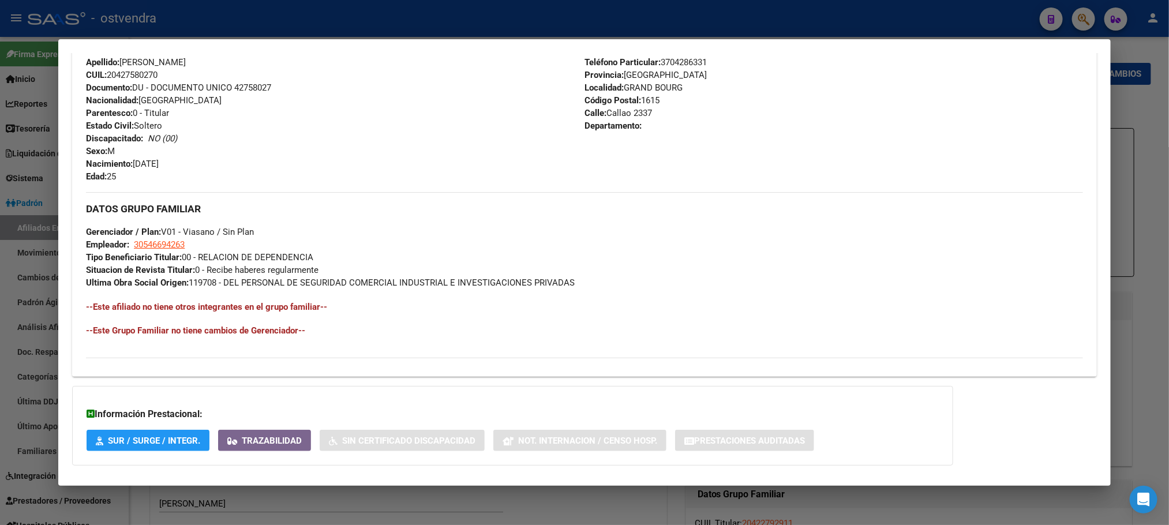
scroll to position [471, 0]
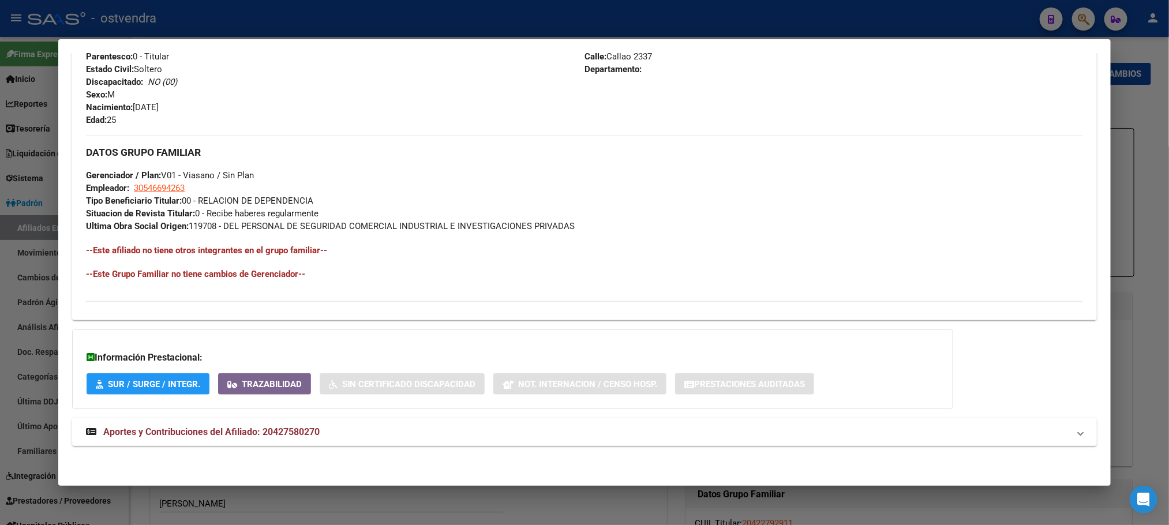
click at [377, 442] on mat-expansion-panel-header "Aportes y Contribuciones del Afiliado: 20427580270" at bounding box center [584, 432] width 1024 height 28
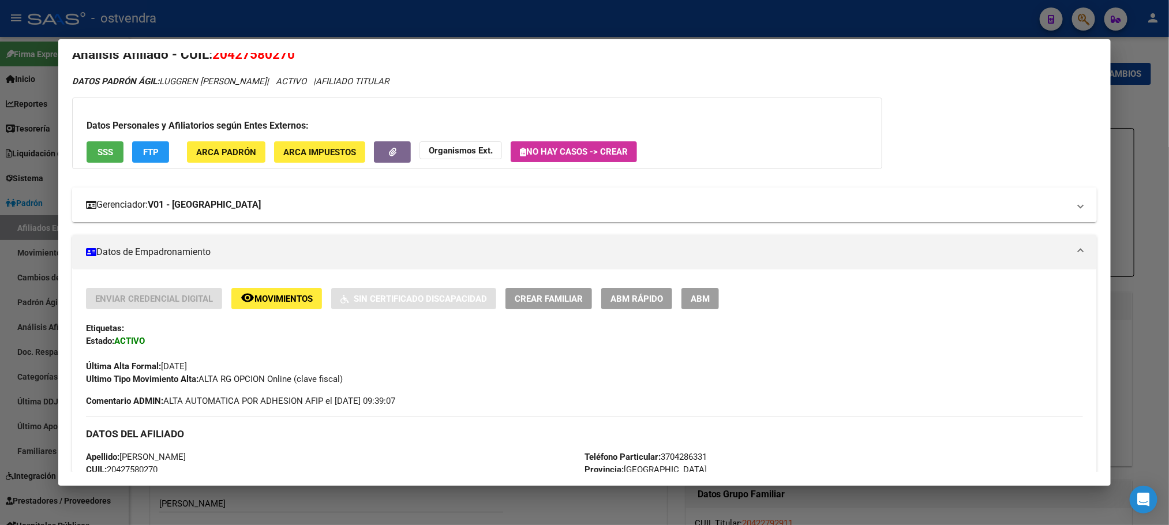
scroll to position [0, 0]
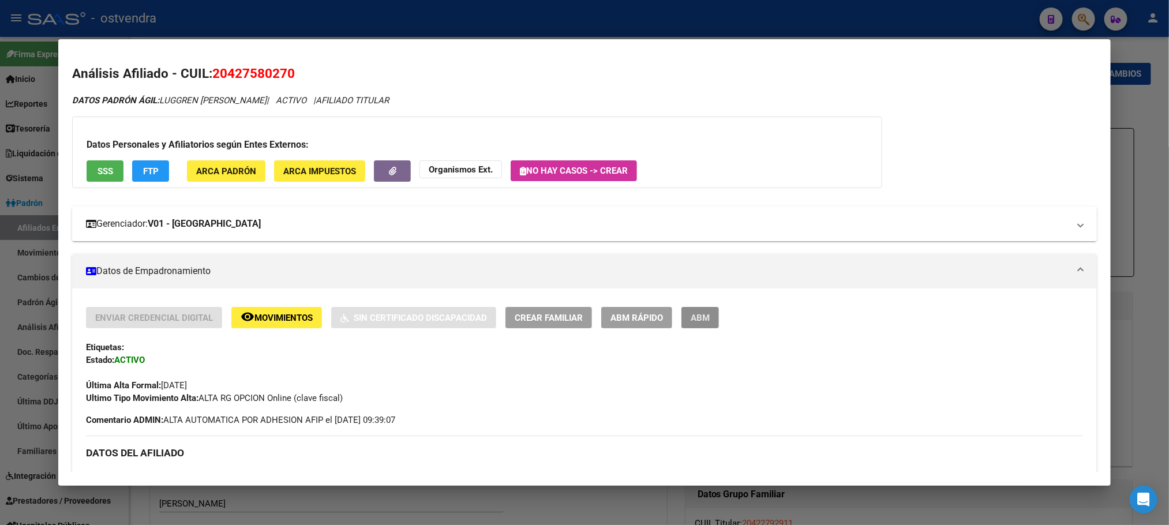
drag, startPoint x: 695, startPoint y: 312, endPoint x: 1015, endPoint y: 219, distance: 333.6
click at [696, 312] on button "ABM" at bounding box center [700, 317] width 38 height 21
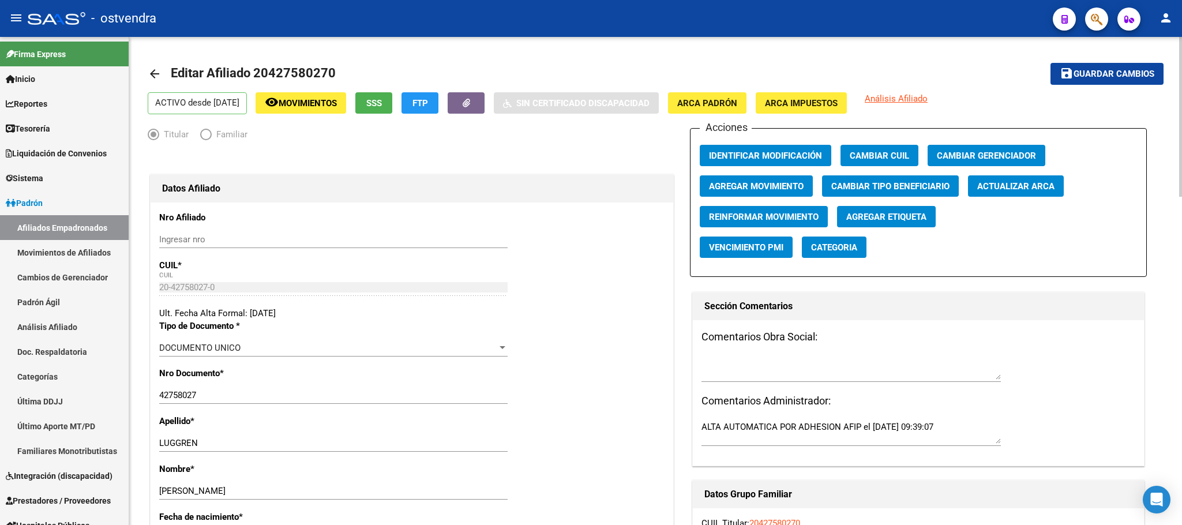
drag, startPoint x: 996, startPoint y: 151, endPoint x: 863, endPoint y: 189, distance: 138.8
click at [1019, 239] on div "Acciones Identificar Modificación Cambiar CUIL Cambiar Gerenciador Agregar Movi…" at bounding box center [918, 202] width 457 height 149
click at [764, 186] on span "Agregar Movimiento" at bounding box center [756, 186] width 95 height 10
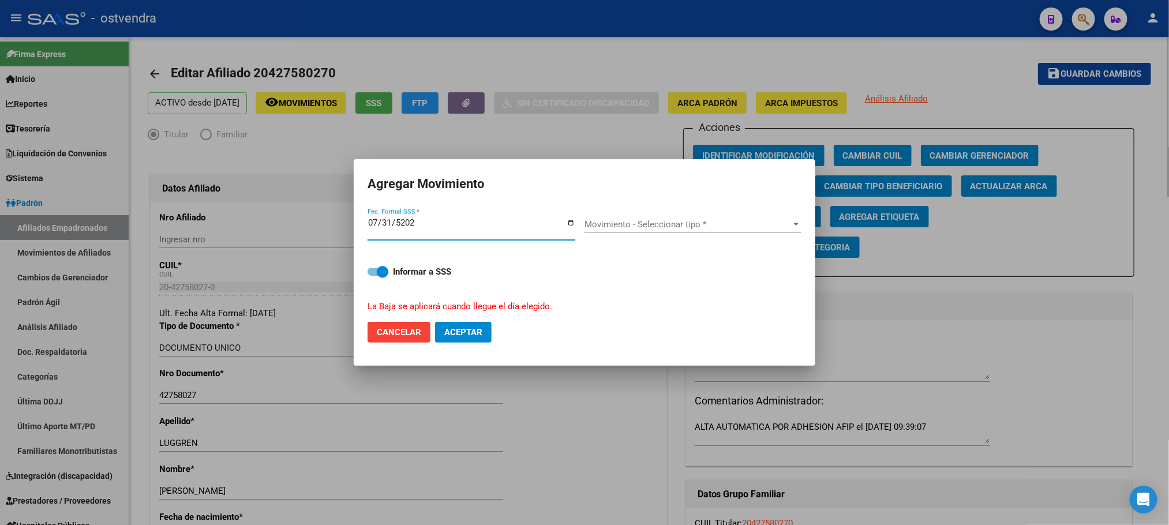
type input "[DATE]"
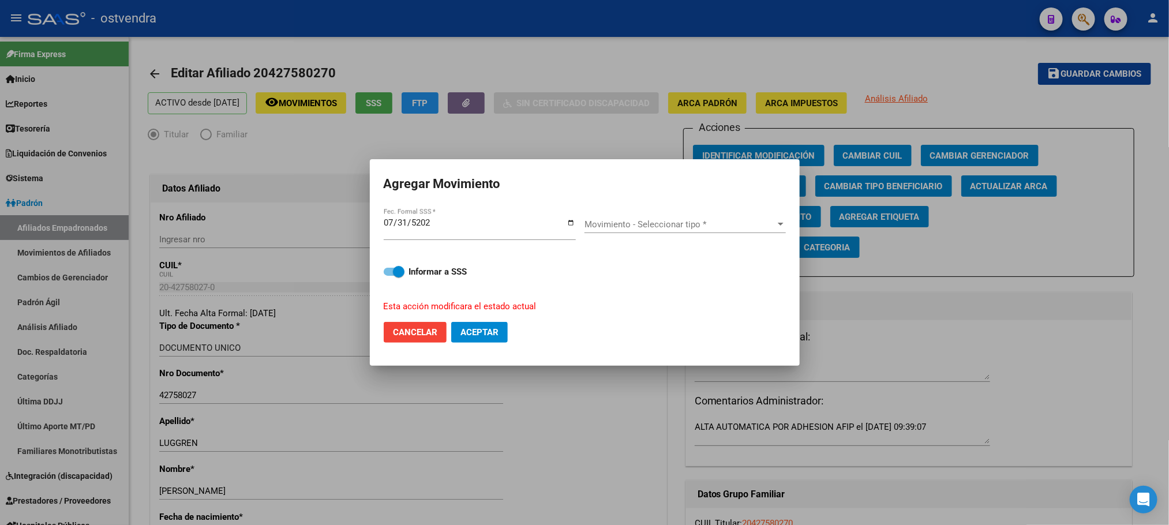
drag, startPoint x: 729, startPoint y: 217, endPoint x: 698, endPoint y: 198, distance: 36.5
click at [729, 216] on div "Movimiento - Seleccionar tipo * Movimiento - Seleccionar tipo *" at bounding box center [684, 224] width 201 height 17
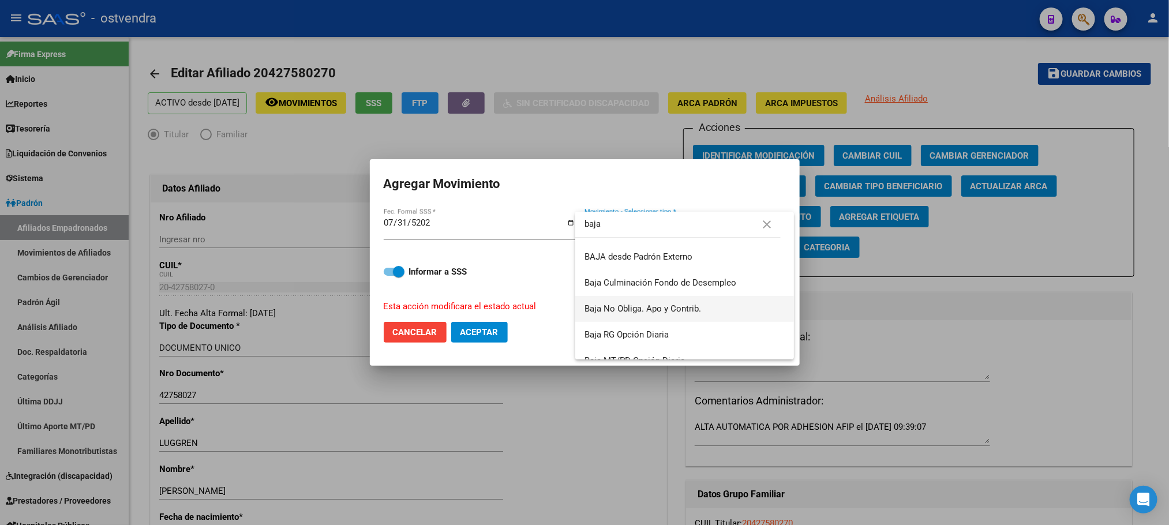
scroll to position [215, 0]
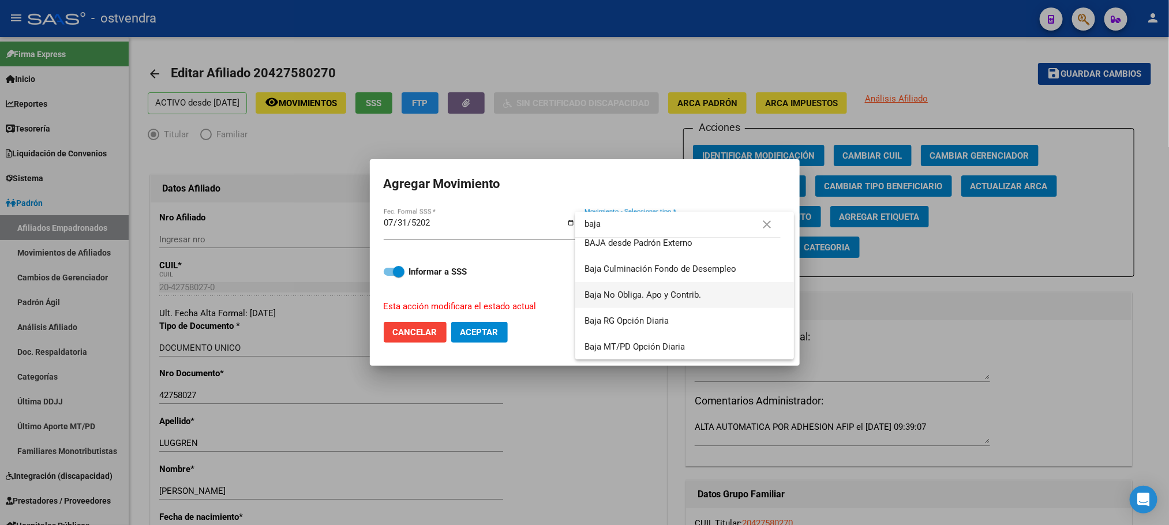
type input "baja"
click at [640, 294] on span "Baja No Obliga. Apo y Contrib." at bounding box center [642, 295] width 117 height 10
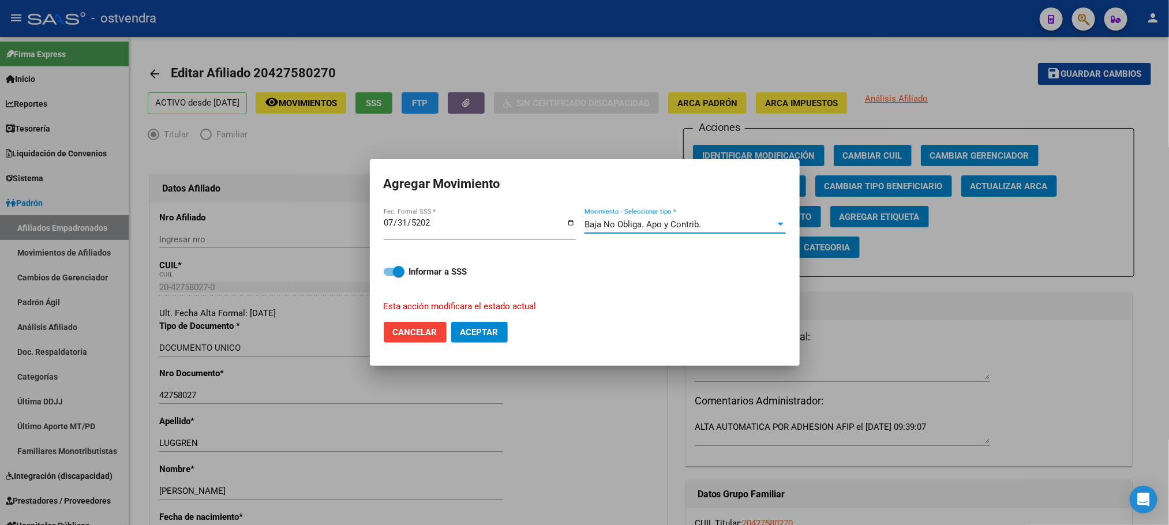
click at [391, 275] on span at bounding box center [394, 272] width 21 height 8
click at [389, 276] on input "Informar a SSS" at bounding box center [389, 276] width 1 height 1
checkbox input "false"
click at [461, 336] on span "Aceptar" at bounding box center [479, 332] width 38 height 10
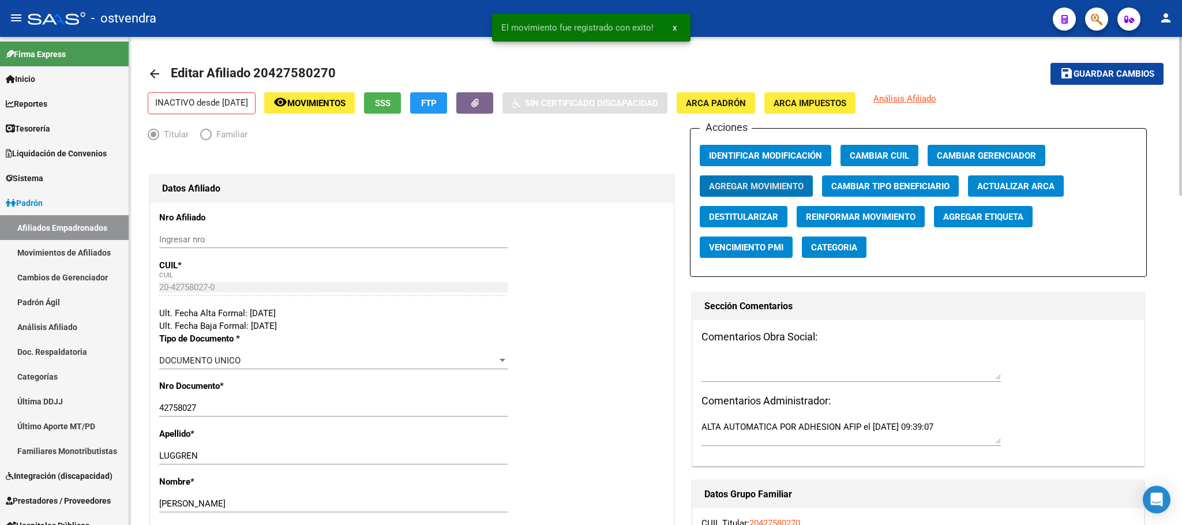
click at [980, 215] on span "Agregar Etiqueta" at bounding box center [983, 217] width 80 height 10
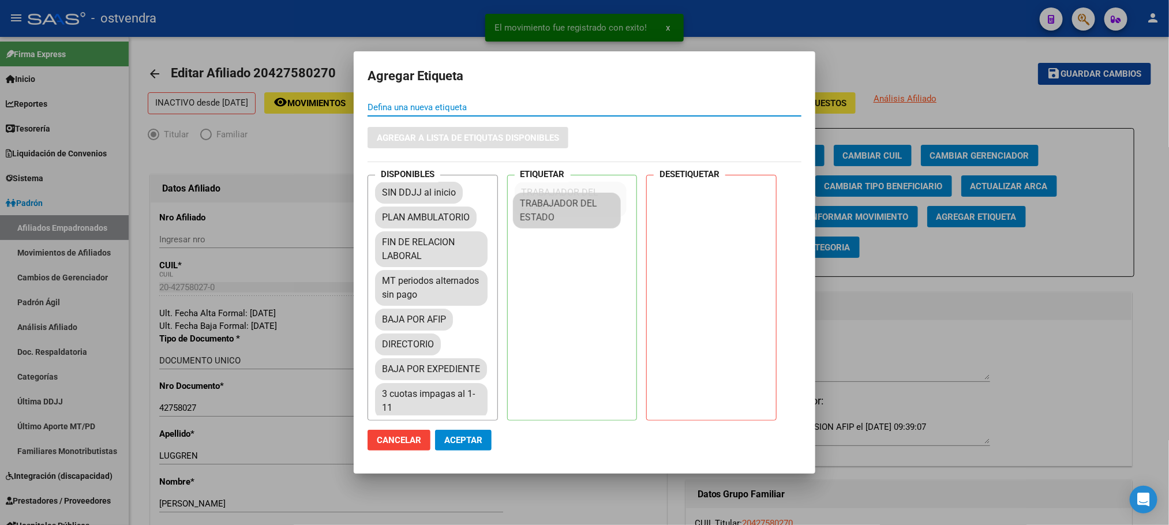
drag, startPoint x: 430, startPoint y: 353, endPoint x: 504, endPoint y: 321, distance: 80.6
click at [480, 431] on button "Aceptar" at bounding box center [463, 440] width 57 height 21
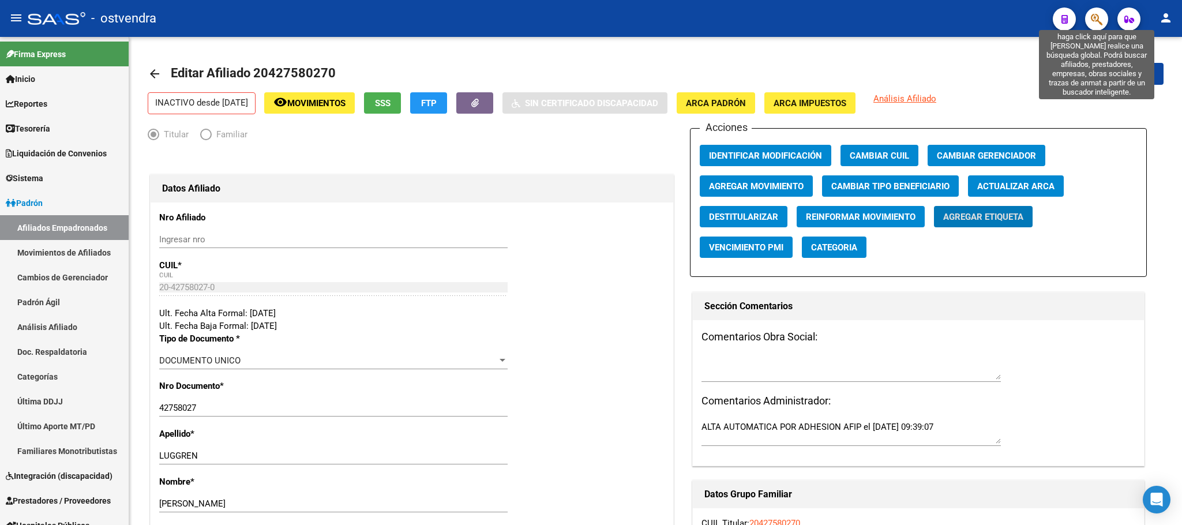
click at [1097, 13] on icon "button" at bounding box center [1097, 19] width 12 height 13
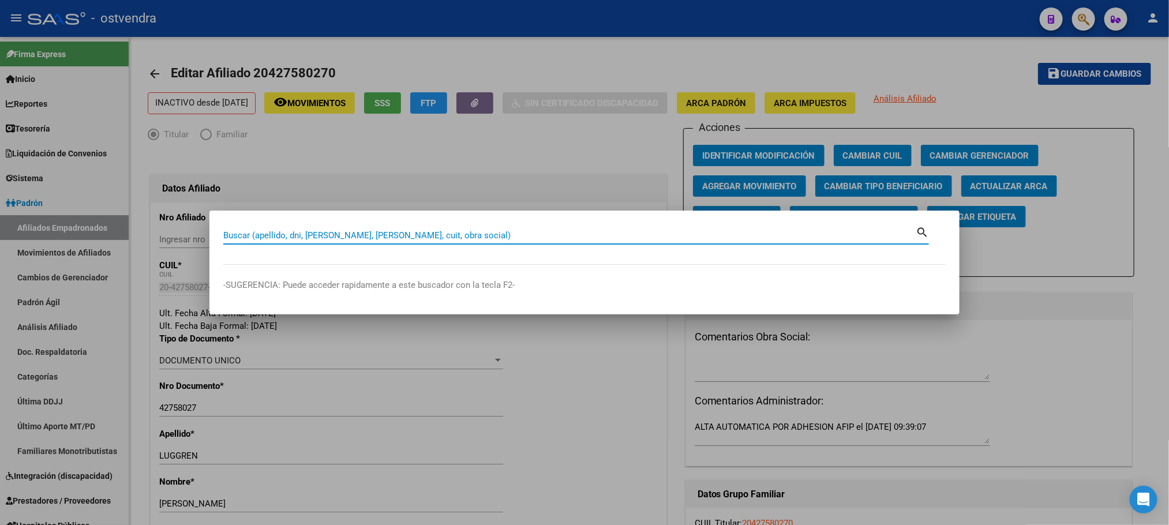
paste input "20443973797"
type input "20443973797"
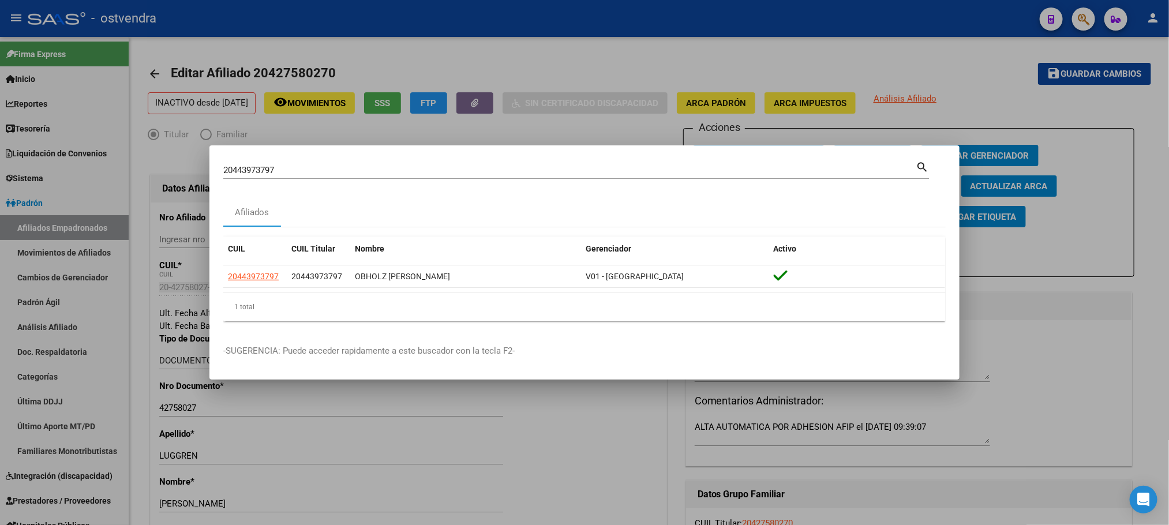
drag, startPoint x: 293, startPoint y: 175, endPoint x: 163, endPoint y: 171, distance: 129.9
click at [163, 171] on div "20443973797 Buscar (apellido, dni, cuil, nro traspaso, cuit, obra social) searc…" at bounding box center [584, 262] width 1169 height 525
click at [314, 177] on div "20443973797 Buscar (apellido, dni, cuil, nro traspaso, cuit, obra social)" at bounding box center [569, 170] width 692 height 17
click at [310, 168] on input "20443973797" at bounding box center [569, 170] width 692 height 10
click at [116, 173] on div "20443973797 Buscar (apellido, dni, cuil, nro traspaso, cuit, obra social) searc…" at bounding box center [584, 262] width 1169 height 525
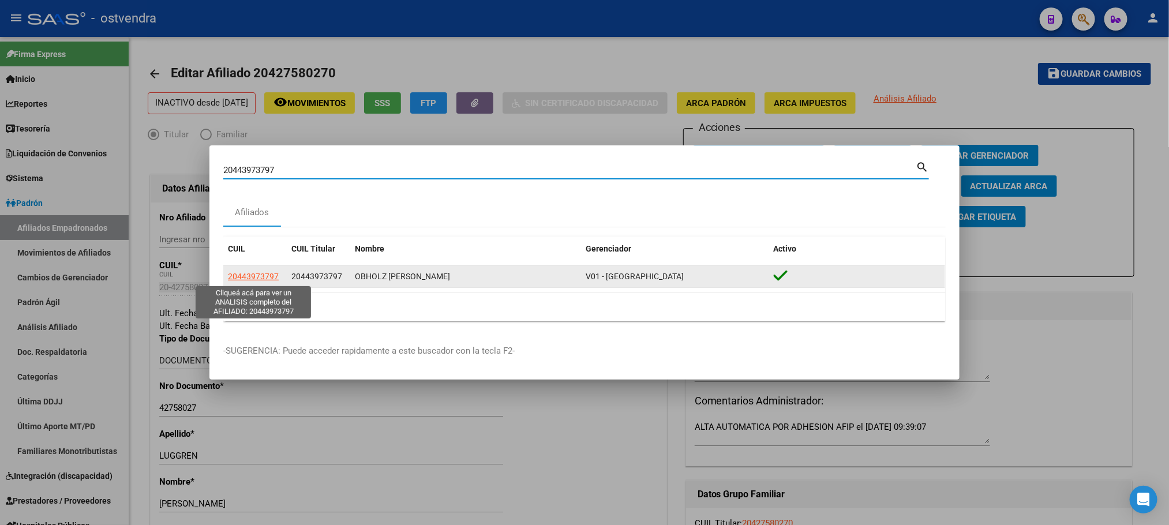
click at [243, 276] on span "20443973797" at bounding box center [253, 276] width 51 height 9
type textarea "20443973797"
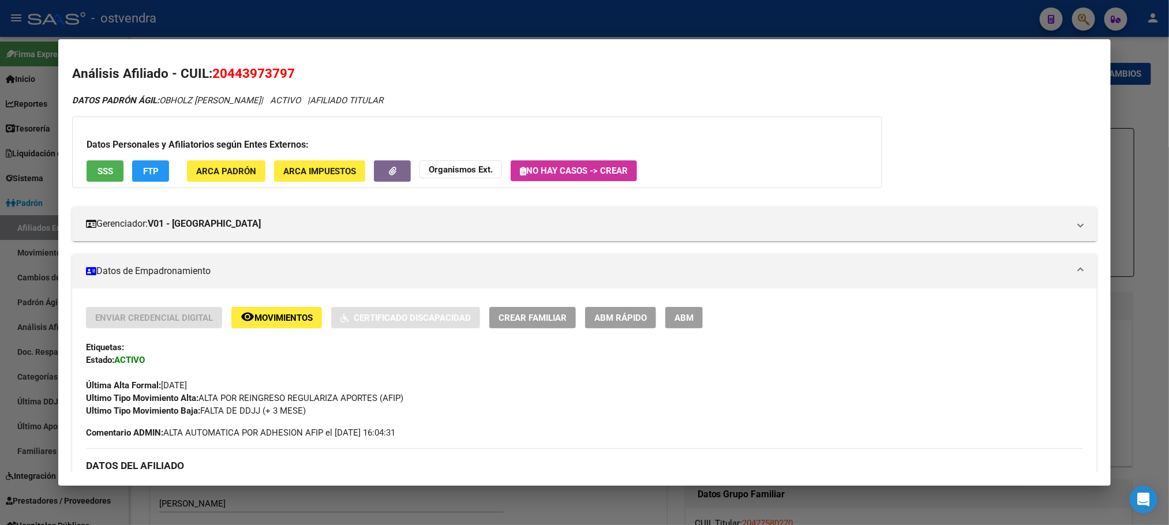
click at [89, 175] on button "SSS" at bounding box center [105, 170] width 37 height 21
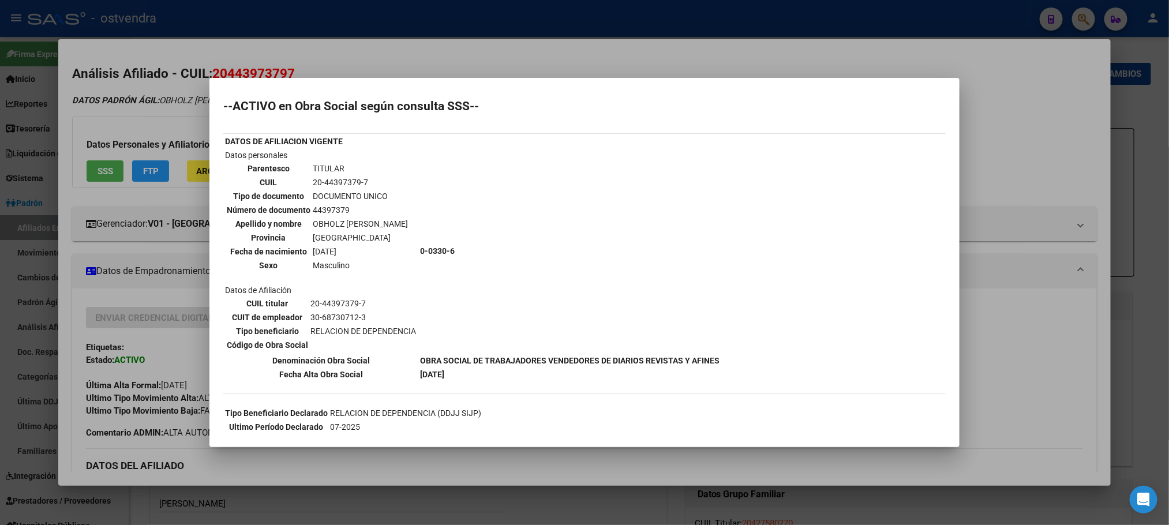
scroll to position [0, 0]
click at [151, 148] on div at bounding box center [584, 262] width 1169 height 525
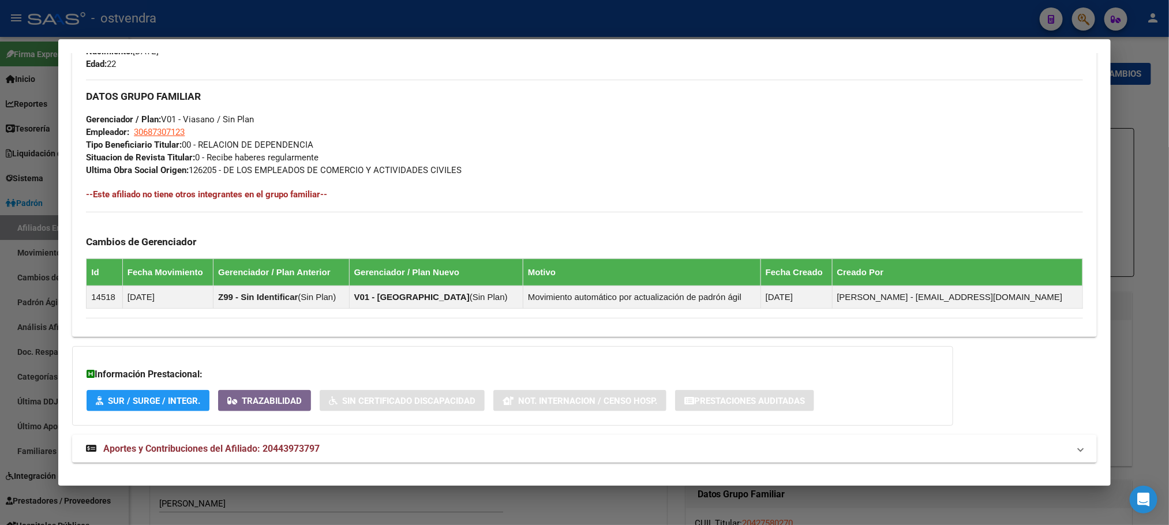
scroll to position [557, 0]
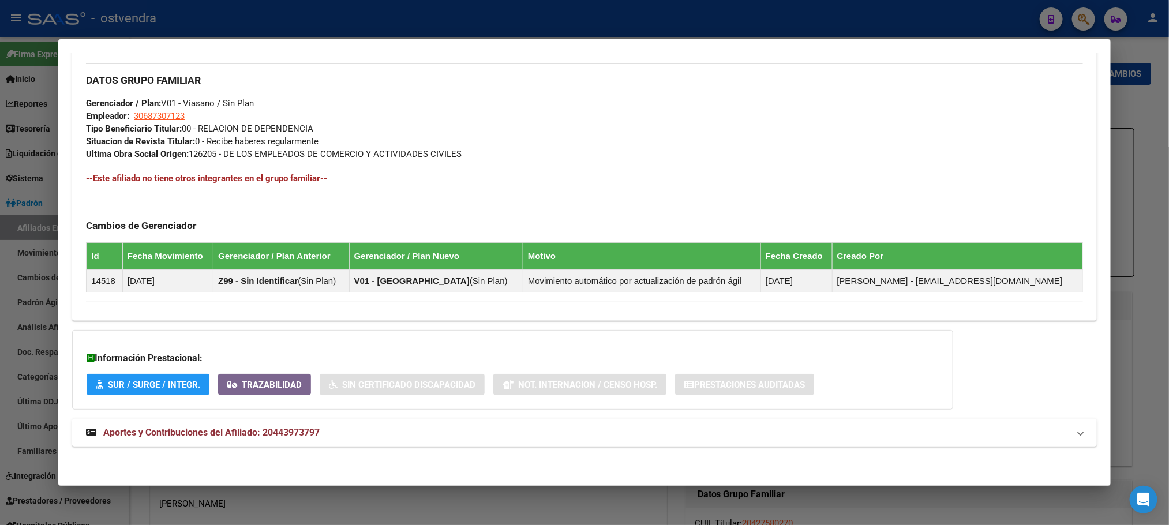
click at [452, 437] on mat-panel-title "Aportes y Contribuciones del Afiliado: 20443973797" at bounding box center [577, 433] width 983 height 14
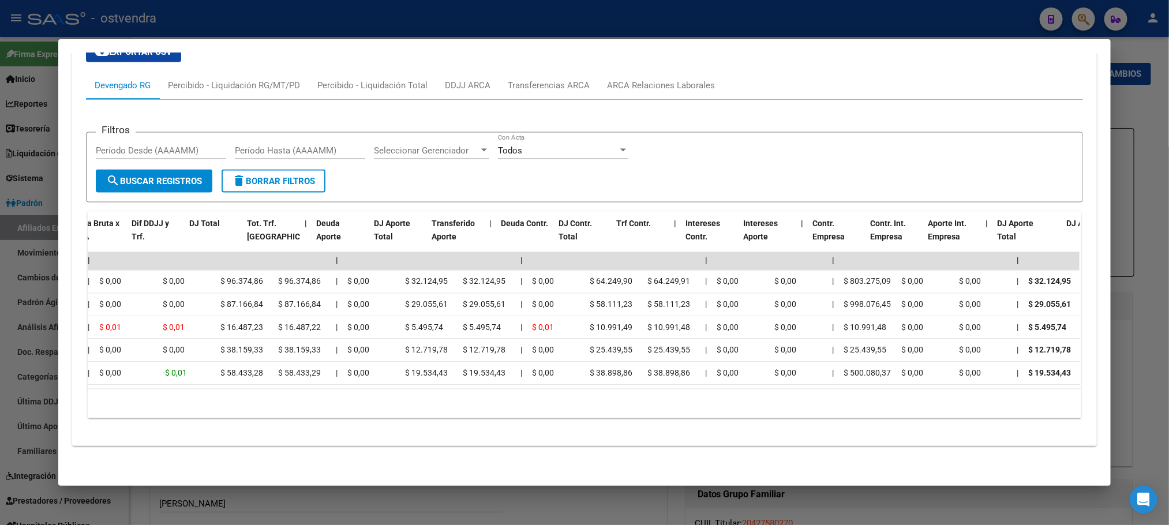
scroll to position [0, 0]
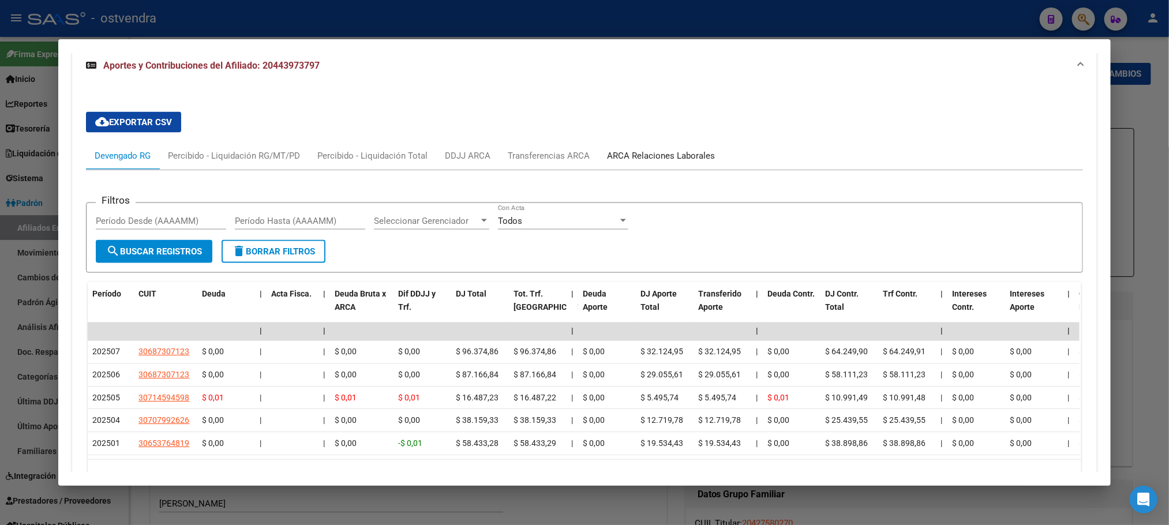
drag, startPoint x: 667, startPoint y: 144, endPoint x: 667, endPoint y: 152, distance: 8.1
click at [668, 144] on div "ARCA Relaciones Laborales" at bounding box center [660, 156] width 125 height 28
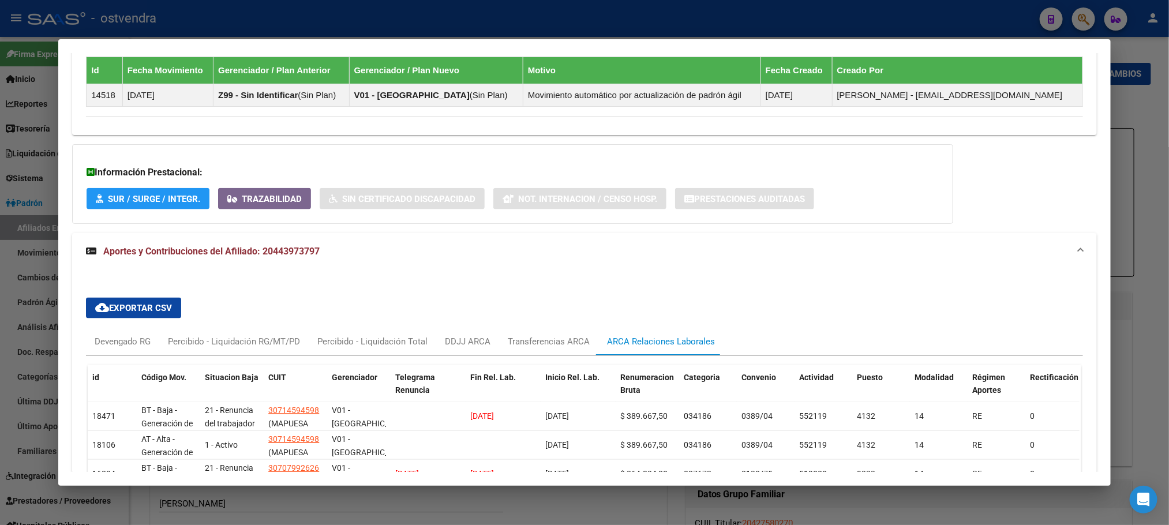
scroll to position [888, 0]
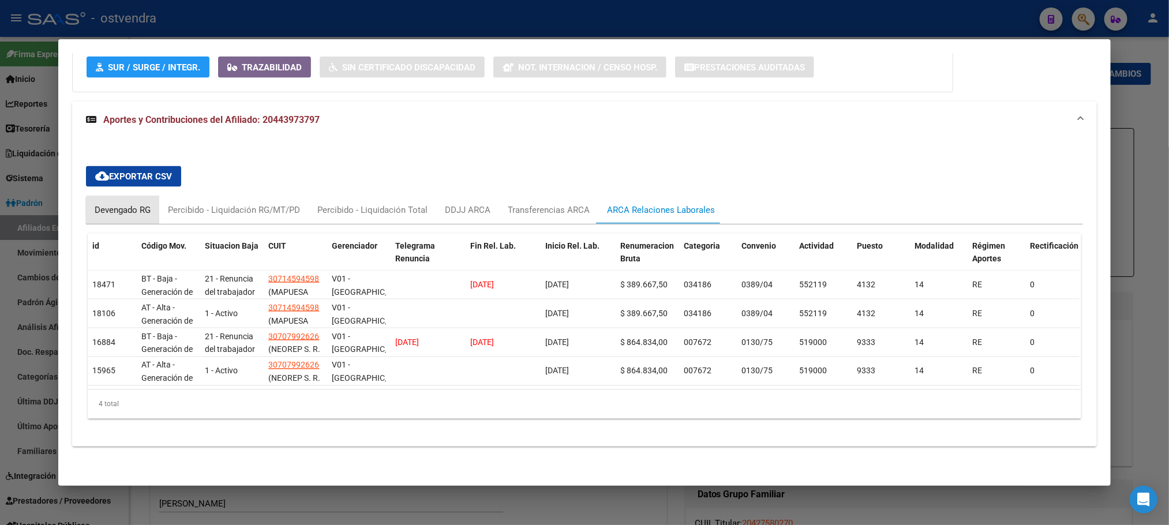
click at [138, 204] on div "Devengado RG" at bounding box center [122, 210] width 73 height 28
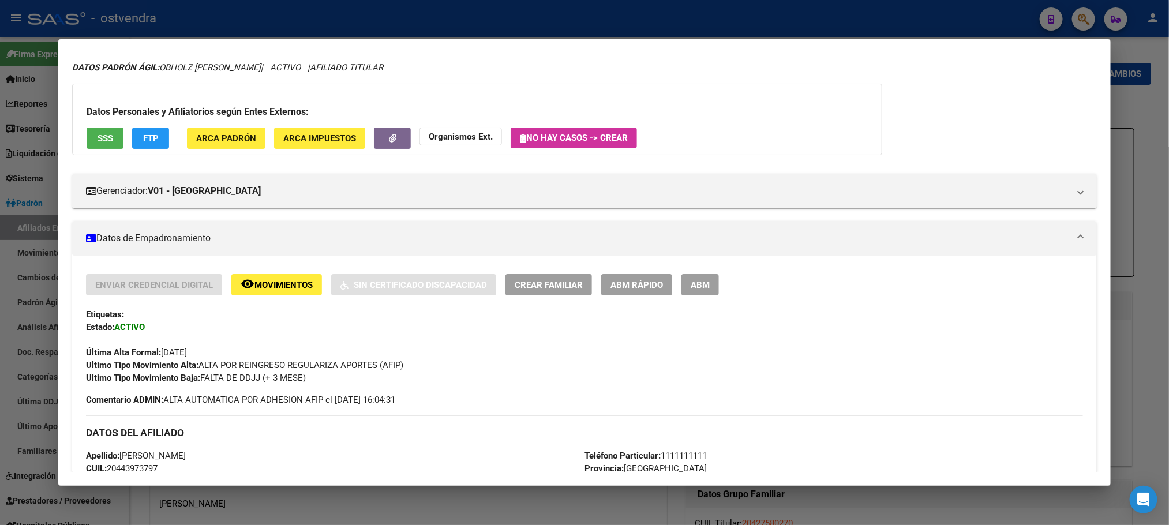
scroll to position [0, 0]
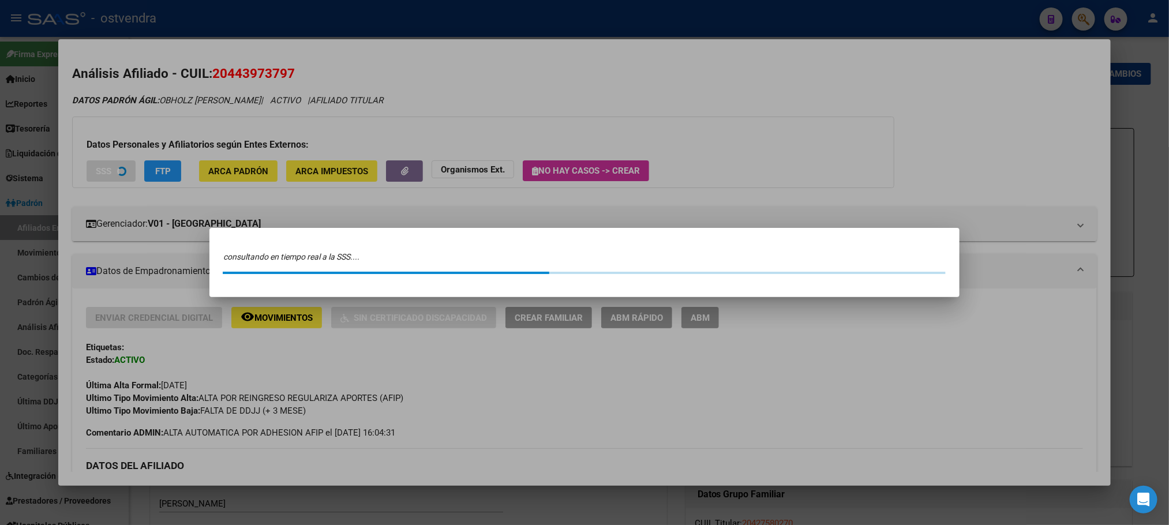
scroll to position [82, 0]
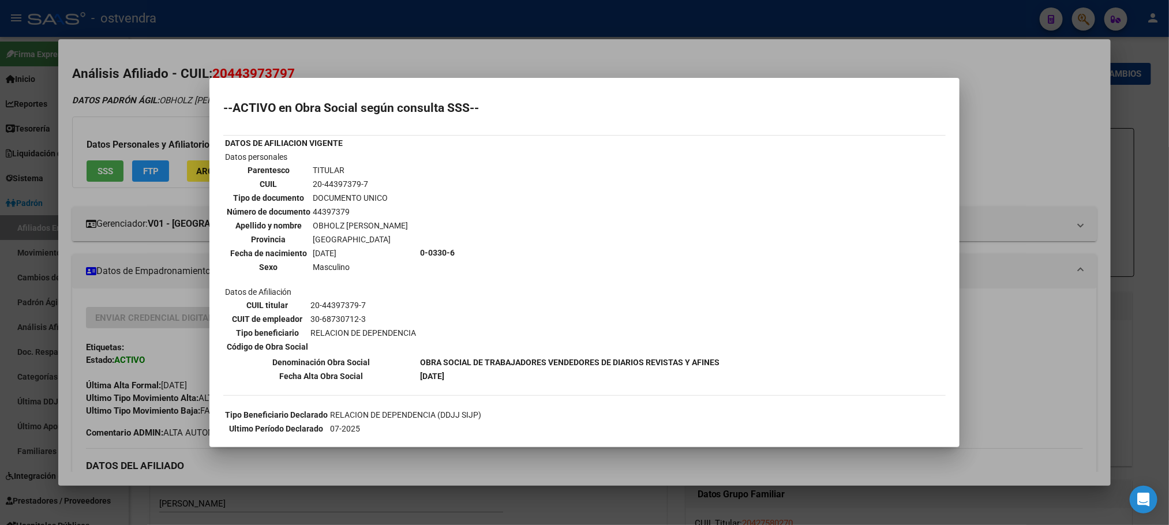
click at [303, 66] on div at bounding box center [584, 262] width 1169 height 525
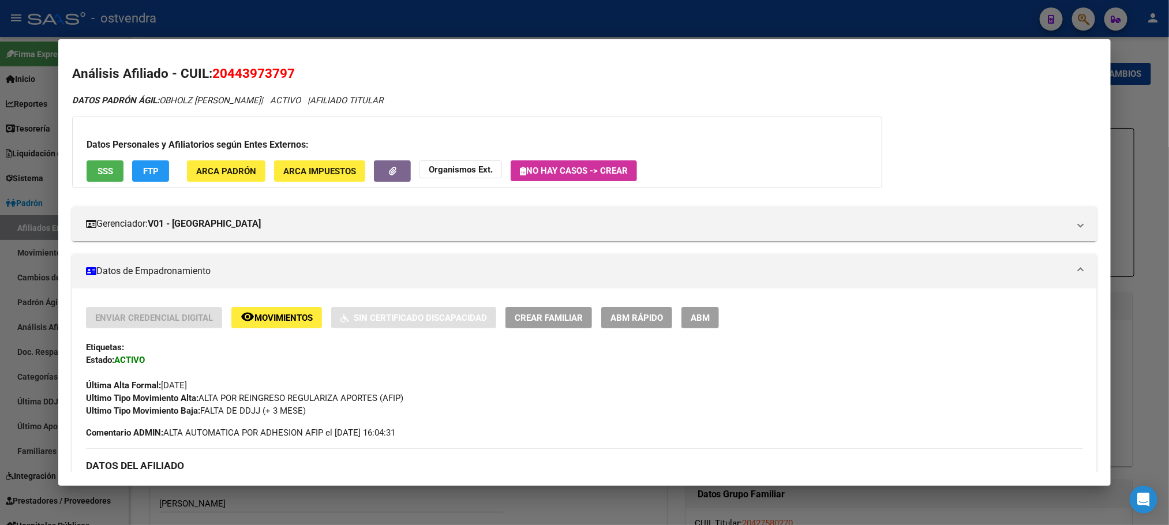
click at [329, 17] on div at bounding box center [584, 262] width 1169 height 525
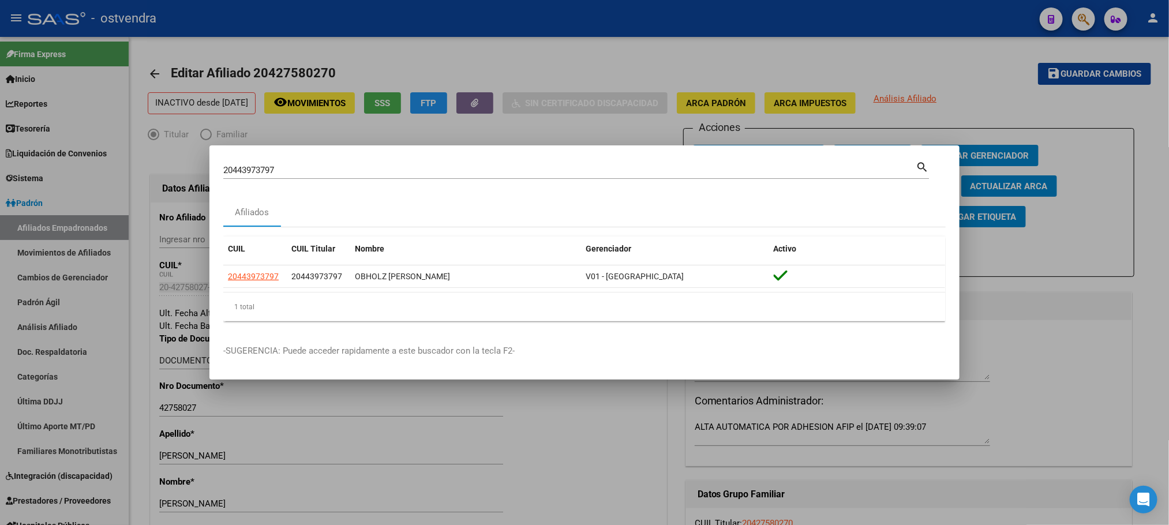
click at [291, 159] on div "20443973797 [PERSON_NAME] (apellido, dni, [PERSON_NAME], [PERSON_NAME], cuit, o…" at bounding box center [576, 169] width 706 height 20
drag, startPoint x: 314, startPoint y: 163, endPoint x: 154, endPoint y: 155, distance: 160.0
click at [154, 155] on div "20443973797 Buscar (apellido, dni, cuil, nro traspaso, cuit, obra social) searc…" at bounding box center [584, 262] width 1169 height 525
drag, startPoint x: 294, startPoint y: 166, endPoint x: 277, endPoint y: 167, distance: 17.3
click at [275, 166] on input "20443973797" at bounding box center [569, 170] width 692 height 10
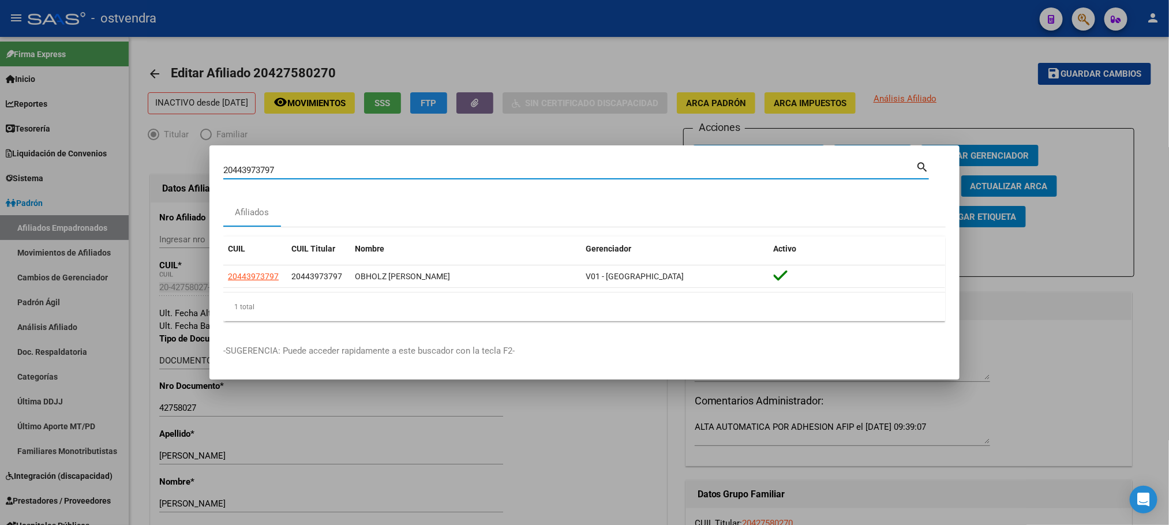
drag, startPoint x: 295, startPoint y: 173, endPoint x: 204, endPoint y: 170, distance: 90.6
click at [204, 170] on div "20443973797 Buscar (apellido, dni, cuil, nro traspaso, cuit, obra social) searc…" at bounding box center [584, 262] width 1169 height 525
paste input "6123603"
type input "20446123603"
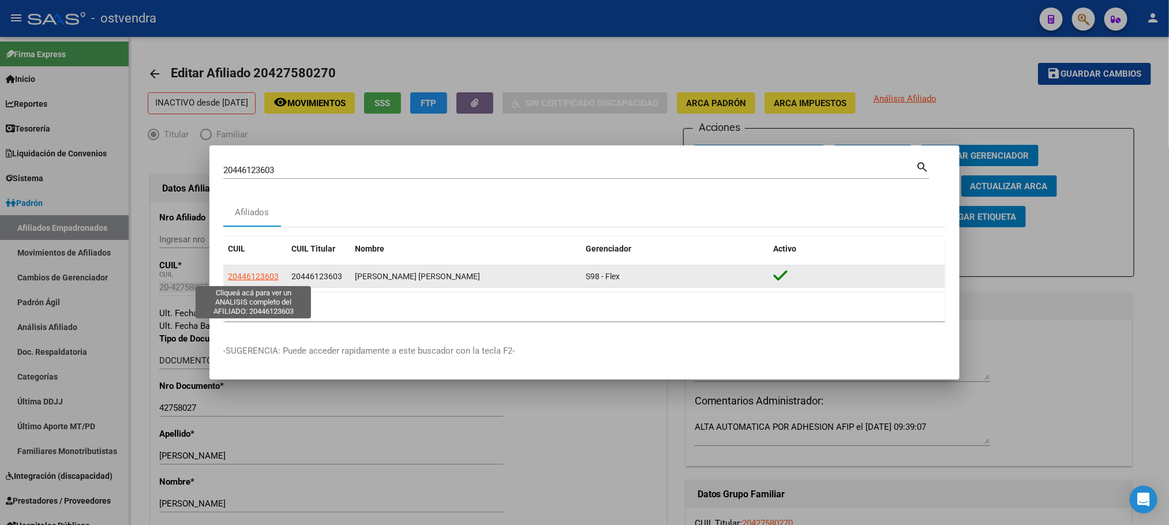
click at [258, 276] on span "20446123603" at bounding box center [253, 276] width 51 height 9
type textarea "20446123603"
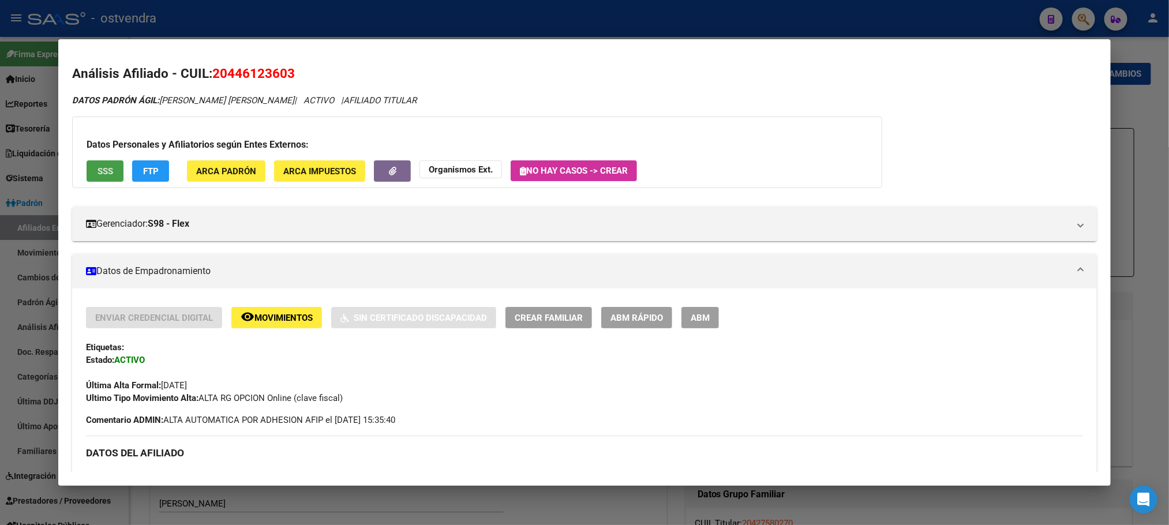
click at [98, 175] on span "SSS" at bounding box center [106, 171] width 16 height 10
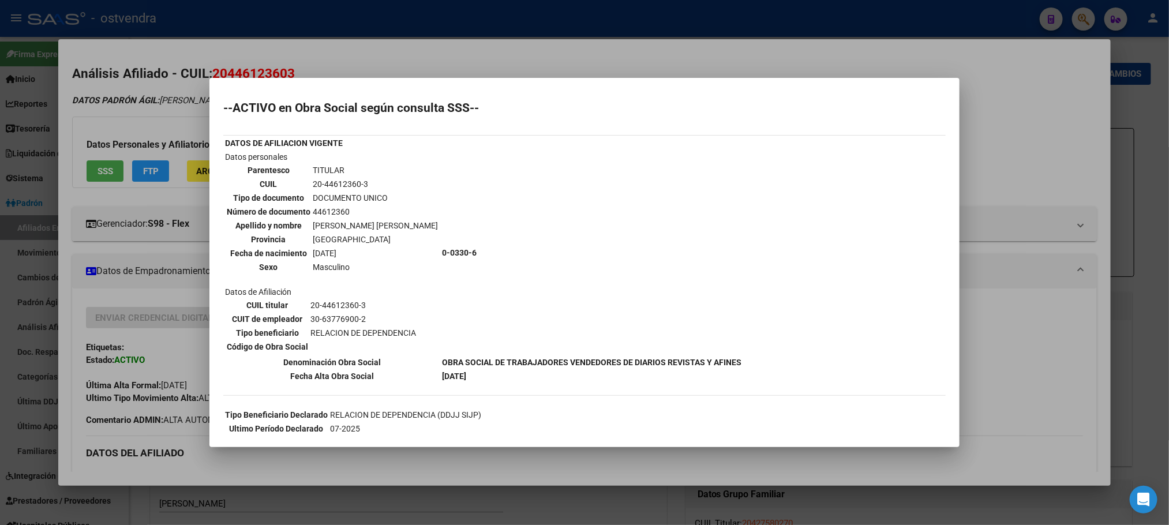
drag, startPoint x: 177, startPoint y: 118, endPoint x: 175, endPoint y: 133, distance: 15.0
click at [175, 118] on div at bounding box center [584, 262] width 1169 height 525
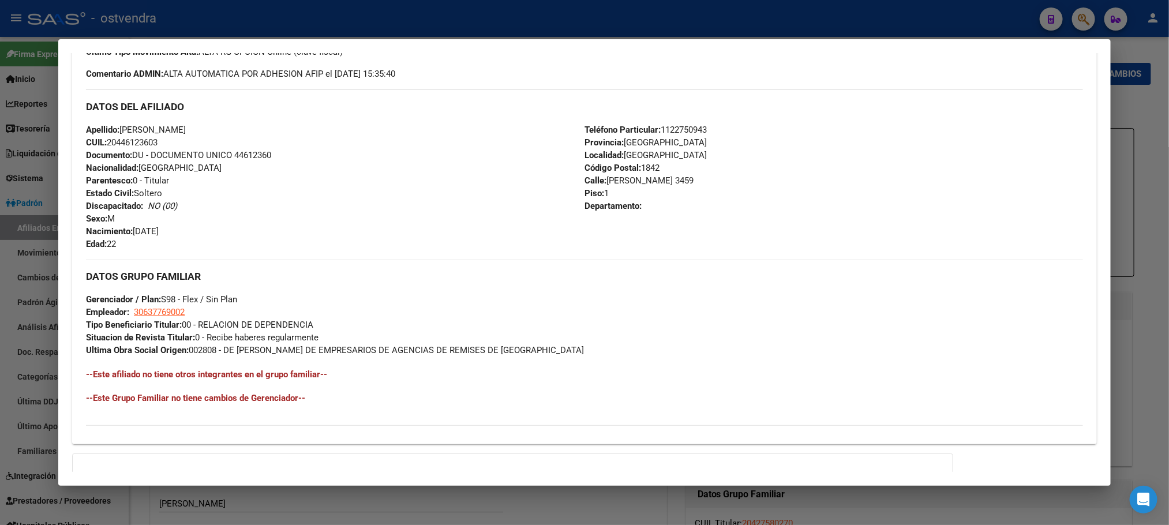
scroll to position [471, 0]
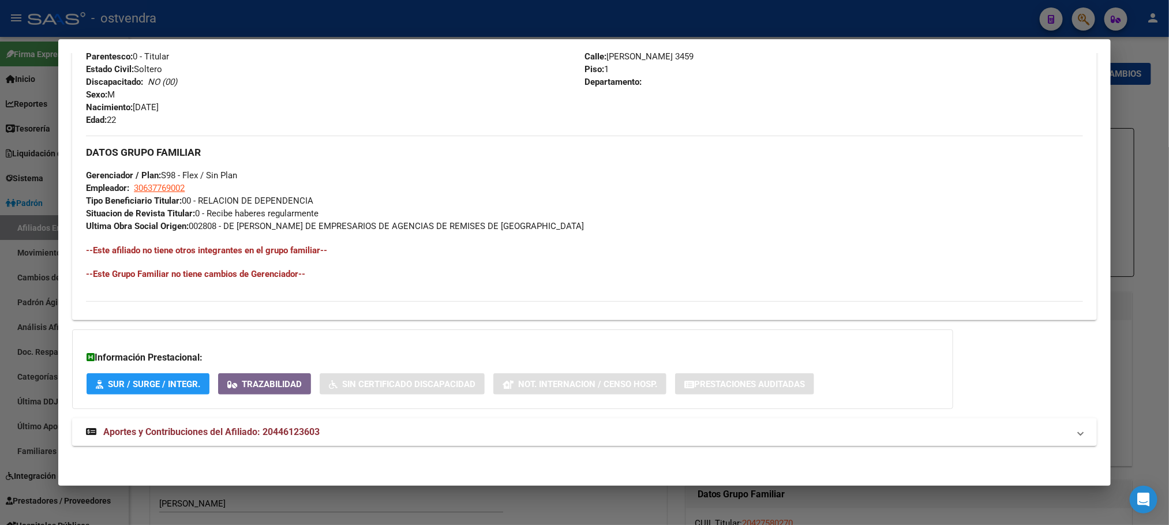
click at [238, 437] on span "Aportes y Contribuciones del Afiliado: 20446123603" at bounding box center [211, 431] width 216 height 11
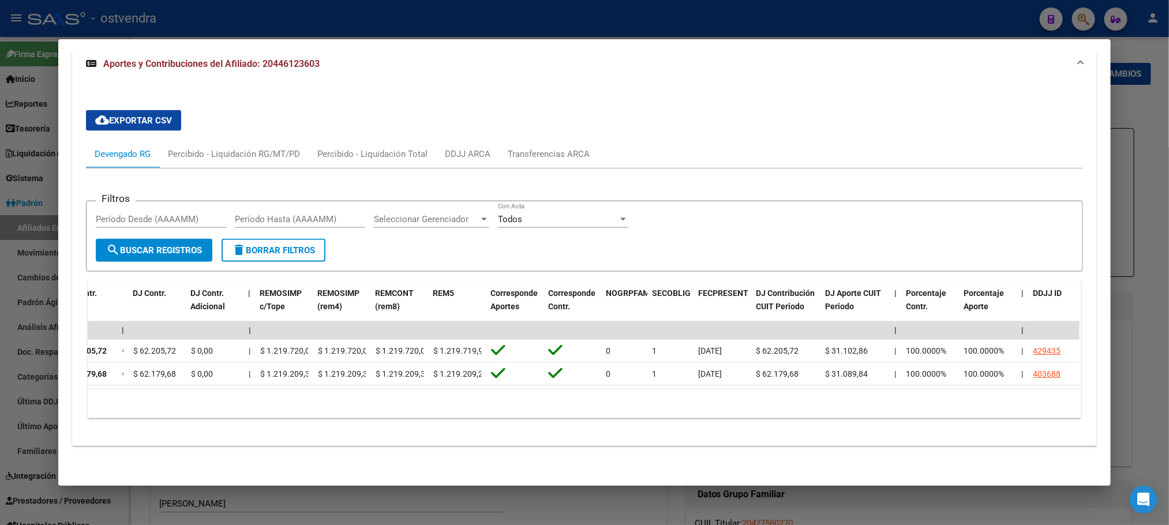
scroll to position [0, 0]
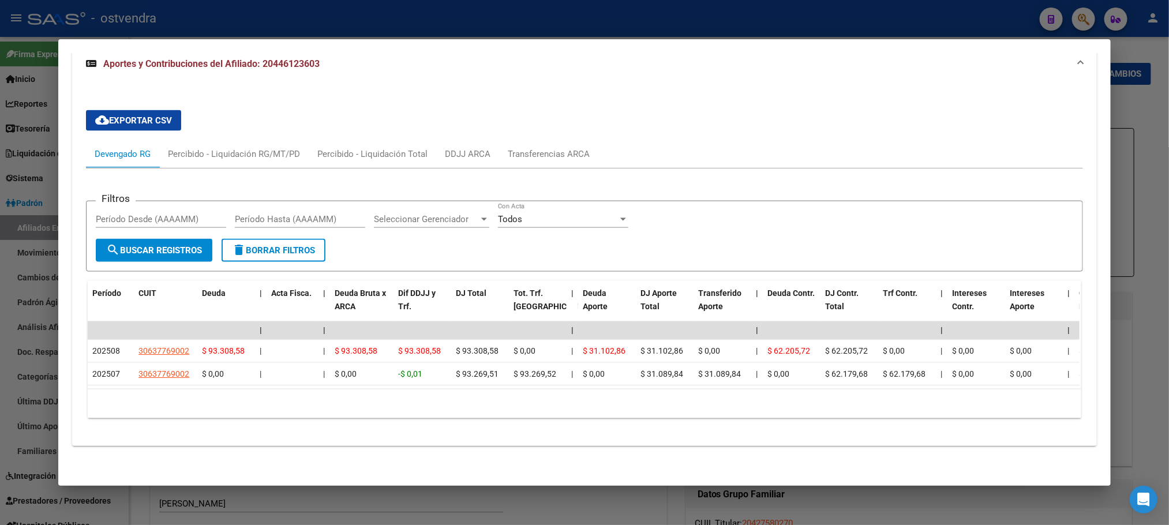
click at [466, 25] on div at bounding box center [584, 262] width 1169 height 525
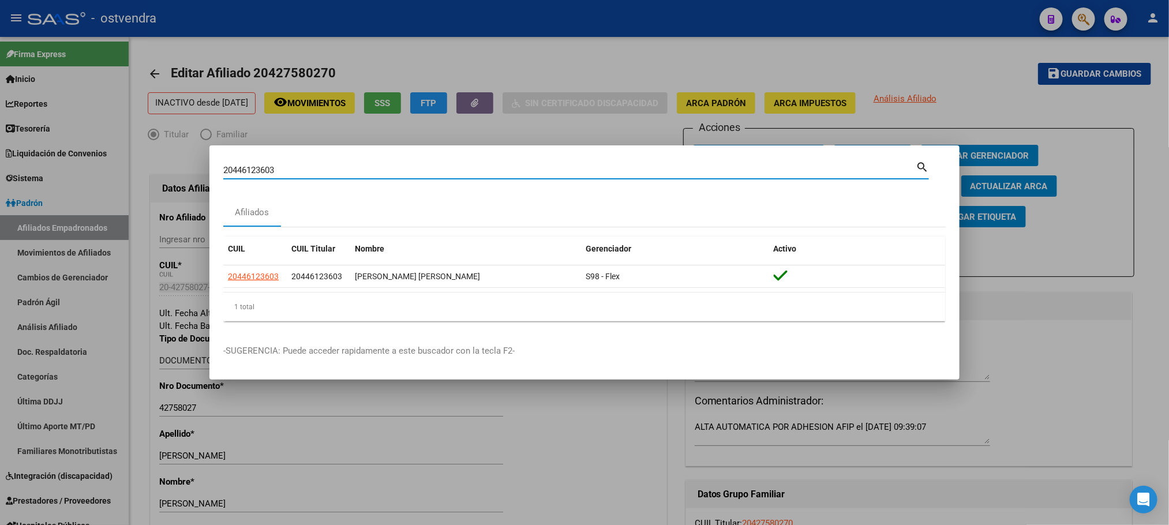
drag, startPoint x: 318, startPoint y: 175, endPoint x: 154, endPoint y: 163, distance: 164.8
click at [154, 163] on div "20446123603 Buscar (apellido, dni, cuil, nro traspaso, cuit, obra social) searc…" at bounding box center [584, 262] width 1169 height 525
paste input "7154332"
type input "20447154332"
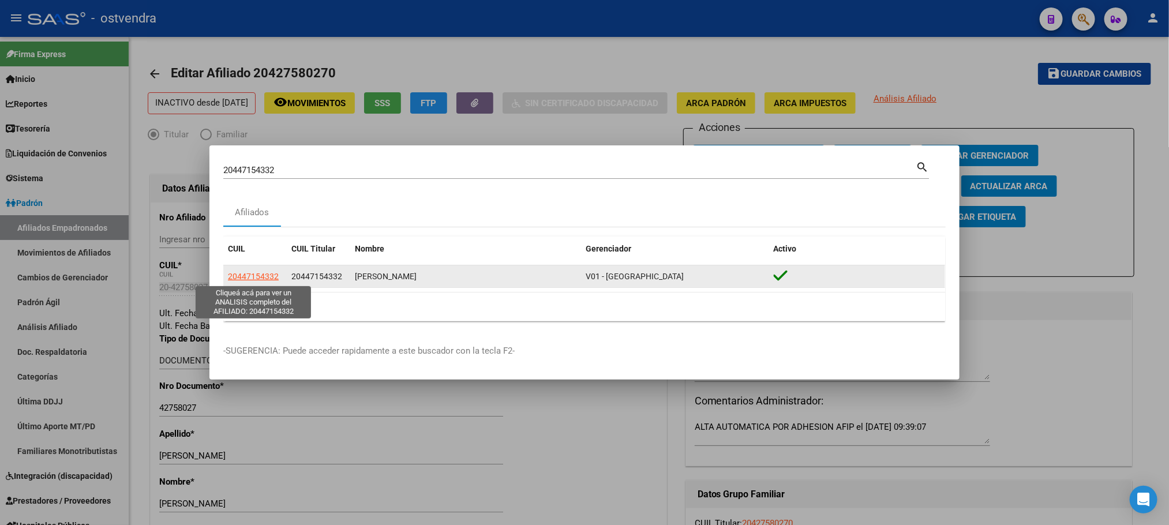
click at [250, 278] on span "20447154332" at bounding box center [253, 276] width 51 height 9
type textarea "20447154332"
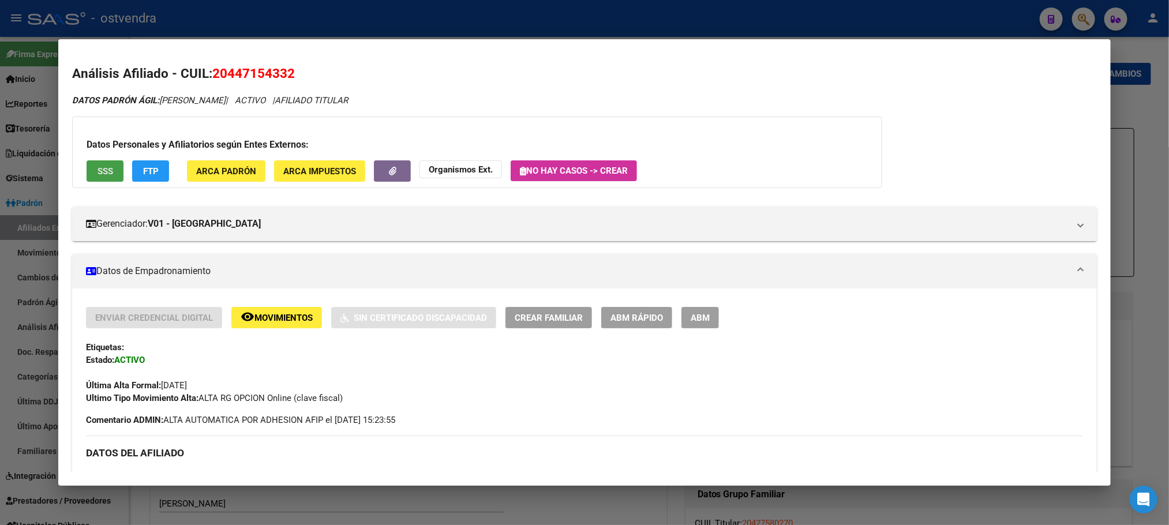
click at [98, 172] on span "SSS" at bounding box center [106, 171] width 16 height 10
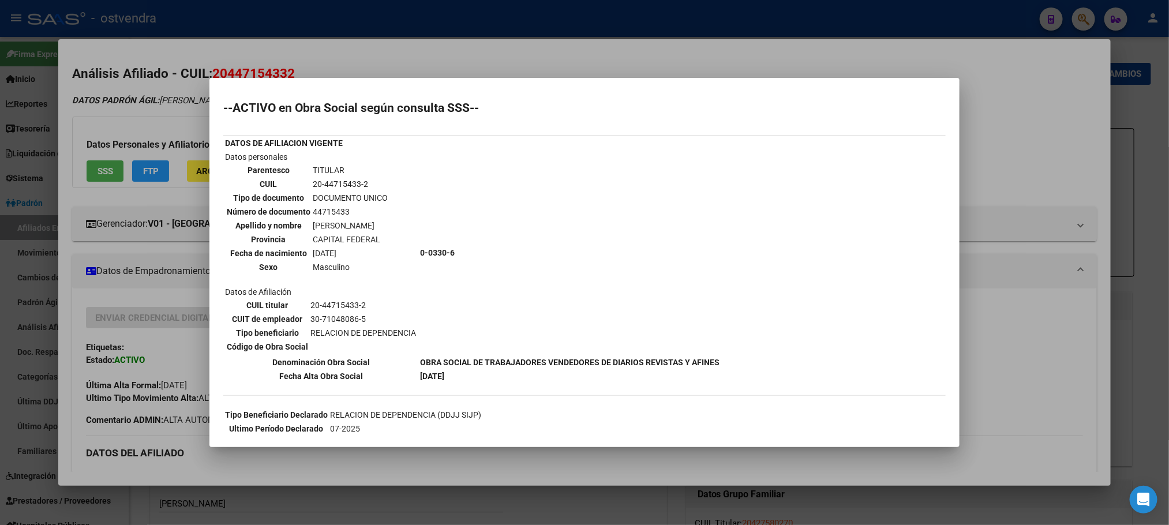
click at [140, 109] on div at bounding box center [584, 262] width 1169 height 525
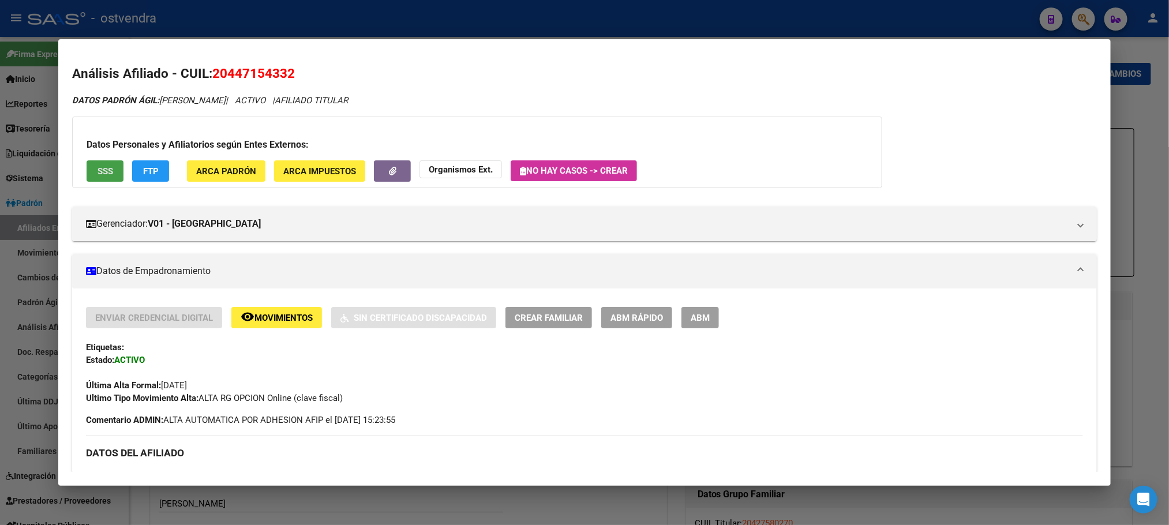
click at [111, 171] on button "SSS" at bounding box center [105, 170] width 37 height 21
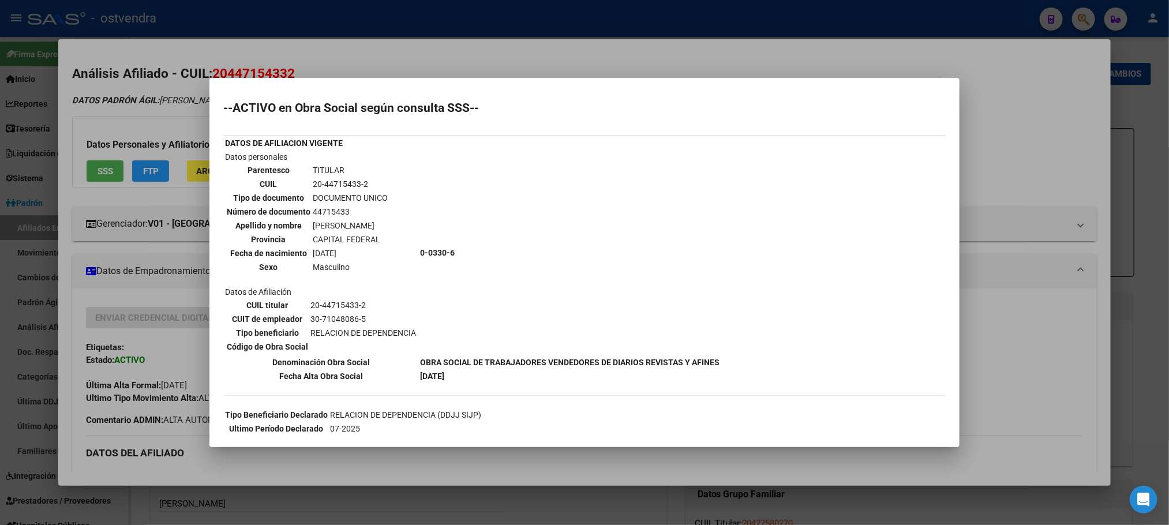
click at [241, 50] on div at bounding box center [584, 262] width 1169 height 525
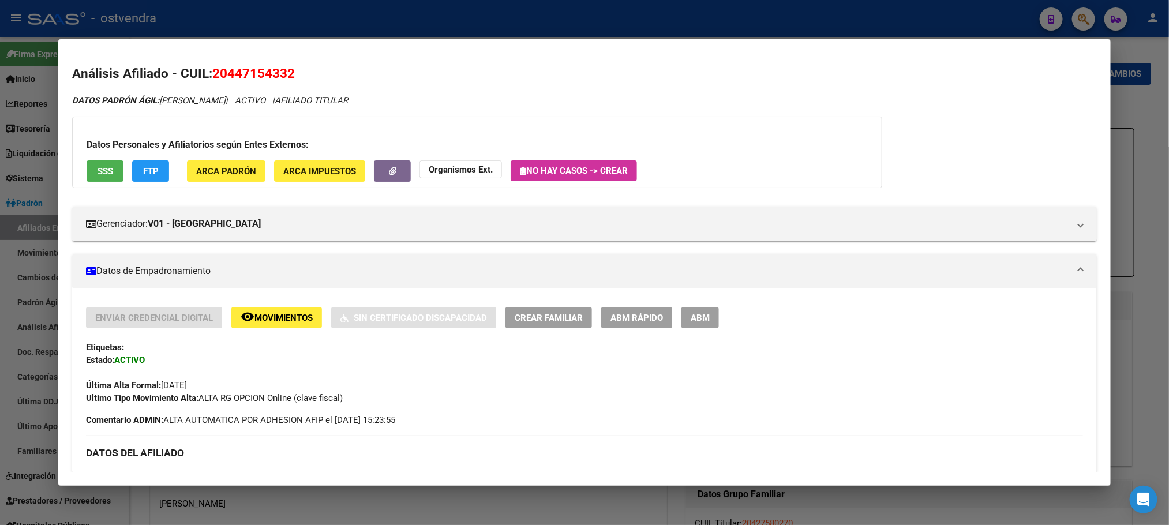
click at [127, 185] on div "Datos Personales y Afiliatorios según Entes Externos: SSS FTP ARCA Padrón ARCA …" at bounding box center [477, 153] width 810 height 72
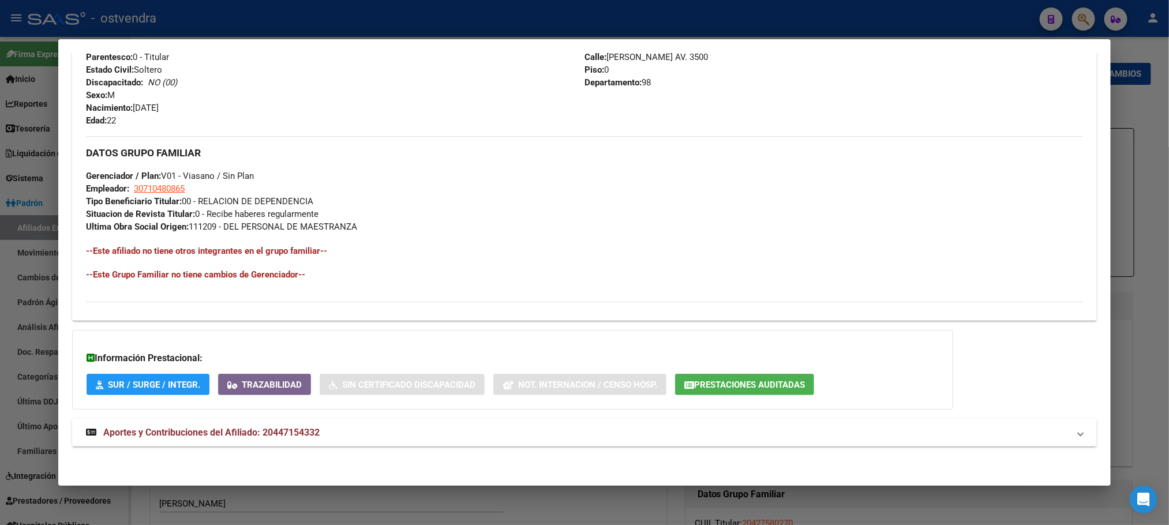
scroll to position [471, 0]
click at [326, 434] on mat-panel-title "Aportes y Contribuciones del Afiliado: 20447154332" at bounding box center [577, 432] width 983 height 14
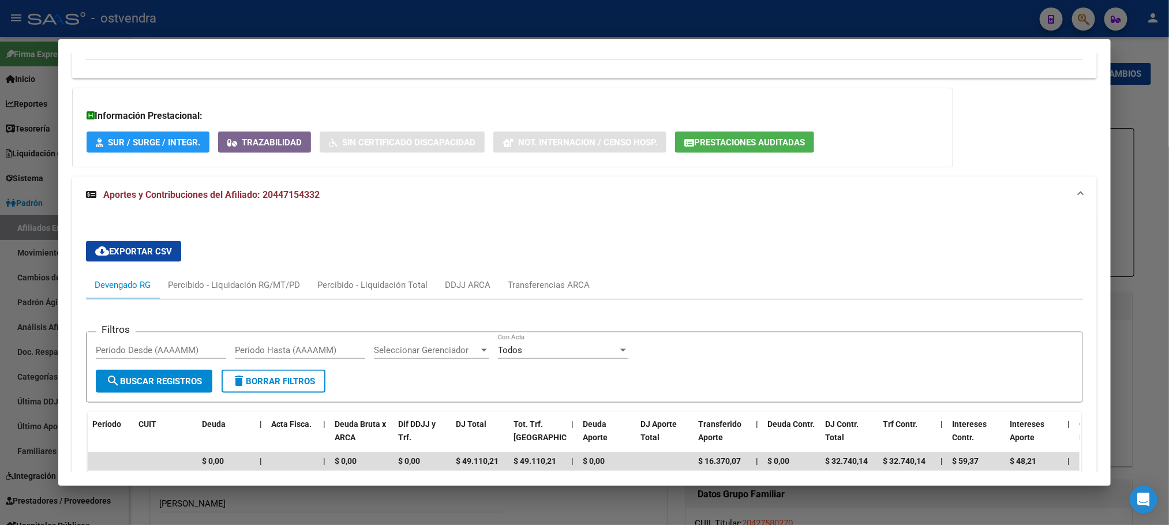
scroll to position [858, 0]
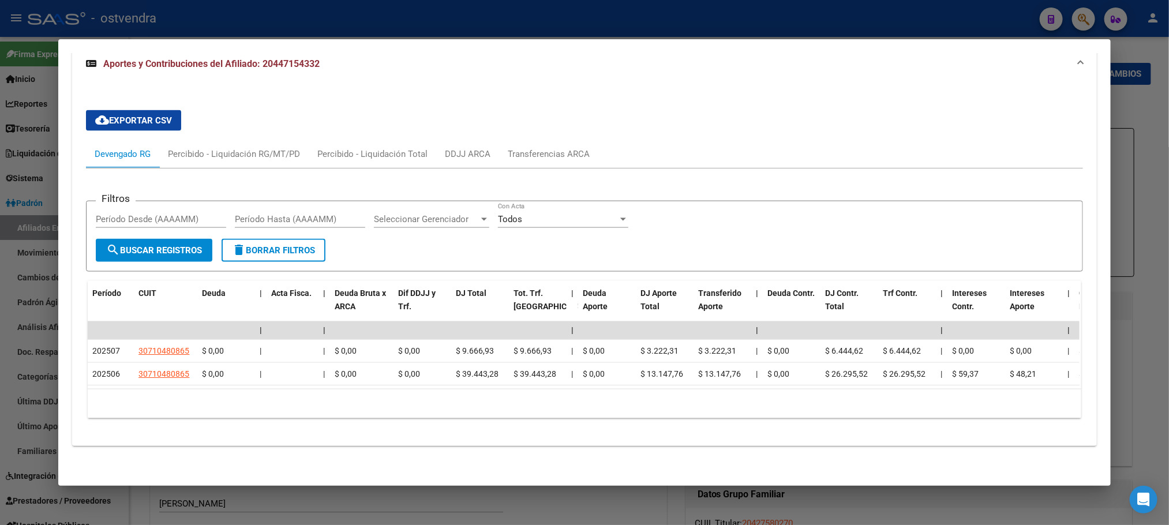
drag, startPoint x: 317, startPoint y: 393, endPoint x: 327, endPoint y: 388, distance: 11.6
click at [325, 389] on div "10 total 1" at bounding box center [584, 403] width 993 height 29
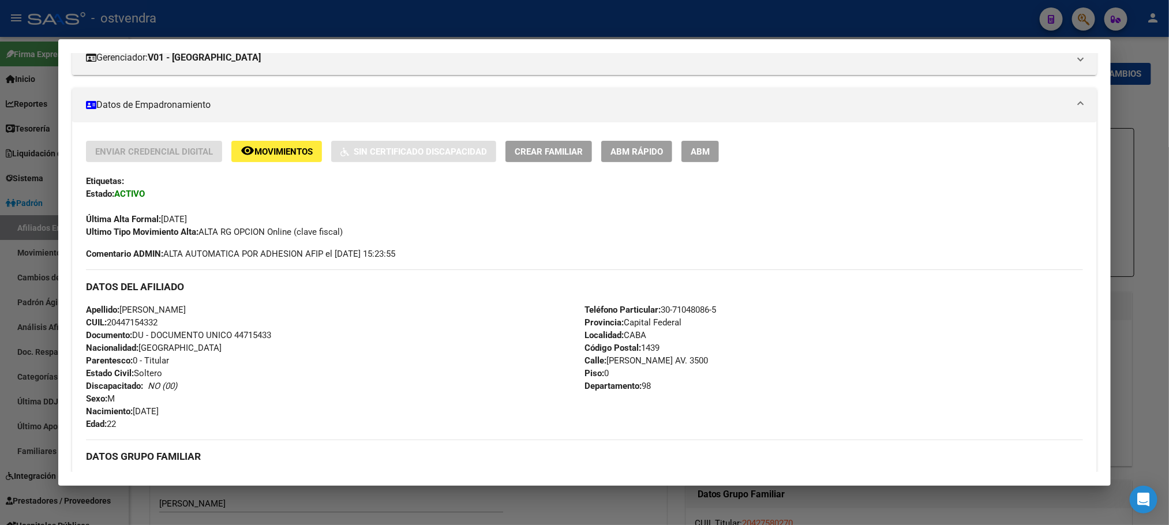
scroll to position [0, 0]
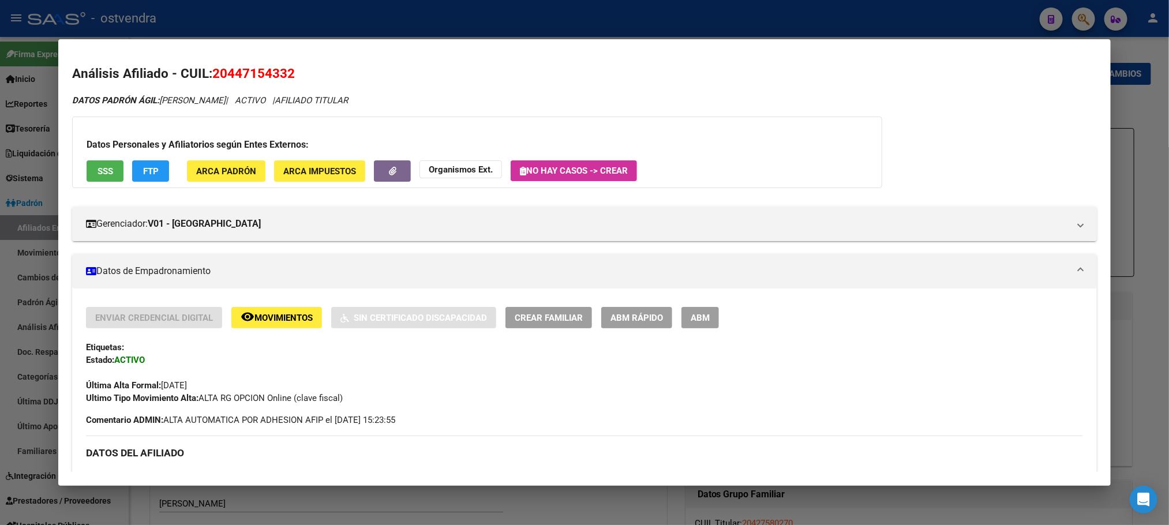
click at [411, 18] on div at bounding box center [584, 262] width 1169 height 525
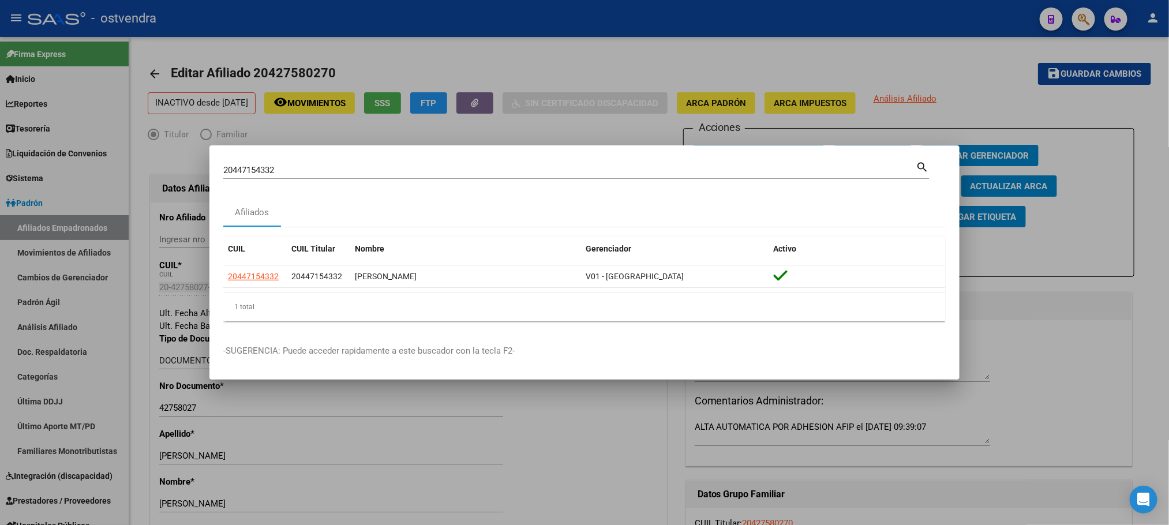
drag, startPoint x: 350, startPoint y: 160, endPoint x: 248, endPoint y: 173, distance: 103.0
click at [248, 173] on div "20447154332 Buscar (apellido, dni, cuil, [PERSON_NAME], cuit, obra social) sear…" at bounding box center [576, 169] width 706 height 20
drag, startPoint x: 309, startPoint y: 171, endPoint x: 89, endPoint y: 190, distance: 220.6
click at [89, 190] on div "20447154332 Buscar (apellido, dni, cuil, nro traspaso, cuit, obra social) searc…" at bounding box center [584, 262] width 1169 height 525
paste input "62837039"
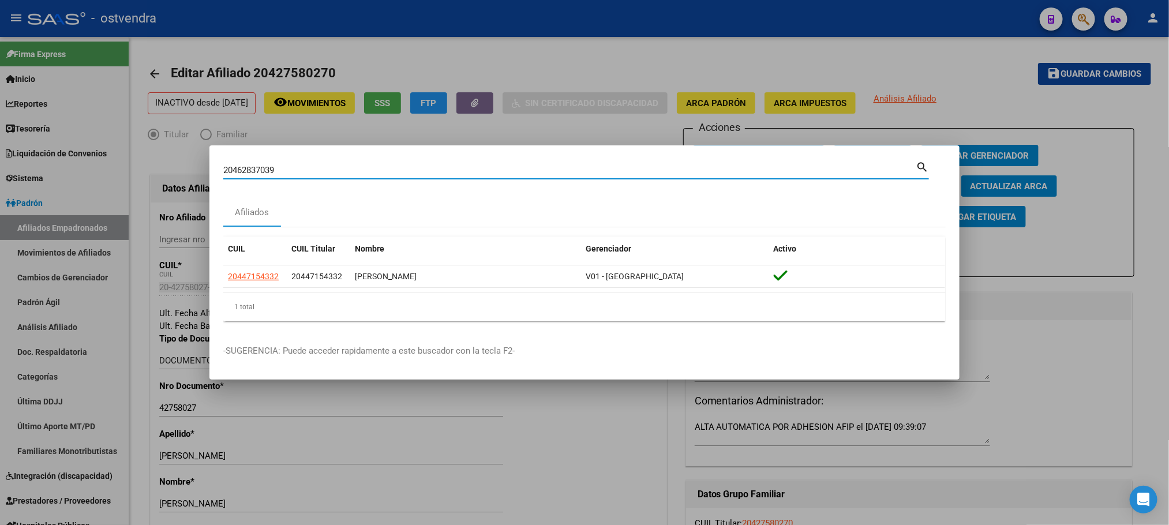
type input "20462837039"
click at [264, 261] on datatable-header "CUIL CUIL Titular Nombre Gerenciador Activo" at bounding box center [584, 251] width 722 height 29
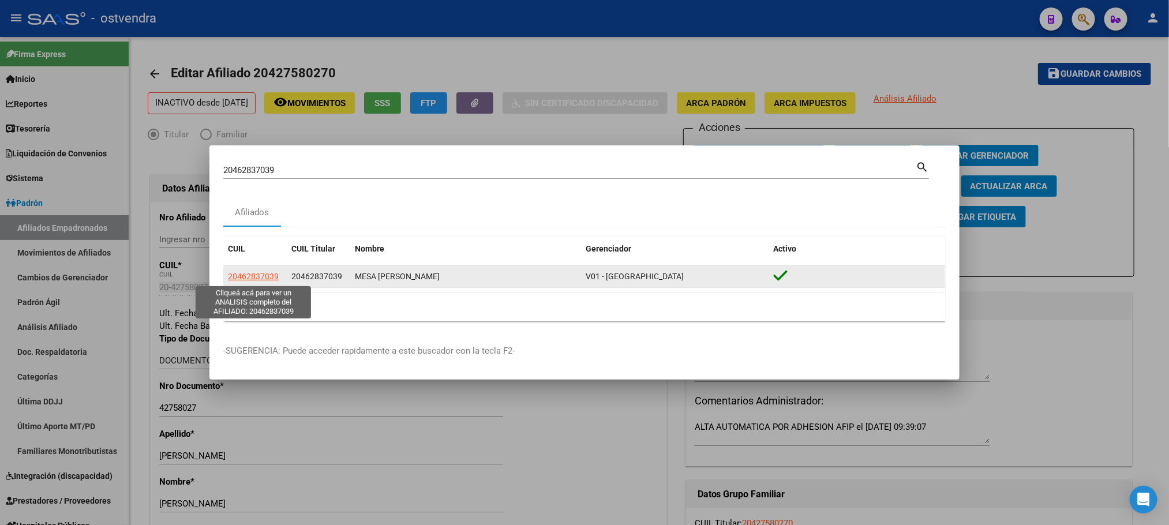
click at [267, 279] on span "20462837039" at bounding box center [253, 276] width 51 height 9
type textarea "20462837039"
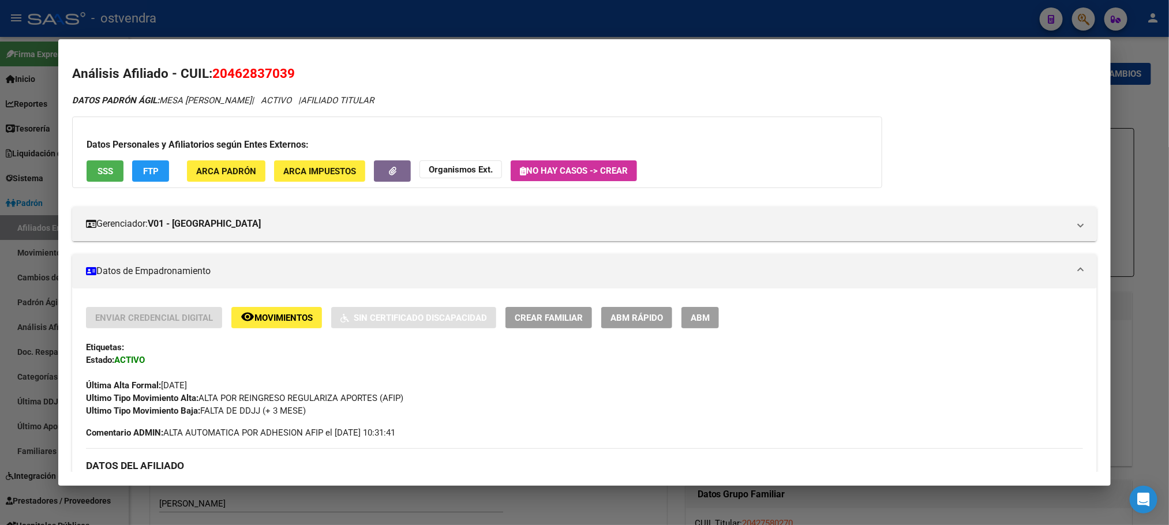
click at [99, 178] on button "SSS" at bounding box center [105, 170] width 37 height 21
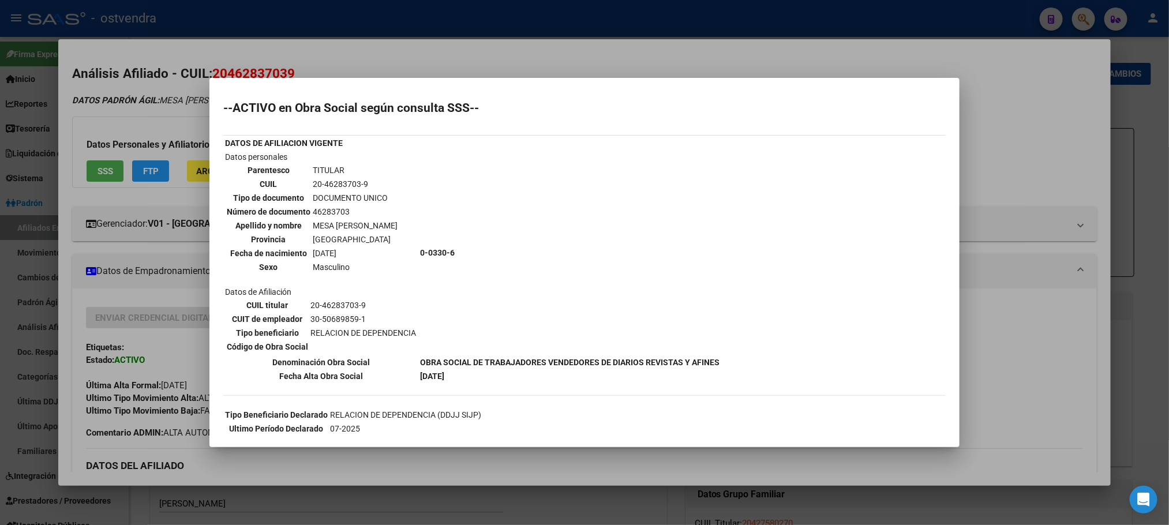
click at [156, 111] on div at bounding box center [584, 262] width 1169 height 525
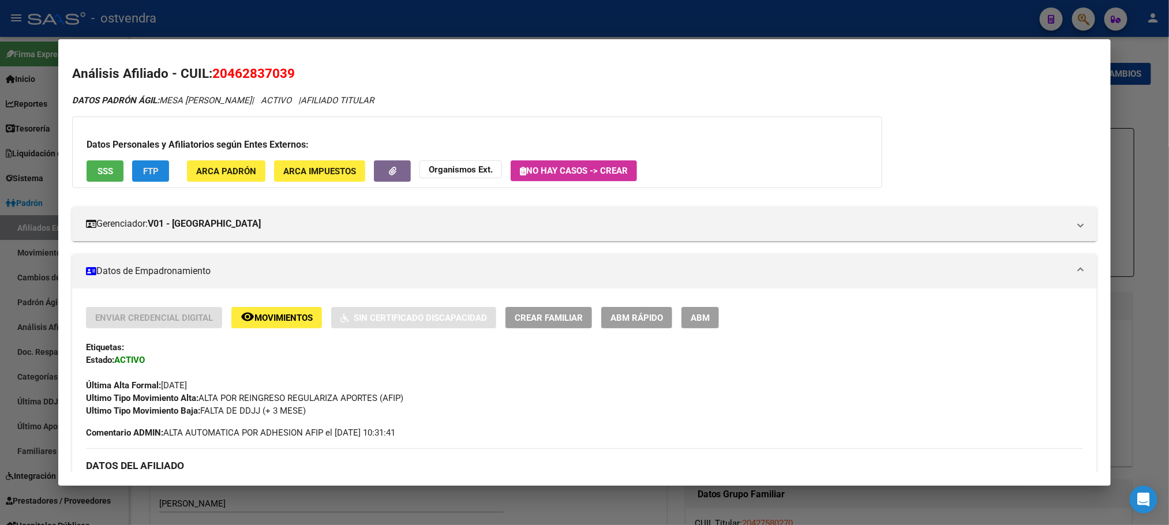
click at [148, 177] on button "FTP" at bounding box center [150, 170] width 37 height 21
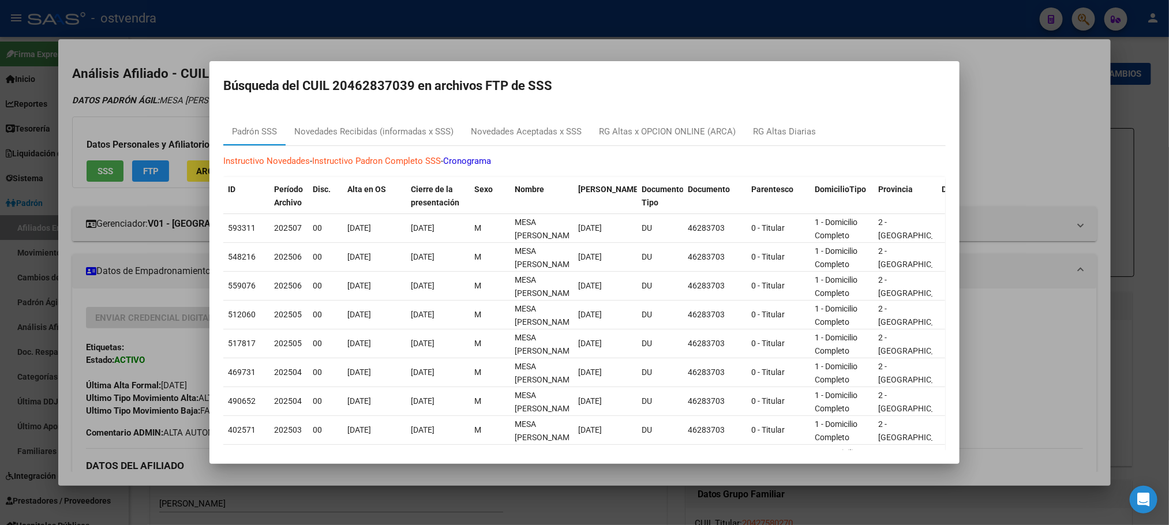
click at [171, 92] on div at bounding box center [584, 262] width 1169 height 525
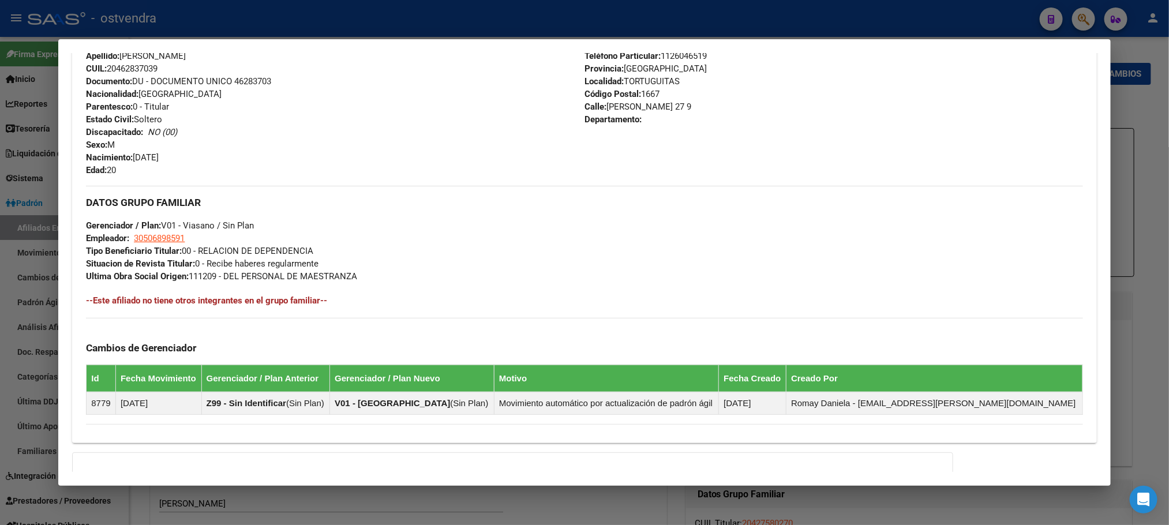
scroll to position [557, 0]
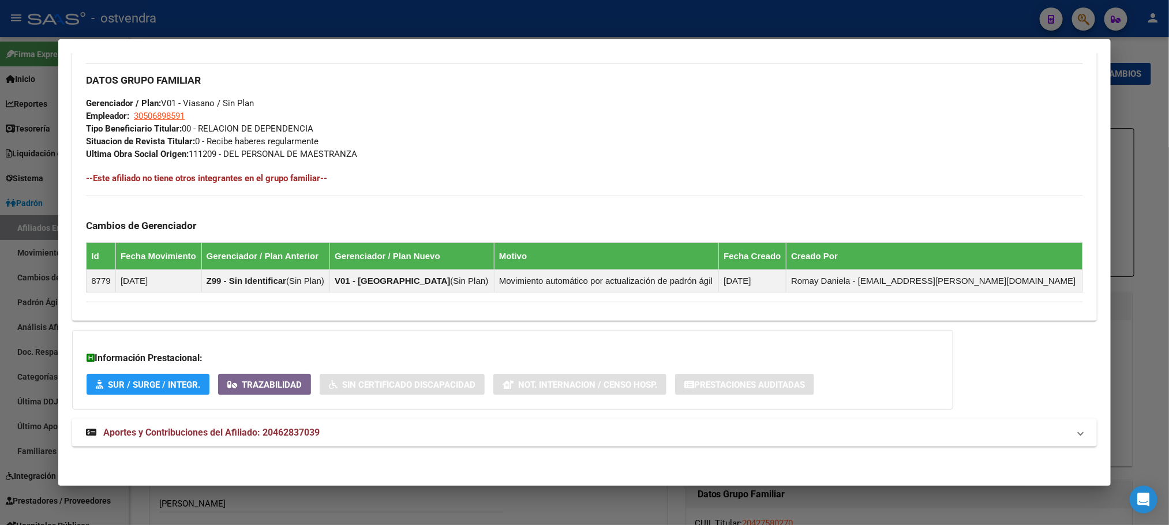
click at [291, 427] on span "Aportes y Contribuciones del Afiliado: 20462837039" at bounding box center [211, 432] width 216 height 11
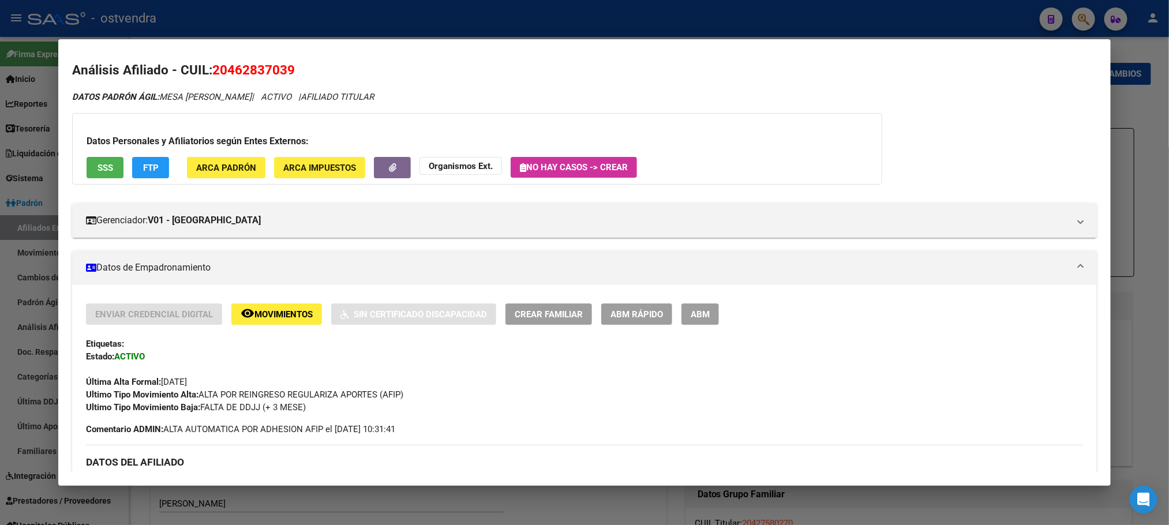
scroll to position [0, 0]
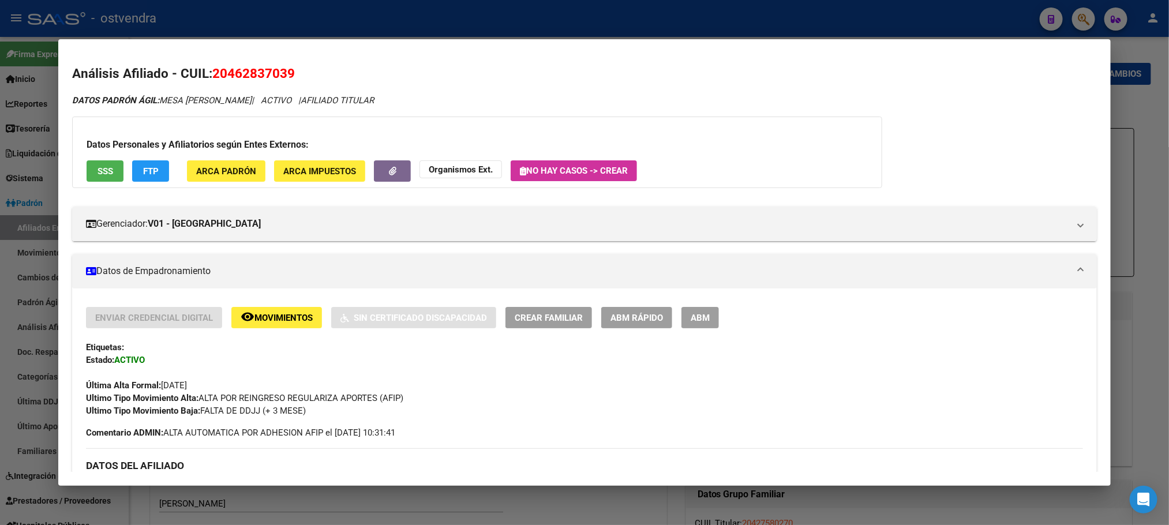
click at [424, 26] on div at bounding box center [584, 262] width 1169 height 525
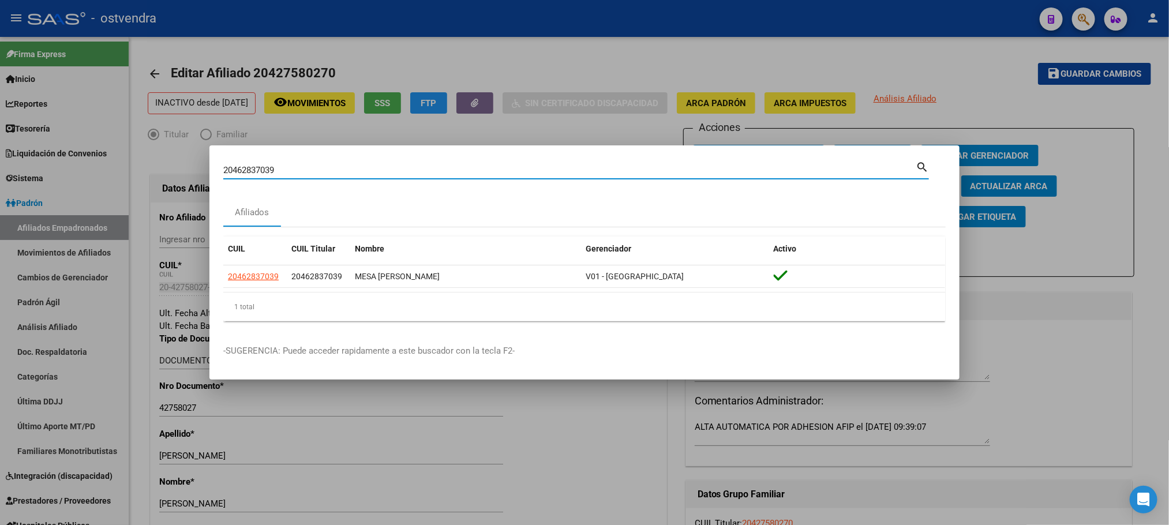
drag, startPoint x: 328, startPoint y: 174, endPoint x: 80, endPoint y: 179, distance: 248.1
click at [80, 179] on div "20462837039 Buscar (apellido, dni, cuil, nro traspaso, cuit, obra social) searc…" at bounding box center [584, 262] width 1169 height 525
paste input "9095275"
type input "20469095275"
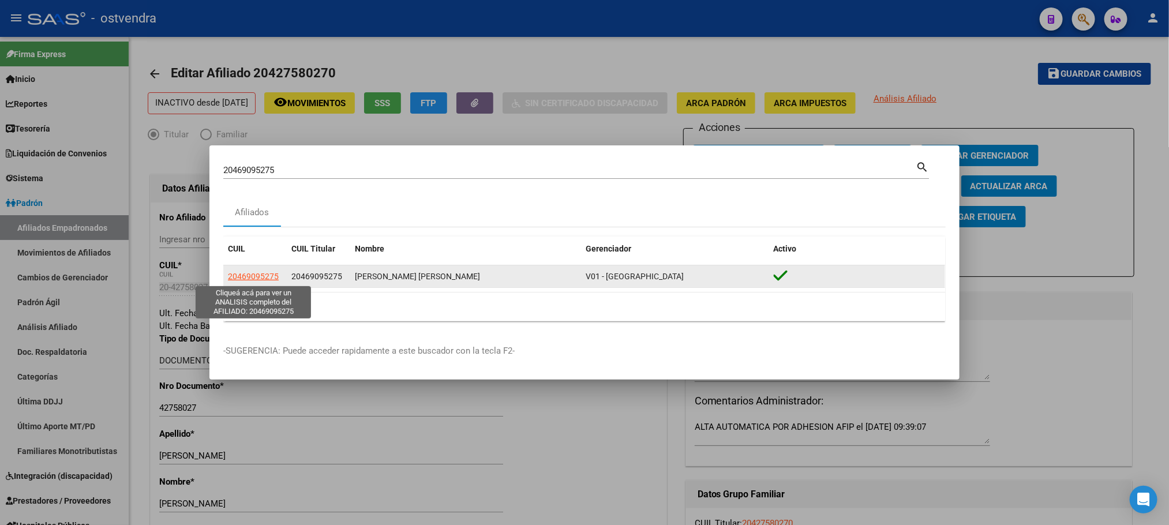
click at [272, 276] on span "20469095275" at bounding box center [253, 276] width 51 height 9
type textarea "20469095275"
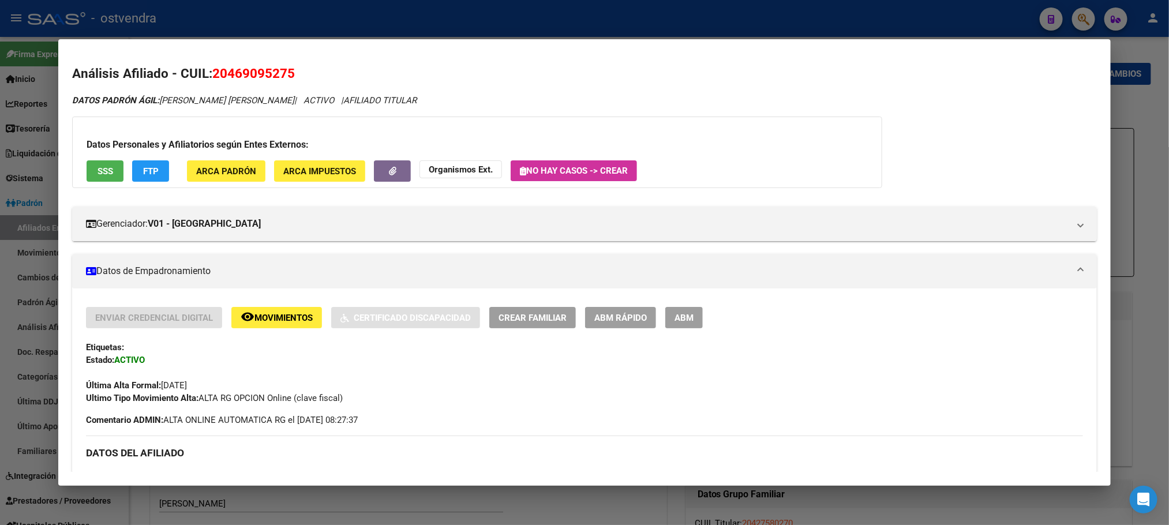
click at [89, 173] on button "SSS" at bounding box center [105, 170] width 37 height 21
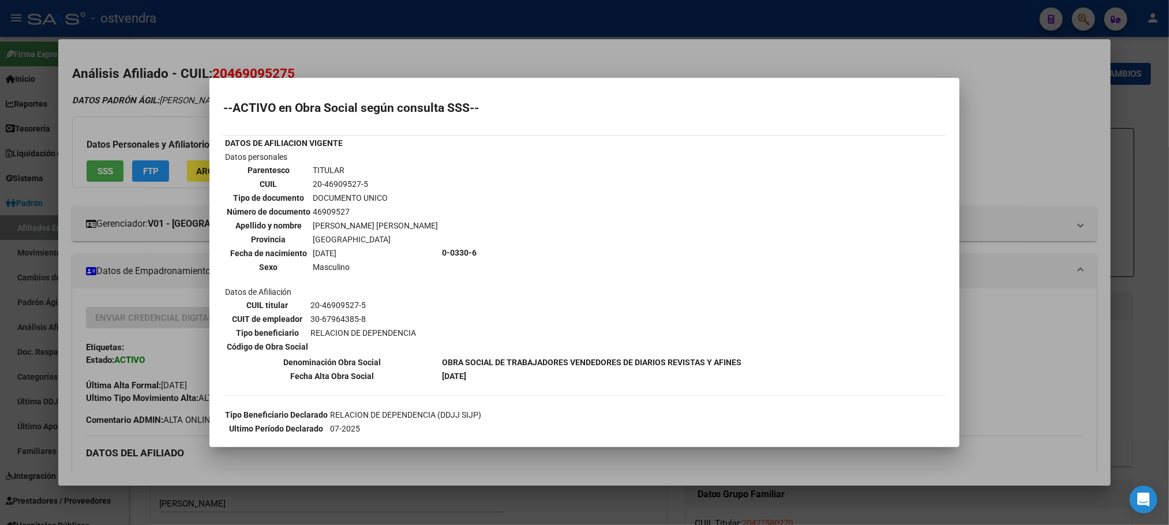
click at [160, 98] on div at bounding box center [584, 262] width 1169 height 525
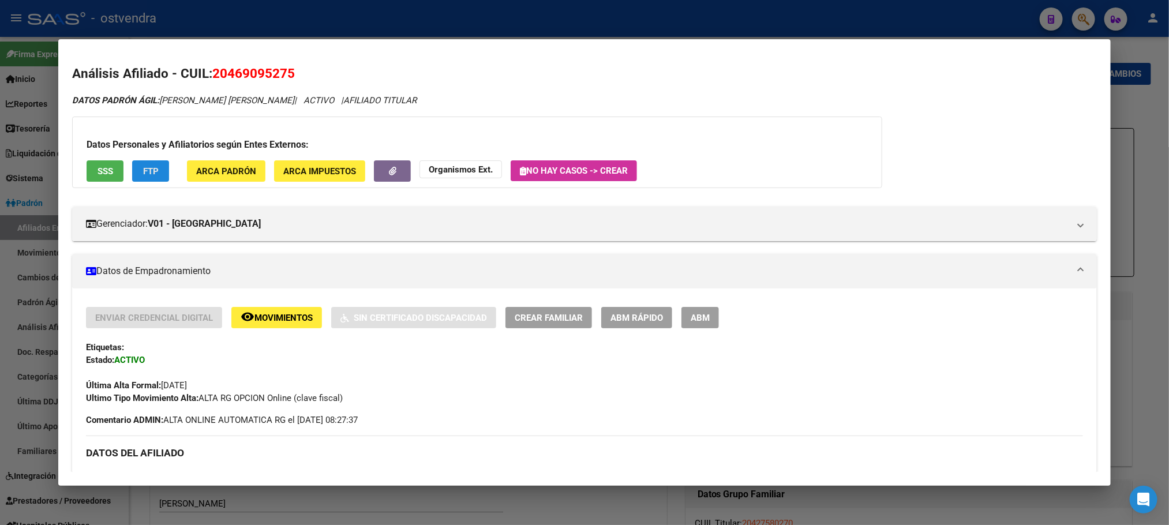
click at [148, 170] on span "FTP" at bounding box center [151, 171] width 16 height 10
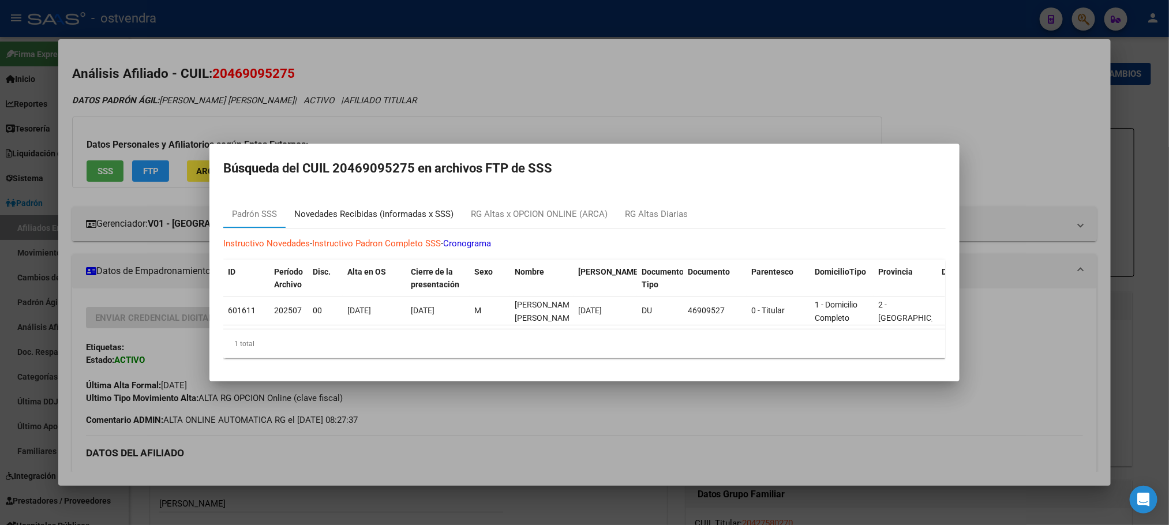
drag, startPoint x: 393, startPoint y: 203, endPoint x: 408, endPoint y: 164, distance: 41.5
click at [393, 208] on div "Novedades Recibidas (informadas x SSS)" at bounding box center [373, 214] width 159 height 13
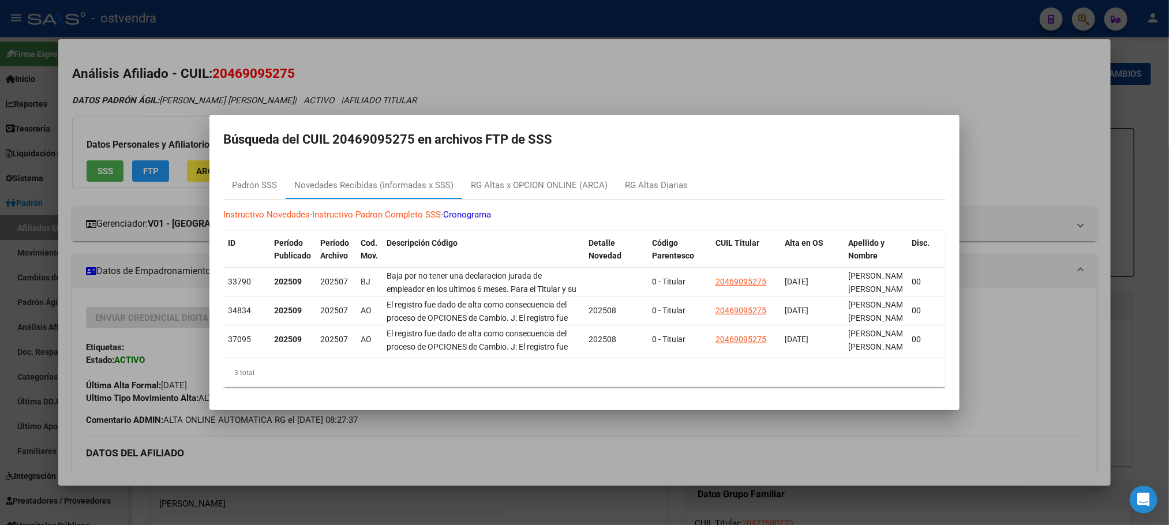
drag, startPoint x: 535, startPoint y: 73, endPoint x: 425, endPoint y: 101, distance: 113.8
click at [534, 73] on div at bounding box center [584, 262] width 1169 height 525
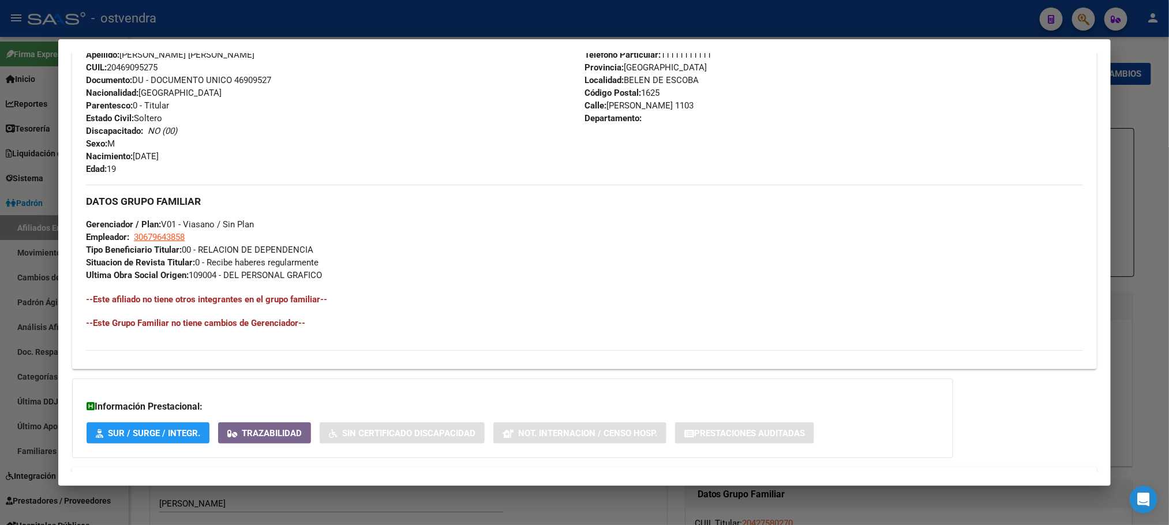
scroll to position [471, 0]
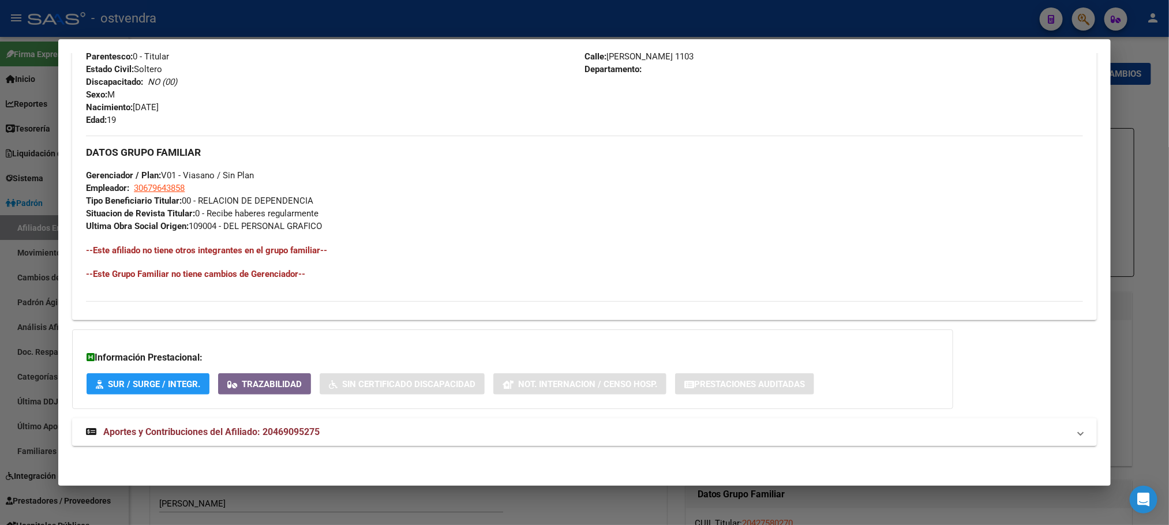
click at [376, 429] on mat-panel-title "Aportes y Contribuciones del Afiliado: 20469095275" at bounding box center [577, 432] width 983 height 14
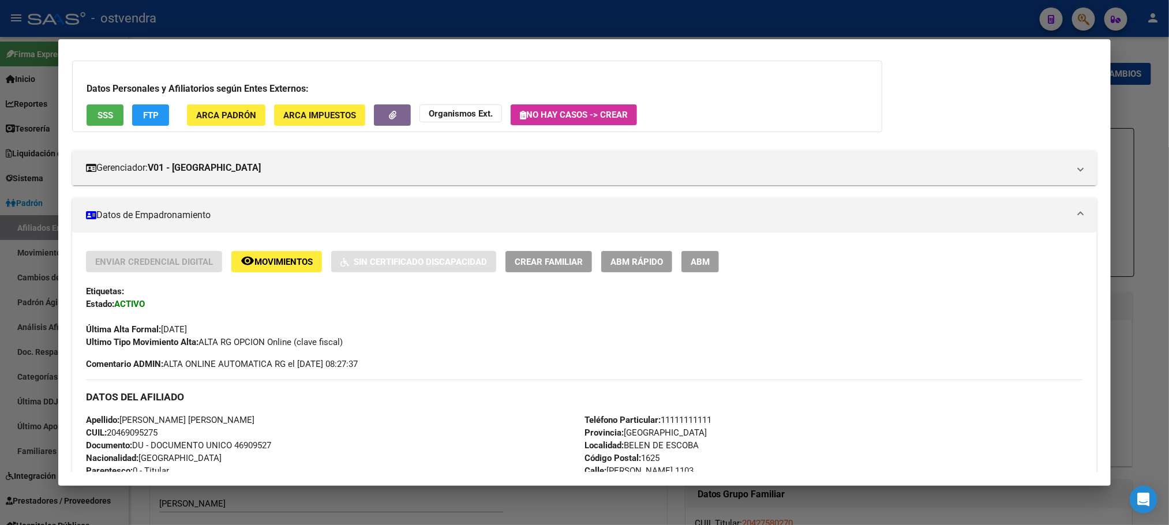
scroll to position [0, 0]
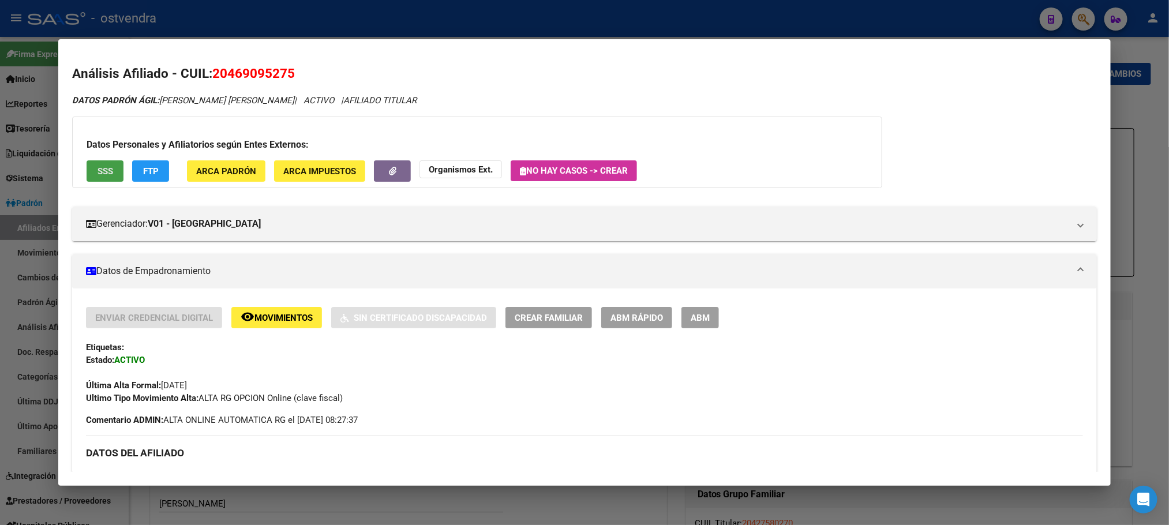
click at [101, 168] on span "SSS" at bounding box center [106, 171] width 16 height 10
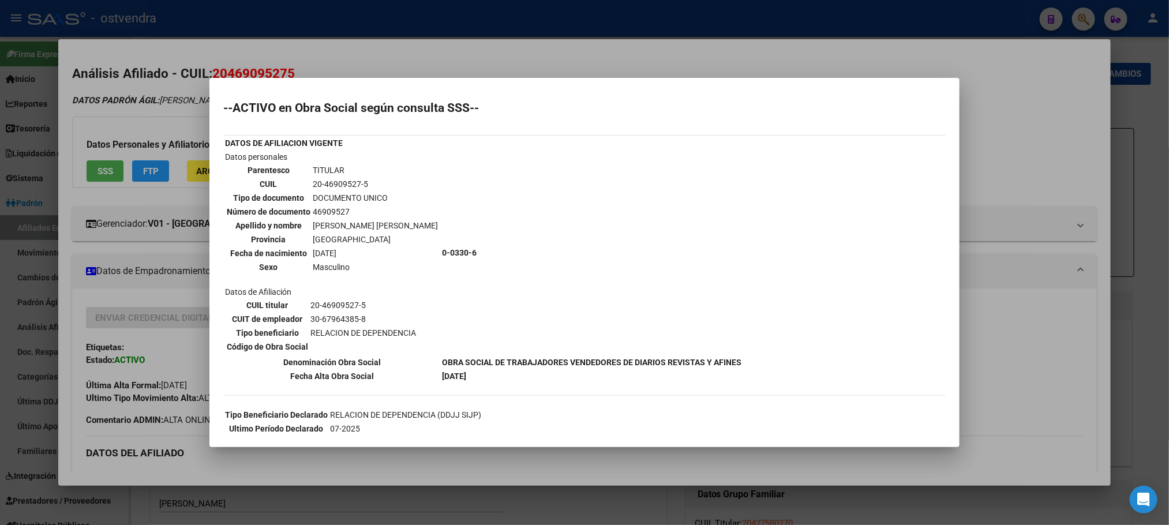
click at [390, 63] on div at bounding box center [584, 262] width 1169 height 525
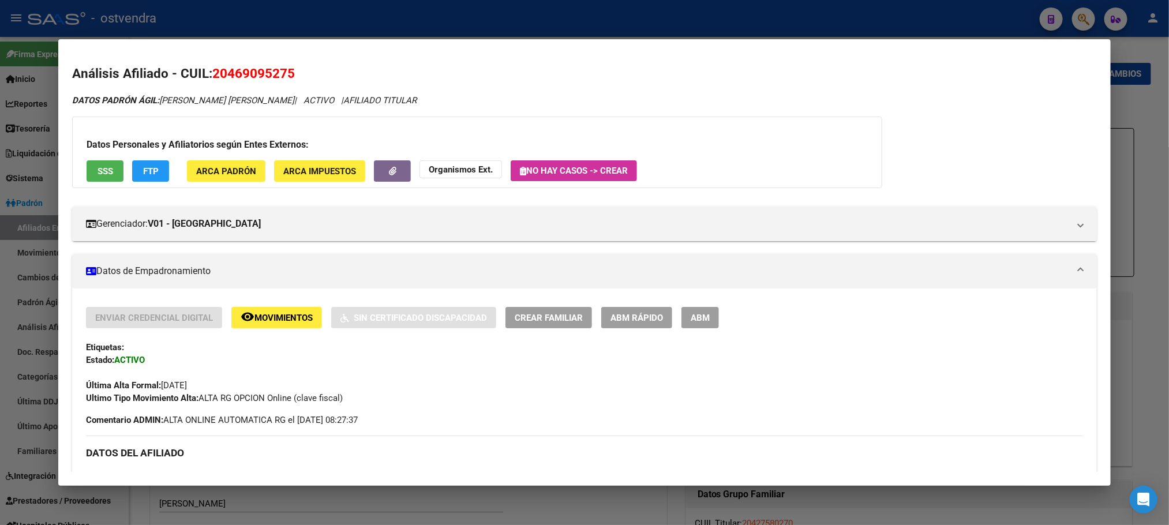
drag, startPoint x: 476, startPoint y: 33, endPoint x: 470, endPoint y: 27, distance: 9.4
click at [475, 30] on div at bounding box center [584, 262] width 1169 height 525
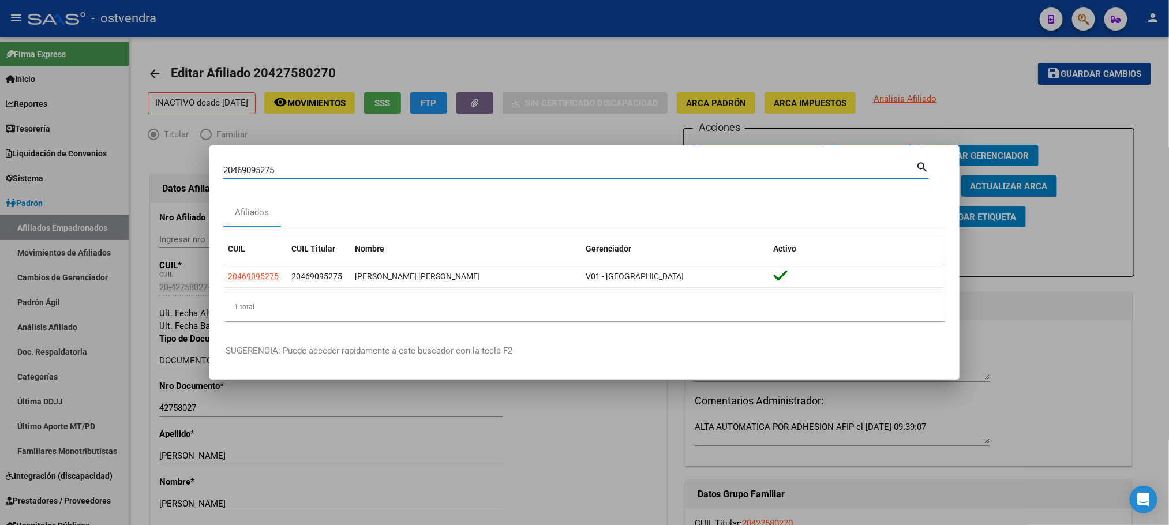
drag, startPoint x: 303, startPoint y: 168, endPoint x: 170, endPoint y: 165, distance: 133.3
click at [177, 170] on div "20469095275 Buscar (apellido, dni, cuil, nro traspaso, cuit, obra social) searc…" at bounding box center [584, 262] width 1169 height 525
paste input "80537832"
type input "20480537832"
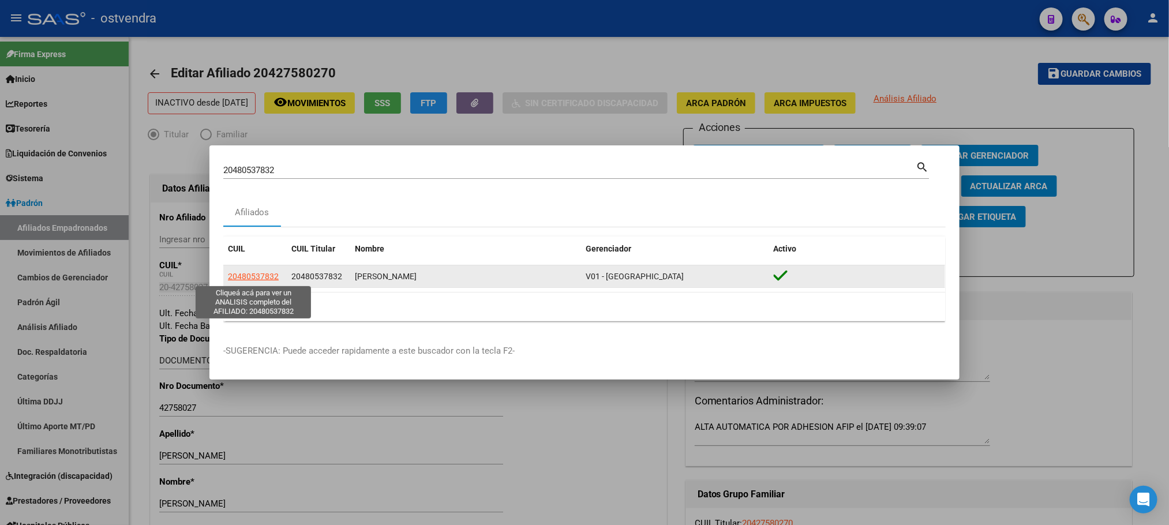
click at [253, 275] on span "20480537832" at bounding box center [253, 276] width 51 height 9
type textarea "20480537832"
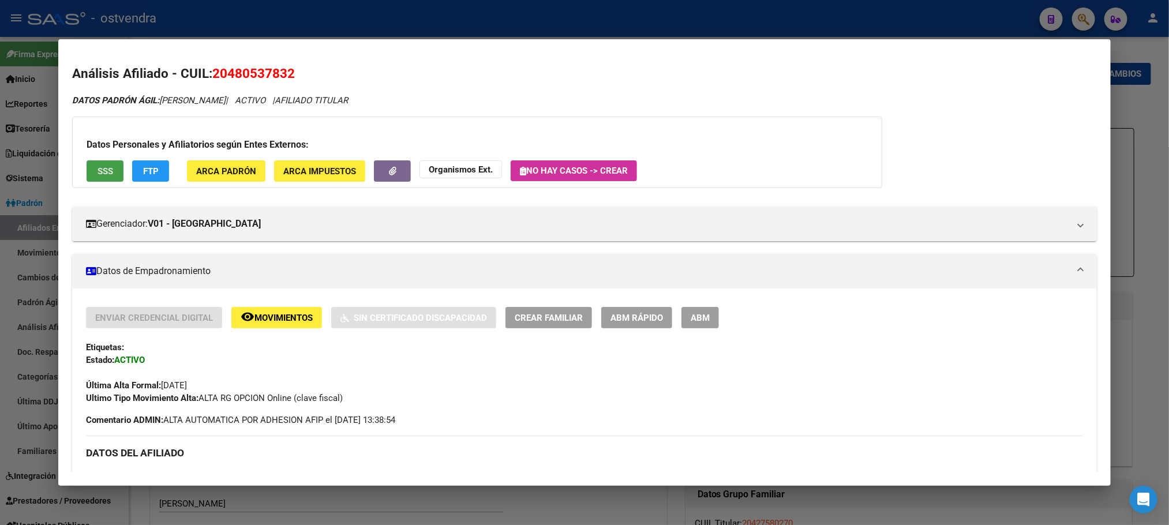
click at [93, 179] on button "SSS" at bounding box center [105, 170] width 37 height 21
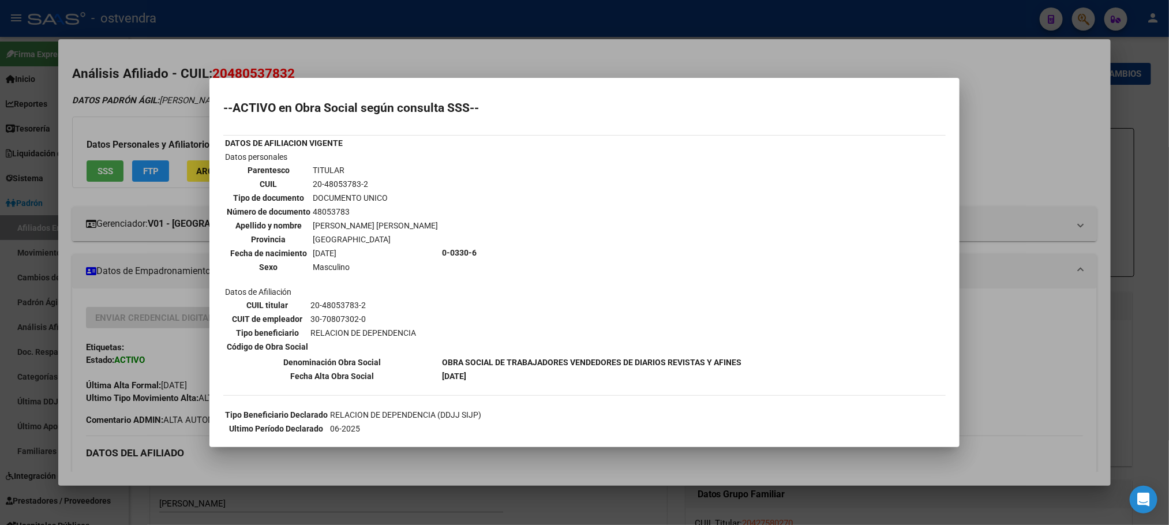
drag, startPoint x: 342, startPoint y: 66, endPoint x: 177, endPoint y: 152, distance: 185.8
click at [342, 65] on div at bounding box center [584, 262] width 1169 height 525
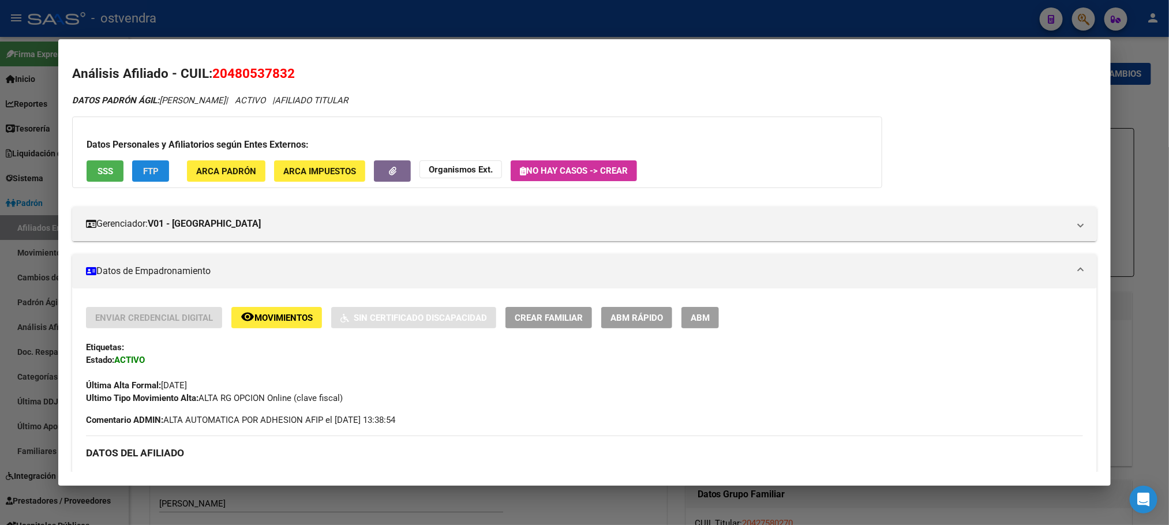
click at [144, 178] on button "FTP" at bounding box center [150, 170] width 37 height 21
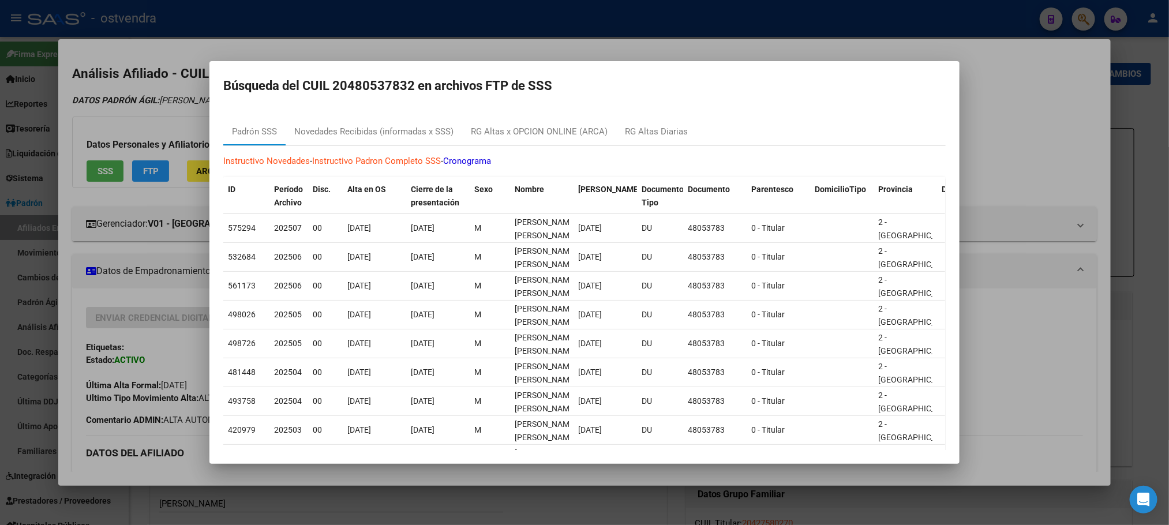
click at [477, 25] on div at bounding box center [584, 262] width 1169 height 525
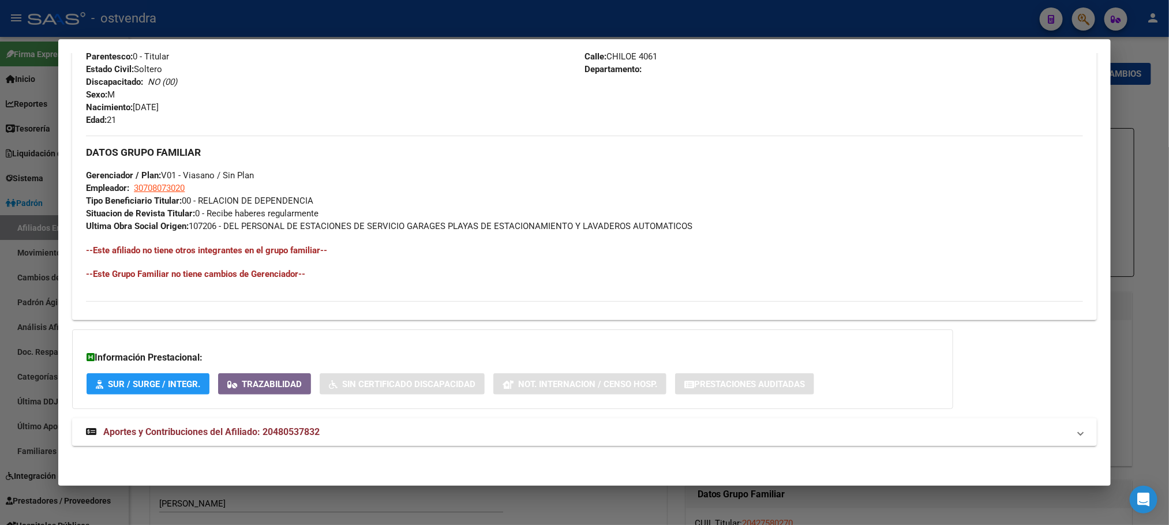
click at [414, 435] on mat-panel-title "Aportes y Contribuciones del Afiliado: 20480537832" at bounding box center [577, 432] width 983 height 14
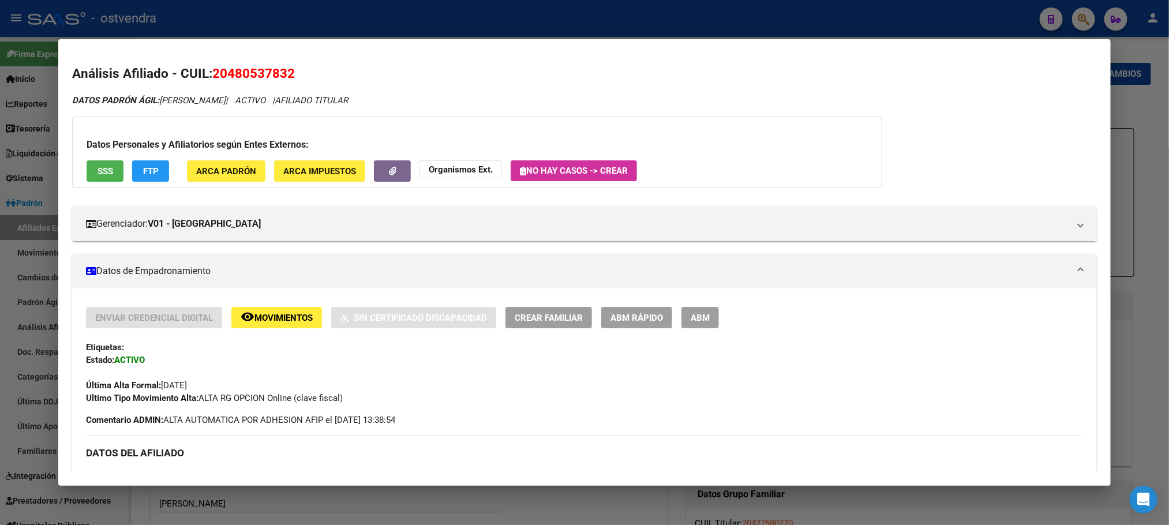
click at [429, 9] on div at bounding box center [584, 262] width 1169 height 525
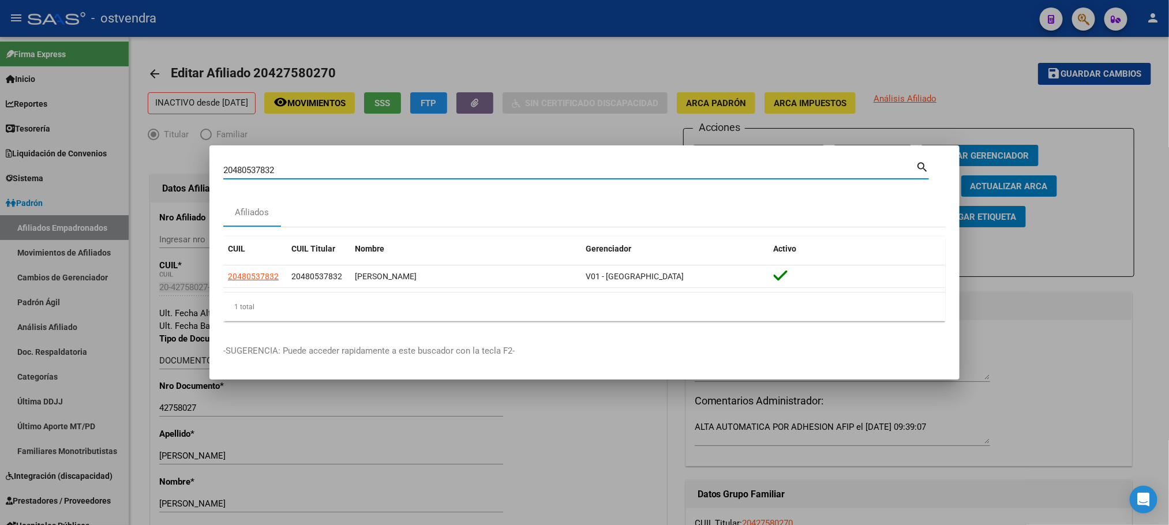
drag, startPoint x: 350, startPoint y: 171, endPoint x: 116, endPoint y: 174, distance: 234.2
click at [116, 174] on div "20480537832 Buscar (apellido, dni, cuil, nro traspaso, cuit, obra social) searc…" at bounding box center [584, 262] width 1169 height 525
paste input "944577921"
type input "20944577921"
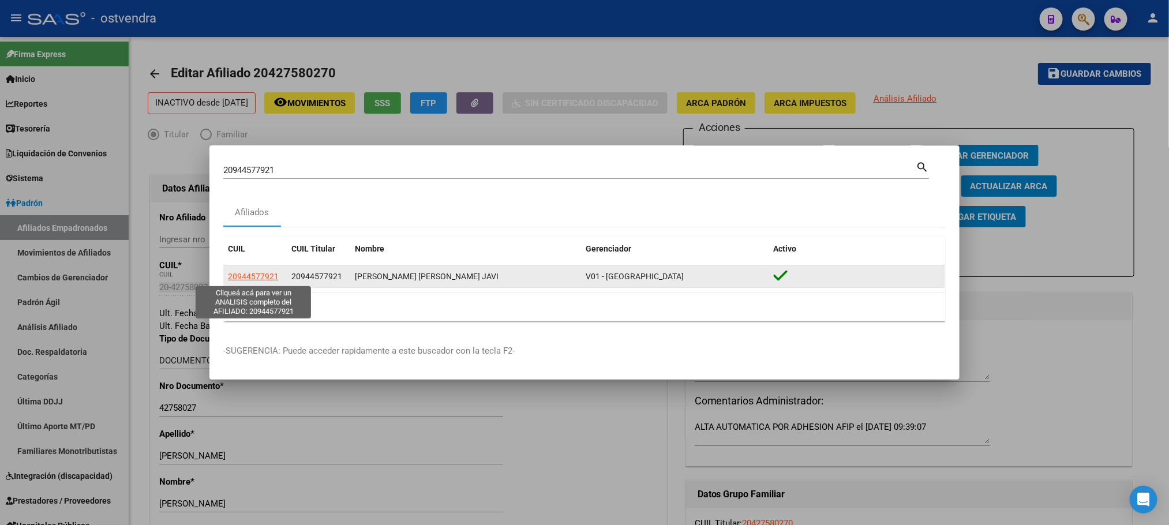
click at [264, 272] on span "20944577921" at bounding box center [253, 276] width 51 height 9
type textarea "20944577921"
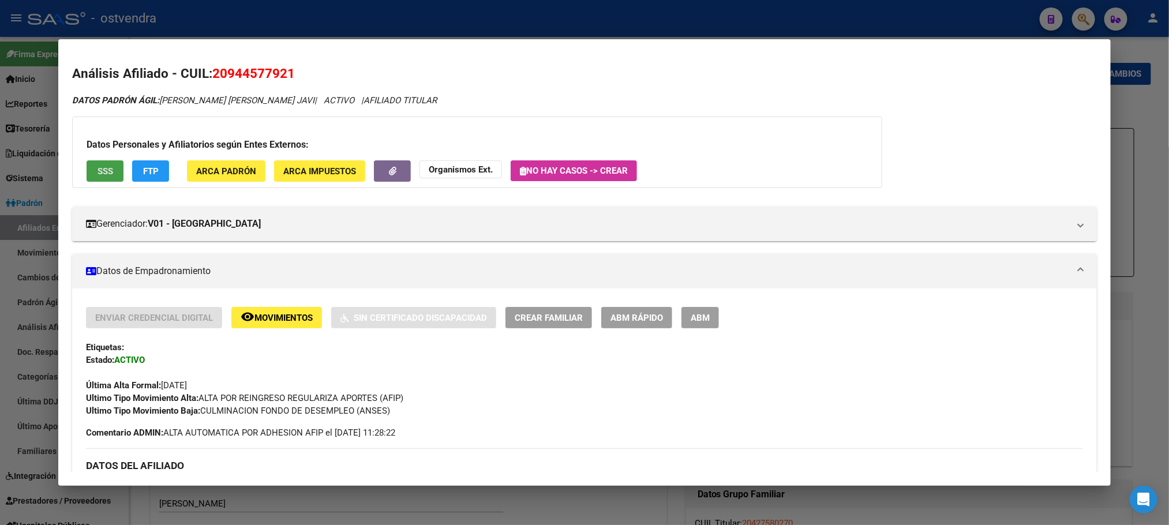
click at [87, 173] on button "SSS" at bounding box center [105, 170] width 37 height 21
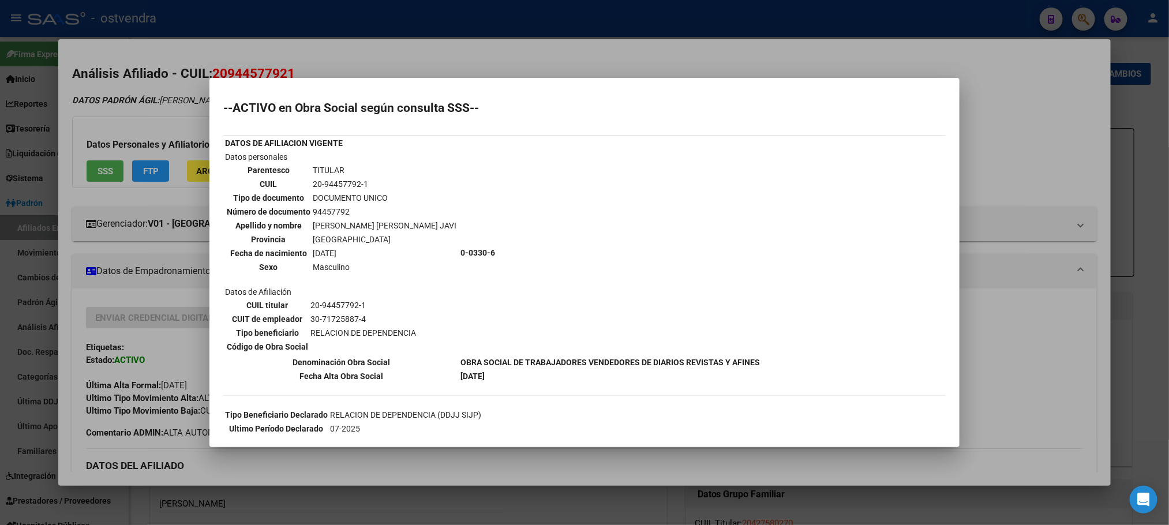
click at [123, 133] on div at bounding box center [584, 262] width 1169 height 525
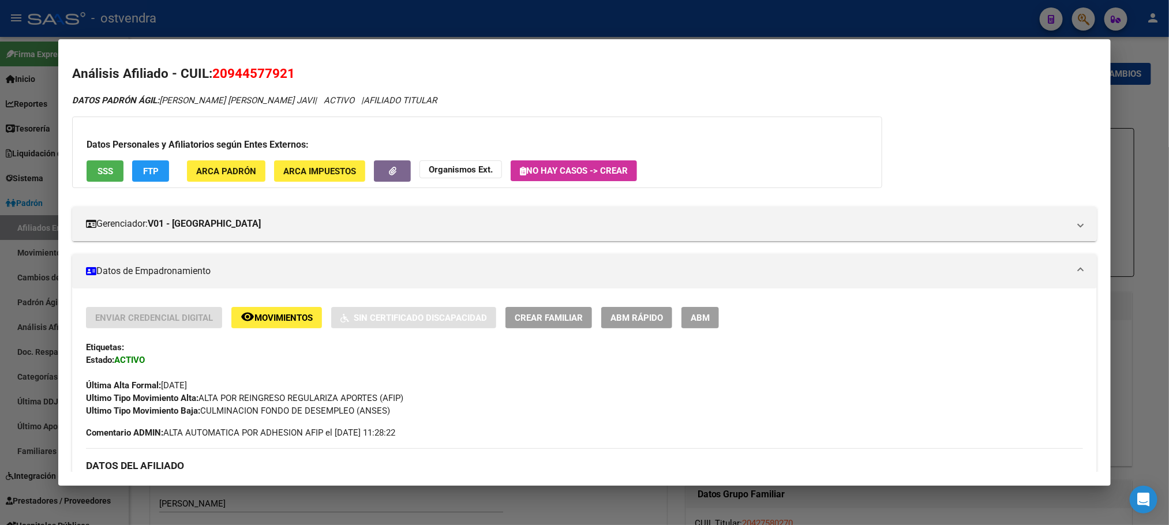
drag, startPoint x: 151, startPoint y: 185, endPoint x: 144, endPoint y: 170, distance: 17.0
click at [151, 185] on div "Datos Personales y Afiliatorios según Entes Externos: SSS FTP ARCA Padrón ARCA …" at bounding box center [477, 153] width 810 height 72
click at [144, 170] on span "FTP" at bounding box center [151, 171] width 16 height 10
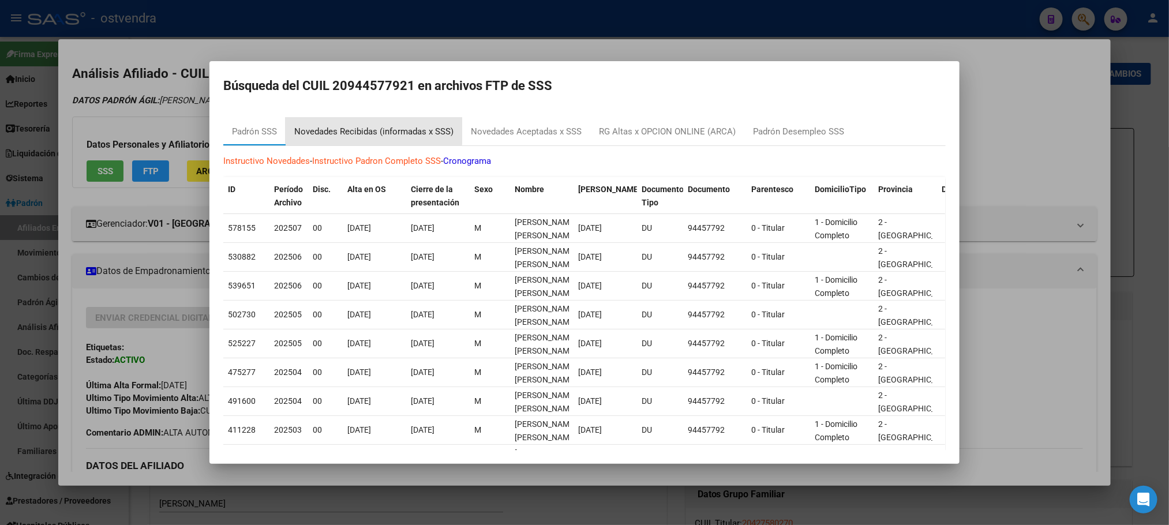
click at [357, 125] on div "Novedades Recibidas (informadas x SSS)" at bounding box center [373, 131] width 159 height 13
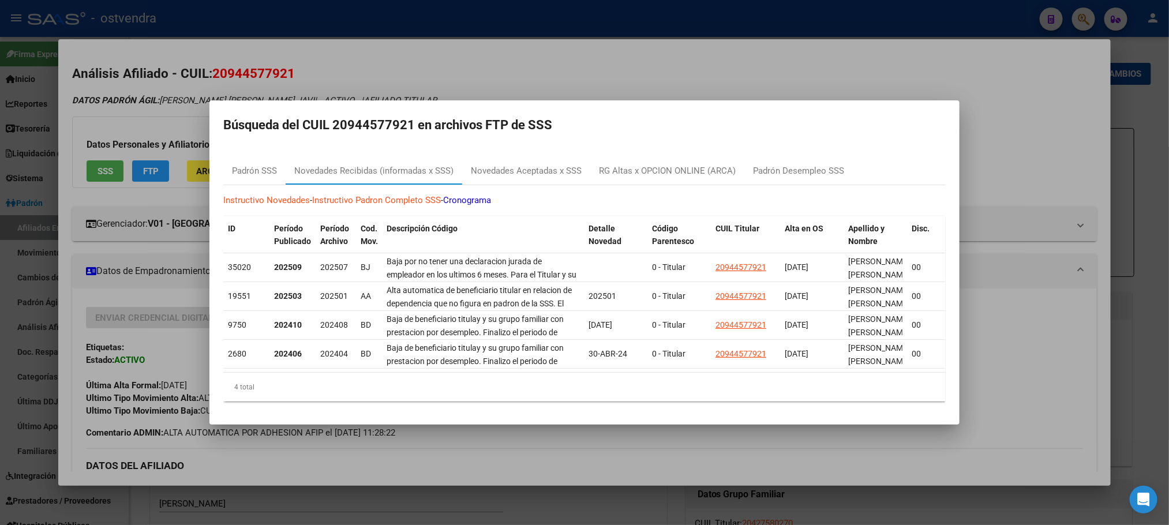
click at [165, 93] on div at bounding box center [584, 262] width 1169 height 525
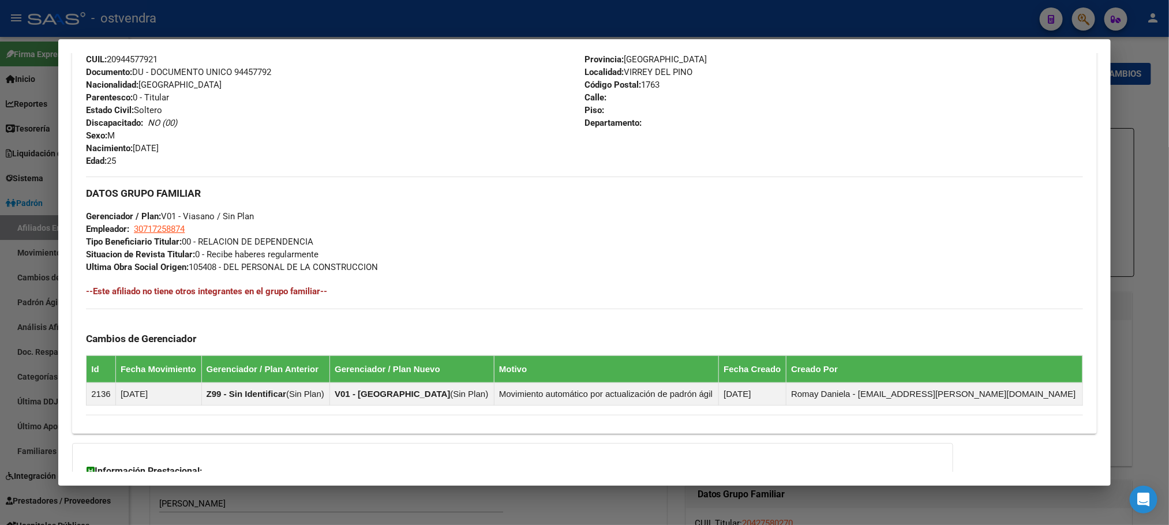
scroll to position [557, 0]
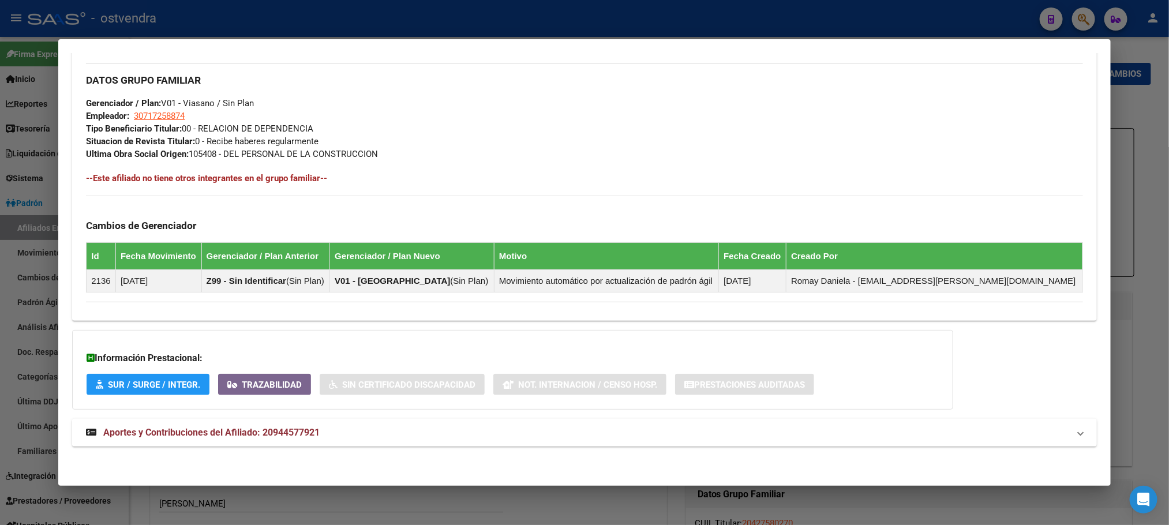
click at [309, 426] on strong "Aportes y Contribuciones del Afiliado: 20944577921" at bounding box center [203, 433] width 234 height 14
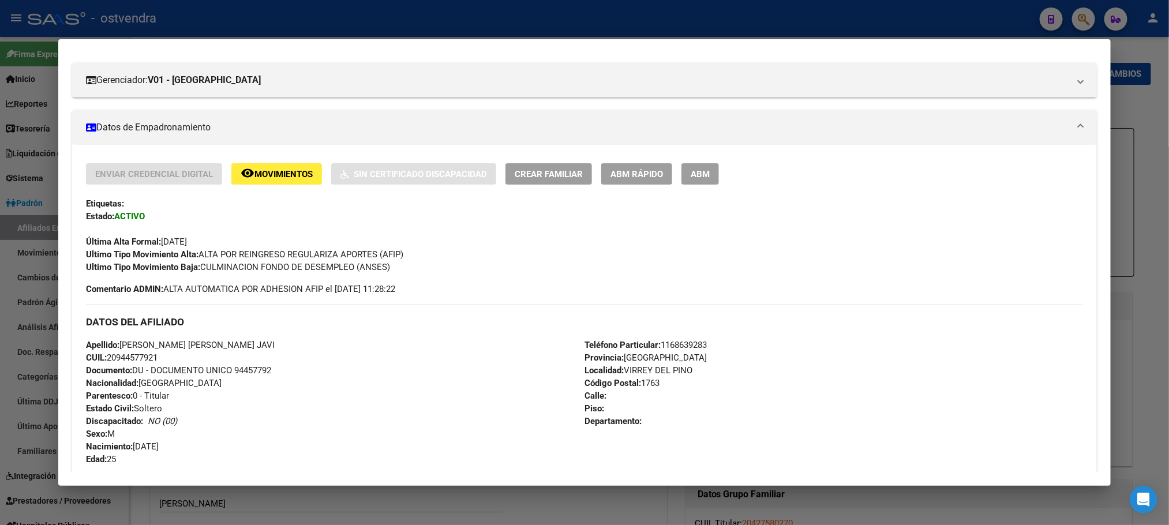
scroll to position [0, 0]
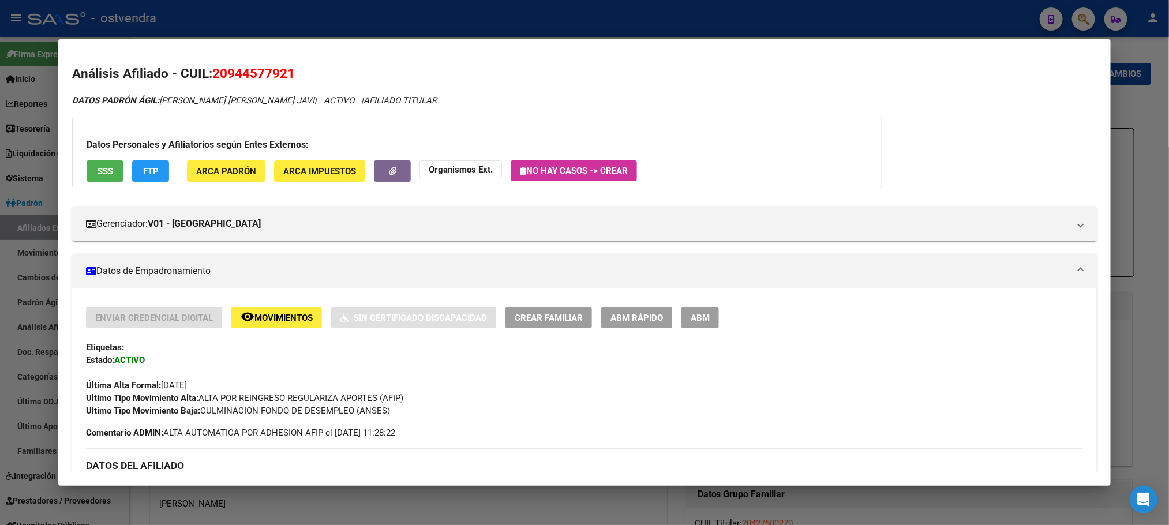
click at [314, 27] on div at bounding box center [584, 262] width 1169 height 525
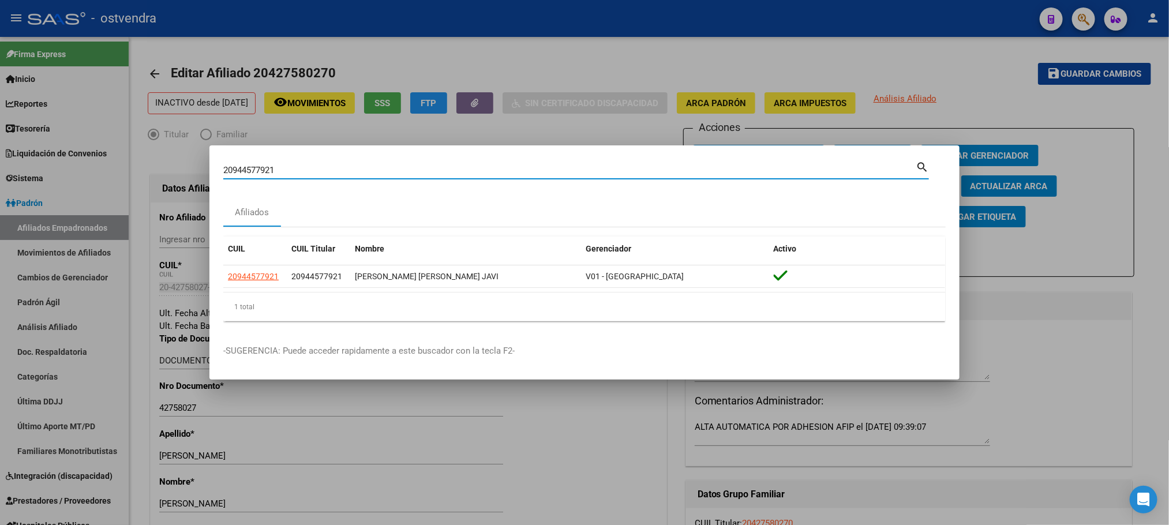
drag, startPoint x: 297, startPoint y: 167, endPoint x: 191, endPoint y: 178, distance: 106.2
click at [191, 178] on div "20944577921 Buscar (apellido, dni, cuil, nro traspaso, cuit, obra social) searc…" at bounding box center [584, 262] width 1169 height 525
paste input "3440721079"
type input "23440721079"
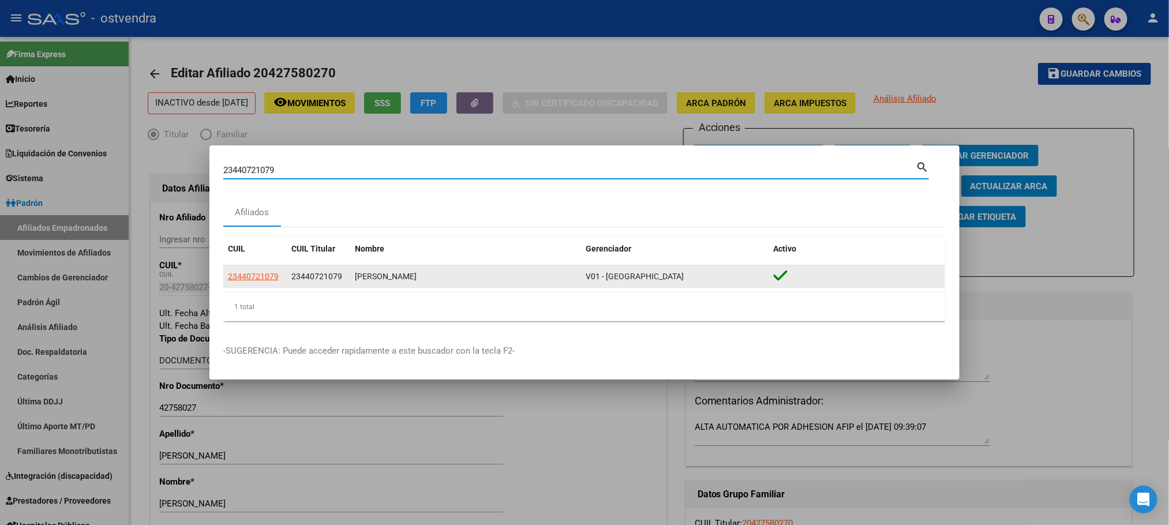
click at [260, 279] on span "23440721079" at bounding box center [253, 276] width 51 height 9
type textarea "23440721079"
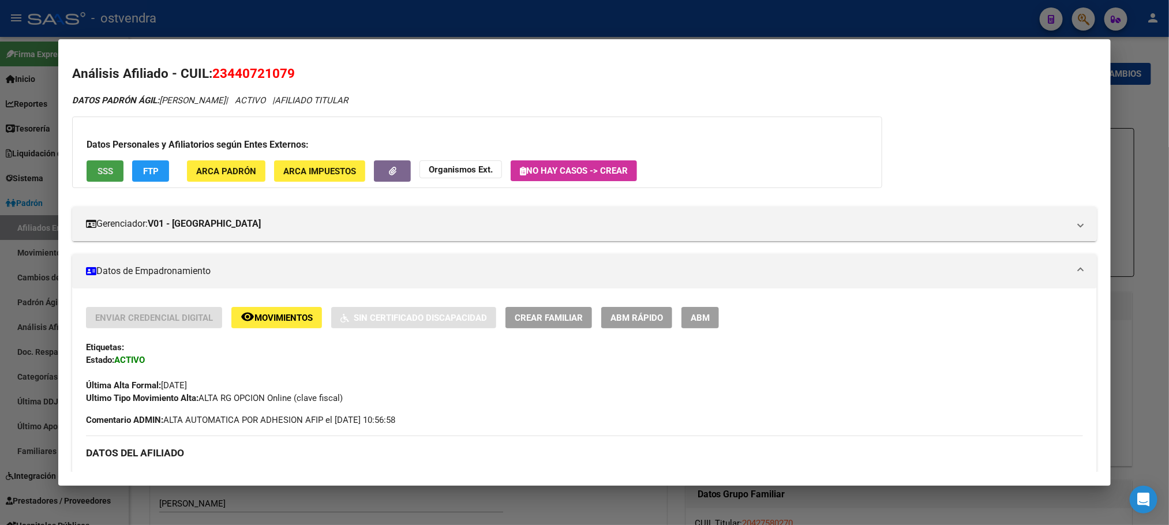
click at [110, 177] on button "SSS" at bounding box center [105, 170] width 37 height 21
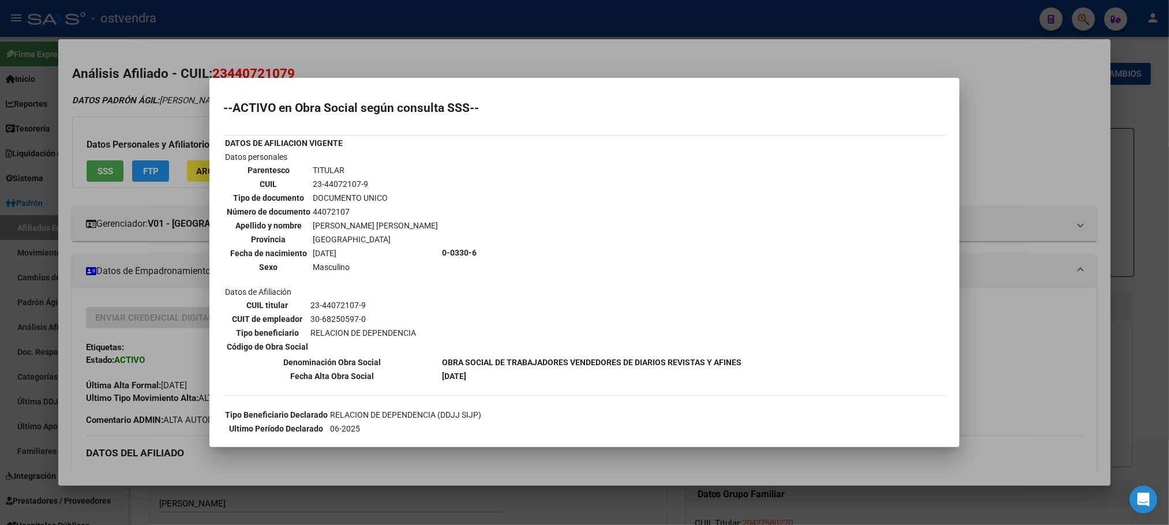
click at [155, 90] on div at bounding box center [584, 262] width 1169 height 525
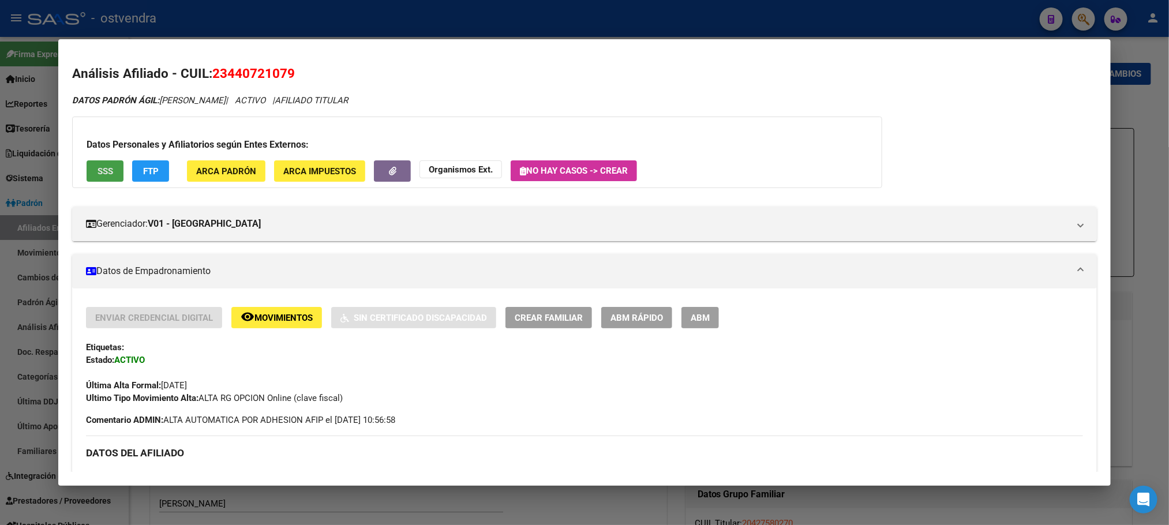
click at [98, 172] on span "SSS" at bounding box center [106, 171] width 16 height 10
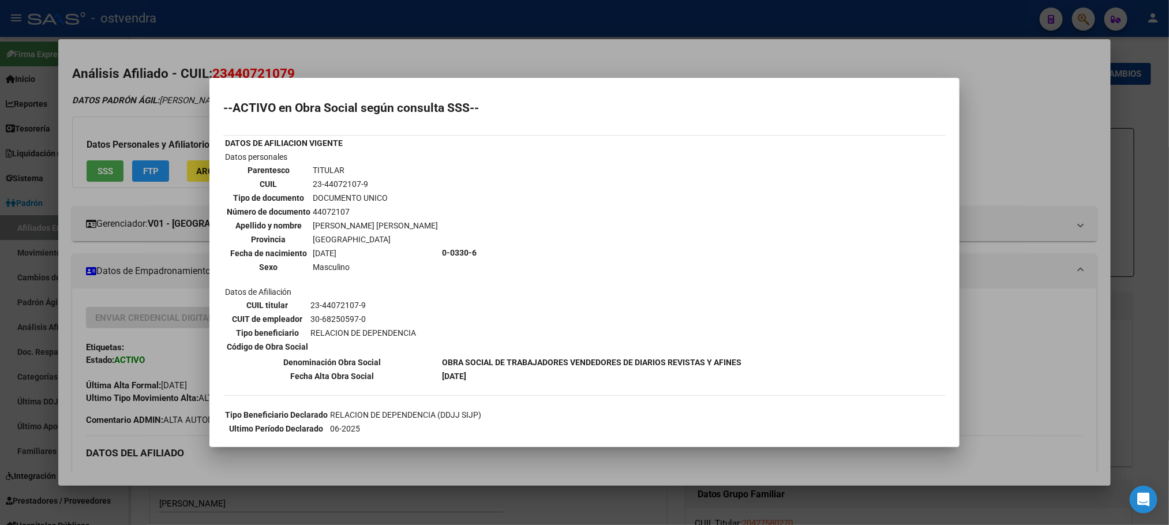
click at [497, 61] on div at bounding box center [584, 262] width 1169 height 525
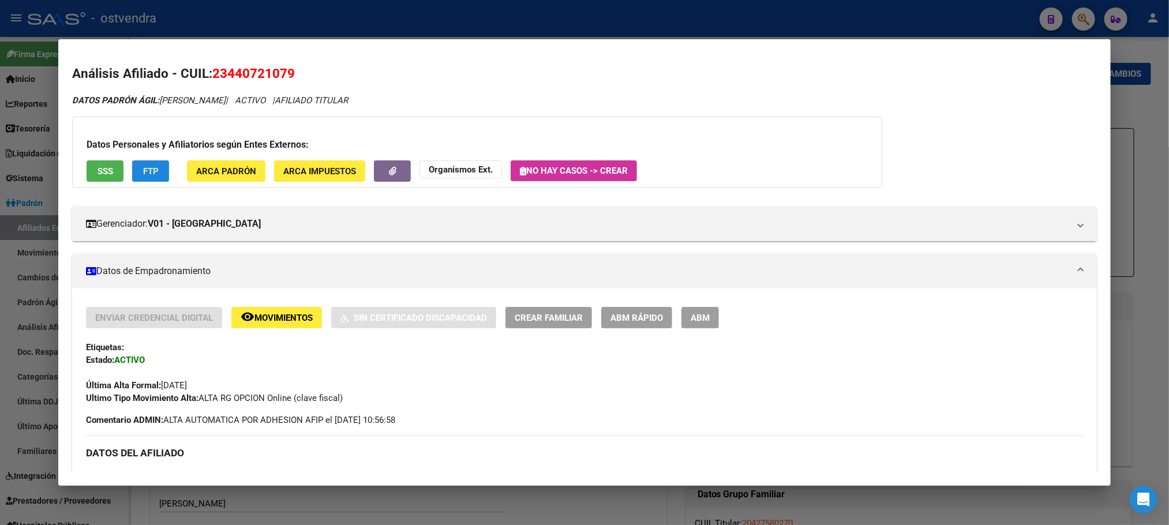
click at [154, 172] on button "FTP" at bounding box center [150, 170] width 37 height 21
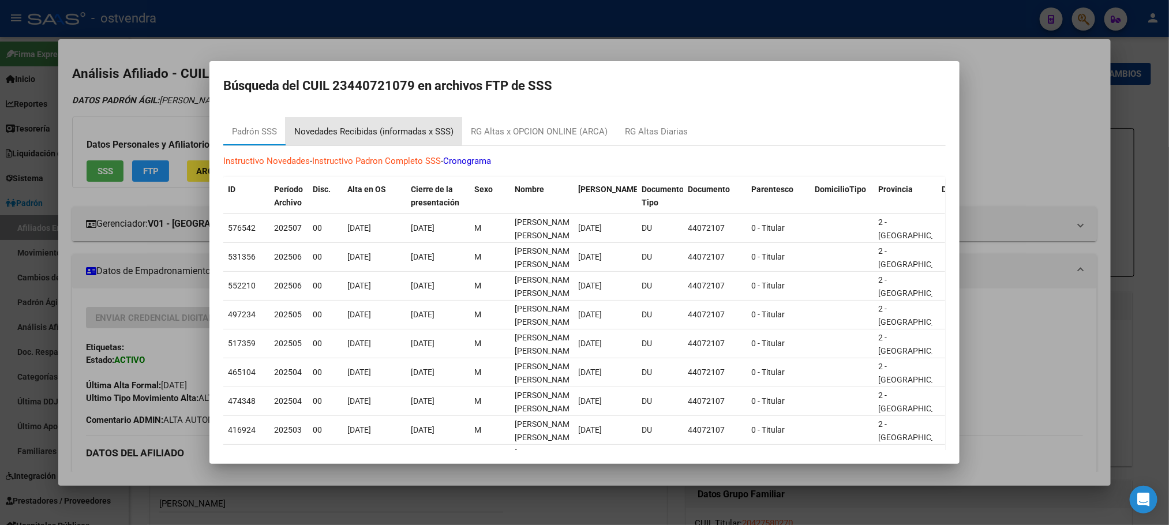
click at [371, 130] on div "Novedades Recibidas (informadas x SSS)" at bounding box center [373, 131] width 159 height 13
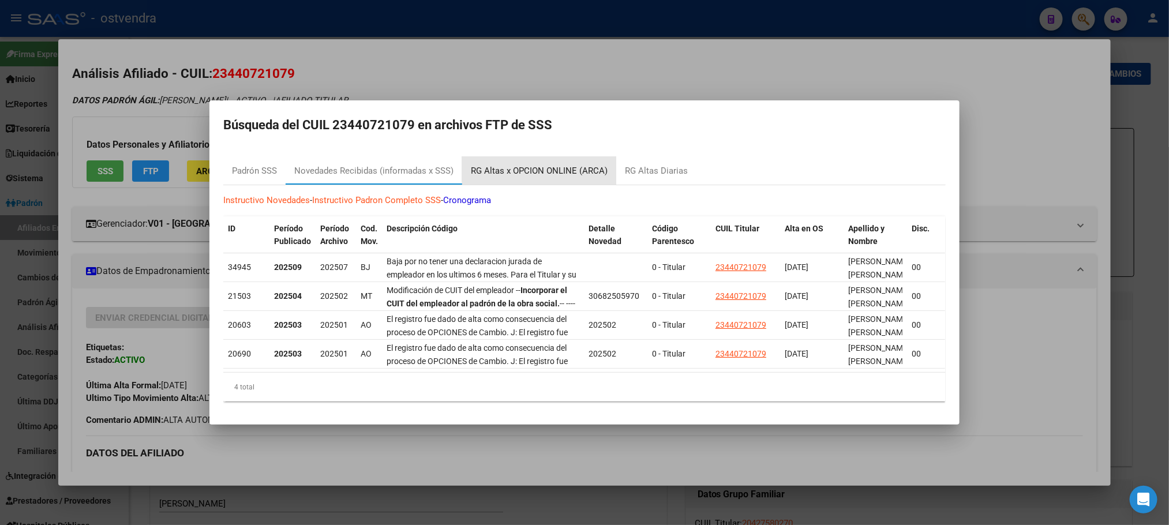
click at [563, 164] on div "RG Altas x OPCION ONLINE (ARCA)" at bounding box center [539, 170] width 137 height 13
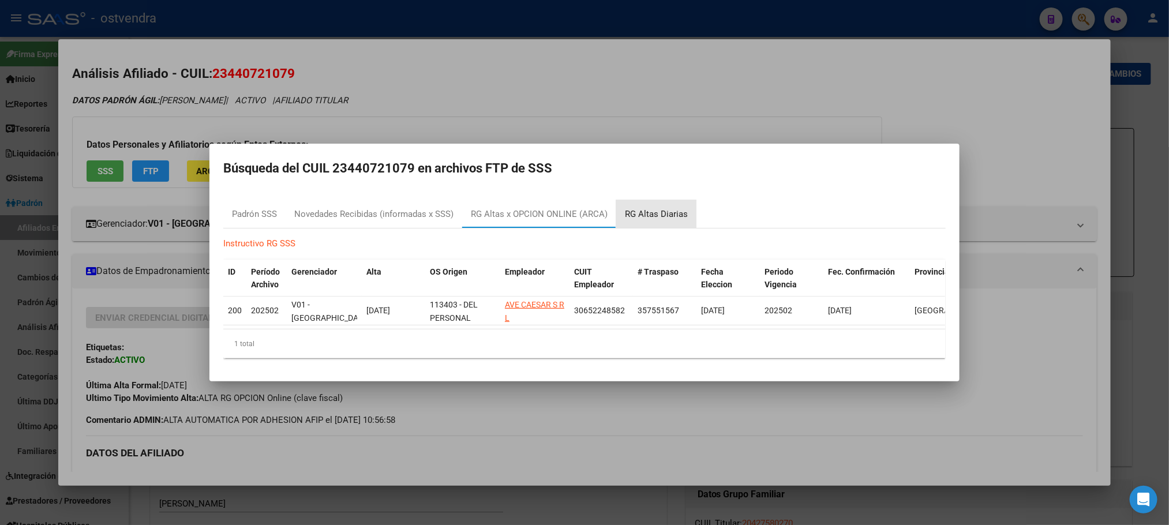
drag, startPoint x: 669, startPoint y: 203, endPoint x: 657, endPoint y: 155, distance: 49.4
click at [667, 208] on div "RG Altas Diarias" at bounding box center [656, 214] width 63 height 13
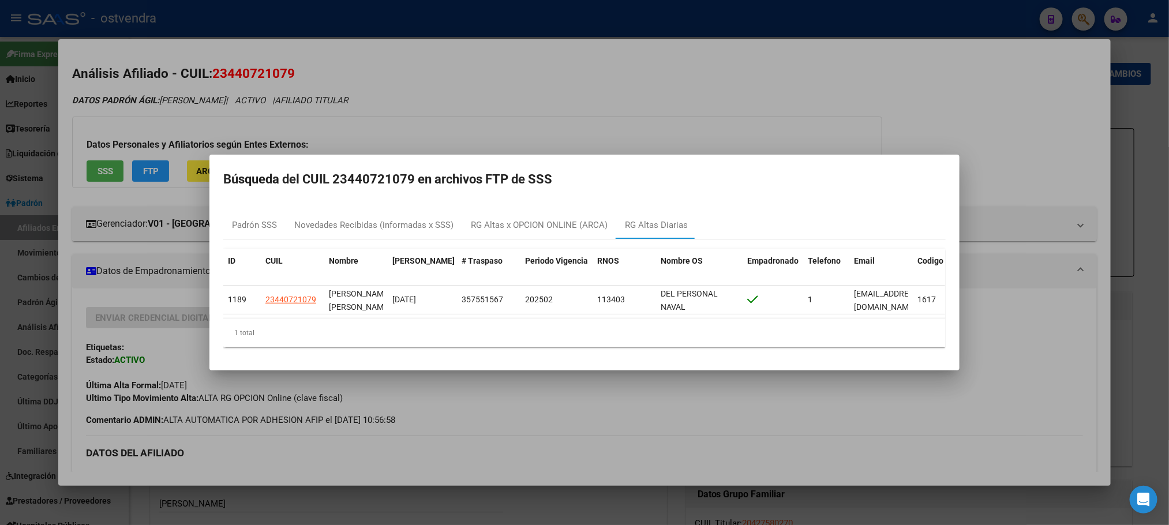
click at [584, 83] on div at bounding box center [584, 262] width 1169 height 525
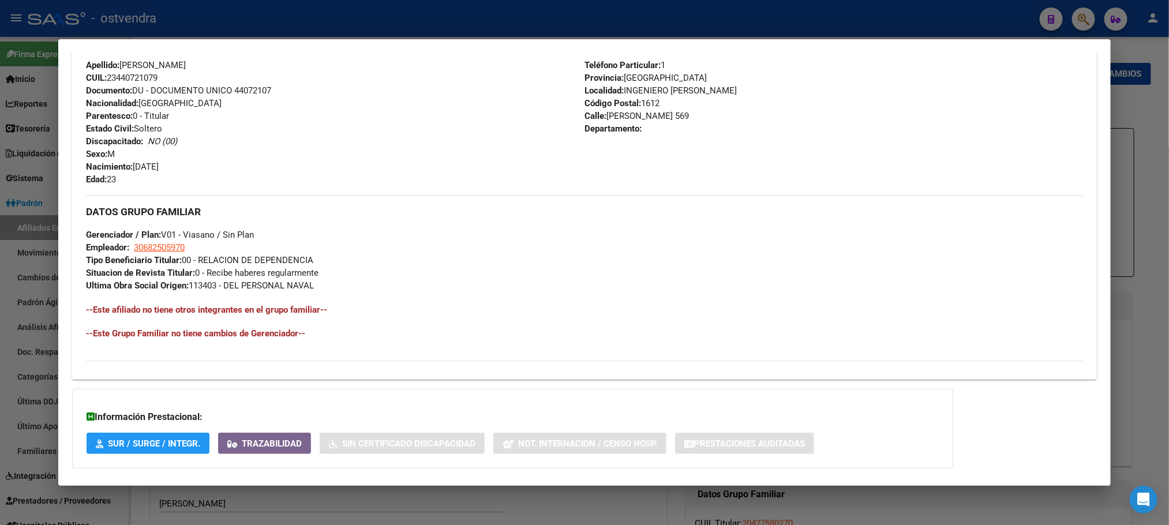
scroll to position [471, 0]
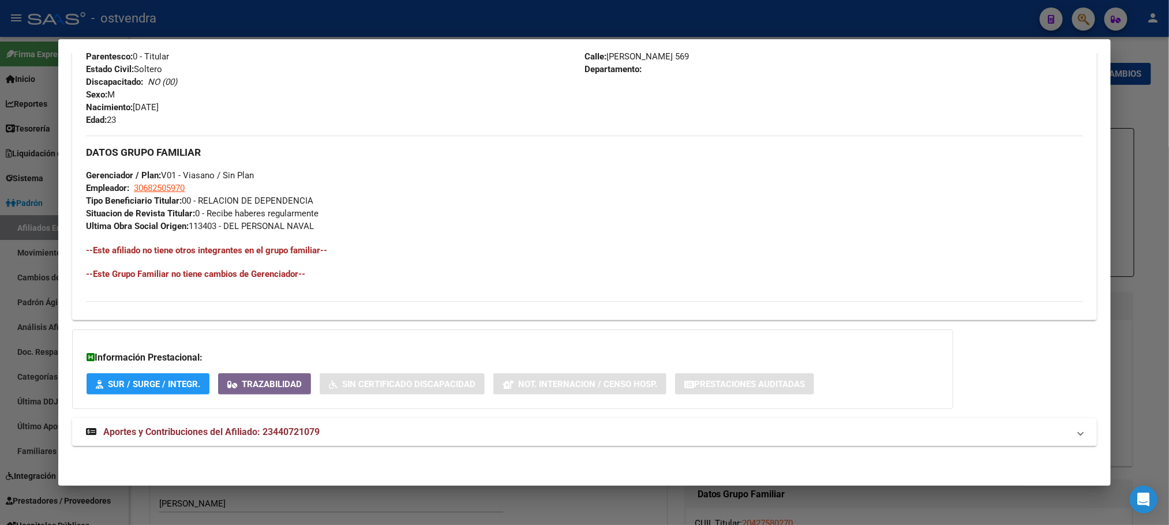
click at [335, 432] on mat-panel-title "Aportes y Contribuciones del Afiliado: 23440721079" at bounding box center [577, 432] width 983 height 14
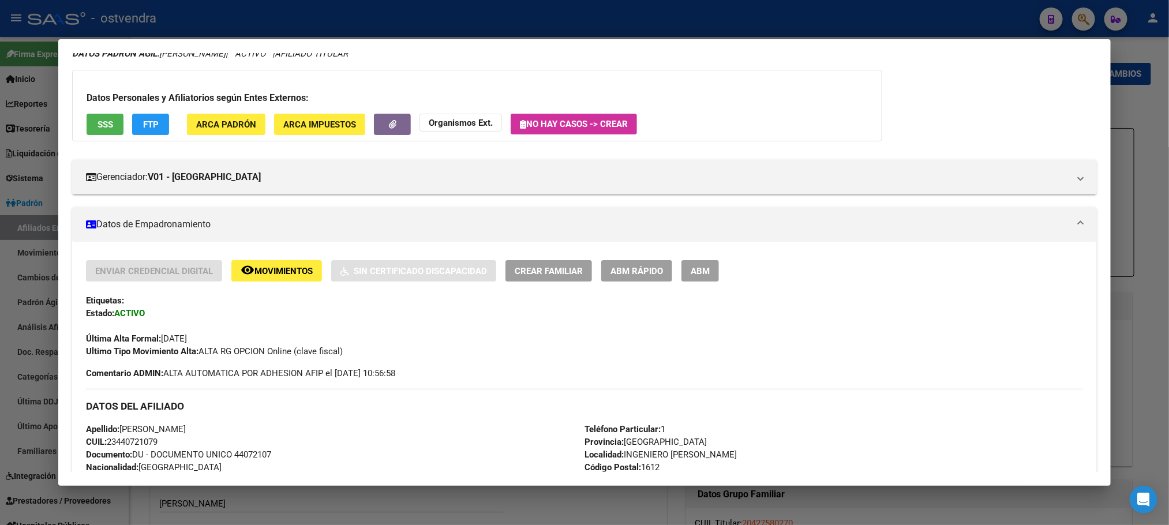
scroll to position [0, 0]
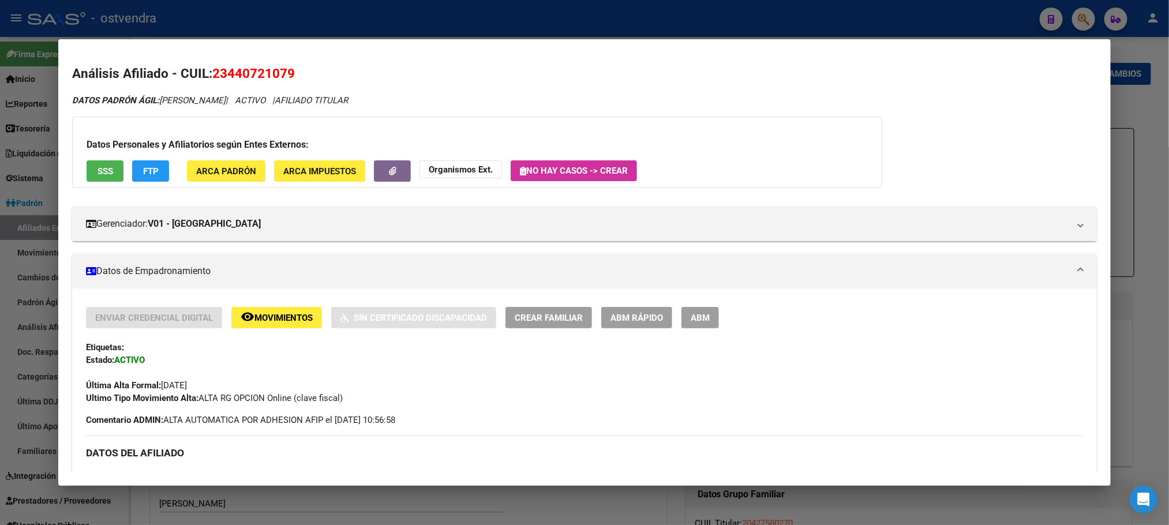
click at [421, 28] on div at bounding box center [584, 262] width 1169 height 525
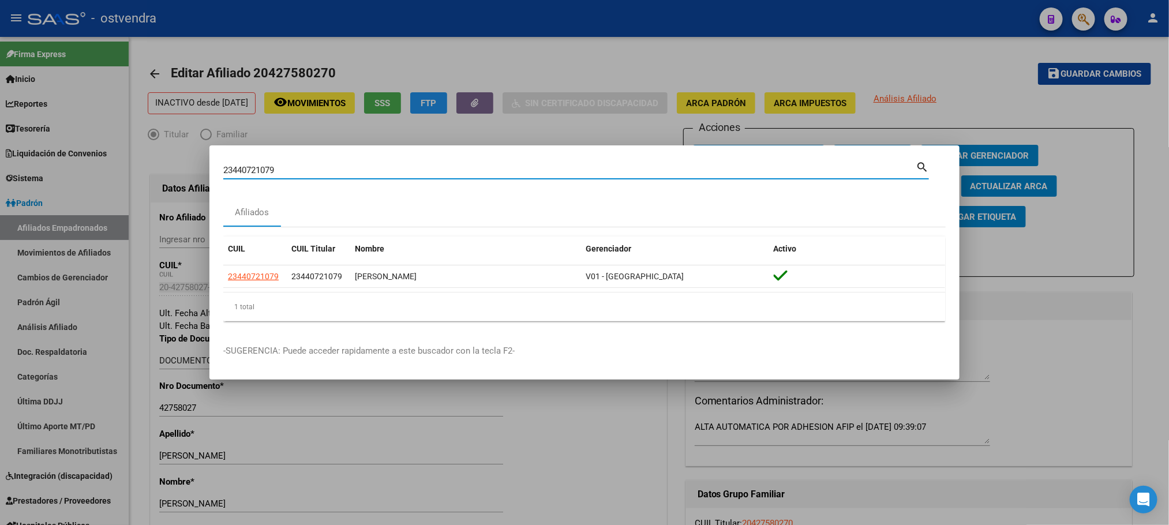
drag, startPoint x: 377, startPoint y: 168, endPoint x: 168, endPoint y: 184, distance: 209.4
click at [152, 189] on div "23440721079 Buscar (apellido, dni, cuil, nro traspaso, cuit, obra social) searc…" at bounding box center [584, 262] width 1169 height 525
paste input "6091754"
type input "23460917549"
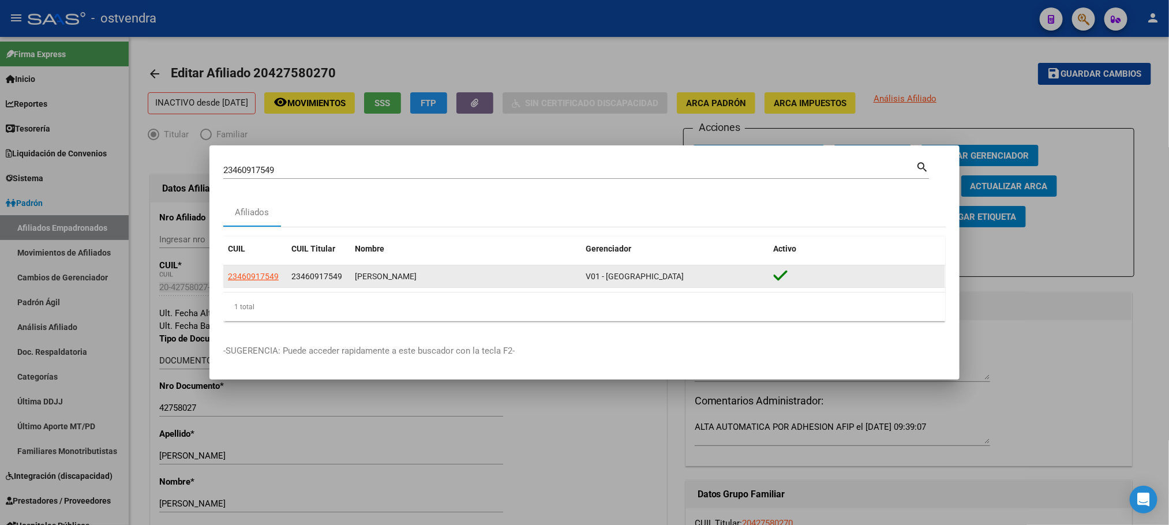
click at [260, 284] on datatable-body-cell "23460917549" at bounding box center [254, 276] width 63 height 23
click at [258, 278] on span "23460917549" at bounding box center [253, 276] width 51 height 9
type textarea "23460917549"
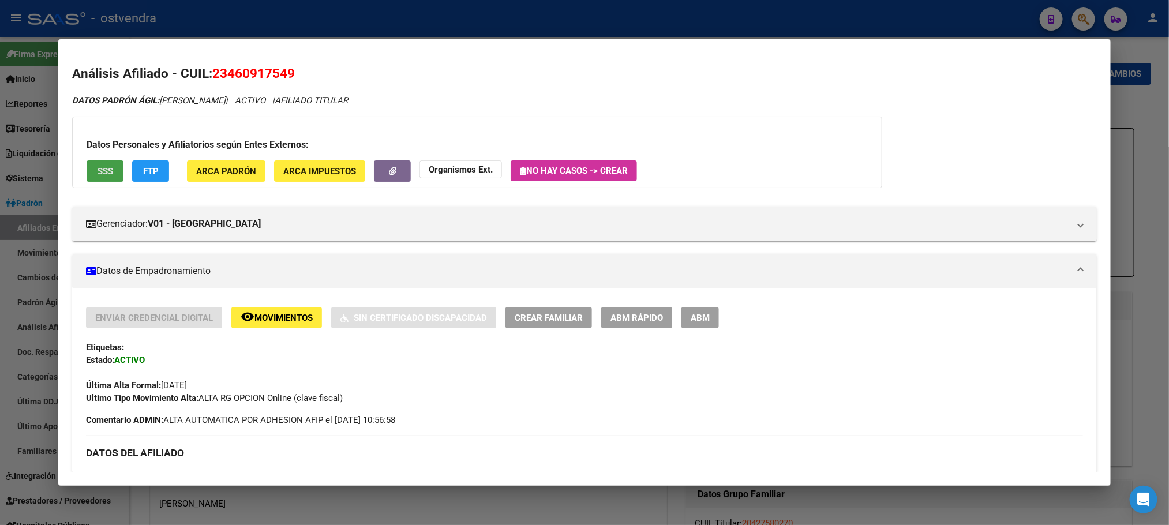
click at [87, 179] on button "SSS" at bounding box center [105, 170] width 37 height 21
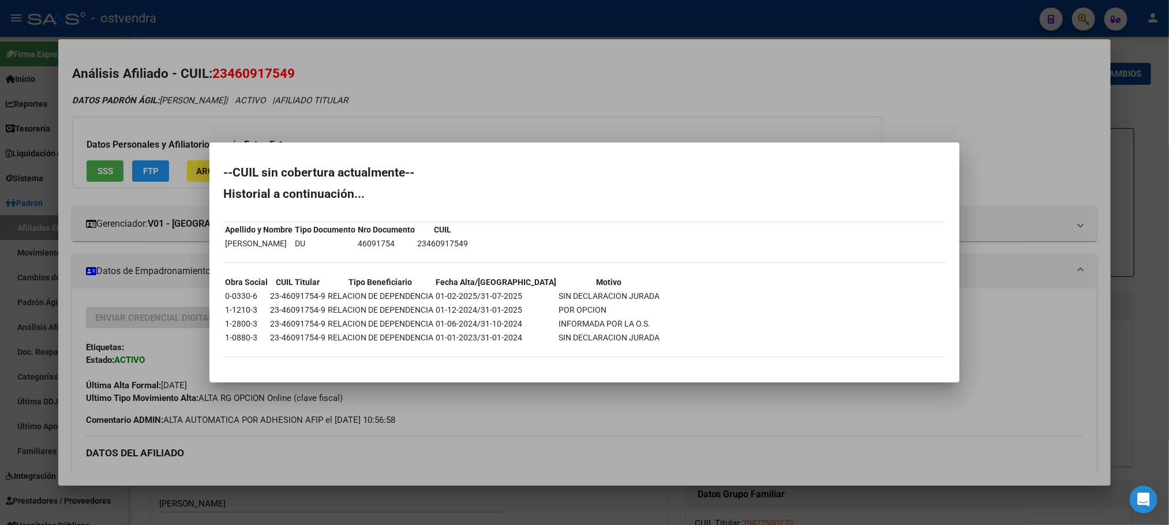
click at [279, 78] on div at bounding box center [584, 262] width 1169 height 525
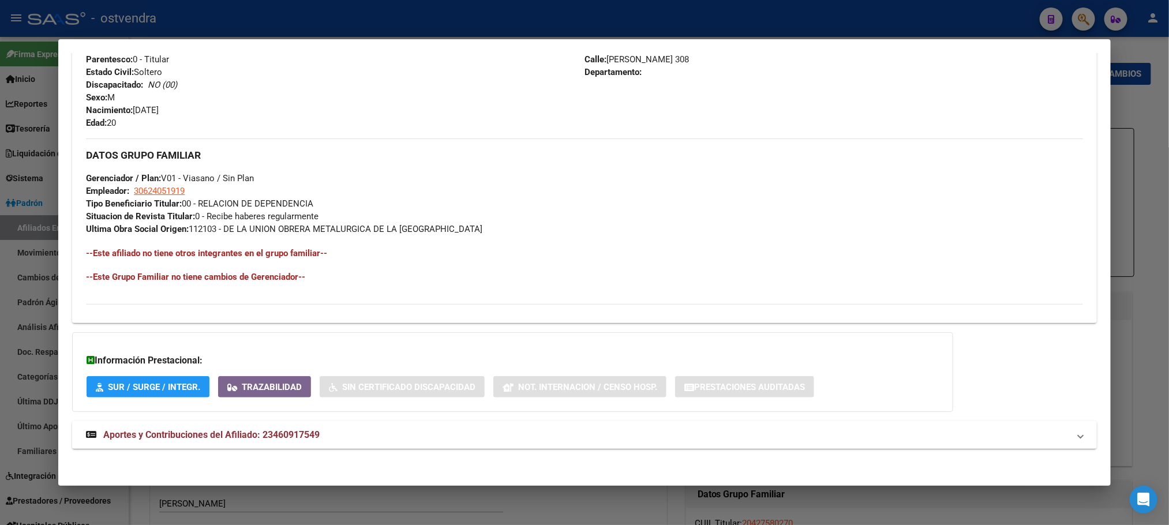
scroll to position [471, 0]
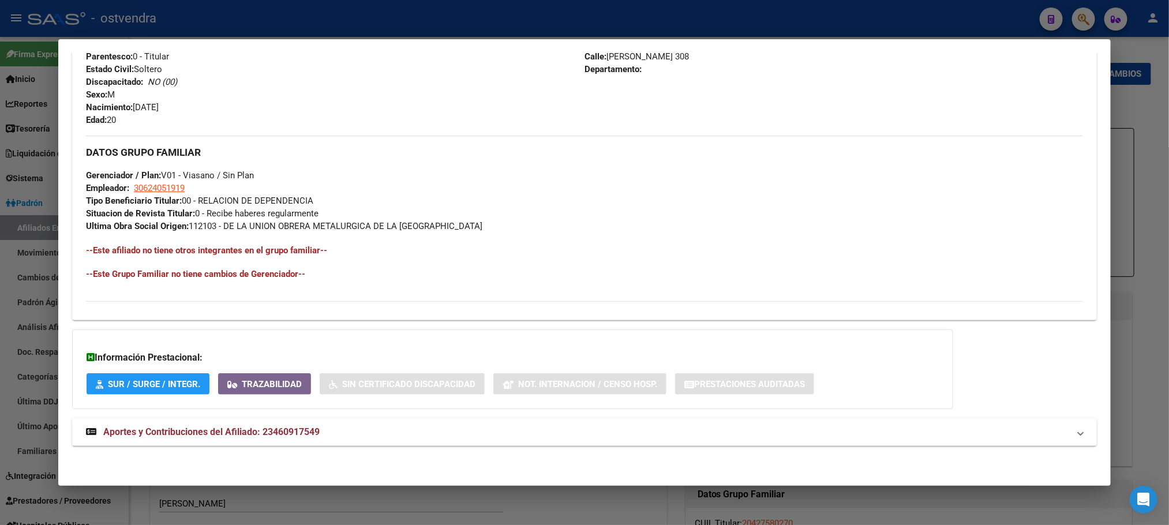
click at [400, 450] on div "DATOS PADRÓN ÁGIL: [PERSON_NAME] | ACTIVO | AFILIADO TITULAR Datos Personales y…" at bounding box center [584, 41] width 1024 height 835
click at [404, 423] on mat-expansion-panel-header "Aportes y Contribuciones del Afiliado: 23460917549" at bounding box center [584, 432] width 1024 height 28
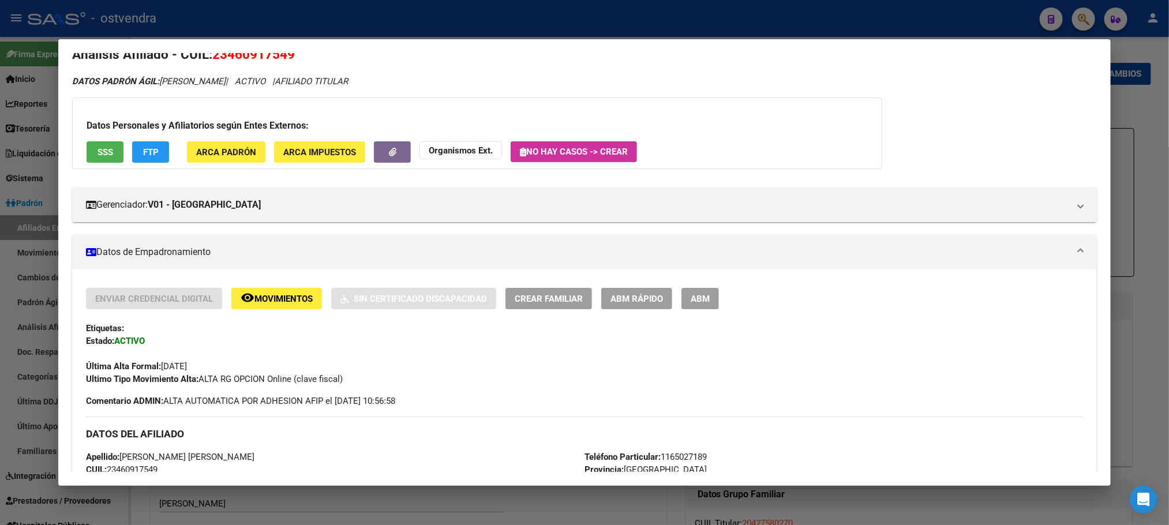
scroll to position [0, 0]
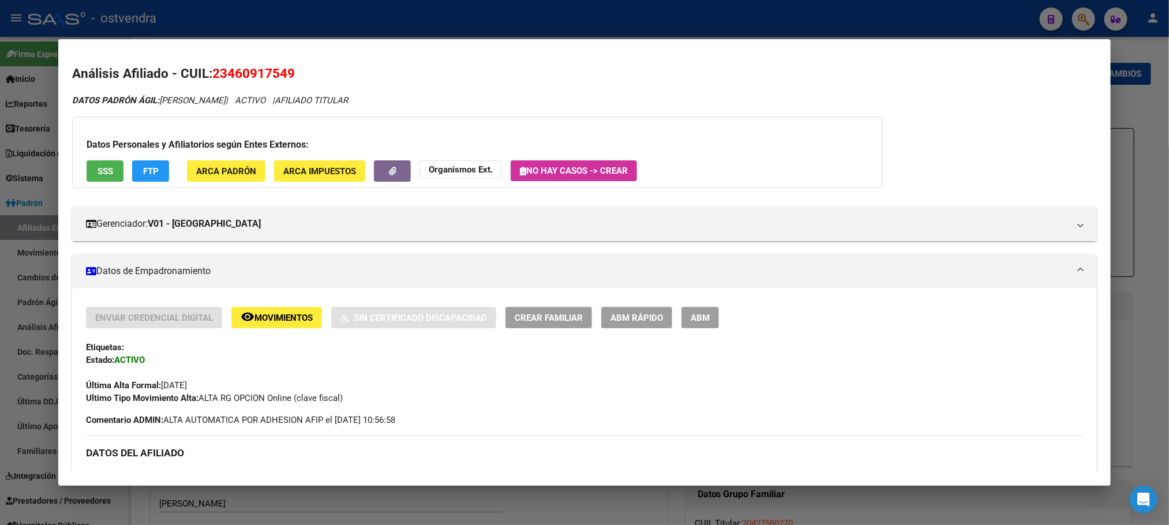
drag, startPoint x: 700, startPoint y: 319, endPoint x: 728, endPoint y: 194, distance: 128.2
click at [700, 318] on span "ABM" at bounding box center [700, 318] width 19 height 10
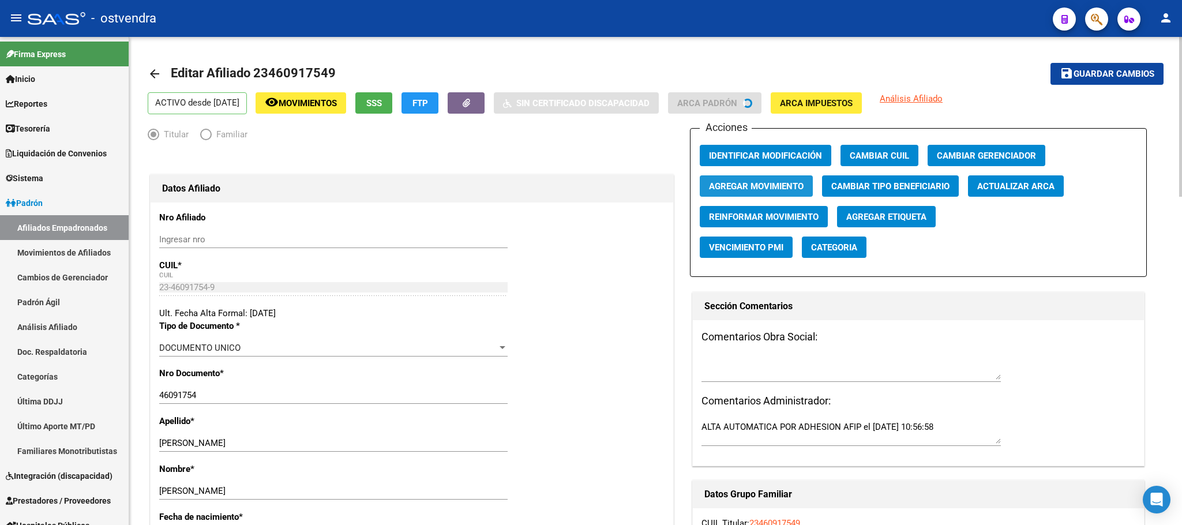
click at [775, 180] on button "Agregar Movimiento" at bounding box center [756, 185] width 113 height 21
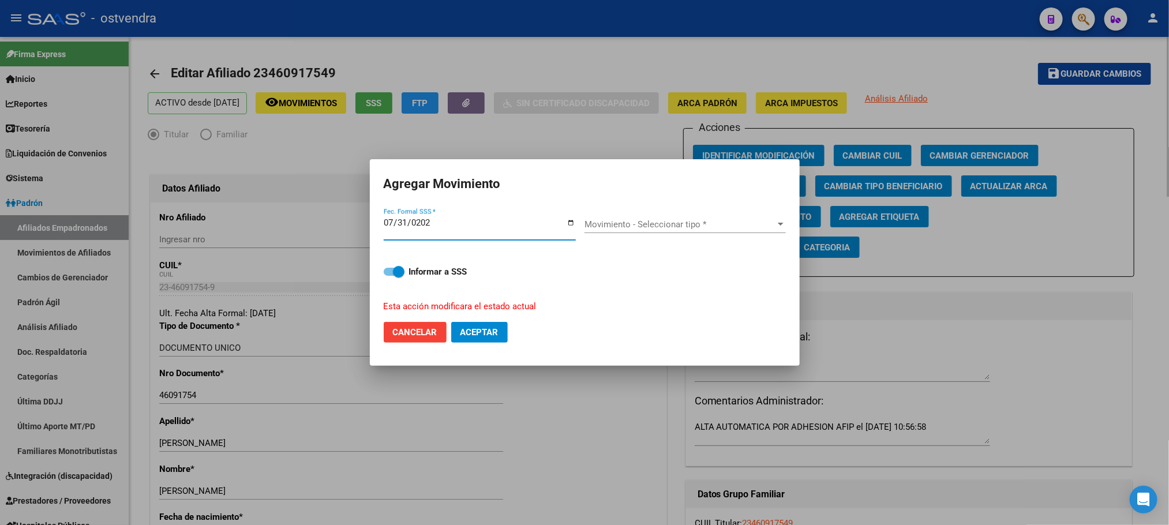
type input "[DATE]"
click at [677, 224] on span "Movimiento - Seleccionar tipo *" at bounding box center [679, 224] width 191 height 10
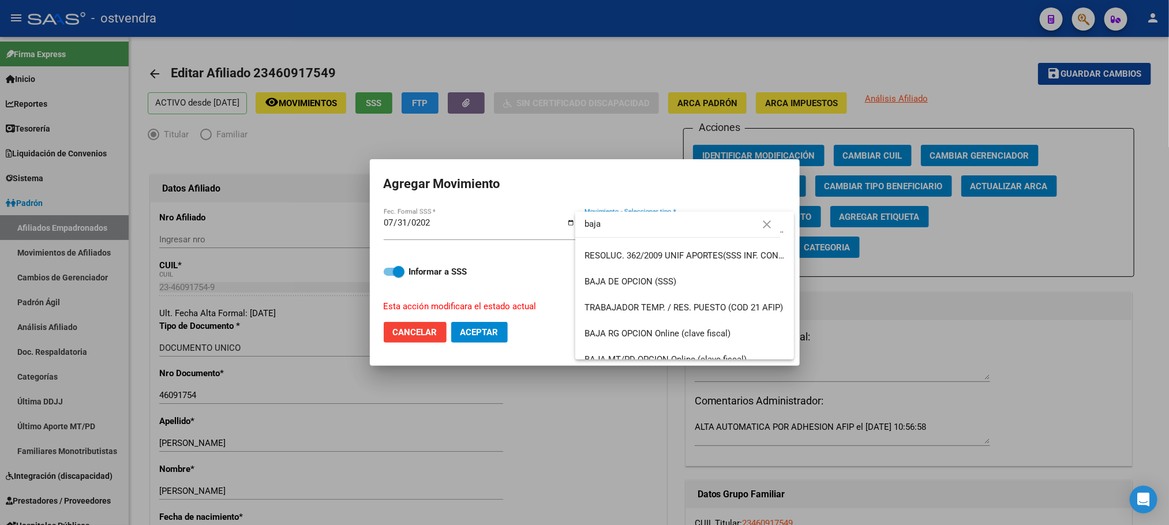
scroll to position [215, 0]
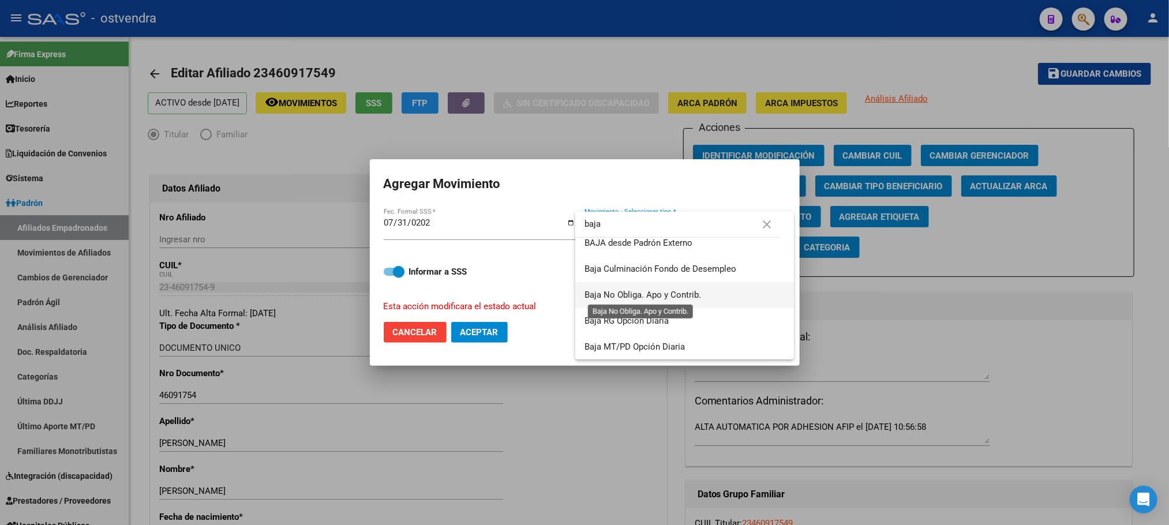
type input "baja"
click at [696, 298] on span "Baja No Obliga. Apo y Contrib." at bounding box center [642, 295] width 117 height 10
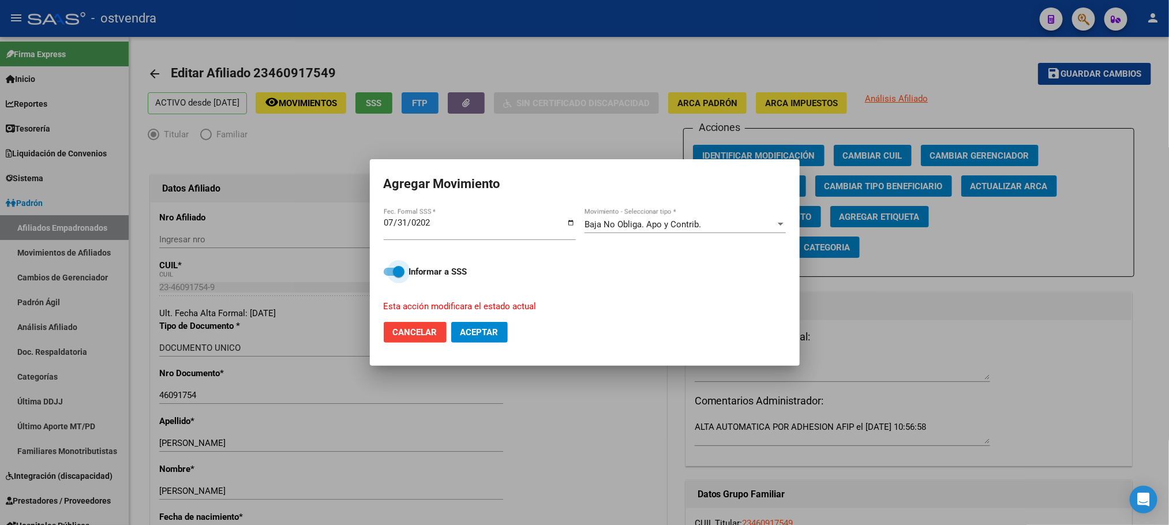
click at [393, 265] on label "Informar a SSS" at bounding box center [585, 272] width 402 height 14
click at [389, 276] on input "Informar a SSS" at bounding box center [389, 276] width 1 height 1
checkbox input "false"
click at [470, 328] on span "Aceptar" at bounding box center [479, 332] width 38 height 10
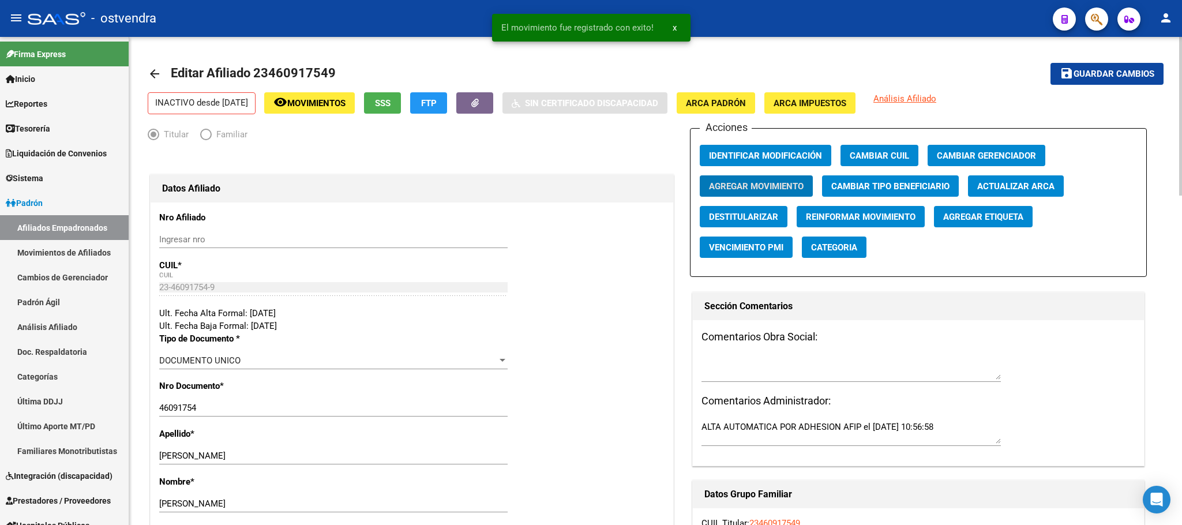
click at [1009, 213] on span "Agregar Etiqueta" at bounding box center [983, 217] width 80 height 10
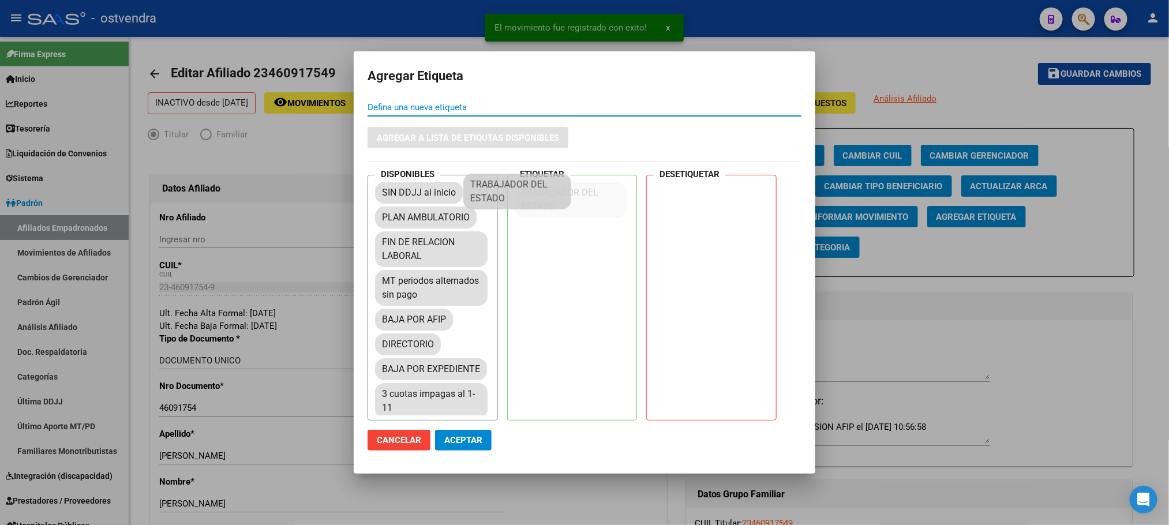
drag, startPoint x: 453, startPoint y: 350, endPoint x: 542, endPoint y: 190, distance: 182.6
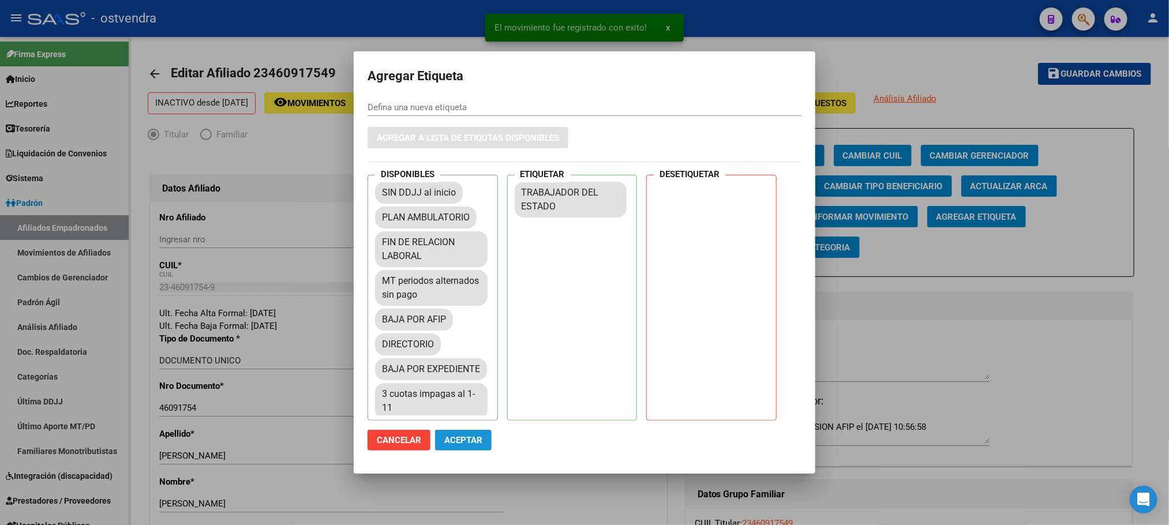
click at [464, 435] on span "Aceptar" at bounding box center [463, 440] width 38 height 10
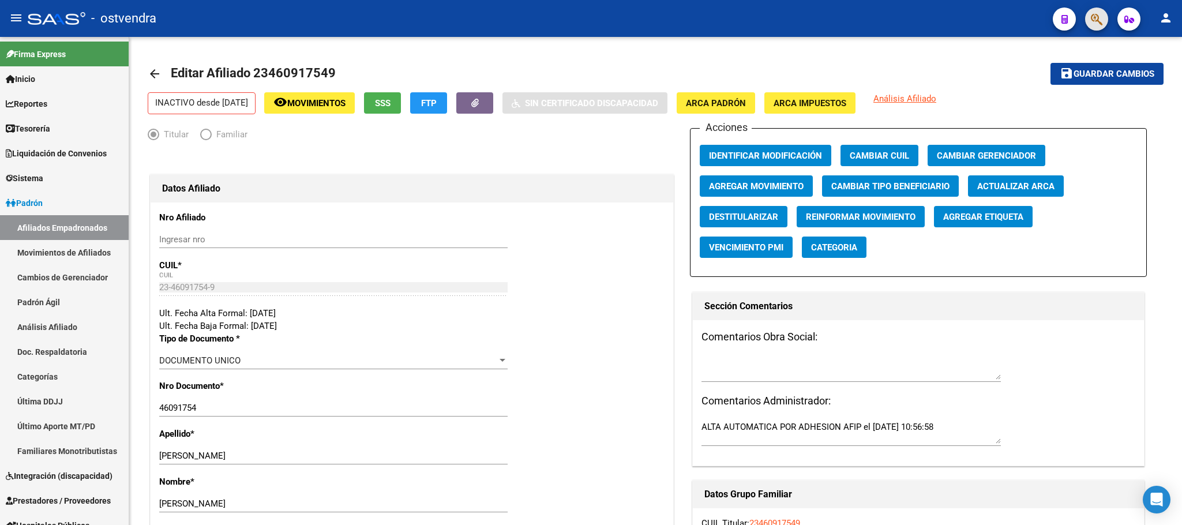
click at [1103, 17] on button "button" at bounding box center [1096, 19] width 23 height 23
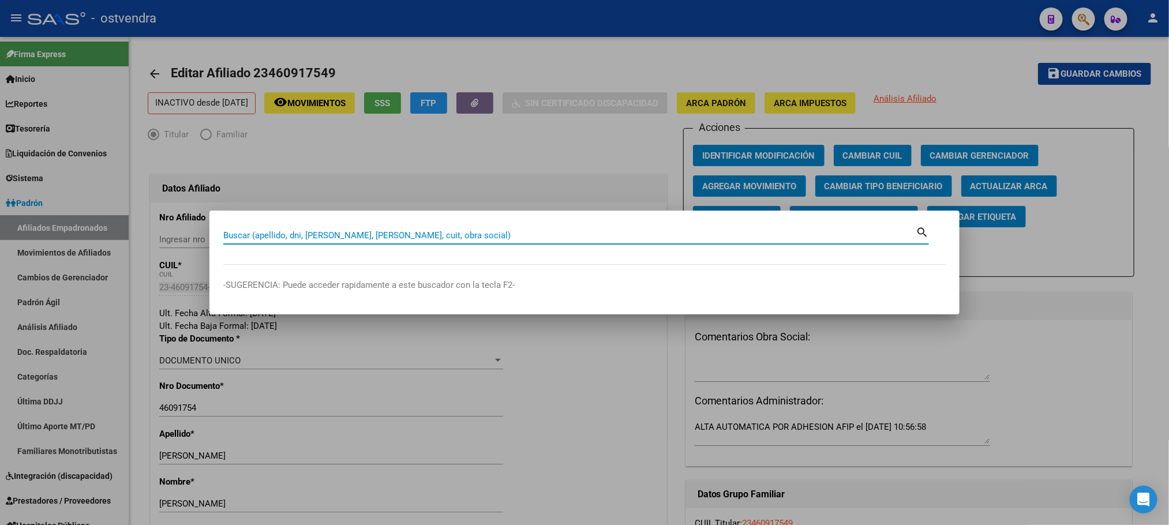
paste input "23467518909"
type input "23467518909"
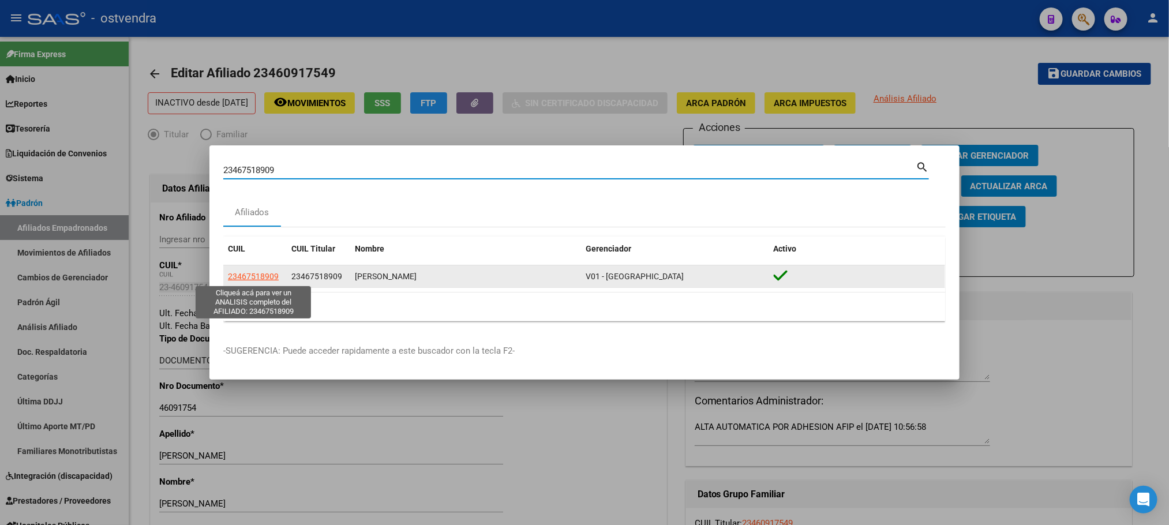
click at [267, 276] on span "23467518909" at bounding box center [253, 276] width 51 height 9
type textarea "23467518909"
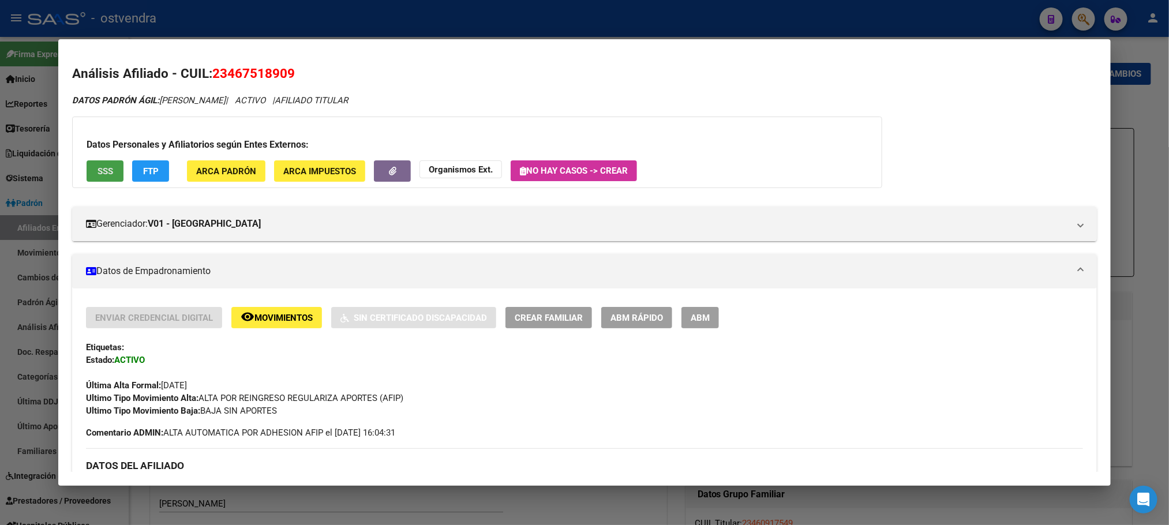
click at [103, 171] on span "SSS" at bounding box center [106, 171] width 16 height 10
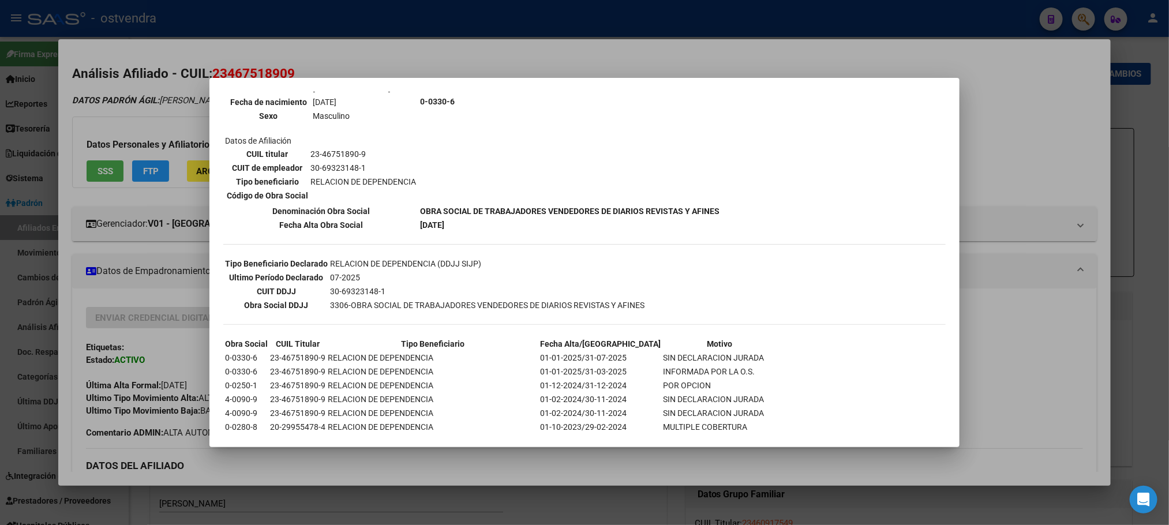
scroll to position [173, 0]
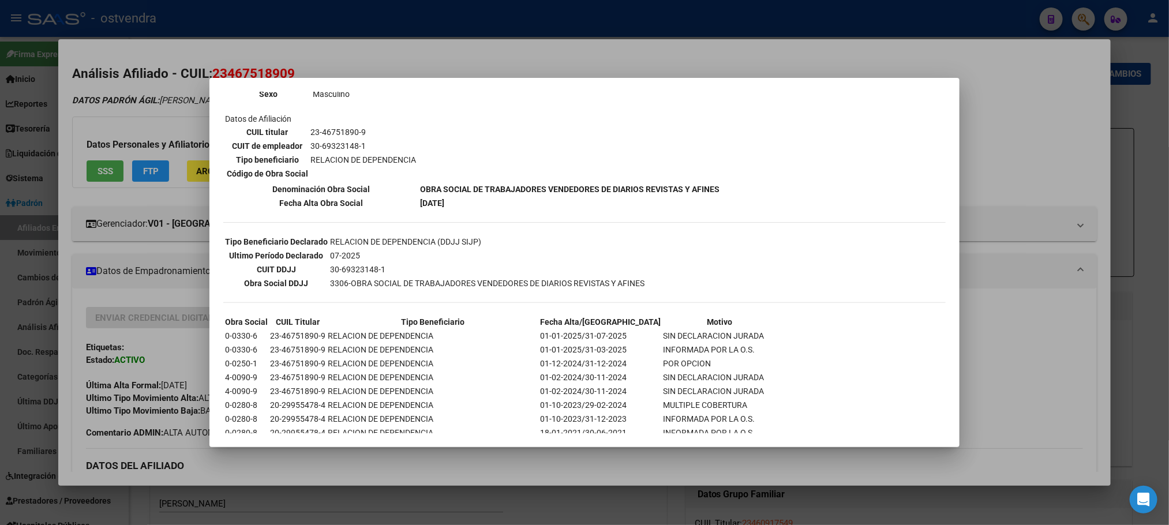
click at [141, 133] on div at bounding box center [584, 262] width 1169 height 525
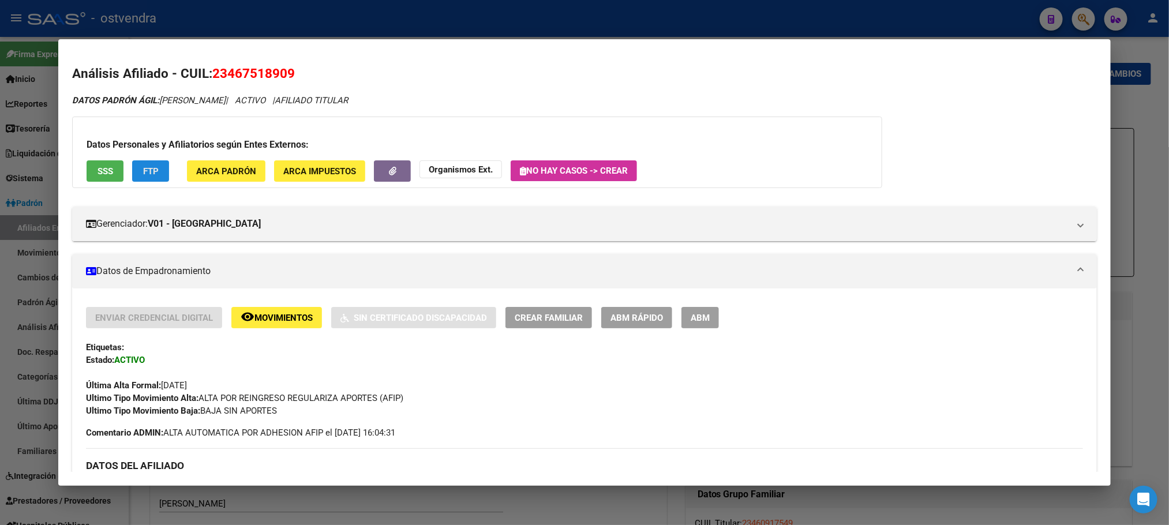
click at [148, 162] on button "FTP" at bounding box center [150, 170] width 37 height 21
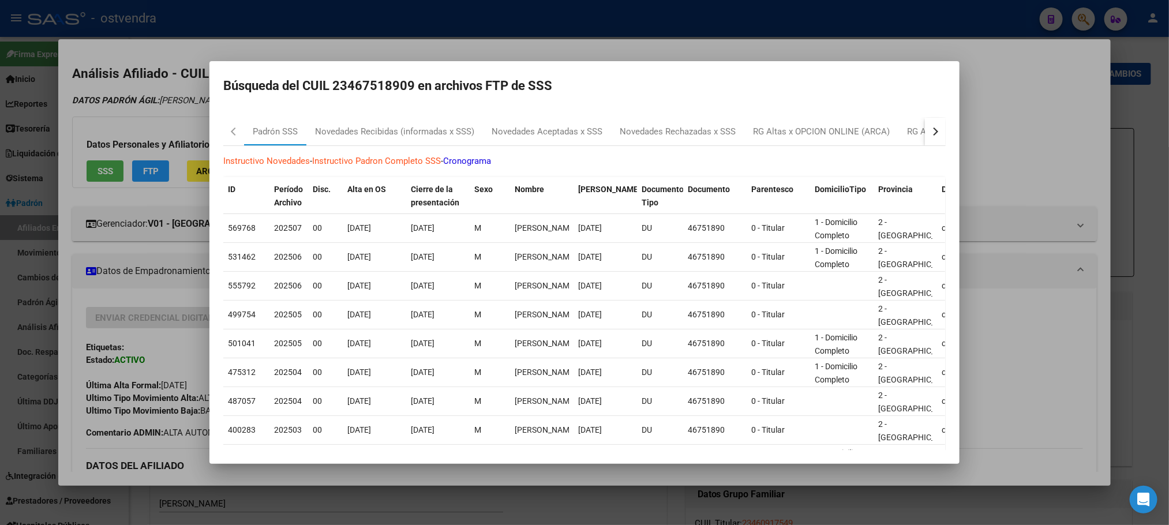
click at [173, 100] on div at bounding box center [584, 262] width 1169 height 525
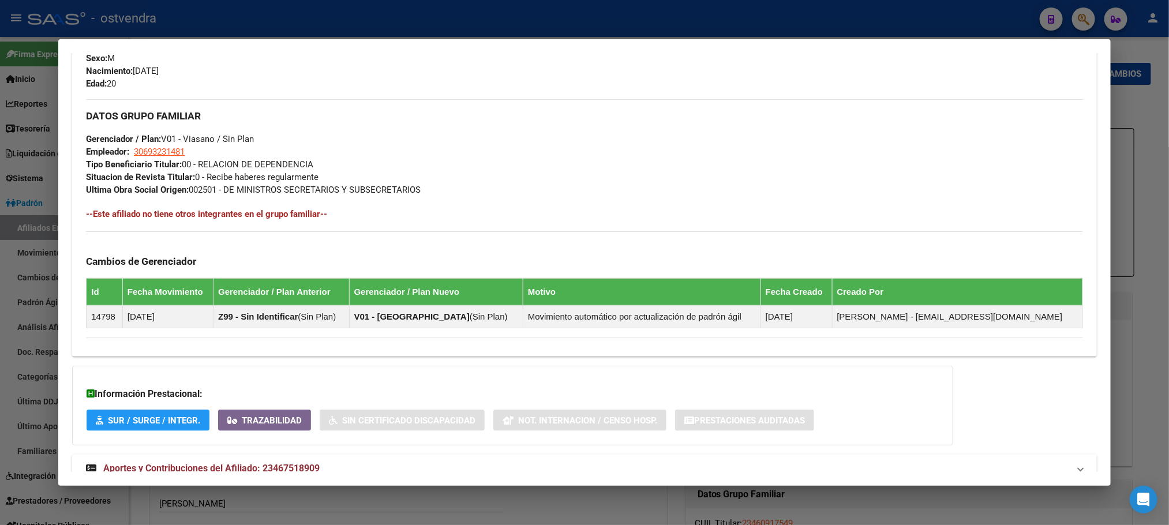
scroll to position [557, 0]
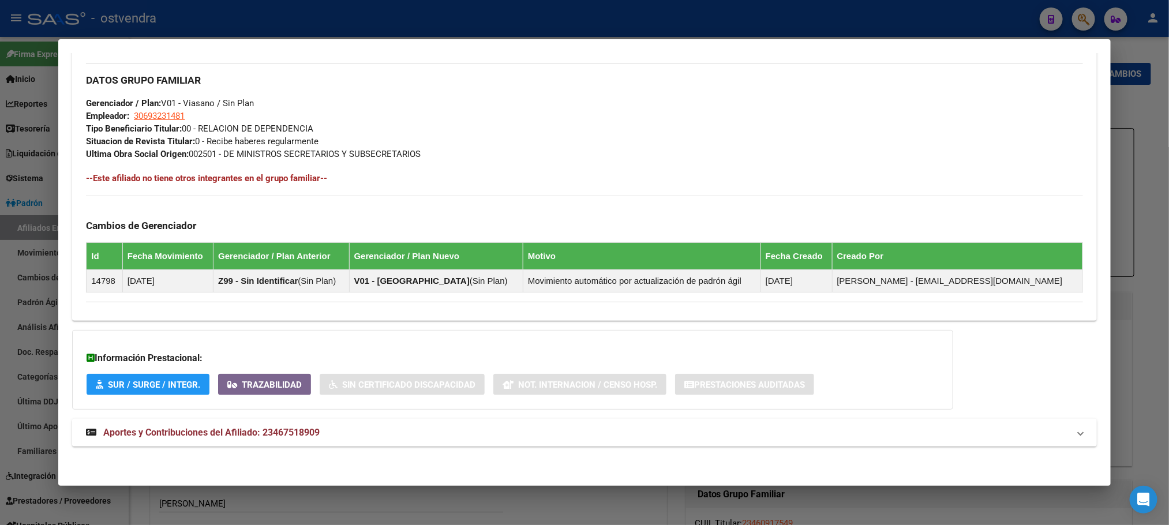
click at [346, 428] on mat-panel-title "Aportes y Contribuciones del Afiliado: 23467518909" at bounding box center [577, 433] width 983 height 14
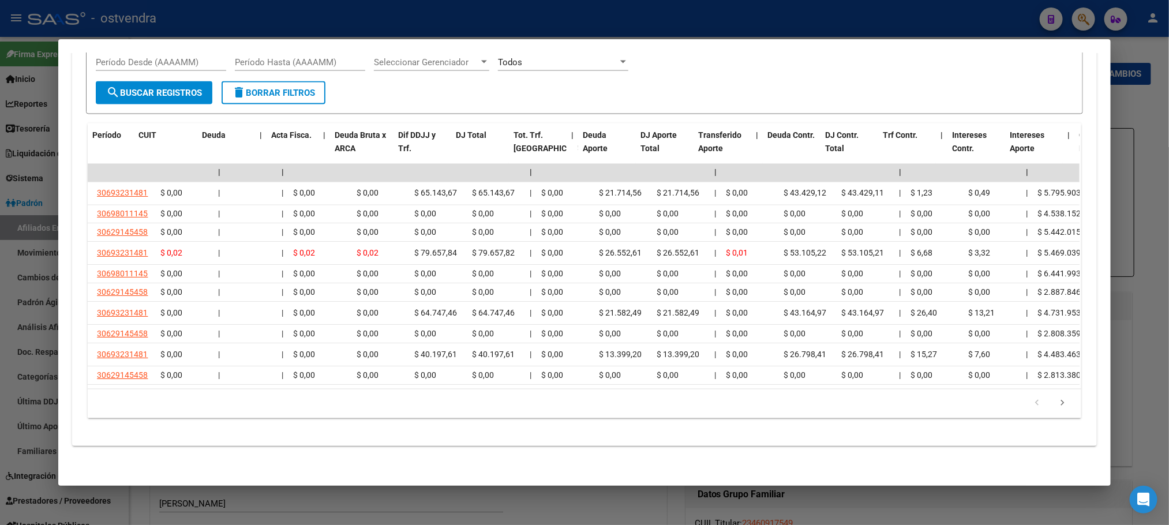
scroll to position [0, 0]
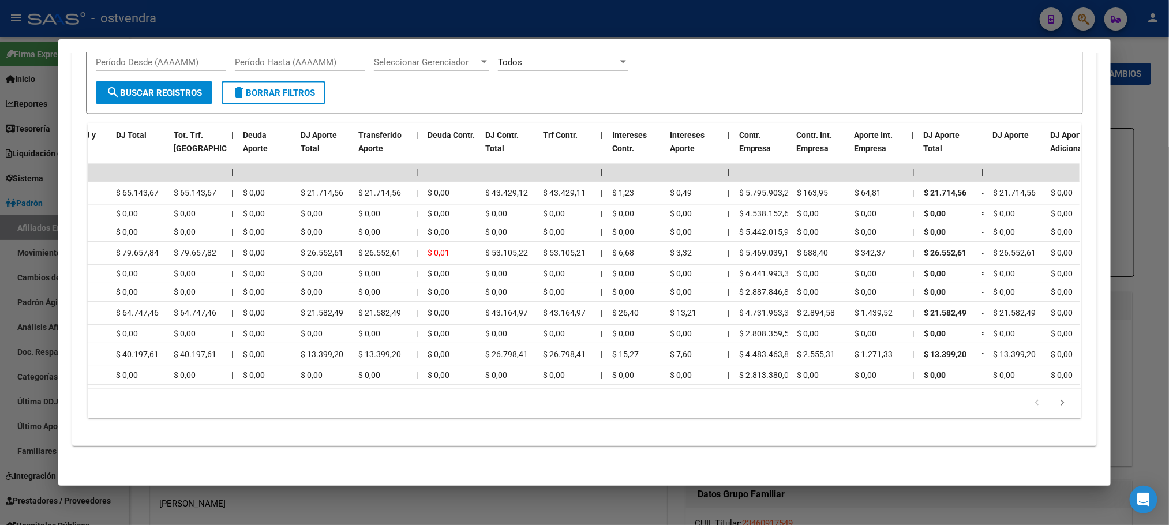
drag, startPoint x: 398, startPoint y: 373, endPoint x: 1165, endPoint y: 329, distance: 768.0
click at [1165, 329] on div "23467518909 Buscar (apellido, dni, cuil, nro traspaso, cuit, obra social) searc…" at bounding box center [584, 262] width 1169 height 525
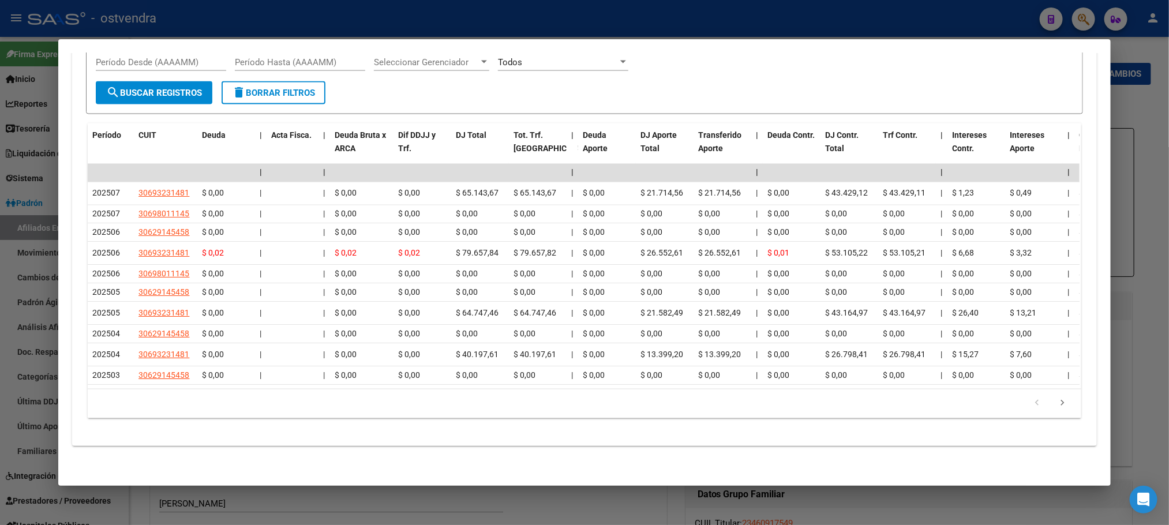
click at [256, 402] on datatable-pager "1 2 3 4 5" at bounding box center [583, 404] width 981 height 20
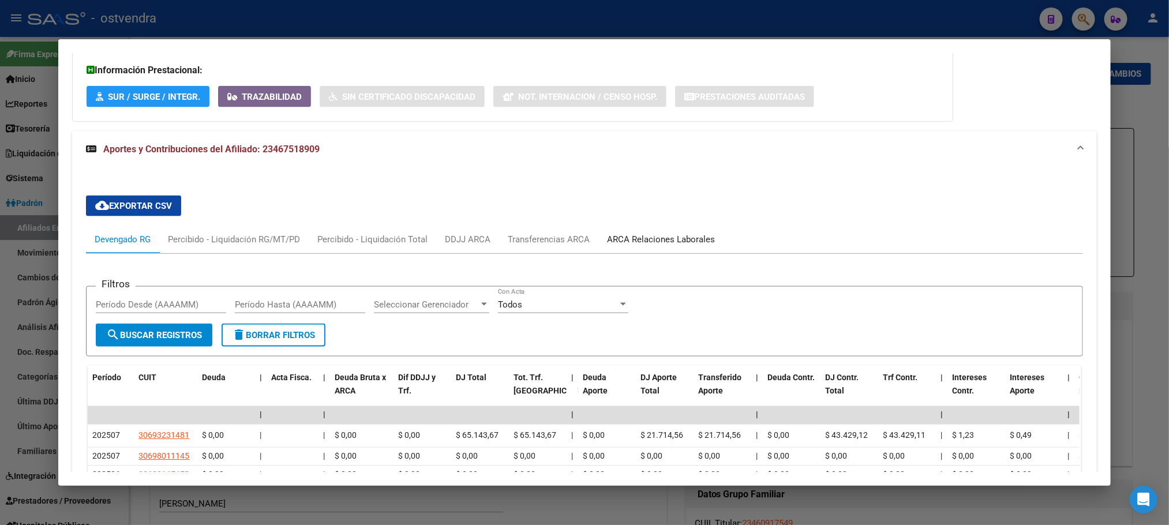
click at [666, 251] on div "ARCA Relaciones Laborales" at bounding box center [660, 240] width 125 height 28
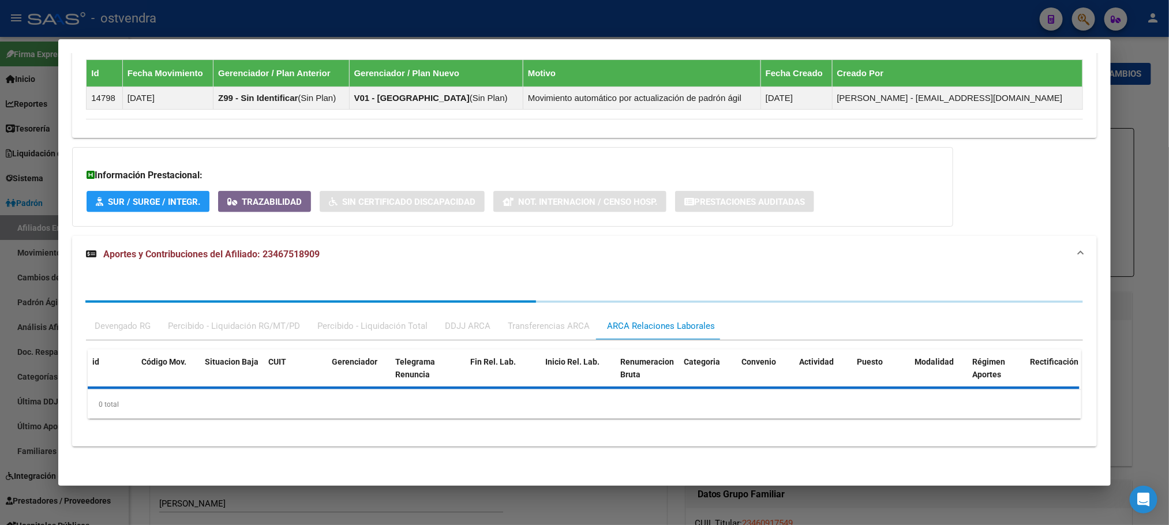
scroll to position [843, 0]
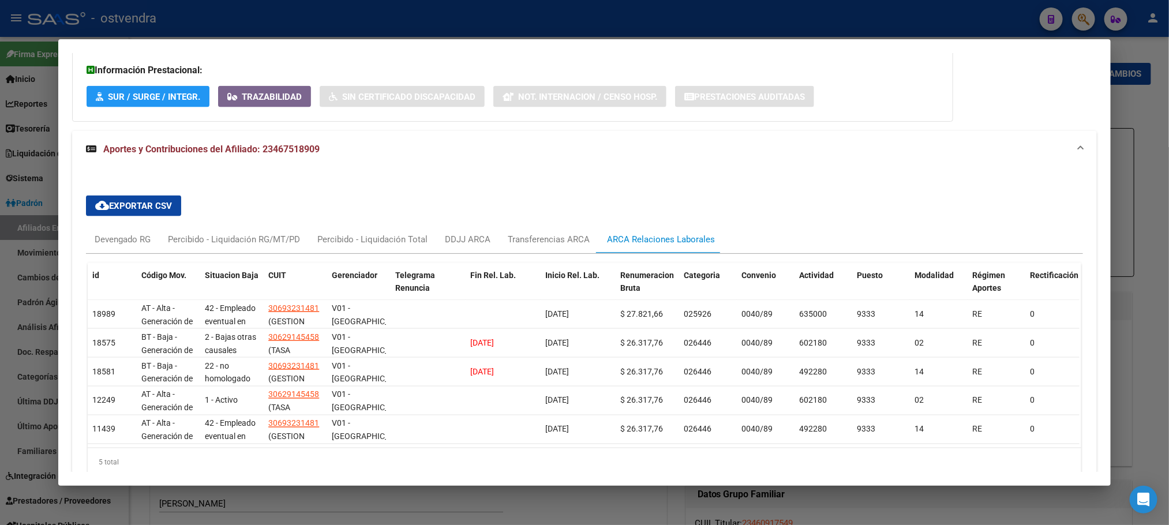
click at [317, 9] on div at bounding box center [584, 262] width 1169 height 525
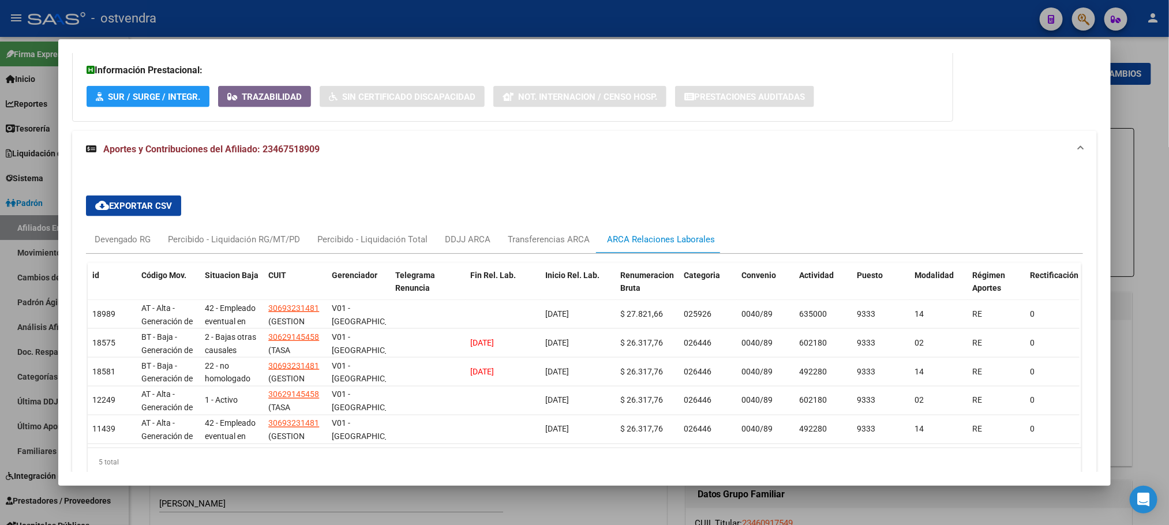
scroll to position [0, 0]
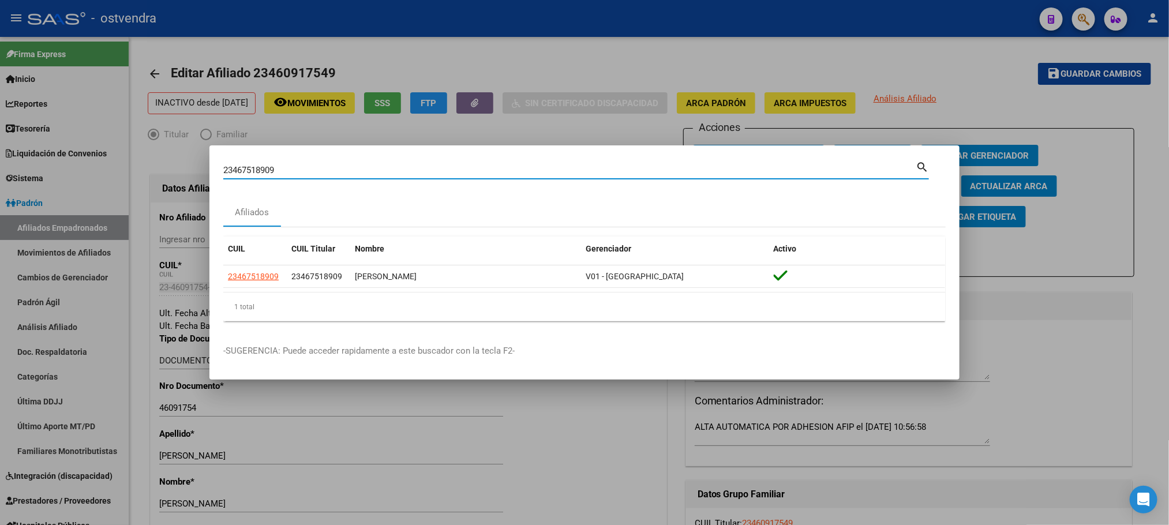
drag, startPoint x: 102, startPoint y: 175, endPoint x: 168, endPoint y: 179, distance: 65.9
click at [76, 179] on div "23467518909 Buscar (apellido, dni, cuil, nro traspaso, cuit, obra social) searc…" at bounding box center [584, 262] width 1169 height 525
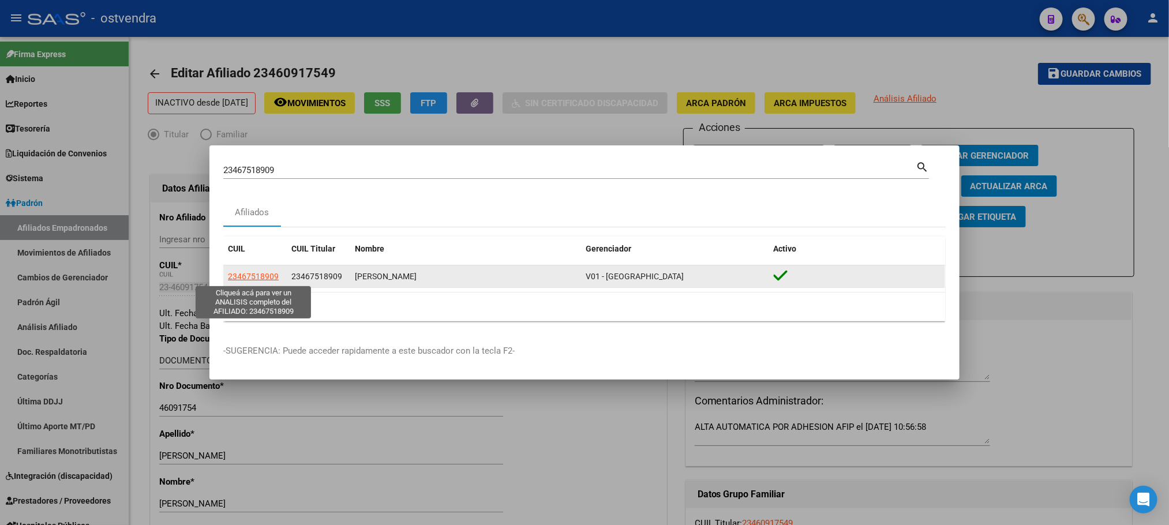
click at [245, 280] on span "23467518909" at bounding box center [253, 276] width 51 height 9
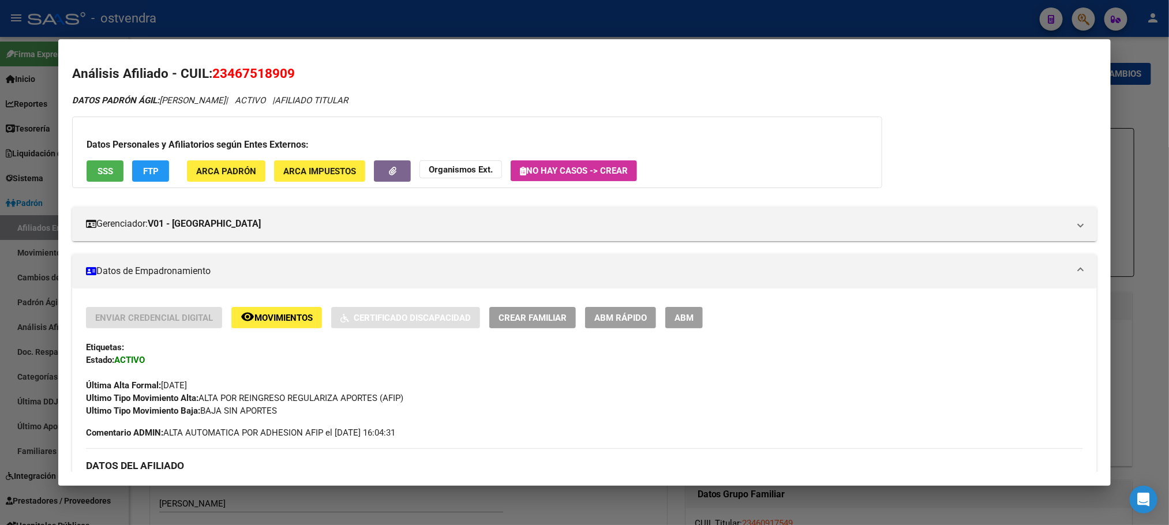
click at [76, 164] on div "Datos Personales y Afiliatorios según Entes Externos: SSS FTP ARCA Padrón ARCA …" at bounding box center [477, 153] width 810 height 72
click at [98, 171] on span "SSS" at bounding box center [106, 171] width 16 height 10
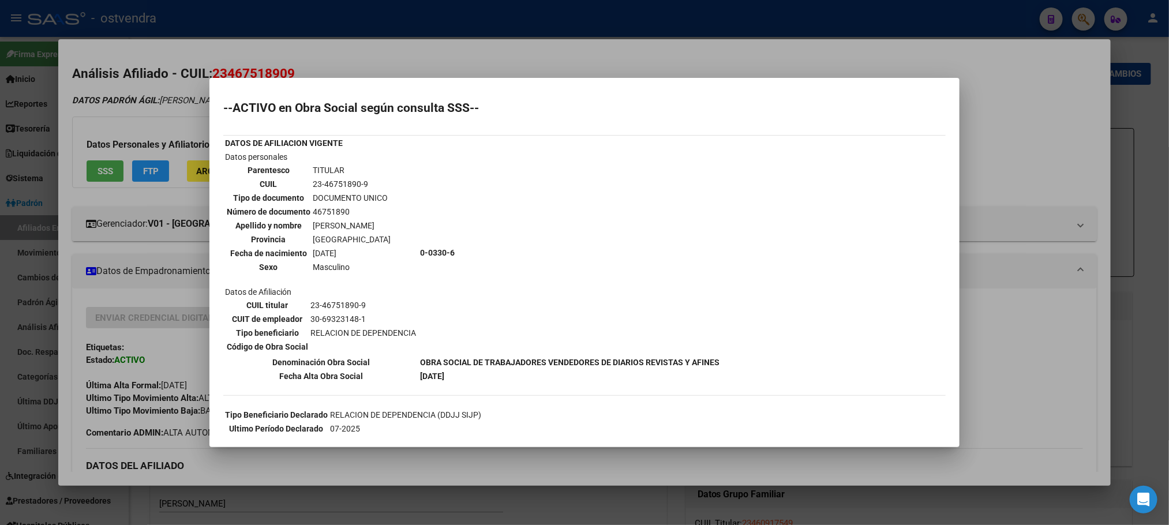
click at [113, 102] on div at bounding box center [584, 262] width 1169 height 525
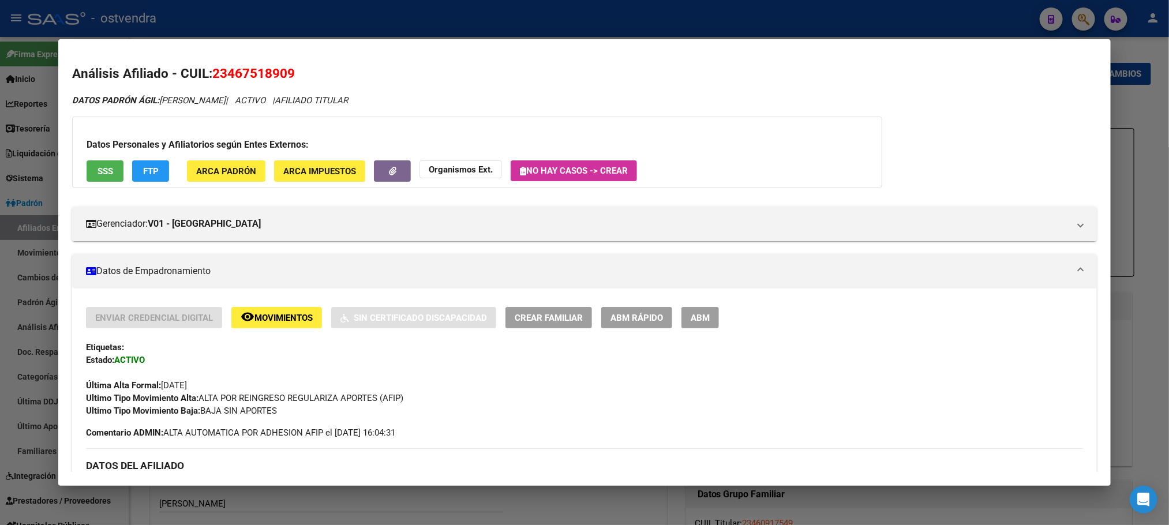
click at [152, 186] on div "Datos Personales y Afiliatorios según Entes Externos: SSS FTP ARCA Padrón ARCA …" at bounding box center [477, 153] width 810 height 72
click at [152, 177] on button "FTP" at bounding box center [150, 170] width 37 height 21
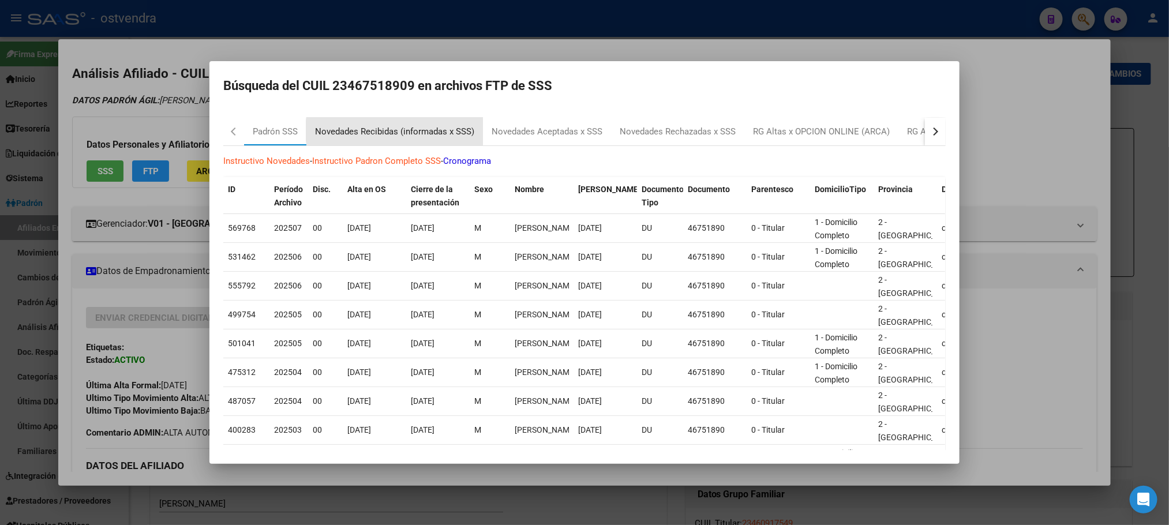
click at [400, 130] on div "Novedades Recibidas (informadas x SSS)" at bounding box center [394, 131] width 159 height 13
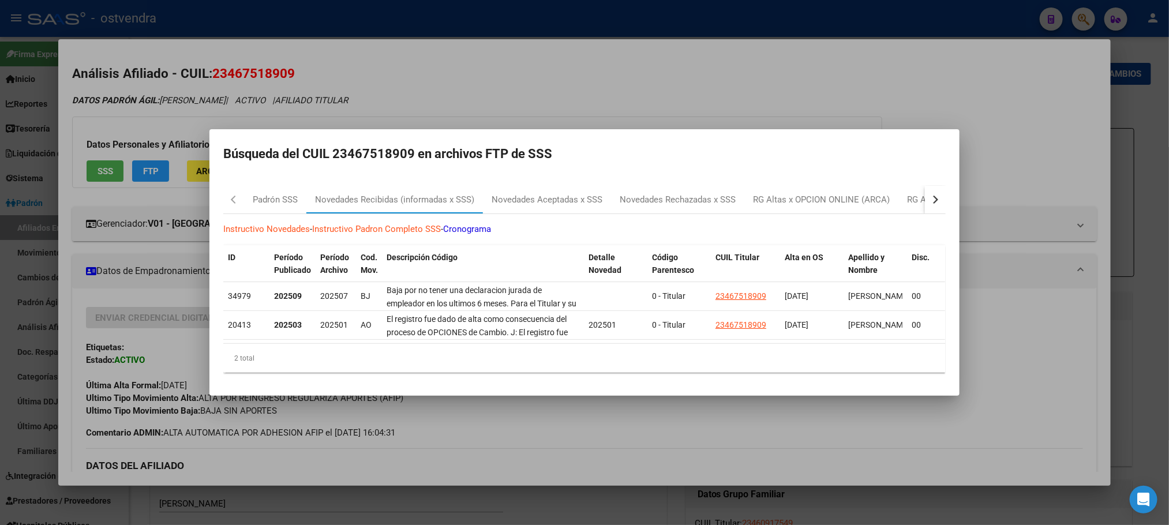
click at [397, 87] on div at bounding box center [584, 262] width 1169 height 525
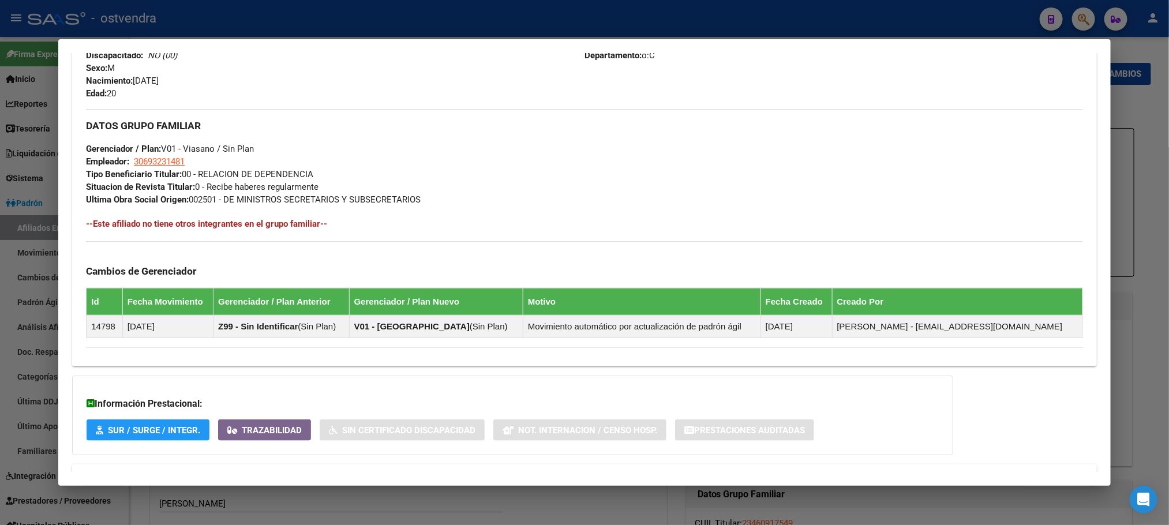
scroll to position [557, 0]
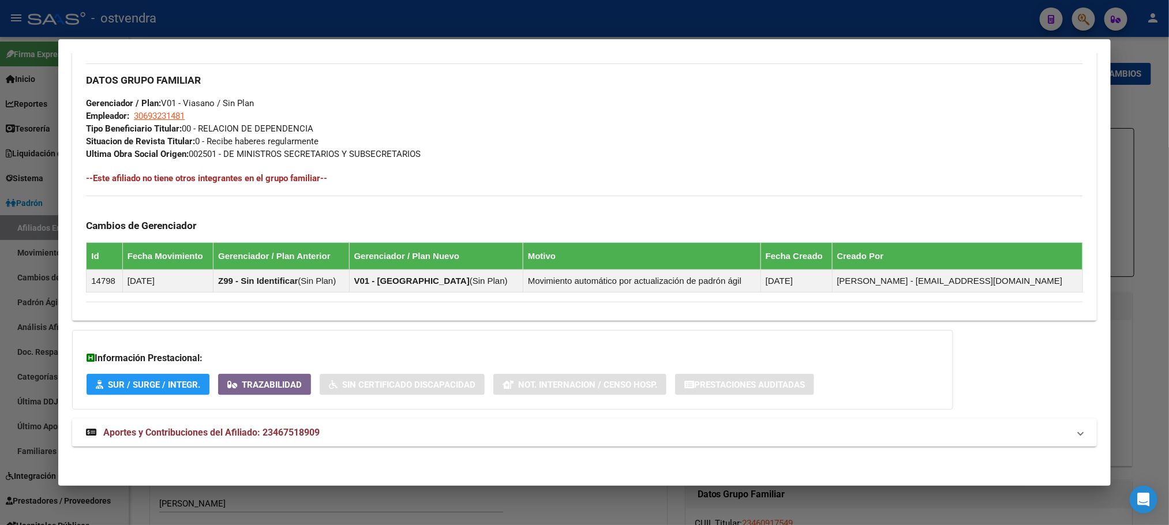
click at [284, 427] on span "Aportes y Contribuciones del Afiliado: 23467518909" at bounding box center [211, 432] width 216 height 11
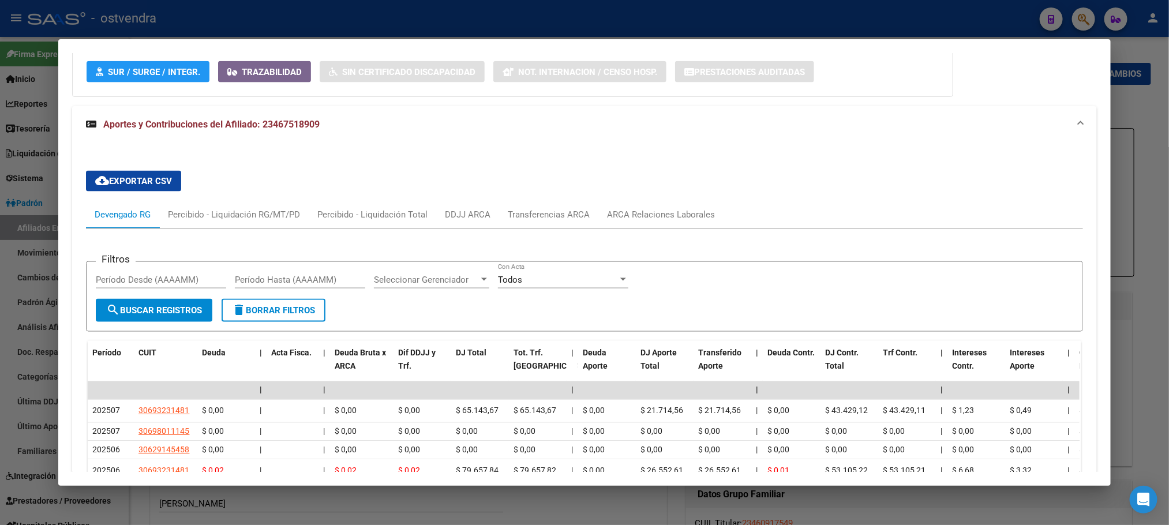
scroll to position [843, 0]
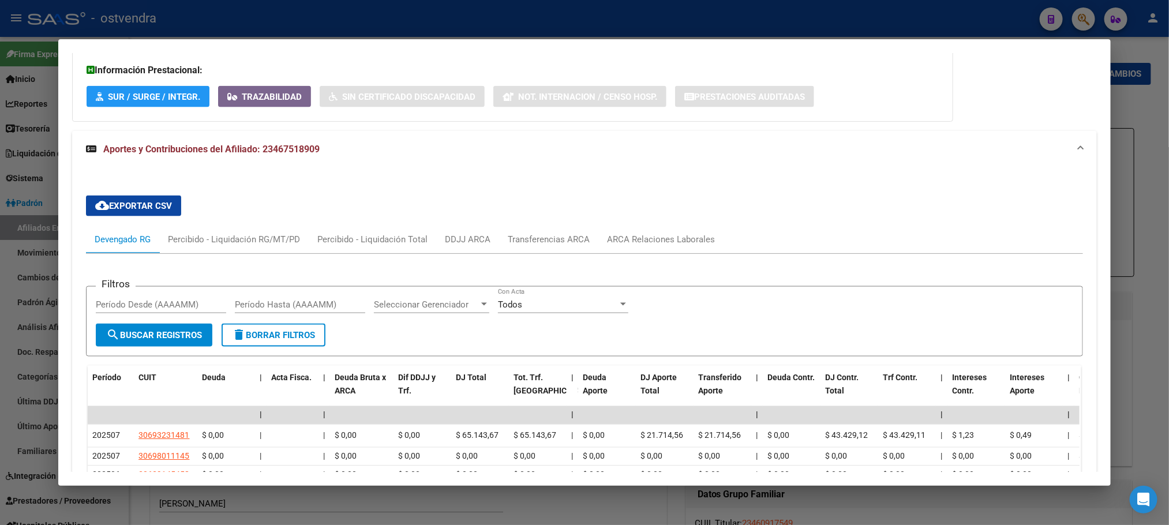
click at [393, 23] on div at bounding box center [584, 262] width 1169 height 525
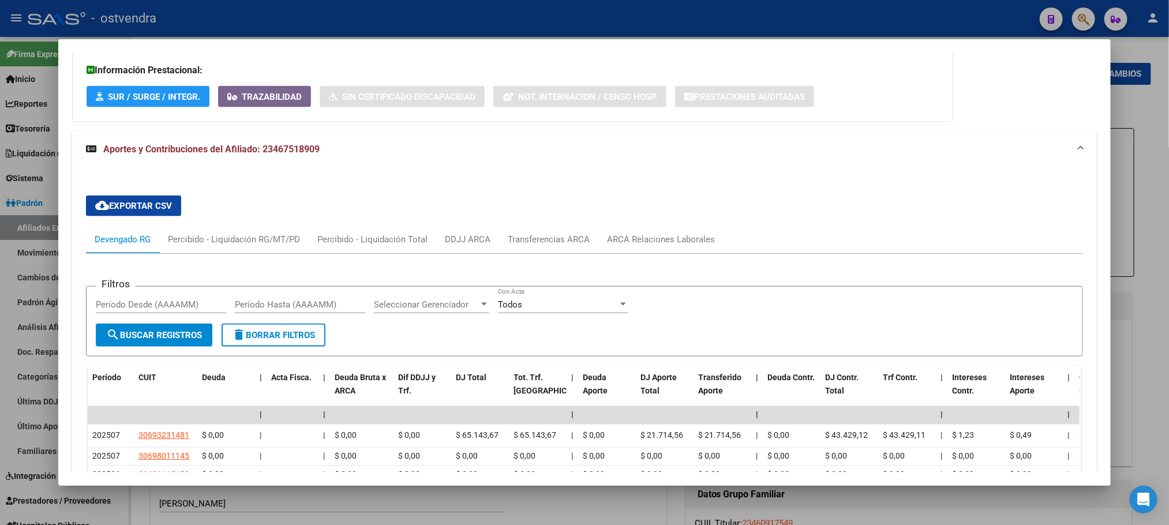
scroll to position [0, 0]
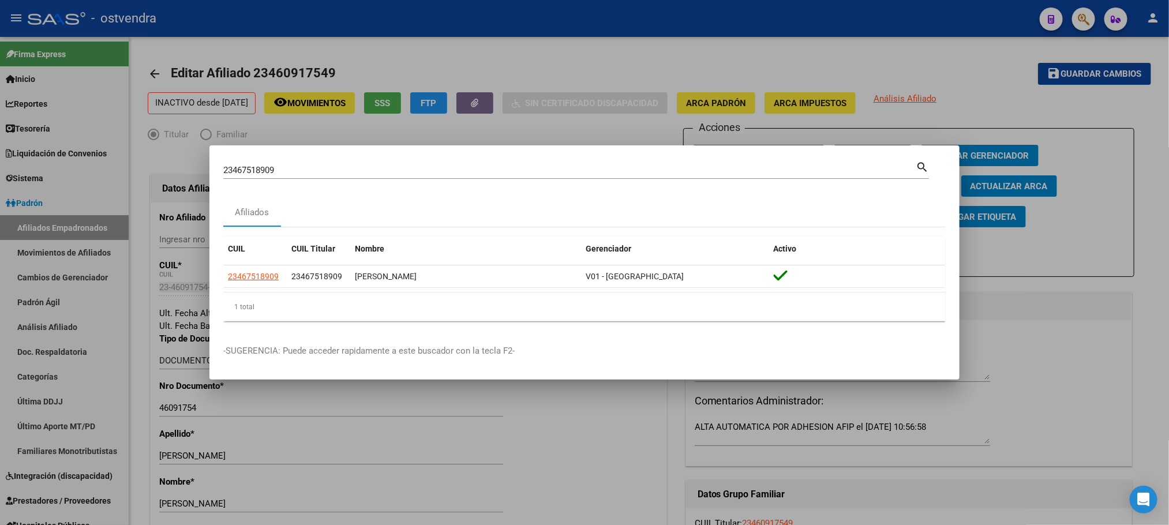
drag, startPoint x: 350, startPoint y: 171, endPoint x: 288, endPoint y: 171, distance: 62.3
click at [85, 178] on div "23467518909 Buscar (apellido, dni, cuil, nro traspaso, cuit, obra social) searc…" at bounding box center [584, 262] width 1169 height 525
paste input "94606719"
type input "23946067199"
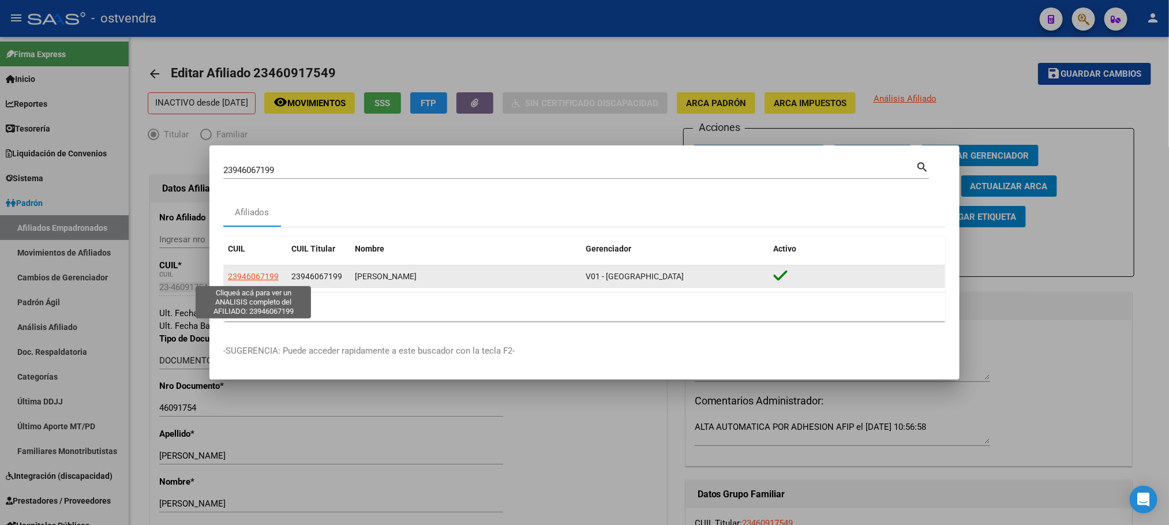
click at [238, 274] on span "23946067199" at bounding box center [253, 276] width 51 height 9
type textarea "23946067199"
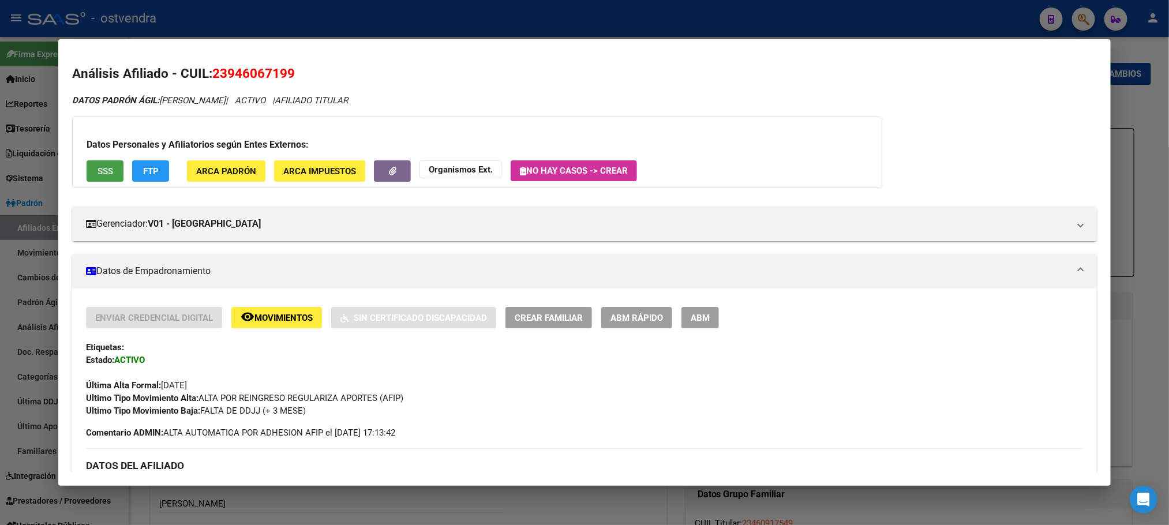
click at [98, 166] on span "SSS" at bounding box center [106, 171] width 16 height 10
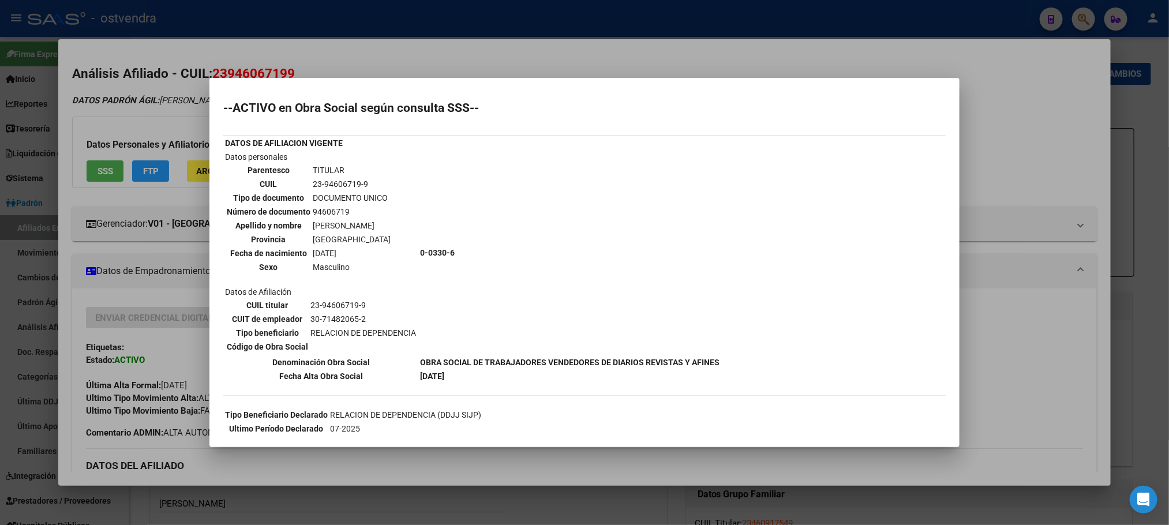
click at [414, 80] on mat-dialog-container "--ACTIVO en Obra Social según consulta SSS-- DATOS DE AFILIACION VIGENTE Datos …" at bounding box center [584, 262] width 750 height 369
click at [151, 350] on div at bounding box center [584, 262] width 1169 height 525
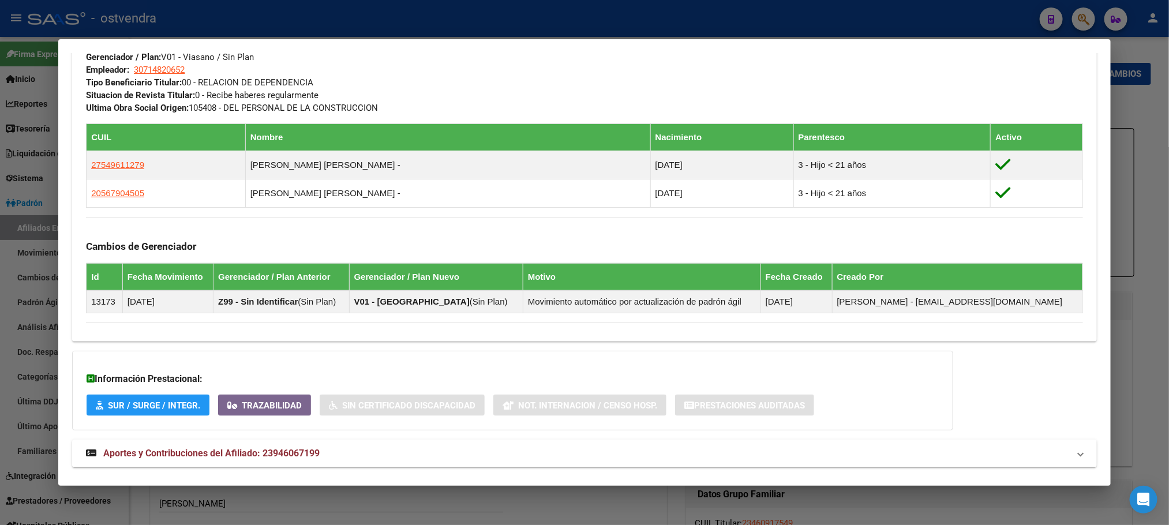
scroll to position [606, 0]
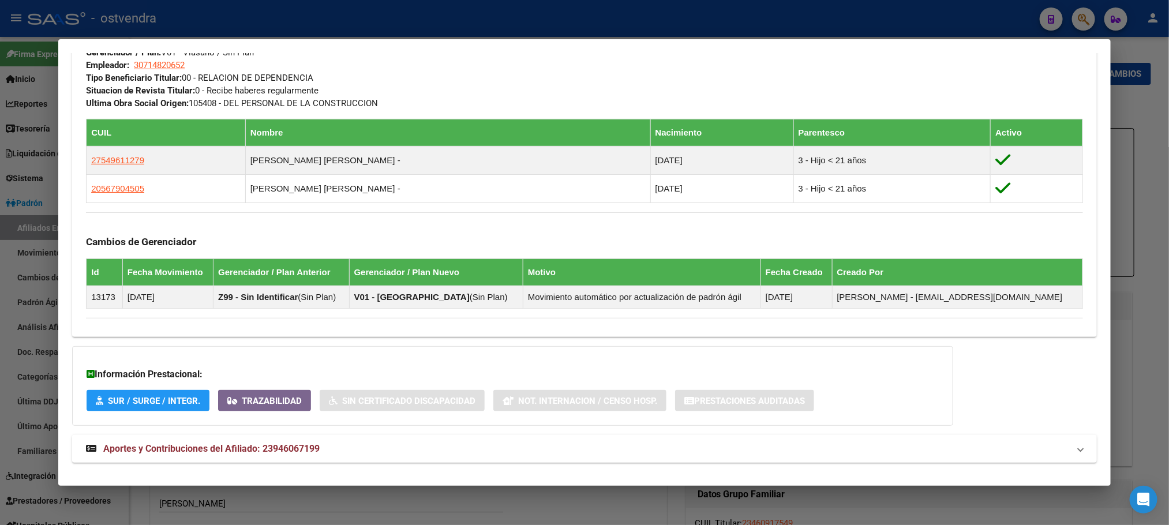
click at [298, 456] on strong "Aportes y Contribuciones del Afiliado: 23946067199" at bounding box center [203, 449] width 234 height 14
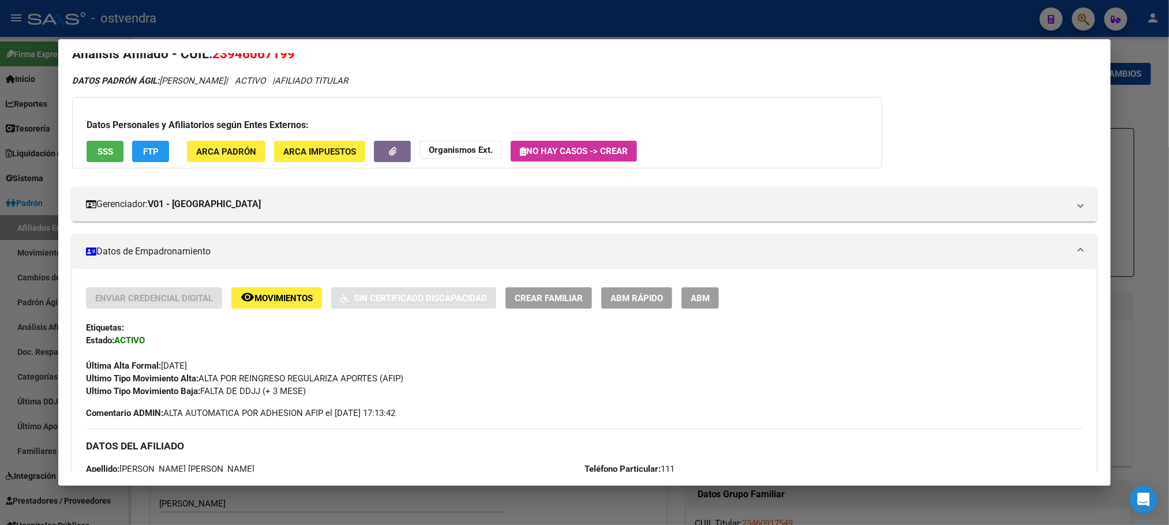
scroll to position [0, 0]
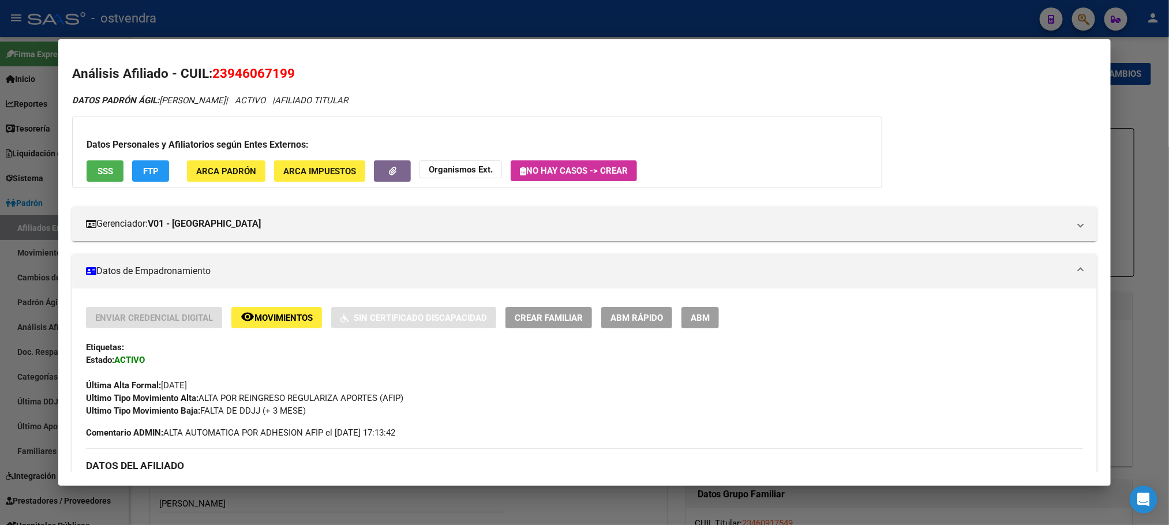
click at [104, 177] on button "SSS" at bounding box center [105, 170] width 37 height 21
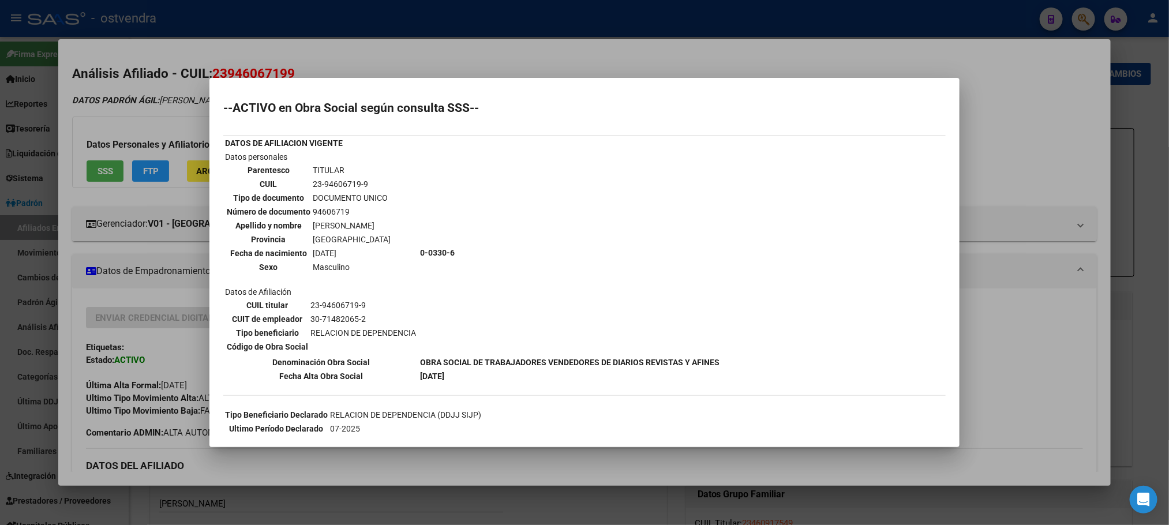
click at [134, 96] on div at bounding box center [584, 262] width 1169 height 525
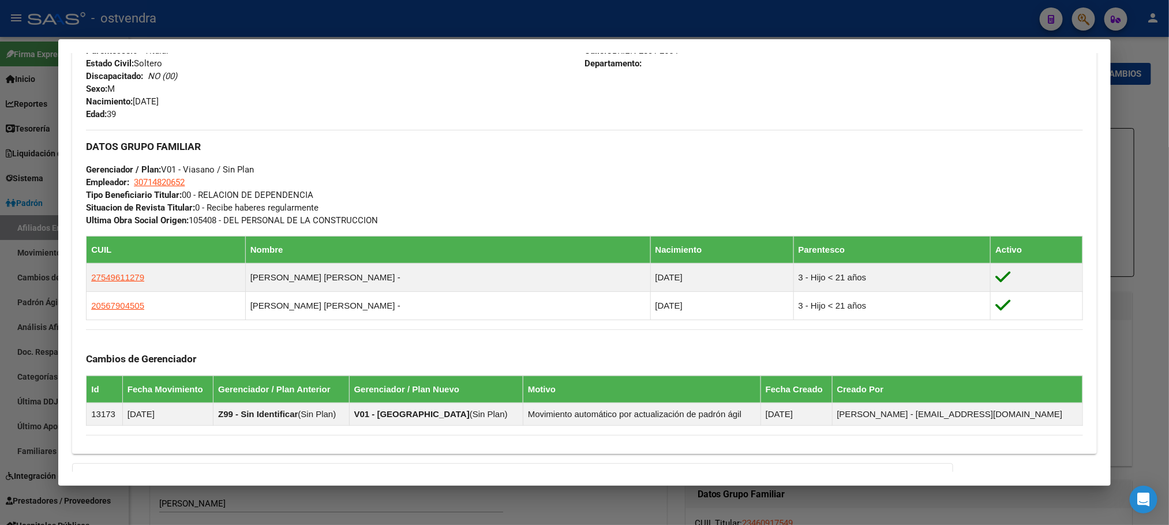
scroll to position [346, 0]
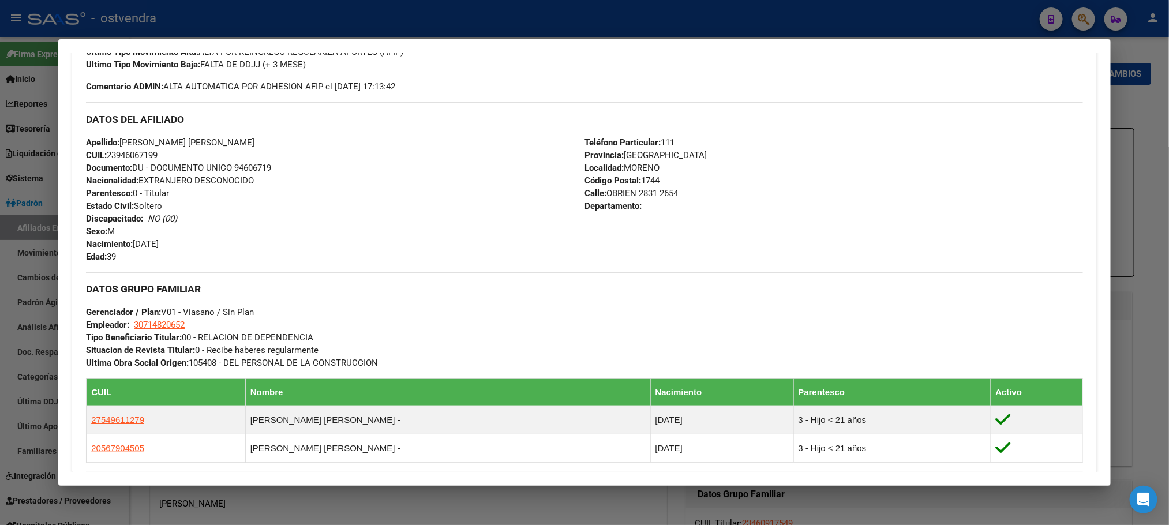
click at [429, 9] on div at bounding box center [584, 262] width 1169 height 525
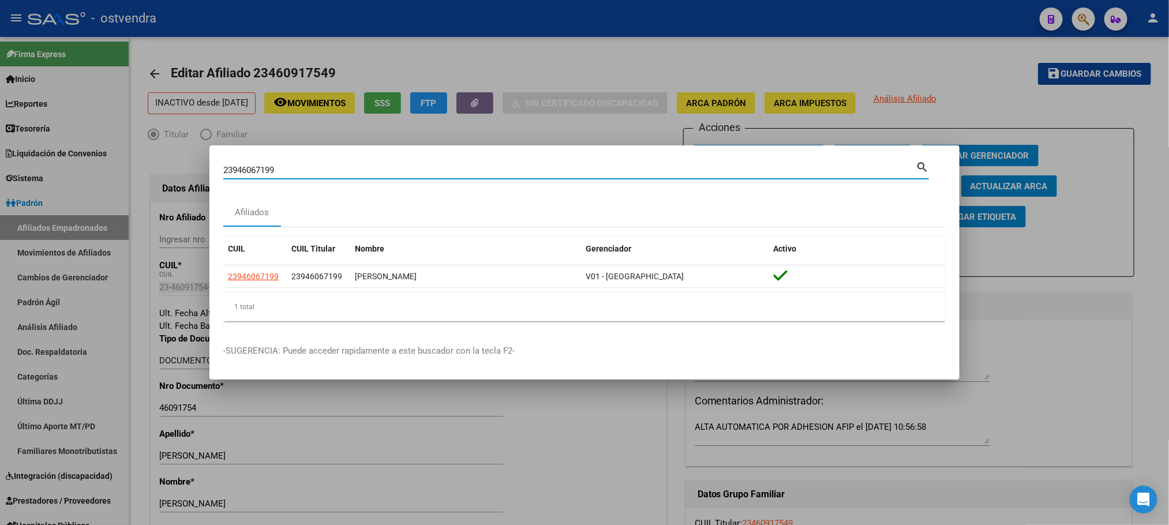
drag, startPoint x: 293, startPoint y: 170, endPoint x: 194, endPoint y: 182, distance: 100.0
click at [194, 182] on div "23946067199 Buscar (apellido, dni, cuil, nro traspaso, cuit, obra social) searc…" at bounding box center [584, 262] width 1169 height 525
paste input "7250979504"
type input "27250979504"
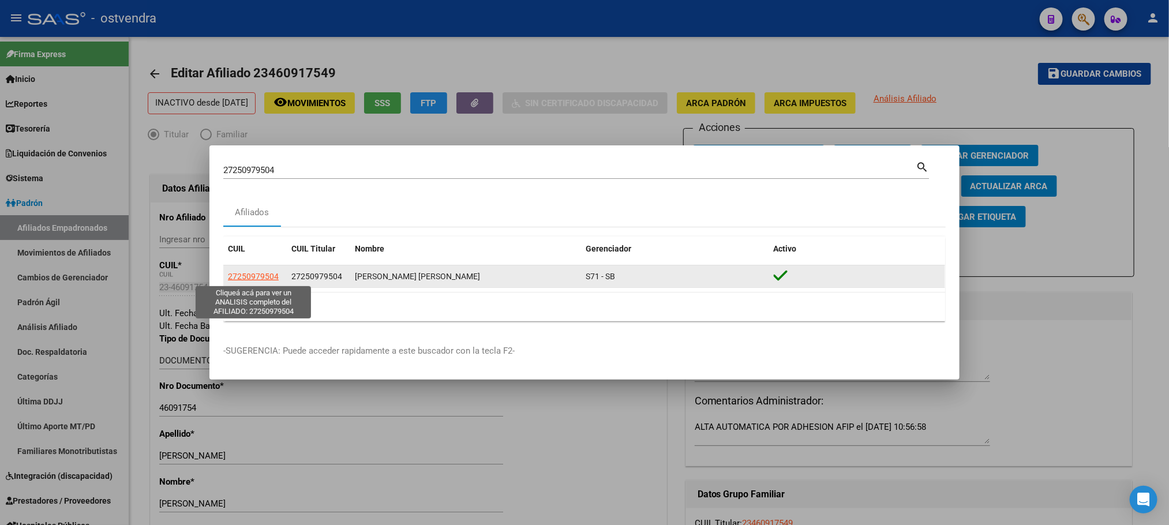
click at [257, 273] on span "27250979504" at bounding box center [253, 276] width 51 height 9
type textarea "27250979504"
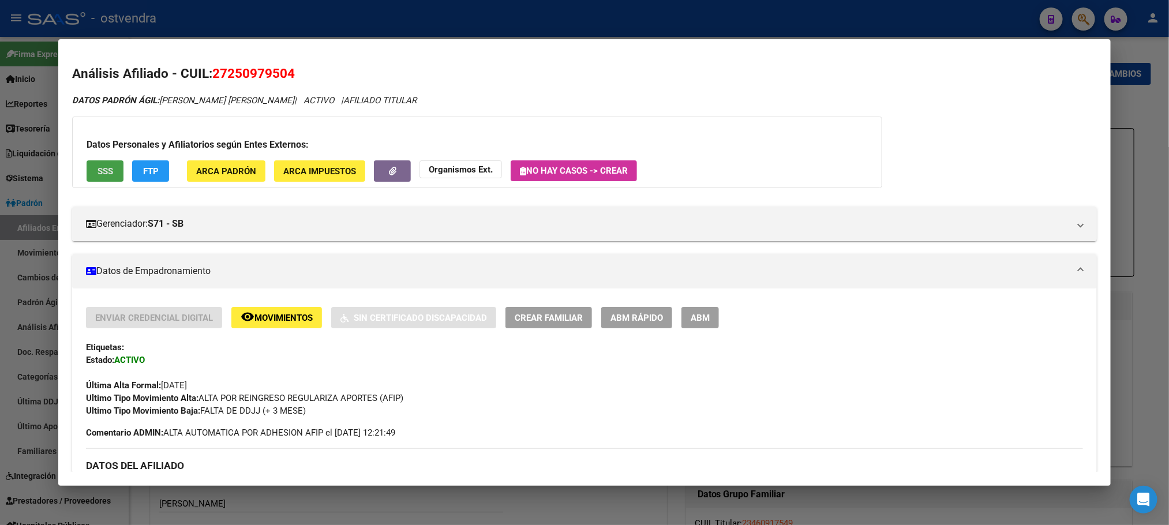
click at [100, 166] on span "SSS" at bounding box center [106, 171] width 16 height 10
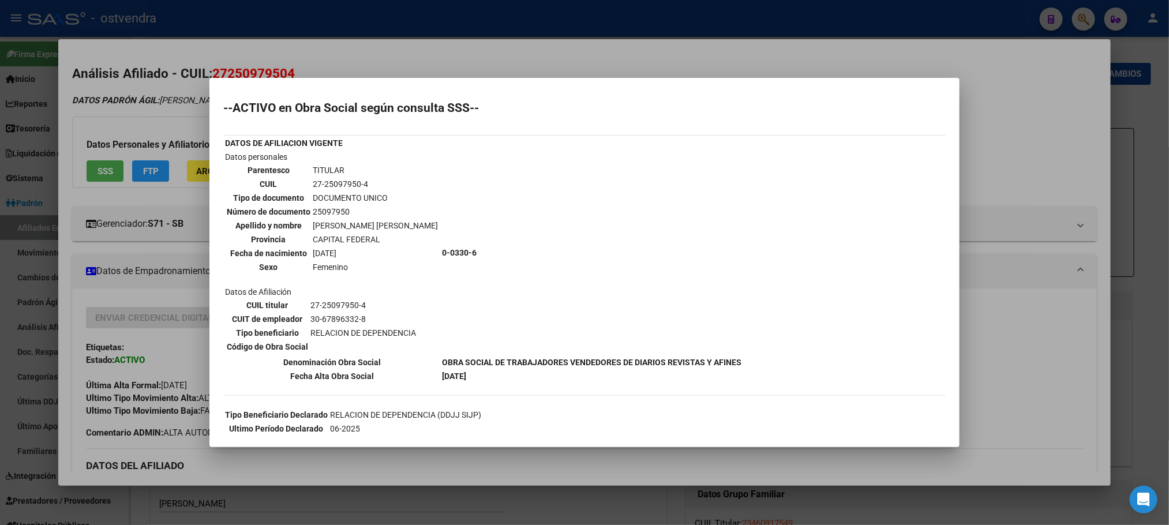
drag, startPoint x: 175, startPoint y: 123, endPoint x: 265, endPoint y: 329, distance: 225.3
click at [177, 123] on div at bounding box center [584, 262] width 1169 height 525
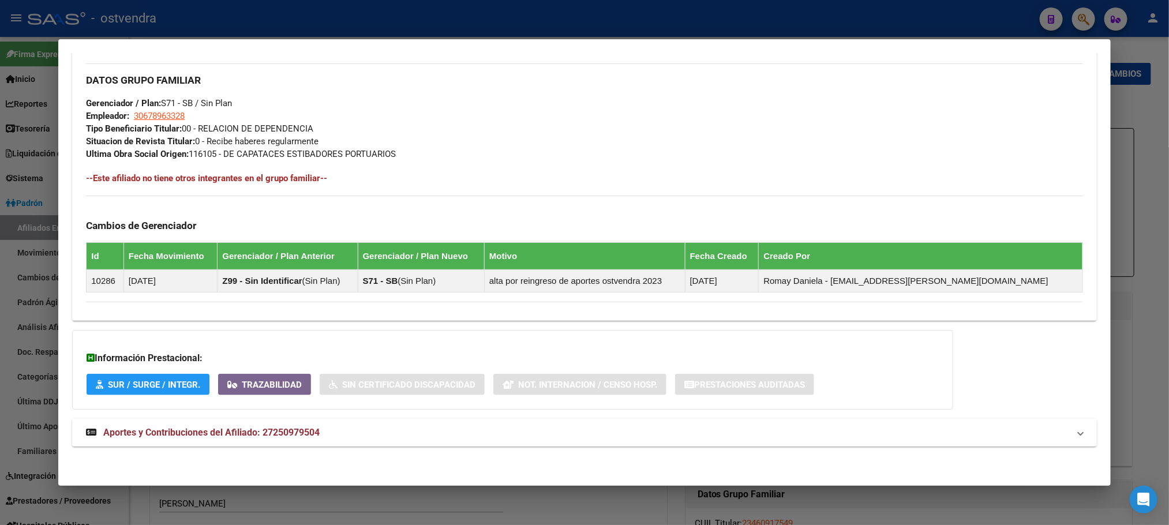
click at [275, 421] on mat-expansion-panel-header "Aportes y Contribuciones del Afiliado: 27250979504" at bounding box center [584, 433] width 1024 height 28
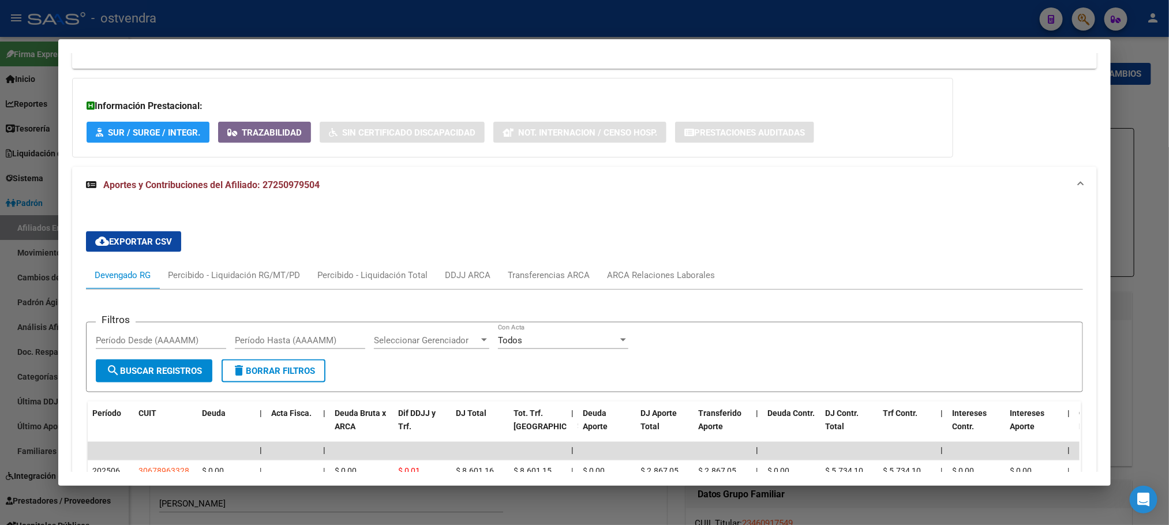
scroll to position [781, 0]
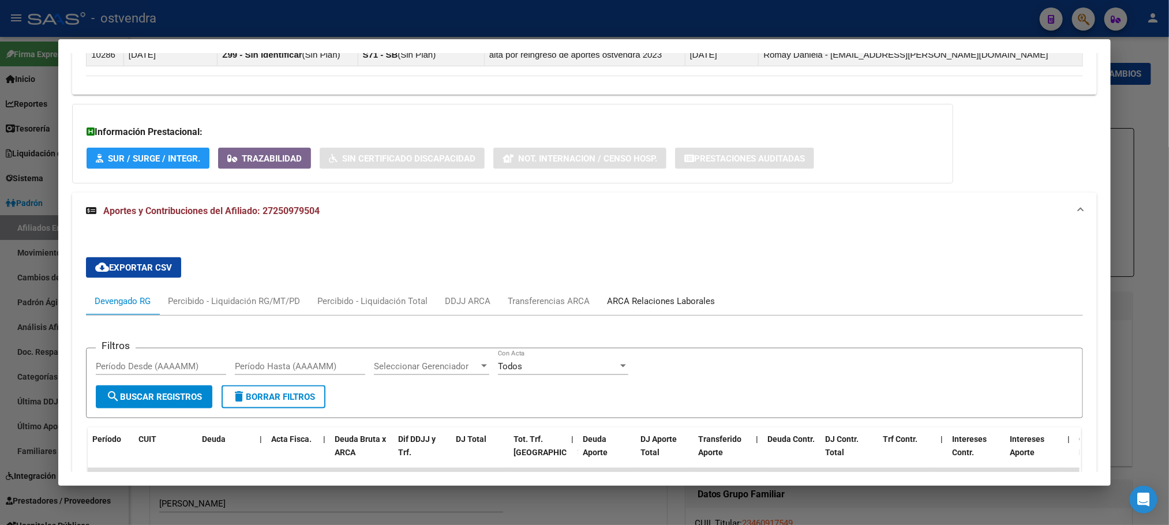
click at [643, 303] on div "ARCA Relaciones Laborales" at bounding box center [661, 301] width 108 height 13
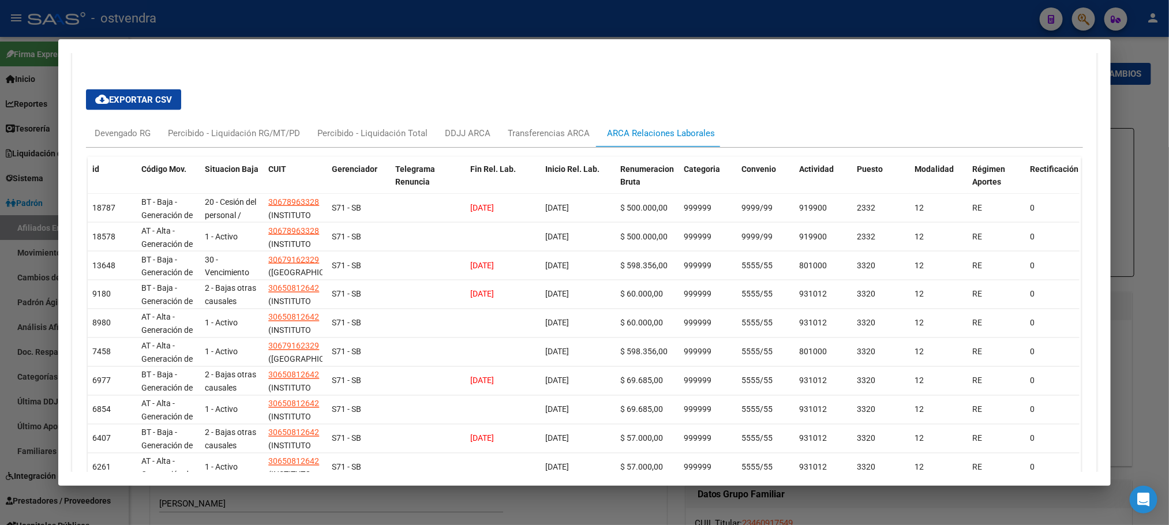
scroll to position [954, 0]
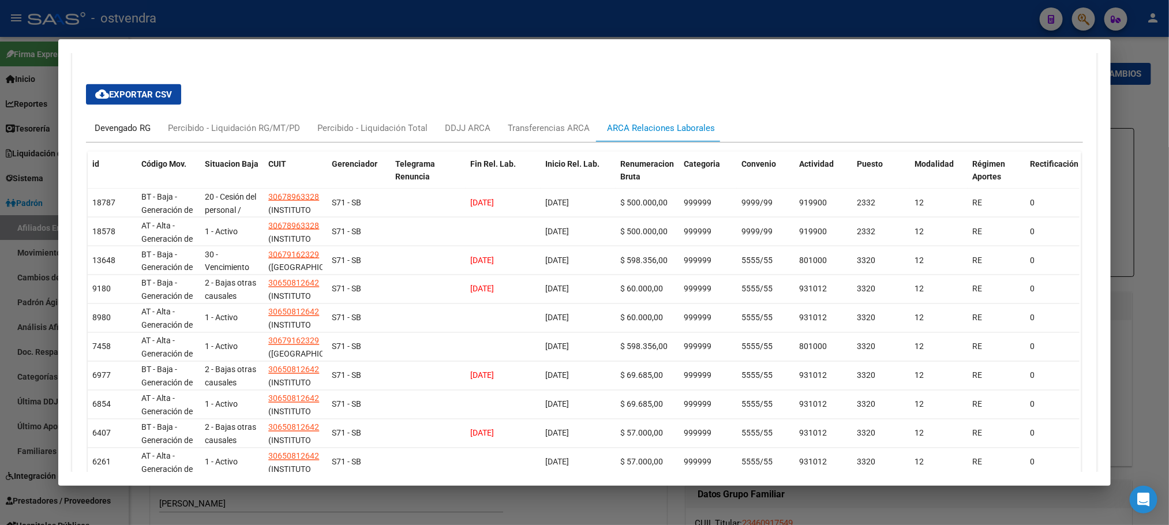
click at [123, 133] on div "Devengado RG" at bounding box center [123, 128] width 56 height 13
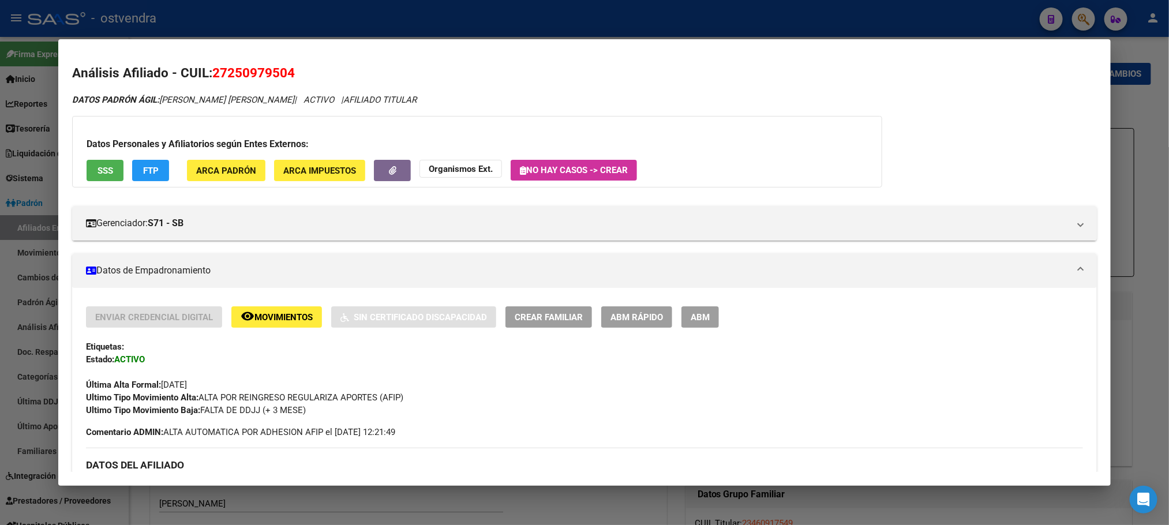
scroll to position [0, 0]
click at [106, 159] on div "Datos Personales y Afiliatorios según Entes Externos: SSS FTP ARCA Padrón ARCA …" at bounding box center [477, 153] width 810 height 72
click at [106, 168] on span "SSS" at bounding box center [106, 171] width 16 height 10
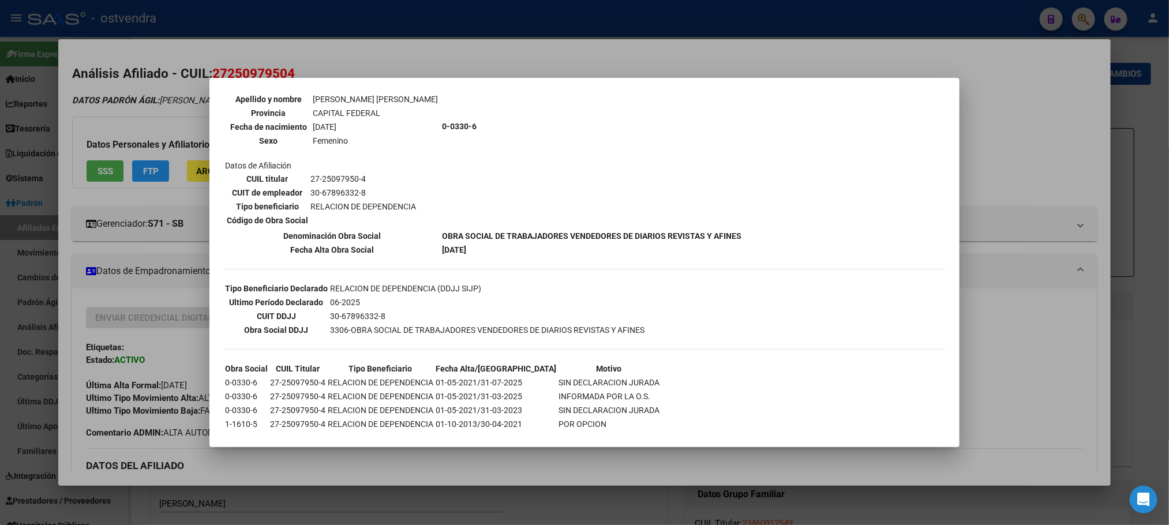
scroll to position [180, 0]
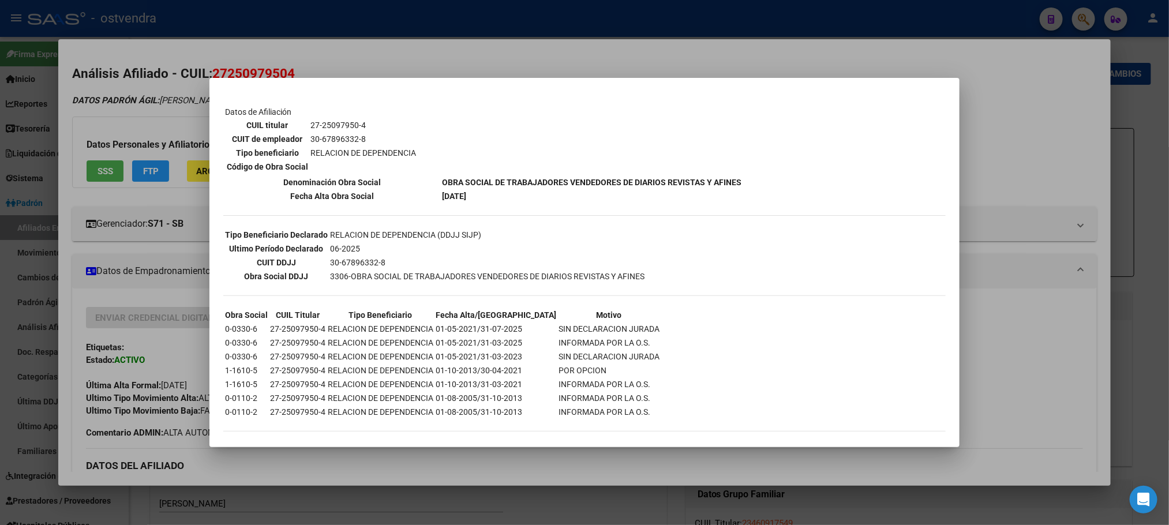
click at [378, 33] on div at bounding box center [584, 262] width 1169 height 525
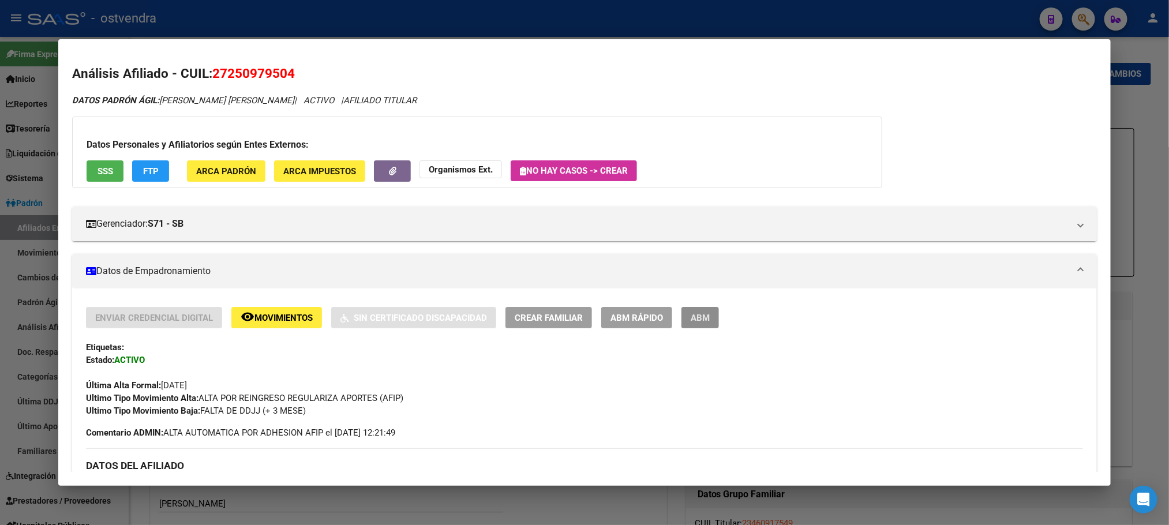
click at [705, 315] on button "ABM" at bounding box center [700, 317] width 38 height 21
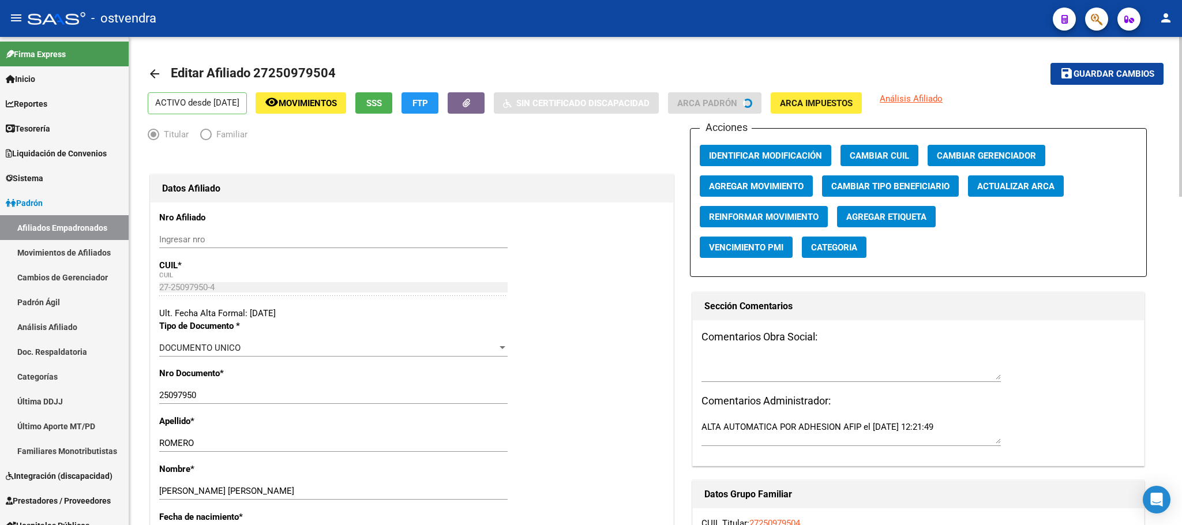
click at [777, 184] on span "Agregar Movimiento" at bounding box center [756, 186] width 95 height 10
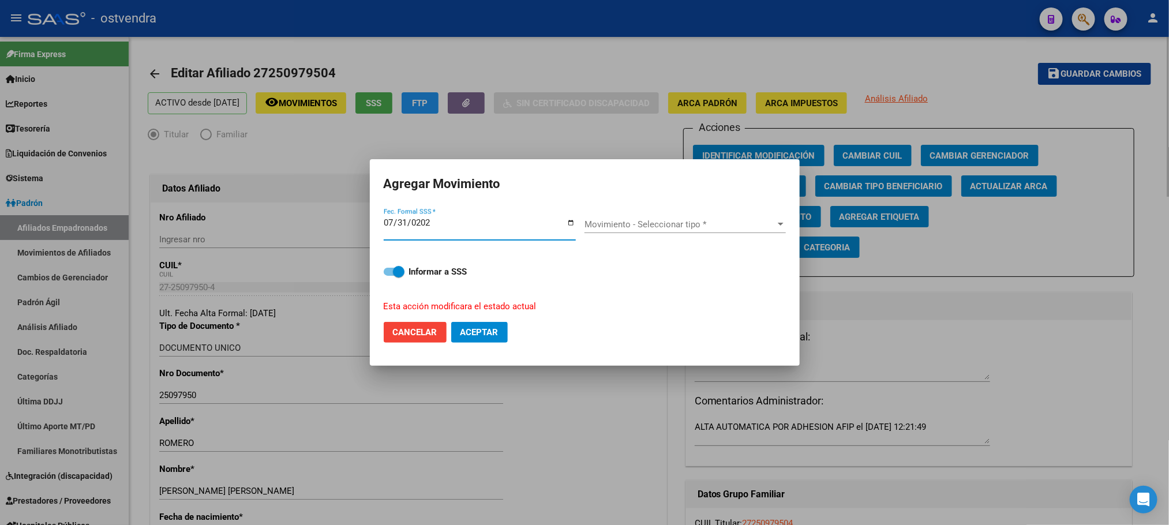
type input "[DATE]"
click at [728, 213] on div "Movimiento - Seleccionar tipo * Movimiento - Seleccionar tipo *" at bounding box center [684, 229] width 201 height 44
click at [727, 223] on span "Movimiento - Seleccionar tipo *" at bounding box center [679, 224] width 191 height 10
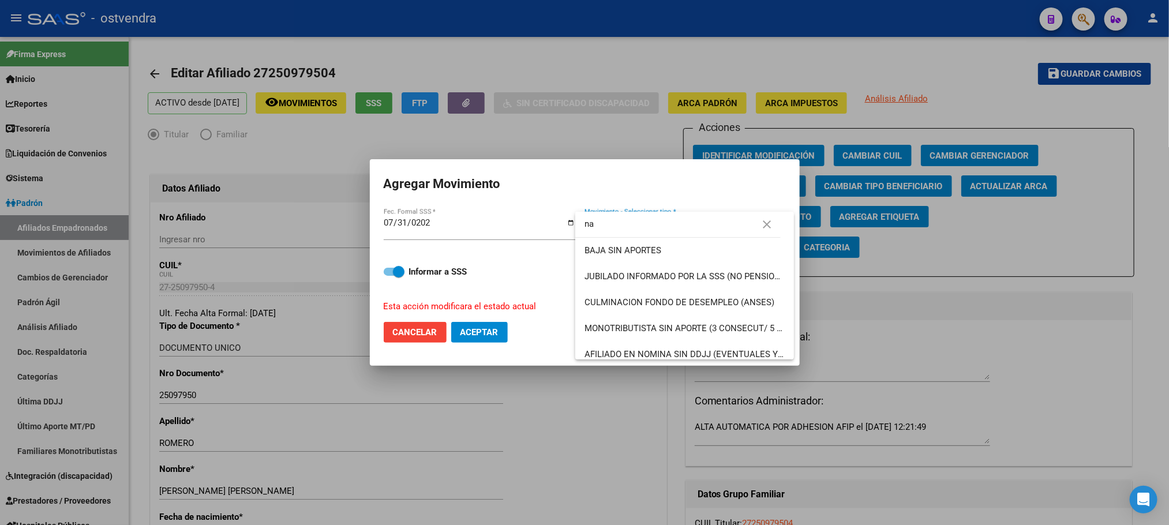
type input "n"
type input "baja"
click at [683, 253] on span "BAJA SIN APORTES" at bounding box center [684, 251] width 200 height 26
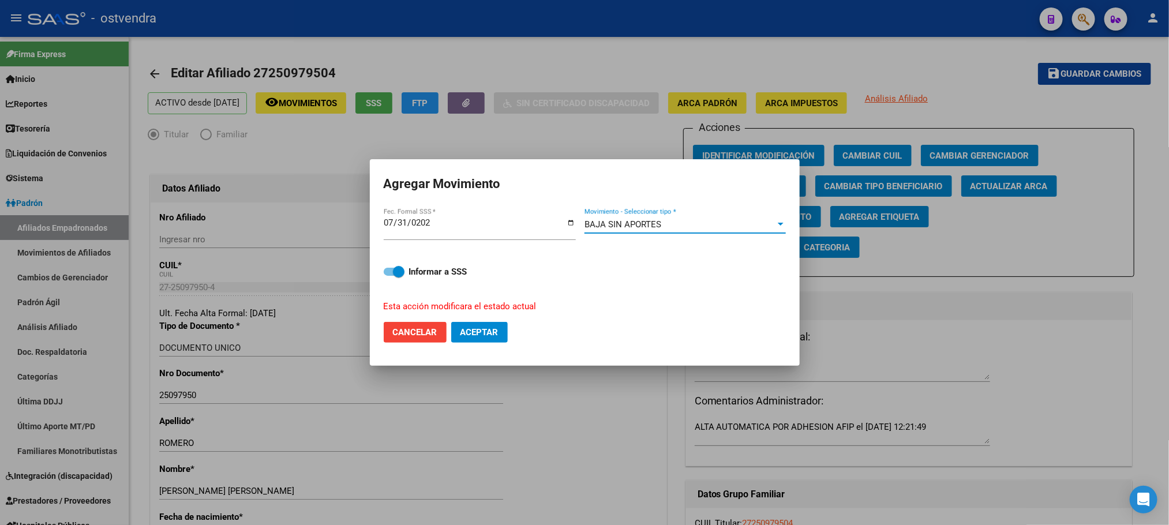
click at [487, 342] on button "Aceptar" at bounding box center [479, 332] width 57 height 21
checkbox input "false"
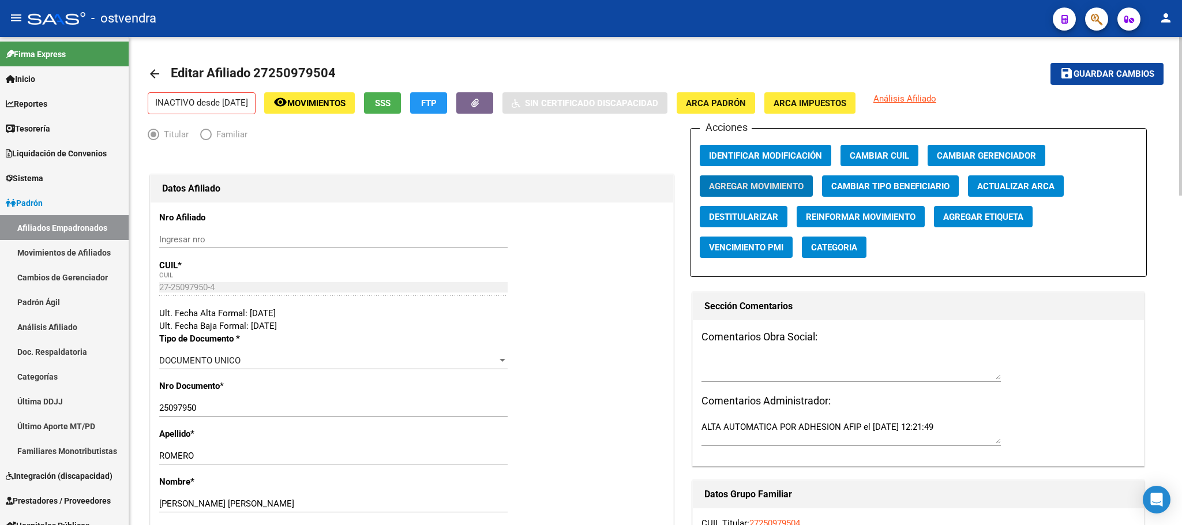
drag, startPoint x: 504, startPoint y: 12, endPoint x: 940, endPoint y: 63, distance: 438.5
click at [505, 12] on div "- ostvendra" at bounding box center [536, 18] width 1016 height 25
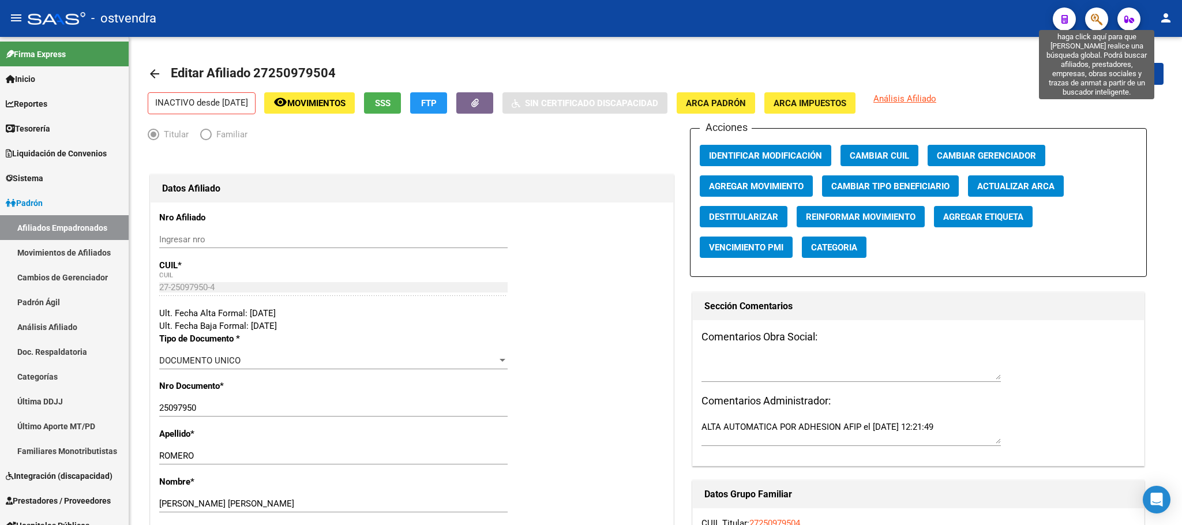
click at [1101, 16] on icon "button" at bounding box center [1097, 19] width 12 height 13
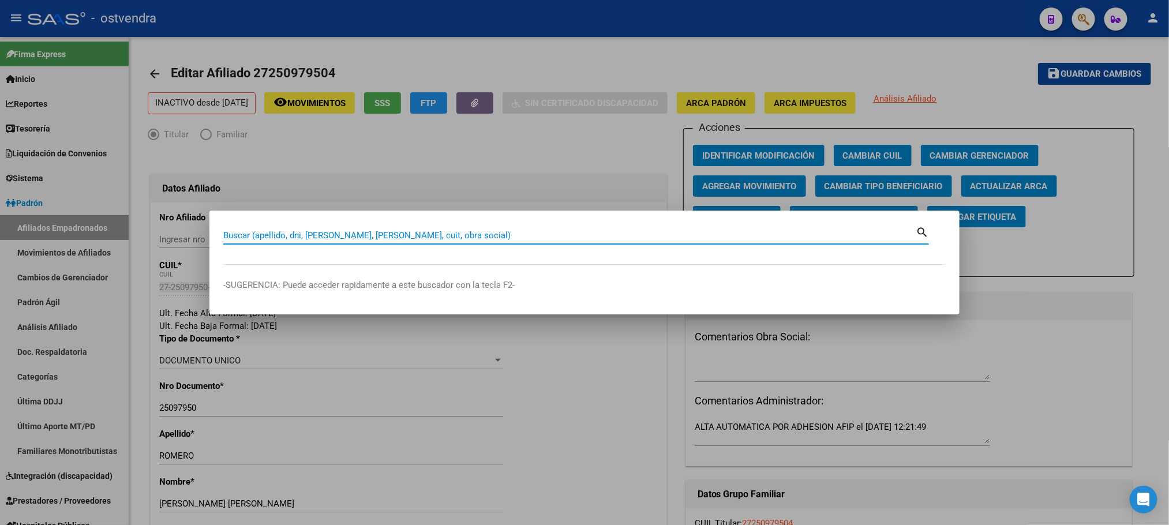
paste input "27331735561"
type input "27331735561"
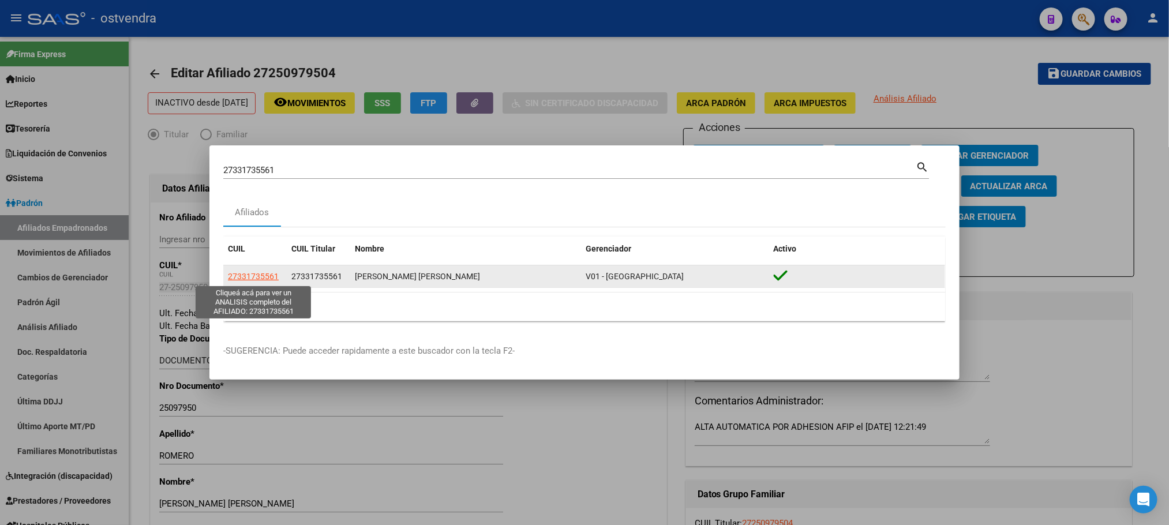
click at [244, 276] on span "27331735561" at bounding box center [253, 276] width 51 height 9
type textarea "27331735561"
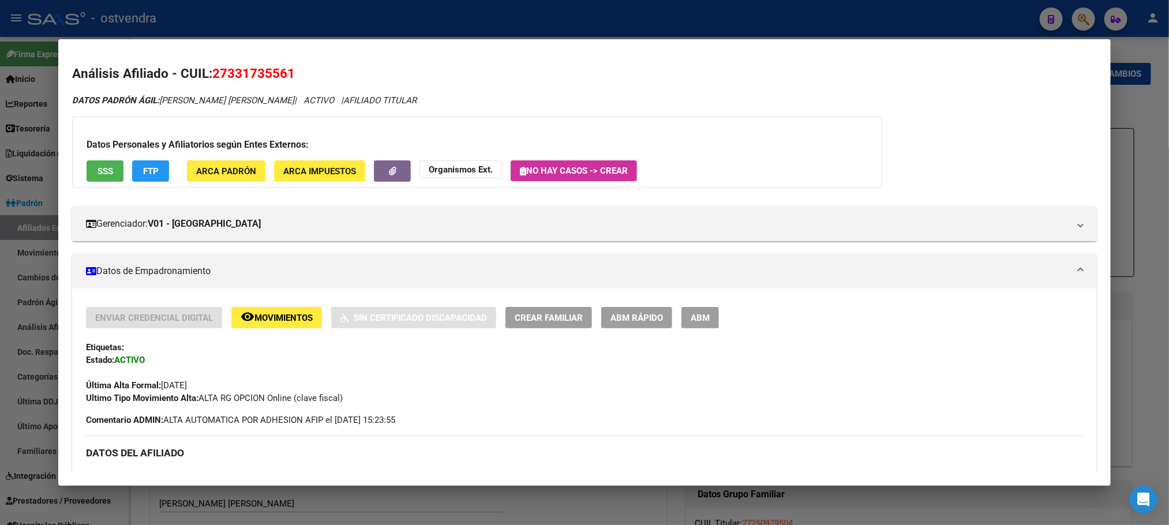
click at [98, 175] on span "SSS" at bounding box center [106, 171] width 16 height 10
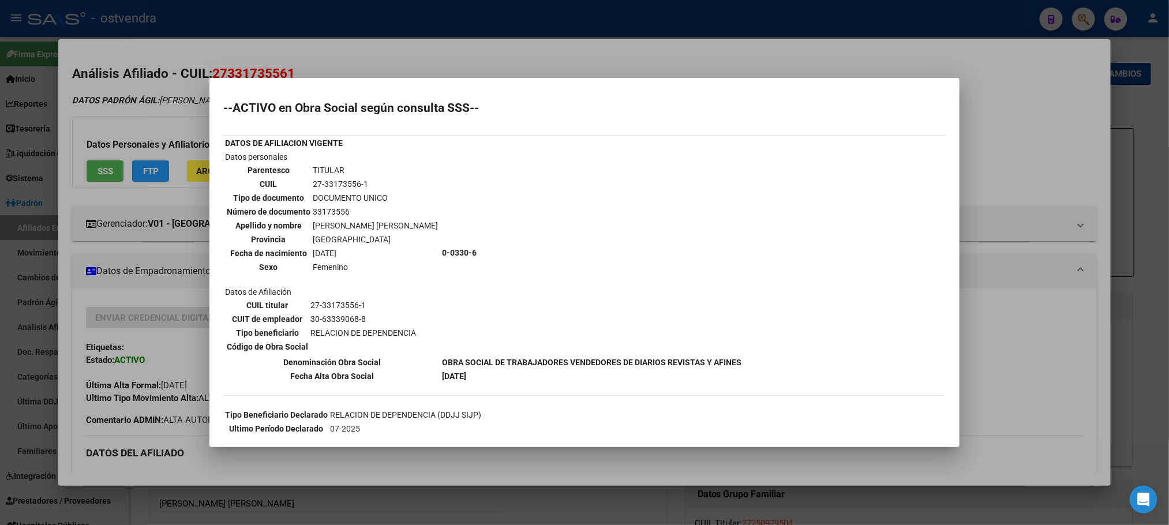
drag, startPoint x: 147, startPoint y: 104, endPoint x: 149, endPoint y: 140, distance: 36.4
click at [147, 106] on div at bounding box center [584, 262] width 1169 height 525
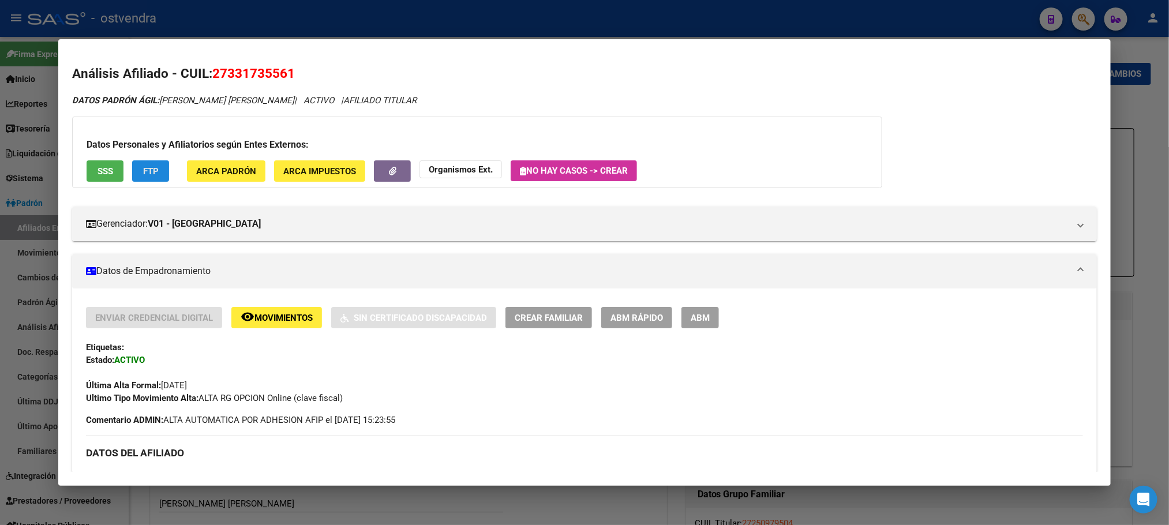
click at [155, 163] on button "FTP" at bounding box center [150, 170] width 37 height 21
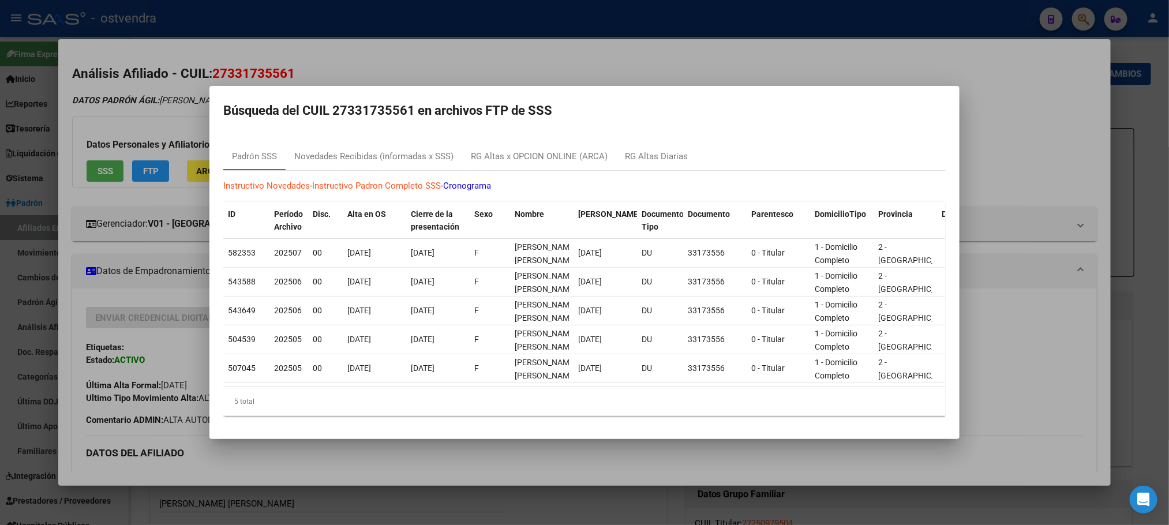
click at [126, 111] on div at bounding box center [584, 262] width 1169 height 525
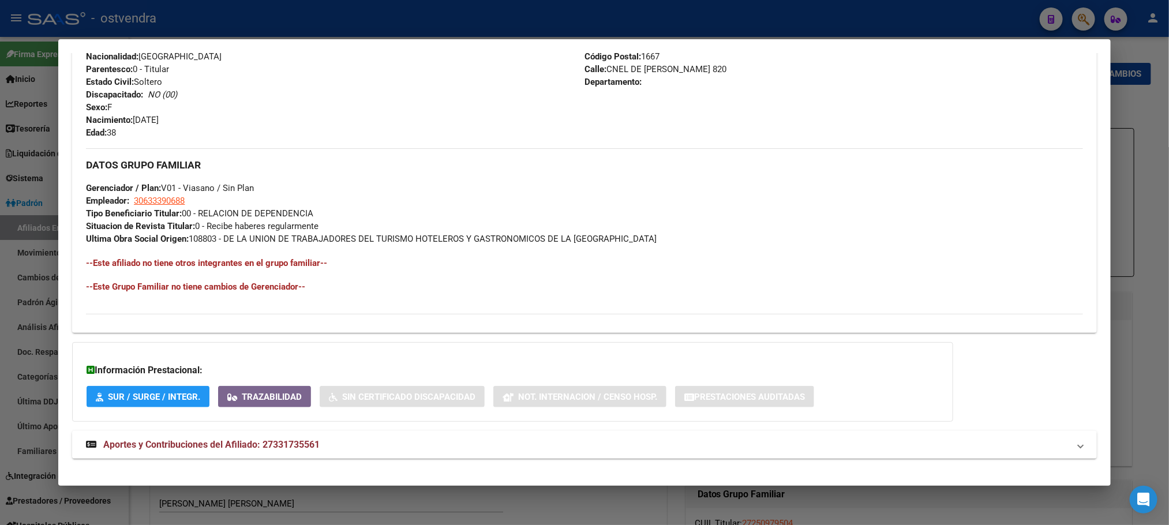
scroll to position [471, 0]
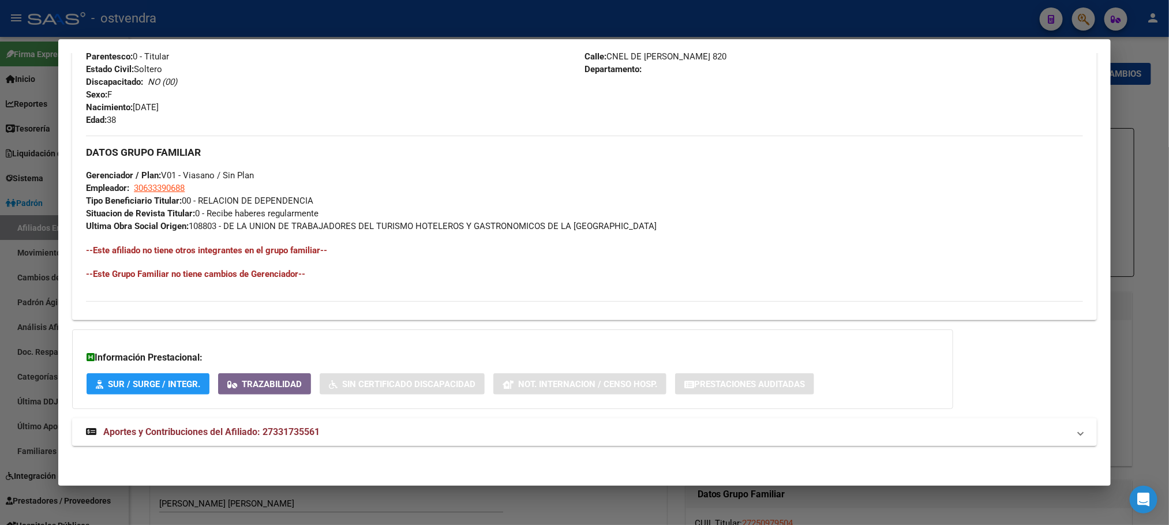
click at [415, 432] on mat-panel-title "Aportes y Contribuciones del Afiliado: 27331735561" at bounding box center [577, 432] width 983 height 14
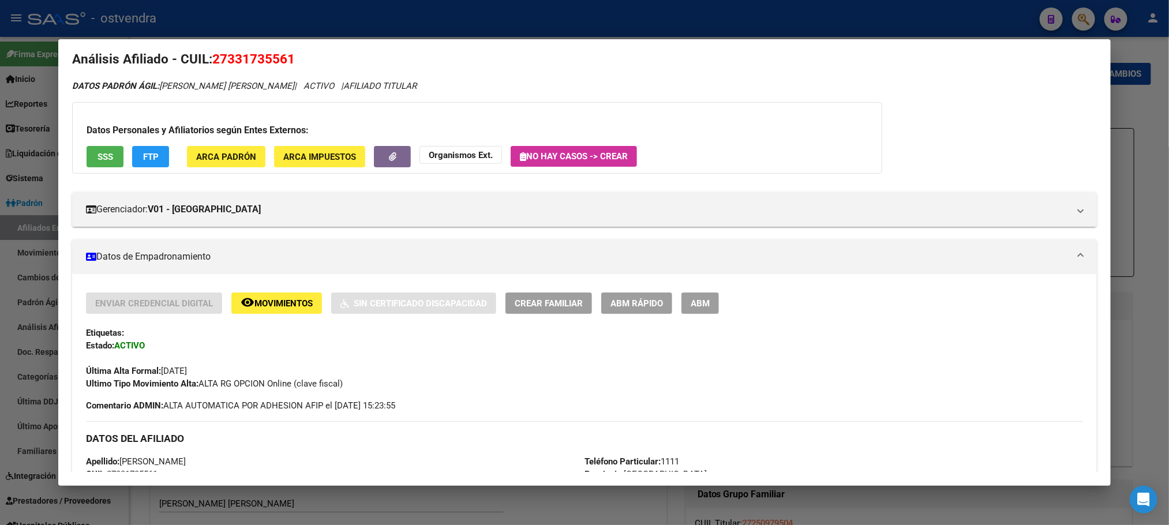
scroll to position [0, 0]
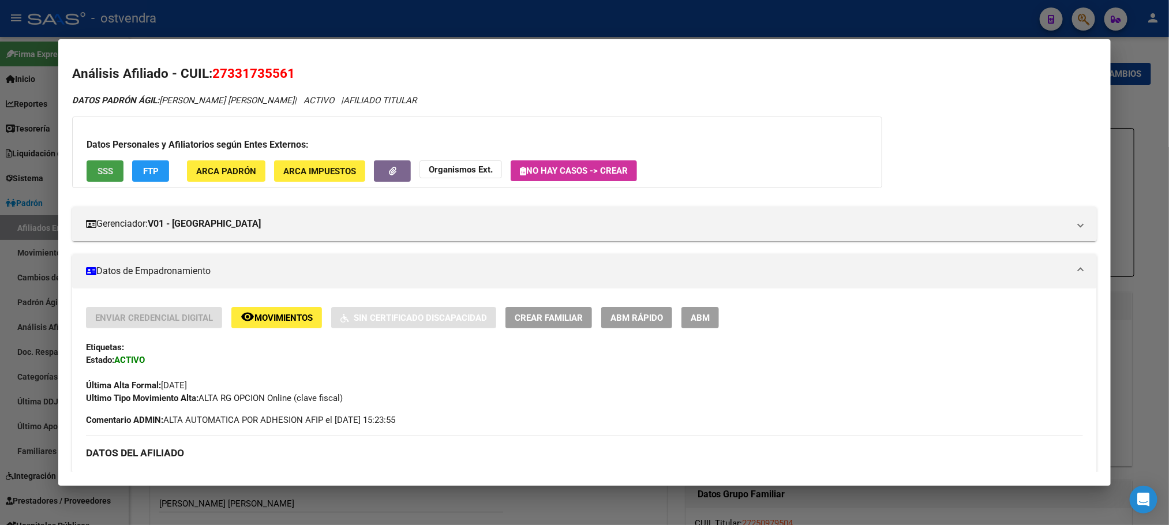
click at [113, 168] on button "SSS" at bounding box center [105, 170] width 37 height 21
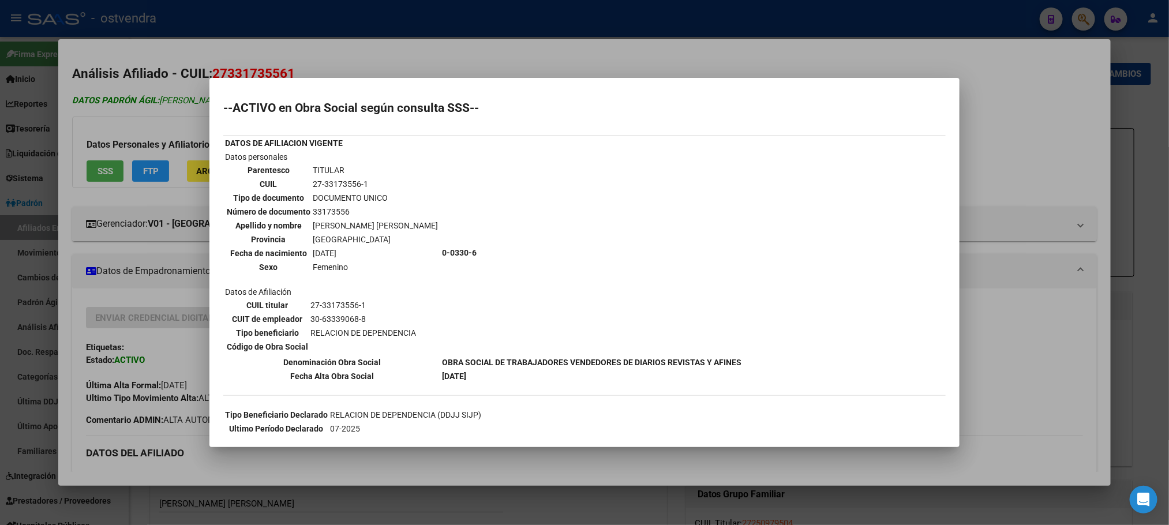
click at [148, 100] on div at bounding box center [584, 262] width 1169 height 525
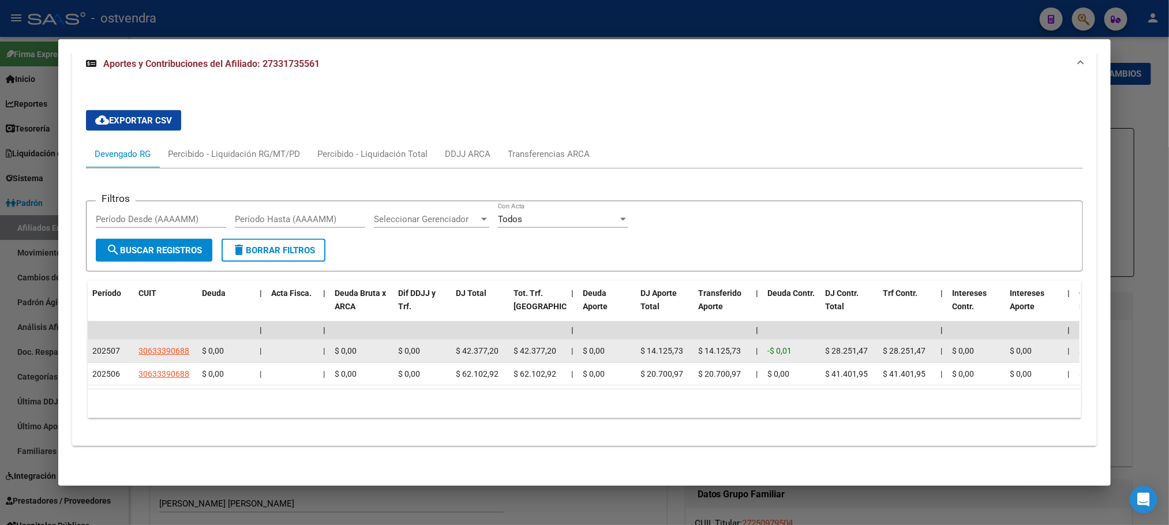
scroll to position [858, 0]
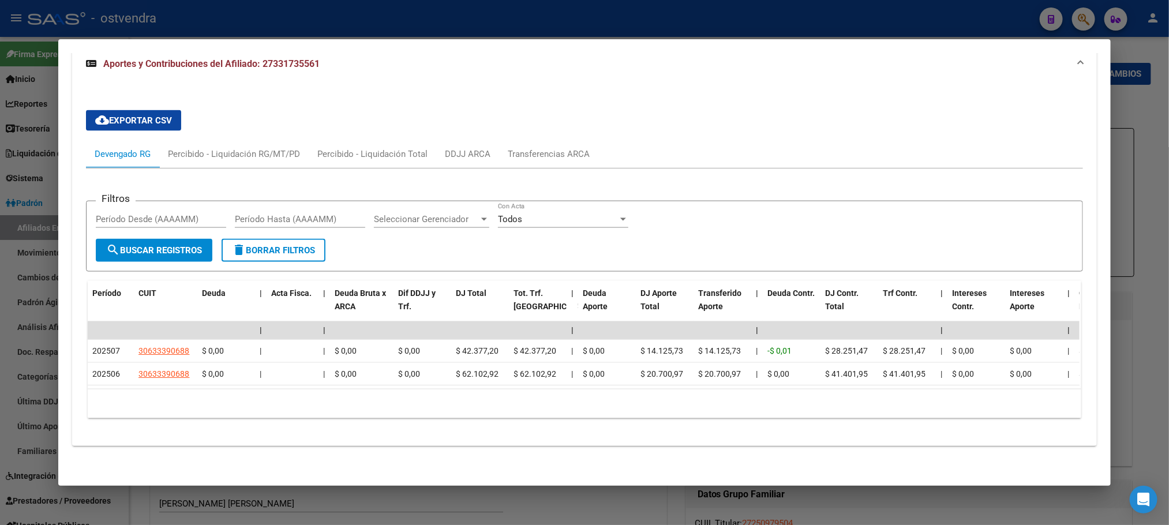
click at [384, 35] on div at bounding box center [584, 262] width 1169 height 525
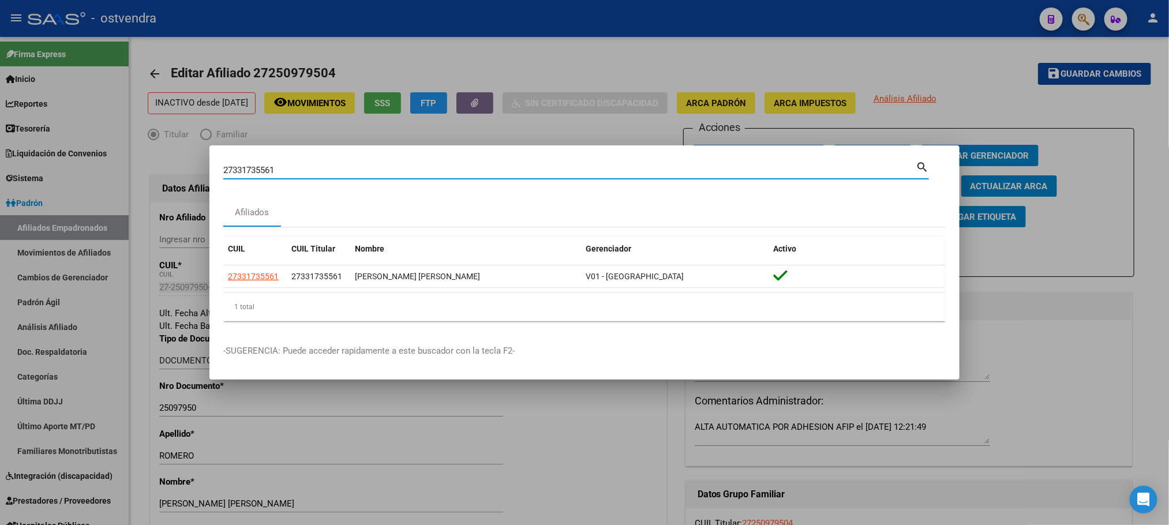
drag, startPoint x: 303, startPoint y: 168, endPoint x: 208, endPoint y: 170, distance: 95.2
click at [208, 170] on div "27331735561 Buscar (apellido, dni, cuil, nro traspaso, cuit, obra social) searc…" at bounding box center [584, 262] width 1169 height 525
paste input "88370527"
type input "27388370527"
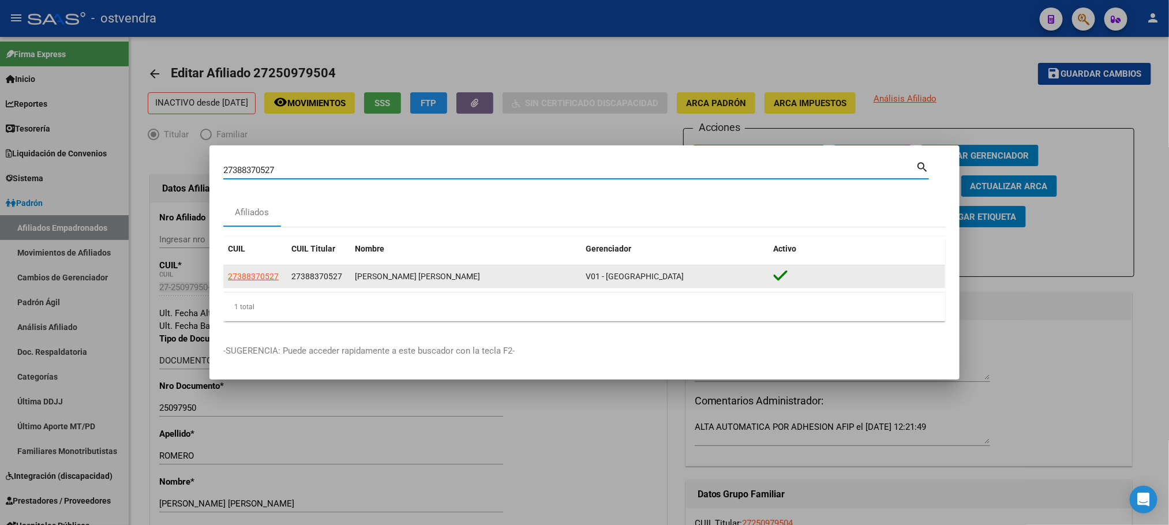
click at [260, 272] on span "27388370527" at bounding box center [253, 276] width 51 height 9
type textarea "27388370527"
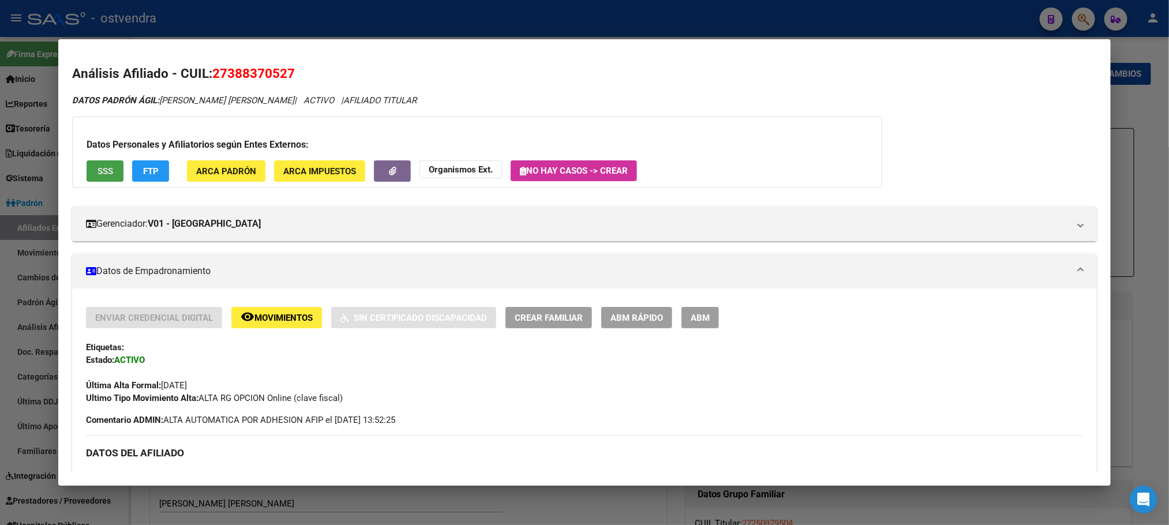
click at [110, 161] on button "SSS" at bounding box center [105, 170] width 37 height 21
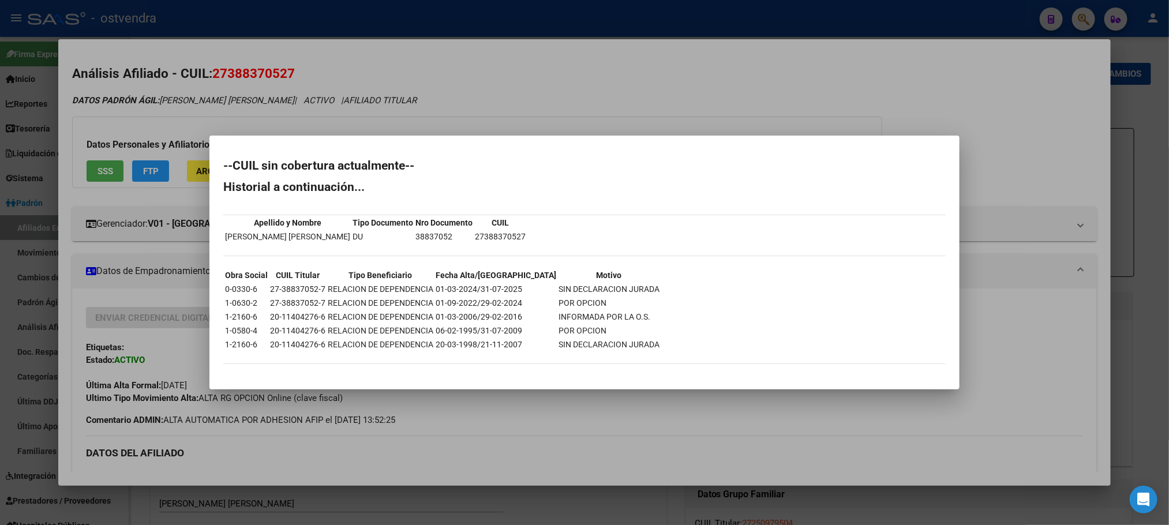
click at [497, 92] on div at bounding box center [584, 262] width 1169 height 525
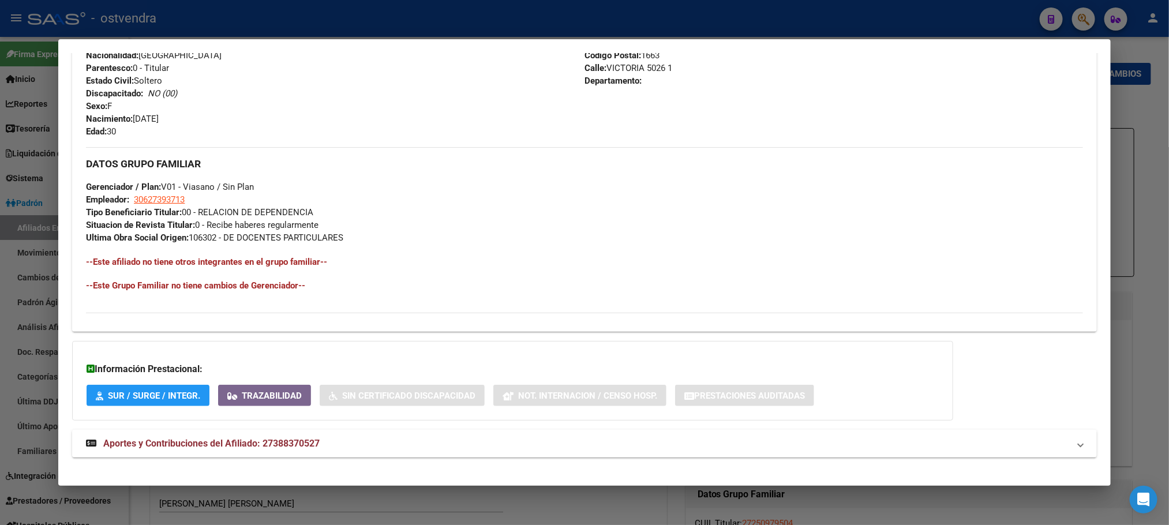
scroll to position [471, 0]
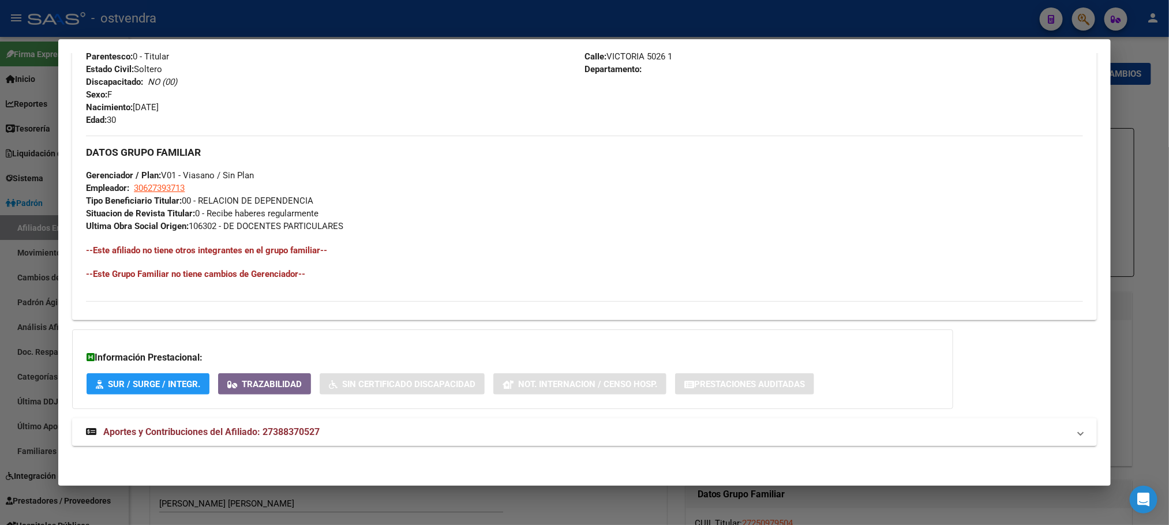
click at [471, 440] on mat-expansion-panel-header "Aportes y Contribuciones del Afiliado: 27388370527" at bounding box center [584, 432] width 1024 height 28
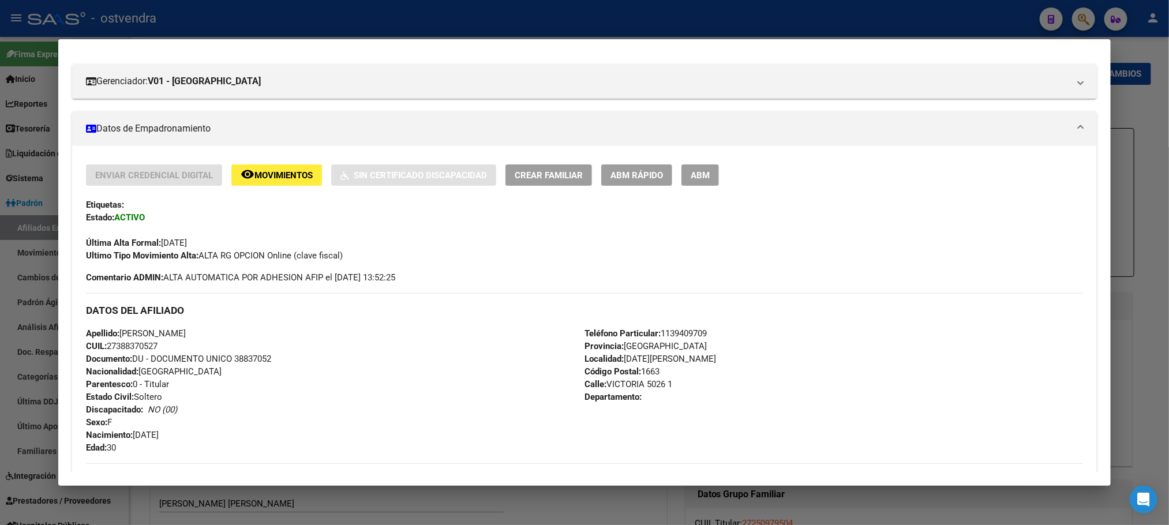
scroll to position [0, 0]
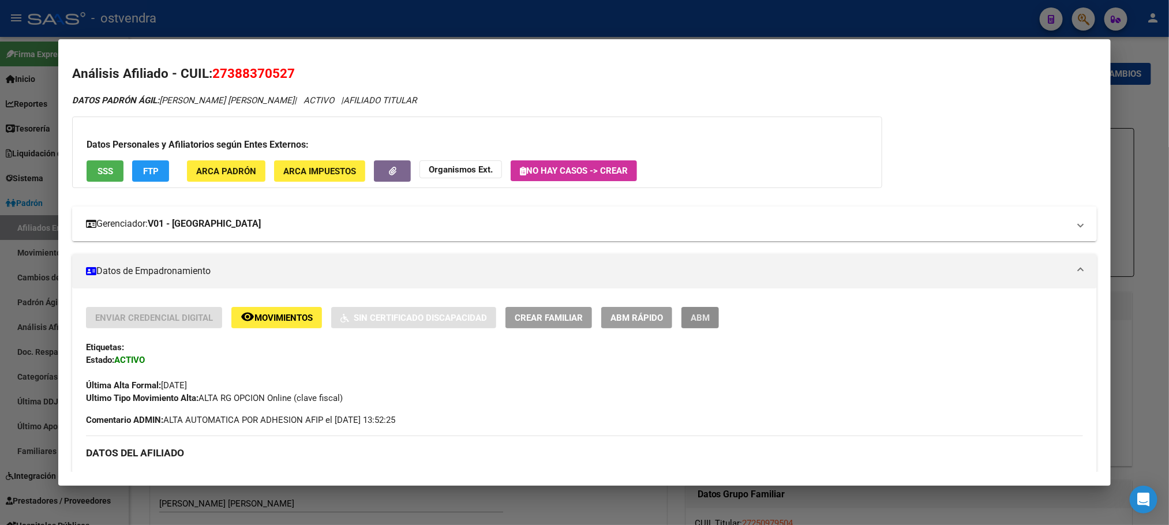
drag, startPoint x: 679, startPoint y: 313, endPoint x: 729, endPoint y: 216, distance: 108.9
click at [681, 313] on button "ABM" at bounding box center [700, 317] width 38 height 21
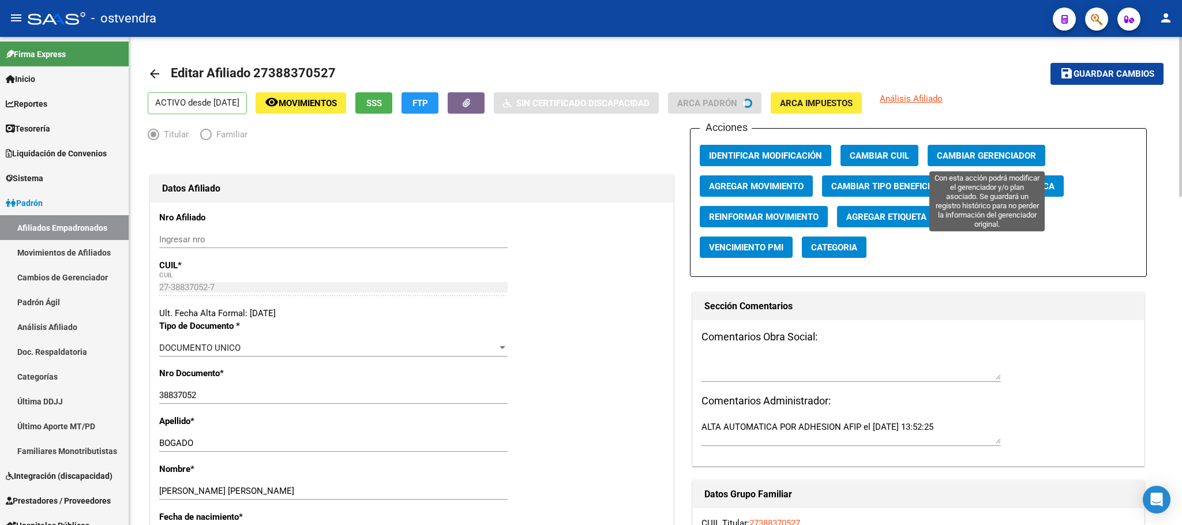
drag, startPoint x: 954, startPoint y: 163, endPoint x: 884, endPoint y: 203, distance: 79.9
click at [946, 220] on div "Acciones Identificar Modificación Cambiar CUIL Cambiar Gerenciador Agregar Movi…" at bounding box center [918, 202] width 457 height 149
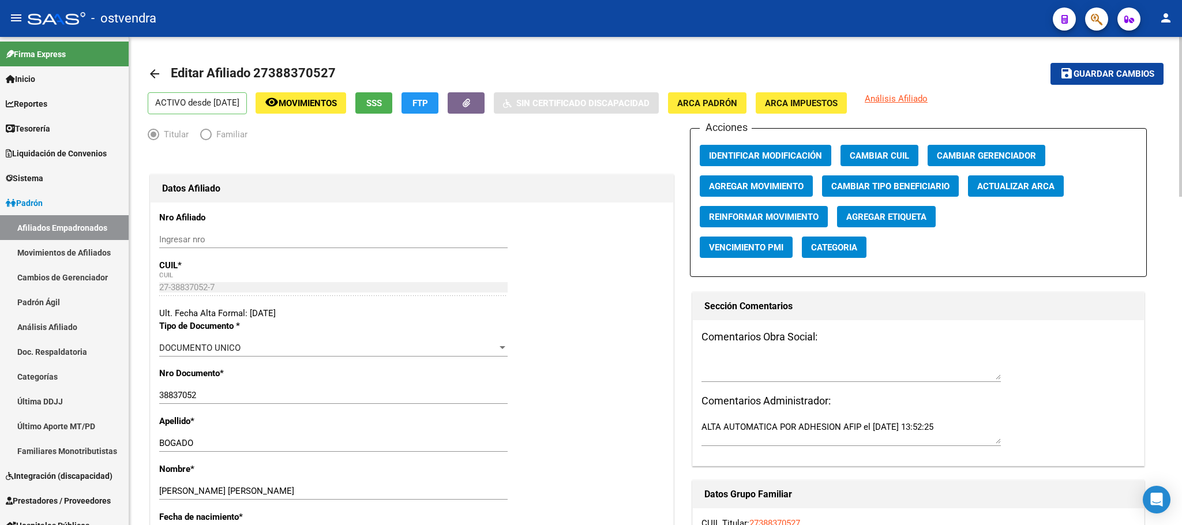
click at [801, 189] on span "Agregar Movimiento" at bounding box center [756, 186] width 95 height 10
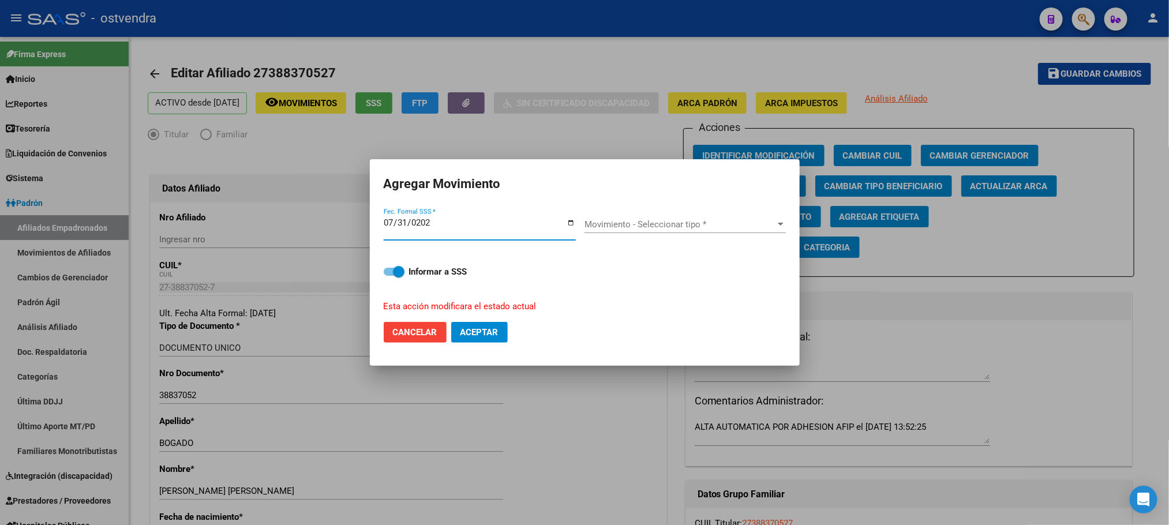
type input "[DATE]"
click at [715, 219] on span "Movimiento - Seleccionar tipo *" at bounding box center [679, 224] width 191 height 10
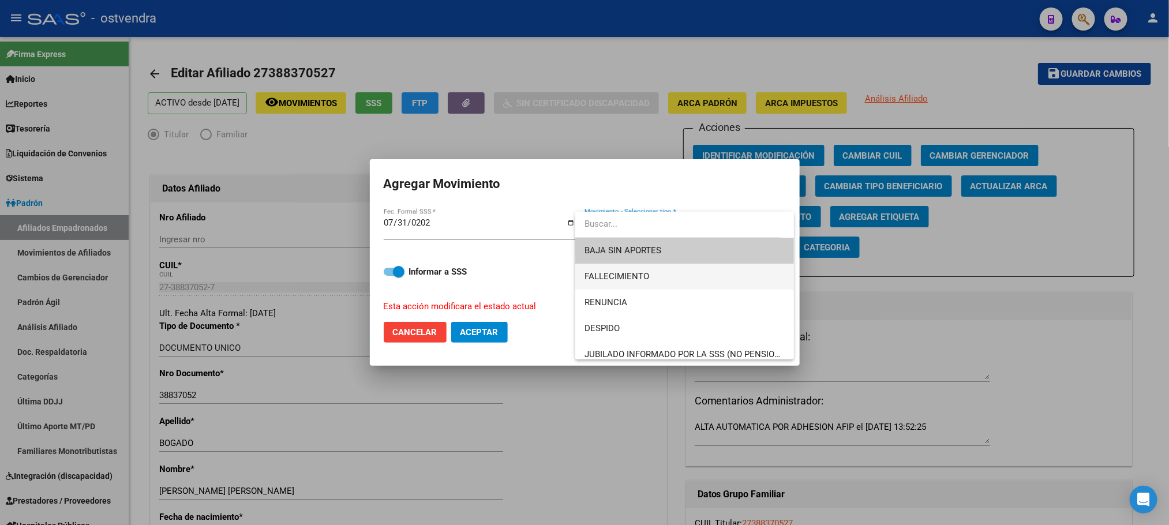
type input "o"
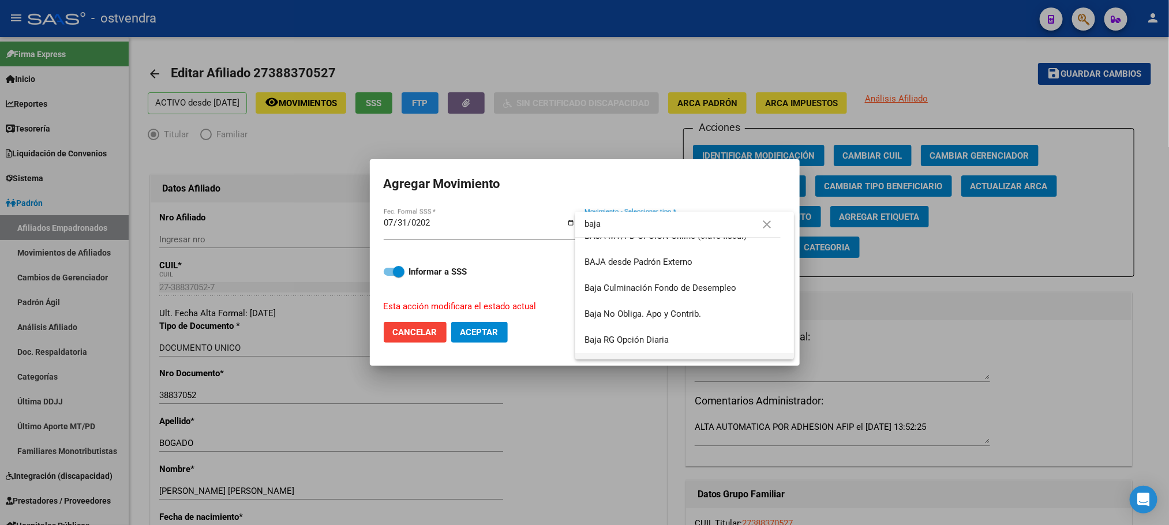
scroll to position [215, 0]
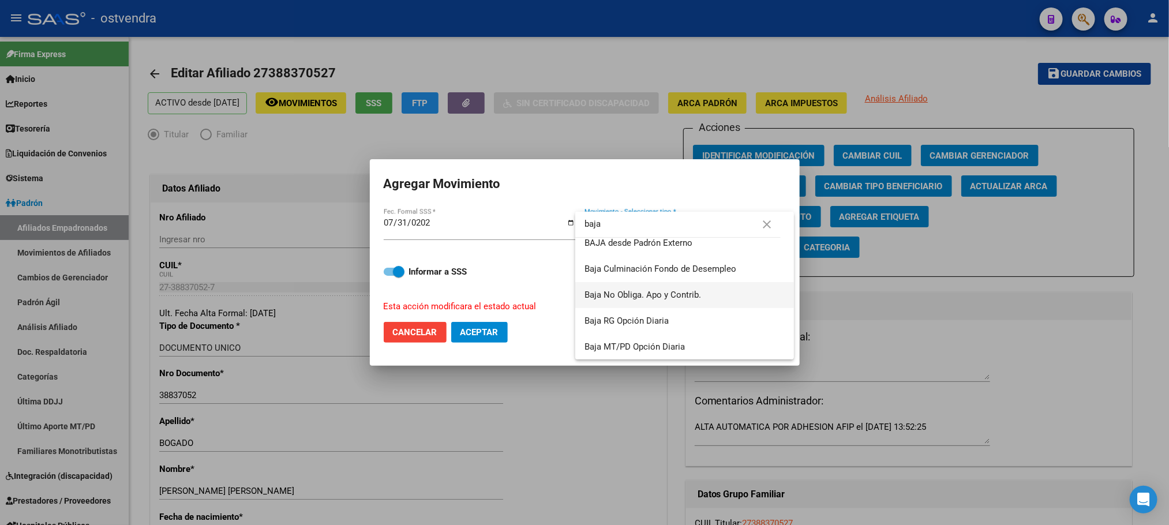
type input "baja"
click at [689, 293] on span "Baja No Obliga. Apo y Contrib." at bounding box center [642, 295] width 117 height 10
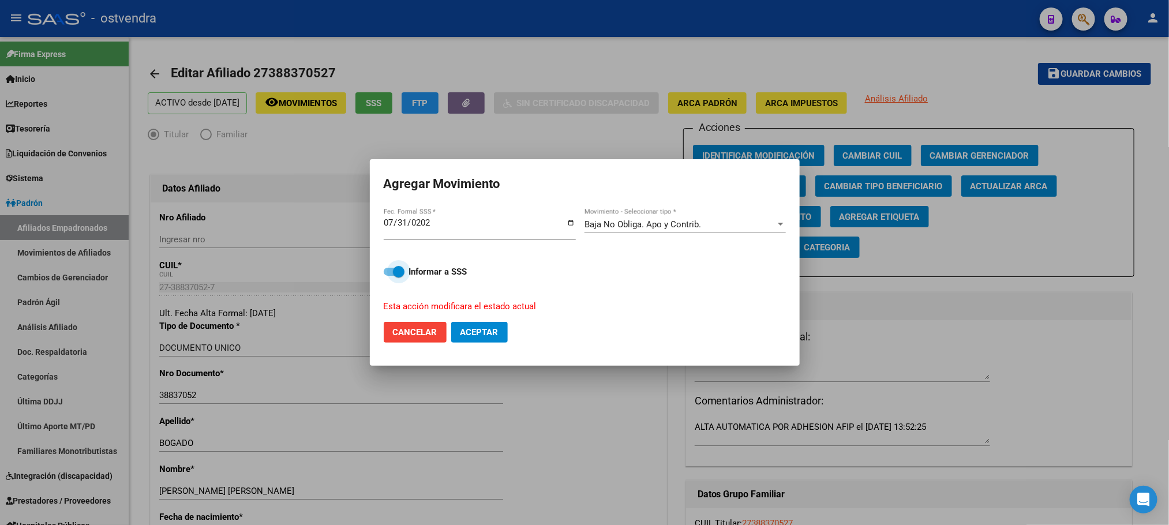
click at [395, 274] on span at bounding box center [399, 272] width 12 height 12
click at [389, 276] on input "Informar a SSS" at bounding box center [389, 276] width 1 height 1
checkbox input "false"
drag, startPoint x: 478, startPoint y: 329, endPoint x: 525, endPoint y: 322, distance: 47.8
click at [477, 328] on span "Aceptar" at bounding box center [479, 332] width 38 height 10
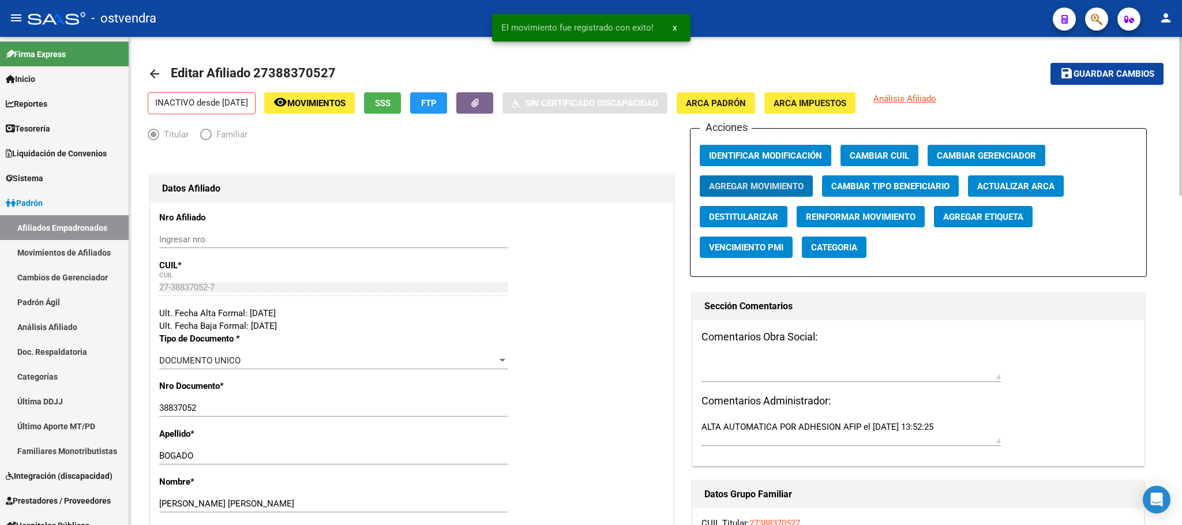
click at [993, 222] on span "Agregar Etiqueta" at bounding box center [983, 217] width 80 height 10
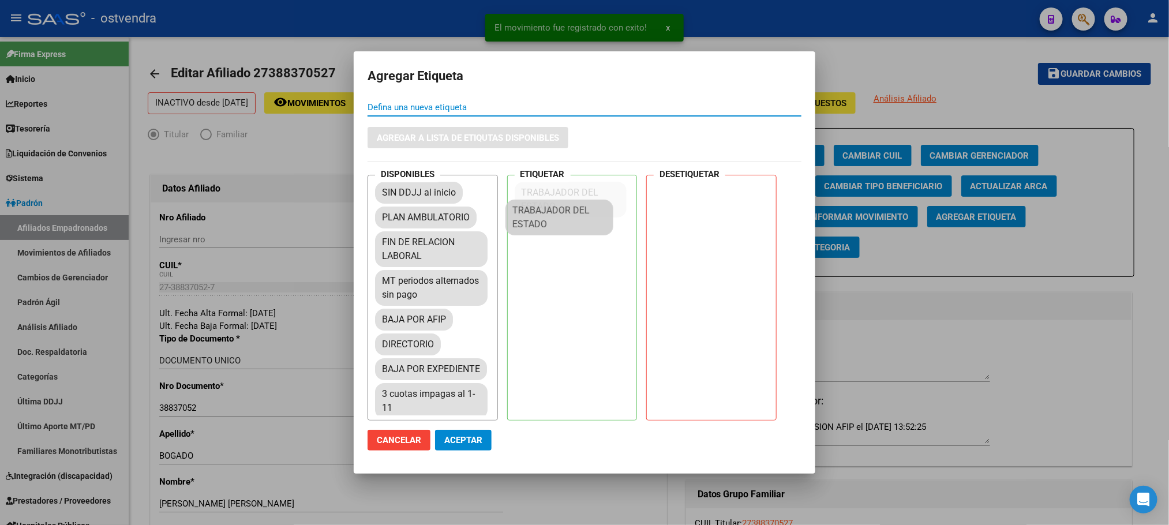
drag, startPoint x: 501, startPoint y: 336, endPoint x: 563, endPoint y: 222, distance: 130.1
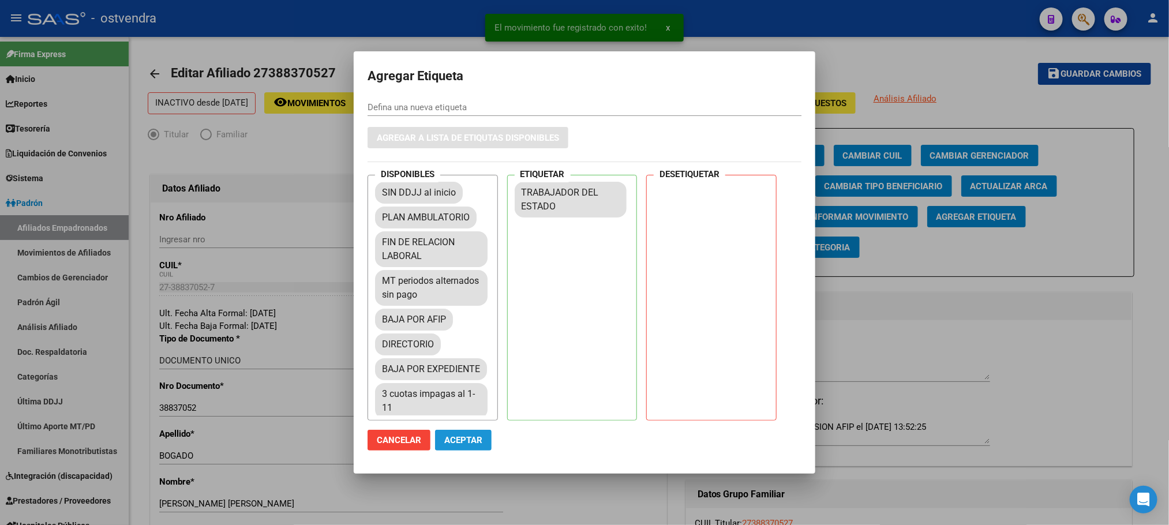
click at [473, 441] on span "Aceptar" at bounding box center [463, 440] width 38 height 10
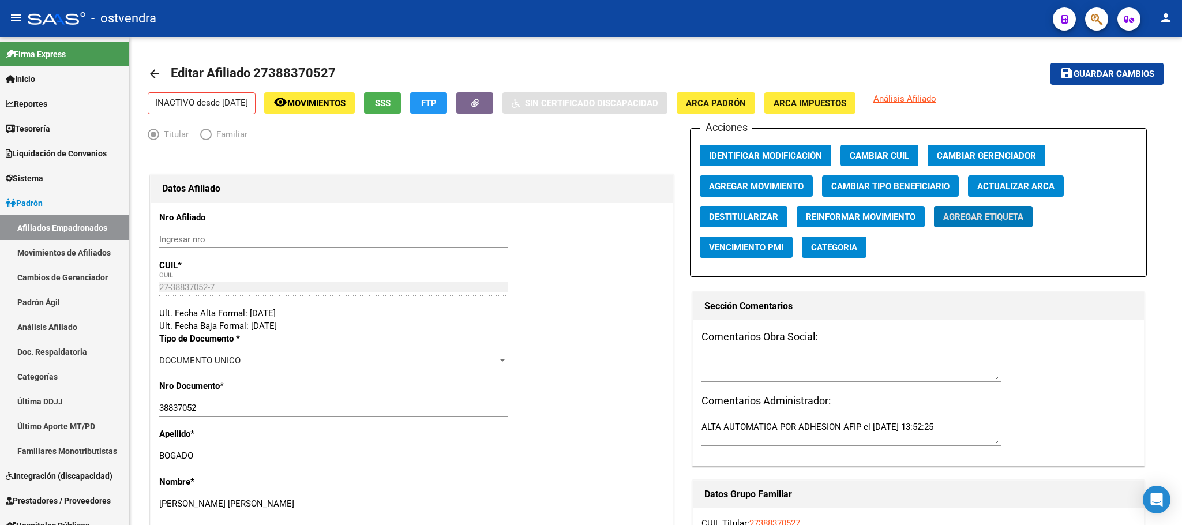
click at [1103, 18] on button "button" at bounding box center [1096, 19] width 23 height 23
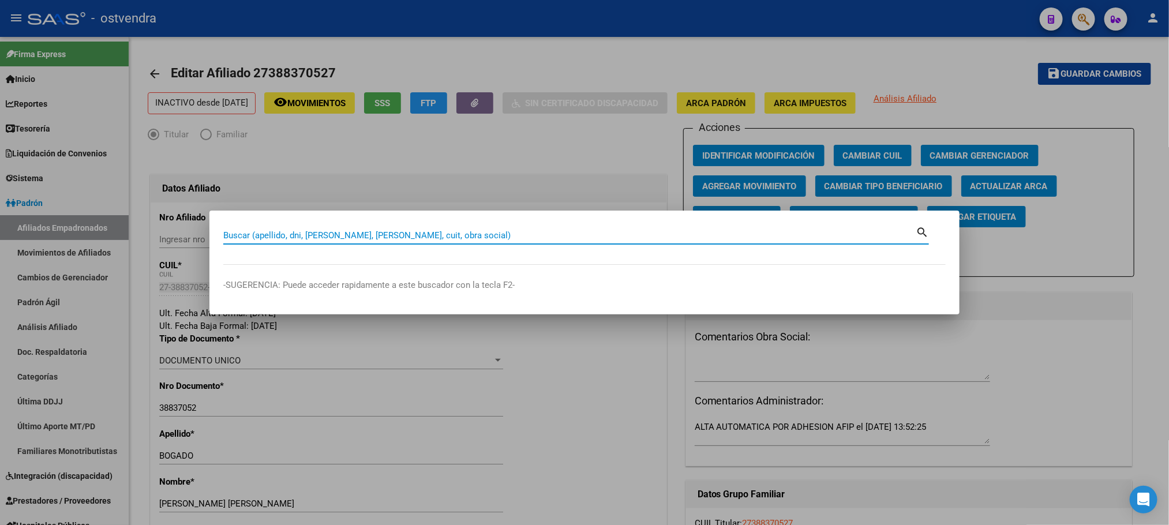
paste input "27405679952"
type input "27405679952"
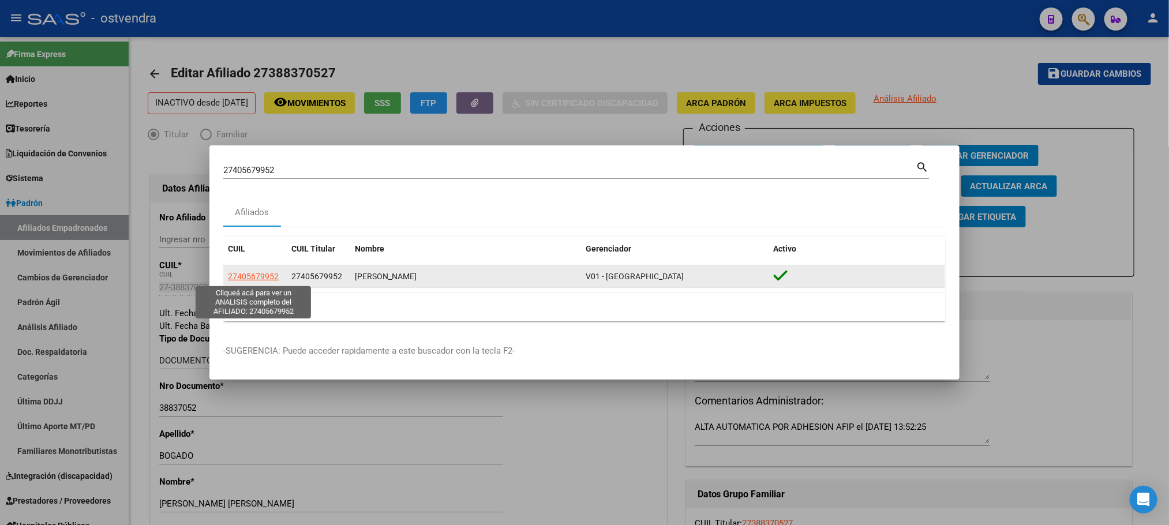
click at [271, 279] on span "27405679952" at bounding box center [253, 276] width 51 height 9
type textarea "27405679952"
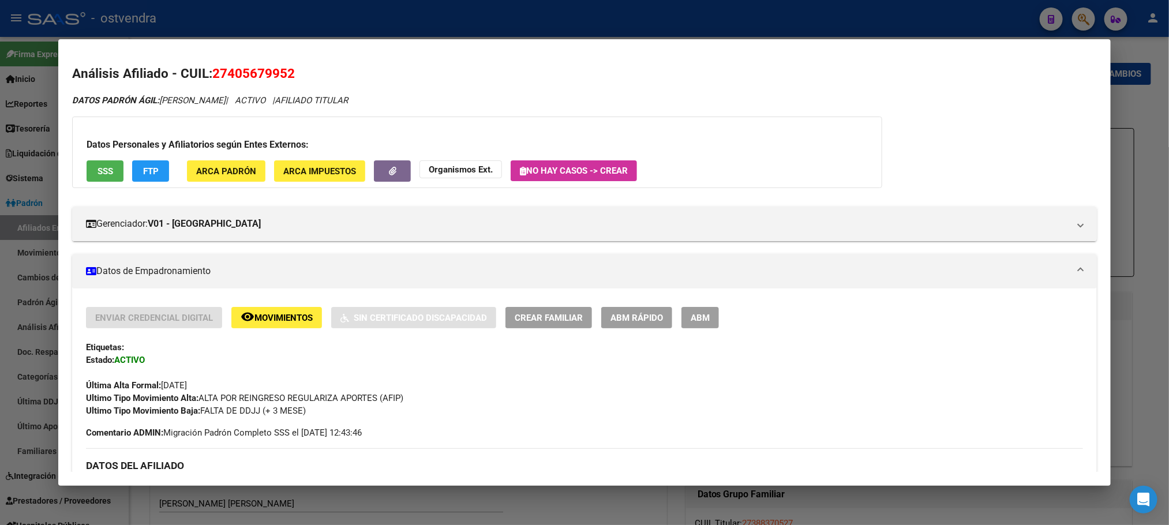
click at [101, 170] on span "SSS" at bounding box center [106, 171] width 16 height 10
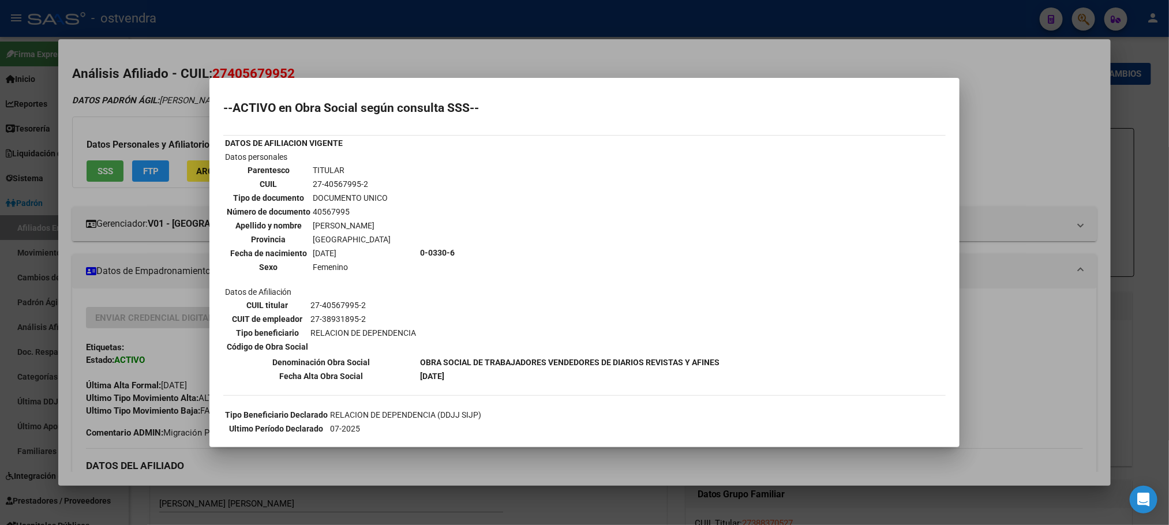
click at [432, 56] on div at bounding box center [584, 262] width 1169 height 525
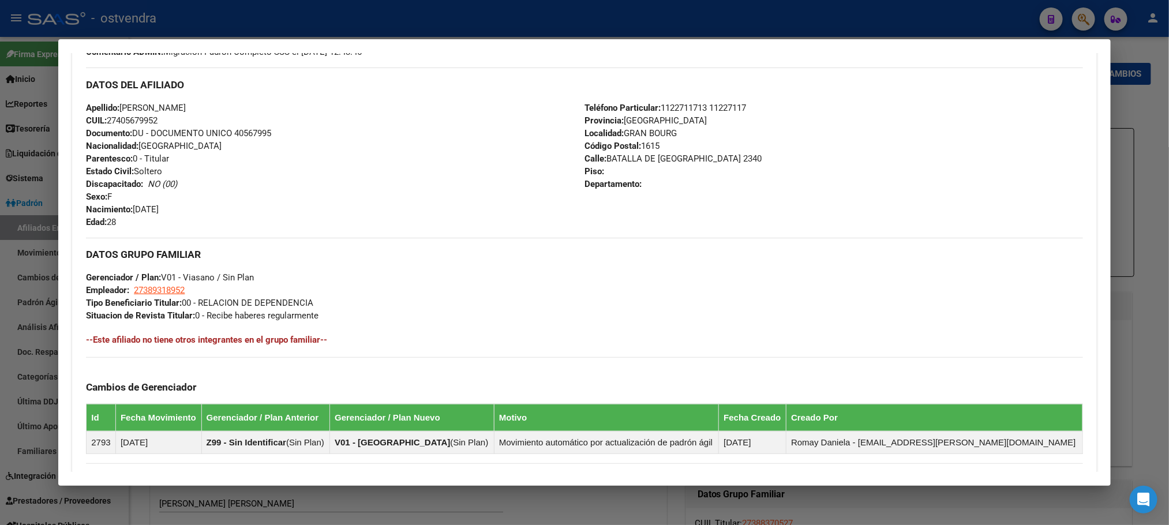
scroll to position [544, 0]
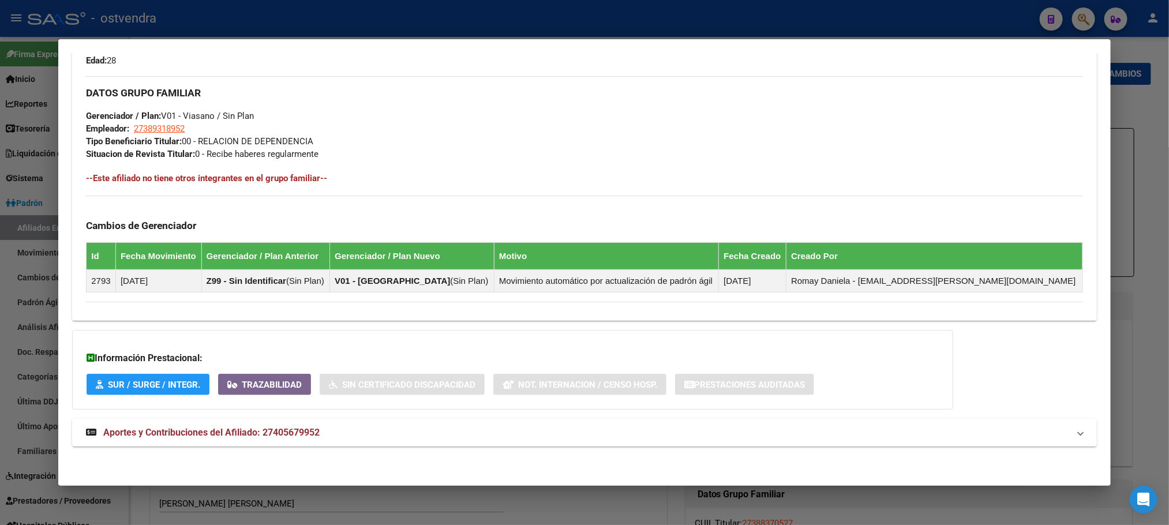
click at [431, 436] on mat-panel-title "Aportes y Contribuciones del Afiliado: 27405679952" at bounding box center [577, 433] width 983 height 14
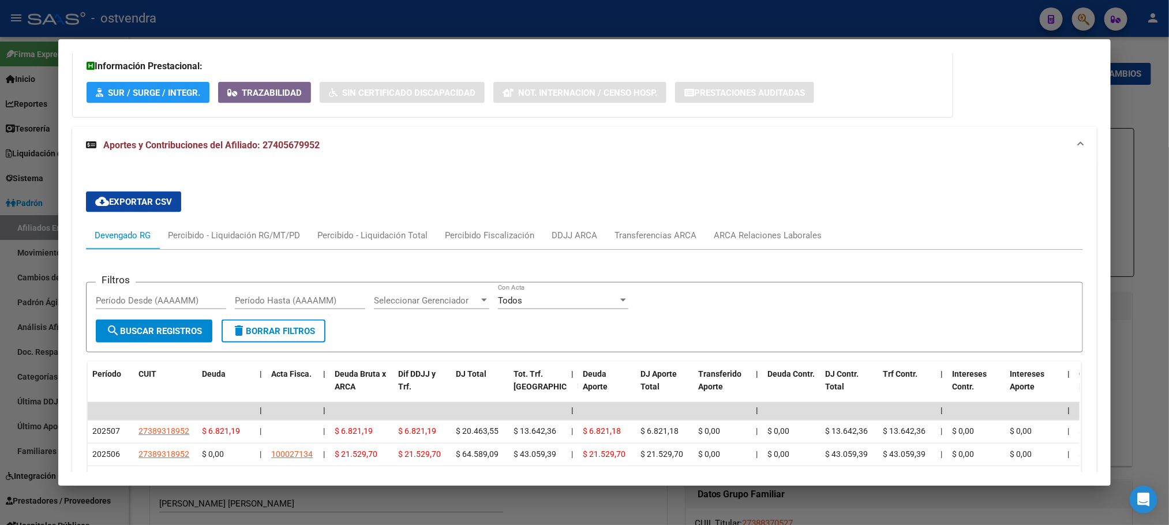
scroll to position [1094, 0]
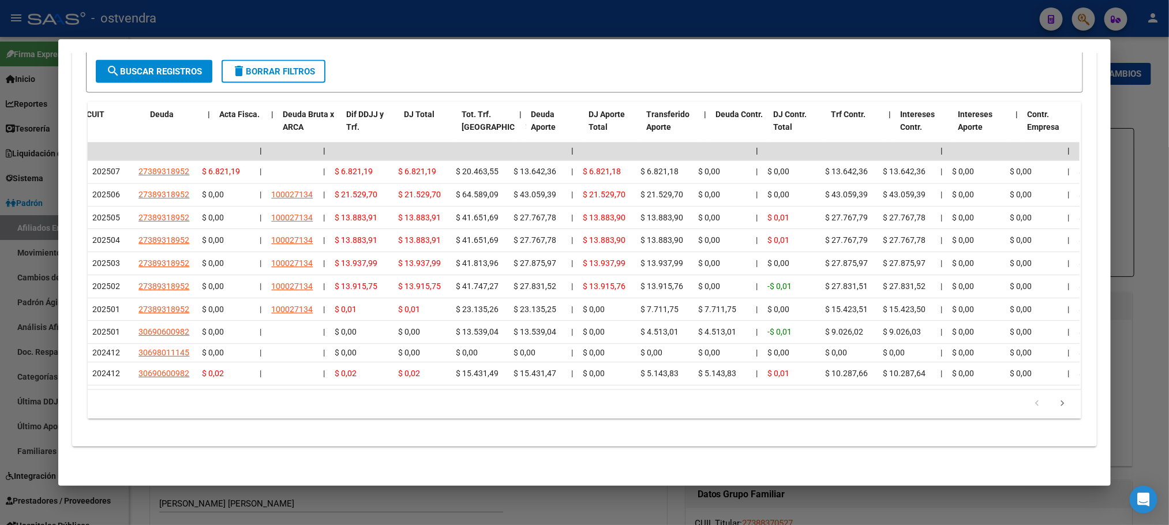
drag, startPoint x: 421, startPoint y: 408, endPoint x: 576, endPoint y: 390, distance: 156.3
click at [1049, 369] on div "Período CUIT Deuda | Acta Fisca. | Deuda Bruta x ARCA Dif DDJJ y Trf. DJ Total …" at bounding box center [584, 260] width 993 height 317
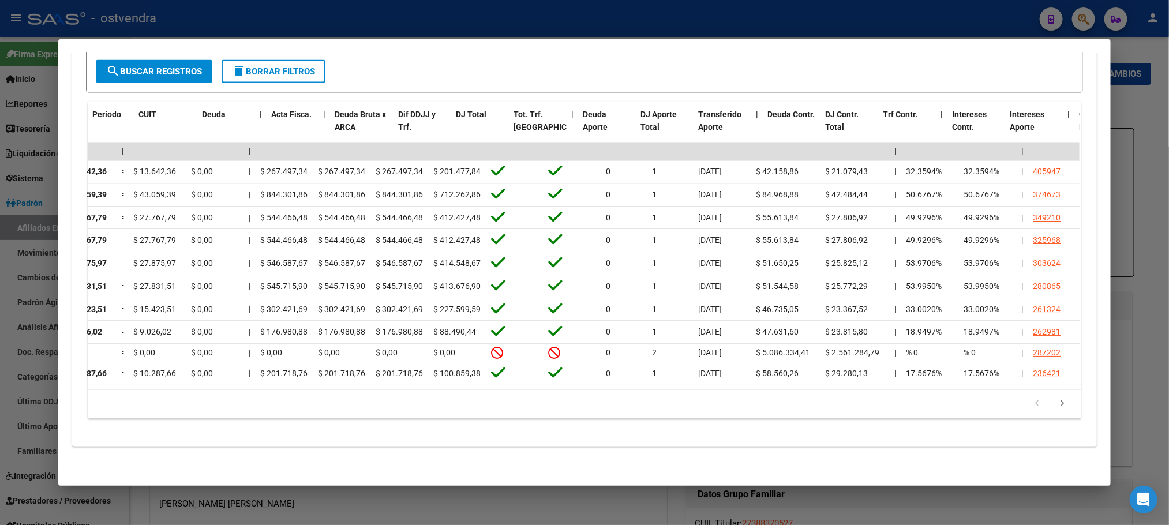
scroll to position [0, 0]
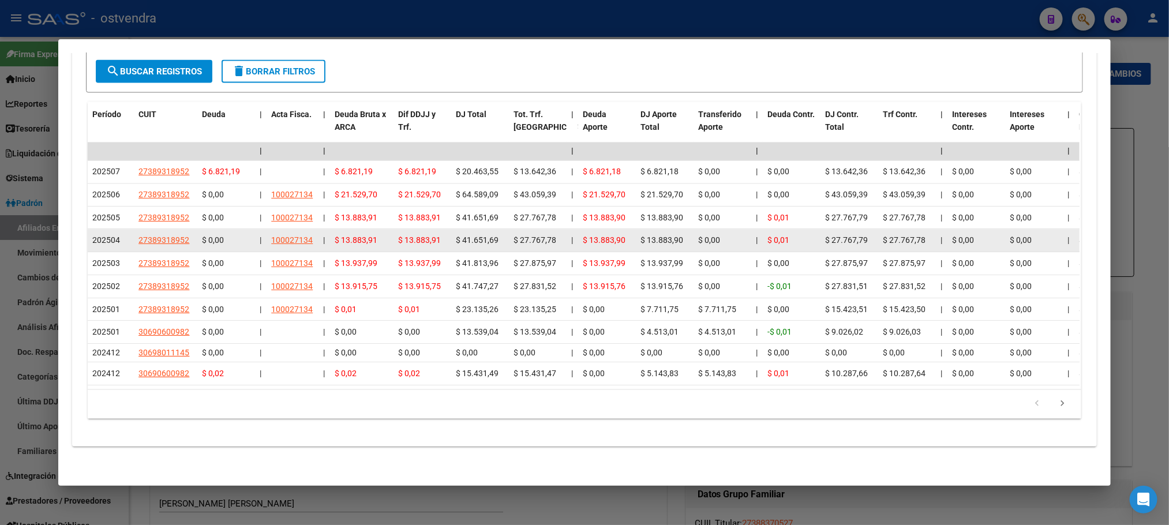
click at [468, 238] on span "$ 41.651,69" at bounding box center [477, 240] width 43 height 9
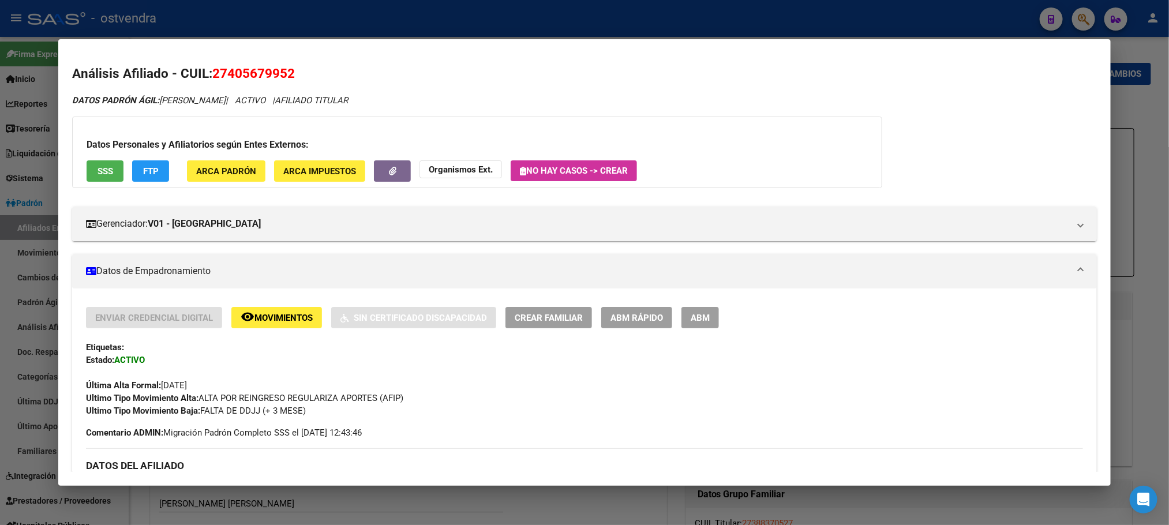
click at [393, 13] on div at bounding box center [584, 262] width 1169 height 525
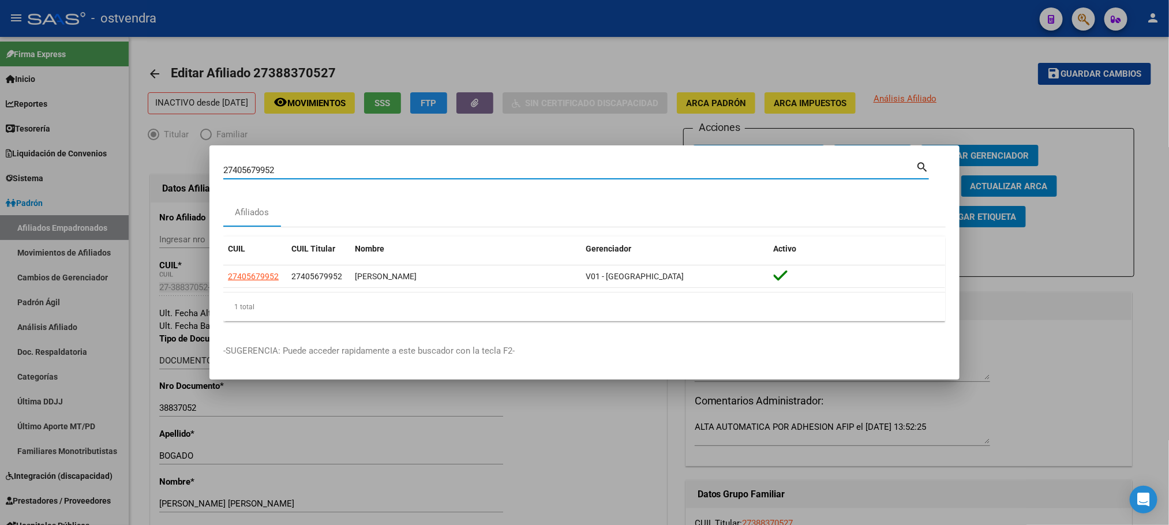
drag, startPoint x: 314, startPoint y: 164, endPoint x: 300, endPoint y: 168, distance: 14.4
click at [301, 168] on input "27405679952" at bounding box center [569, 170] width 692 height 10
drag, startPoint x: 327, startPoint y: 170, endPoint x: 158, endPoint y: 173, distance: 169.1
click at [158, 173] on div "27405679952 Buscar (apellido, dni, cuil, nro traspaso, cuit, obra social) searc…" at bounding box center [584, 262] width 1169 height 525
paste input "13882694"
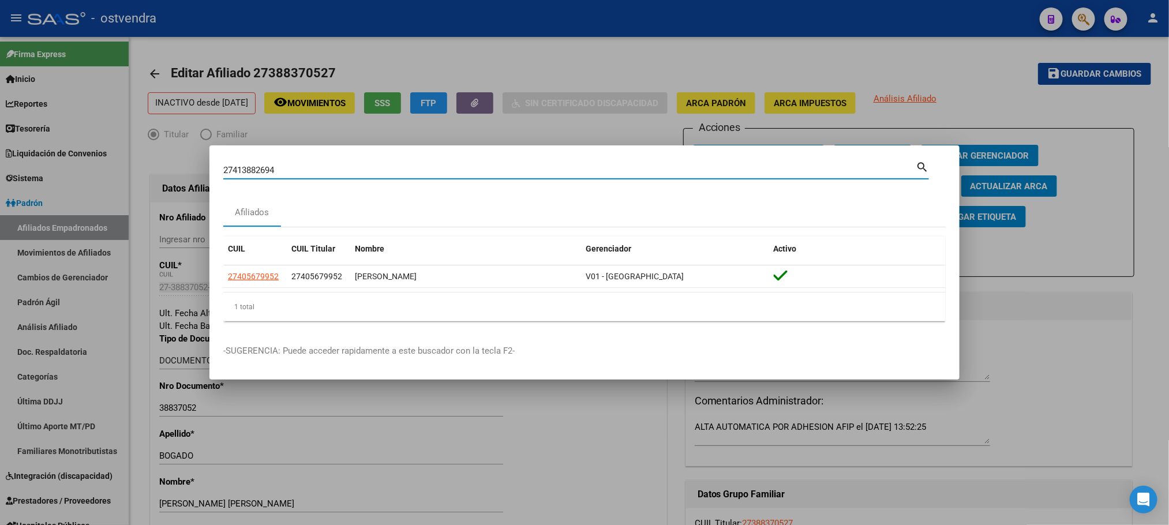
type input "27413882694"
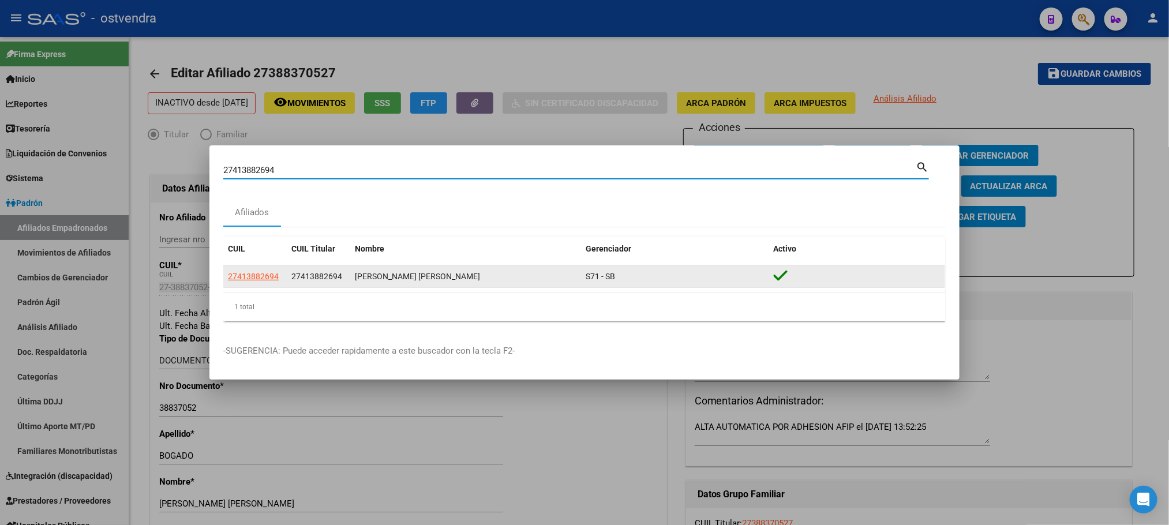
click at [267, 280] on app-link-go-to "27413882694" at bounding box center [253, 276] width 51 height 13
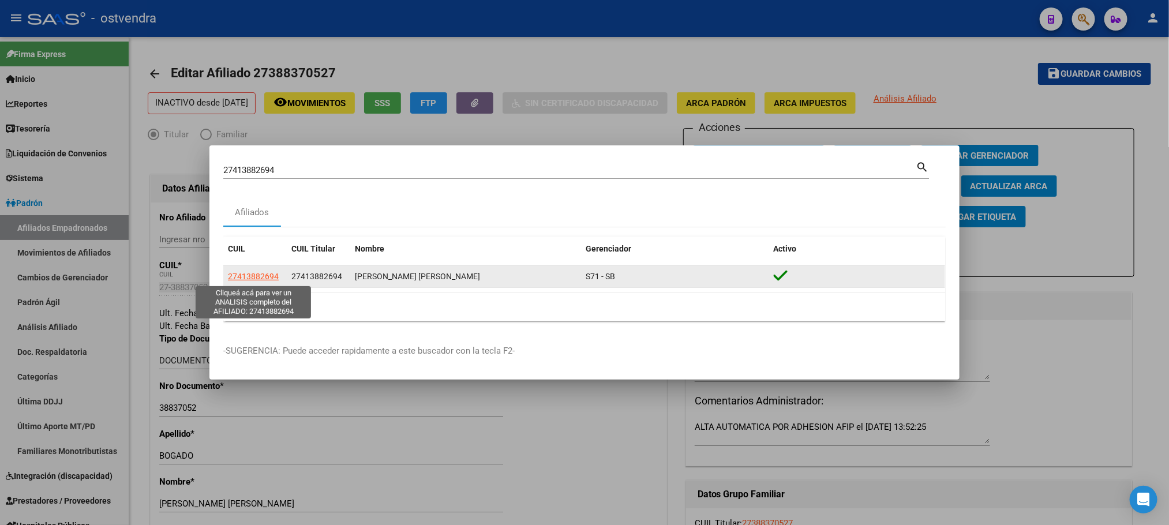
click at [256, 272] on span "27413882694" at bounding box center [253, 276] width 51 height 9
type textarea "27413882694"
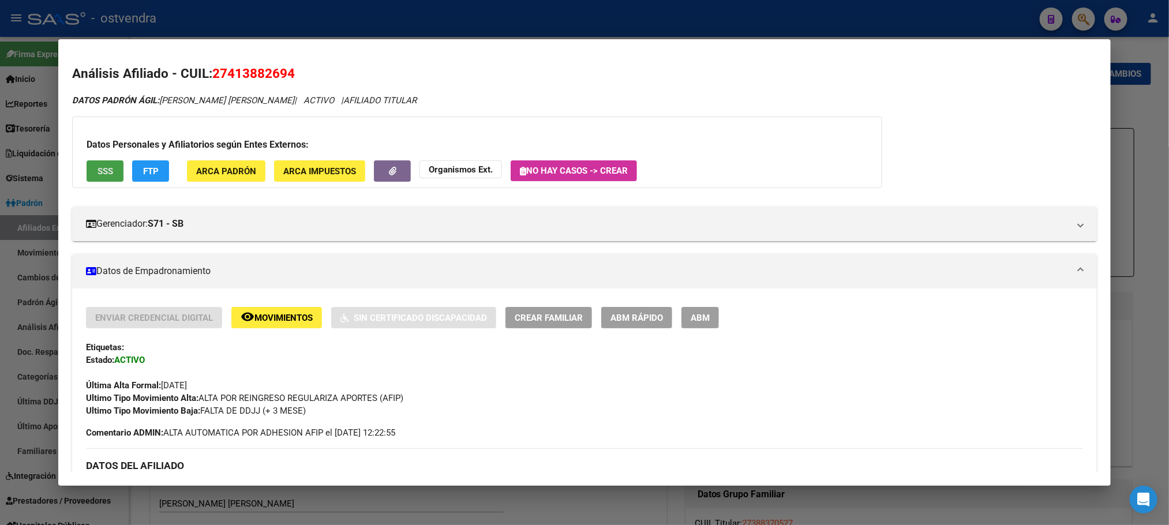
click at [87, 168] on button "SSS" at bounding box center [105, 170] width 37 height 21
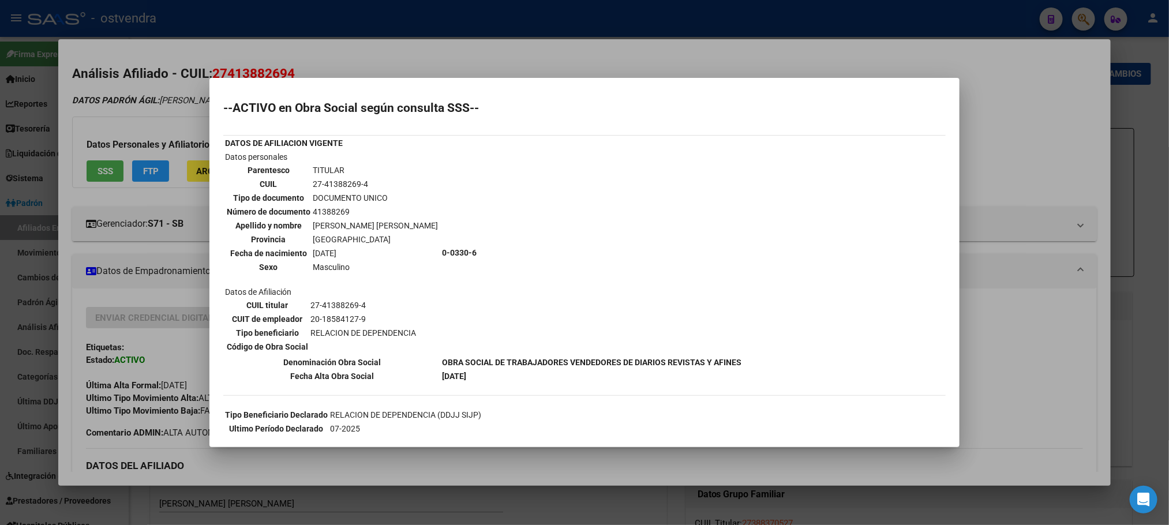
click at [345, 92] on mat-dialog-content "--ACTIVO en Obra Social según consulta SSS-- DATOS DE AFILIACION VIGENTE Datos …" at bounding box center [584, 263] width 750 height 342
click at [144, 165] on div at bounding box center [584, 262] width 1169 height 525
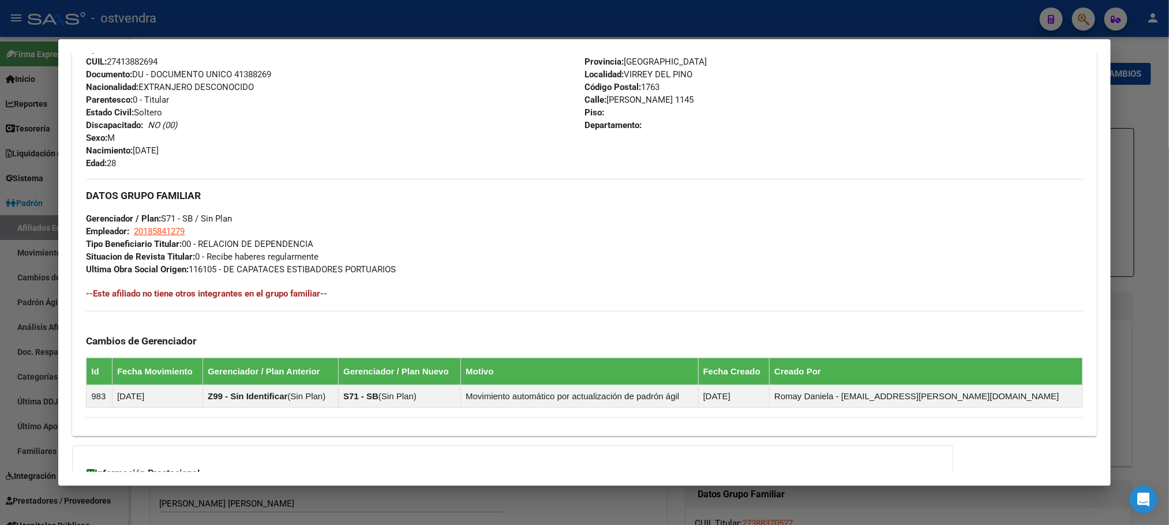
scroll to position [519, 0]
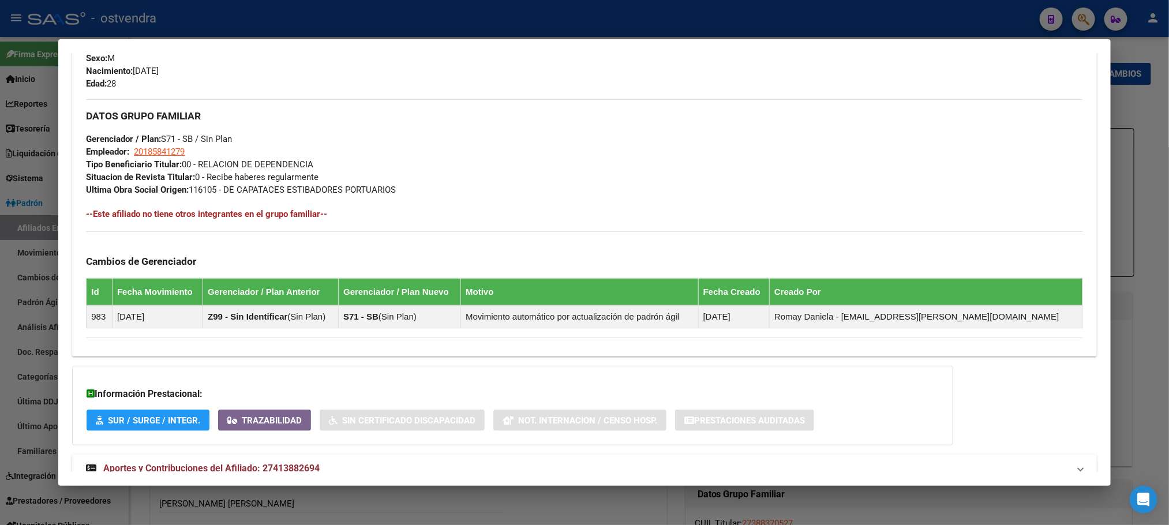
click at [273, 461] on mat-expansion-panel-header "Aportes y Contribuciones del Afiliado: 27413882694" at bounding box center [584, 469] width 1024 height 28
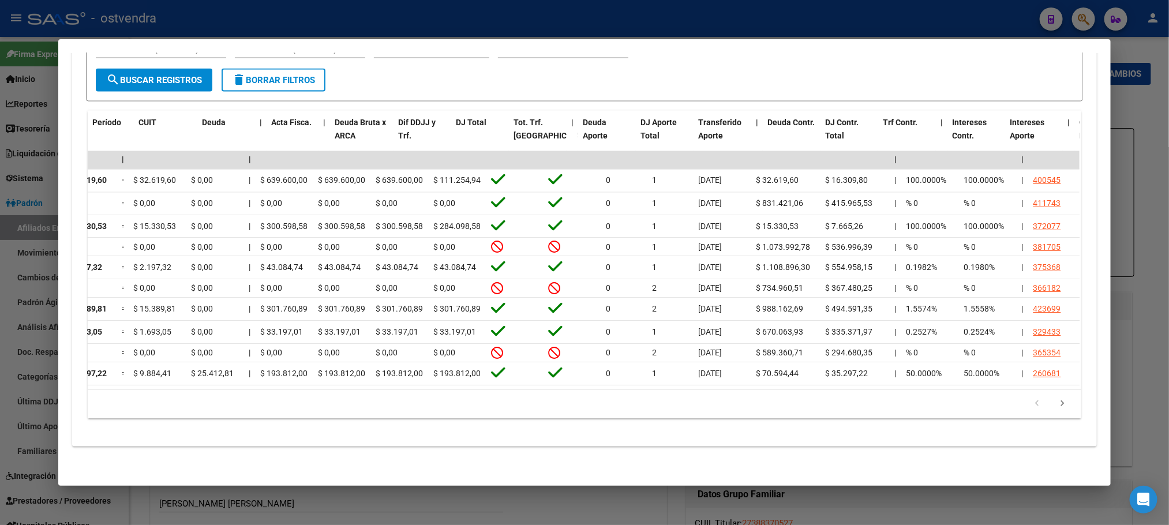
scroll to position [0, 0]
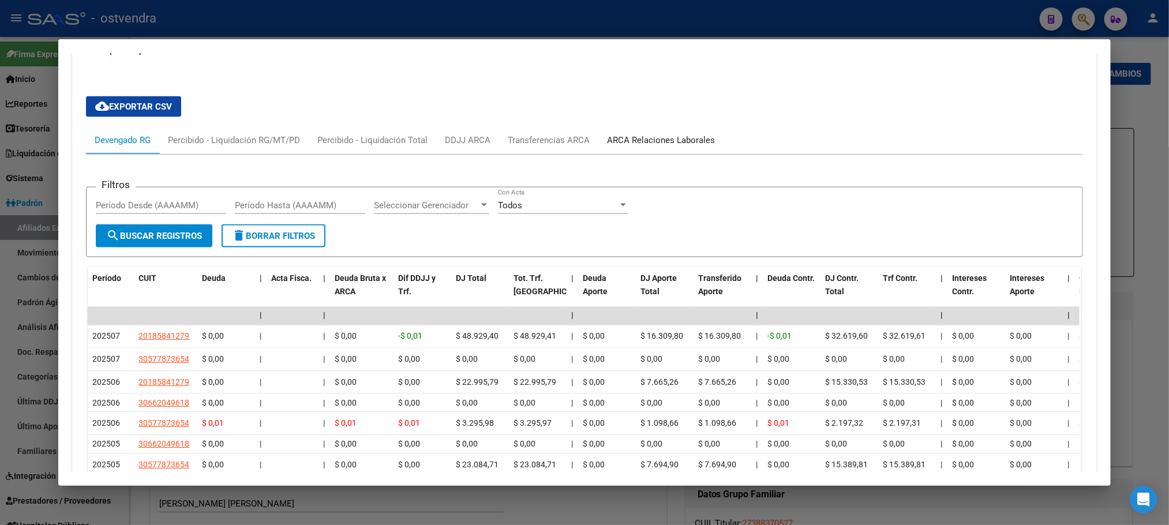
click at [663, 134] on div "ARCA Relaciones Laborales" at bounding box center [660, 140] width 125 height 28
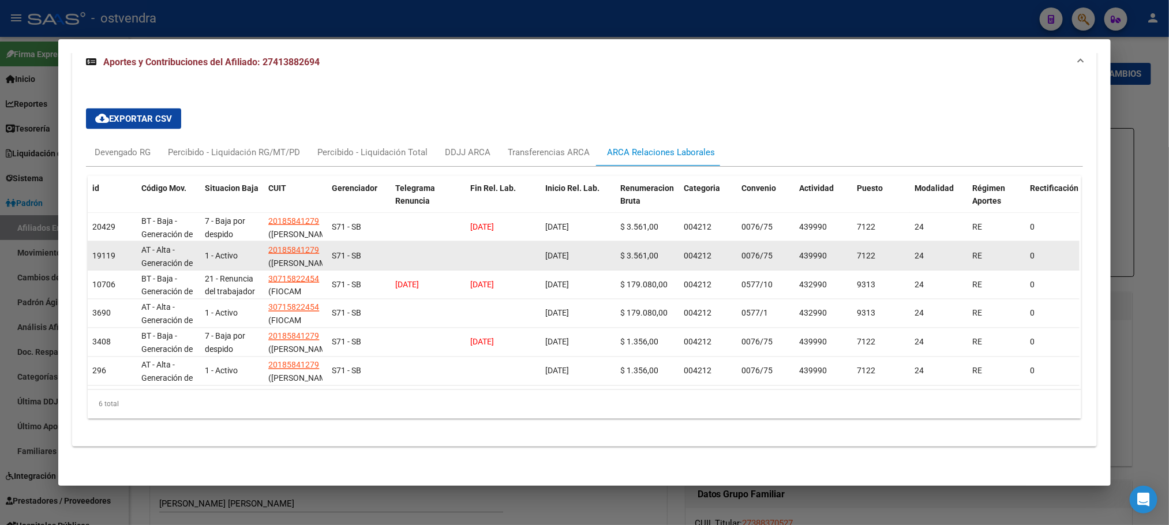
scroll to position [947, 0]
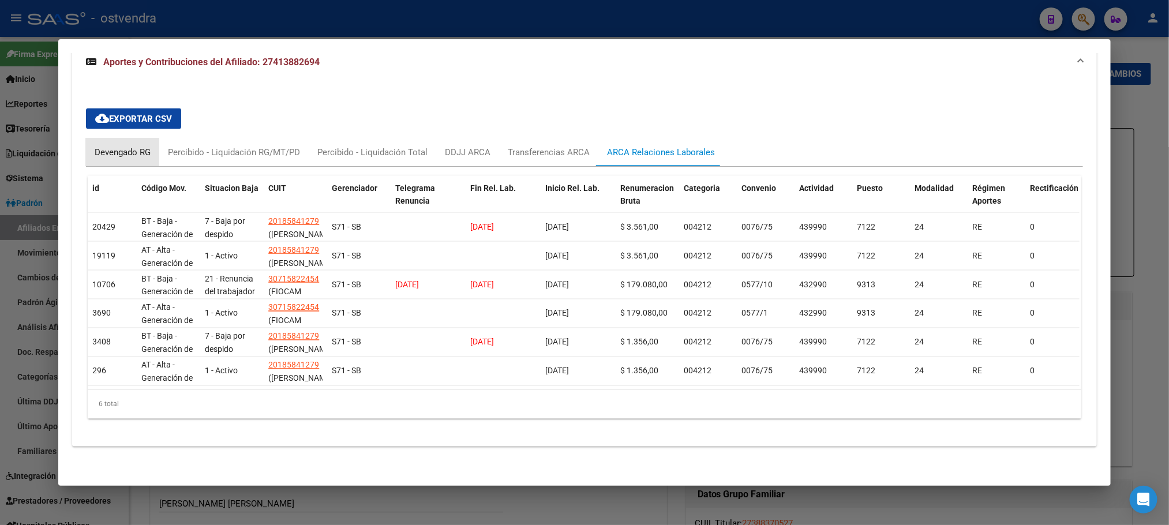
drag, startPoint x: 106, startPoint y: 137, endPoint x: 243, endPoint y: 146, distance: 137.0
click at [106, 146] on div "Devengado RG" at bounding box center [123, 152] width 56 height 13
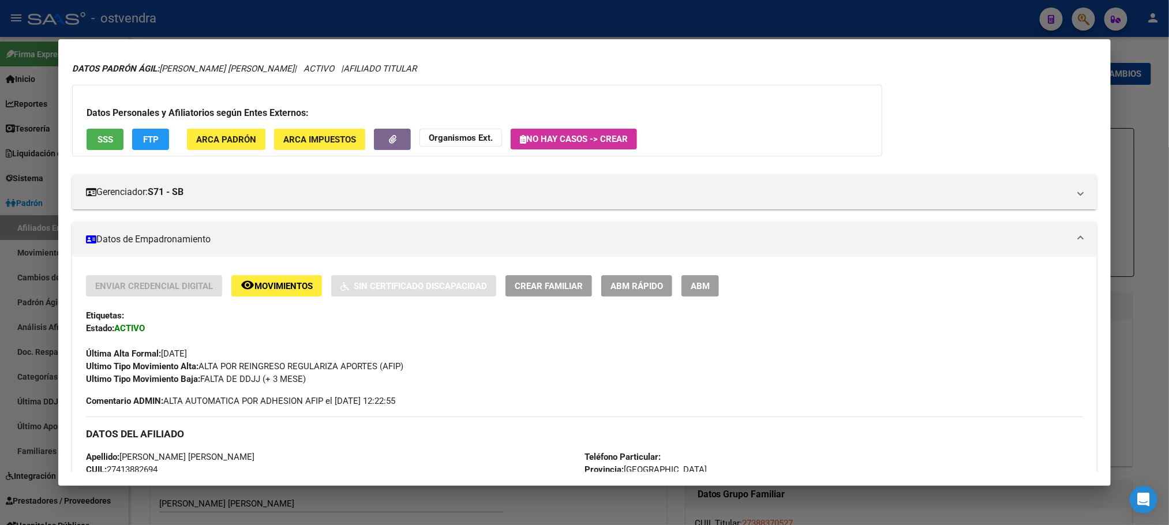
scroll to position [0, 0]
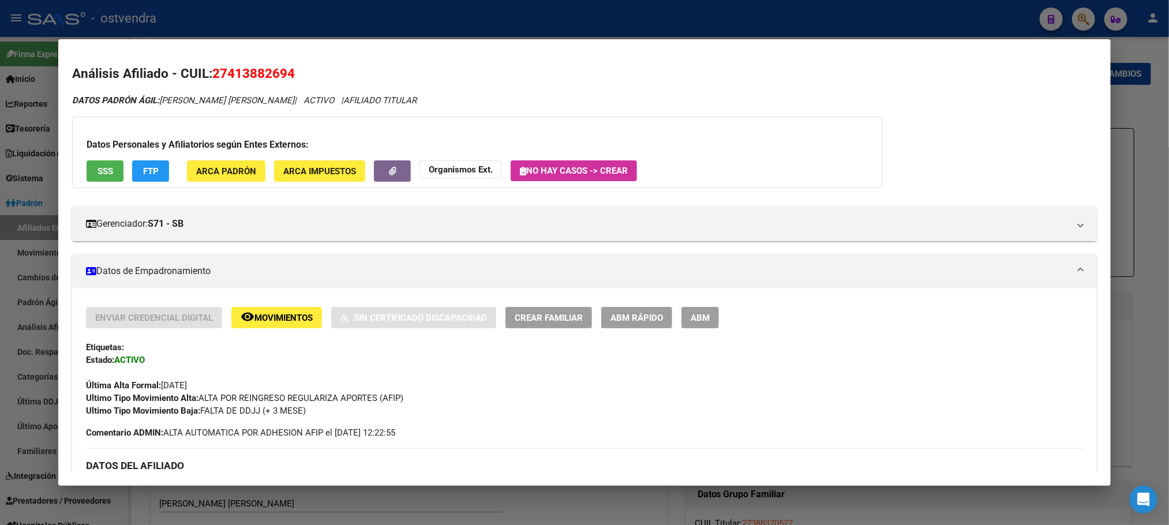
drag, startPoint x: 85, startPoint y: 185, endPoint x: 92, endPoint y: 175, distance: 12.3
click at [85, 183] on div "Datos Personales y Afiliatorios según Entes Externos: SSS FTP ARCA Padrón ARCA …" at bounding box center [477, 153] width 810 height 72
click at [98, 175] on span "SSS" at bounding box center [106, 171] width 16 height 10
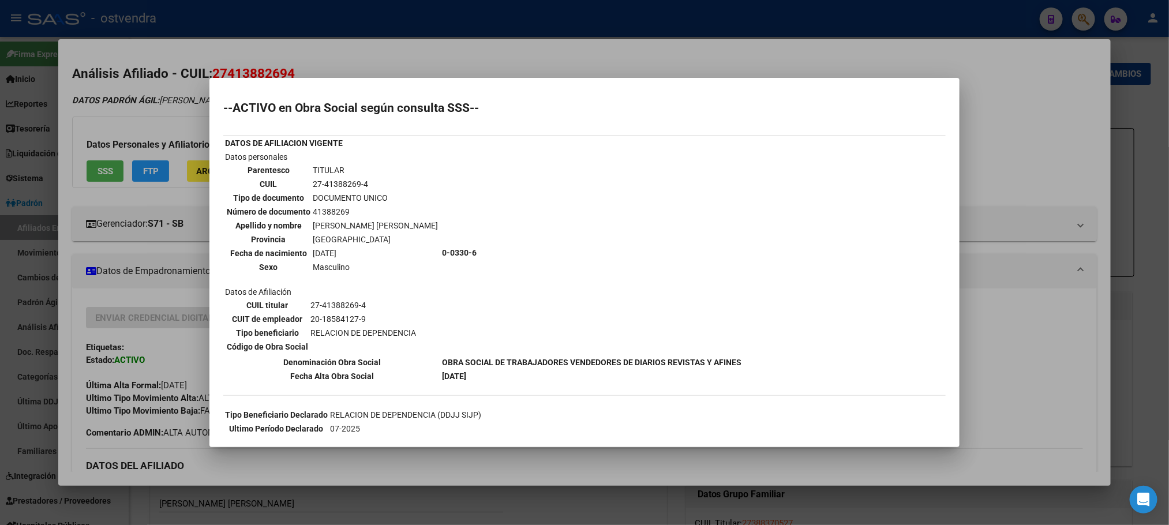
click at [143, 126] on div at bounding box center [584, 262] width 1169 height 525
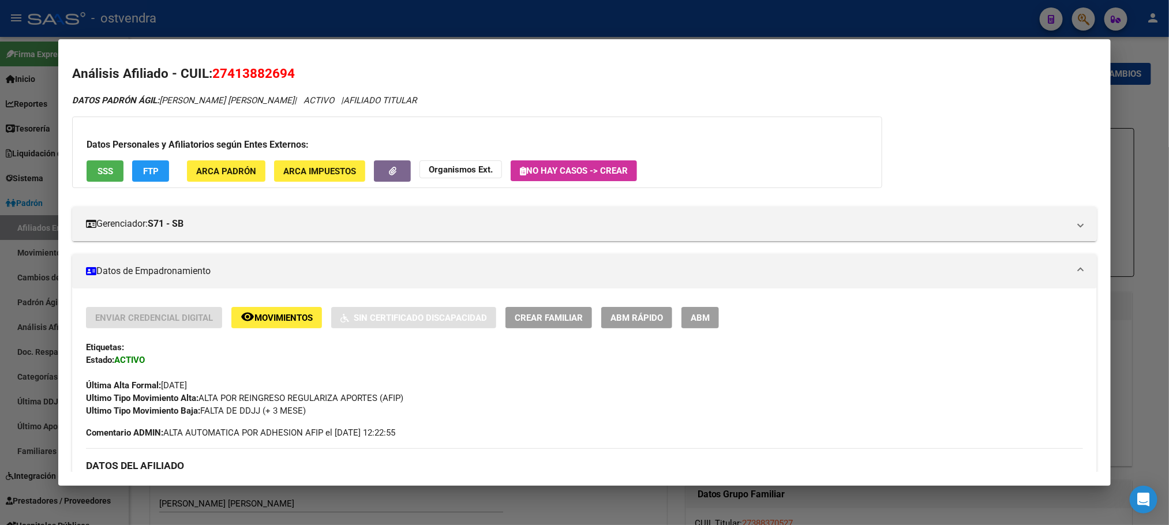
click at [144, 179] on button "FTP" at bounding box center [150, 170] width 37 height 21
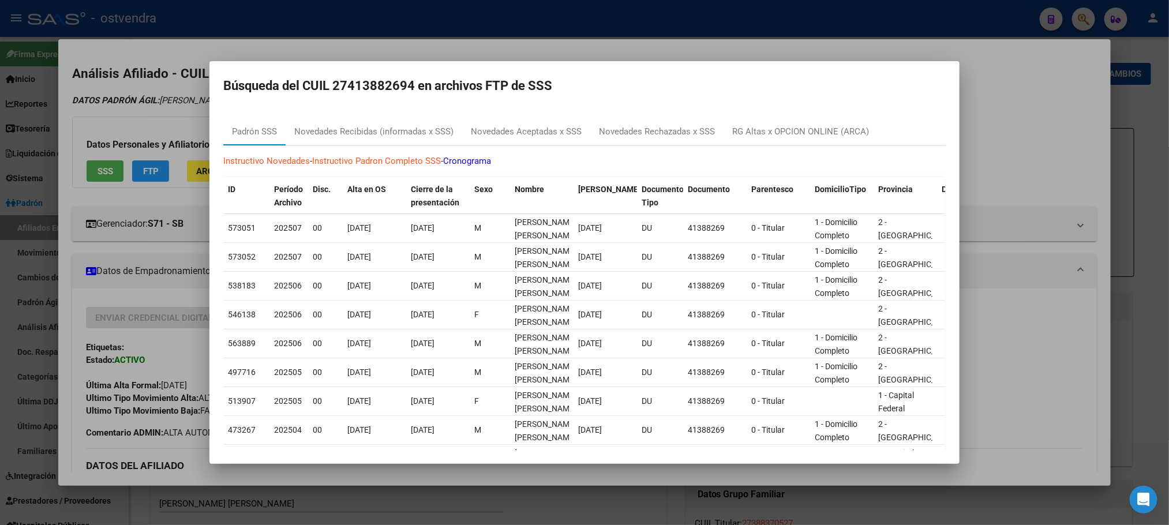
click at [177, 91] on div at bounding box center [584, 262] width 1169 height 525
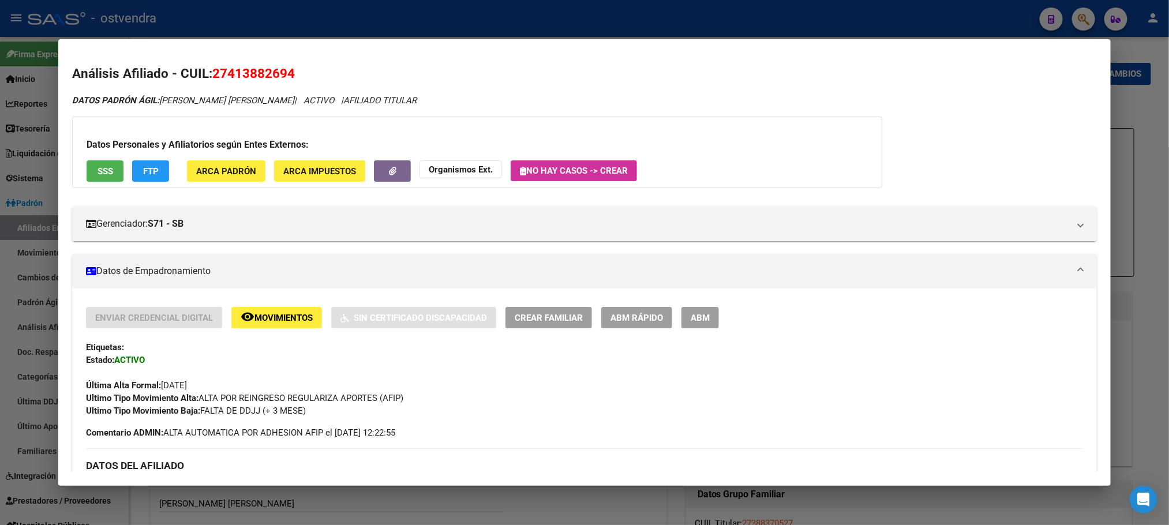
click at [449, 35] on div at bounding box center [584, 262] width 1169 height 525
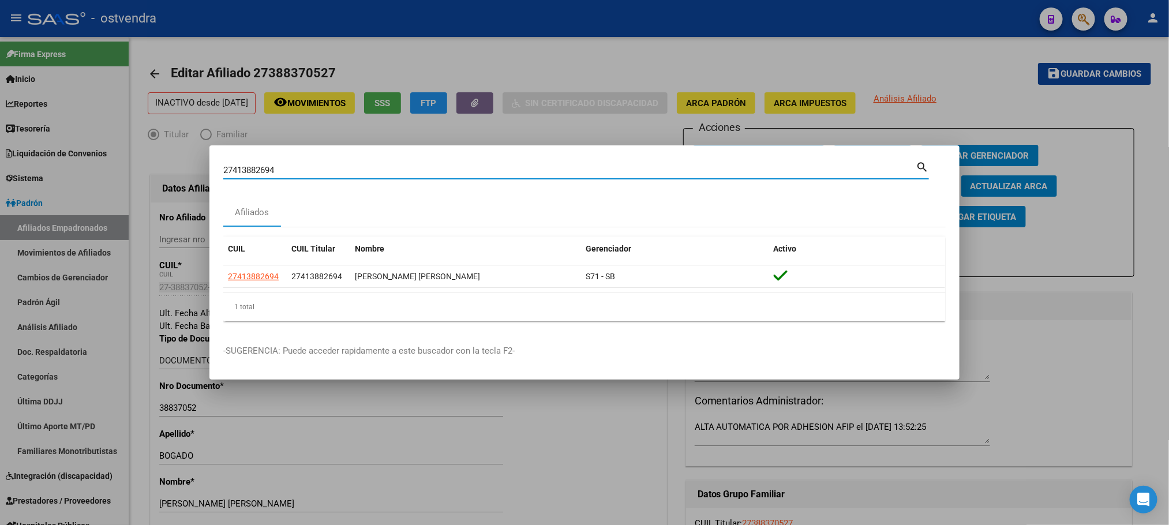
drag, startPoint x: 316, startPoint y: 170, endPoint x: 265, endPoint y: 167, distance: 50.3
click at [164, 168] on div "27413882694 Buscar (apellido, dni, cuil, nro traspaso, cuit, obra social) searc…" at bounding box center [584, 262] width 1169 height 525
paste input "28860875"
type input "27428860875"
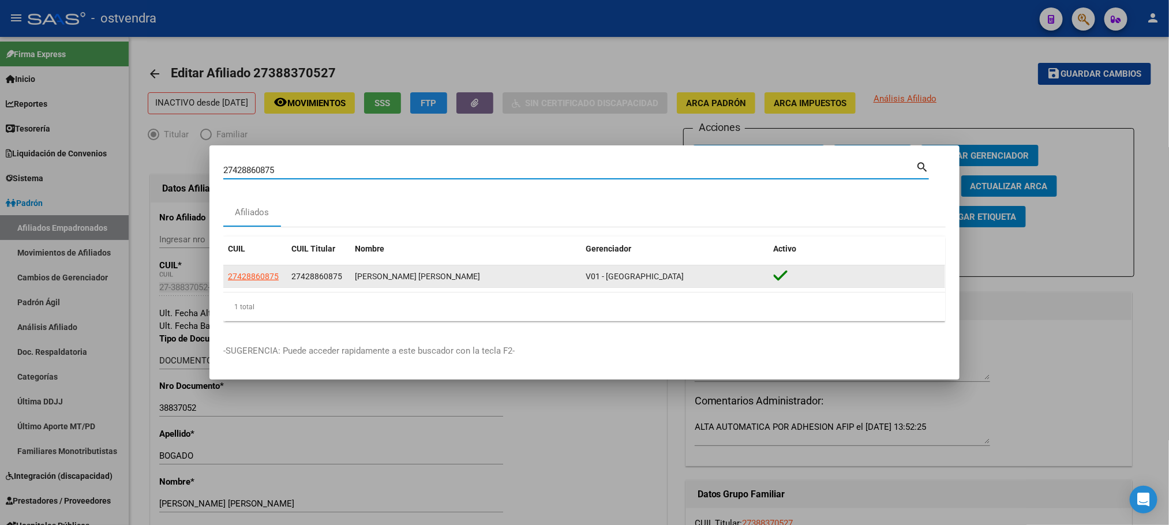
click at [265, 282] on app-link-go-to "27428860875" at bounding box center [253, 276] width 51 height 13
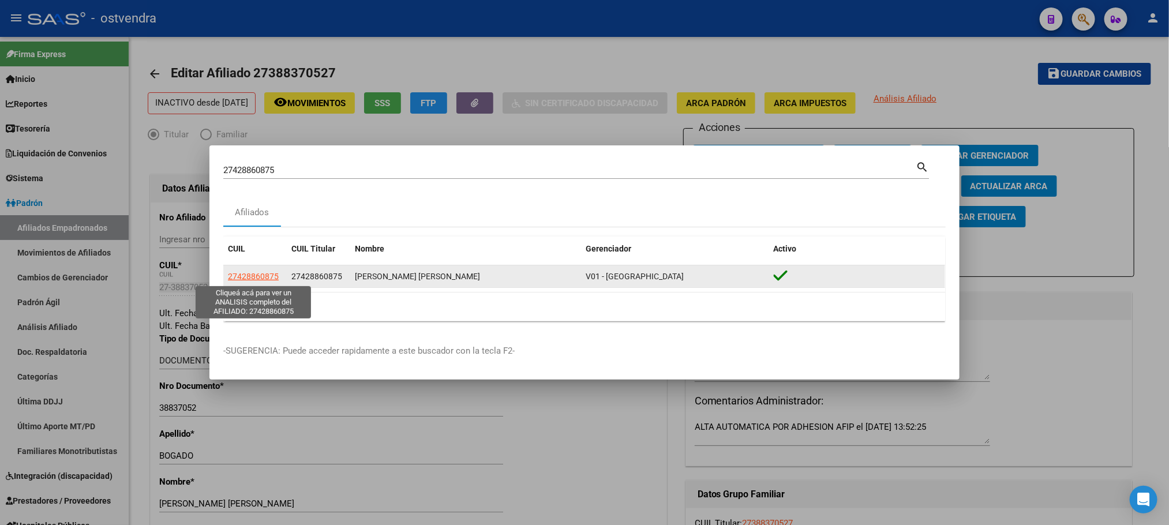
click at [261, 273] on span "27428860875" at bounding box center [253, 276] width 51 height 9
type textarea "27428860875"
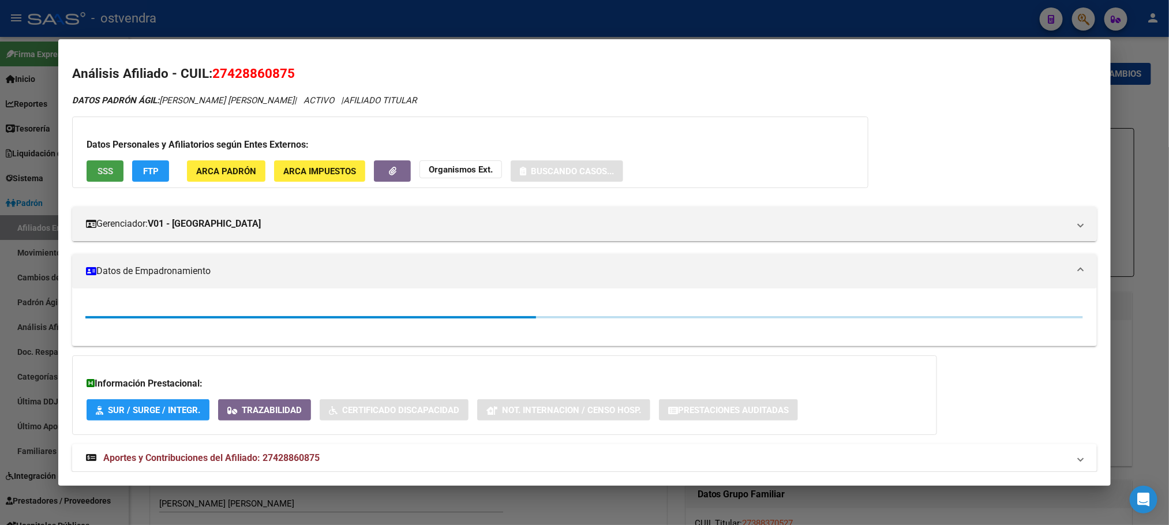
click at [92, 178] on button "SSS" at bounding box center [105, 170] width 37 height 21
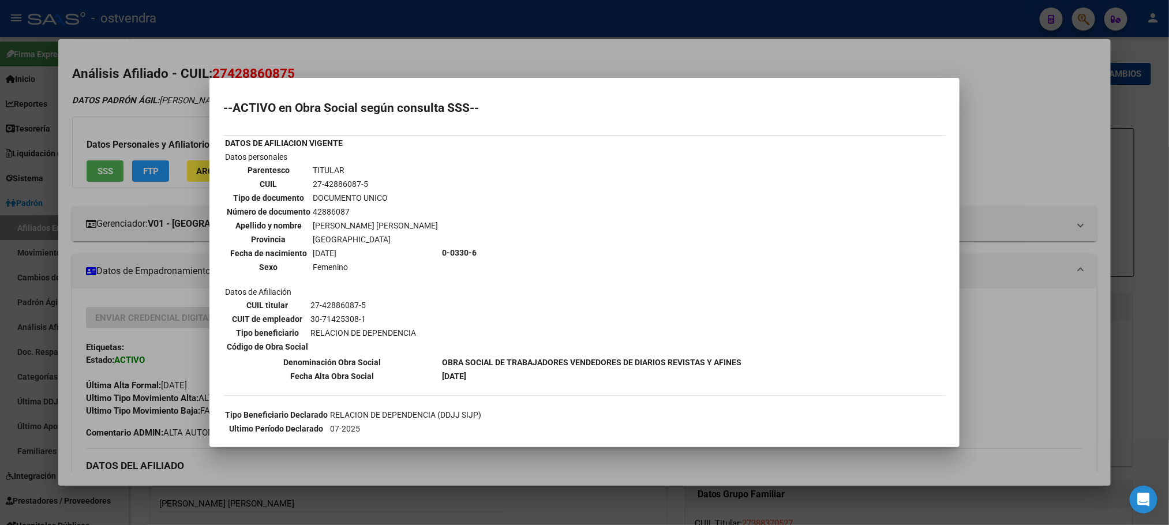
click at [142, 127] on div at bounding box center [584, 262] width 1169 height 525
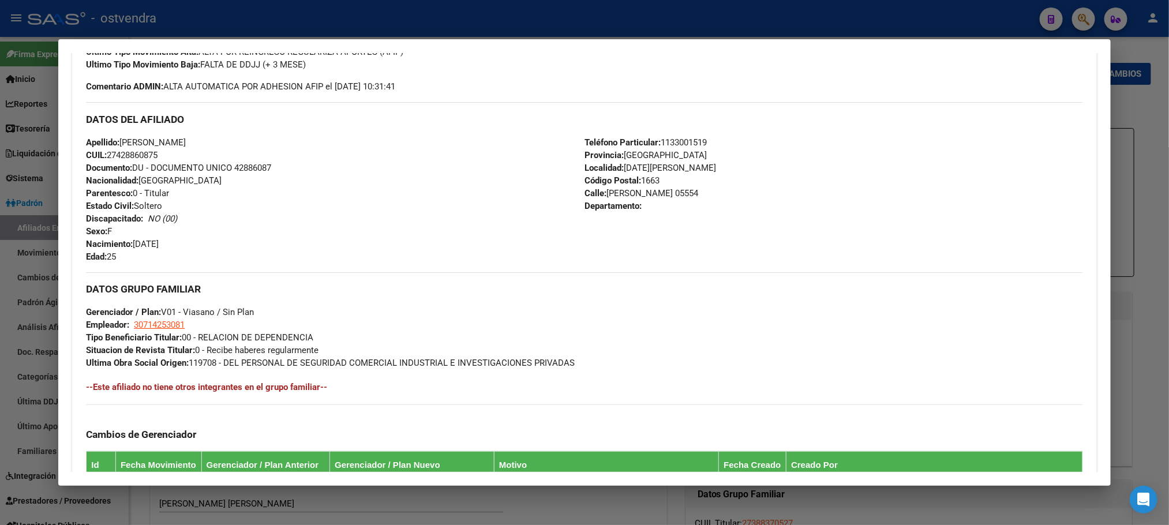
scroll to position [557, 0]
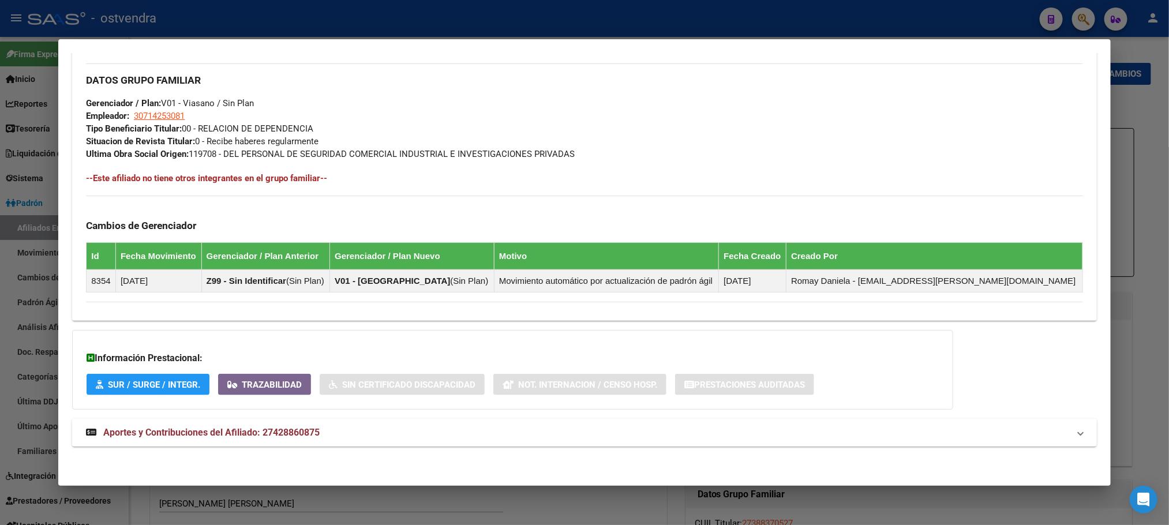
click at [300, 428] on span "Aportes y Contribuciones del Afiliado: 27428860875" at bounding box center [211, 432] width 216 height 11
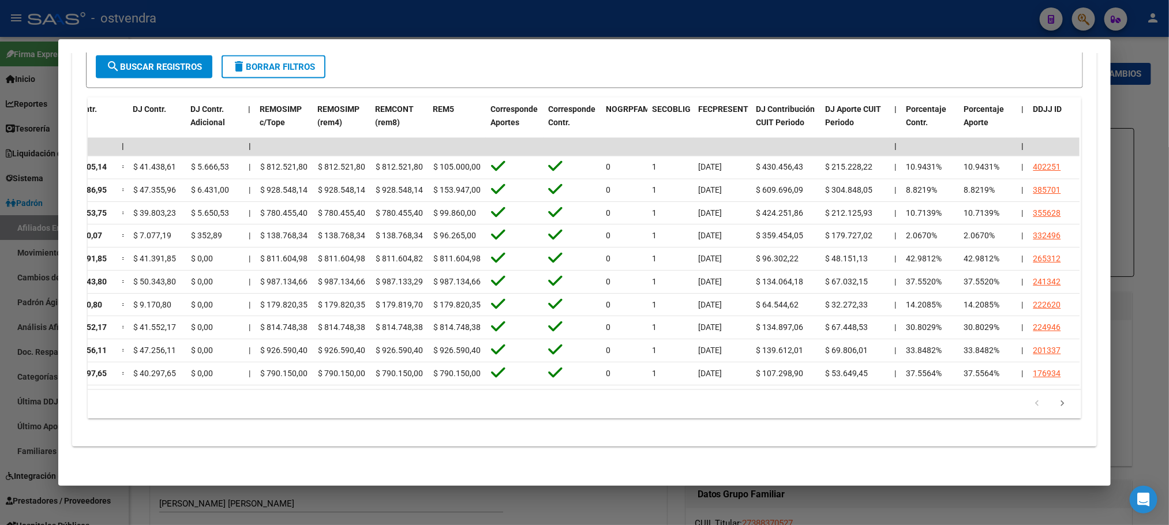
scroll to position [0, 0]
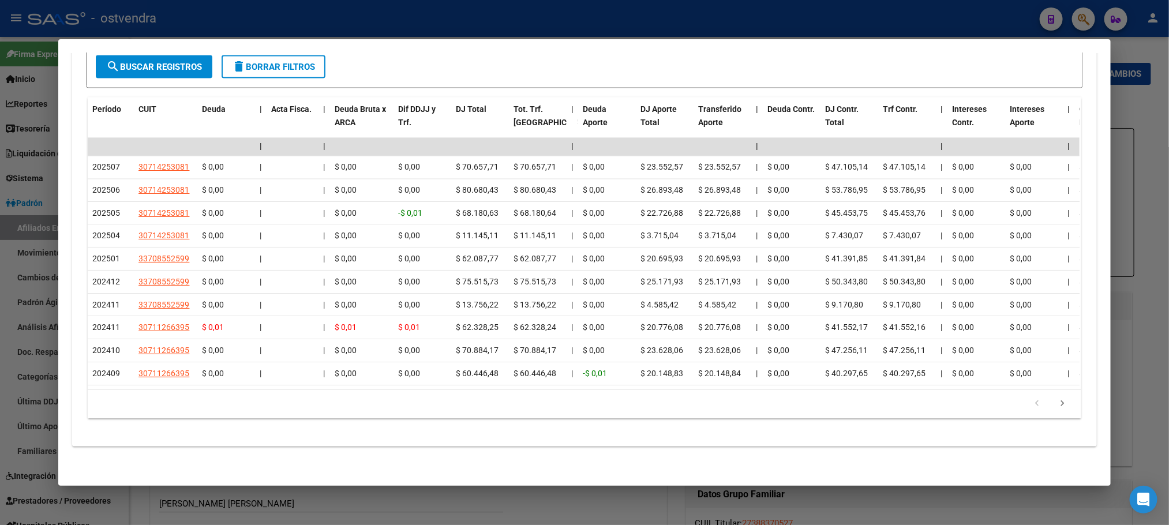
click at [502, 11] on div at bounding box center [584, 262] width 1169 height 525
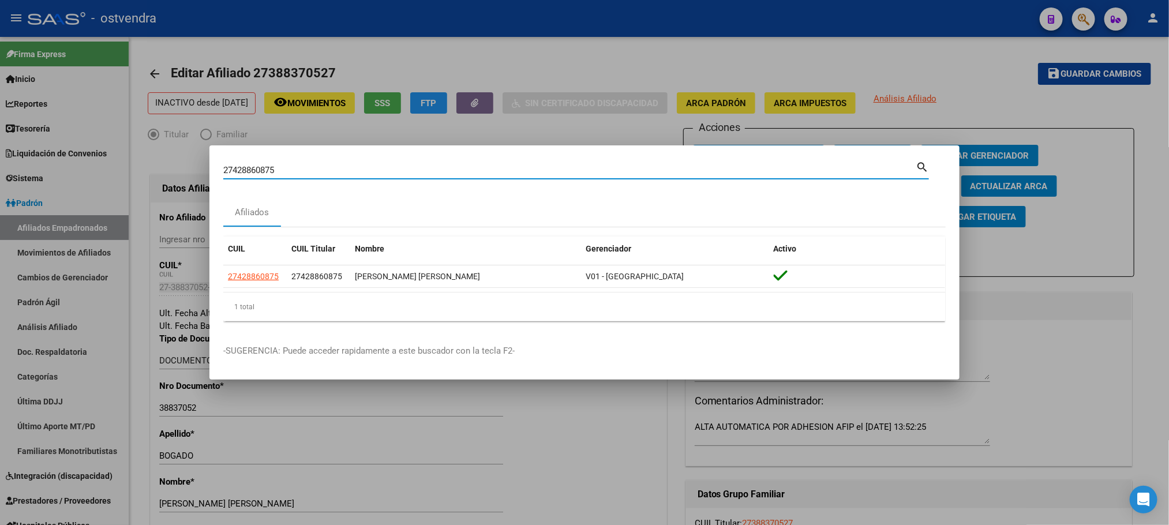
drag, startPoint x: 324, startPoint y: 173, endPoint x: 141, endPoint y: 168, distance: 182.9
click at [141, 168] on div "27428860875 Buscar (apellido, dni, cuil, nro traspaso, cuit, obra social) searc…" at bounding box center [584, 262] width 1169 height 525
paste input "32570008"
type input "27432570008"
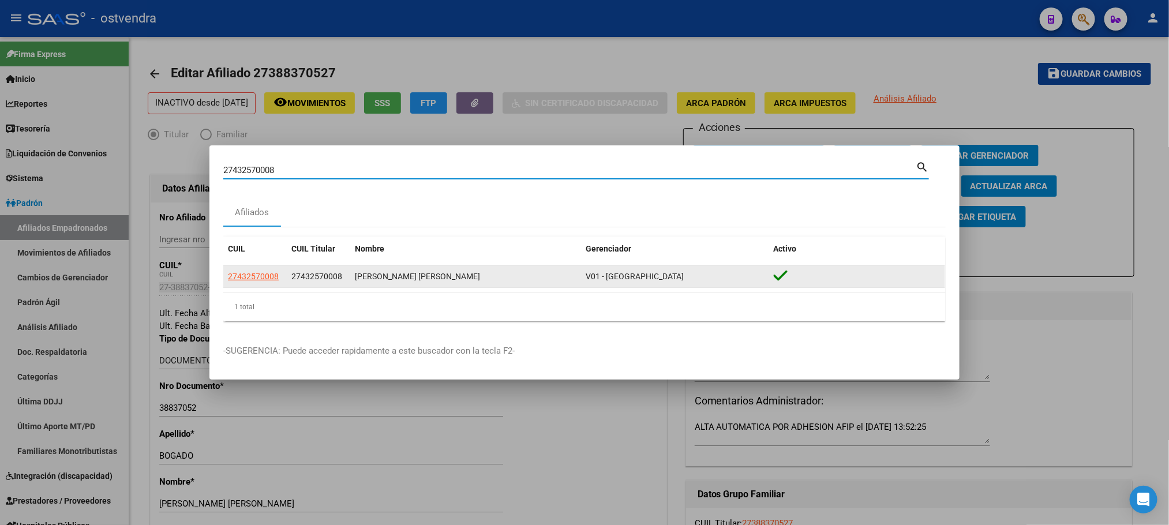
click at [276, 283] on datatable-body-cell "27432570008" at bounding box center [254, 276] width 63 height 23
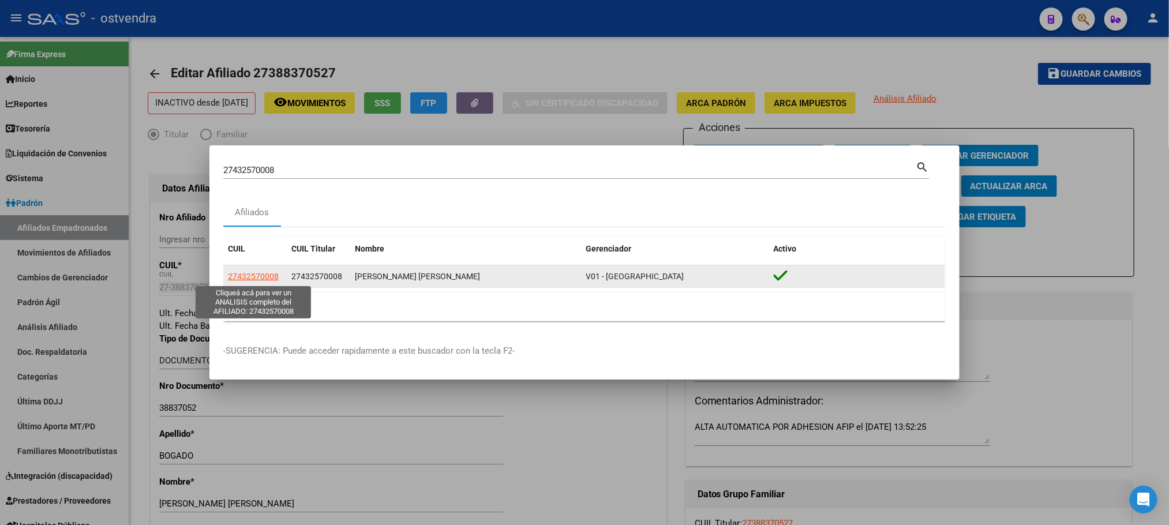
click at [256, 279] on span "27432570008" at bounding box center [253, 276] width 51 height 9
type textarea "27432570008"
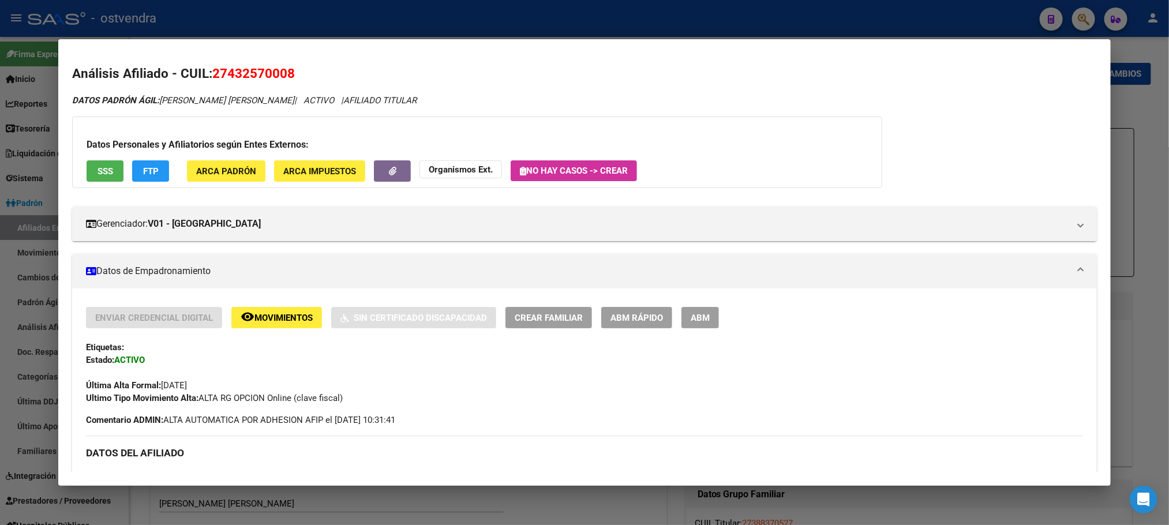
click at [98, 173] on span "SSS" at bounding box center [106, 171] width 16 height 10
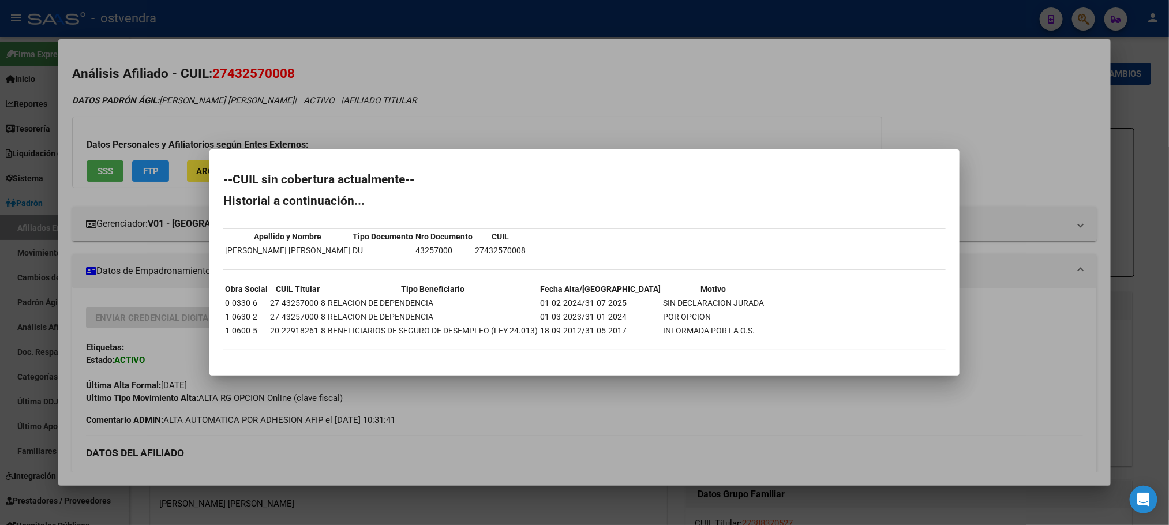
click at [226, 126] on div at bounding box center [584, 262] width 1169 height 525
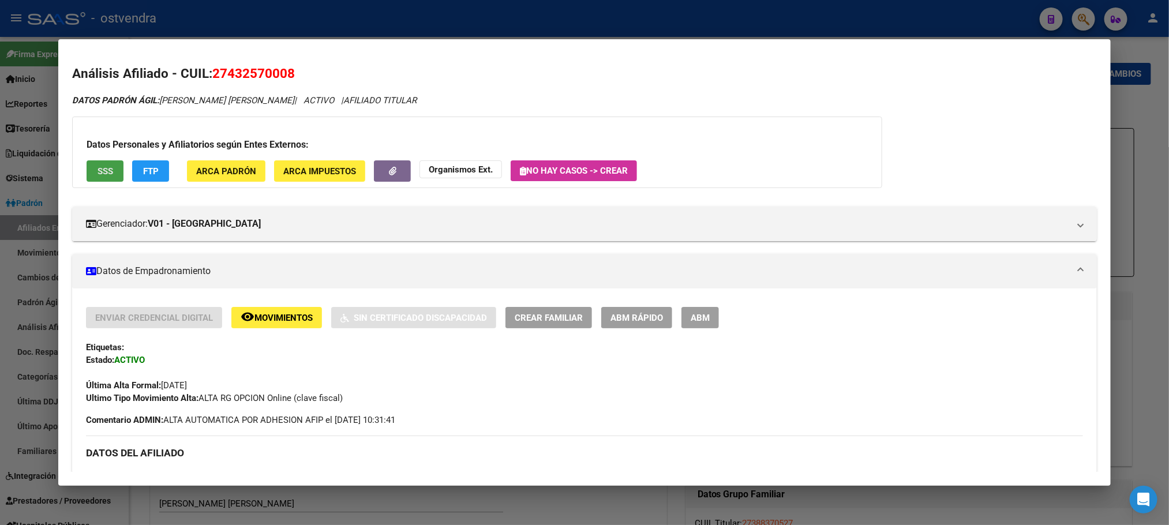
click at [87, 162] on button "SSS" at bounding box center [105, 170] width 37 height 21
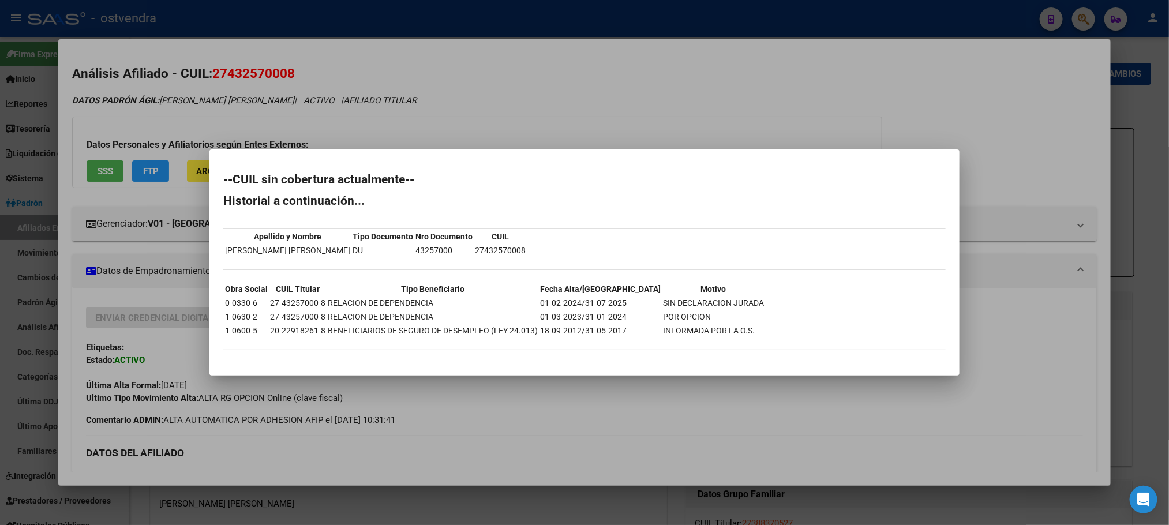
drag, startPoint x: 219, startPoint y: 118, endPoint x: 264, endPoint y: 229, distance: 119.6
click at [219, 119] on div at bounding box center [584, 262] width 1169 height 525
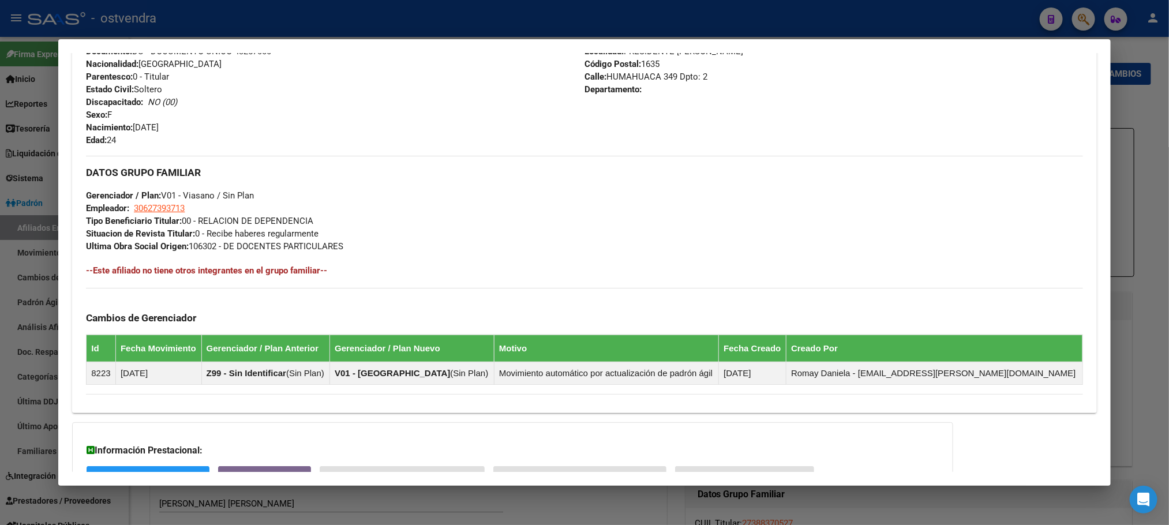
scroll to position [544, 0]
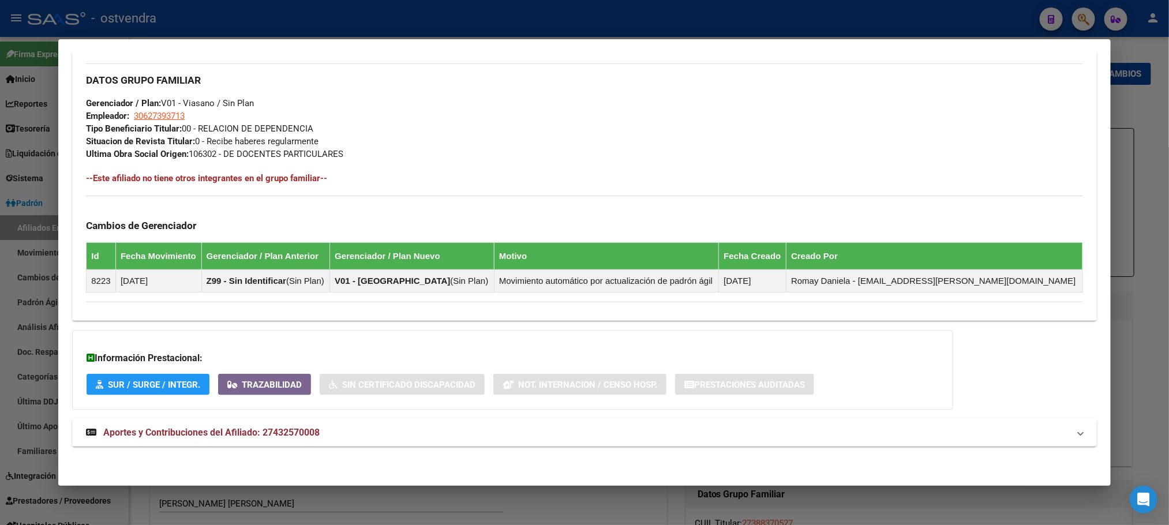
click at [402, 448] on div "DATOS PADRÓN ÁGIL: [PERSON_NAME] | ACTIVO | AFILIADO TITULAR Datos Personales y…" at bounding box center [584, 6] width 1024 height 908
click at [395, 433] on mat-panel-title "Aportes y Contribuciones del Afiliado: 27432570008" at bounding box center [577, 433] width 983 height 14
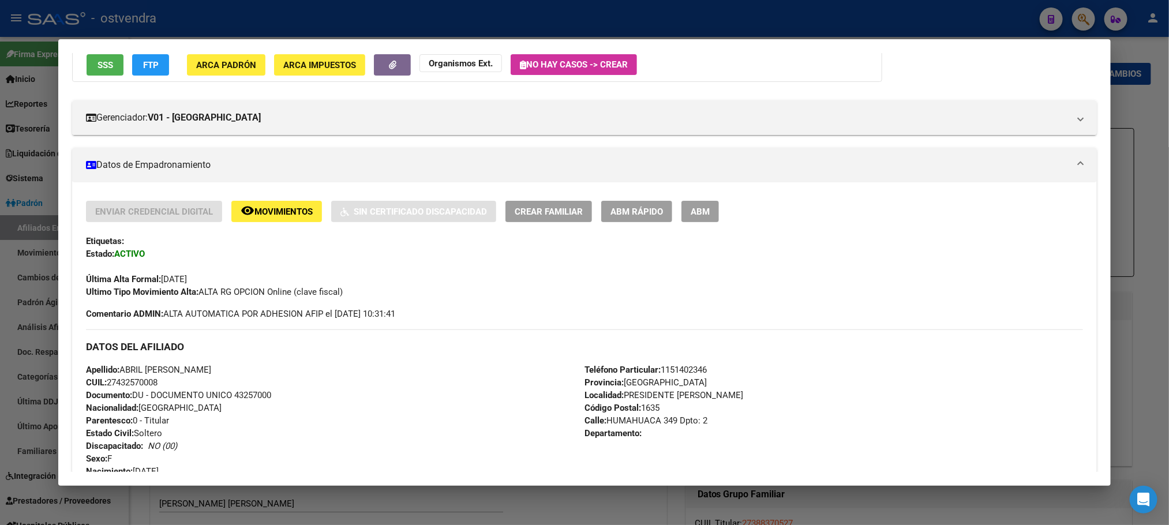
scroll to position [40, 0]
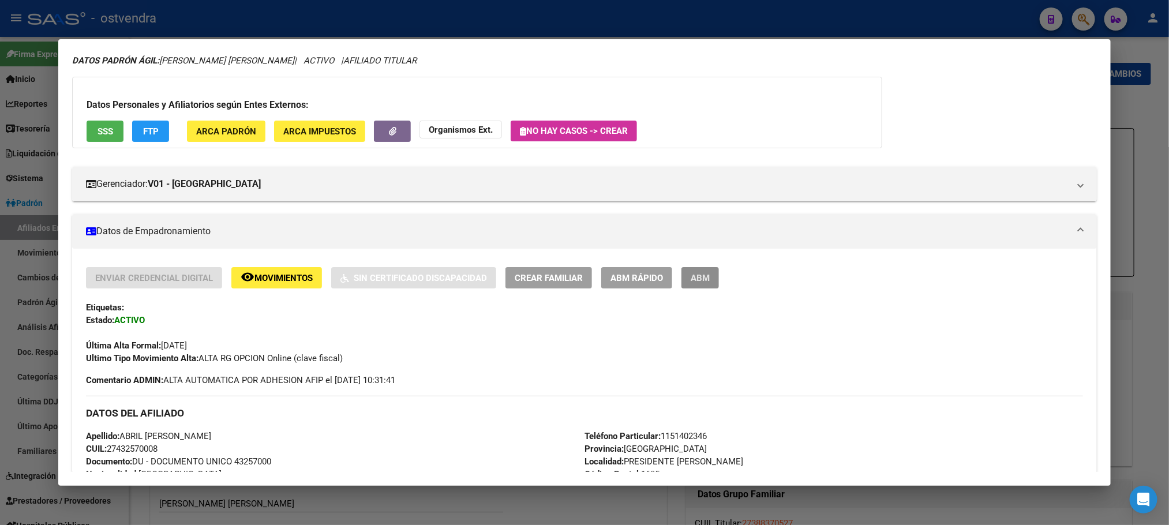
click at [698, 268] on button "ABM" at bounding box center [700, 277] width 38 height 21
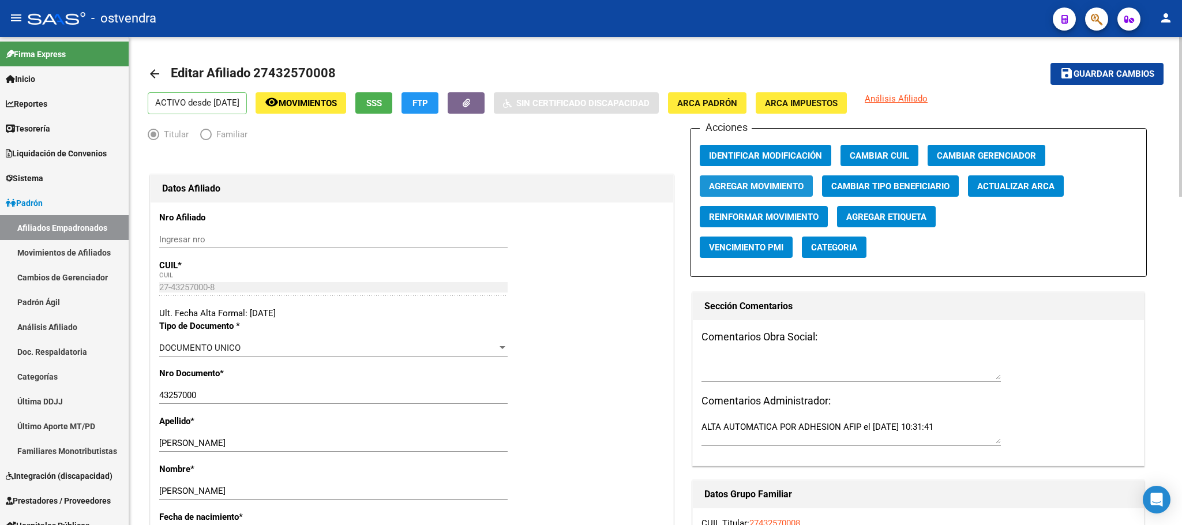
click at [771, 185] on span "Agregar Movimiento" at bounding box center [756, 186] width 95 height 10
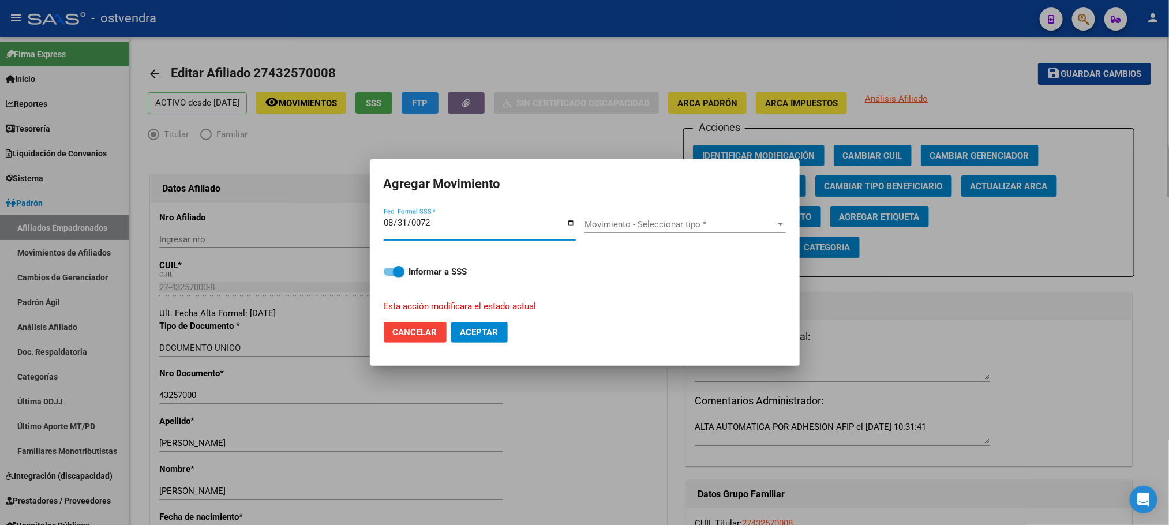
type input "0720-08-31"
type input "[DATE]"
click at [708, 209] on div "Movimiento - Seleccionar tipo * Movimiento - Seleccionar tipo *" at bounding box center [684, 229] width 201 height 44
click at [710, 219] on span "Movimiento - Seleccionar tipo *" at bounding box center [679, 224] width 191 height 10
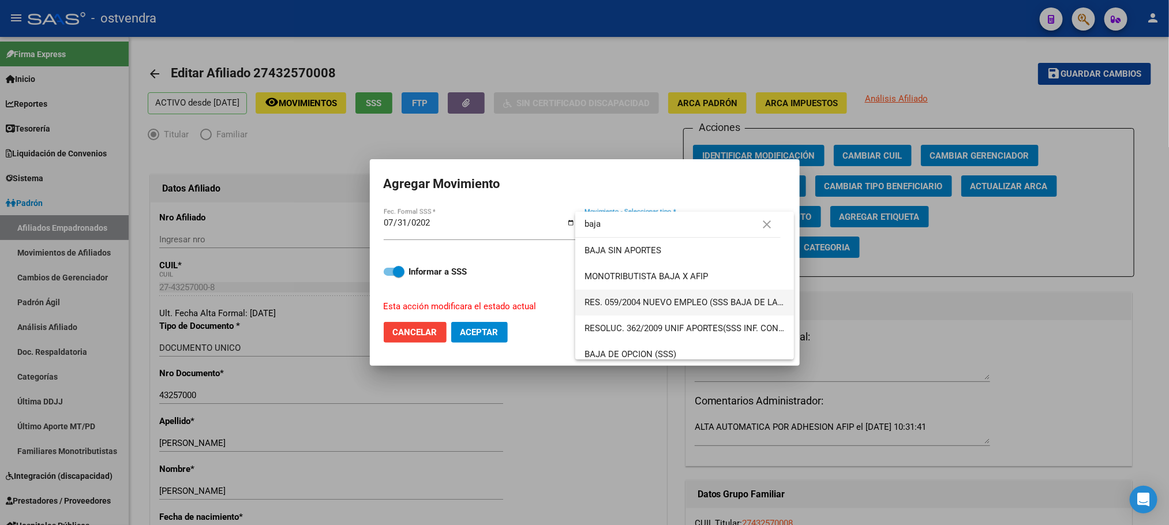
scroll to position [215, 0]
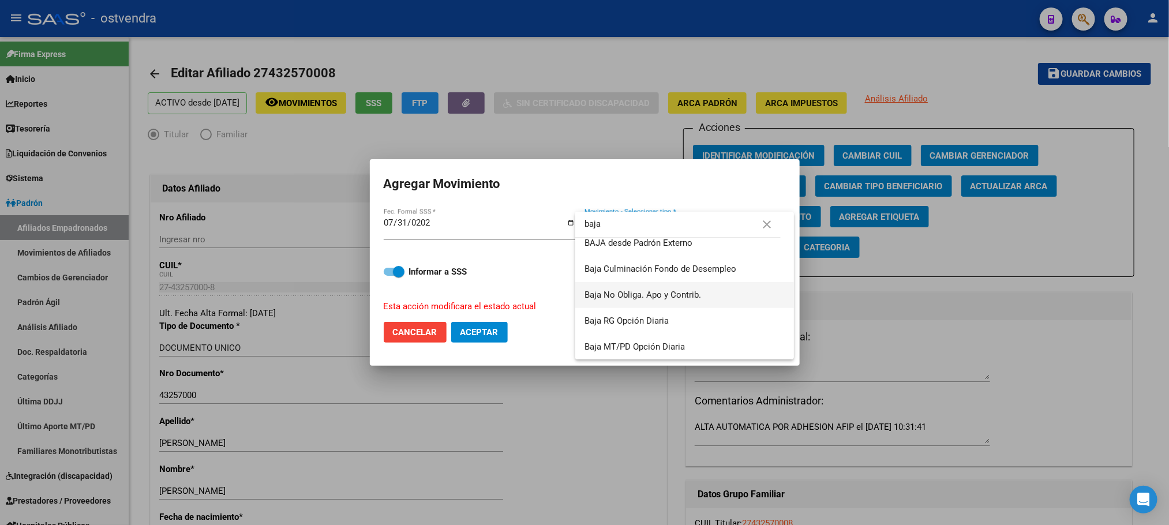
type input "baja"
click at [659, 287] on span "Baja No Obliga. Apo y Contrib." at bounding box center [684, 295] width 200 height 26
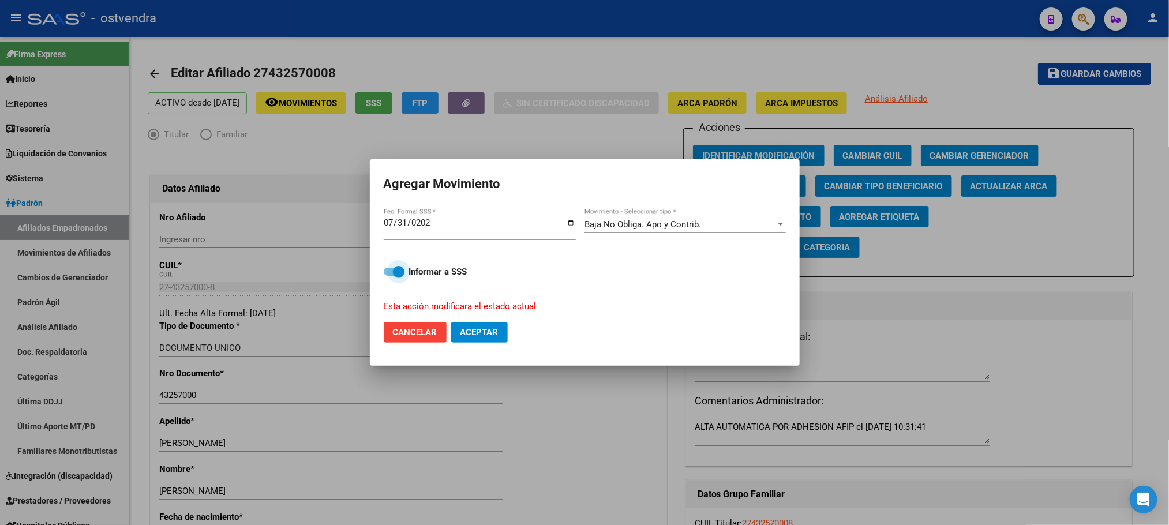
click at [392, 271] on span at bounding box center [394, 272] width 21 height 8
click at [389, 276] on input "Informar a SSS" at bounding box center [389, 276] width 1 height 1
checkbox input "false"
click at [481, 339] on button "Aceptar" at bounding box center [479, 332] width 57 height 21
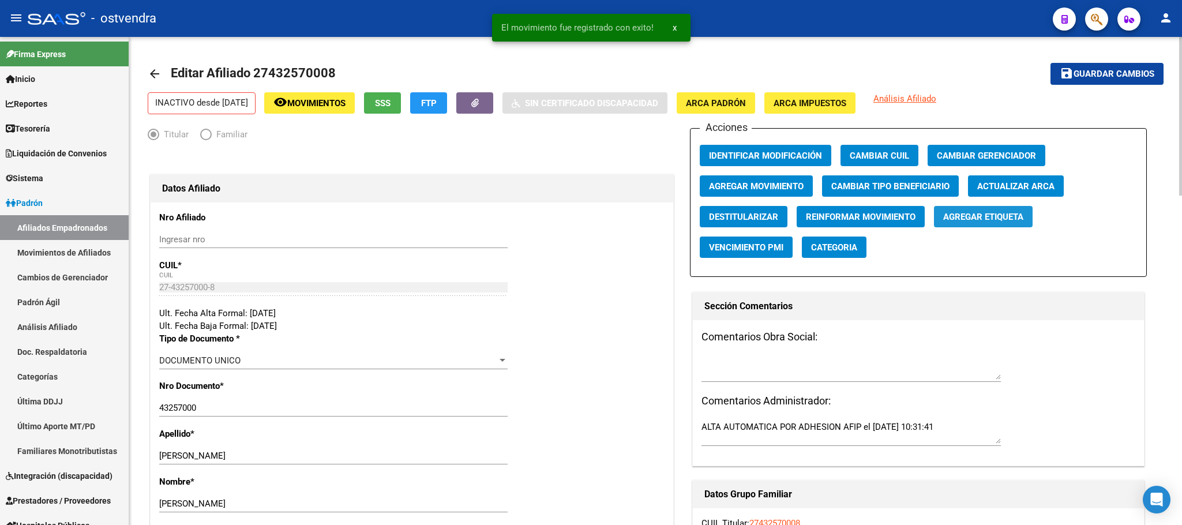
click at [978, 217] on span "Agregar Etiqueta" at bounding box center [983, 217] width 80 height 10
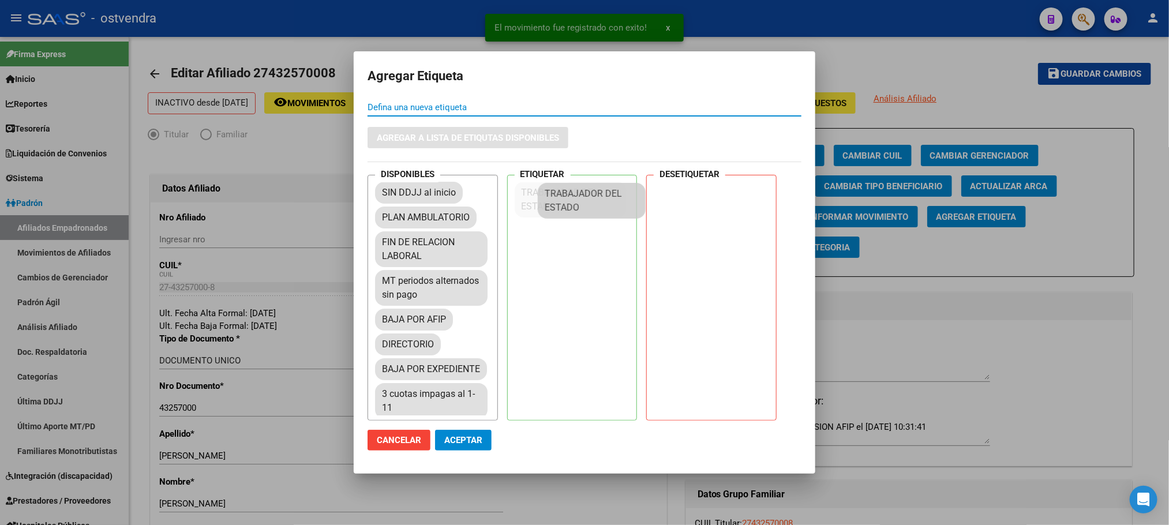
drag, startPoint x: 447, startPoint y: 345, endPoint x: 552, endPoint y: 278, distance: 124.8
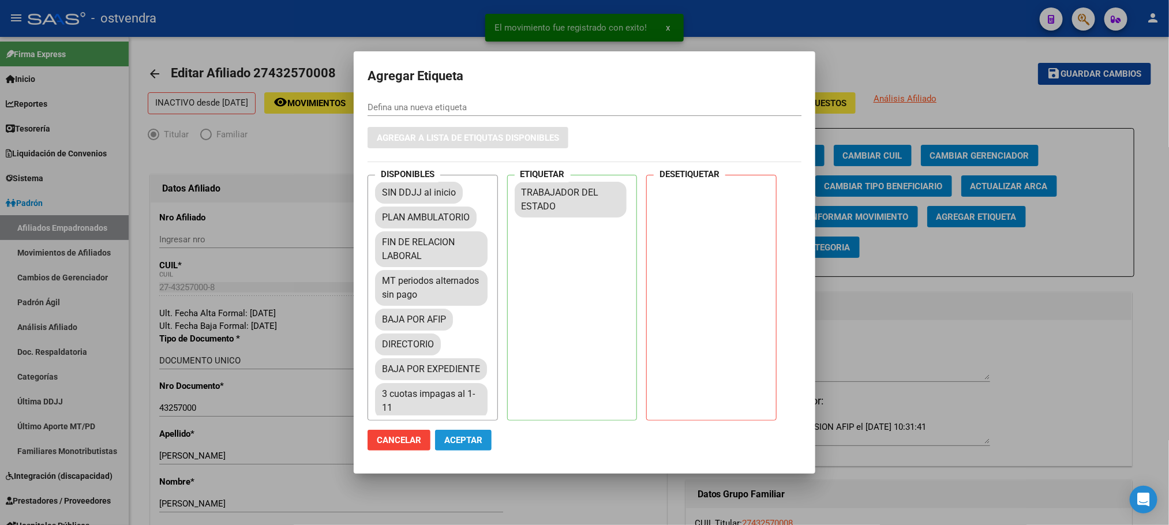
click at [473, 440] on span "Aceptar" at bounding box center [463, 440] width 38 height 10
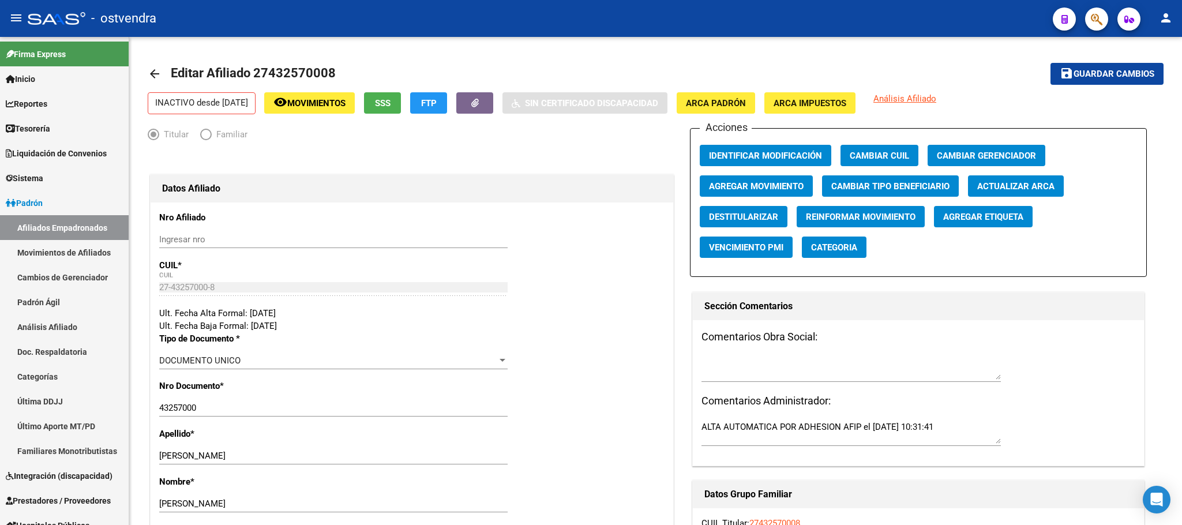
click at [1085, 25] on div at bounding box center [1092, 19] width 32 height 24
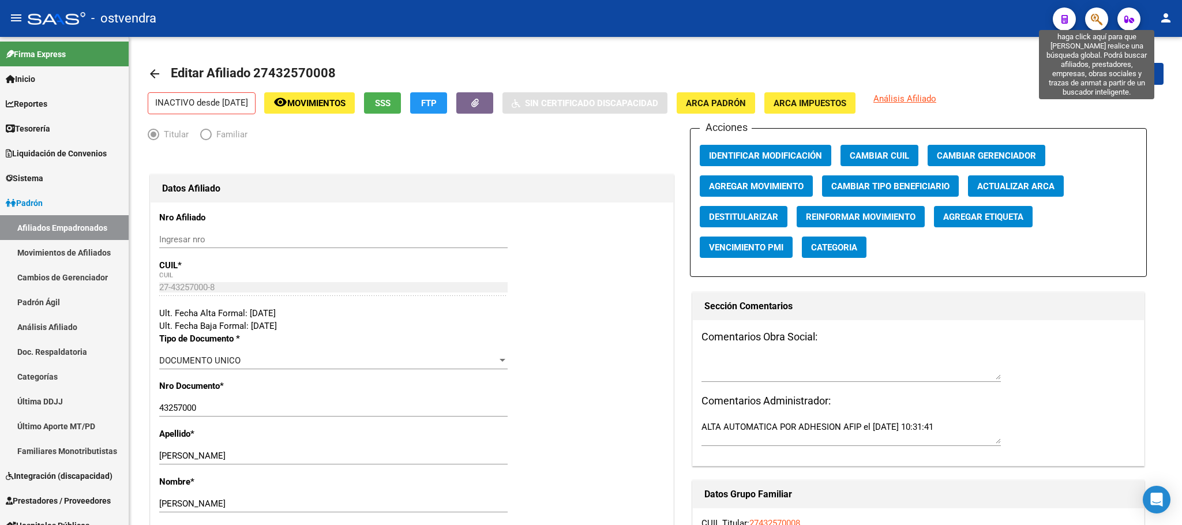
click at [1101, 13] on icon "button" at bounding box center [1097, 19] width 12 height 13
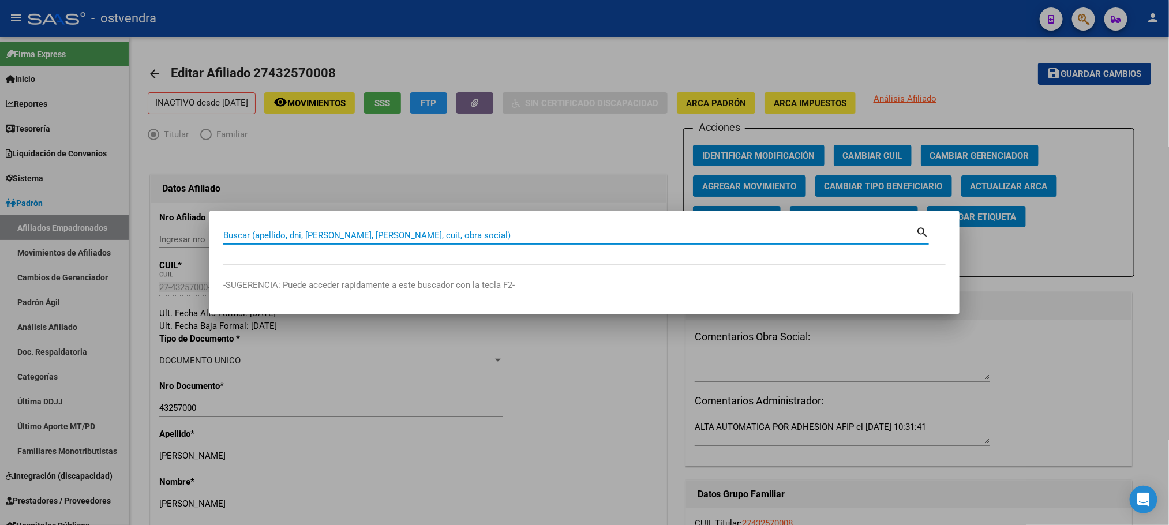
paste input "27445056222"
type input "27445056222"
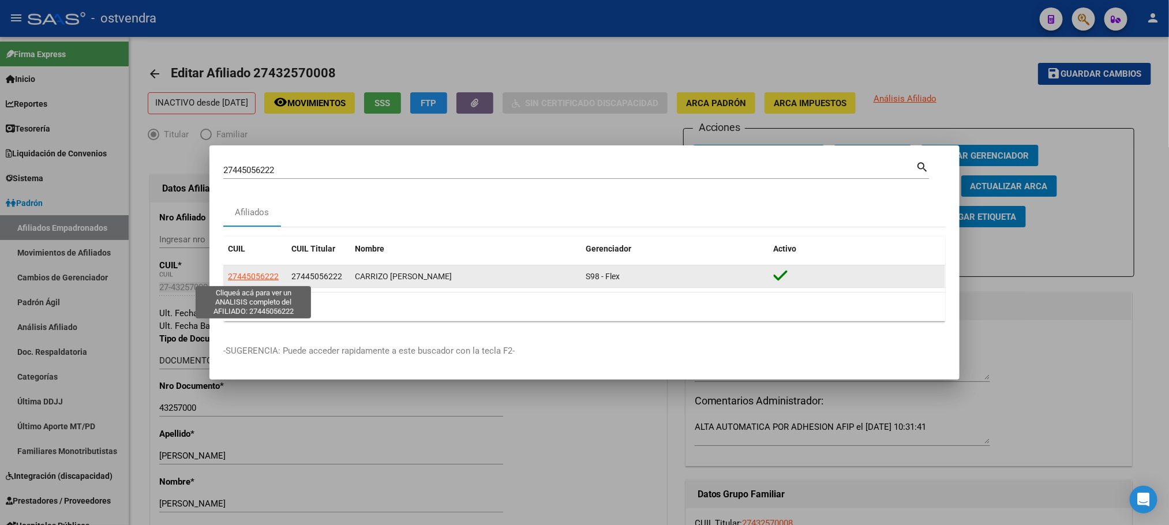
click at [250, 278] on span "27445056222" at bounding box center [253, 276] width 51 height 9
type textarea "27445056222"
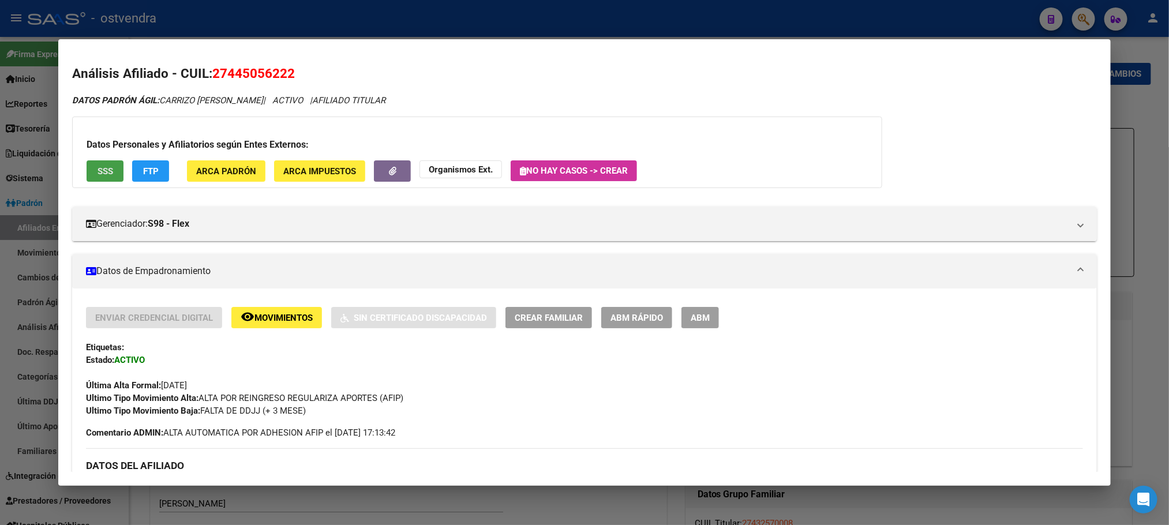
click at [98, 168] on span "SSS" at bounding box center [106, 171] width 16 height 10
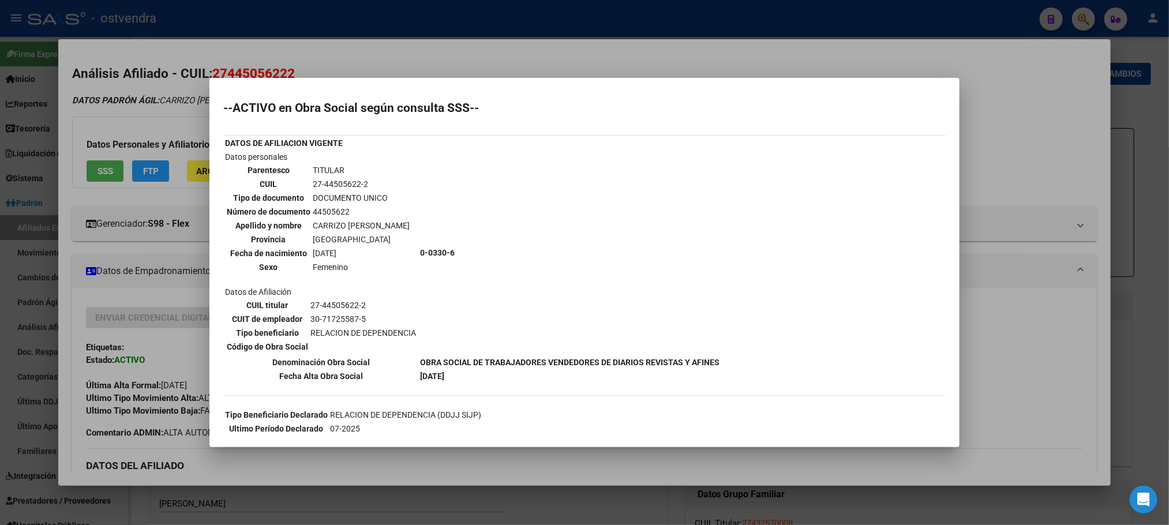
click at [162, 116] on div at bounding box center [584, 262] width 1169 height 525
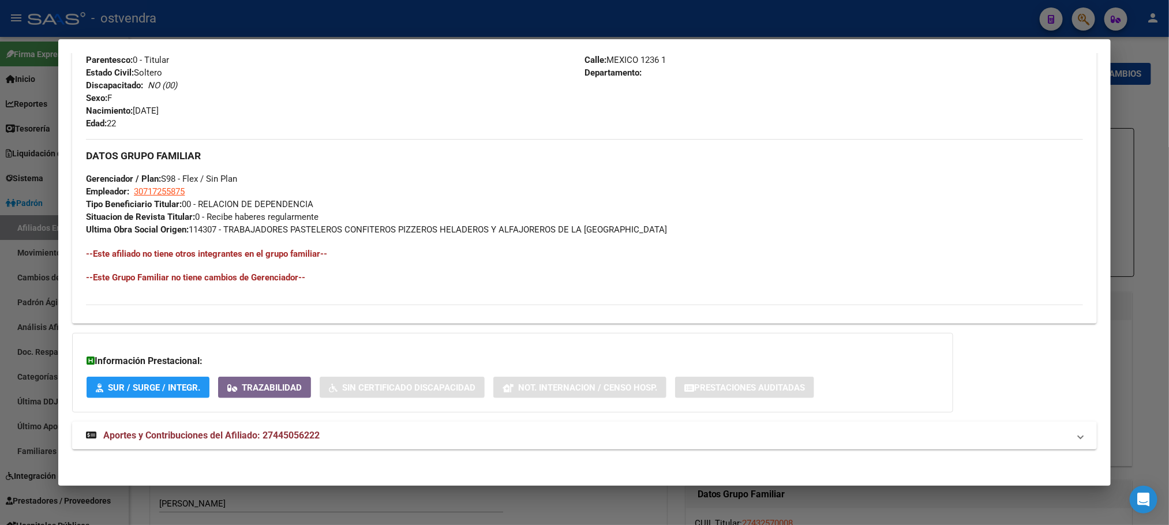
scroll to position [483, 0]
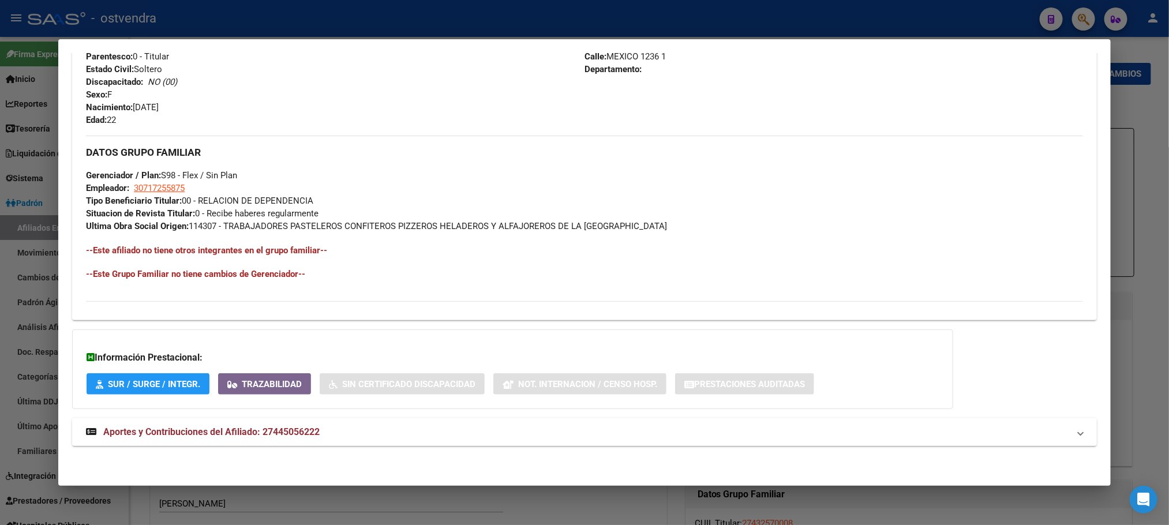
click at [279, 431] on span "Aportes y Contribuciones del Afiliado: 27445056222" at bounding box center [211, 431] width 216 height 11
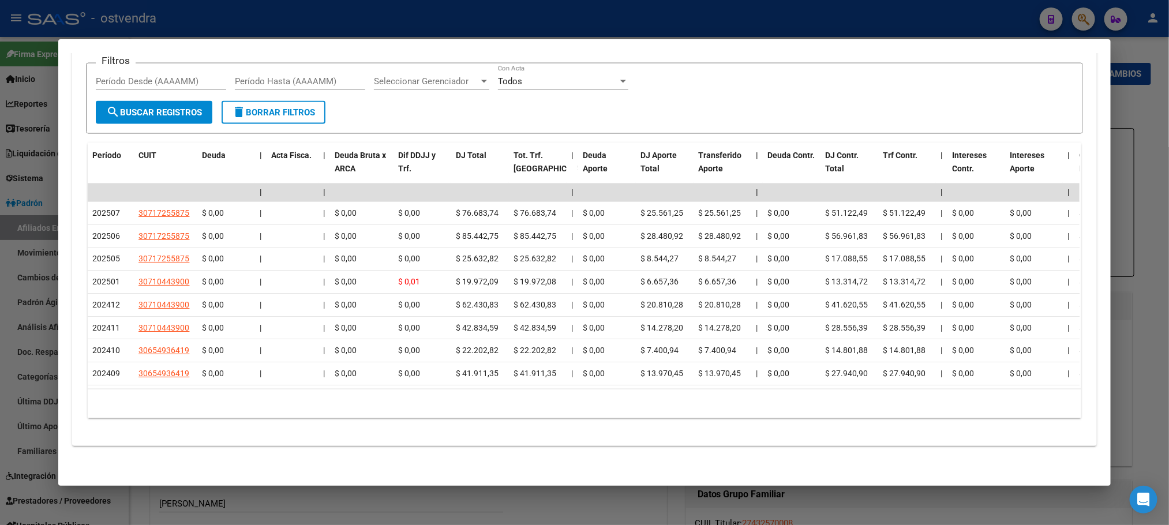
scroll to position [1008, 0]
drag, startPoint x: 258, startPoint y: 390, endPoint x: 461, endPoint y: 378, distance: 202.9
click at [1022, 368] on div "Período CUIT Deuda | Acta Fisca. | Deuda Bruta x ARCA Dif DDJJ y Trf. DJ Total …" at bounding box center [584, 280] width 993 height 275
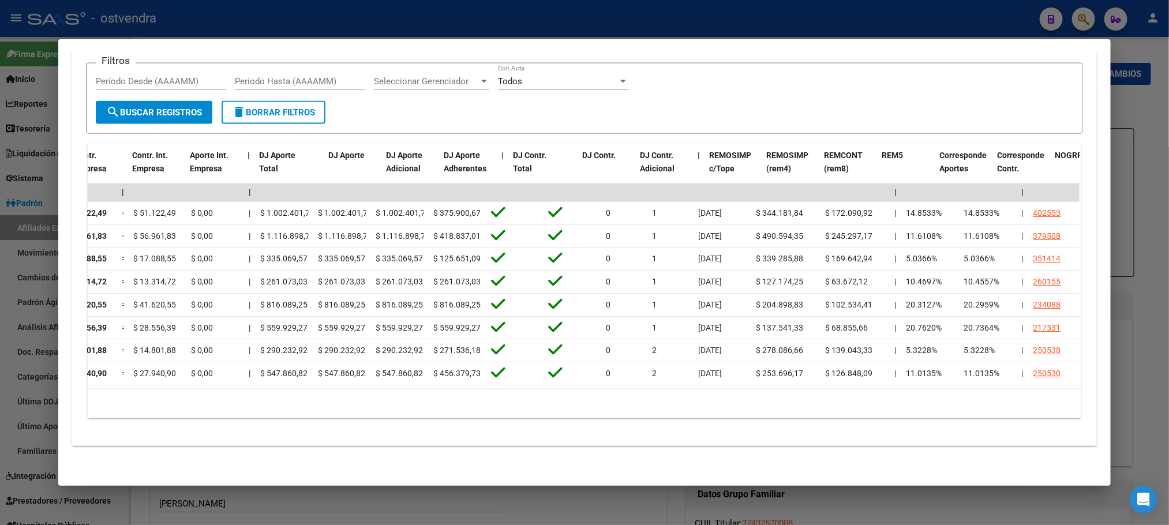
scroll to position [0, 0]
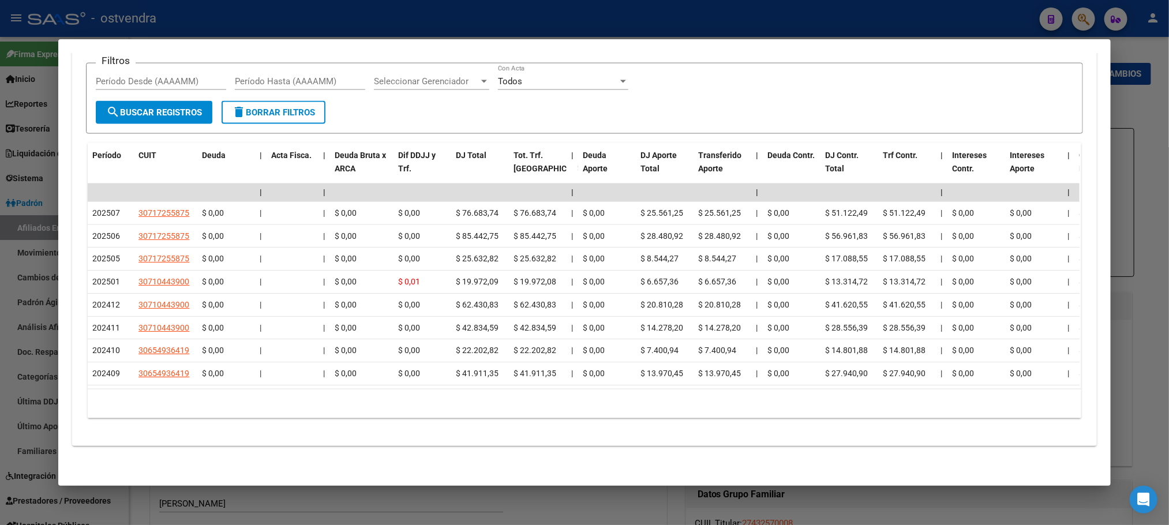
click at [291, 511] on div at bounding box center [584, 262] width 1169 height 525
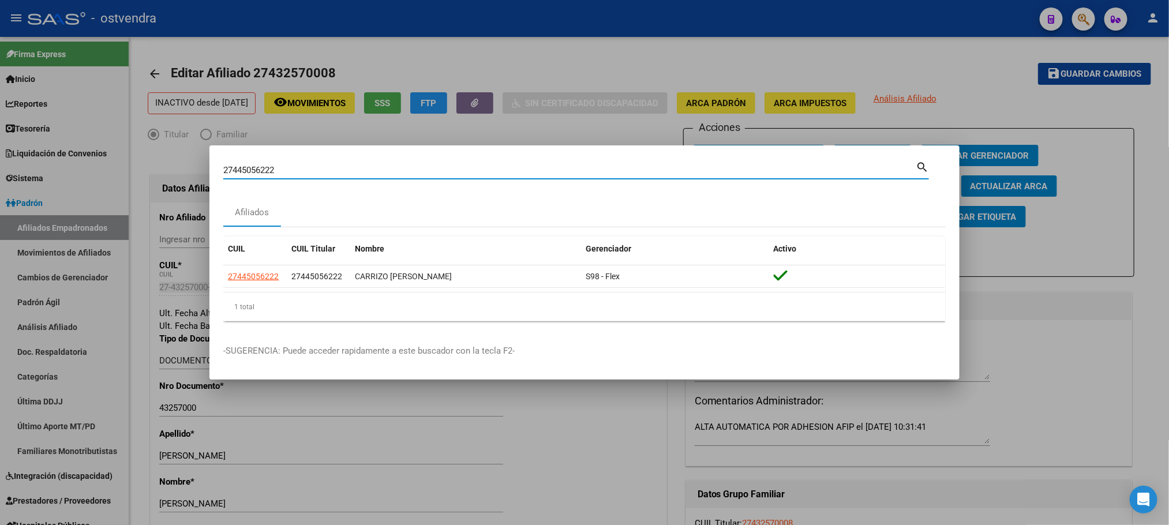
drag, startPoint x: 320, startPoint y: 174, endPoint x: 338, endPoint y: 177, distance: 18.2
click at [151, 174] on div "27445056222 Buscar (apellido, dni, cuil, nro traspaso, cuit, obra social) searc…" at bounding box center [584, 262] width 1169 height 525
paste input "54291005"
type input "27454291005"
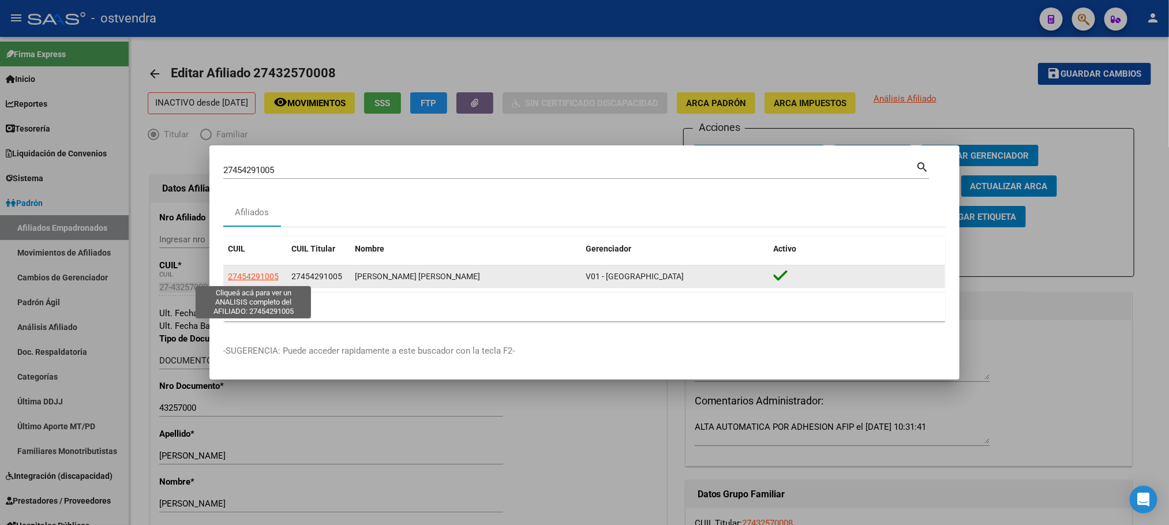
click at [249, 274] on span "27454291005" at bounding box center [253, 276] width 51 height 9
type textarea "27454291005"
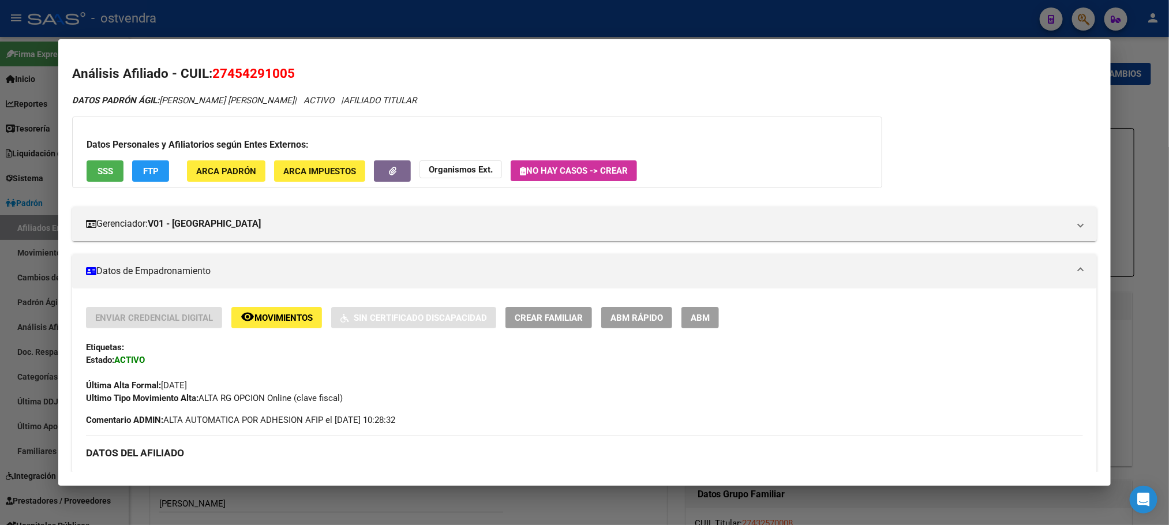
click at [106, 181] on button "SSS" at bounding box center [105, 170] width 37 height 21
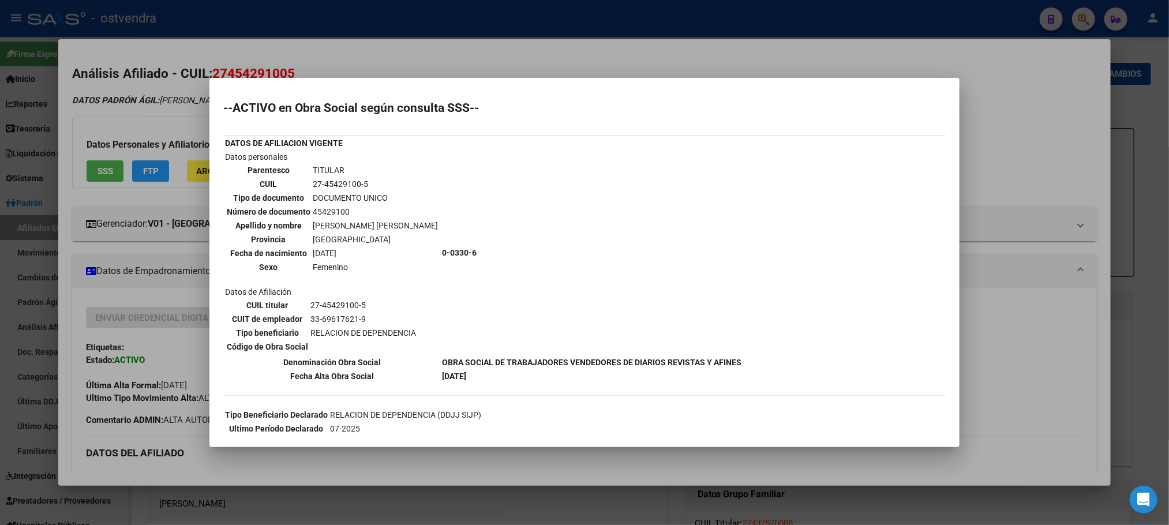
click at [175, 130] on div at bounding box center [584, 262] width 1169 height 525
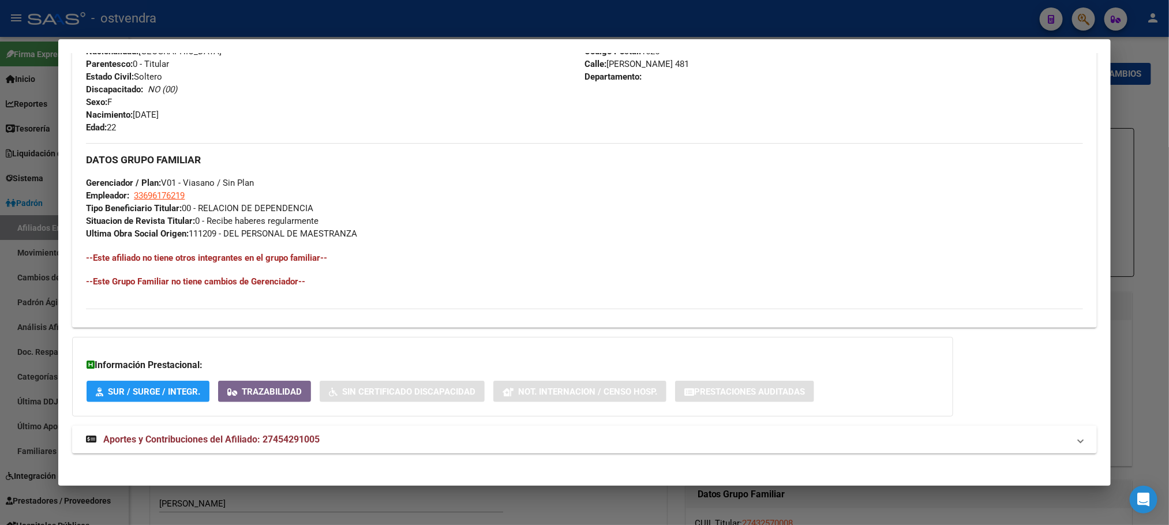
scroll to position [471, 0]
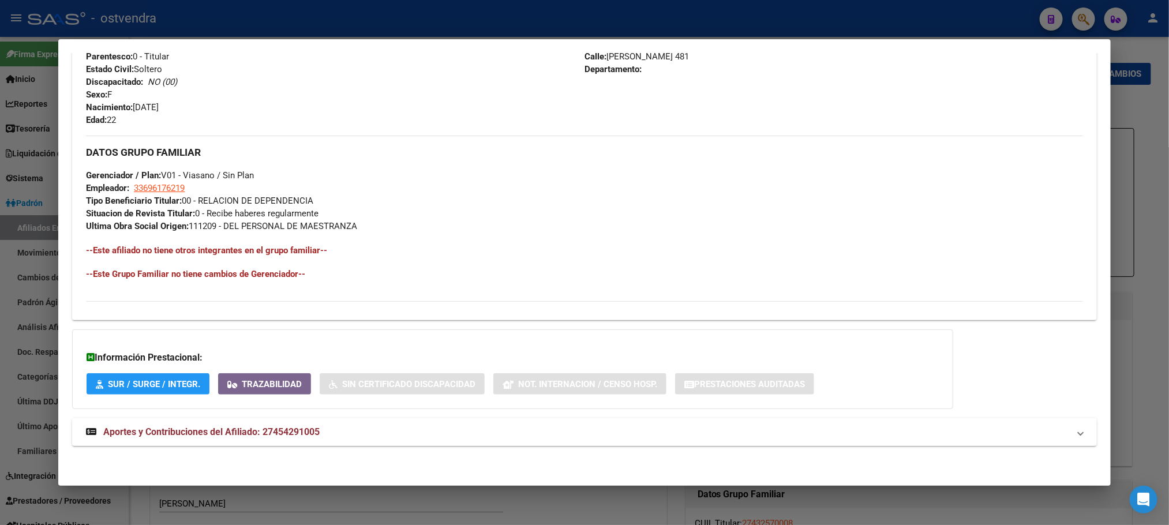
click at [318, 442] on mat-expansion-panel-header "Aportes y Contribuciones del Afiliado: 27454291005" at bounding box center [584, 432] width 1024 height 28
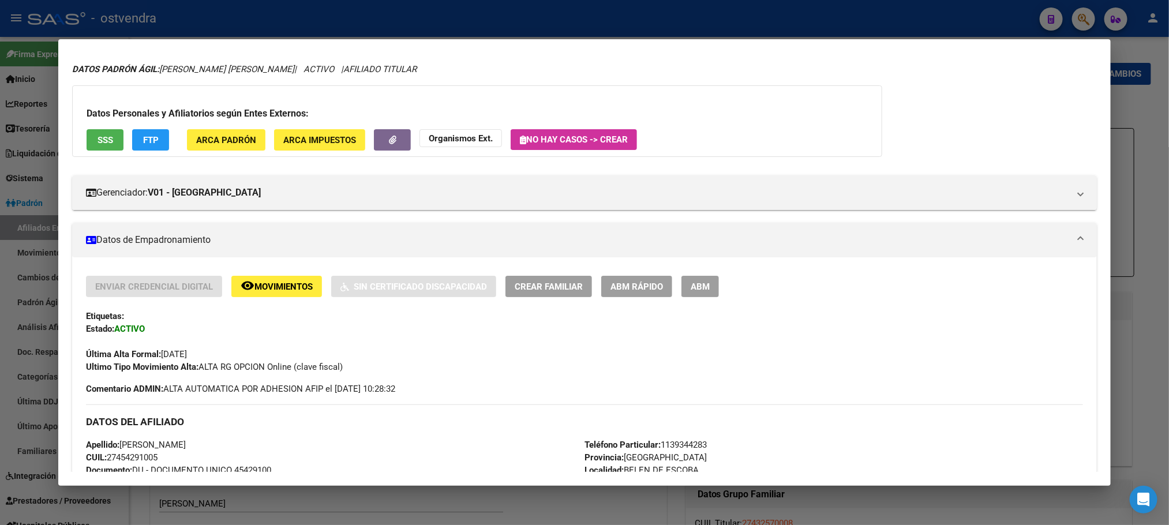
scroll to position [0, 0]
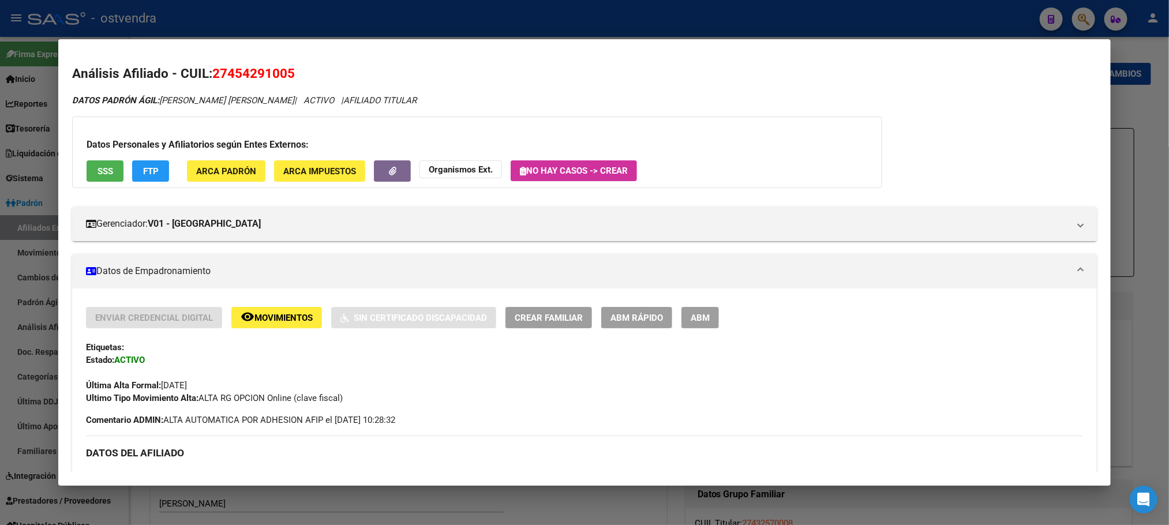
click at [464, 25] on div at bounding box center [584, 262] width 1169 height 525
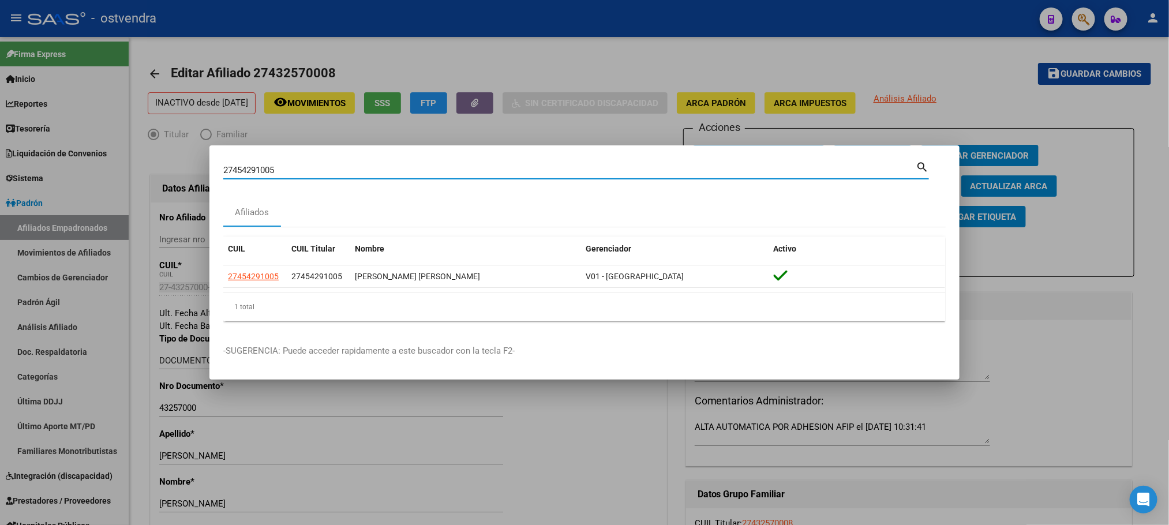
drag, startPoint x: 324, startPoint y: 167, endPoint x: 650, endPoint y: 164, distance: 326.0
click at [148, 174] on div "27454291005 Buscar (apellido, dni, cuil, nro traspaso, cuit, obra social) searc…" at bounding box center [584, 262] width 1169 height 525
paste input "949507489"
type input "27949507489"
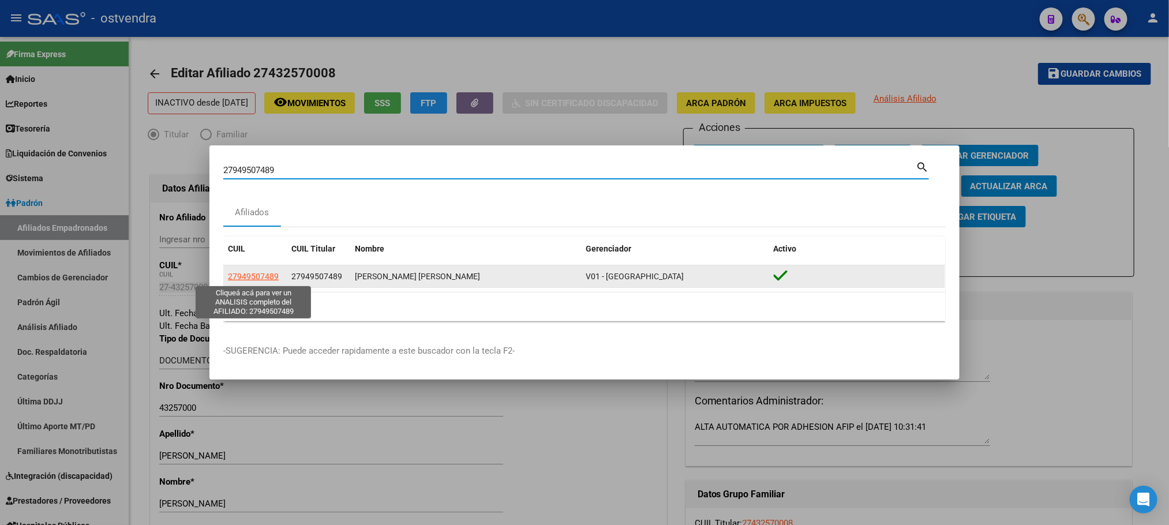
click at [265, 275] on span "27949507489" at bounding box center [253, 276] width 51 height 9
type textarea "27949507489"
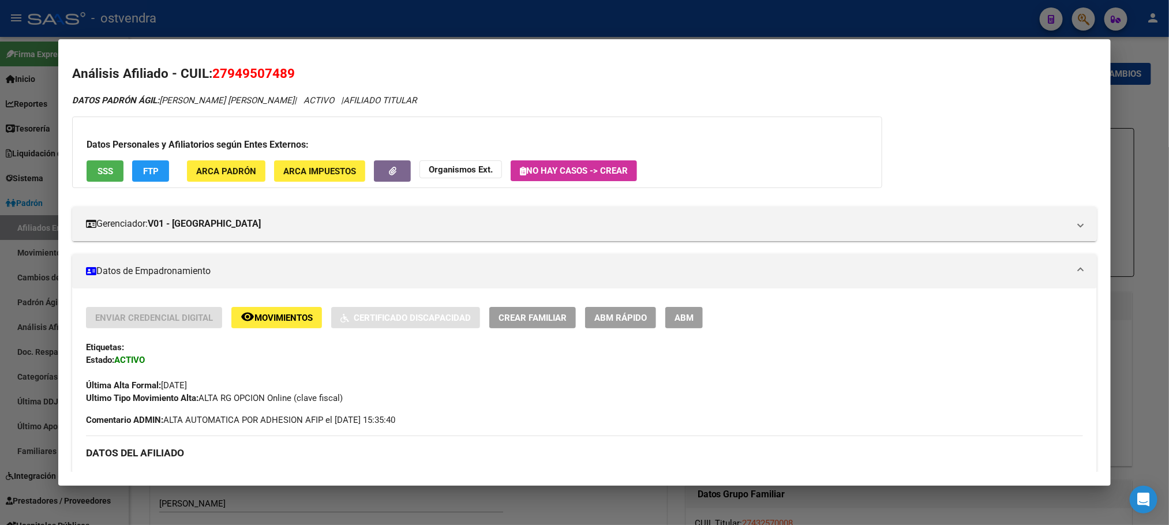
click at [99, 167] on span "SSS" at bounding box center [106, 171] width 16 height 10
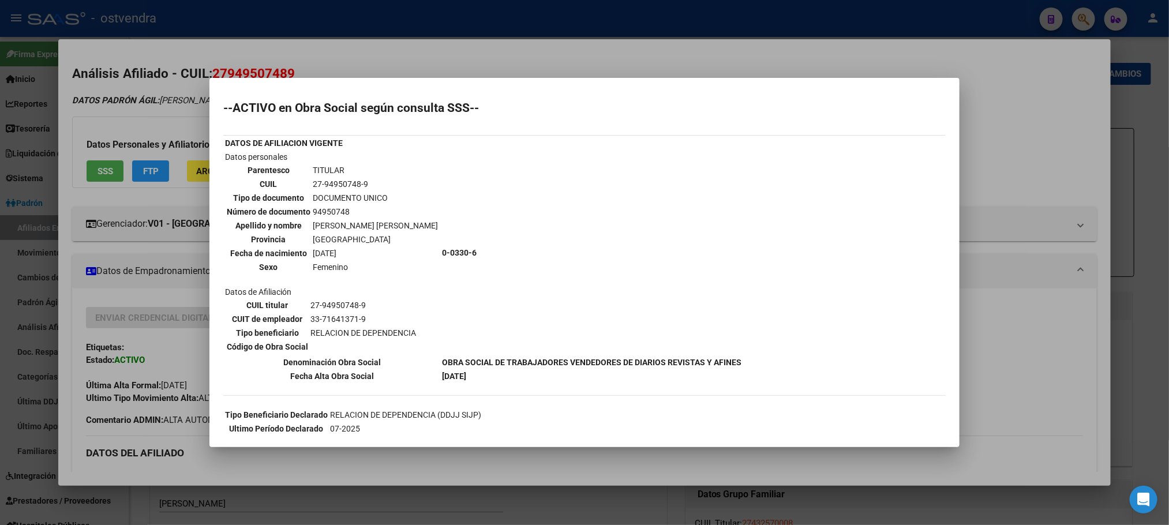
click at [155, 118] on div at bounding box center [584, 262] width 1169 height 525
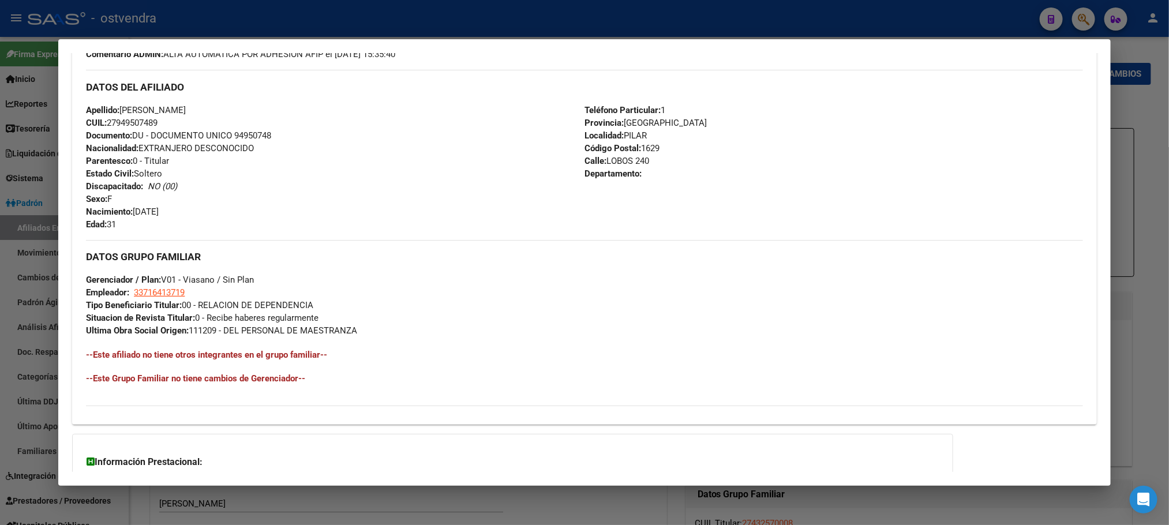
scroll to position [471, 0]
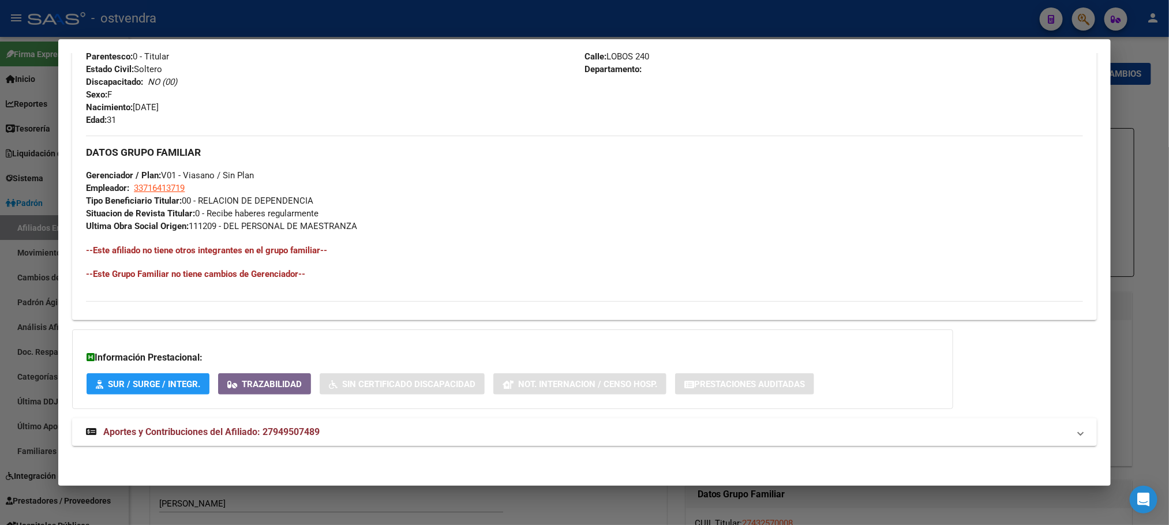
click at [345, 432] on mat-panel-title "Aportes y Contribuciones del Afiliado: 27949507489" at bounding box center [577, 432] width 983 height 14
click at [343, 432] on mat-panel-title "Aportes y Contribuciones del Afiliado: 27949507489" at bounding box center [577, 436] width 983 height 14
click at [343, 431] on mat-panel-title "Aportes y Contribuciones del Afiliado: 27949507489" at bounding box center [577, 432] width 983 height 14
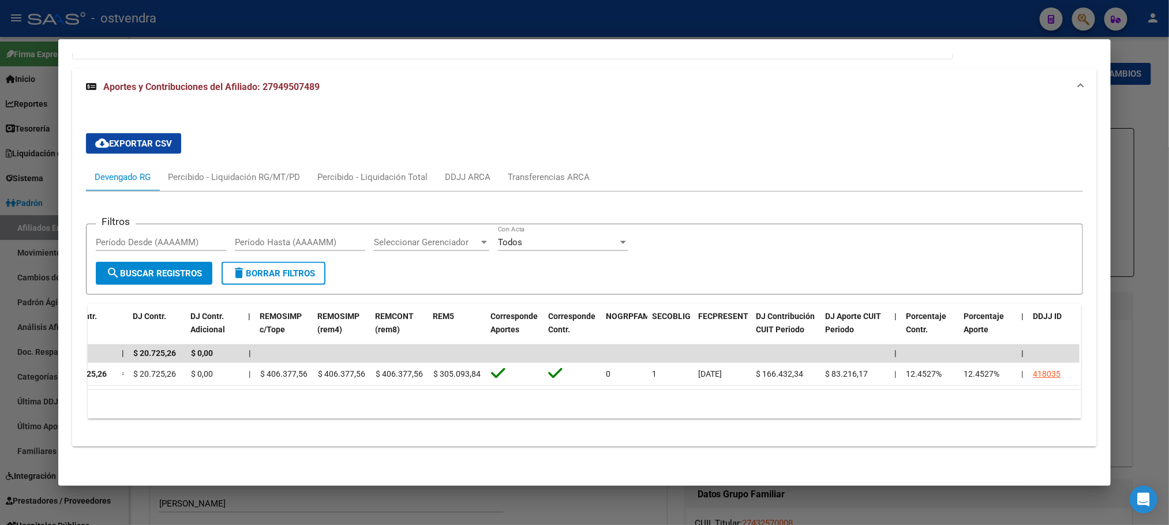
scroll to position [0, 0]
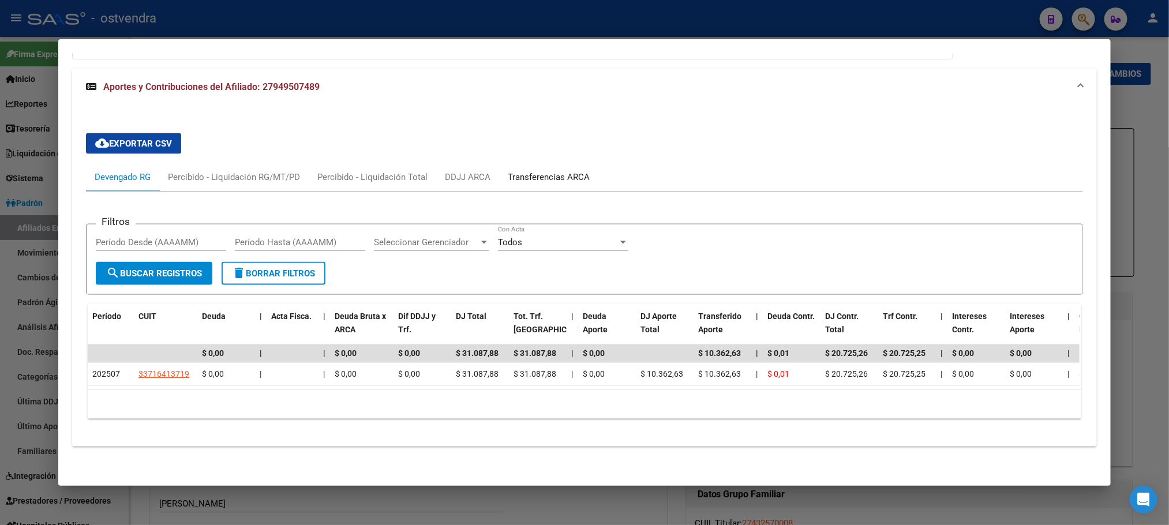
drag, startPoint x: 563, startPoint y: 165, endPoint x: 639, endPoint y: 376, distance: 223.7
click at [824, 182] on mat-tab-group "Devengado RG Percibido - Liquidación RG/MT/PD Percibido - Liquidación Total DDJ…" at bounding box center [584, 295] width 996 height 264
click at [506, 28] on div at bounding box center [584, 262] width 1169 height 525
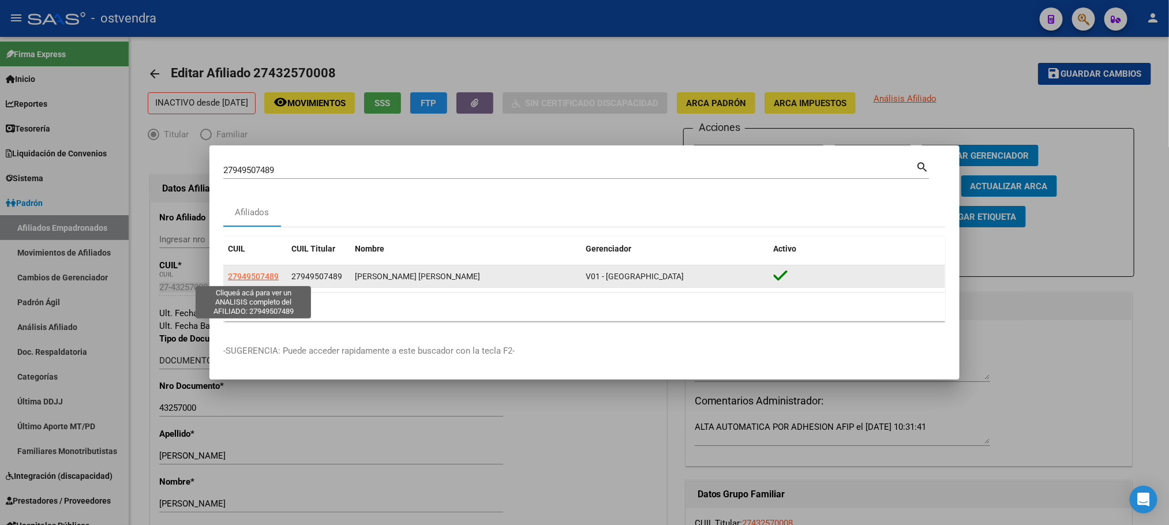
click at [258, 279] on span "27949507489" at bounding box center [253, 276] width 51 height 9
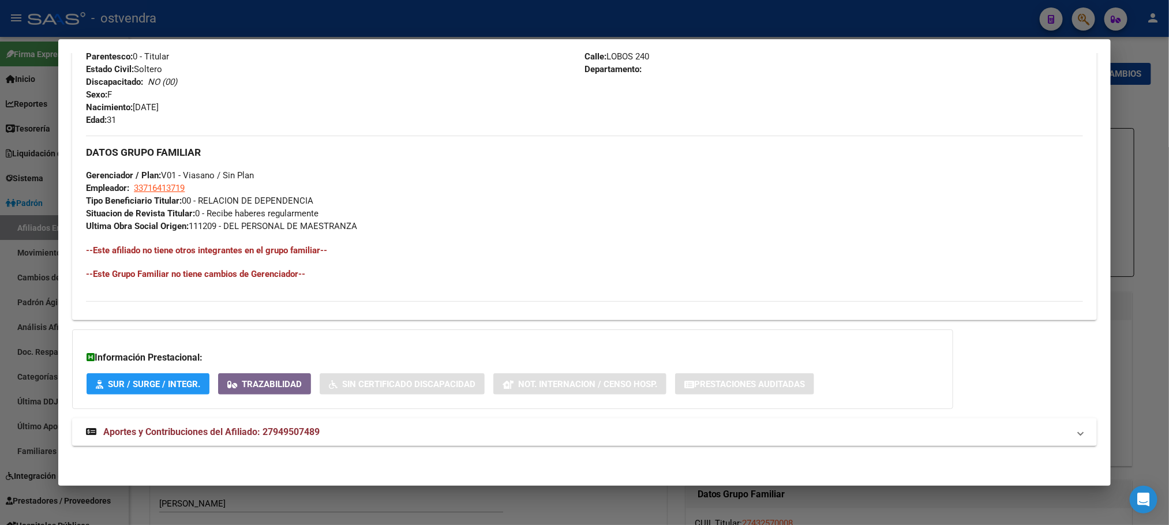
scroll to position [471, 0]
click at [599, 440] on mat-expansion-panel-header "Aportes y Contribuciones del Afiliado: 27949507489" at bounding box center [584, 432] width 1024 height 28
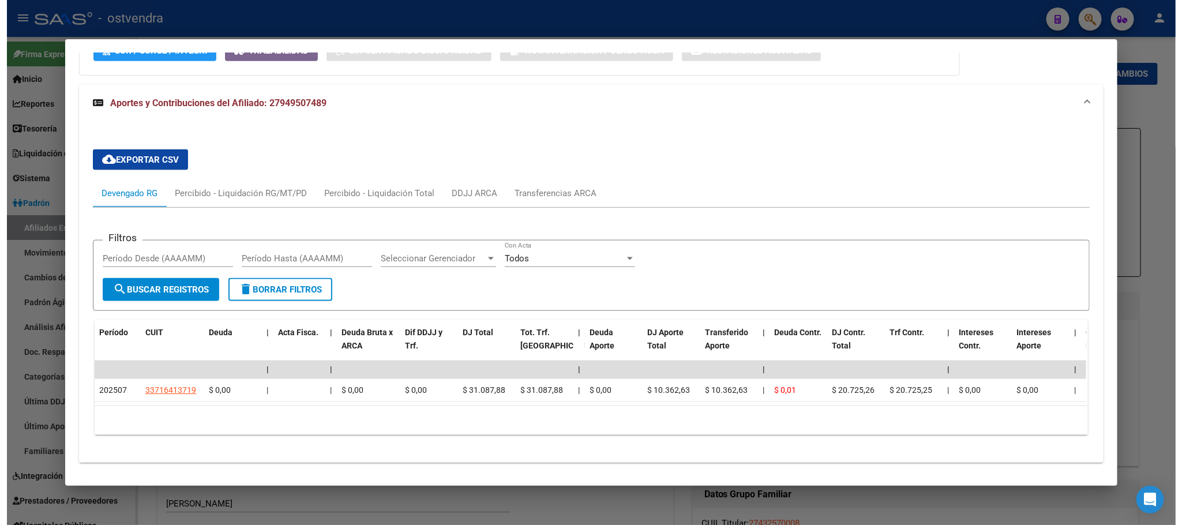
scroll to position [835, 0]
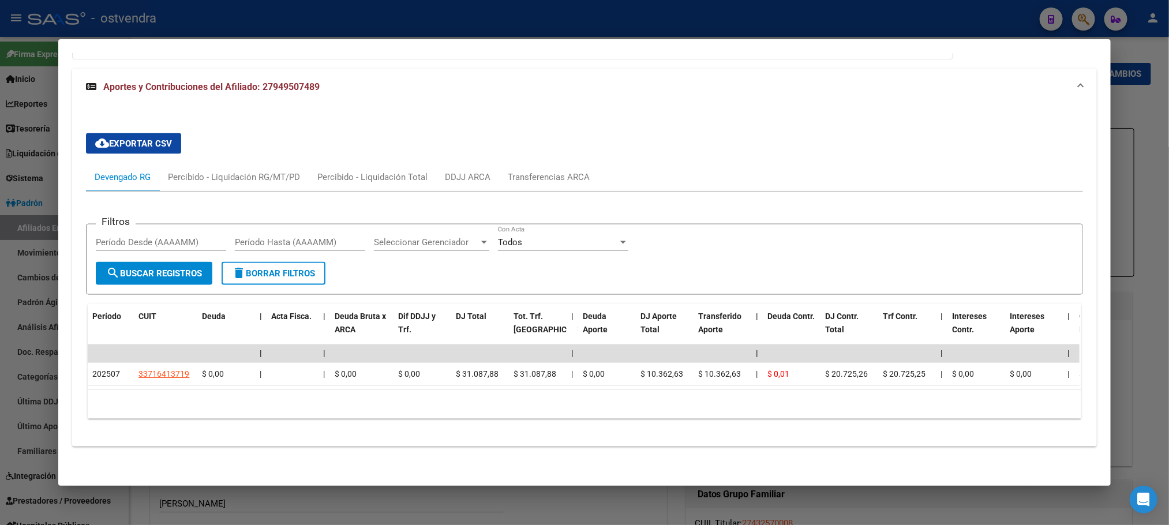
click at [398, 20] on div at bounding box center [584, 262] width 1169 height 525
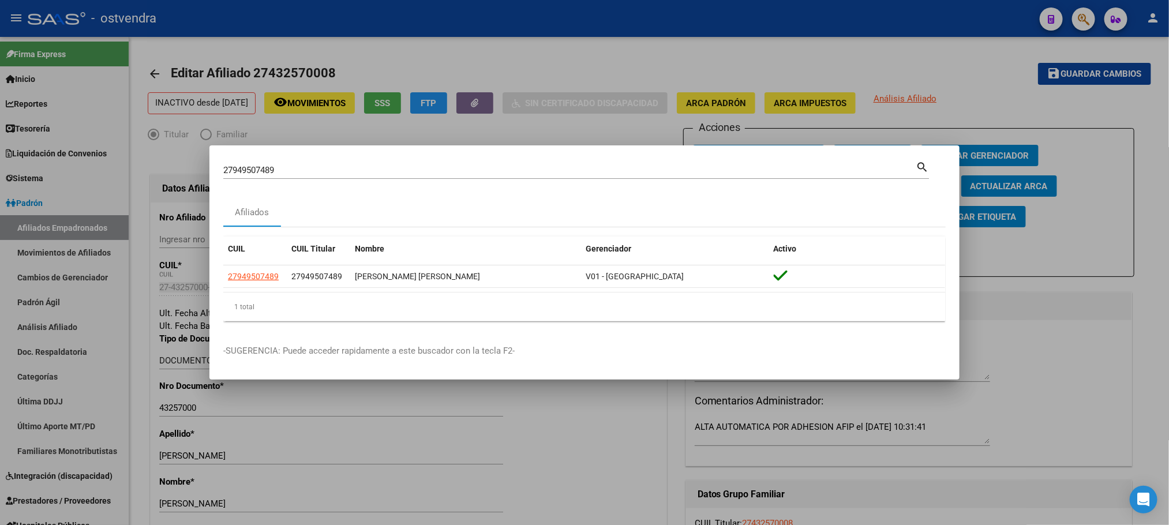
click at [295, 75] on div at bounding box center [584, 262] width 1169 height 525
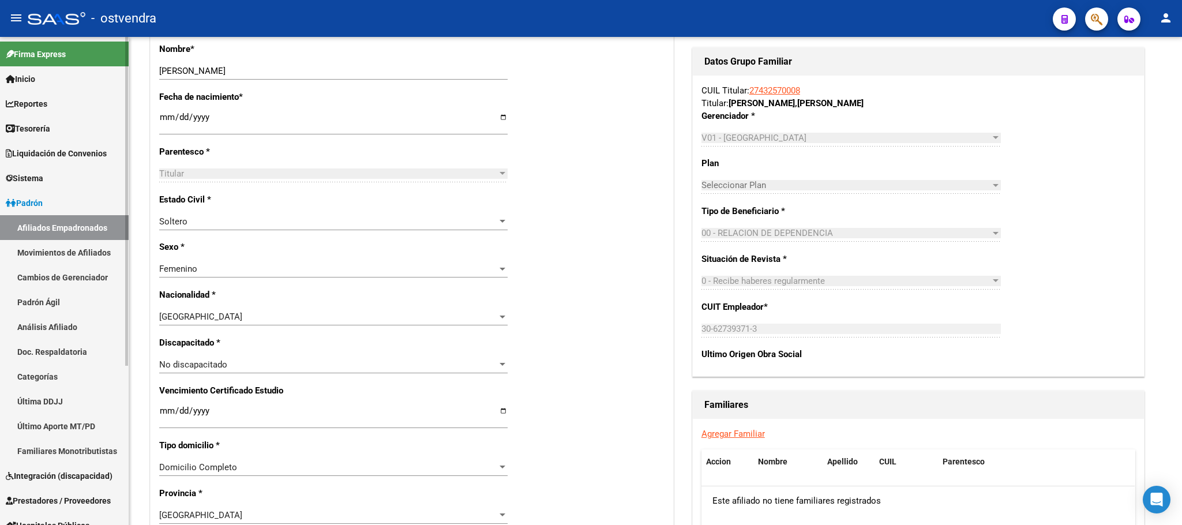
scroll to position [235, 0]
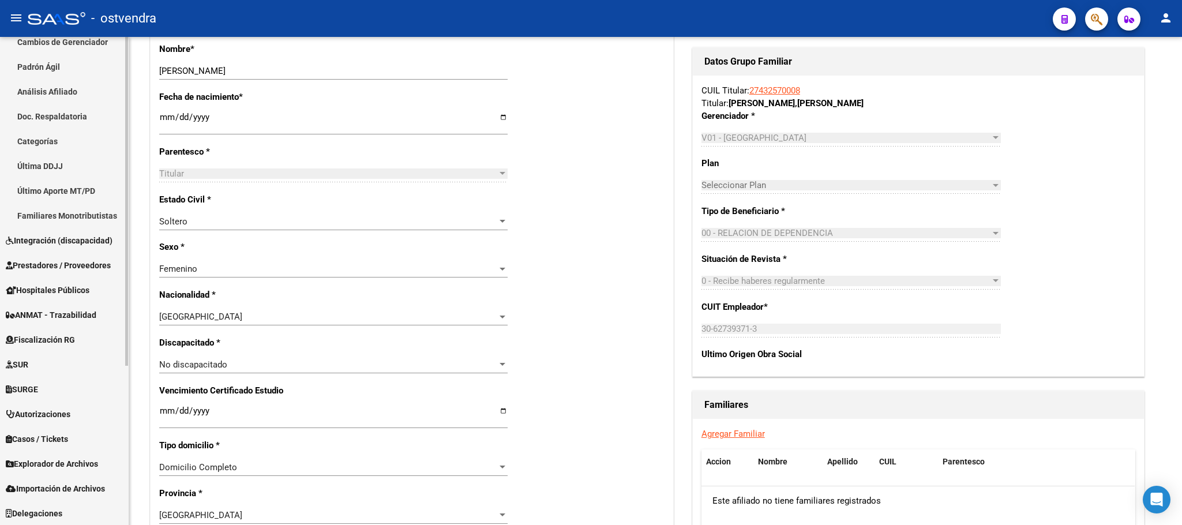
click at [76, 456] on link "Explorador de Archivos" at bounding box center [64, 463] width 129 height 25
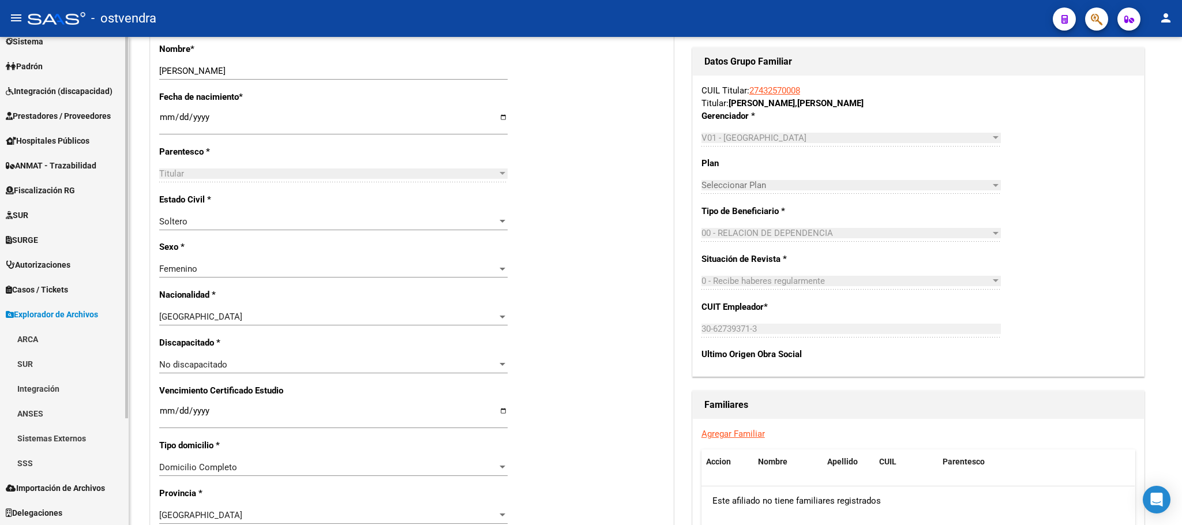
scroll to position [137, 0]
click at [78, 451] on link "SSS" at bounding box center [64, 463] width 129 height 25
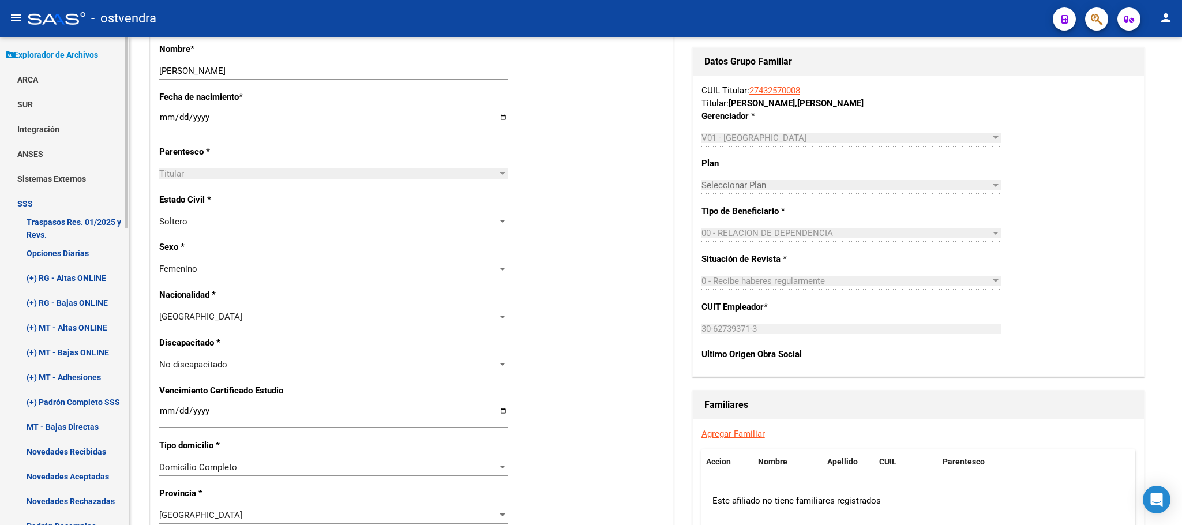
scroll to position [483, 0]
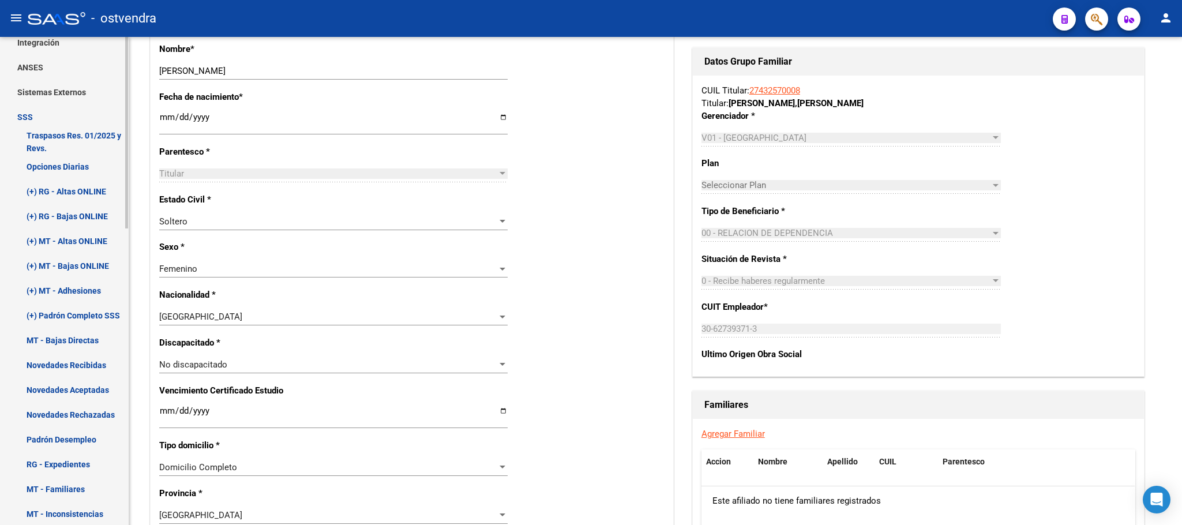
click at [89, 317] on link "(+) Padrón Completo SSS" at bounding box center [64, 315] width 129 height 25
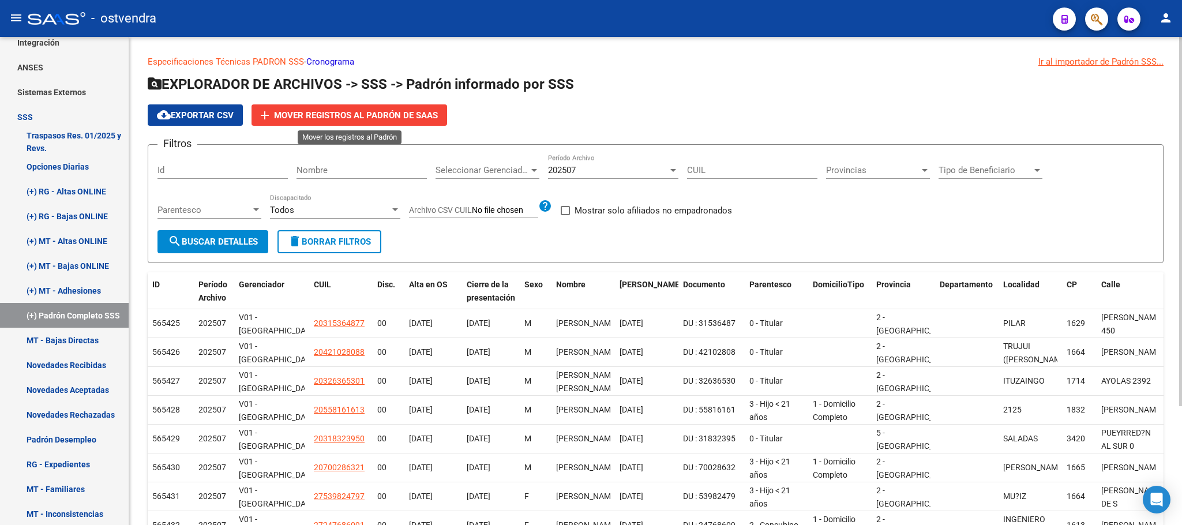
click at [392, 110] on span "Mover registros al PADRÓN de SAAS" at bounding box center [356, 115] width 164 height 10
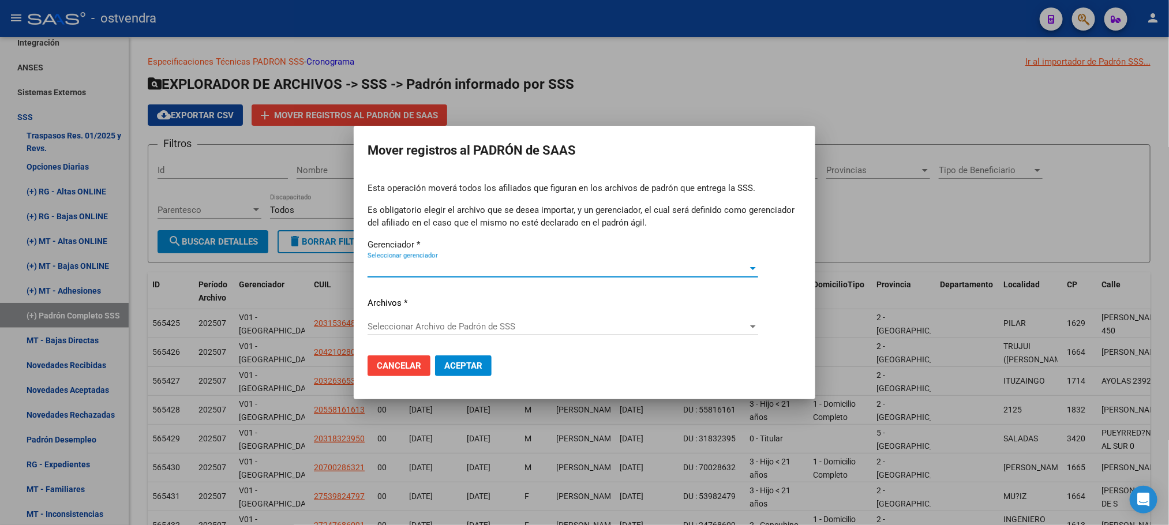
click at [518, 271] on span "Seleccionar gerenciador" at bounding box center [558, 268] width 380 height 10
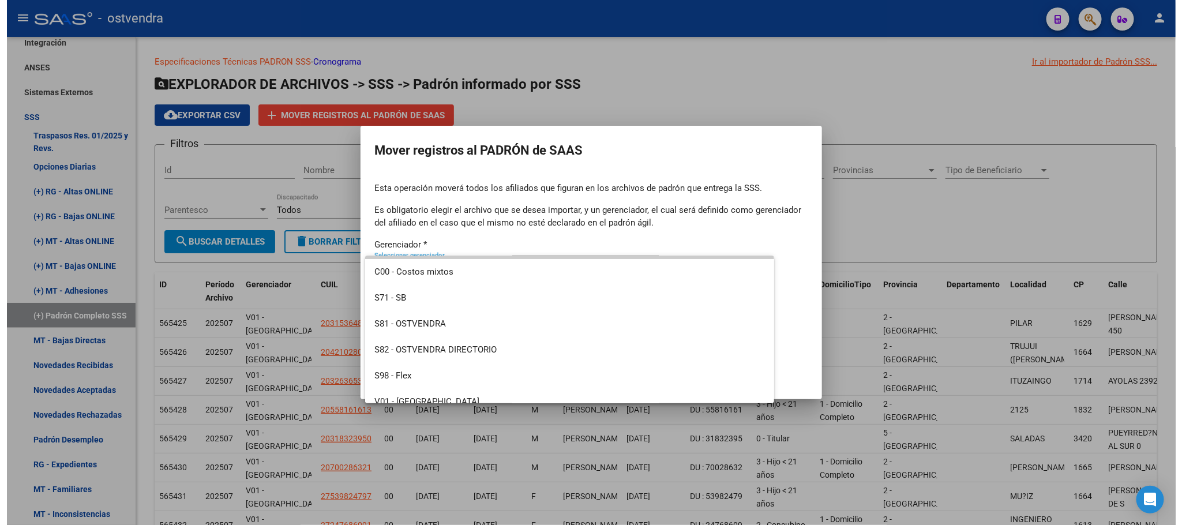
scroll to position [59, 0]
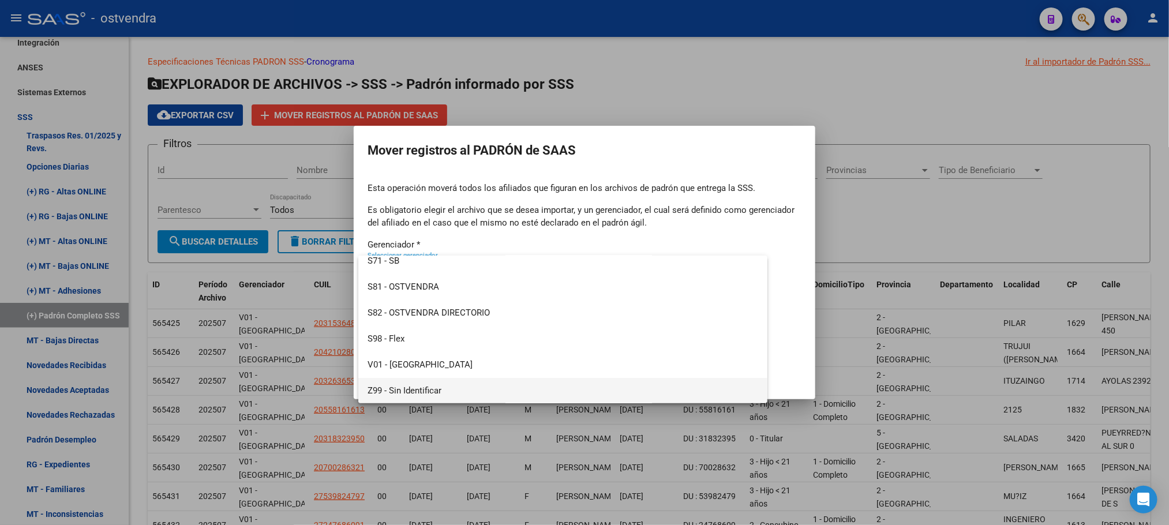
click at [492, 392] on span "Z99 - Sin Identificar" at bounding box center [563, 391] width 391 height 26
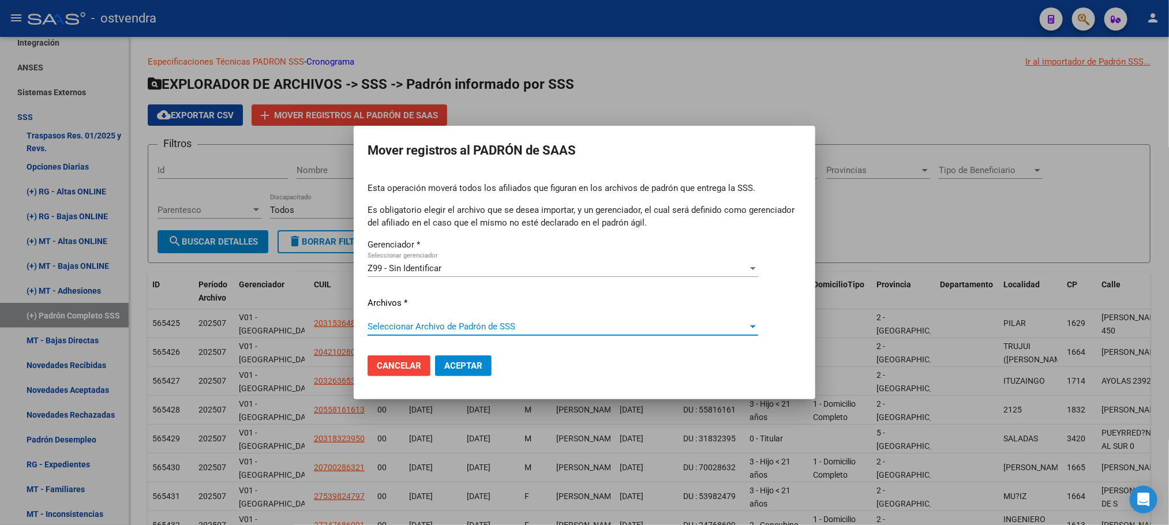
click at [512, 328] on span "Seleccionar Archivo de Padrón de SSS" at bounding box center [558, 326] width 380 height 10
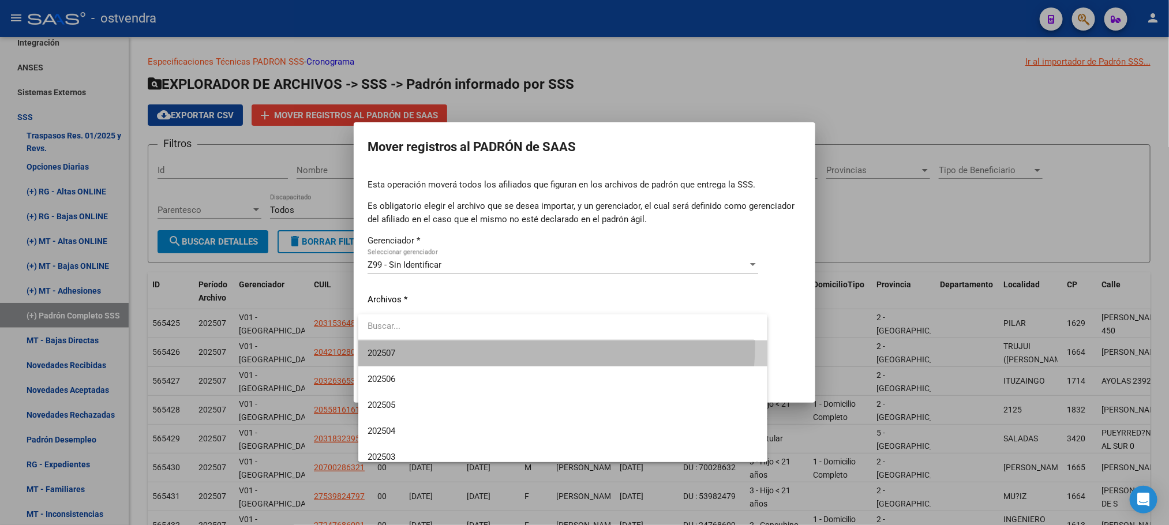
click at [492, 343] on span "202507" at bounding box center [563, 353] width 391 height 26
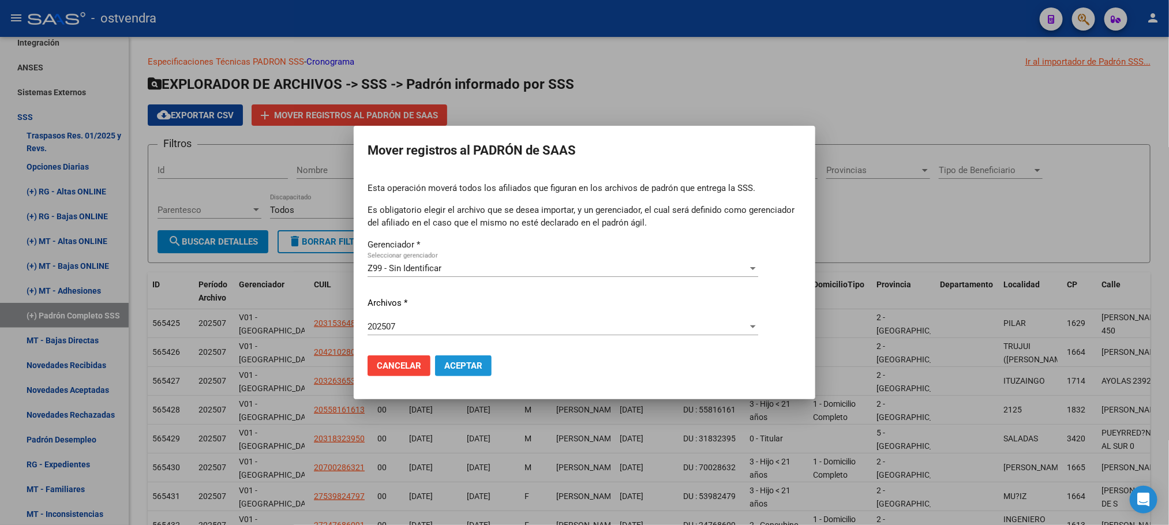
click at [466, 371] on button "Aceptar" at bounding box center [463, 365] width 57 height 21
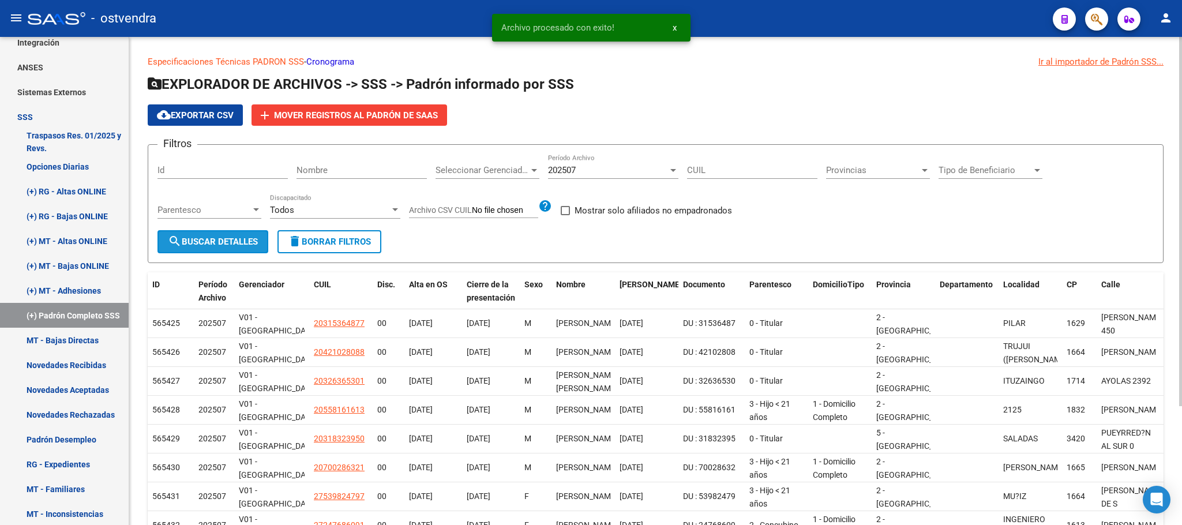
click at [213, 242] on span "search Buscar Detalles" at bounding box center [213, 242] width 90 height 10
click at [402, 103] on app-list-header "EXPLORADOR DE ARCHIVOS -> SSS -> [PERSON_NAME] informado por SSS cloud_download…" at bounding box center [656, 169] width 1016 height 188
click at [556, 129] on app-list-header "EXPLORADOR DE ARCHIVOS -> SSS -> [PERSON_NAME] informado por SSS cloud_download…" at bounding box center [656, 169] width 1016 height 188
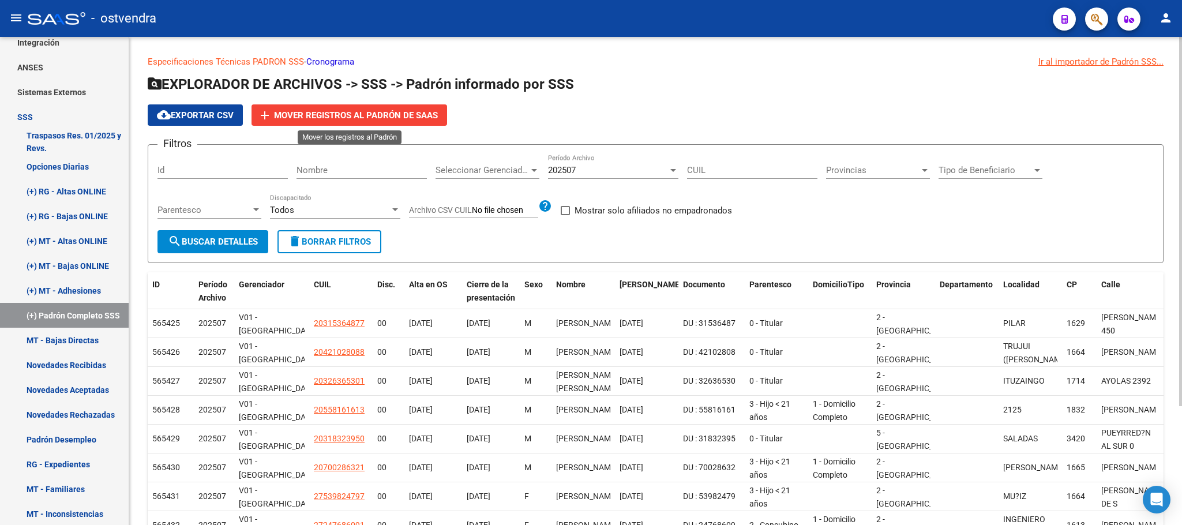
click at [433, 118] on span "Mover registros al PADRÓN de SAAS" at bounding box center [356, 115] width 164 height 10
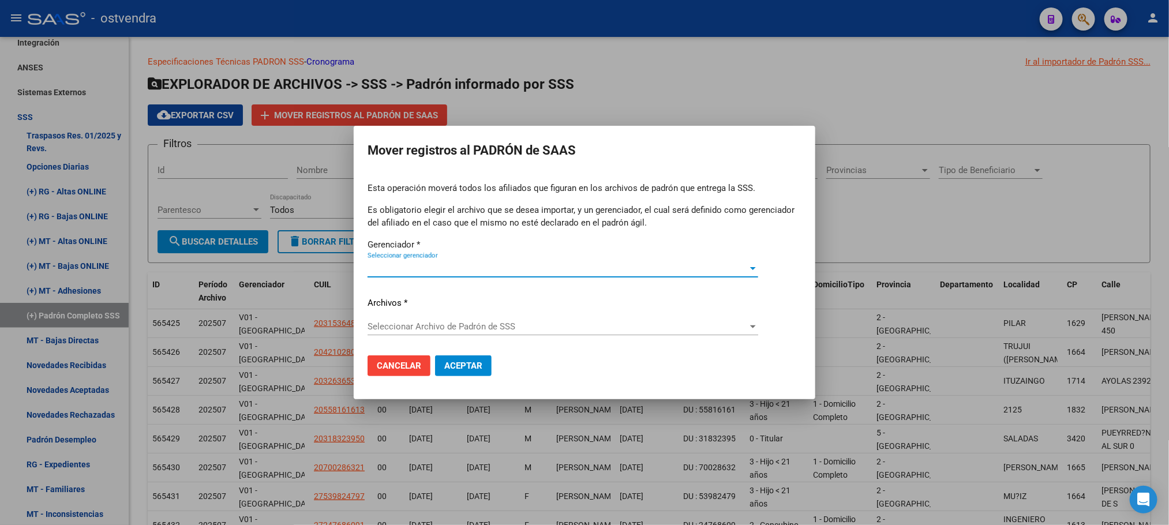
click at [547, 104] on div at bounding box center [584, 262] width 1169 height 525
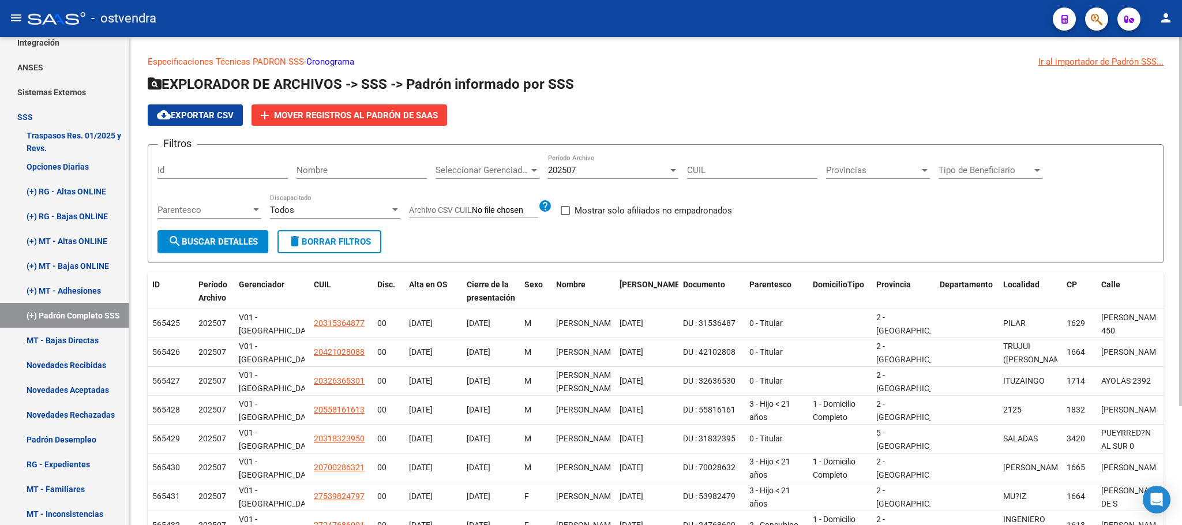
click at [508, 156] on div "Seleccionar Gerenciador Seleccionar Gerenciador" at bounding box center [488, 166] width 104 height 25
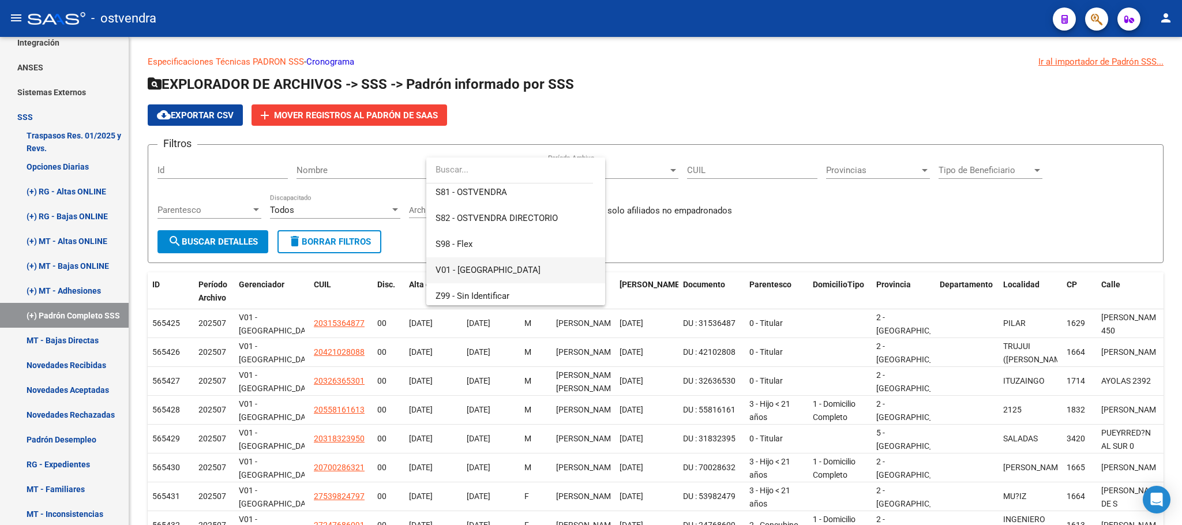
scroll to position [137, 0]
click at [523, 281] on span "Z99 - Sin Identificar" at bounding box center [516, 293] width 160 height 26
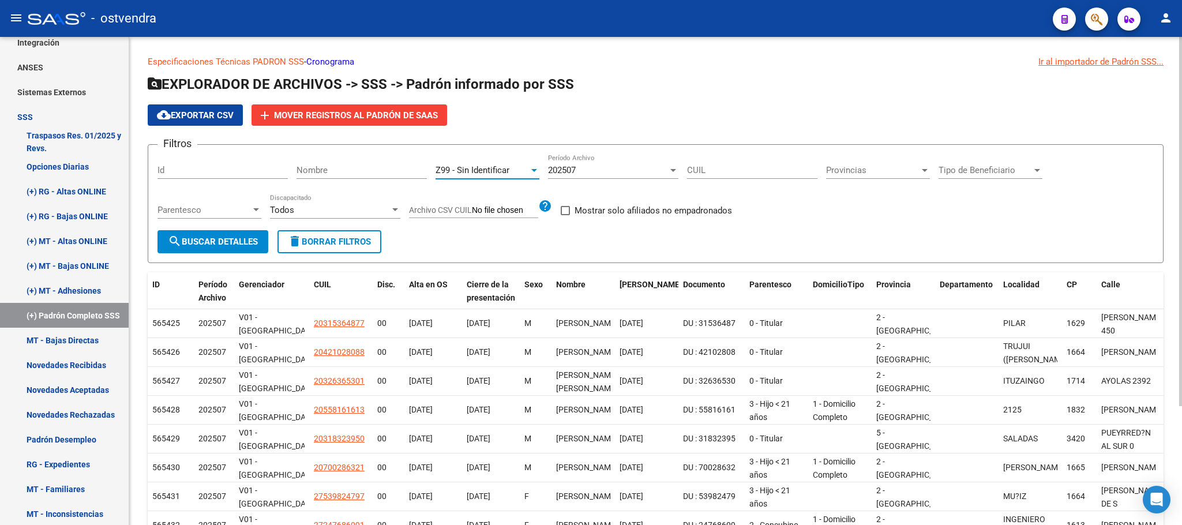
click at [241, 252] on button "search Buscar Detalles" at bounding box center [213, 241] width 111 height 23
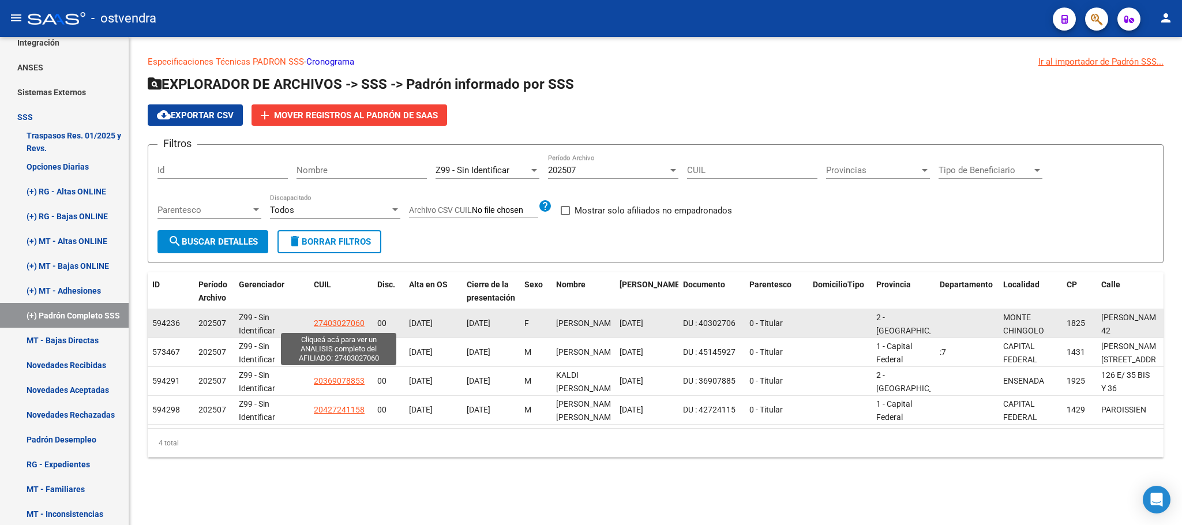
click at [331, 327] on span "27403027060" at bounding box center [339, 322] width 51 height 9
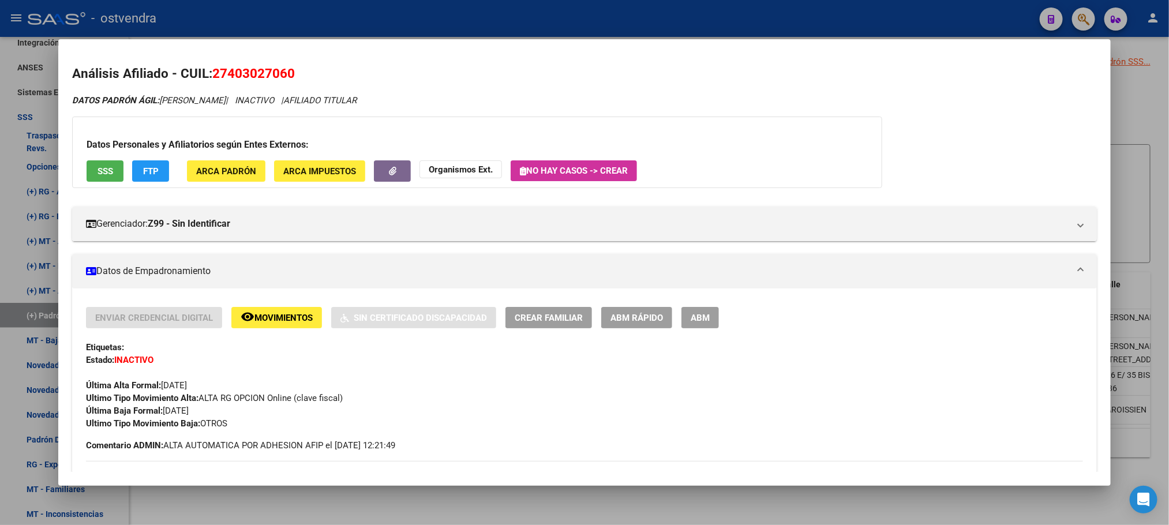
click at [464, 28] on div at bounding box center [584, 262] width 1169 height 525
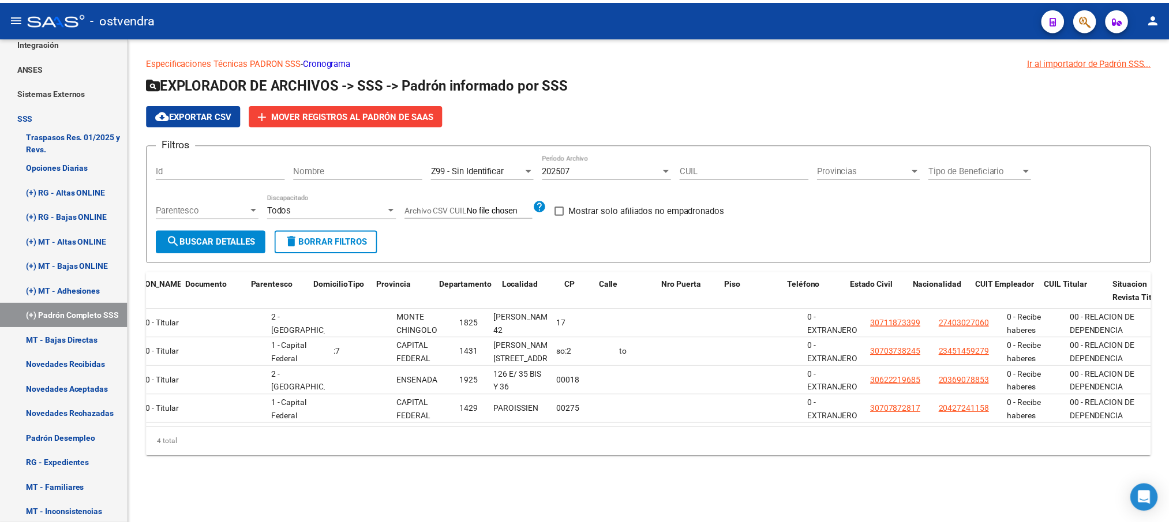
scroll to position [0, 0]
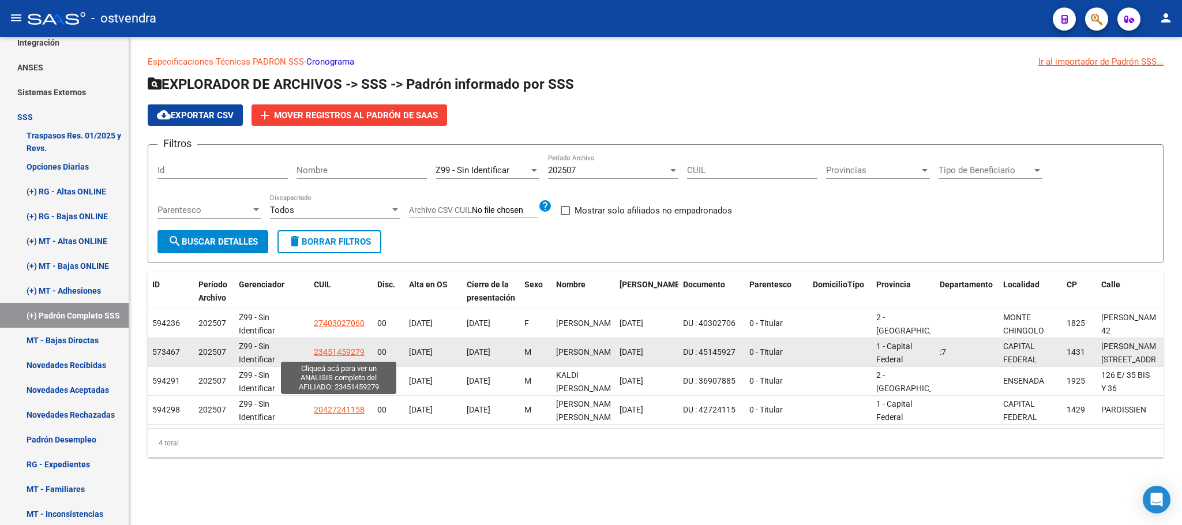
click at [341, 357] on span "23451459279" at bounding box center [339, 351] width 51 height 9
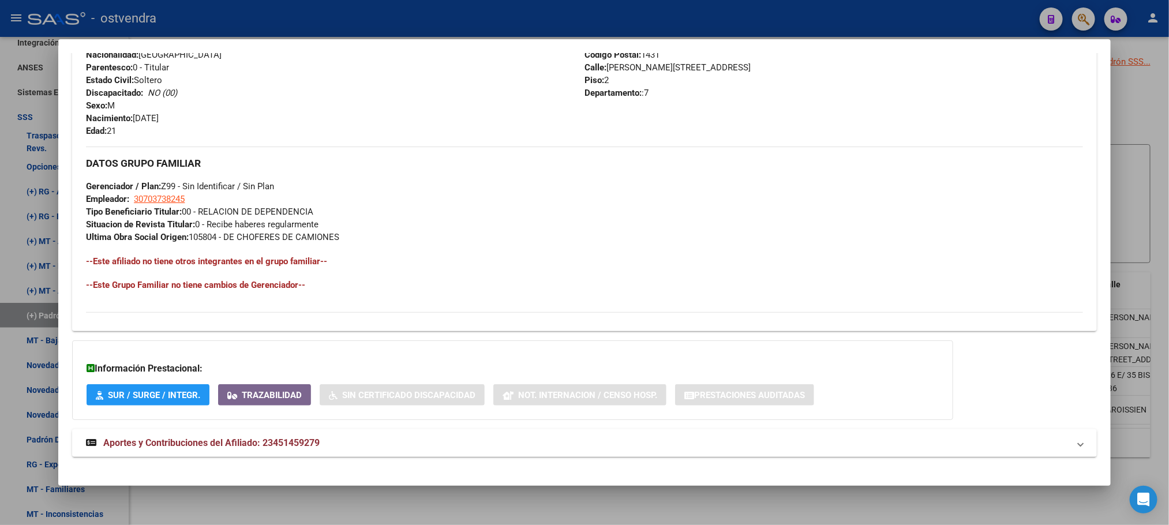
scroll to position [471, 0]
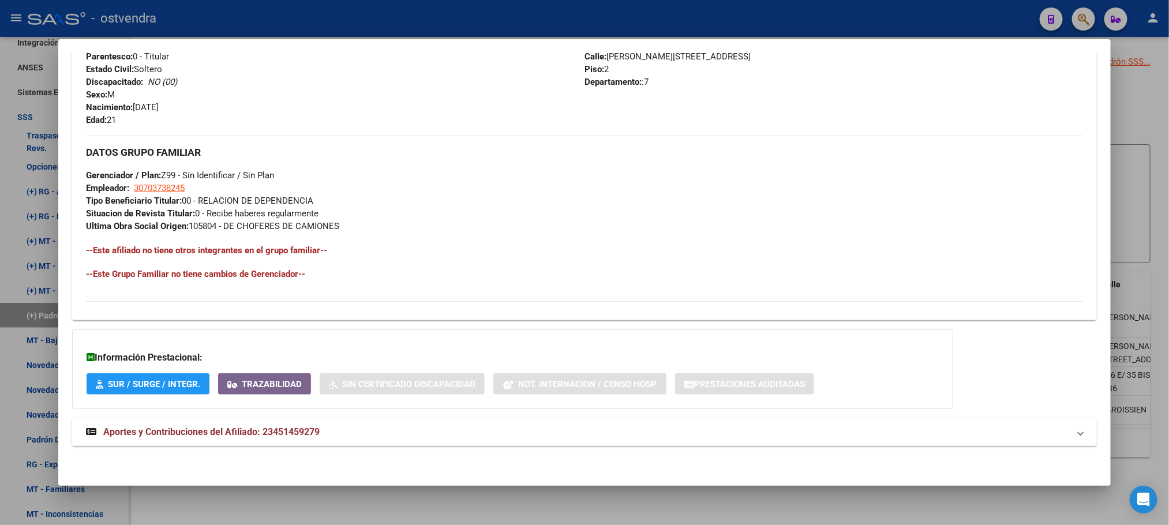
click at [373, 432] on mat-panel-title "Aportes y Contribuciones del Afiliado: 23451459279" at bounding box center [577, 432] width 983 height 14
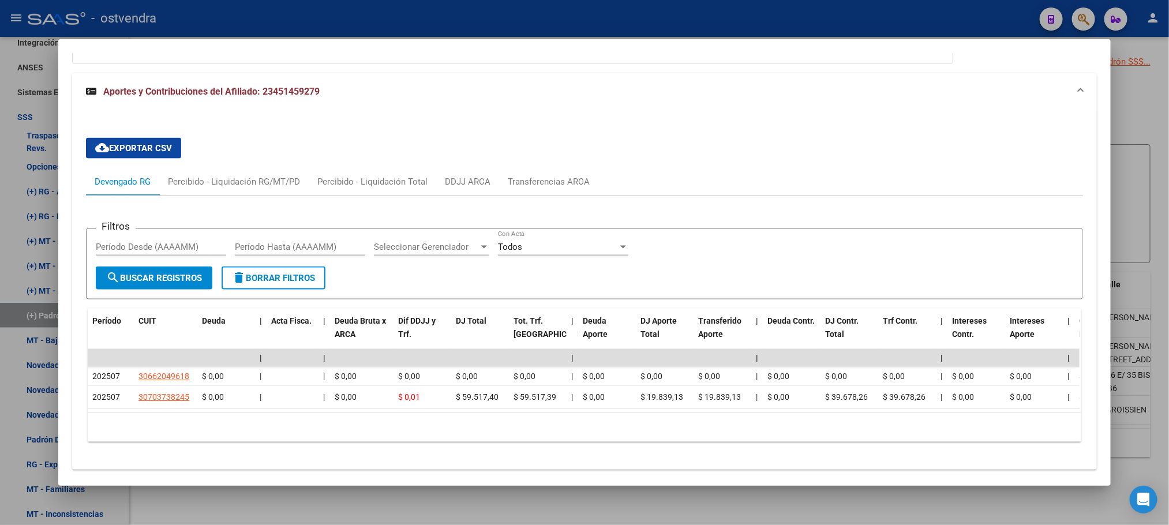
scroll to position [854, 0]
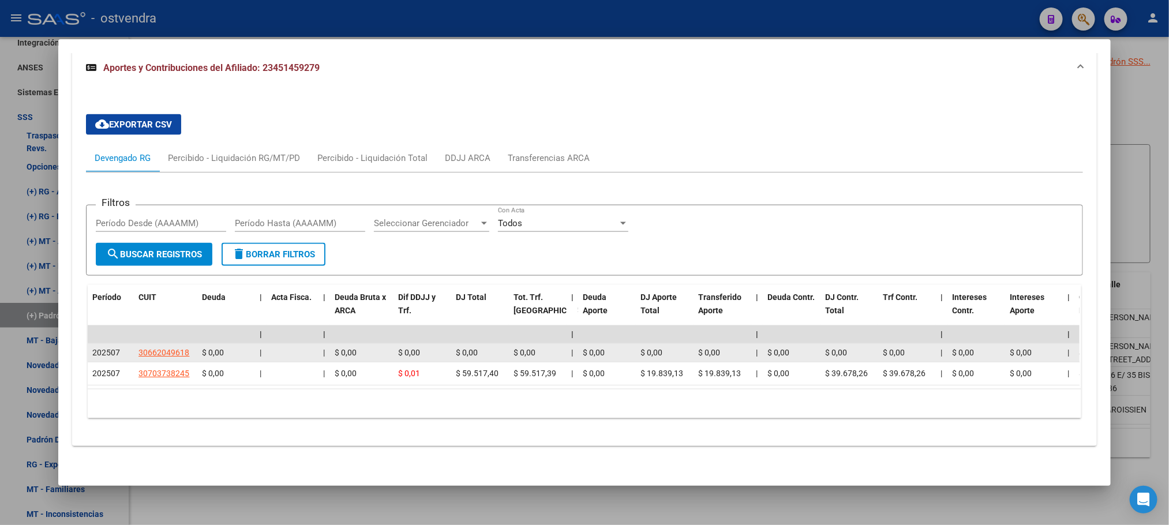
drag, startPoint x: 376, startPoint y: 391, endPoint x: 250, endPoint y: 336, distance: 138.0
click at [895, 396] on div "10 total 1" at bounding box center [584, 403] width 993 height 29
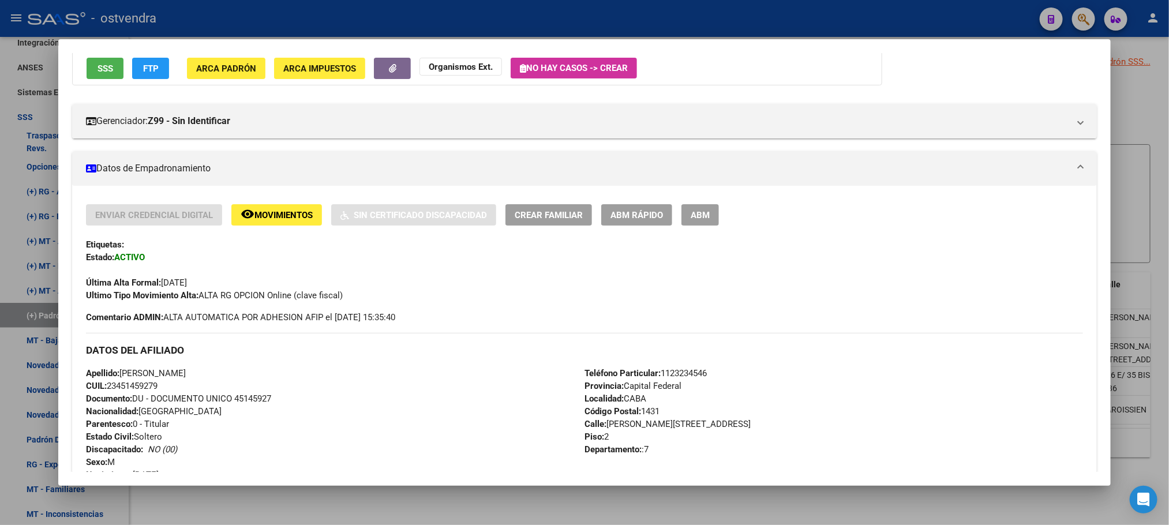
scroll to position [0, 0]
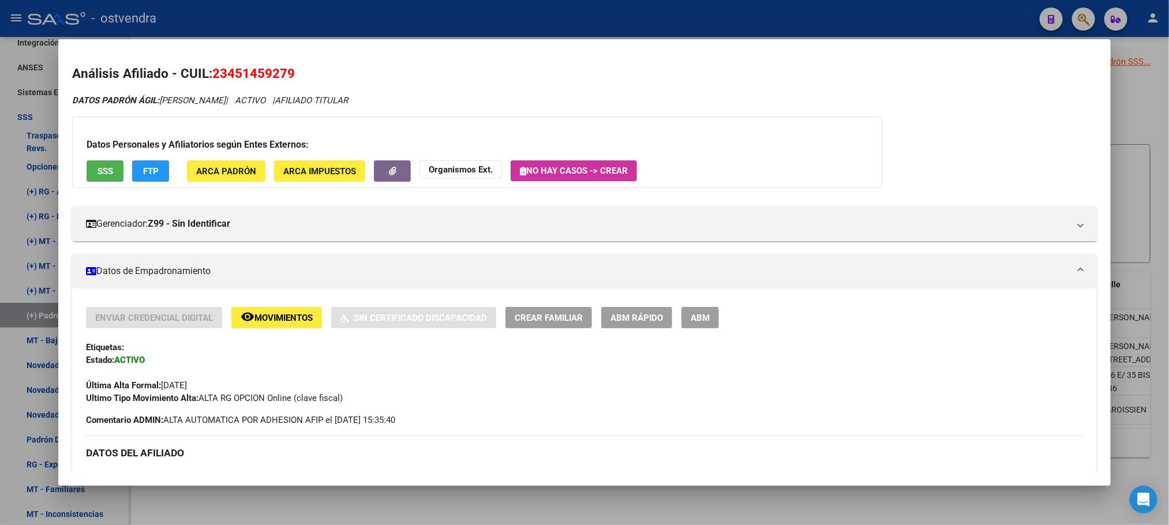
click at [98, 173] on span "SSS" at bounding box center [106, 171] width 16 height 10
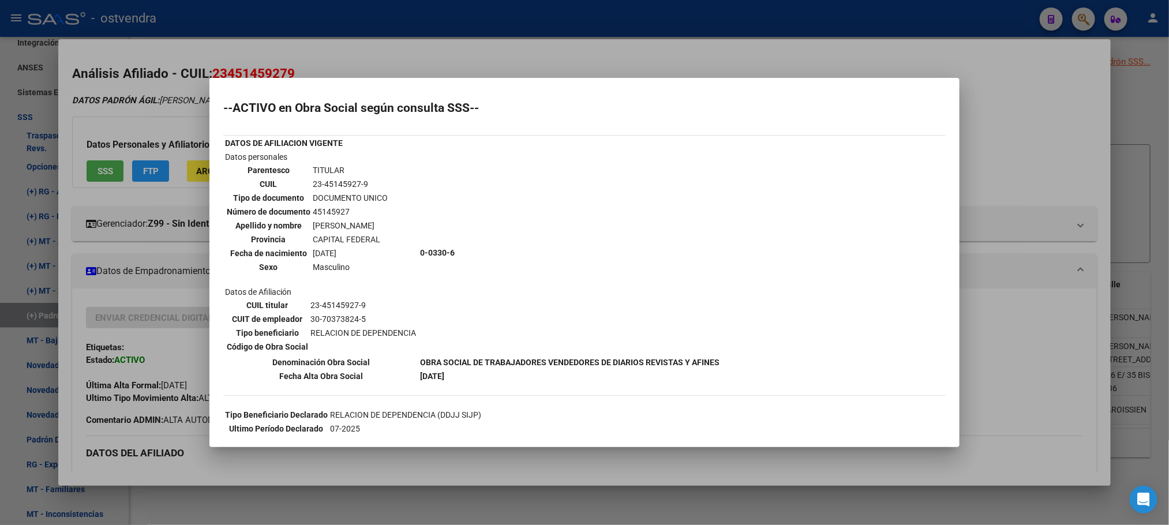
click at [216, 104] on mat-dialog-content "--ACTIVO en Obra Social según consulta SSS-- DATOS DE AFILIACION VIGENTE Datos …" at bounding box center [584, 263] width 750 height 342
click at [298, 21] on div at bounding box center [584, 262] width 1169 height 525
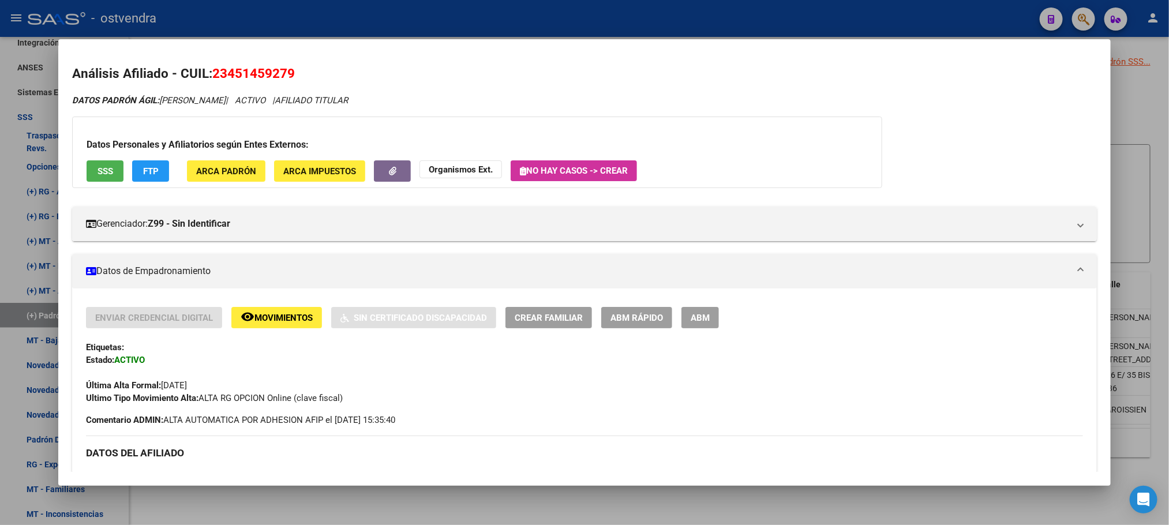
click at [298, 26] on div at bounding box center [584, 262] width 1169 height 525
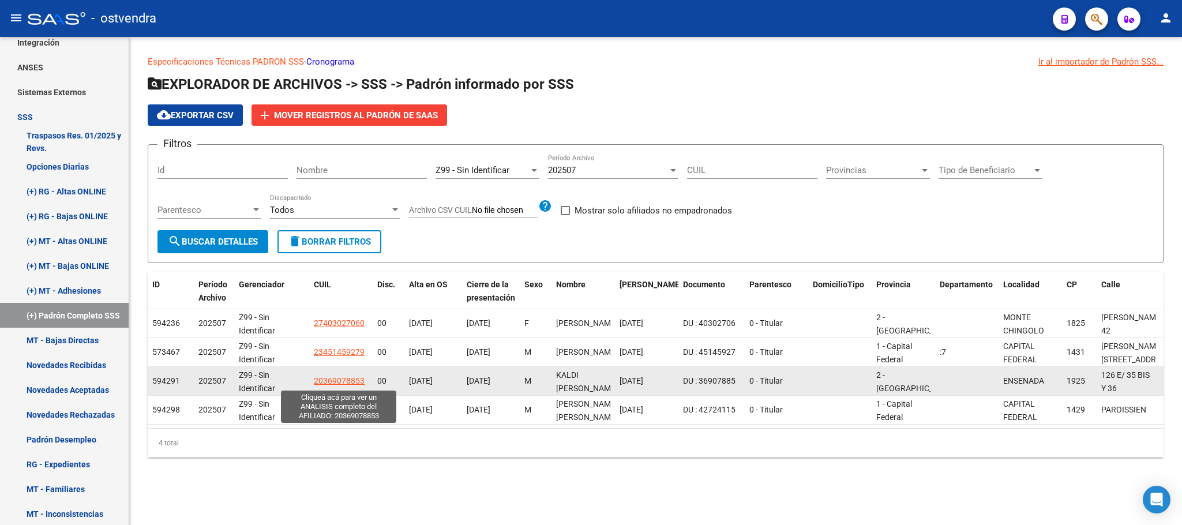
click at [338, 383] on span "20369078853" at bounding box center [339, 380] width 51 height 9
type textarea "20369078853"
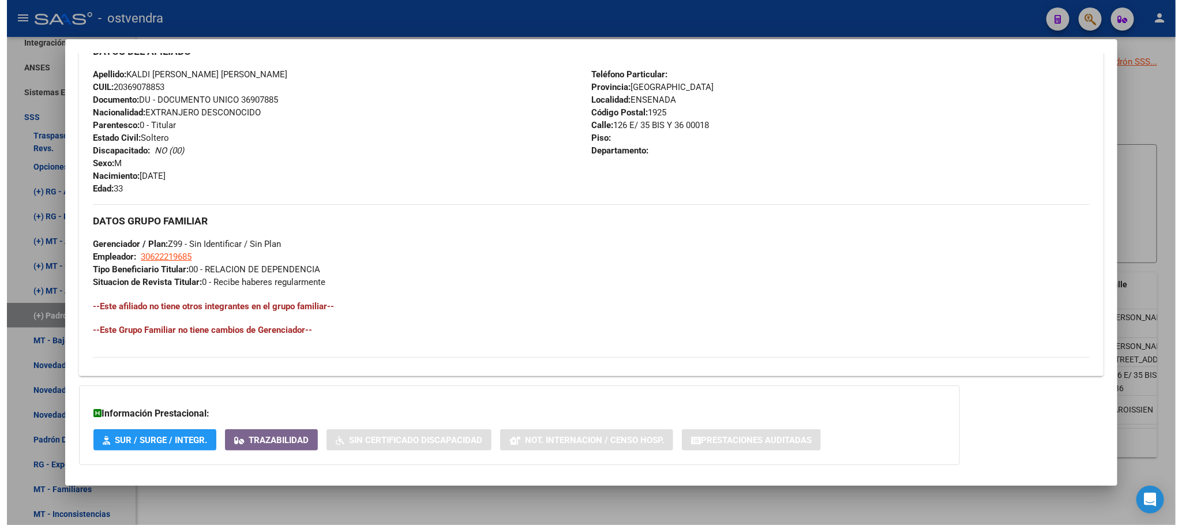
scroll to position [459, 0]
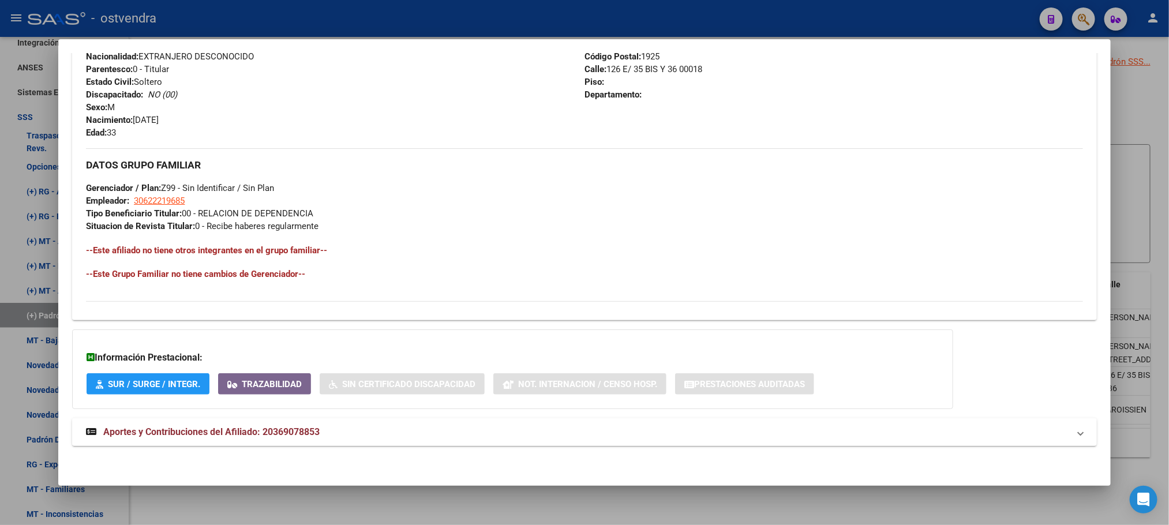
click at [263, 436] on span "Aportes y Contribuciones del Afiliado: 20369078853" at bounding box center [211, 431] width 216 height 11
click at [479, 20] on div at bounding box center [584, 262] width 1169 height 525
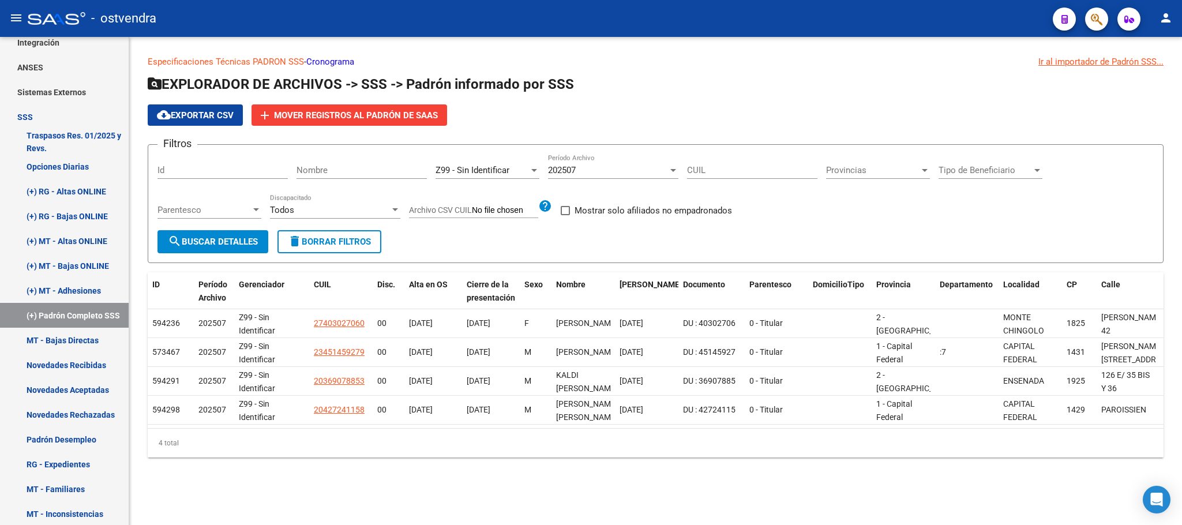
click at [480, 24] on div "- ostvendra" at bounding box center [536, 18] width 1016 height 25
click at [352, 243] on span "delete Borrar Filtros" at bounding box center [329, 242] width 83 height 10
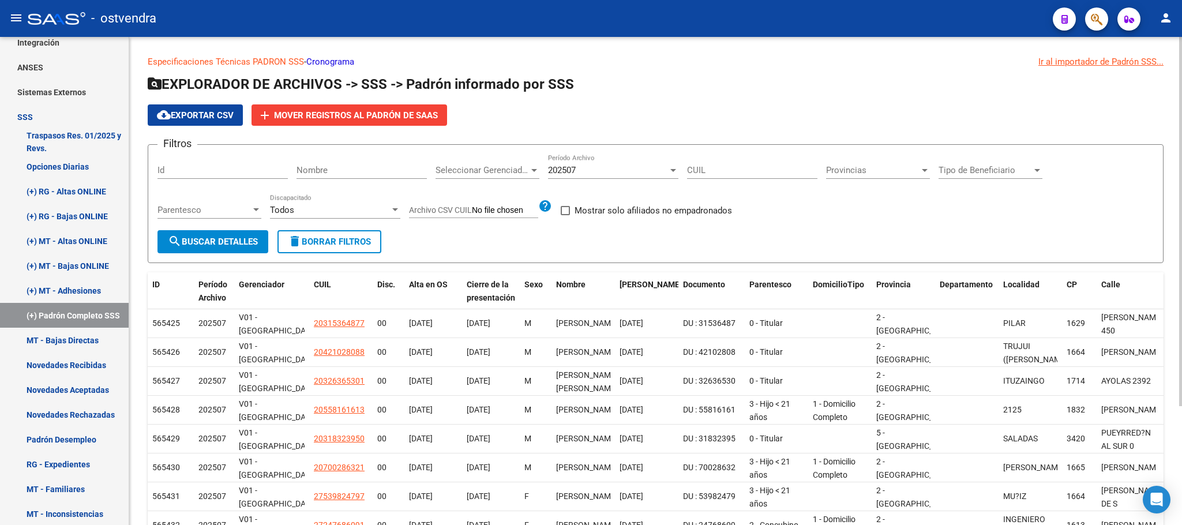
click at [206, 113] on span "cloud_download Exportar CSV" at bounding box center [195, 115] width 77 height 10
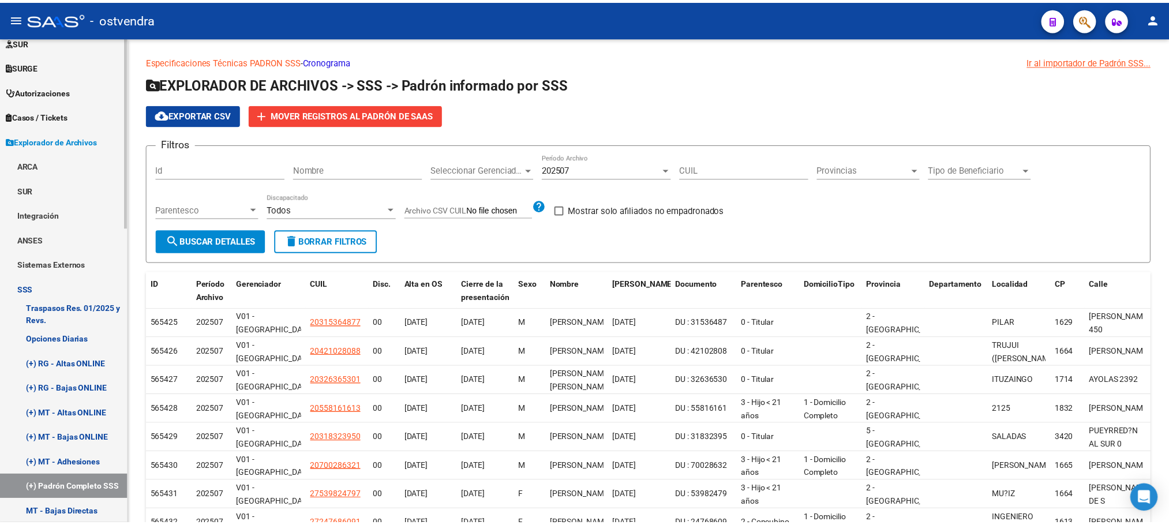
scroll to position [0, 0]
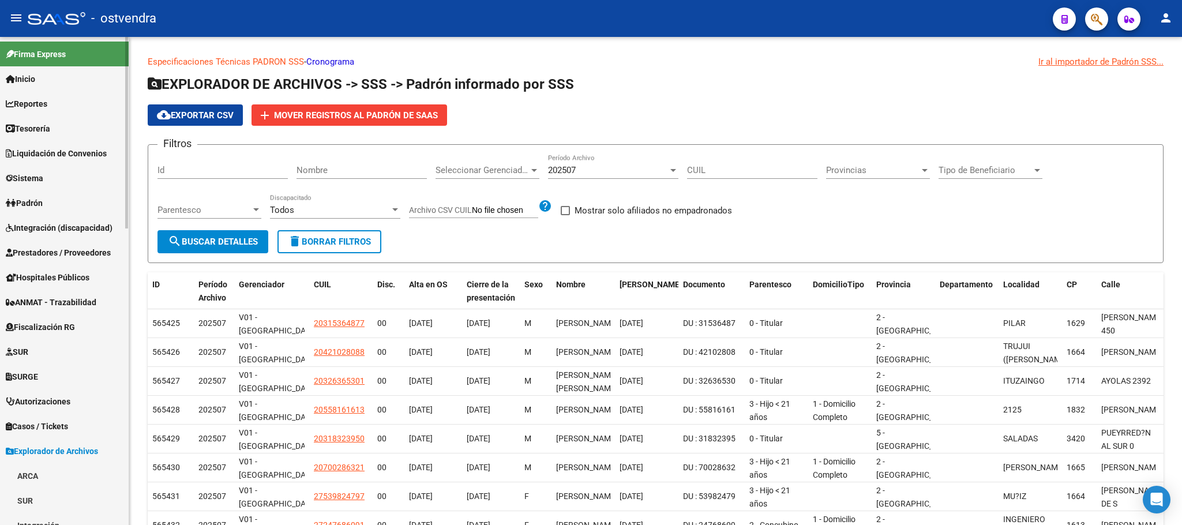
drag, startPoint x: 40, startPoint y: 206, endPoint x: 42, endPoint y: 238, distance: 31.8
click at [40, 206] on span "Padrón" at bounding box center [24, 203] width 37 height 13
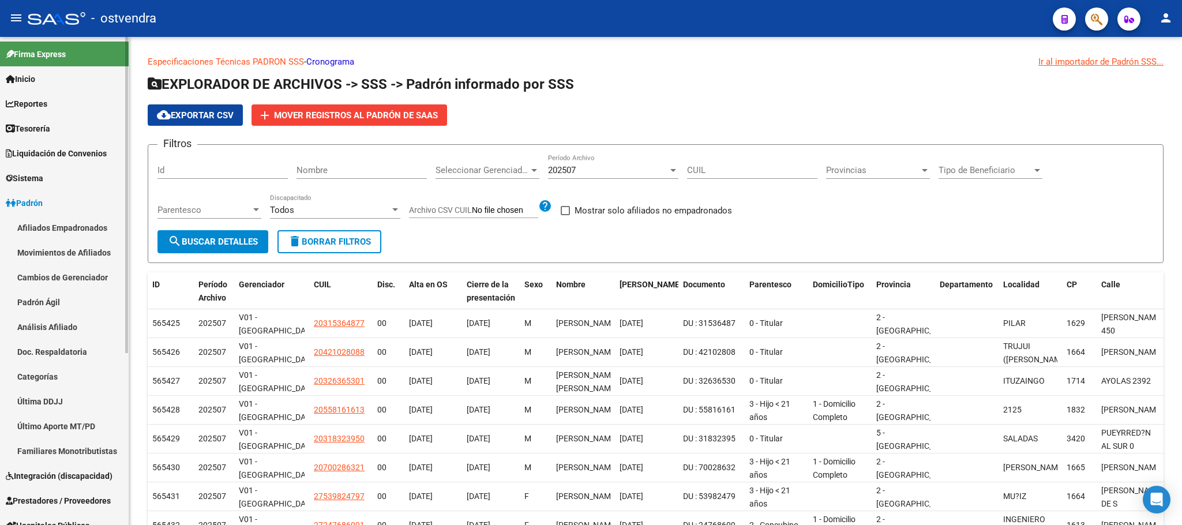
click at [43, 229] on link "Afiliados Empadronados" at bounding box center [64, 227] width 129 height 25
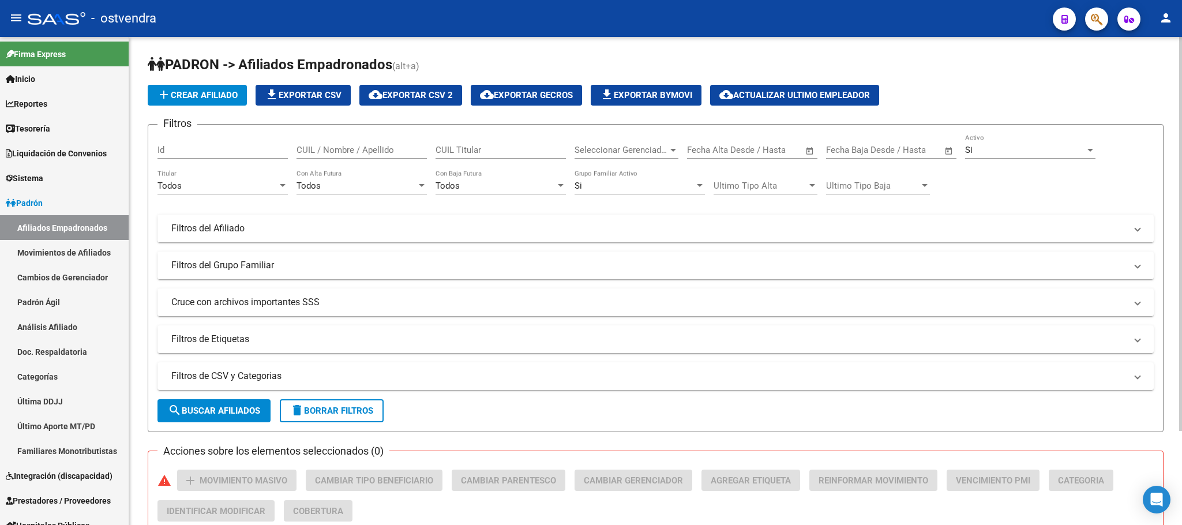
click at [998, 152] on div "Si" at bounding box center [1025, 150] width 120 height 10
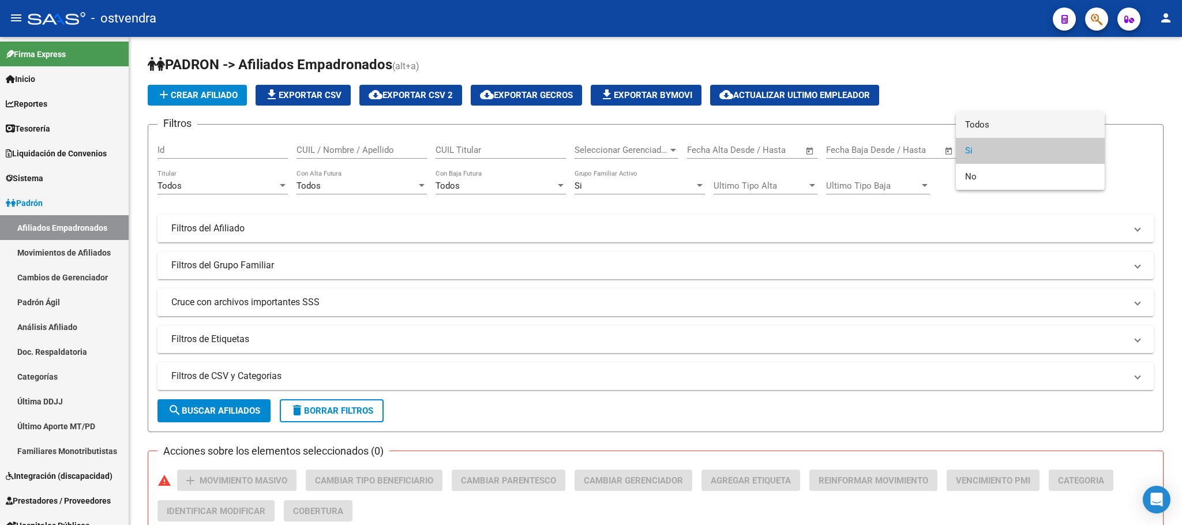
drag, startPoint x: 985, startPoint y: 118, endPoint x: 663, endPoint y: 175, distance: 327.4
click at [985, 118] on span "Todos" at bounding box center [1030, 125] width 130 height 26
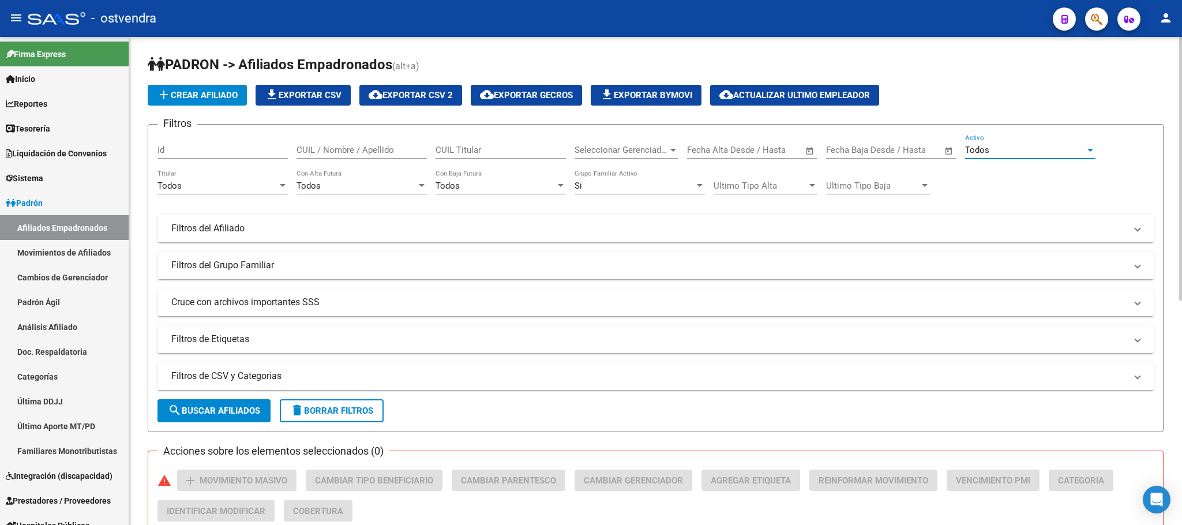
click at [630, 182] on div "Si" at bounding box center [635, 186] width 120 height 10
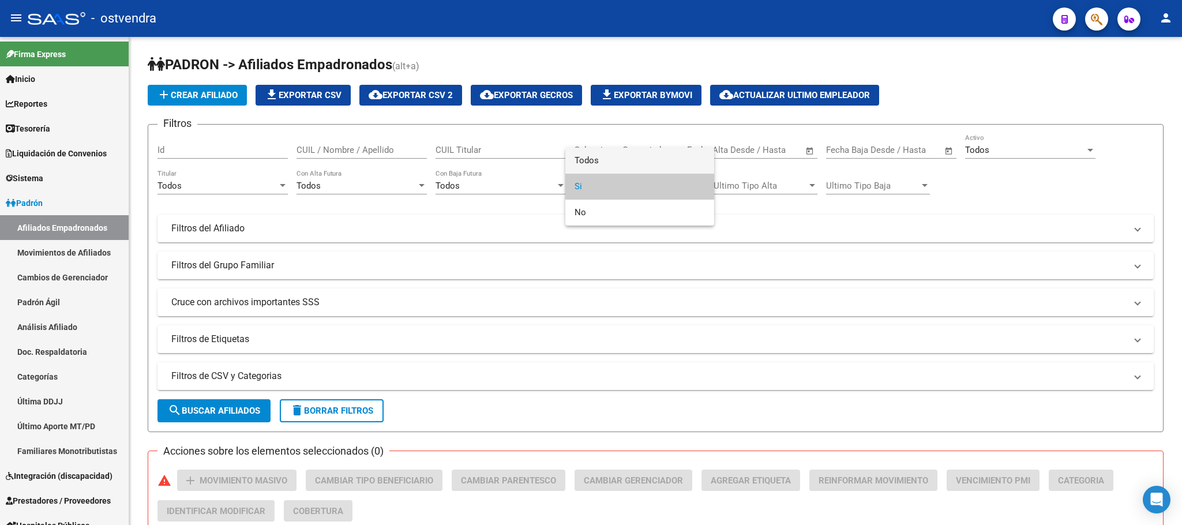
click at [606, 160] on span "Todos" at bounding box center [640, 161] width 130 height 26
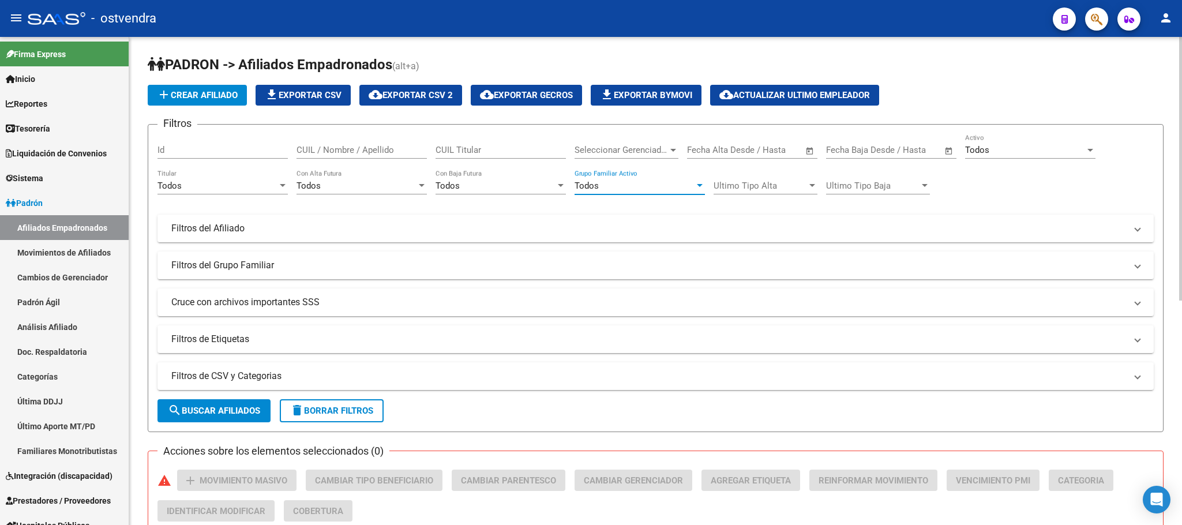
click at [242, 406] on span "search Buscar Afiliados" at bounding box center [214, 411] width 92 height 10
click at [418, 87] on button "cloud_download Exportar CSV 2" at bounding box center [410, 95] width 103 height 21
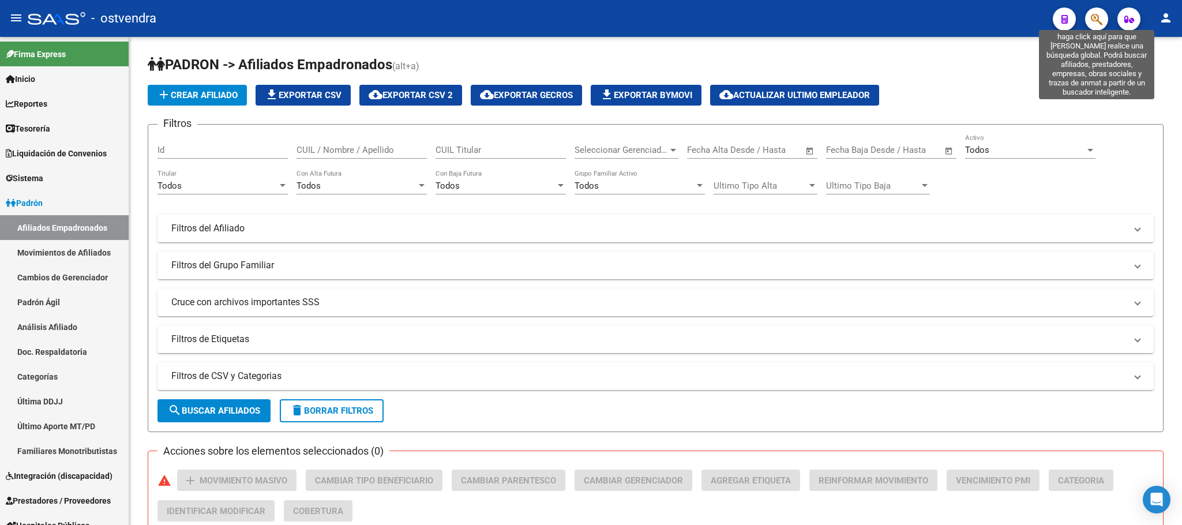
click at [1098, 11] on span "button" at bounding box center [1097, 20] width 12 height 24
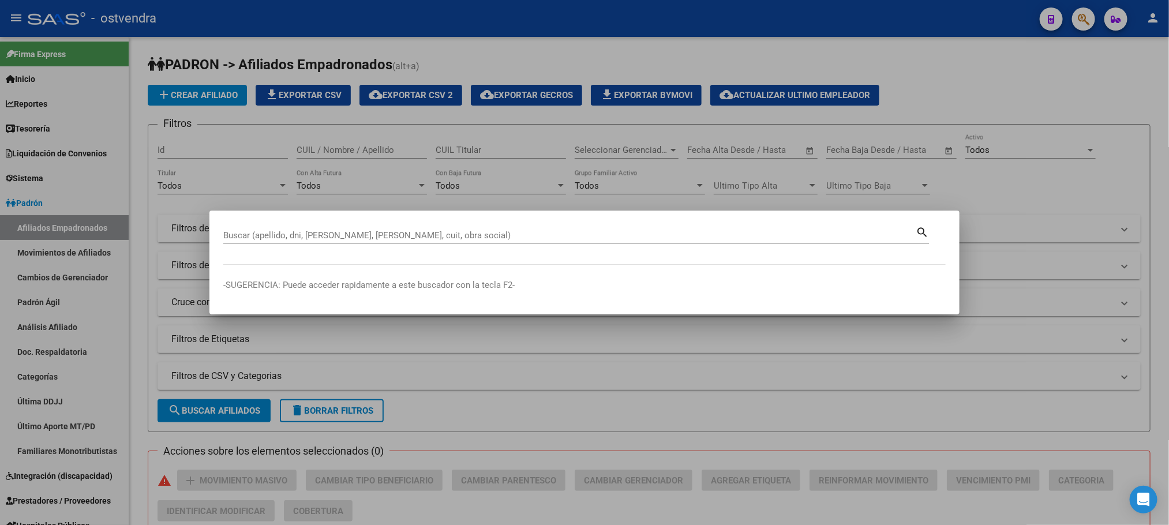
paste input "29749081"
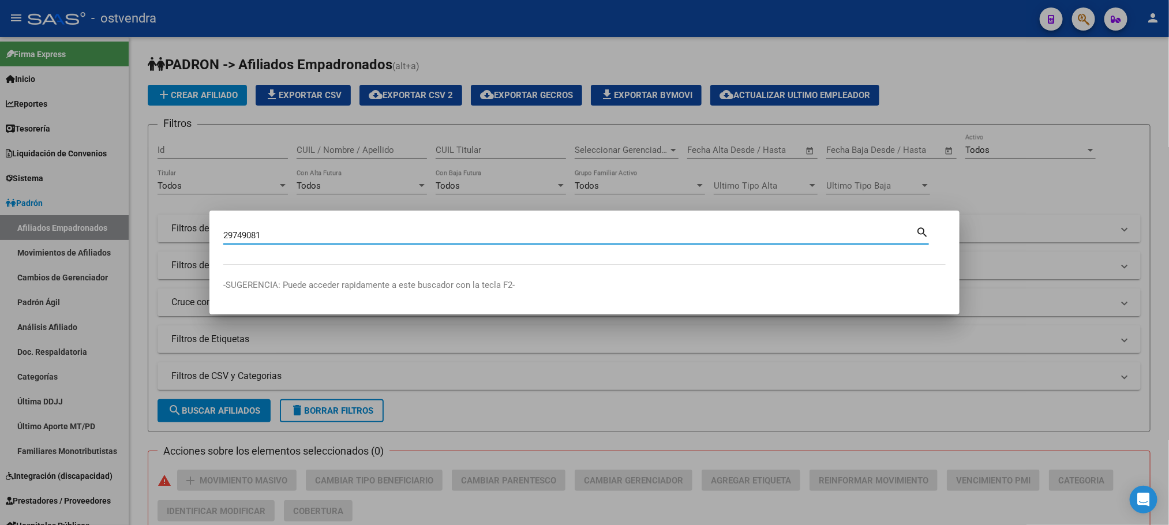
type input "29749081"
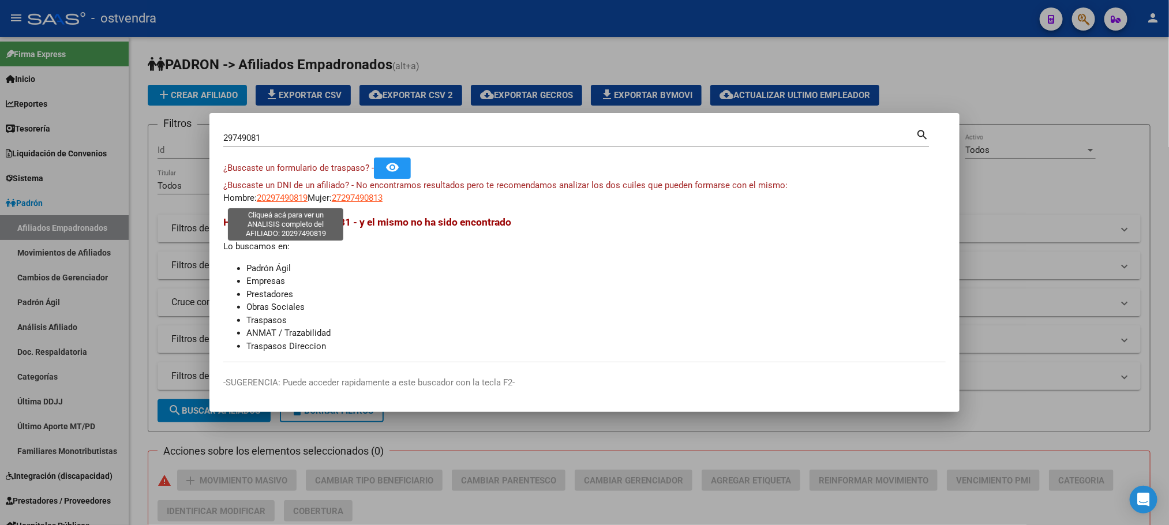
click at [298, 203] on span "20297490819" at bounding box center [282, 198] width 51 height 10
type textarea "20297490819"
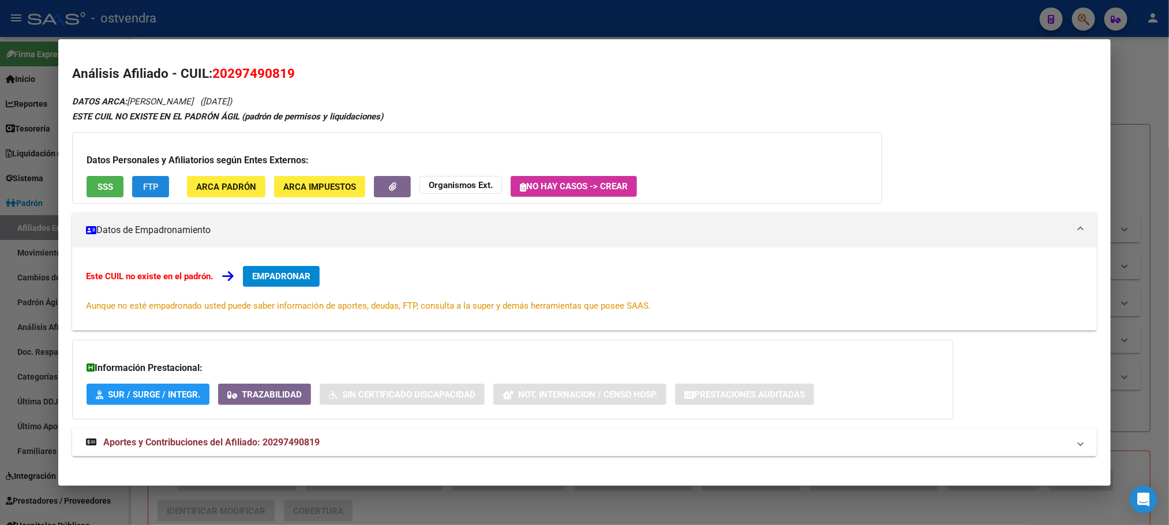
click at [153, 185] on button "FTP" at bounding box center [150, 186] width 37 height 21
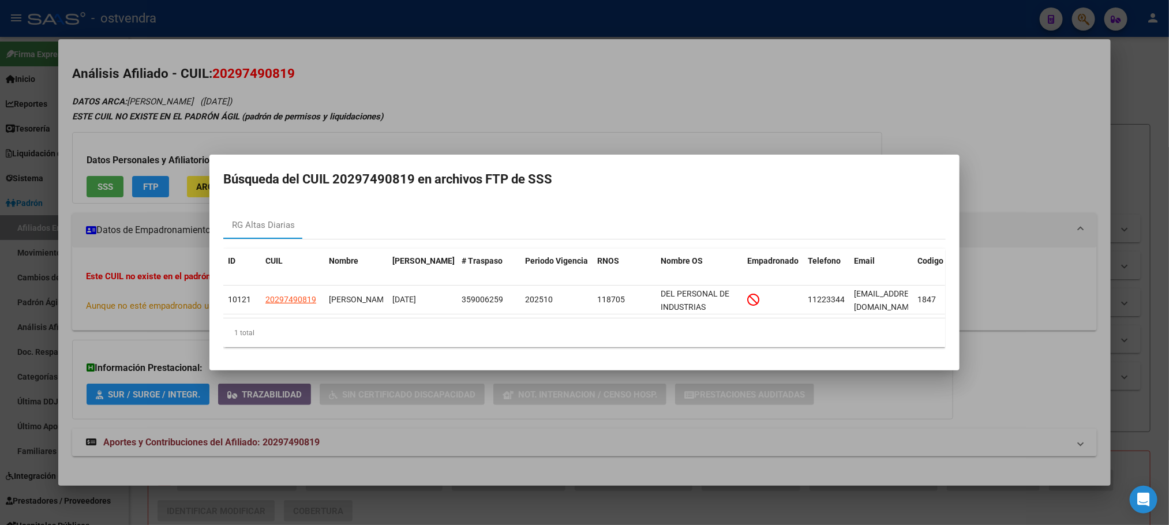
click at [819, 106] on div at bounding box center [584, 262] width 1169 height 525
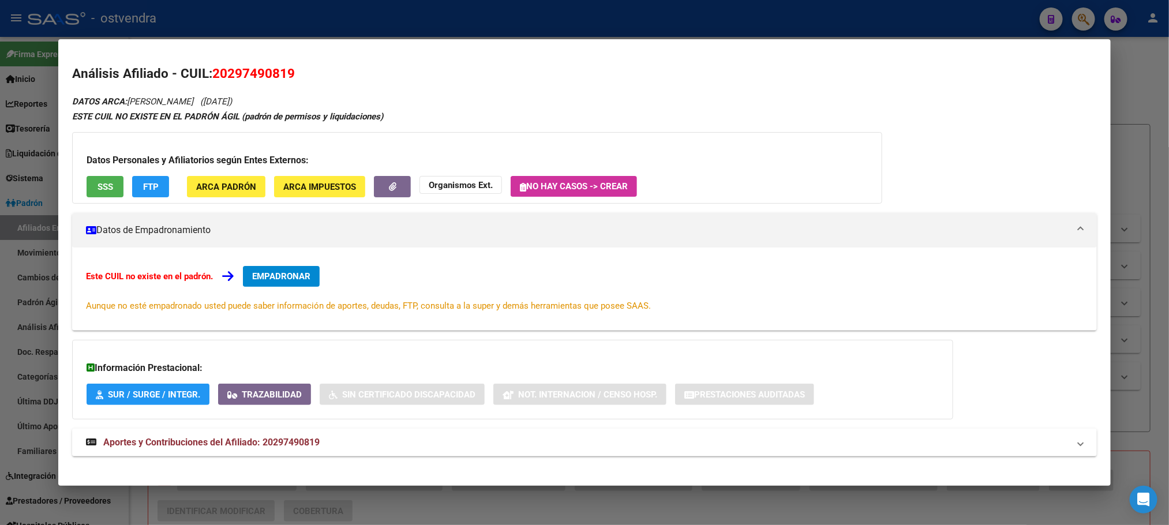
click at [339, 31] on div at bounding box center [584, 262] width 1169 height 525
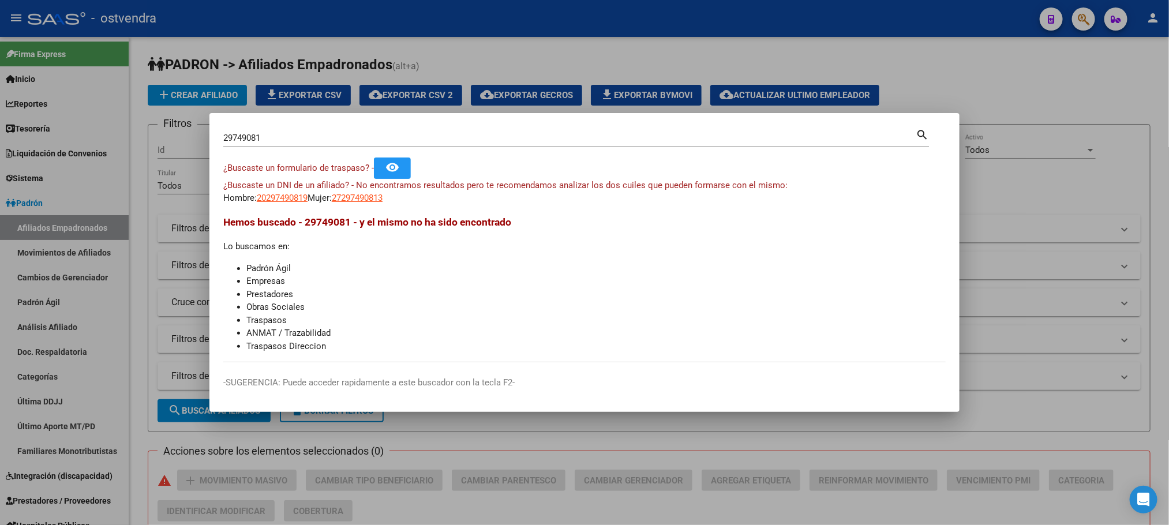
drag, startPoint x: 318, startPoint y: 148, endPoint x: 233, endPoint y: 139, distance: 86.4
click at [148, 145] on div "29749081 Buscar (apellido, dni, cuil, nro traspaso, cuit, obra social) search ¿…" at bounding box center [584, 262] width 1169 height 525
click at [305, 135] on input "29749081" at bounding box center [569, 138] width 692 height 10
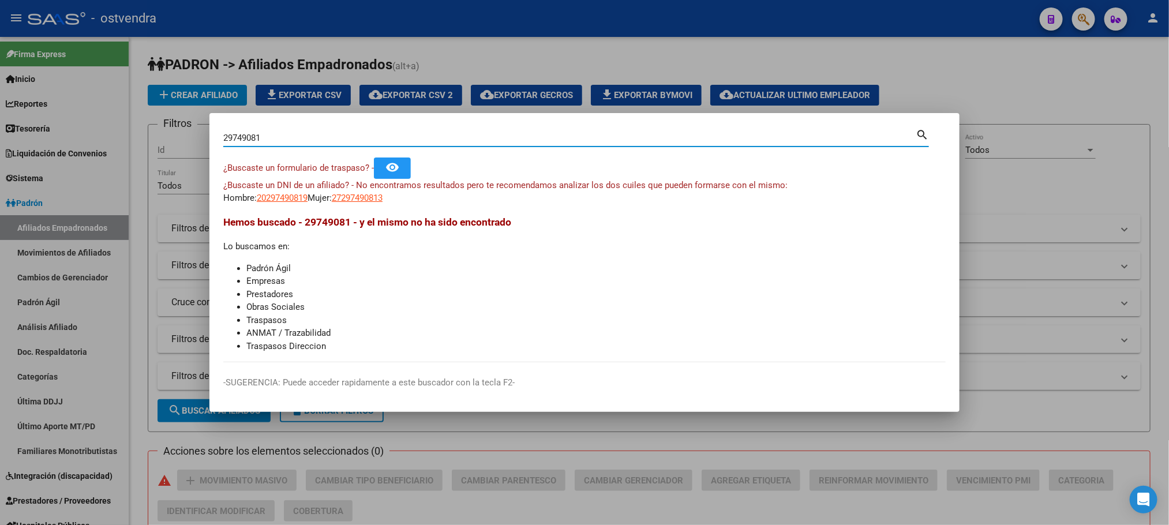
drag, startPoint x: 286, startPoint y: 137, endPoint x: 156, endPoint y: 156, distance: 131.1
click at [162, 156] on div "29749081 Buscar (apellido, dni, cuil, nro traspaso, cuit, obra social) search ¿…" at bounding box center [584, 262] width 1169 height 525
type input "5"
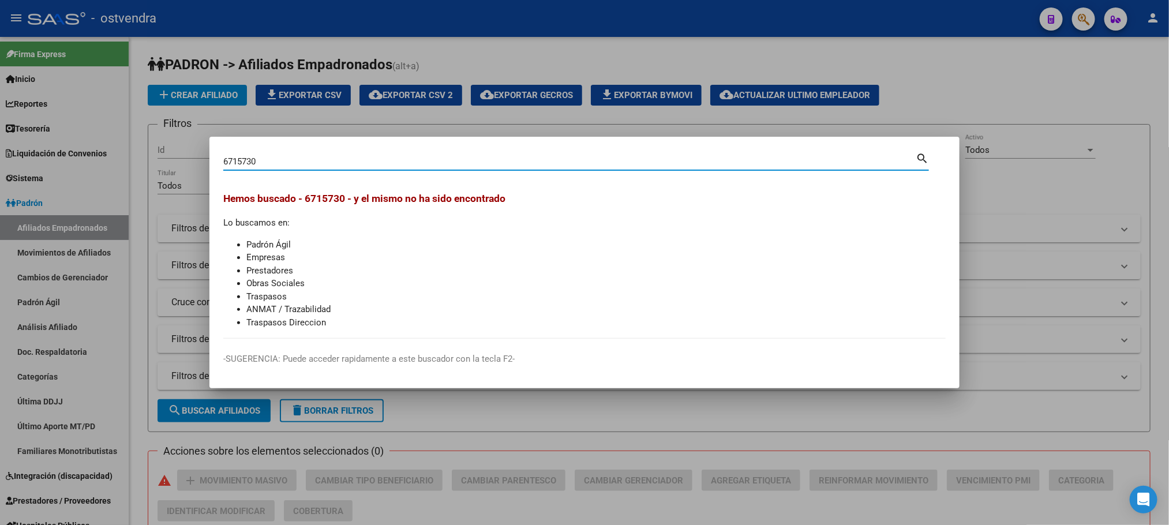
click at [222, 159] on mat-dialog-content "6715730 Buscar (apellido, dni, cuil, nro traspaso, cuit, obra social) search [P…" at bounding box center [584, 245] width 750 height 188
type input "06715730"
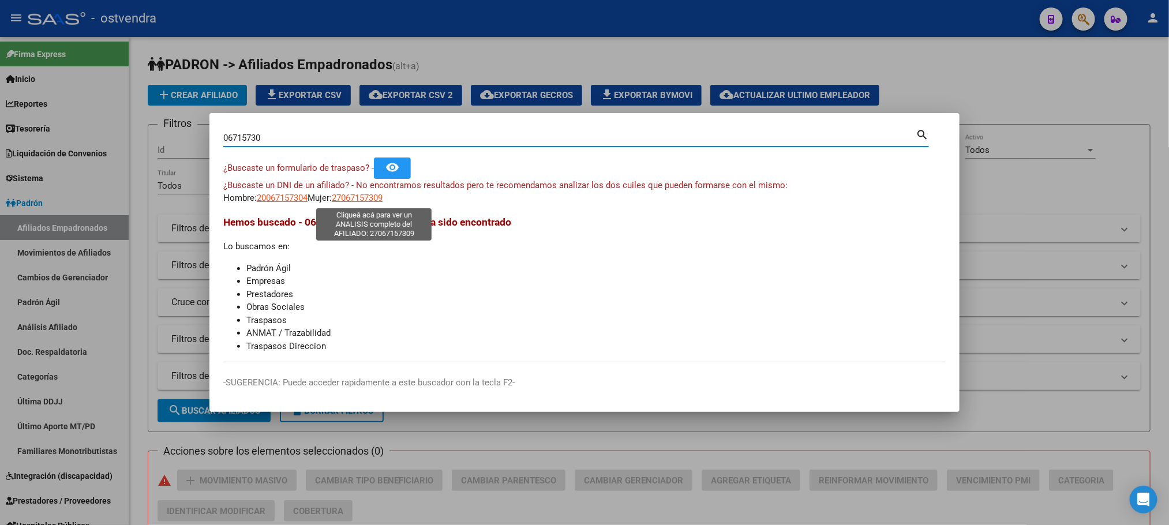
click at [364, 197] on span "27067157309" at bounding box center [357, 198] width 51 height 10
type textarea "27067157309"
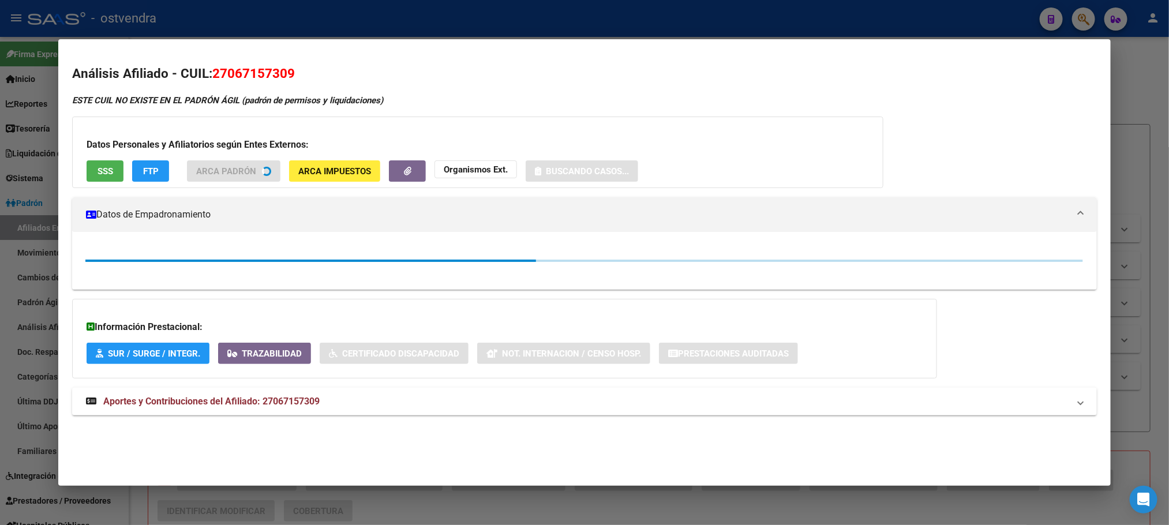
click at [108, 166] on button "SSS" at bounding box center [105, 170] width 37 height 21
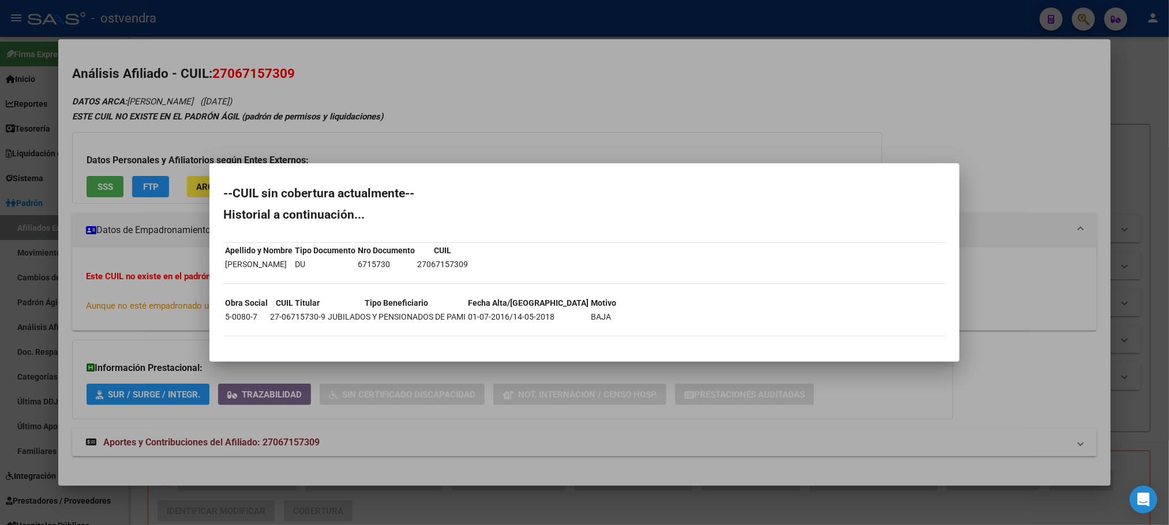
click at [324, 82] on div at bounding box center [584, 262] width 1169 height 525
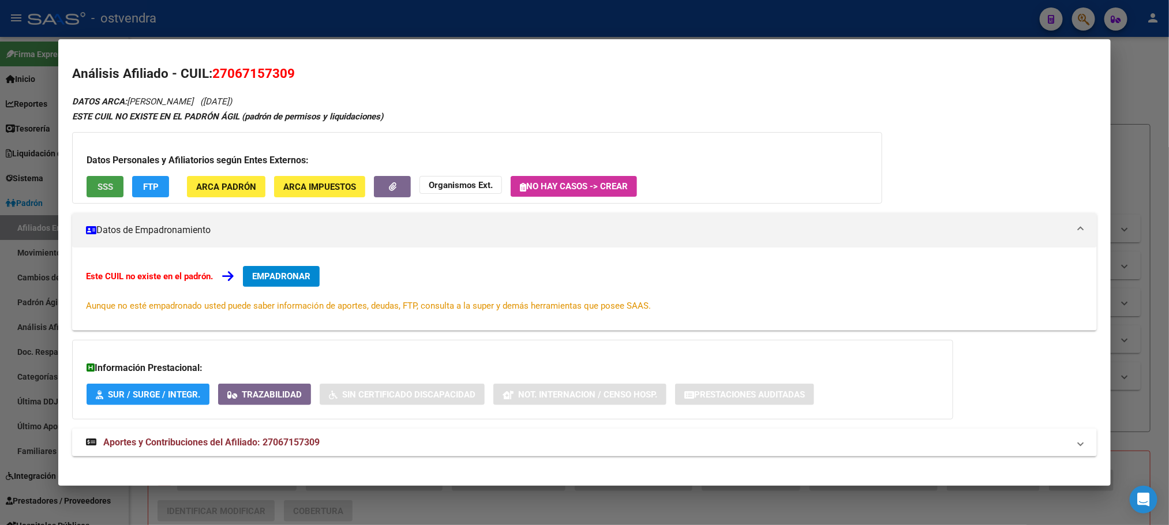
click at [103, 190] on span "SSS" at bounding box center [106, 187] width 16 height 10
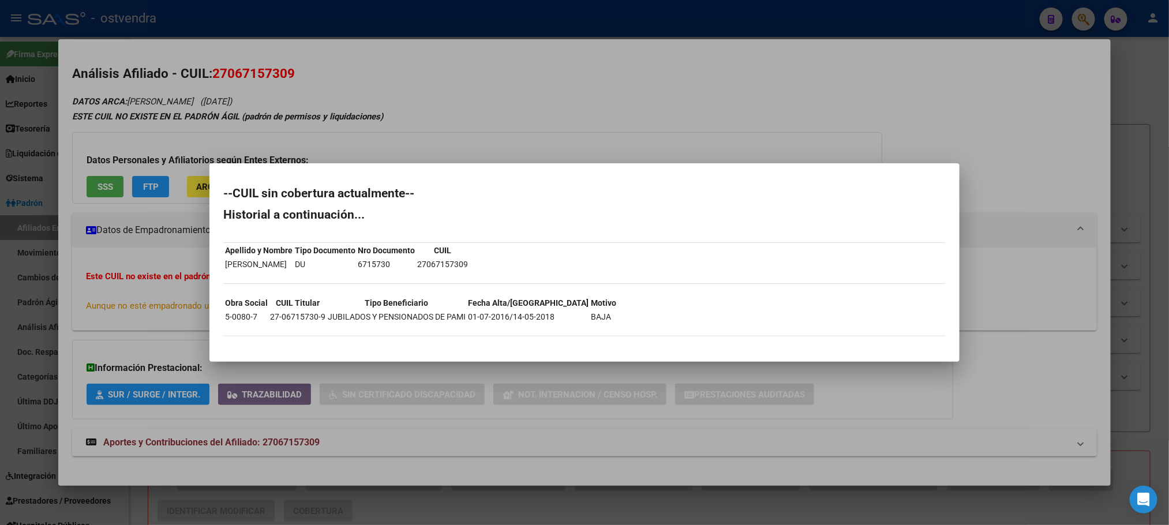
click at [354, 82] on div at bounding box center [584, 262] width 1169 height 525
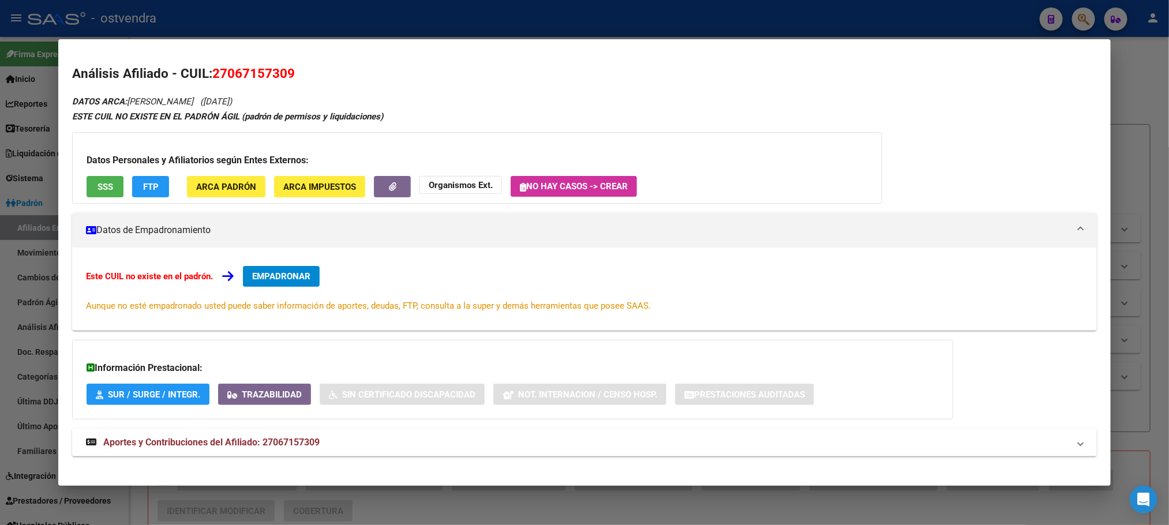
click at [358, 16] on div at bounding box center [584, 262] width 1169 height 525
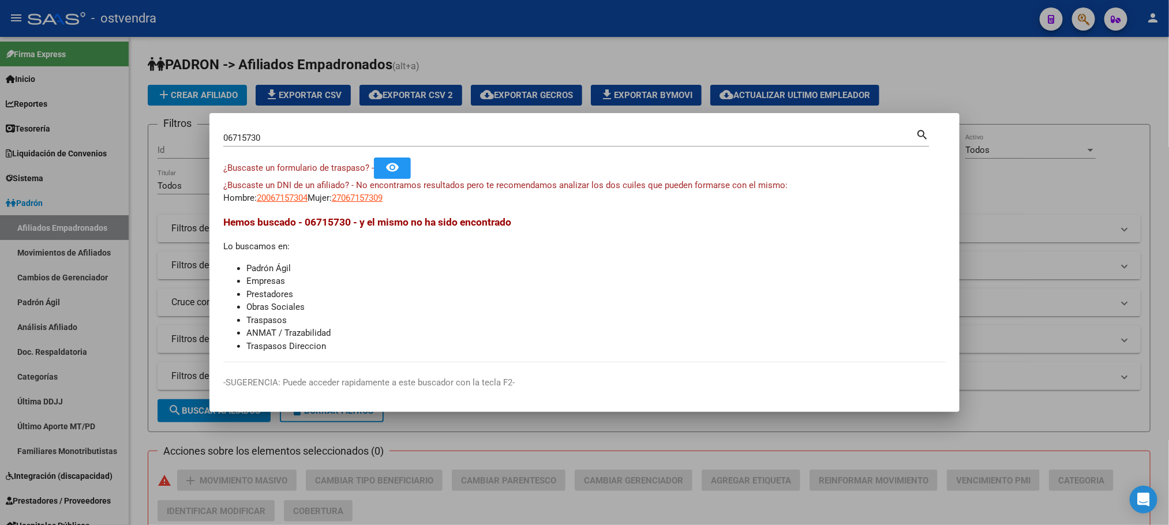
drag, startPoint x: 296, startPoint y: 144, endPoint x: 293, endPoint y: 139, distance: 6.2
click at [291, 144] on div "06715730 Buscar (apellido, dni, [PERSON_NAME], [PERSON_NAME], cuit, obra social)" at bounding box center [569, 137] width 692 height 17
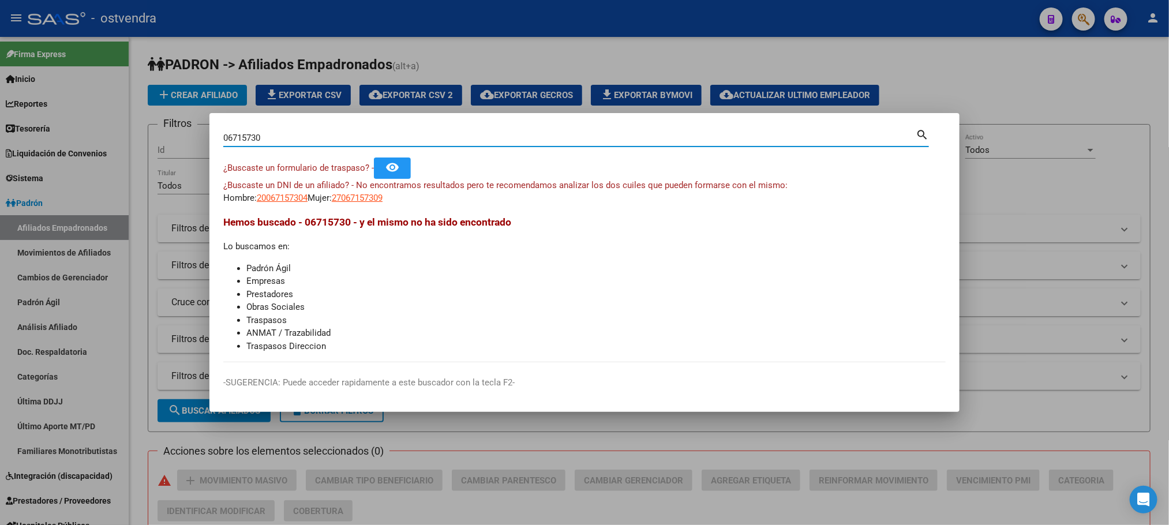
drag, startPoint x: 293, startPoint y: 138, endPoint x: 206, endPoint y: 139, distance: 86.5
click at [178, 142] on div "06715730 Buscar (apellido, dni, cuil, nro traspaso, cuit, obra social) search ¿…" at bounding box center [584, 262] width 1169 height 525
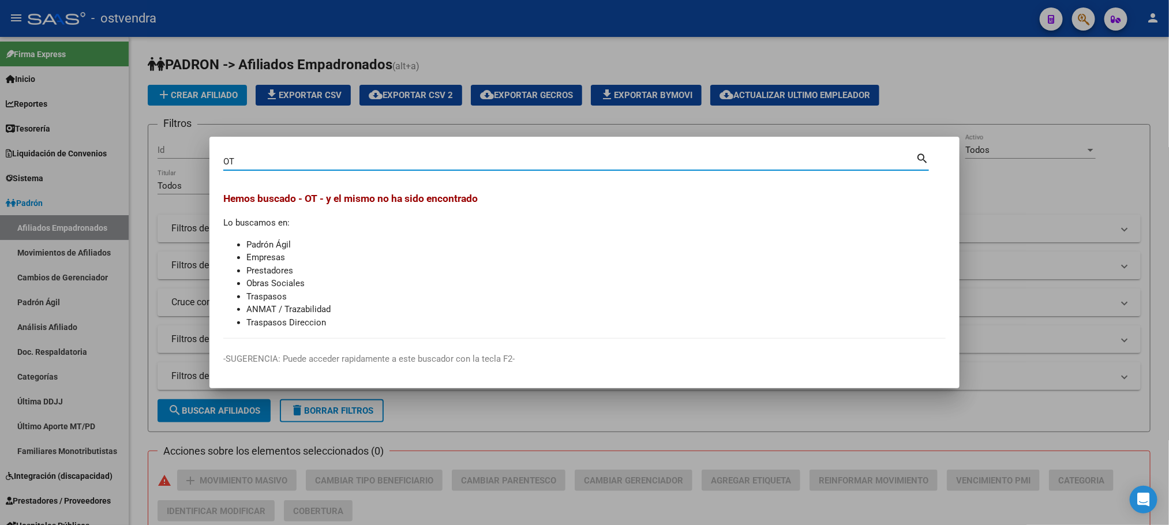
type input "O"
click at [281, 151] on div "Buscar (apellido, dni, [PERSON_NAME], nro traspaso, cuit, obra social) search" at bounding box center [576, 161] width 706 height 20
click at [284, 163] on input "Buscar (apellido, dni, [PERSON_NAME], [PERSON_NAME], cuit, obra social)" at bounding box center [569, 161] width 692 height 10
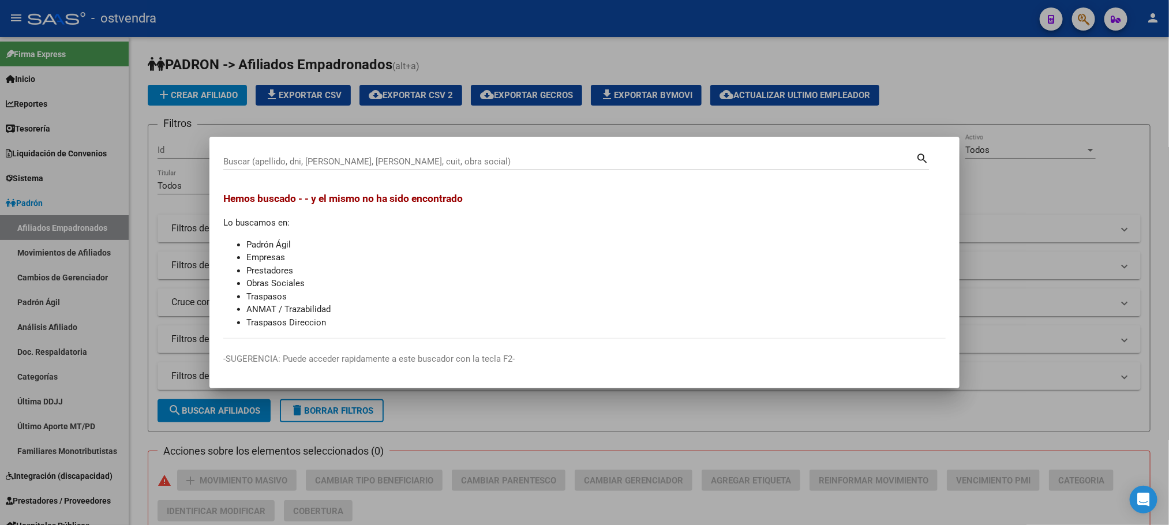
click at [395, 184] on mat-dialog-content "Buscar (apellido, dni, cuil, nro traspaso, cuit, obra social) search [PERSON_NA…" at bounding box center [584, 245] width 750 height 188
click at [509, 170] on div "Buscar (apellido, dni, [PERSON_NAME], nro traspaso, cuit, obra social) search" at bounding box center [576, 166] width 706 height 31
click at [290, 153] on div "Buscar (apellido, dni, [PERSON_NAME], [PERSON_NAME], cuit, obra social)" at bounding box center [569, 161] width 692 height 17
paste input "29749081"
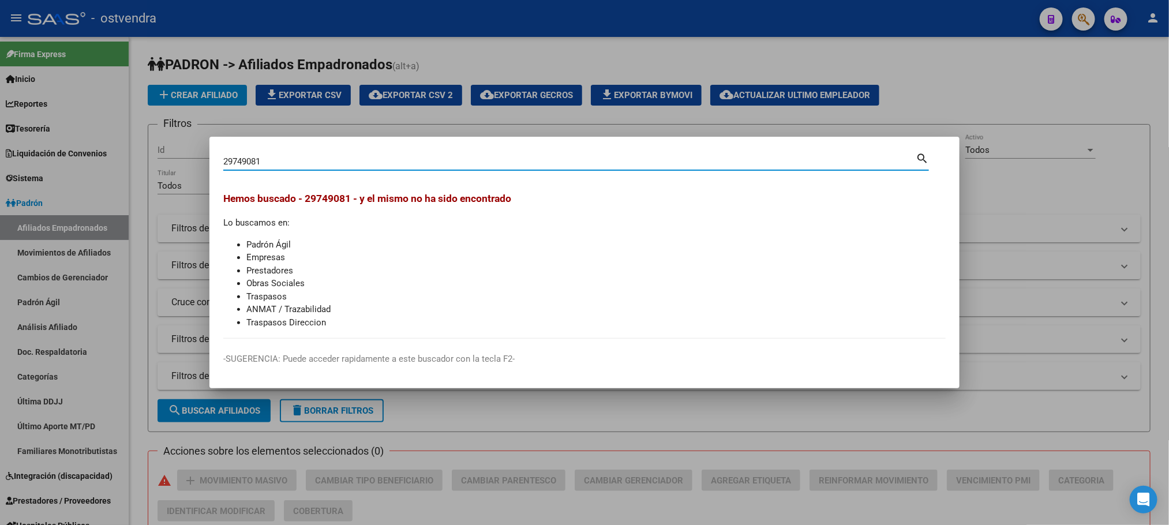
type input "29749081"
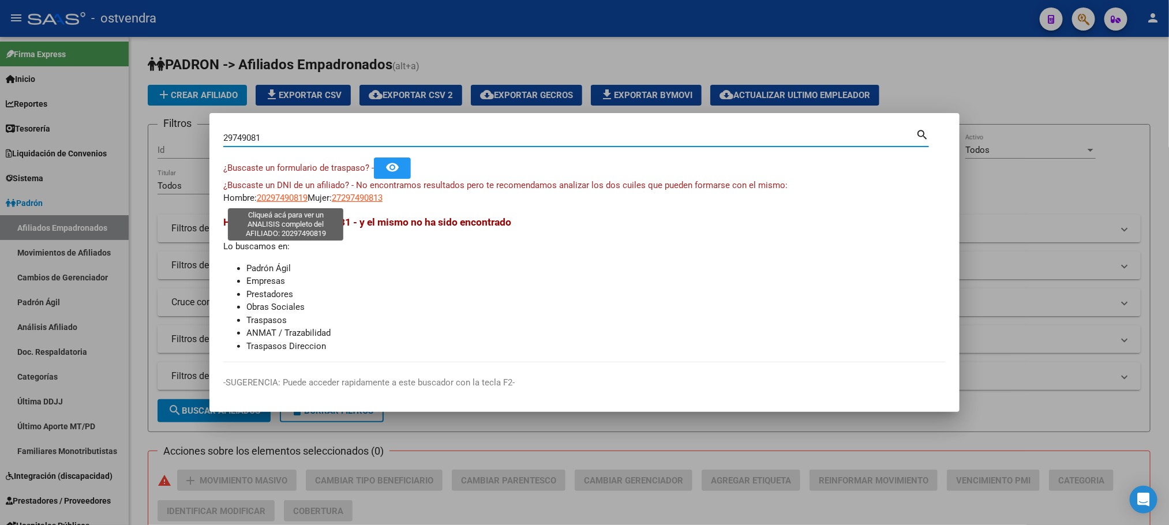
click at [268, 198] on span "20297490819" at bounding box center [282, 198] width 51 height 10
type textarea "20297490819"
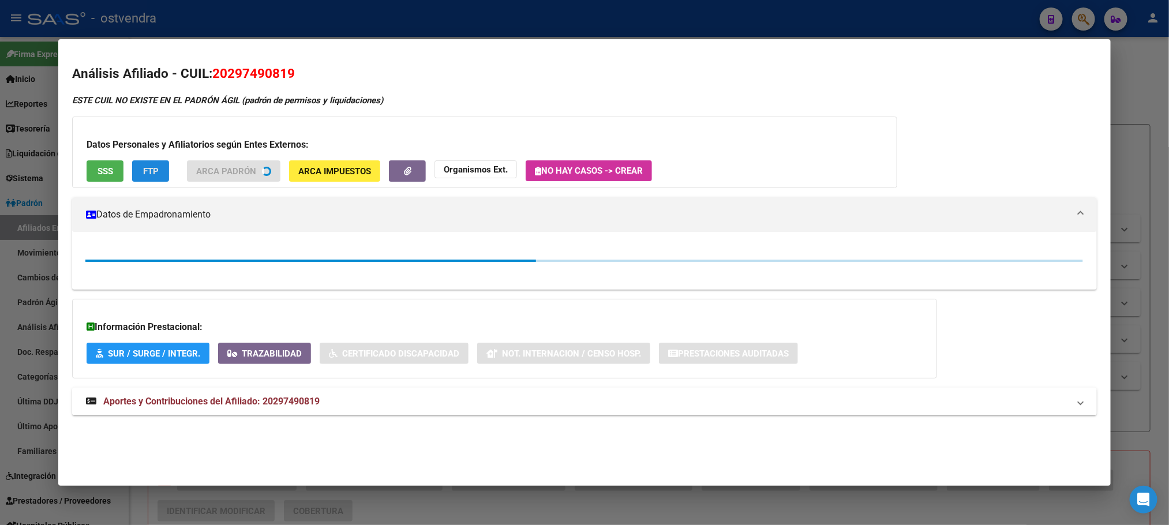
click at [143, 166] on span "FTP" at bounding box center [151, 171] width 16 height 10
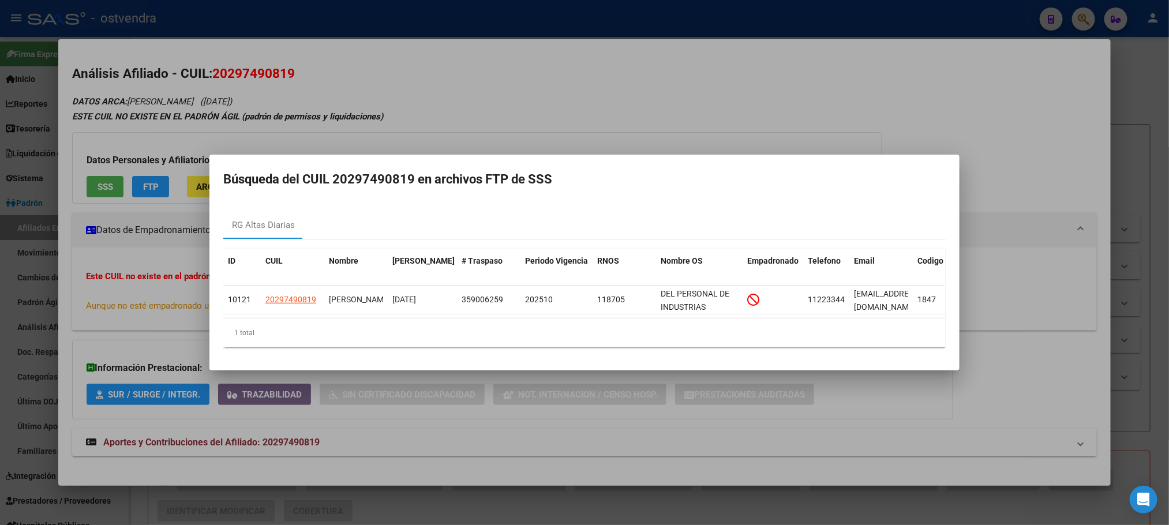
drag, startPoint x: 457, startPoint y: 287, endPoint x: 390, endPoint y: 73, distance: 224.3
click at [518, 291] on datatable-body-cell "359006259" at bounding box center [488, 300] width 63 height 28
copy span "359006259"
drag, startPoint x: 400, startPoint y: 125, endPoint x: 383, endPoint y: 49, distance: 77.7
click at [399, 120] on div at bounding box center [584, 262] width 1169 height 525
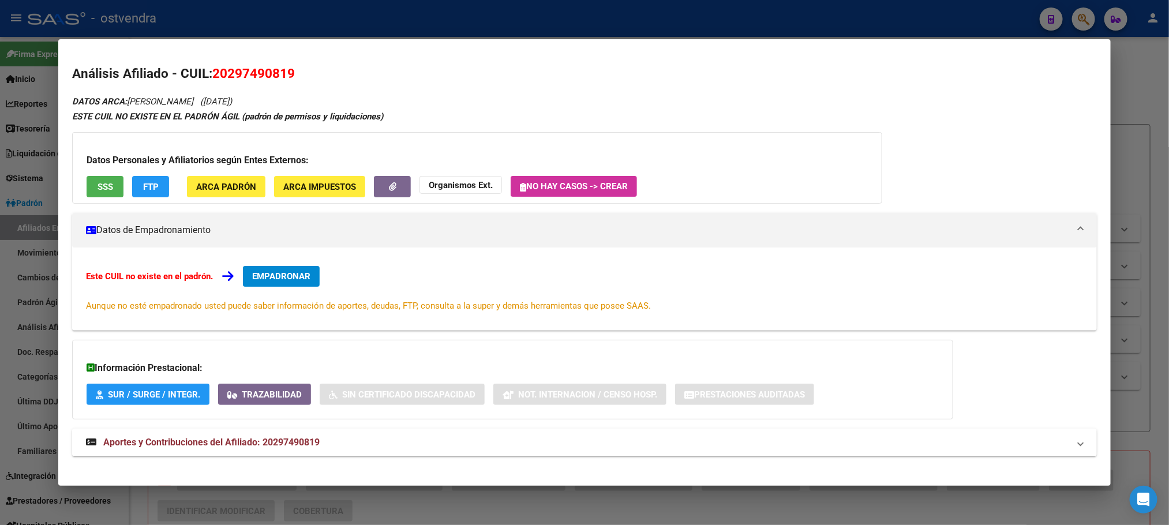
click at [393, 21] on div at bounding box center [584, 262] width 1169 height 525
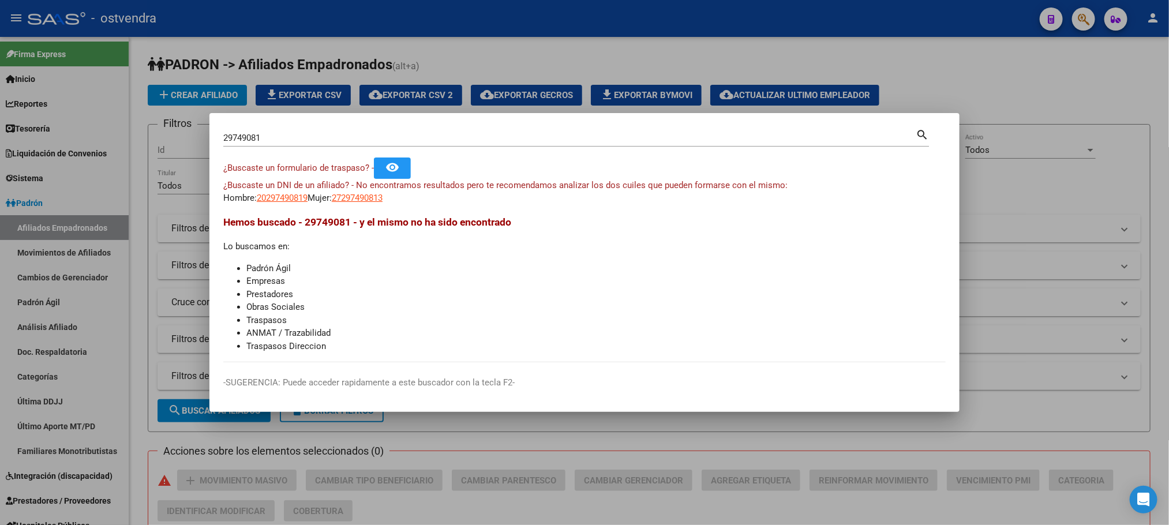
drag, startPoint x: 362, startPoint y: 130, endPoint x: 336, endPoint y: 138, distance: 27.2
click at [344, 130] on div "29749081 Buscar (apellido, dni, [PERSON_NAME], nro traspaso, cuit, obra social)" at bounding box center [569, 137] width 692 height 17
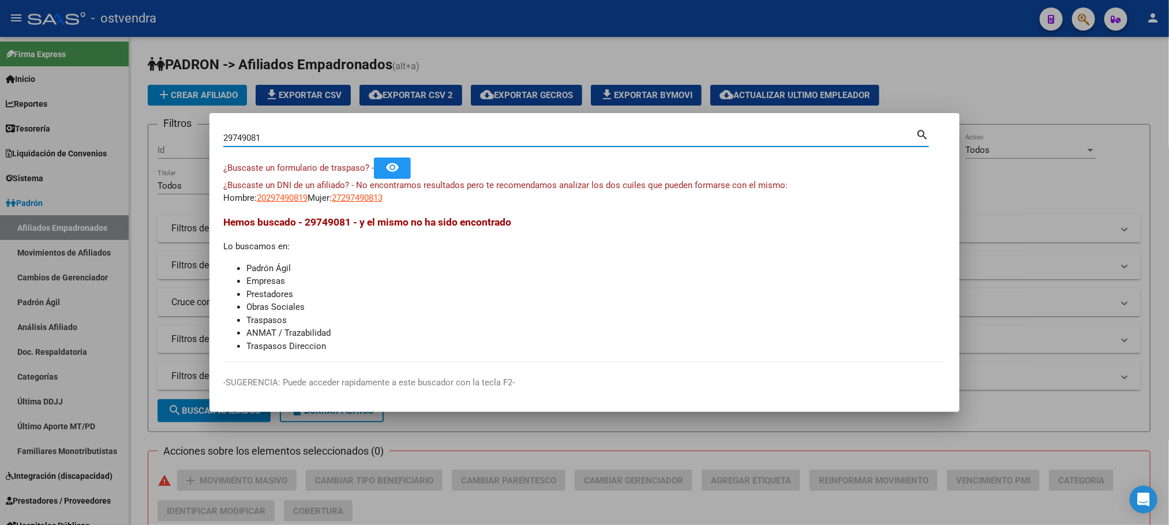
drag, startPoint x: 338, startPoint y: 140, endPoint x: 347, endPoint y: 136, distance: 9.8
click at [164, 136] on div "29749081 Buscar (apellido, dni, cuil, nro traspaso, cuit, obra social) search ¿…" at bounding box center [584, 262] width 1169 height 525
paste input "35422187"
type input "35422187"
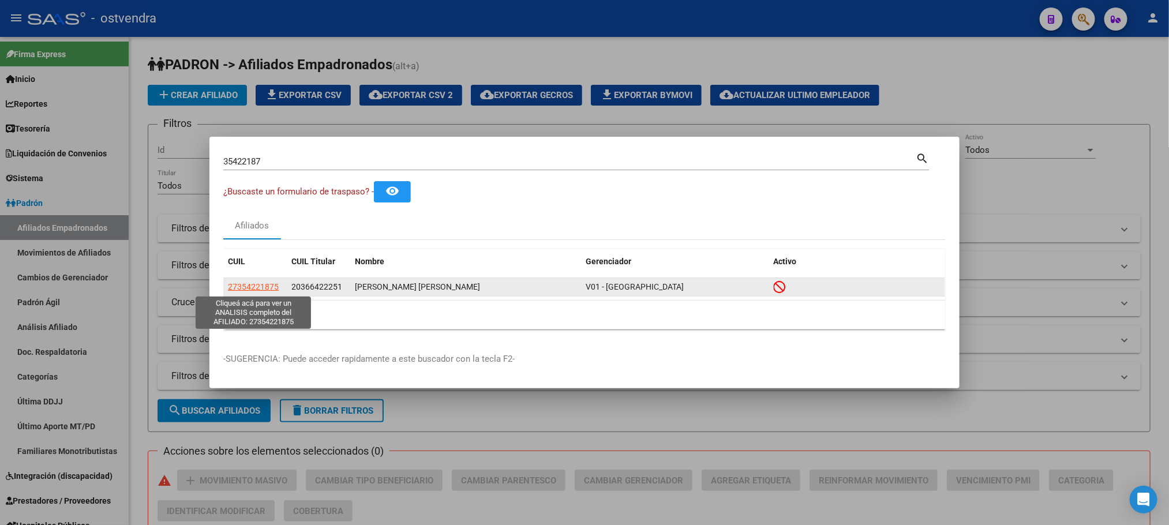
click at [252, 291] on span "27354221875" at bounding box center [253, 286] width 51 height 9
type textarea "27354221875"
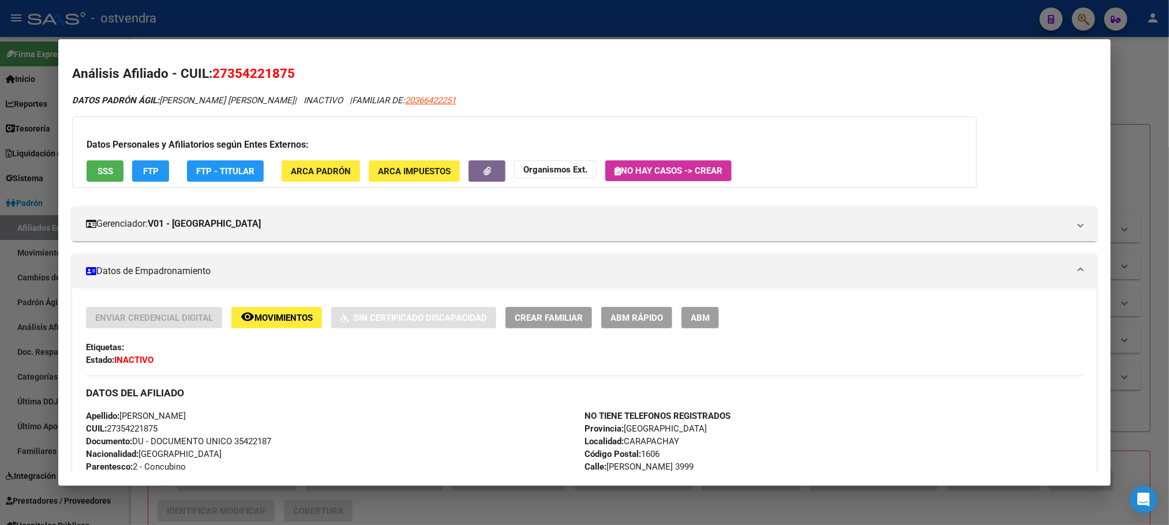
click at [95, 159] on div "Datos Personales y Afiliatorios según Entes Externos: SSS FTP FTP - Titular ARC…" at bounding box center [524, 153] width 905 height 72
click at [99, 173] on span "SSS" at bounding box center [106, 171] width 16 height 10
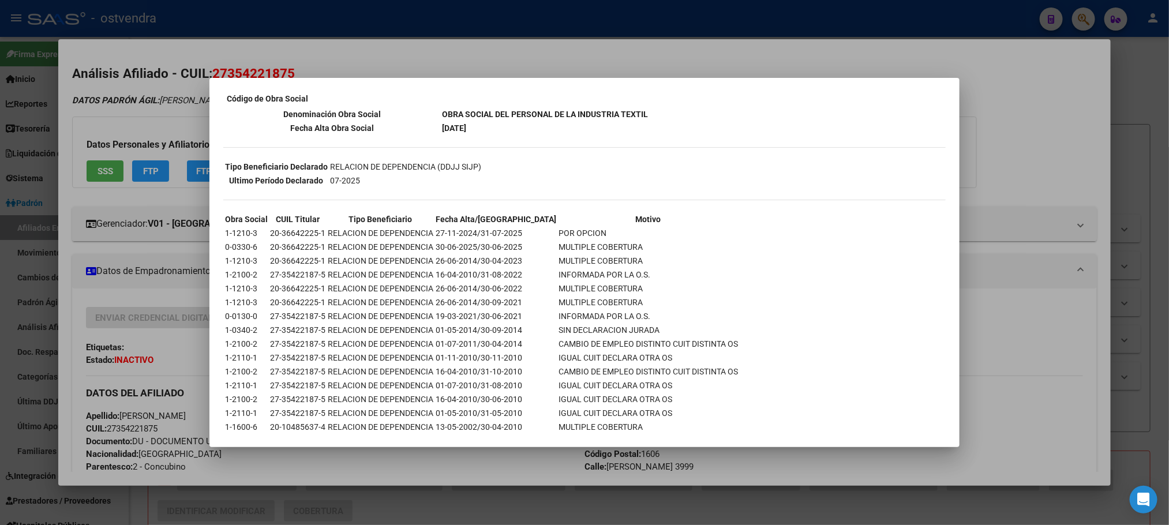
scroll to position [215, 0]
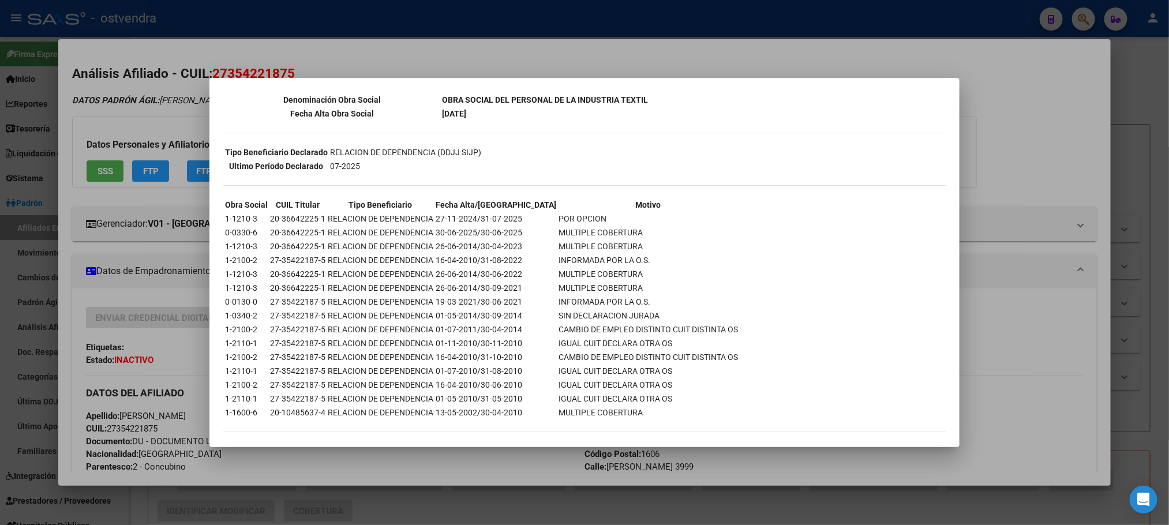
click at [172, 91] on div at bounding box center [584, 262] width 1169 height 525
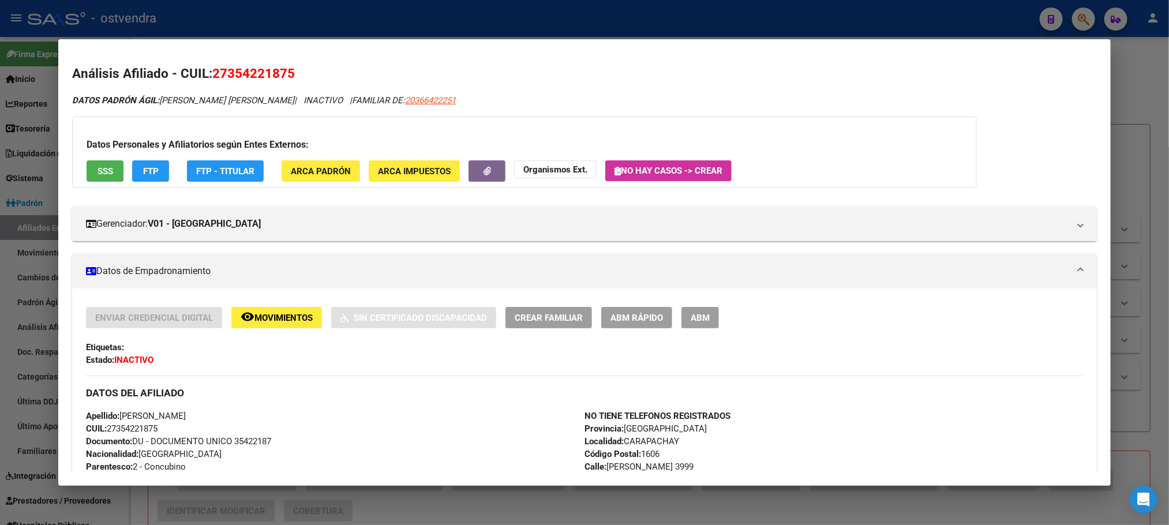
click at [137, 178] on button "FTP" at bounding box center [150, 170] width 37 height 21
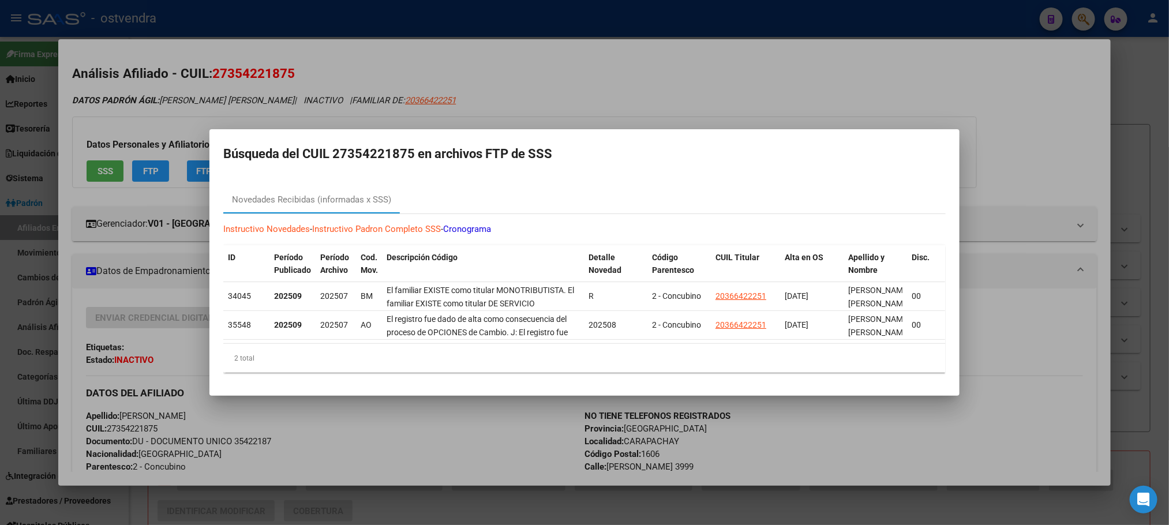
click at [115, 85] on div at bounding box center [584, 262] width 1169 height 525
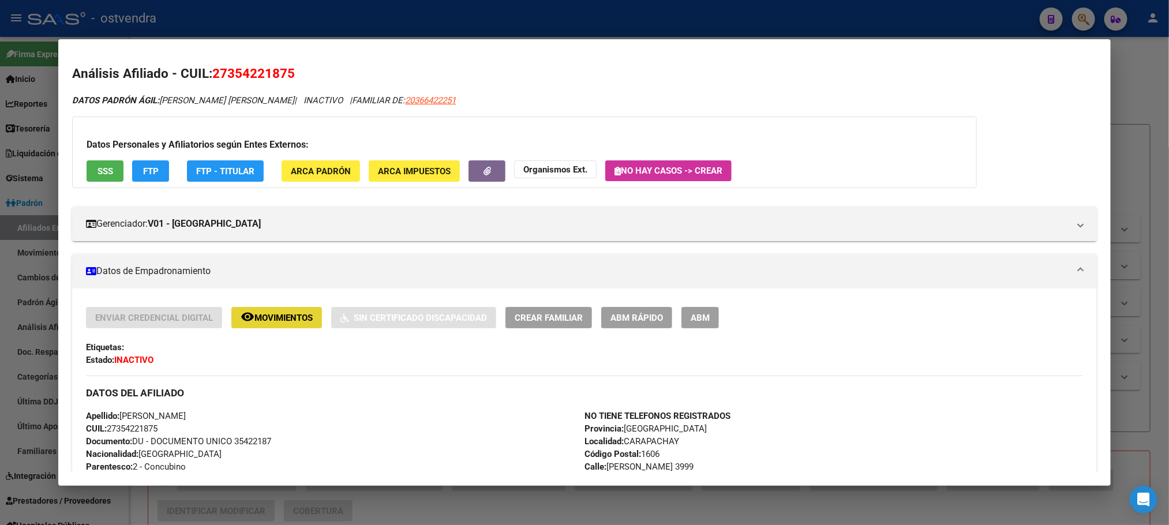
click at [256, 310] on button "remove_red_eye Movimientos" at bounding box center [276, 317] width 91 height 21
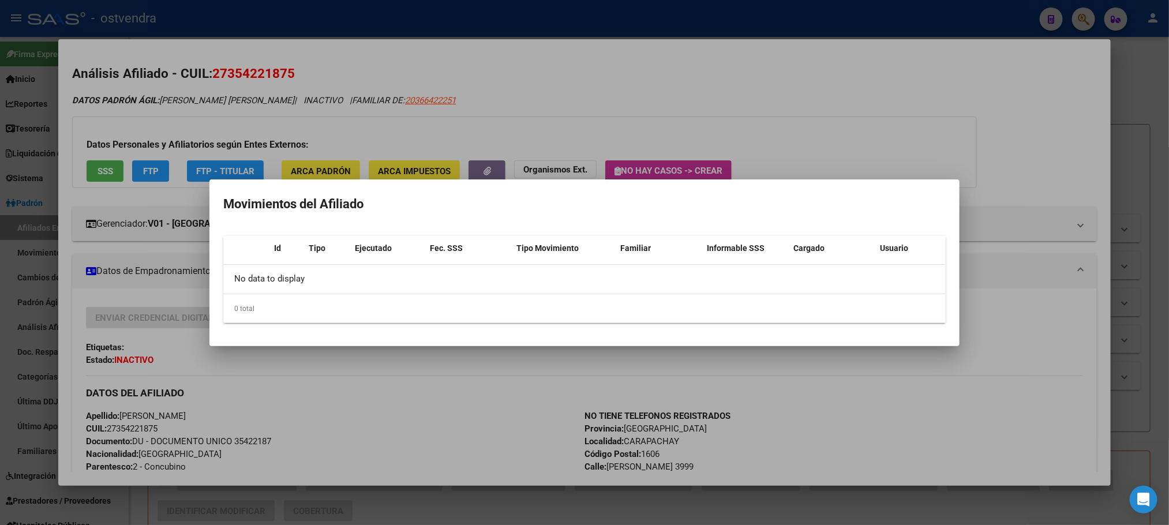
click at [284, 69] on div at bounding box center [584, 262] width 1169 height 525
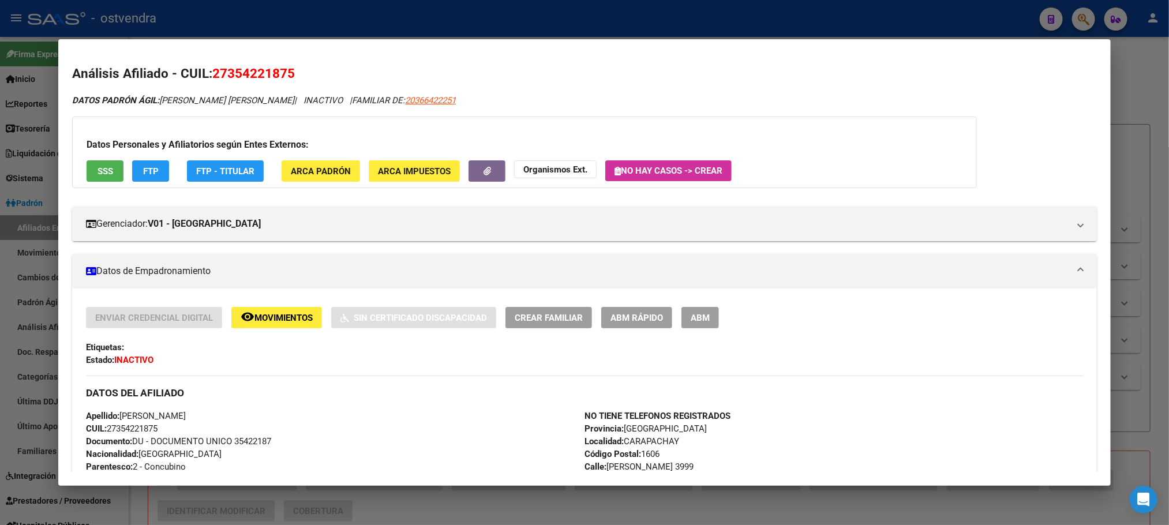
drag, startPoint x: 222, startPoint y: 68, endPoint x: 282, endPoint y: 73, distance: 60.8
click at [282, 73] on span "27354221875" at bounding box center [253, 73] width 83 height 15
copy span "35422187"
click at [98, 178] on button "SSS" at bounding box center [105, 170] width 37 height 21
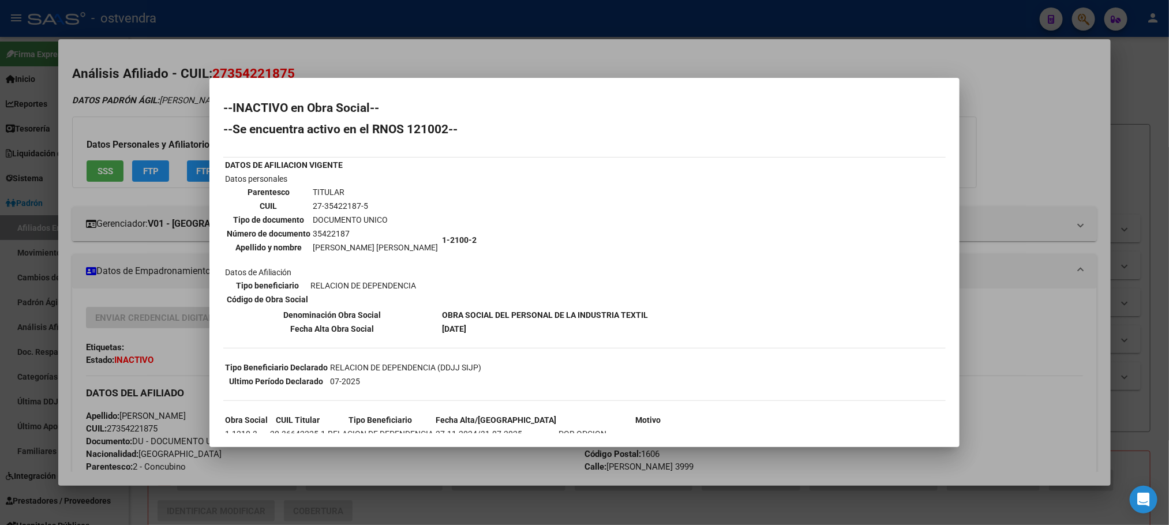
click at [395, 59] on div at bounding box center [584, 262] width 1169 height 525
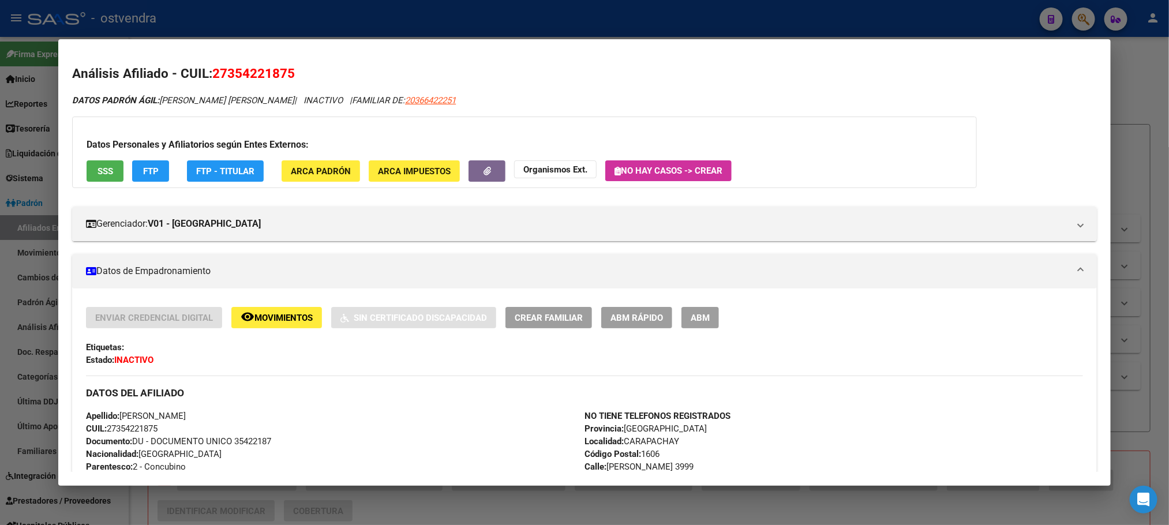
drag, startPoint x: 224, startPoint y: 71, endPoint x: 281, endPoint y: 71, distance: 57.1
click at [281, 71] on span "27354221875" at bounding box center [253, 73] width 83 height 15
copy span "35422187"
